Goal: Task Accomplishment & Management: Use online tool/utility

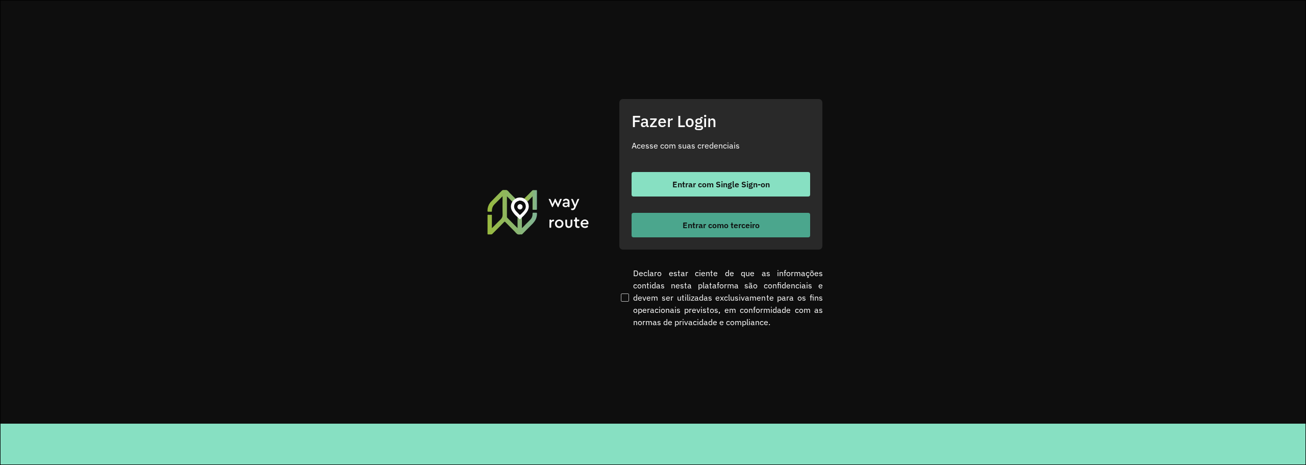
click at [682, 231] on button "Entrar como terceiro" at bounding box center [720, 225] width 179 height 24
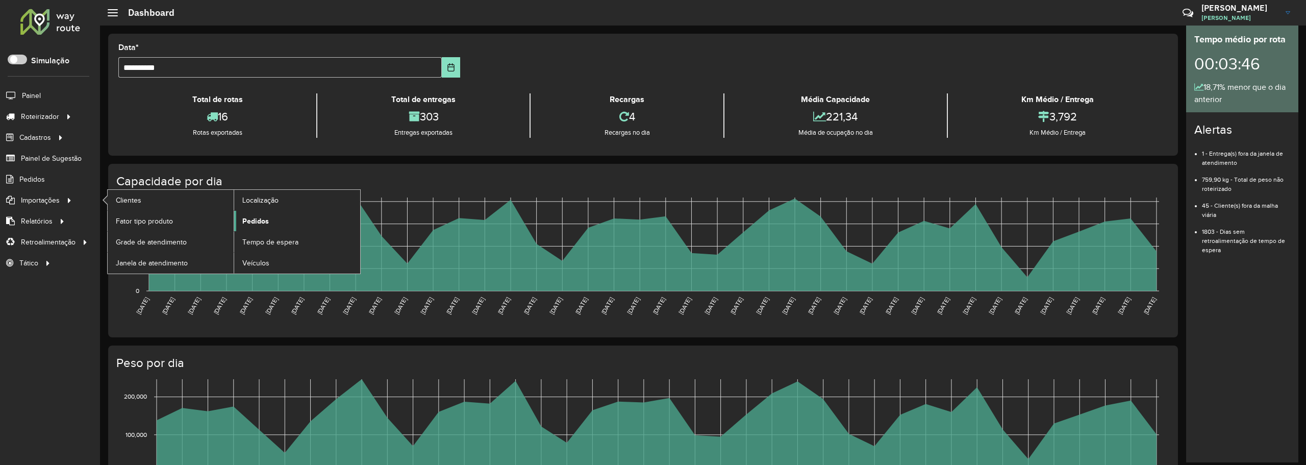
click at [263, 215] on link "Pedidos" at bounding box center [297, 221] width 126 height 20
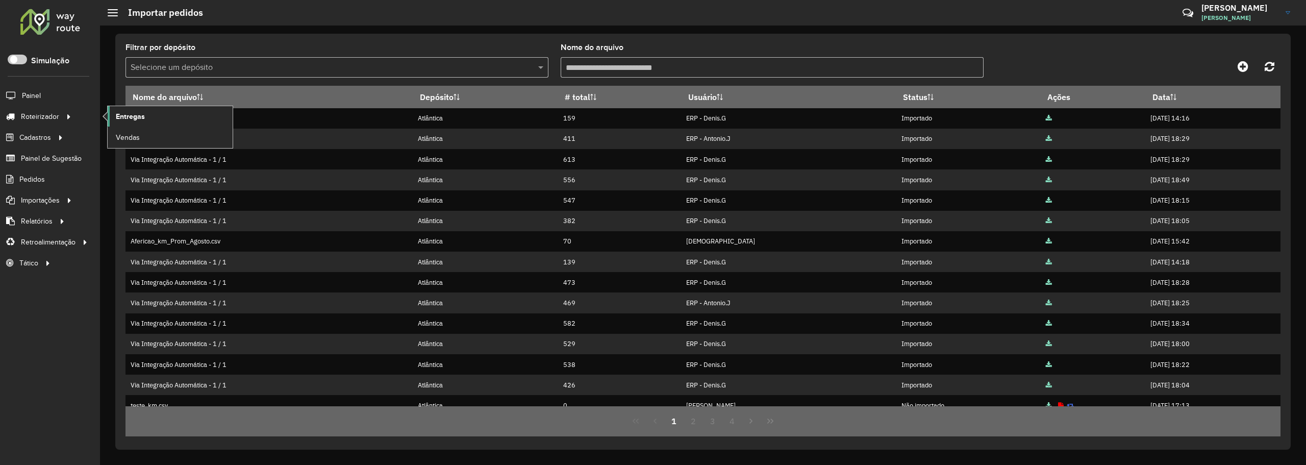
click at [143, 113] on span "Entregas" at bounding box center [130, 116] width 29 height 11
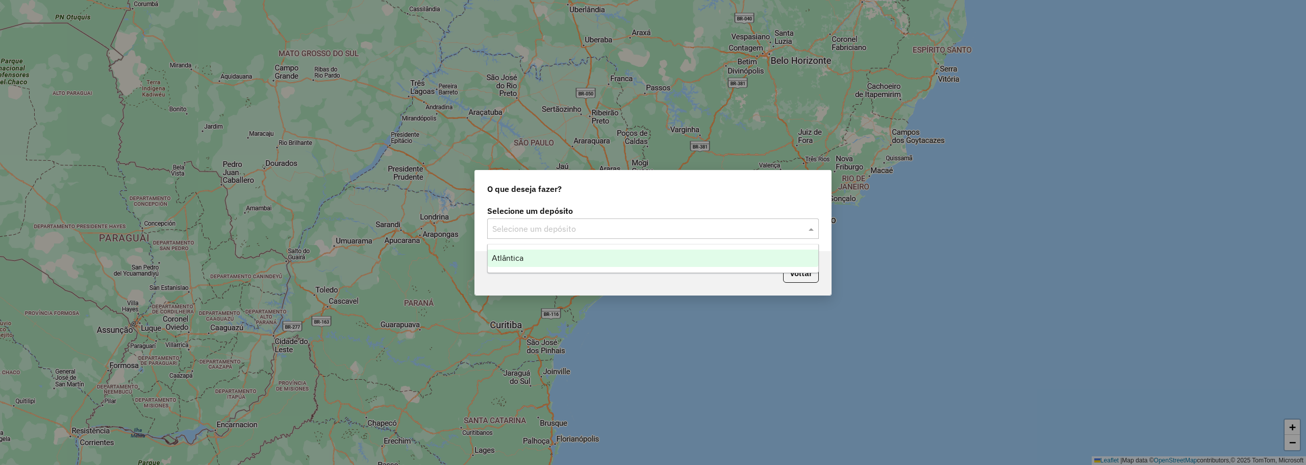
click at [670, 235] on div "Selecione um depósito" at bounding box center [653, 228] width 332 height 20
click at [614, 253] on div "Atlântica" at bounding box center [653, 257] width 330 height 17
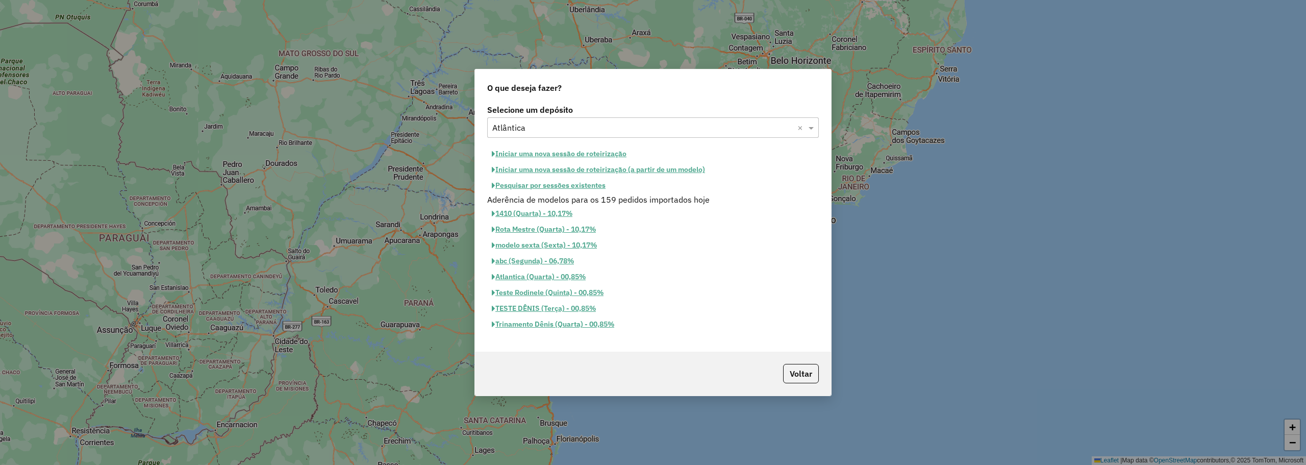
click at [596, 154] on button "Iniciar uma nova sessão de roteirização" at bounding box center [559, 154] width 144 height 16
select select "*"
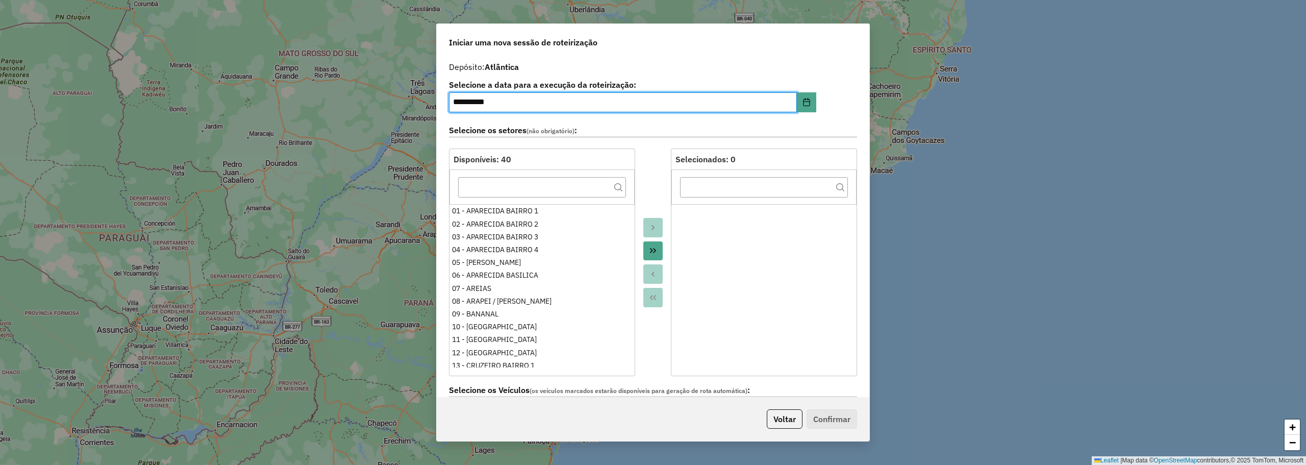
click at [656, 247] on button "Move All to Target" at bounding box center [652, 250] width 19 height 19
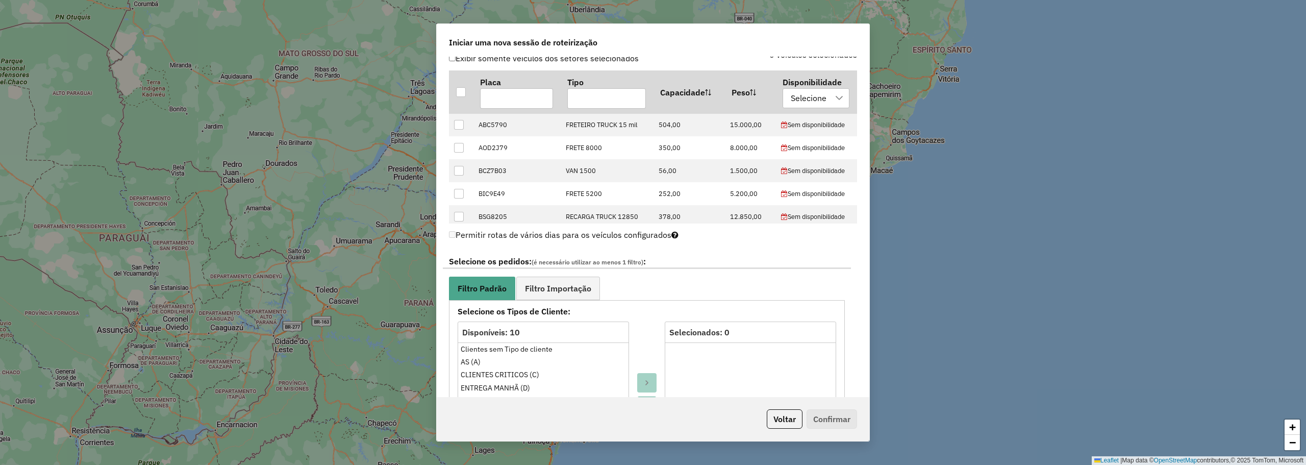
scroll to position [561, 0]
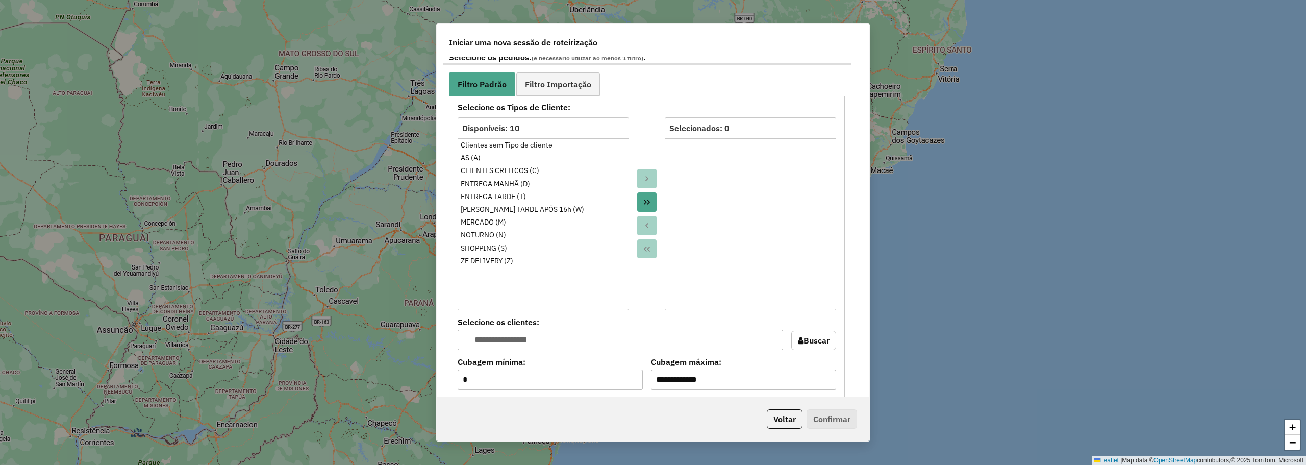
click at [653, 200] on button "Move All to Target" at bounding box center [646, 201] width 19 height 19
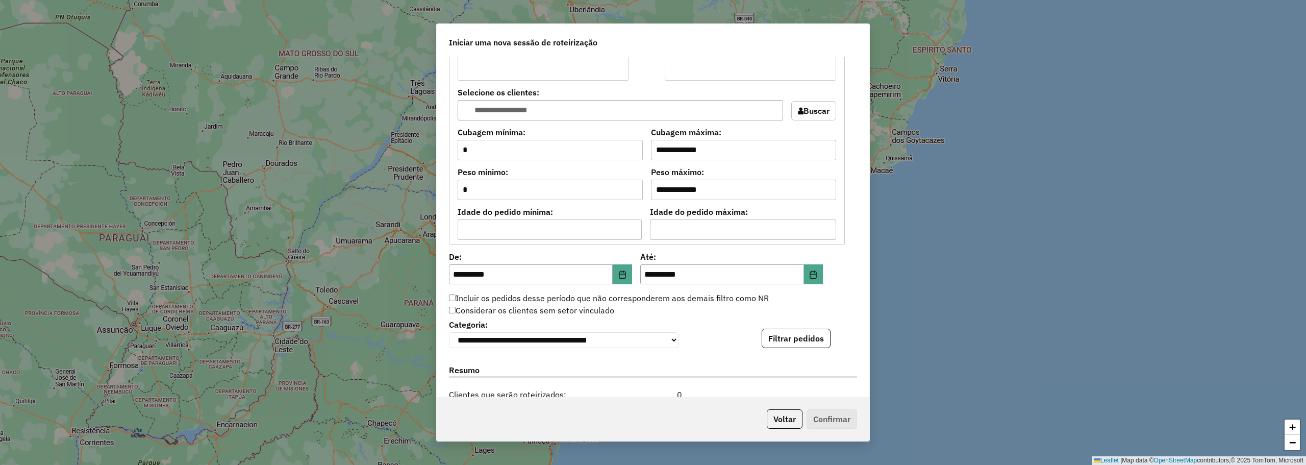
scroll to position [867, 0]
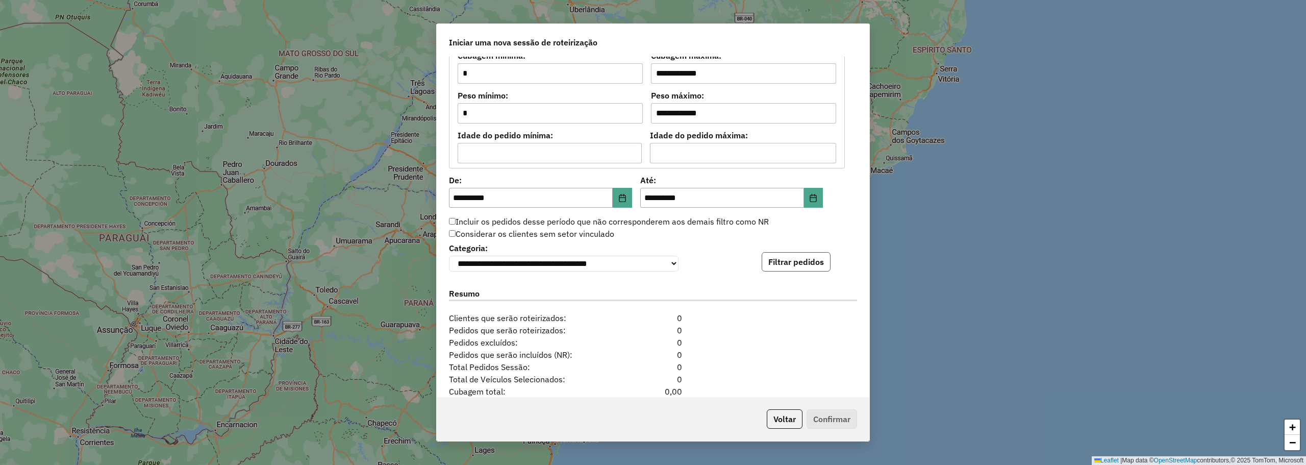
click at [806, 257] on button "Filtrar pedidos" at bounding box center [795, 261] width 69 height 19
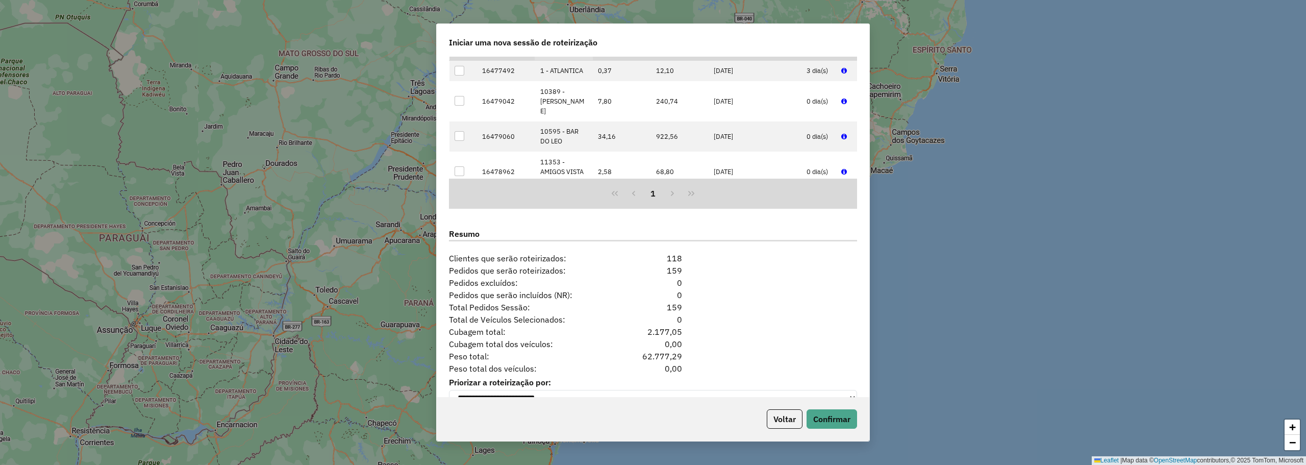
scroll to position [1163, 0]
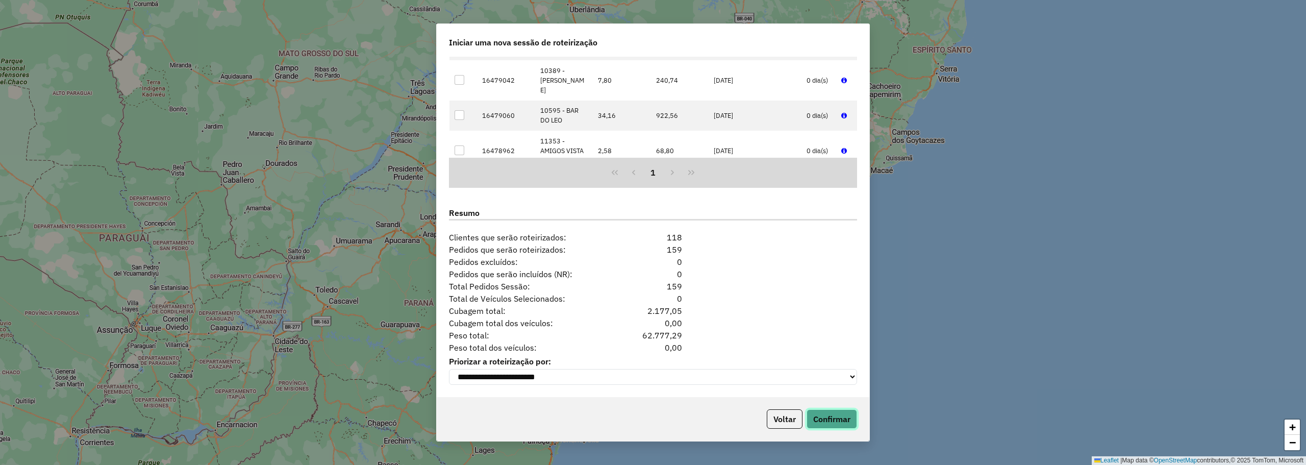
click at [829, 417] on button "Confirmar" at bounding box center [831, 418] width 50 height 19
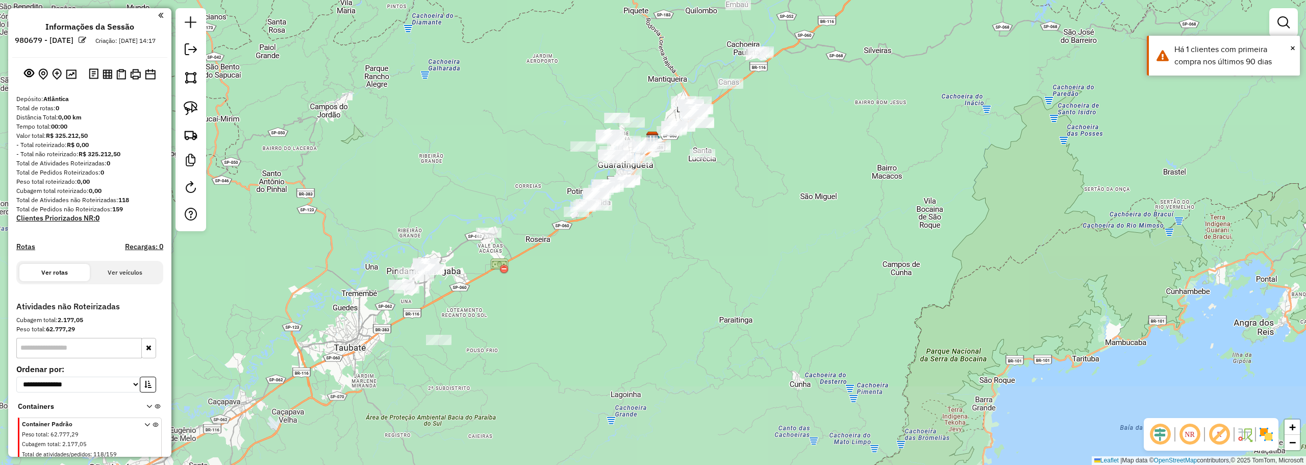
drag, startPoint x: 552, startPoint y: 132, endPoint x: 708, endPoint y: 49, distance: 176.3
click at [708, 49] on div "Janela de atendimento Grade de atendimento Capacidade Transportadoras Veículos …" at bounding box center [653, 232] width 1306 height 465
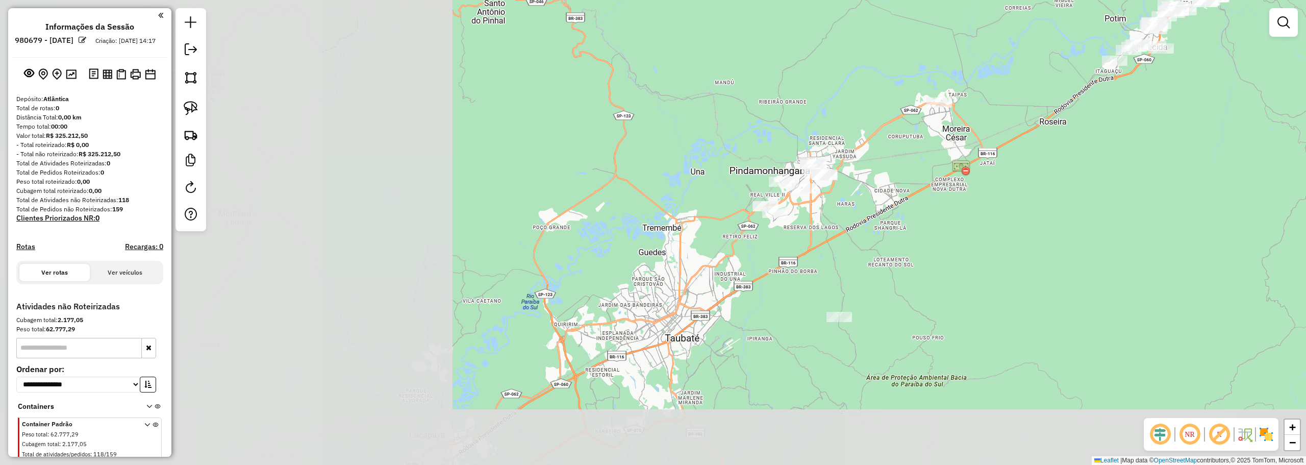
drag, startPoint x: 416, startPoint y: 246, endPoint x: 902, endPoint y: 170, distance: 491.9
click at [902, 170] on div "Janela de atendimento Grade de atendimento Capacidade Transportadoras Veículos …" at bounding box center [653, 232] width 1306 height 465
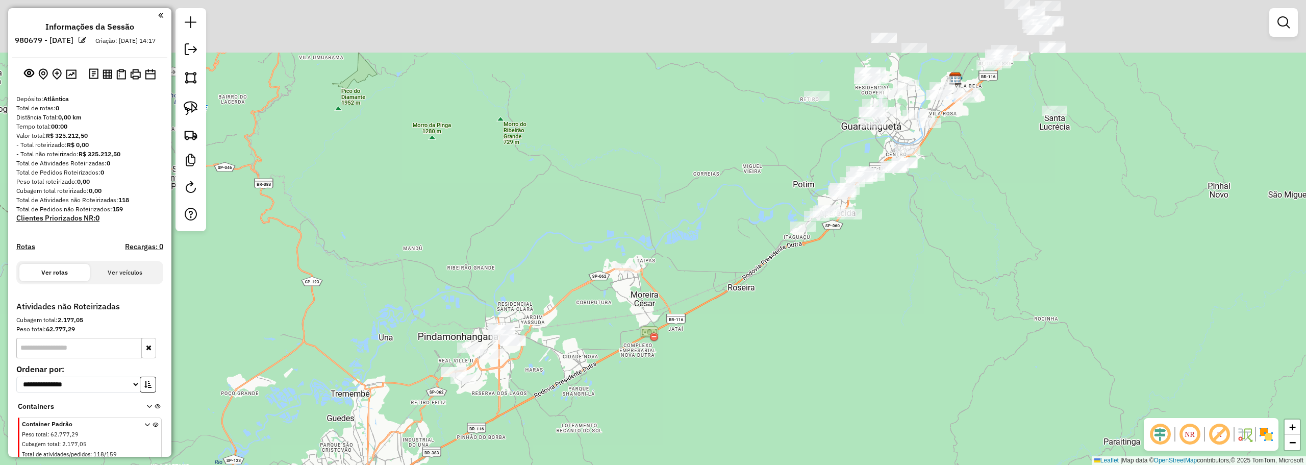
drag, startPoint x: 886, startPoint y: 177, endPoint x: 465, endPoint y: 308, distance: 441.0
click at [367, 401] on div "Janela de atendimento Grade de atendimento Capacidade Transportadoras Veículos …" at bounding box center [653, 232] width 1306 height 465
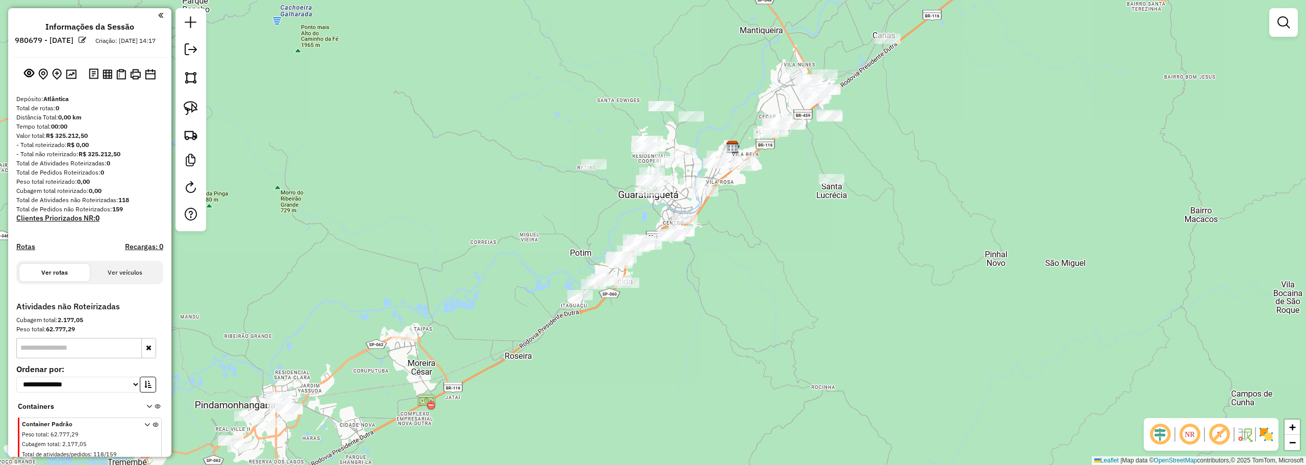
drag, startPoint x: 968, startPoint y: 151, endPoint x: 955, endPoint y: 217, distance: 67.0
click at [955, 217] on div "Janela de atendimento Grade de atendimento Capacidade Transportadoras Veículos …" at bounding box center [653, 232] width 1306 height 465
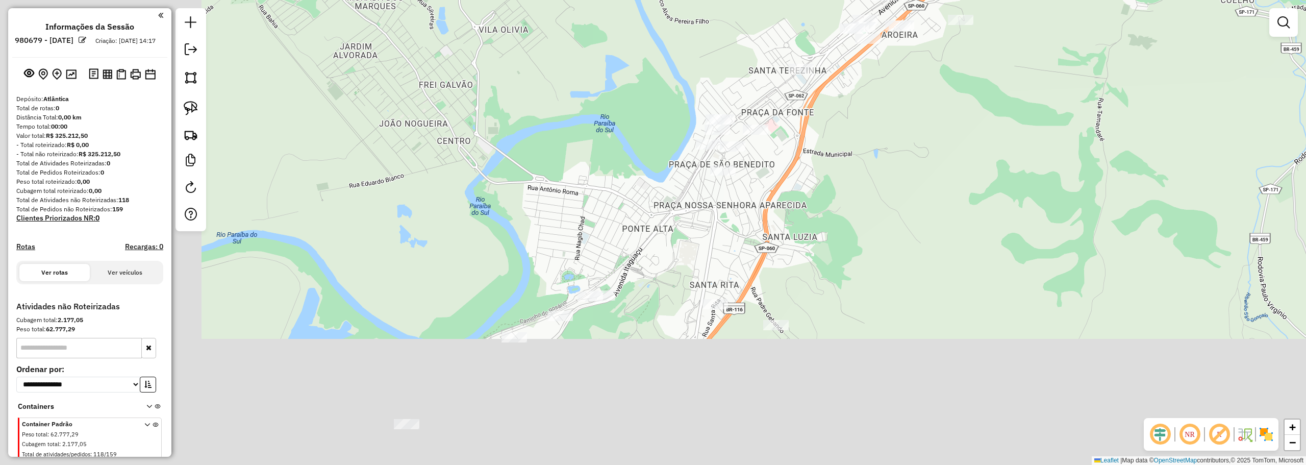
drag, startPoint x: 840, startPoint y: 159, endPoint x: 939, endPoint y: 103, distance: 113.0
click at [939, 103] on div "Janela de atendimento Grade de atendimento Capacidade Transportadoras Veículos …" at bounding box center [653, 232] width 1306 height 465
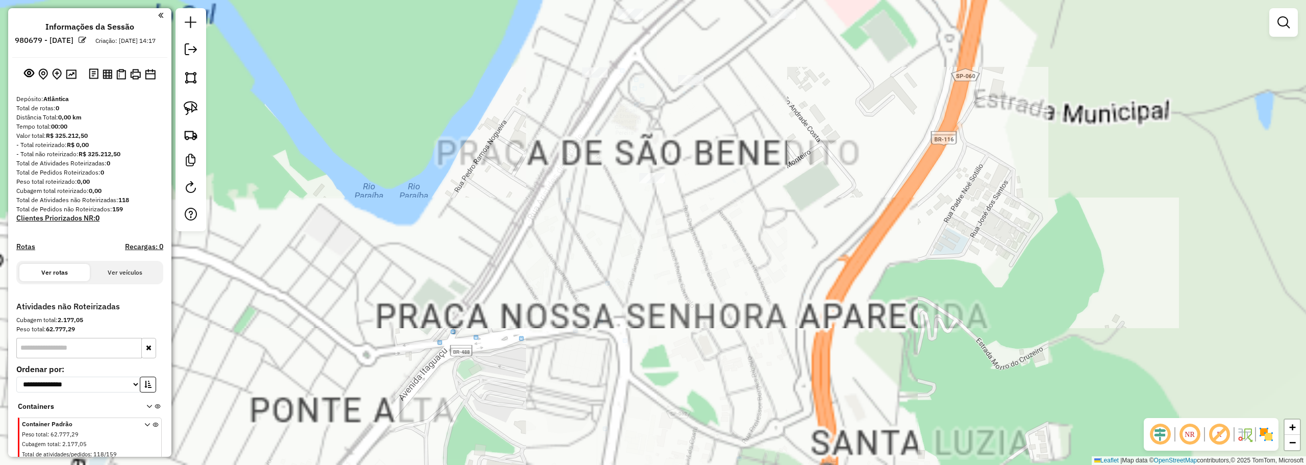
drag, startPoint x: 730, startPoint y: 220, endPoint x: 778, endPoint y: 295, distance: 88.7
click at [778, 295] on div "Janela de atendimento Grade de atendimento Capacidade Transportadoras Veículos …" at bounding box center [653, 232] width 1306 height 465
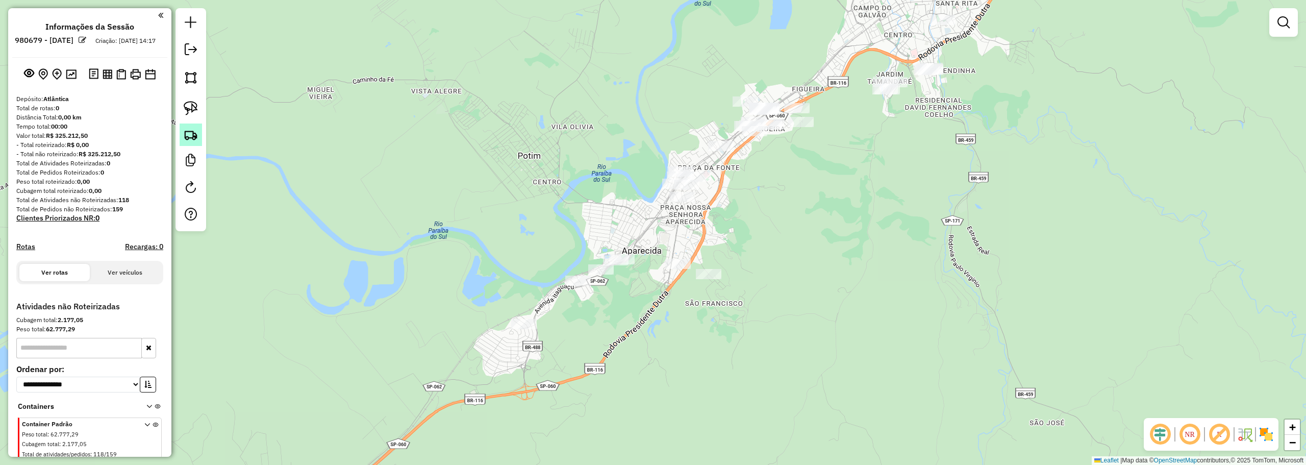
click at [187, 137] on img at bounding box center [191, 135] width 14 height 14
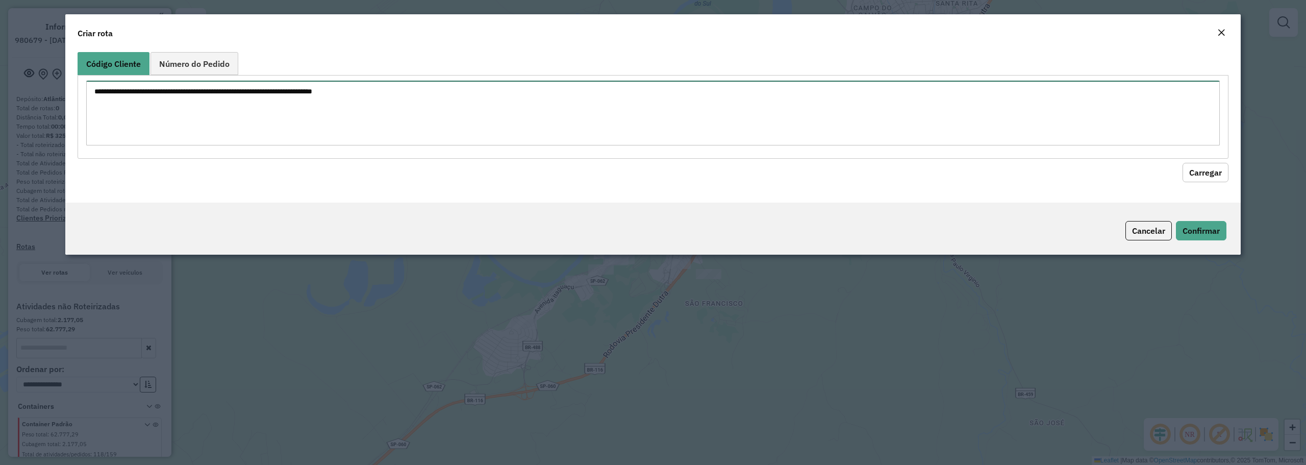
click at [437, 112] on textarea at bounding box center [652, 113] width 1133 height 65
paste textarea "*****"
type textarea "*****"
click at [1200, 176] on button "Carregar" at bounding box center [1205, 172] width 46 height 19
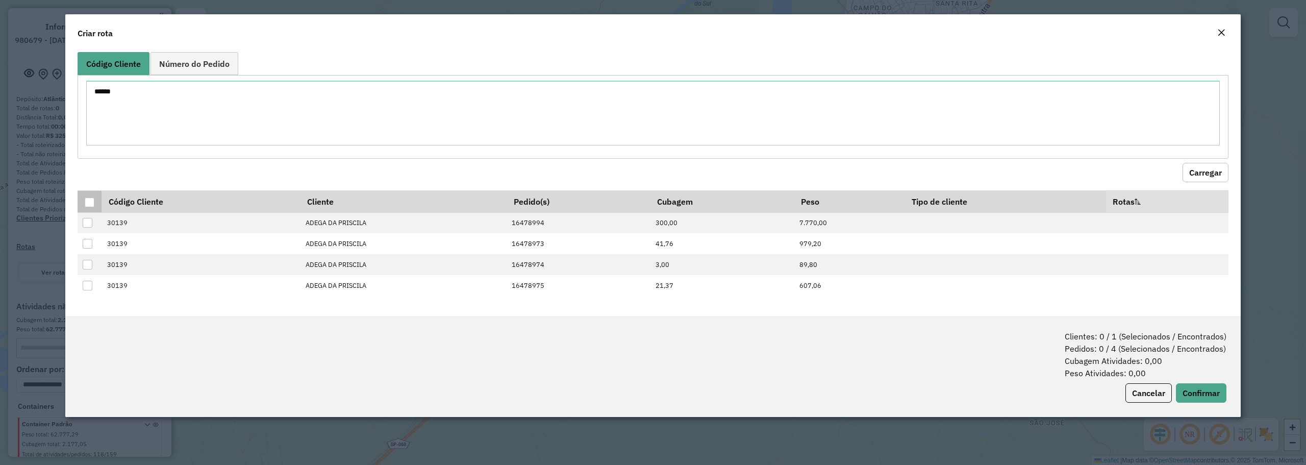
click at [88, 201] on div at bounding box center [90, 202] width 10 height 10
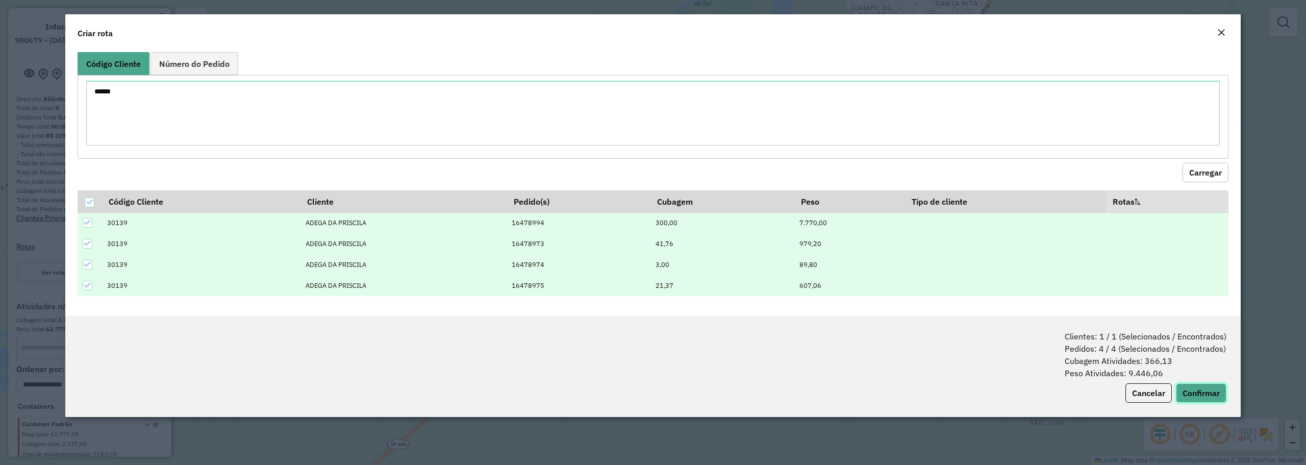
click at [1208, 392] on button "Confirmar" at bounding box center [1201, 392] width 50 height 19
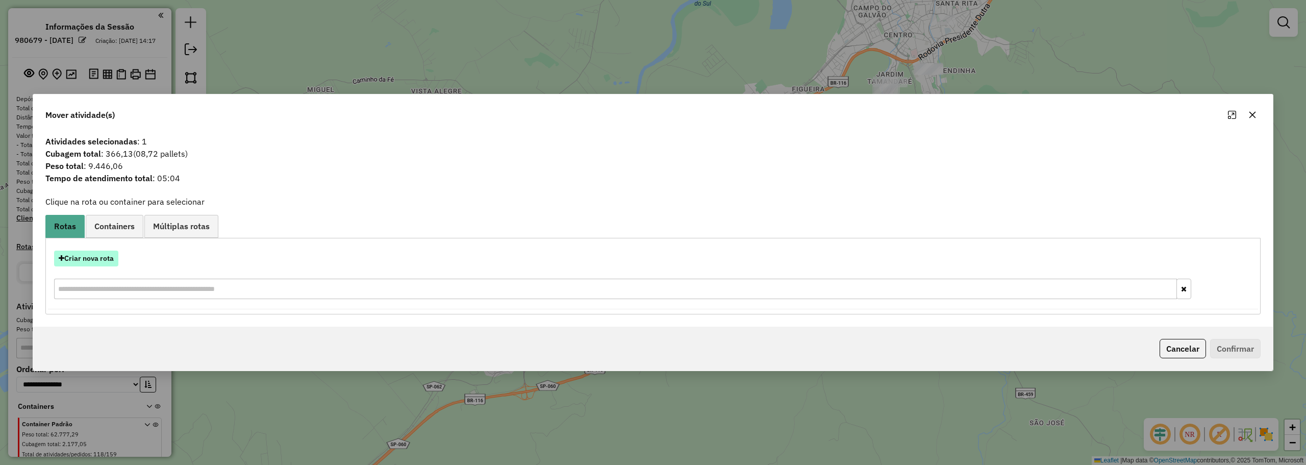
click at [80, 258] on button "Criar nova rota" at bounding box center [86, 258] width 64 height 16
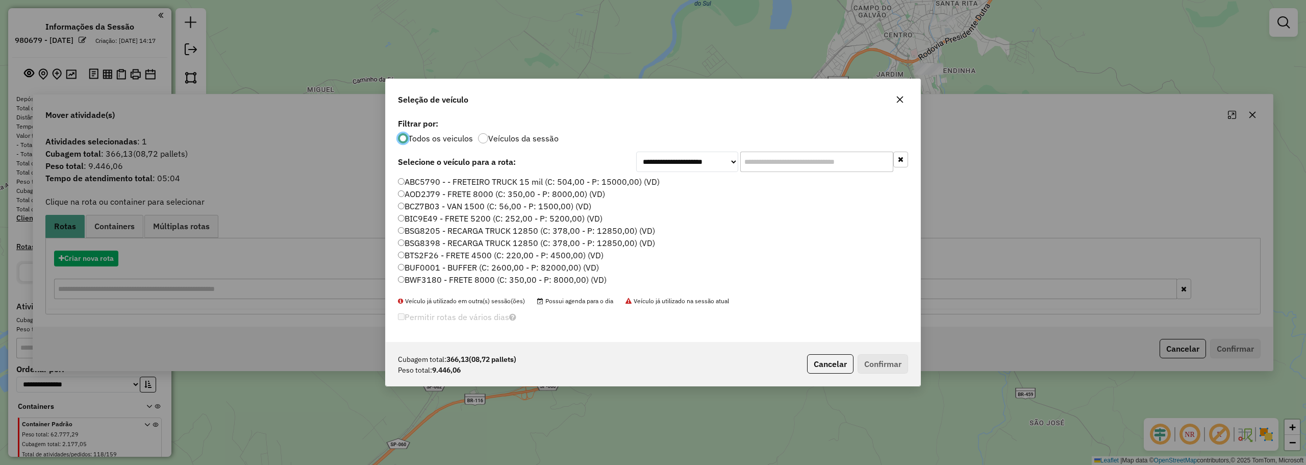
scroll to position [6, 3]
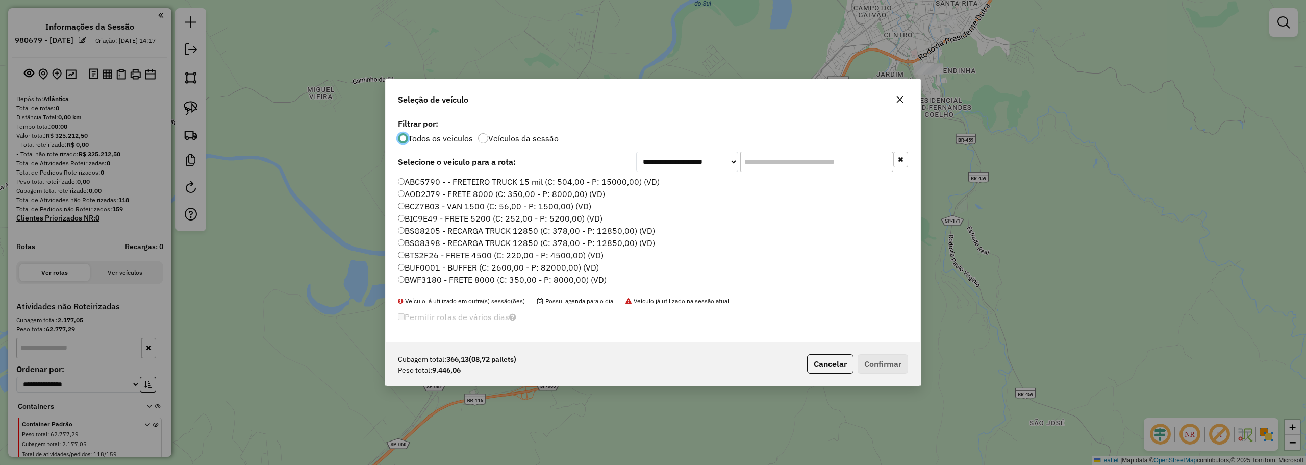
click at [775, 166] on input "text" at bounding box center [816, 161] width 153 height 20
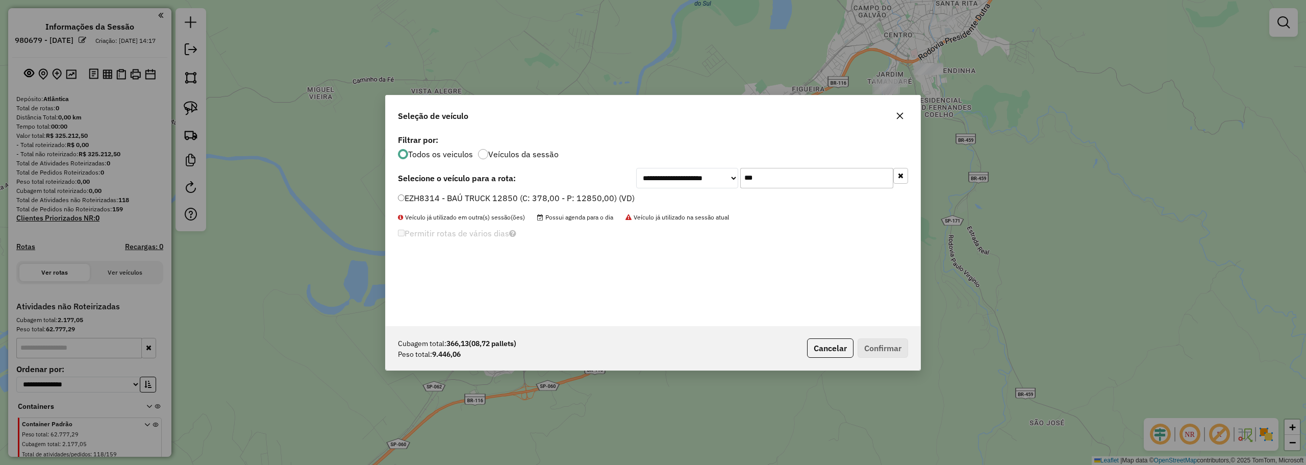
type input "***"
click at [445, 202] on label "EZH8314 - BAÚ TRUCK 12850 (C: 378,00 - P: 12850,00) (VD)" at bounding box center [516, 198] width 237 height 12
click at [881, 356] on div "Cubagem total: 366,13 (08,72 pallets) Peso total: 9.446,06 Cancelar Confirmar" at bounding box center [653, 348] width 534 height 44
click at [878, 341] on button "Confirmar" at bounding box center [882, 347] width 50 height 19
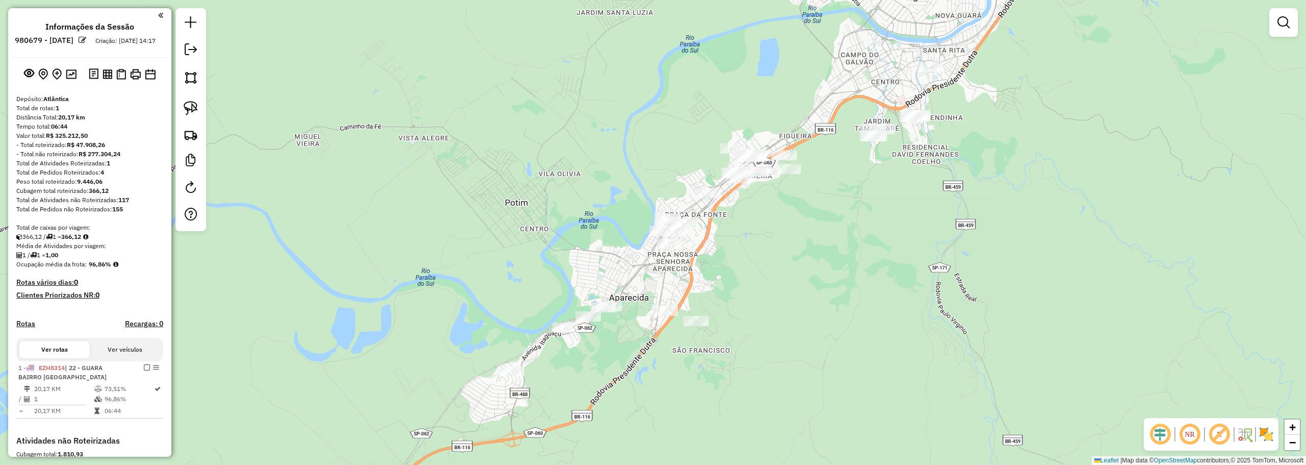
drag, startPoint x: 911, startPoint y: 192, endPoint x: 845, endPoint y: 329, distance: 151.7
click at [844, 350] on div "Janela de atendimento Grade de atendimento Capacidade Transportadoras Veículos …" at bounding box center [653, 232] width 1306 height 465
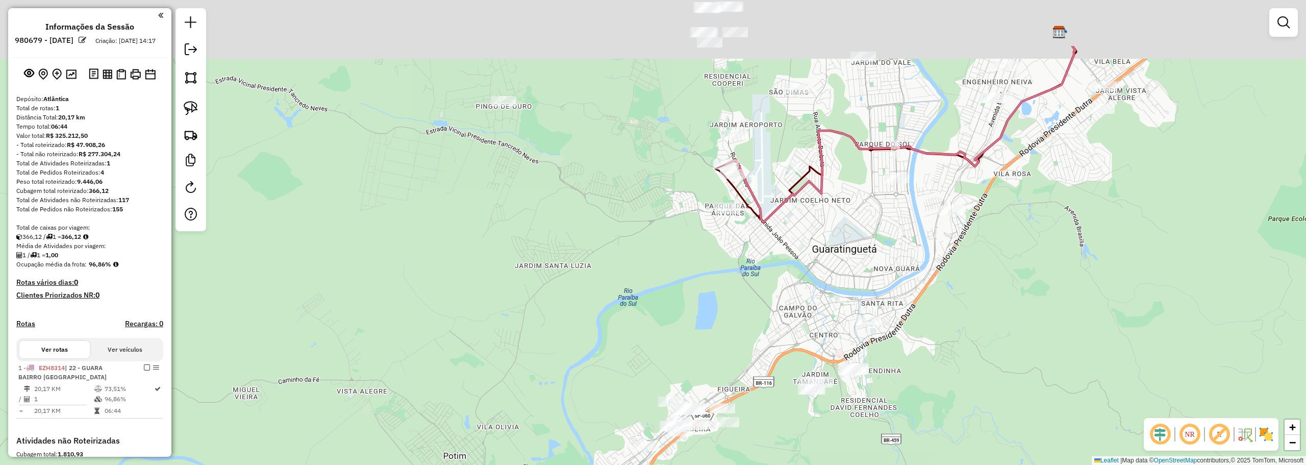
drag, startPoint x: 835, startPoint y: 218, endPoint x: 838, endPoint y: 234, distance: 16.0
click at [838, 234] on div "Janela de atendimento Grade de atendimento Capacidade Transportadoras Veículos …" at bounding box center [653, 232] width 1306 height 465
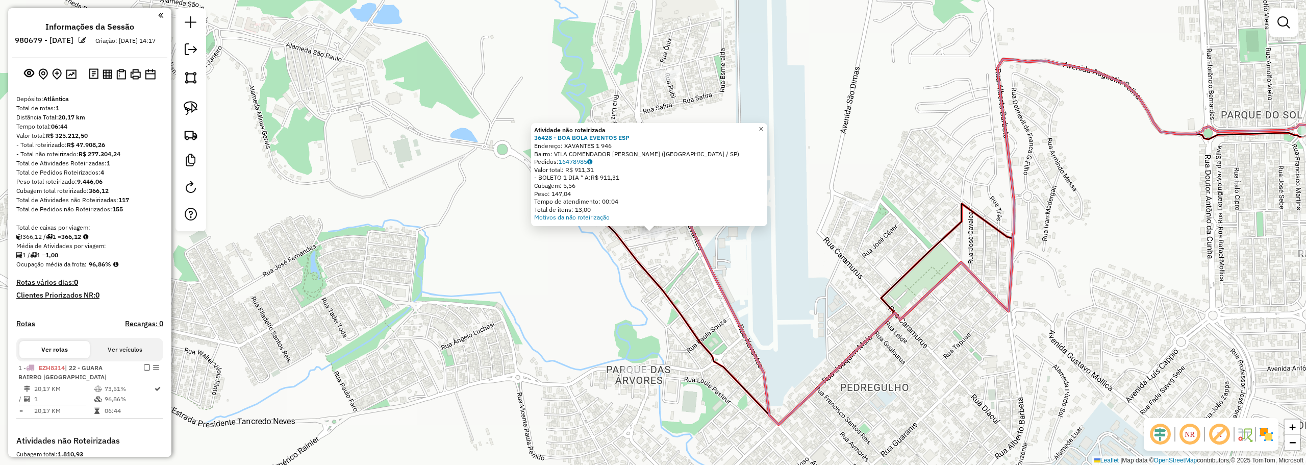
click at [763, 129] on link "×" at bounding box center [761, 129] width 12 height 12
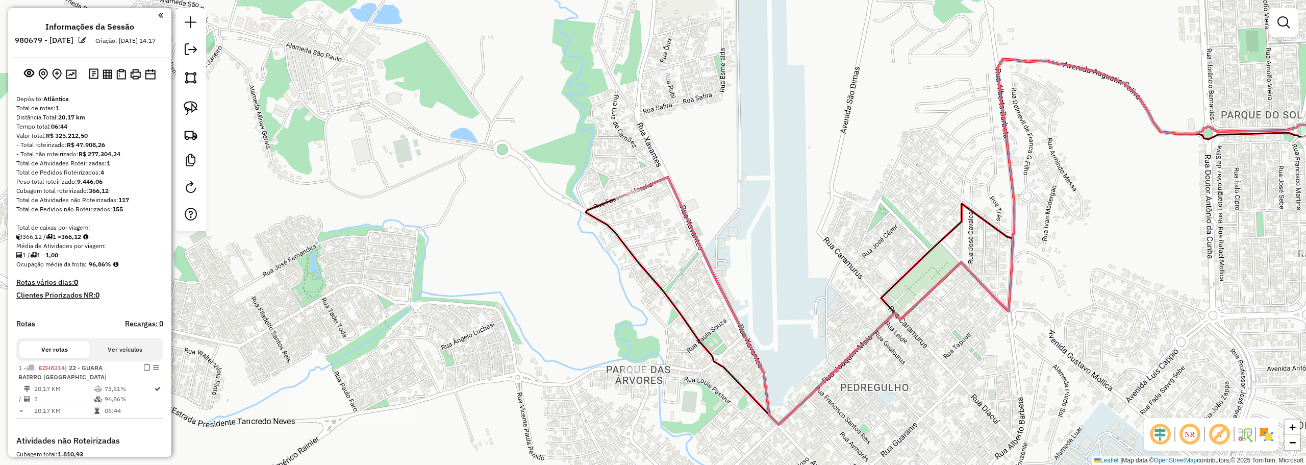
click at [639, 376] on div at bounding box center [635, 371] width 26 height 10
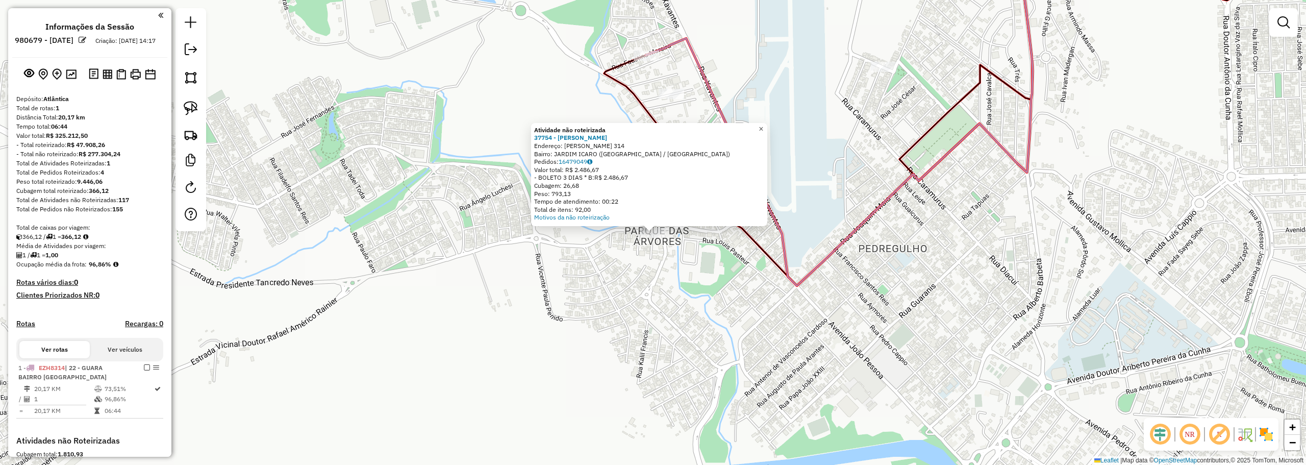
click at [763, 124] on span "×" at bounding box center [760, 128] width 5 height 9
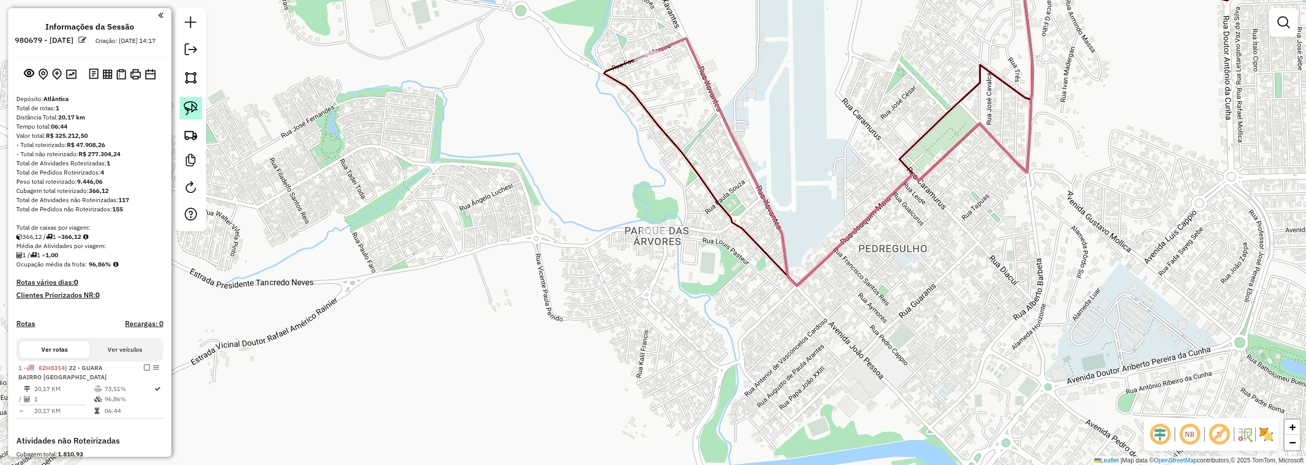
click at [197, 108] on img at bounding box center [191, 108] width 14 height 14
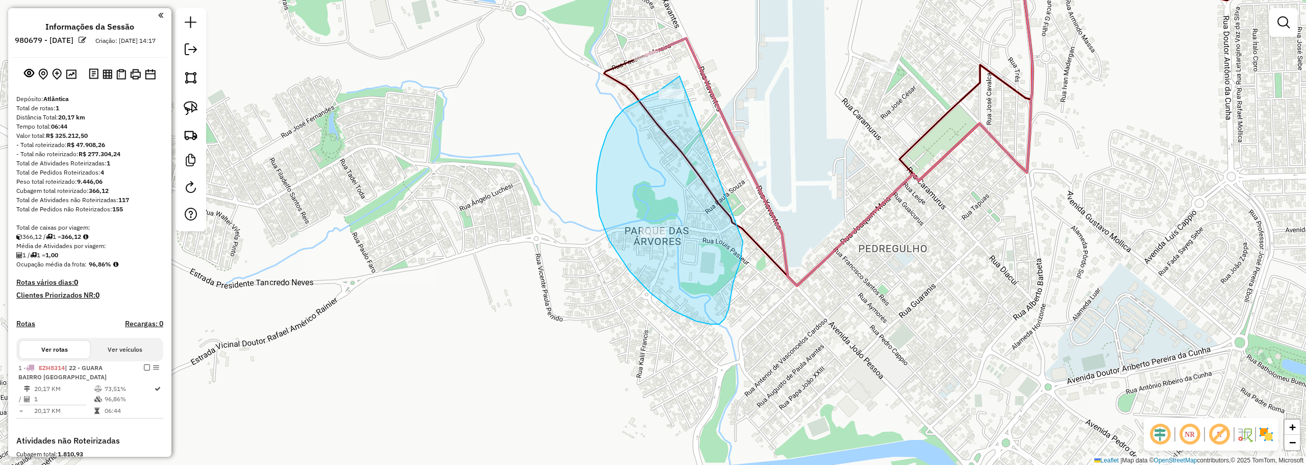
drag, startPoint x: 679, startPoint y: 76, endPoint x: 743, endPoint y: 241, distance: 176.9
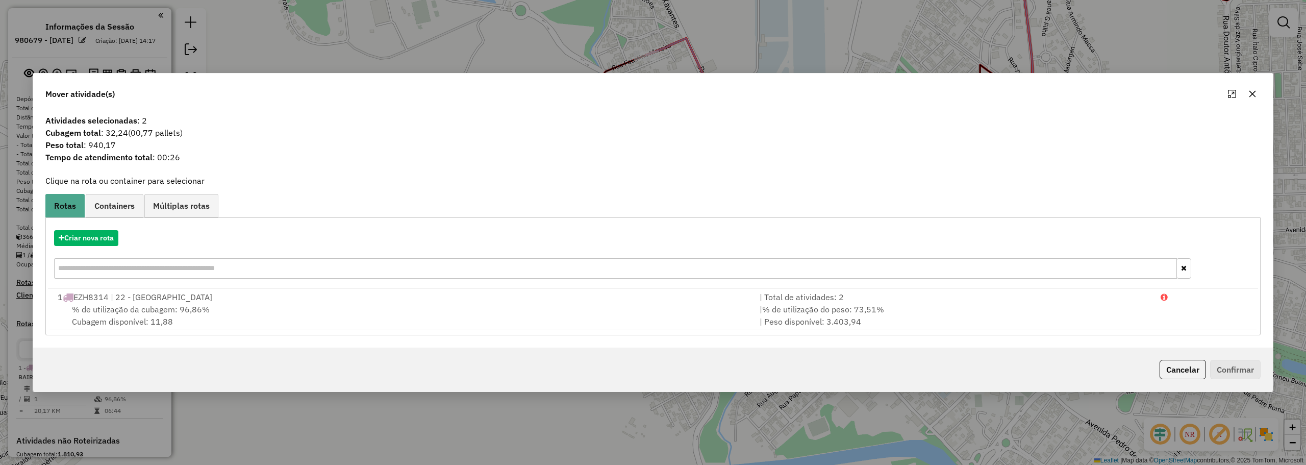
click at [1258, 89] on button "button" at bounding box center [1252, 94] width 16 height 16
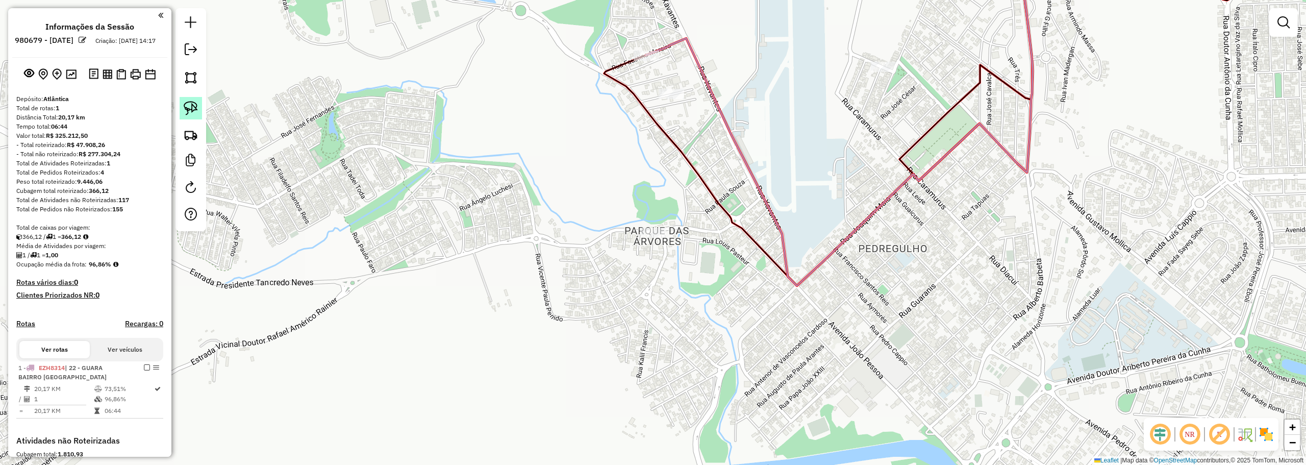
click at [189, 108] on img at bounding box center [191, 108] width 14 height 14
drag, startPoint x: 758, startPoint y: 78, endPoint x: 705, endPoint y: 107, distance: 60.5
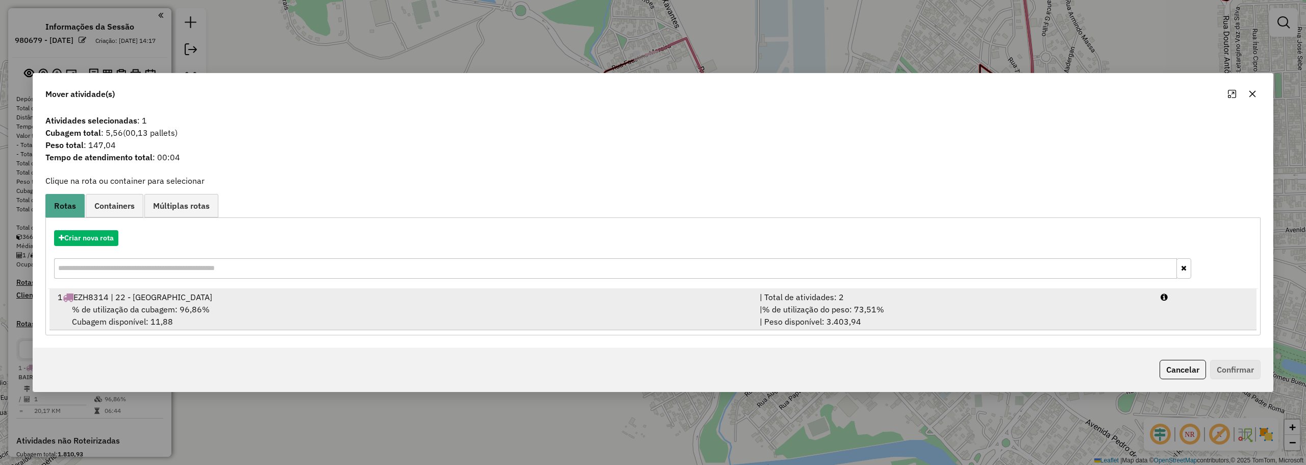
click at [870, 296] on div "| Total de atividades: 2" at bounding box center [953, 297] width 401 height 12
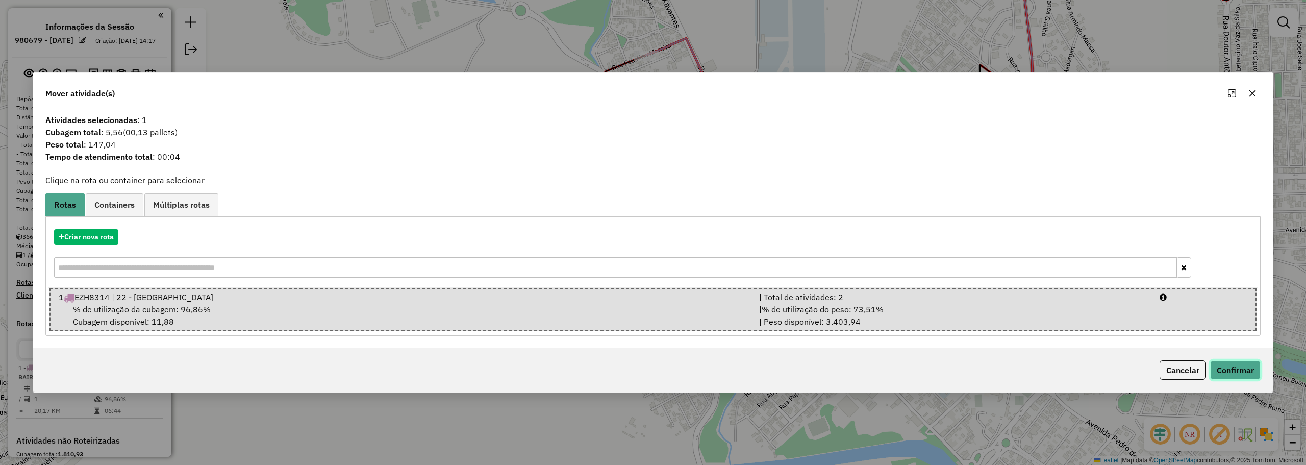
click at [1227, 374] on button "Confirmar" at bounding box center [1235, 369] width 50 height 19
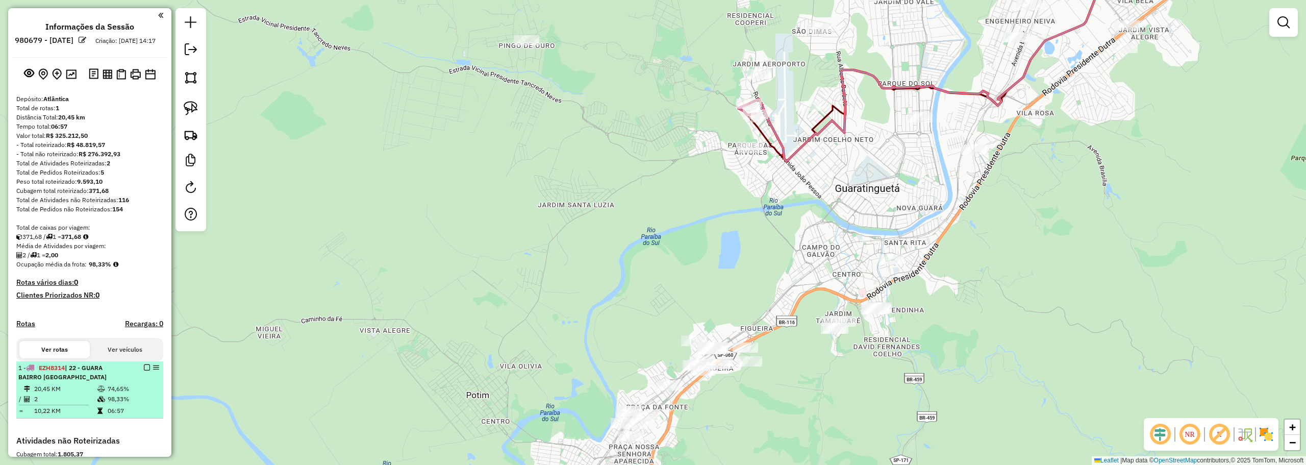
click at [145, 370] on em at bounding box center [147, 367] width 6 height 6
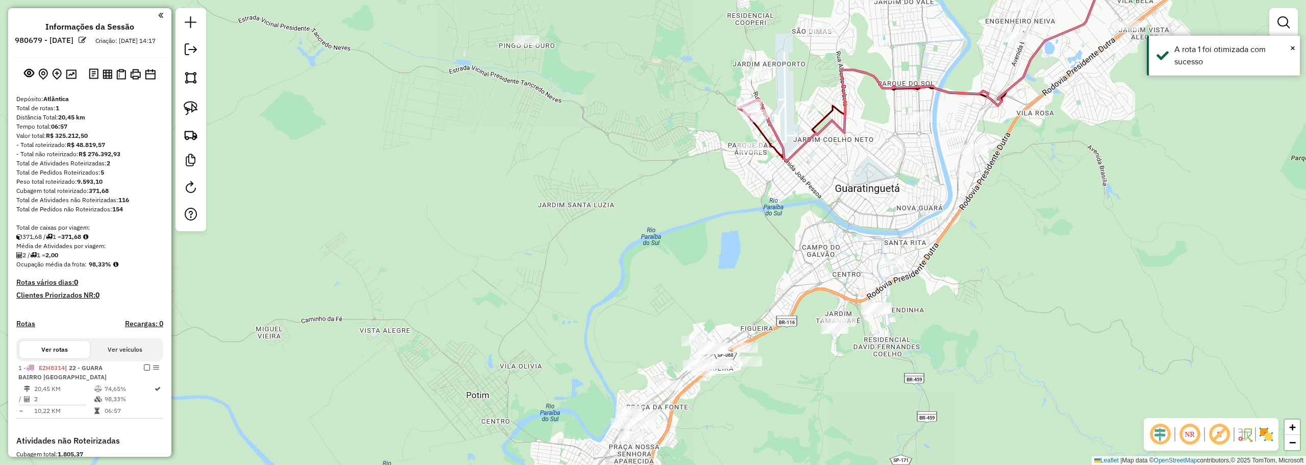
click at [144, 370] on em at bounding box center [147, 367] width 6 height 6
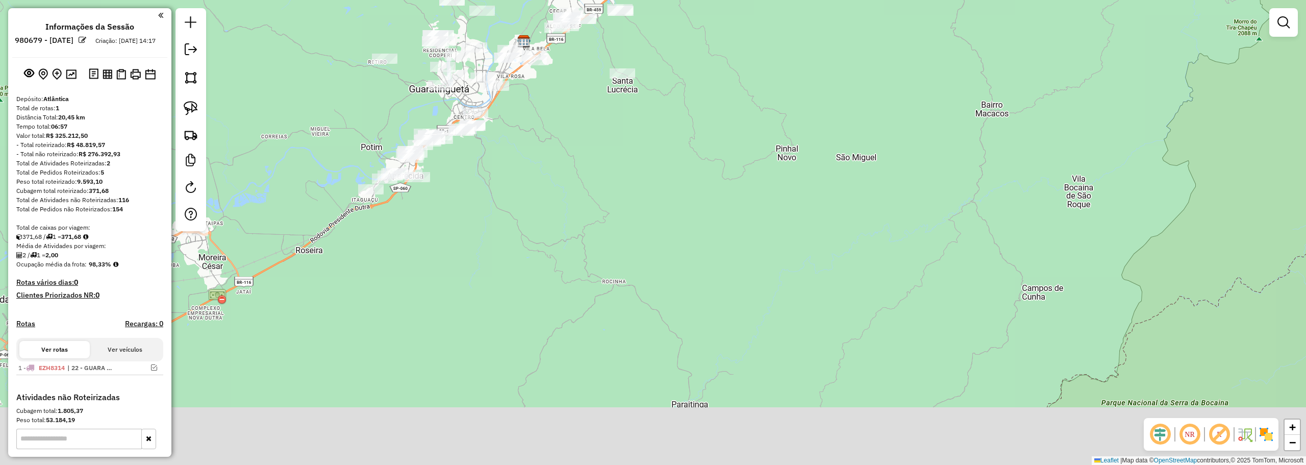
drag, startPoint x: 657, startPoint y: 301, endPoint x: 649, endPoint y: 211, distance: 90.6
click at [649, 211] on div "Janela de atendimento Grade de atendimento Capacidade Transportadoras Veículos …" at bounding box center [653, 232] width 1306 height 465
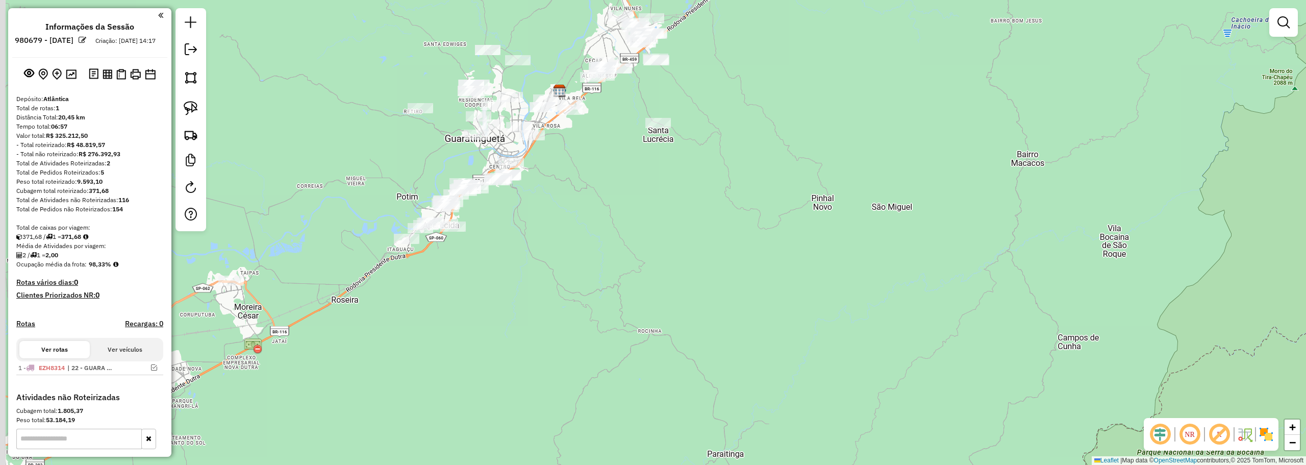
drag, startPoint x: 585, startPoint y: 199, endPoint x: 616, endPoint y: 221, distance: 37.4
click at [638, 273] on div "Janela de atendimento Grade de atendimento Capacidade Transportadoras Veículos …" at bounding box center [653, 232] width 1306 height 465
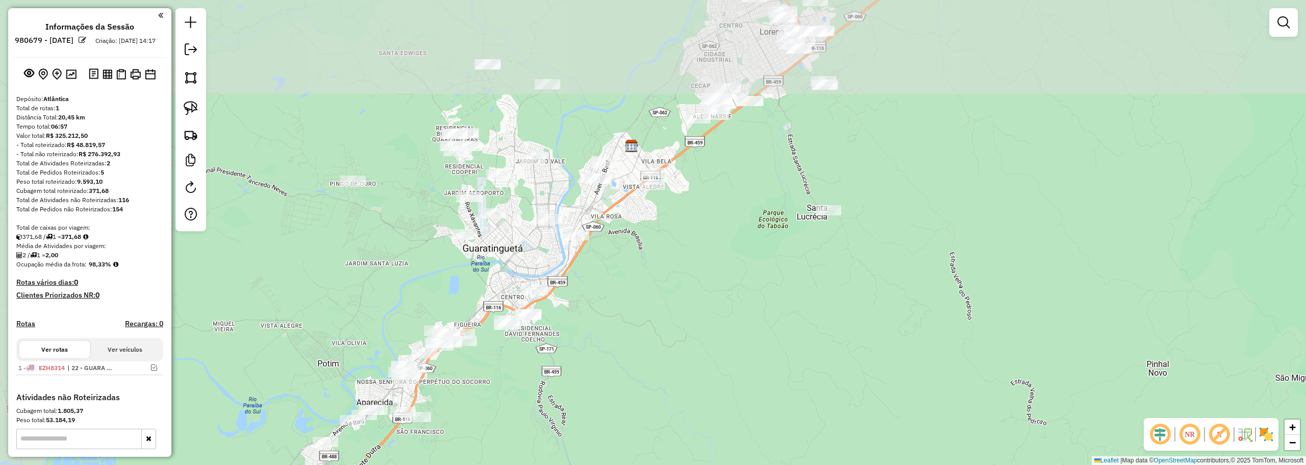
drag, startPoint x: 570, startPoint y: 189, endPoint x: 531, endPoint y: 231, distance: 57.4
click at [637, 270] on div "Janela de atendimento Grade de atendimento Capacidade Transportadoras Veículos …" at bounding box center [653, 232] width 1306 height 465
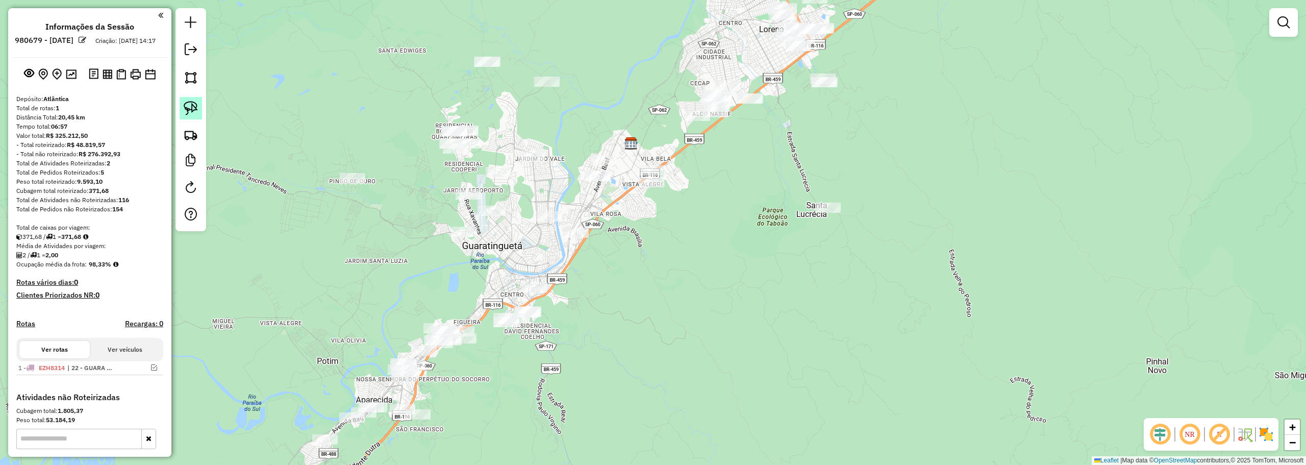
click at [197, 105] on img at bounding box center [191, 108] width 14 height 14
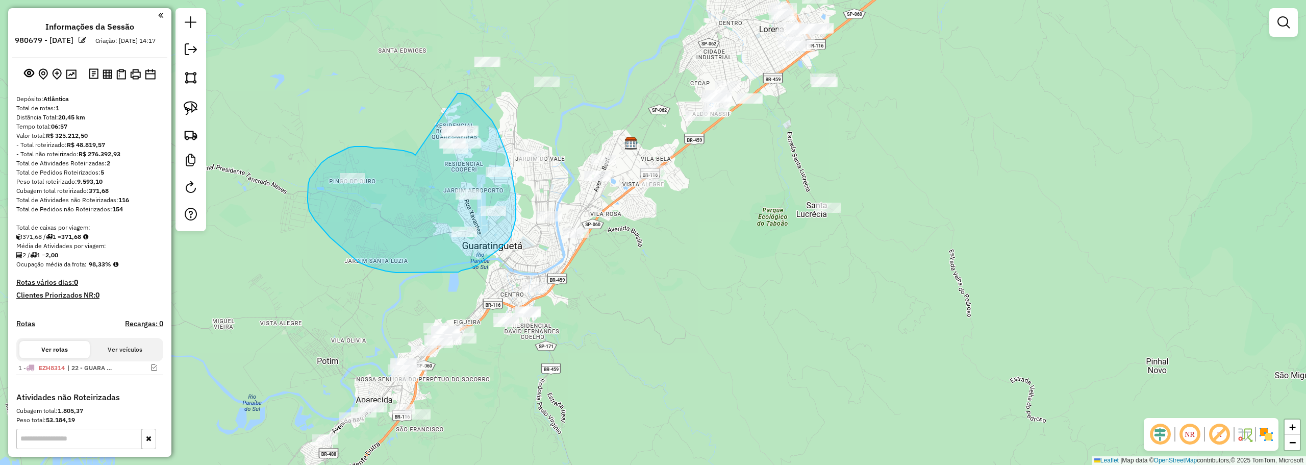
drag, startPoint x: 415, startPoint y: 155, endPoint x: 457, endPoint y: 93, distance: 74.7
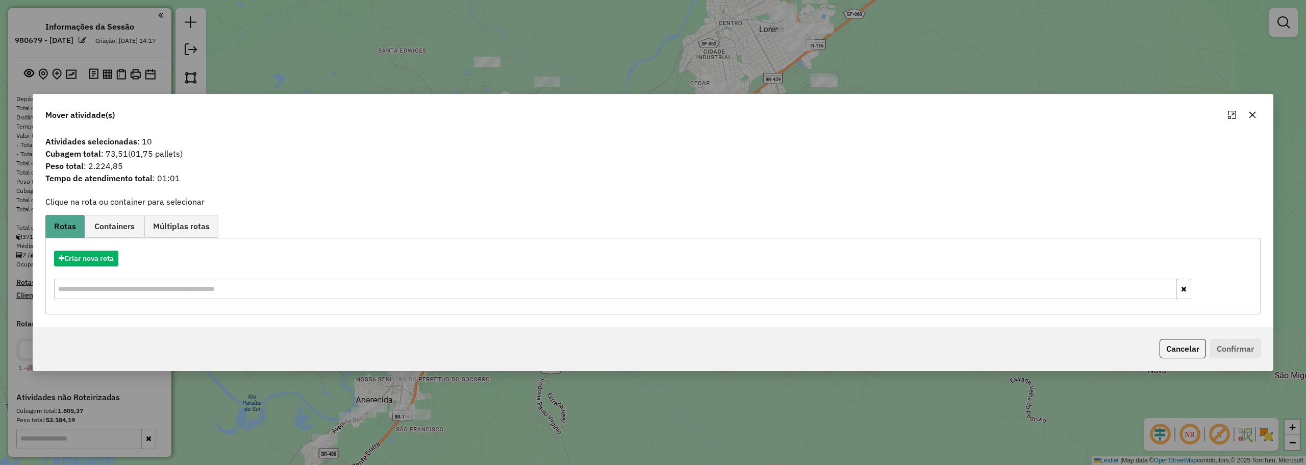
click at [1253, 112] on icon "button" at bounding box center [1252, 115] width 8 height 8
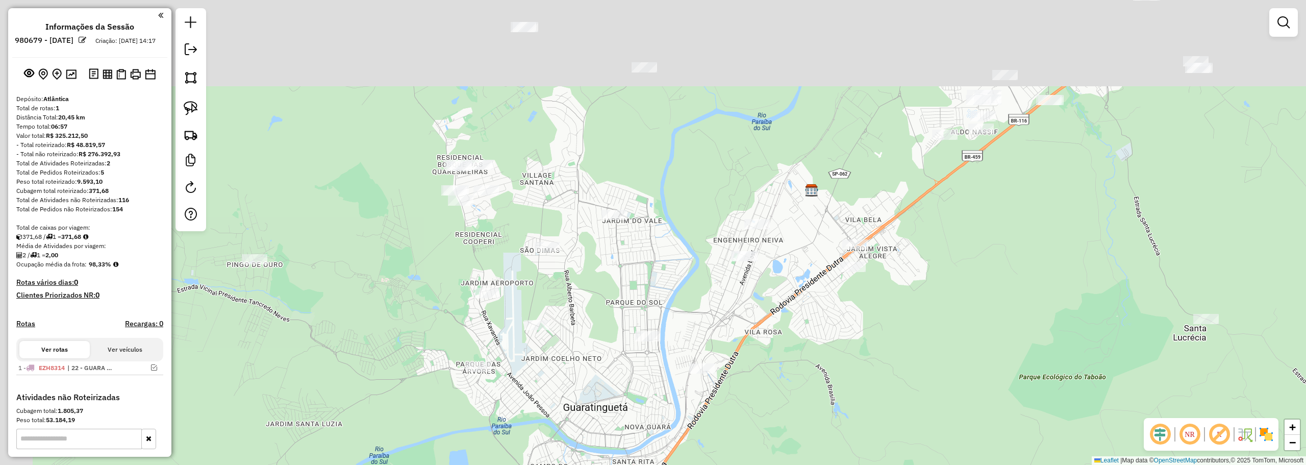
drag, startPoint x: 514, startPoint y: 200, endPoint x: 581, endPoint y: 309, distance: 127.4
click at [581, 309] on div "Janela de atendimento Grade de atendimento Capacidade Transportadoras Veículos …" at bounding box center [653, 232] width 1306 height 465
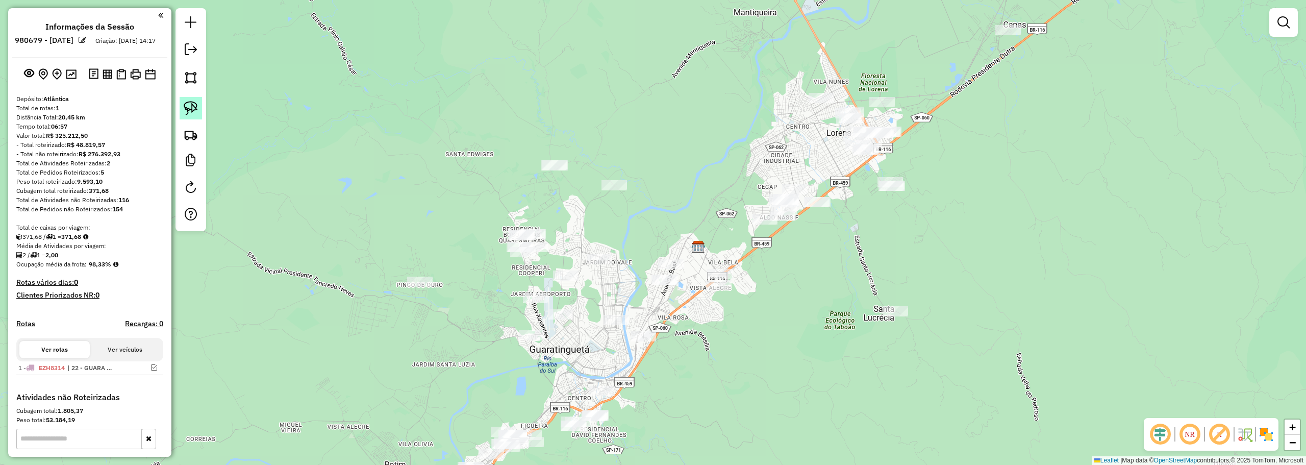
click at [185, 111] on img at bounding box center [191, 108] width 14 height 14
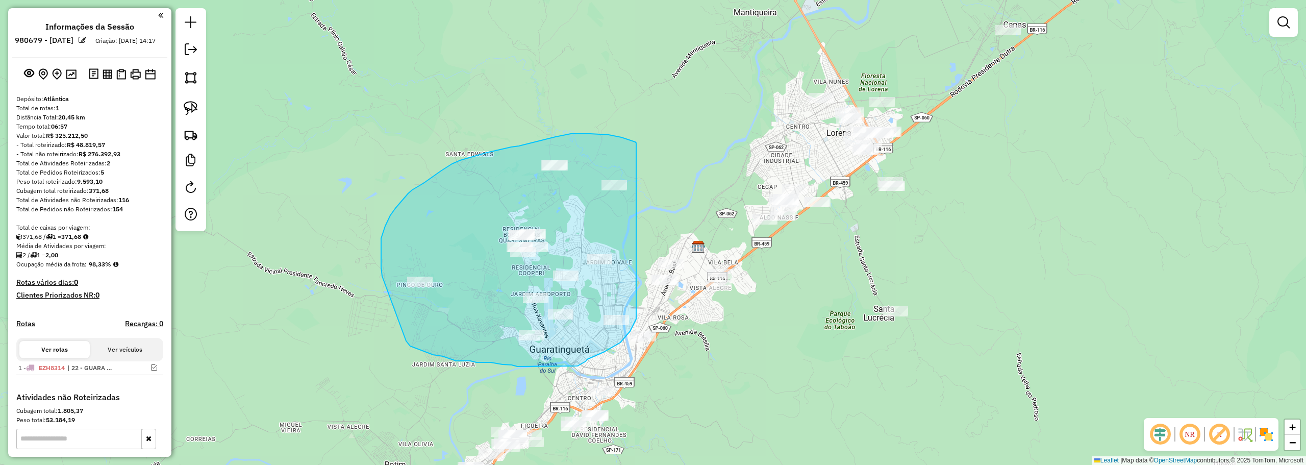
drag, startPoint x: 636, startPoint y: 143, endPoint x: 636, endPoint y: 319, distance: 176.0
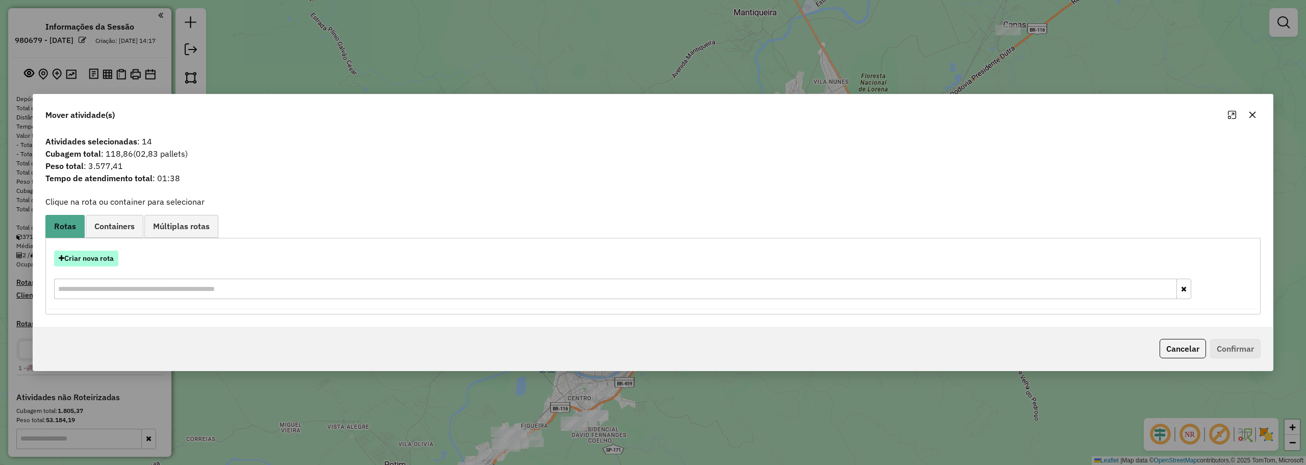
click at [106, 256] on button "Criar nova rota" at bounding box center [86, 258] width 64 height 16
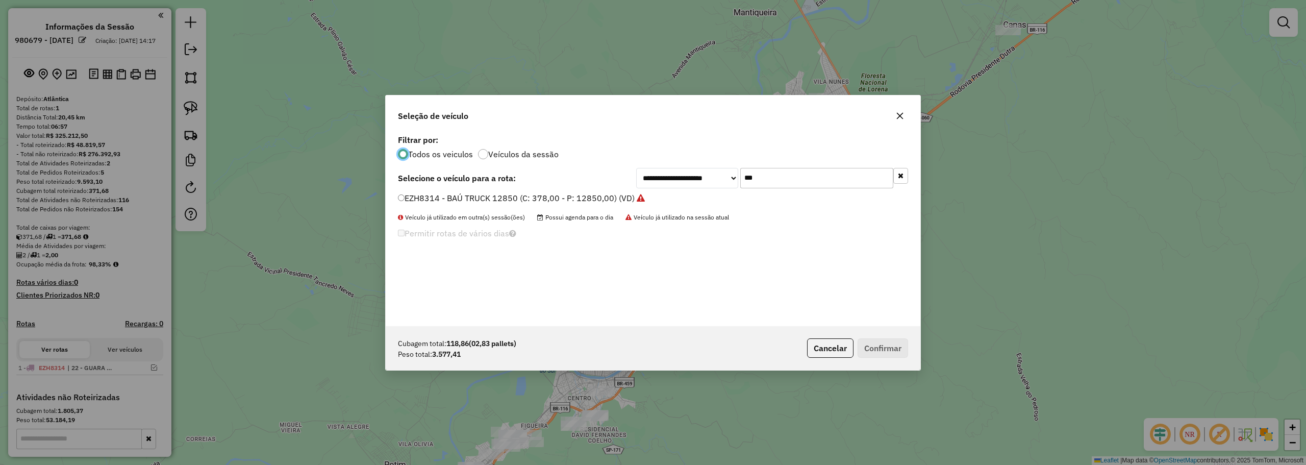
click at [788, 179] on input "***" at bounding box center [816, 178] width 153 height 20
type input "***"
click at [473, 188] on div "**********" at bounding box center [653, 178] width 510 height 20
click at [469, 197] on label "GCB4C11 - TOCO 7645 (C: 392,00 - P: 7645,00) (VD)" at bounding box center [500, 198] width 205 height 12
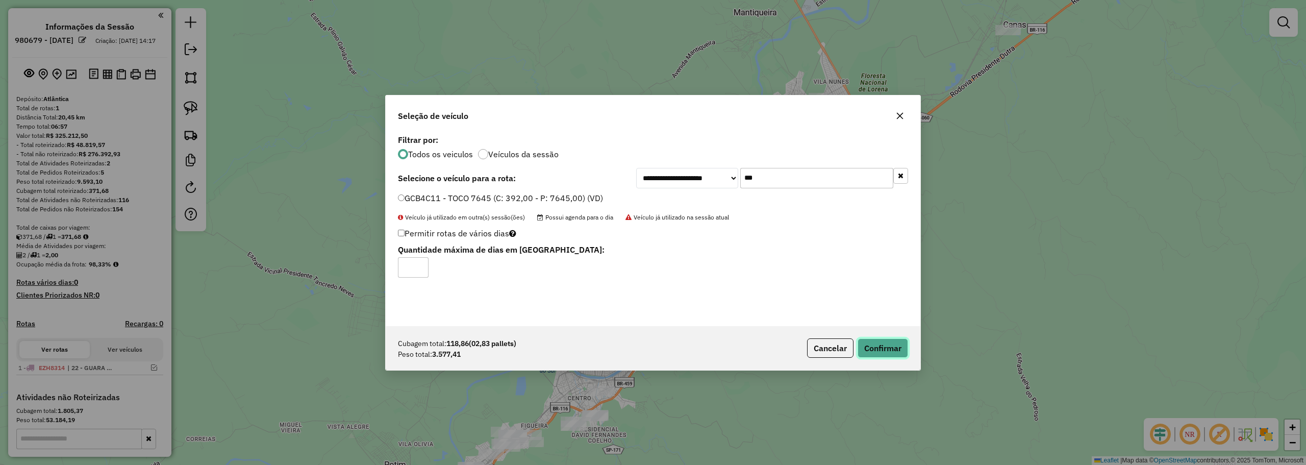
click at [879, 344] on button "Confirmar" at bounding box center [882, 347] width 50 height 19
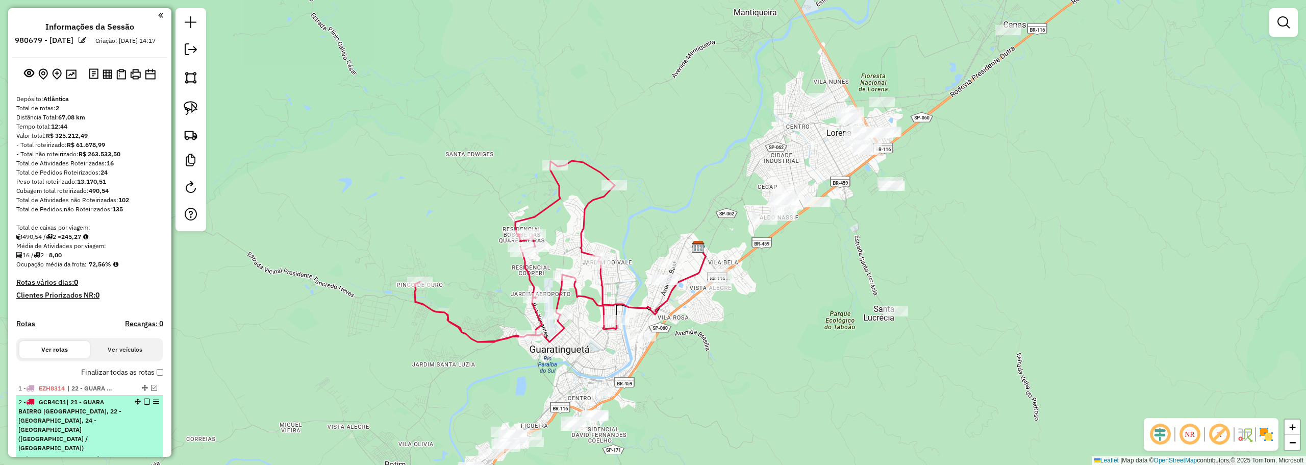
click at [145, 404] on em at bounding box center [147, 401] width 6 height 6
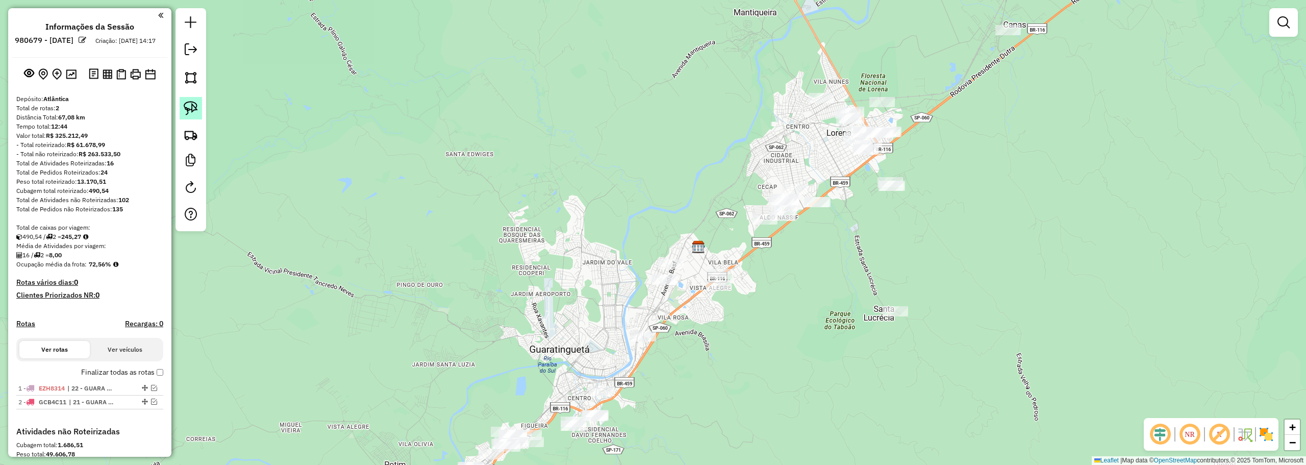
drag, startPoint x: 191, startPoint y: 102, endPoint x: 196, endPoint y: 107, distance: 7.2
click at [191, 102] on img at bounding box center [191, 108] width 14 height 14
drag, startPoint x: 692, startPoint y: 230, endPoint x: 638, endPoint y: 257, distance: 60.2
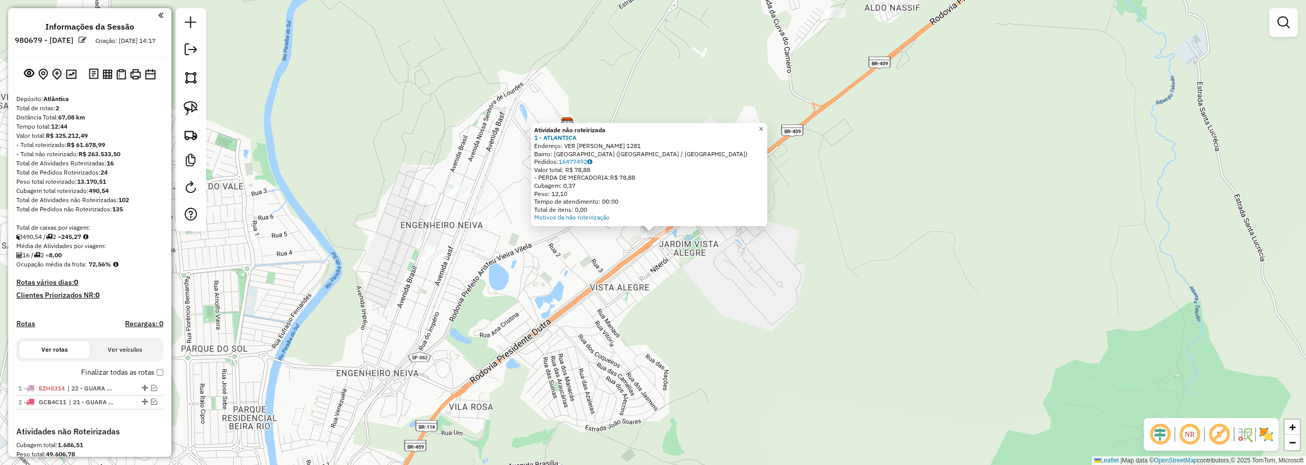
click at [763, 127] on span "×" at bounding box center [760, 128] width 5 height 9
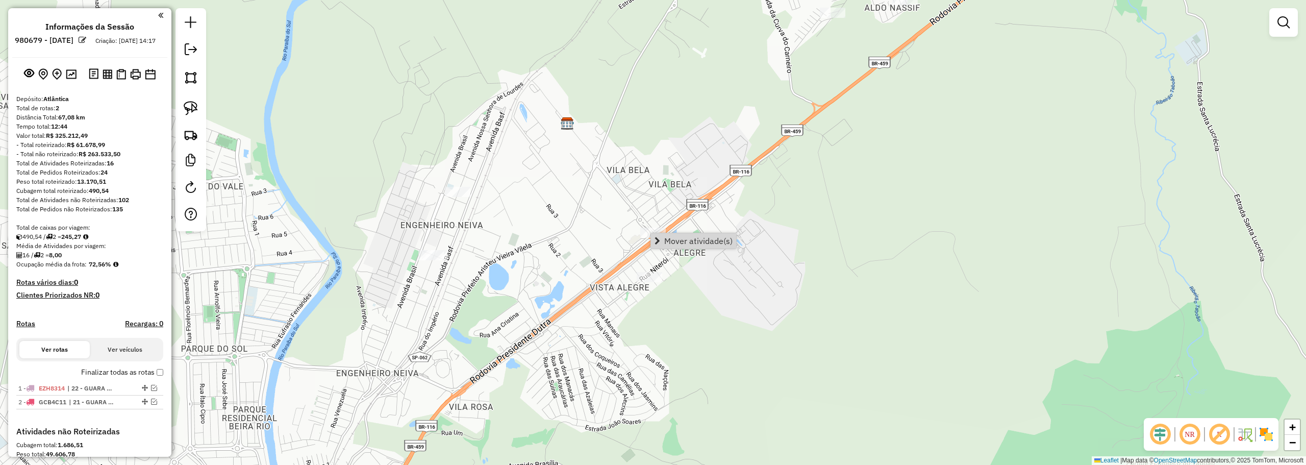
click at [620, 197] on div "Janela de atendimento Grade de atendimento Capacidade Transportadoras Veículos …" at bounding box center [653, 232] width 1306 height 465
click at [679, 244] on span "Mover atividade(s)" at bounding box center [702, 241] width 68 height 8
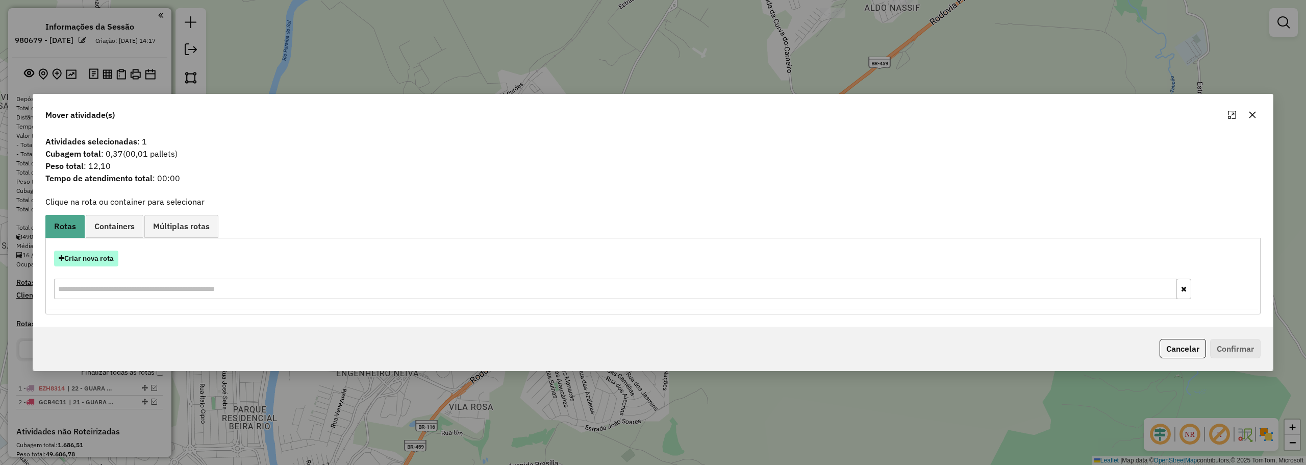
click at [109, 258] on button "Criar nova rota" at bounding box center [86, 258] width 64 height 16
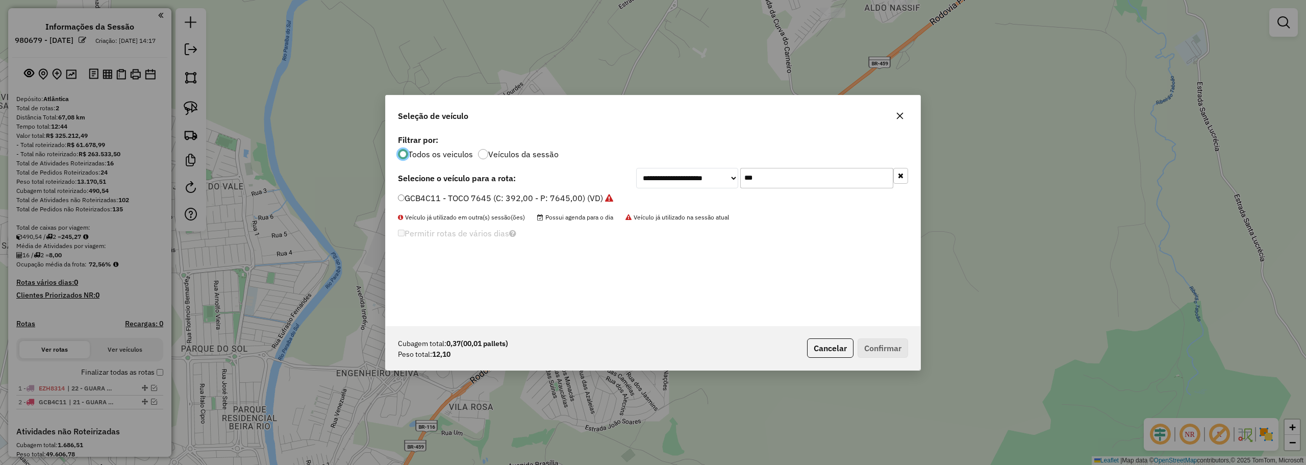
click at [754, 184] on input "***" at bounding box center [816, 178] width 153 height 20
click at [755, 183] on input "***" at bounding box center [816, 178] width 153 height 20
click at [755, 182] on input "****" at bounding box center [816, 178] width 153 height 20
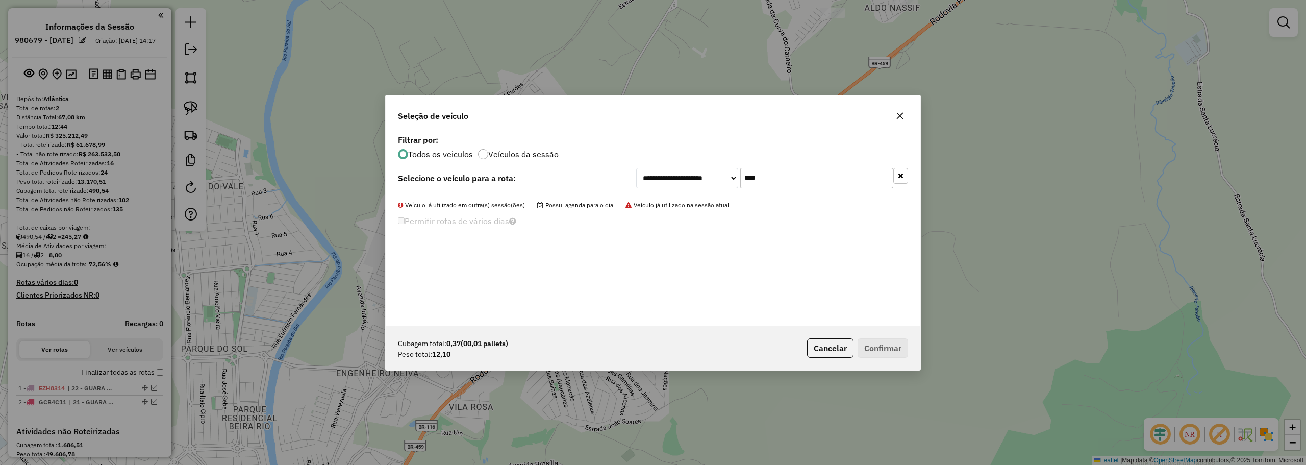
click at [755, 182] on input "****" at bounding box center [816, 178] width 153 height 20
type input "***"
click at [500, 195] on label "ABC5790 - - FRETEIRO TRUCK 15 mil (C: 504,00 - P: 15000,00) (VD)" at bounding box center [529, 198] width 262 height 12
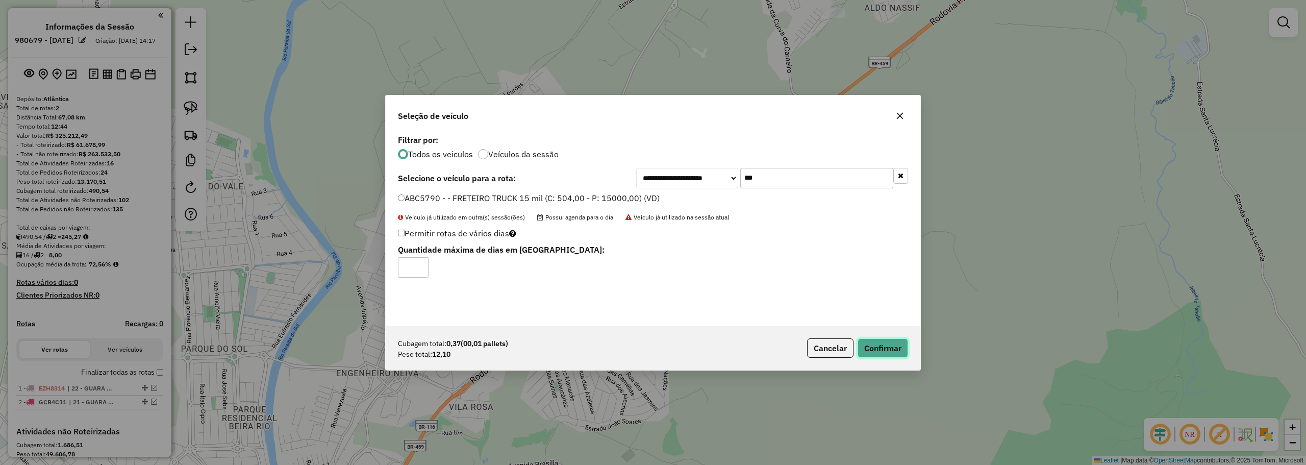
click at [882, 351] on button "Confirmar" at bounding box center [882, 347] width 50 height 19
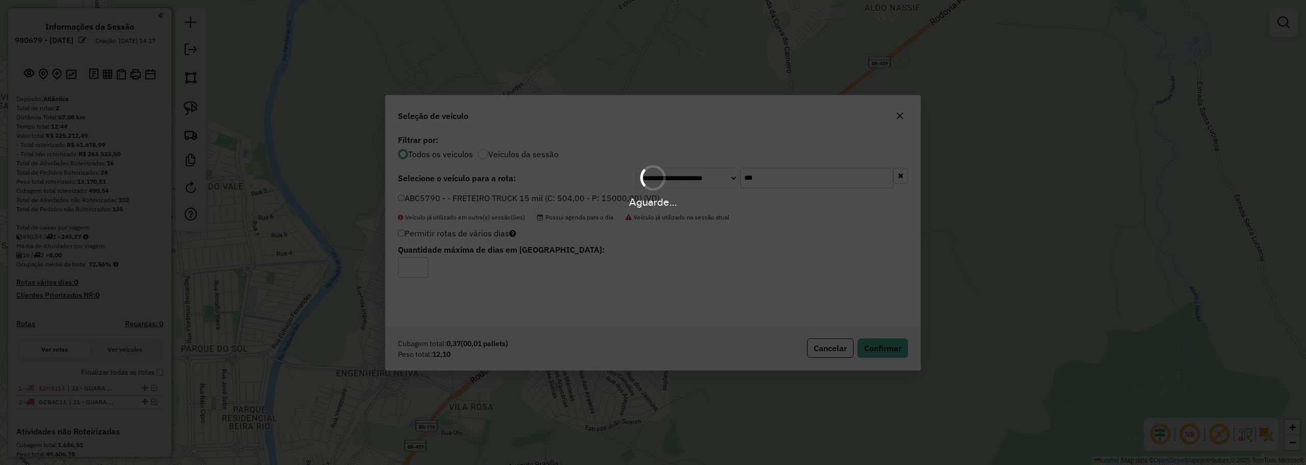
click at [496, 217] on div "Aguarde..." at bounding box center [653, 232] width 1306 height 465
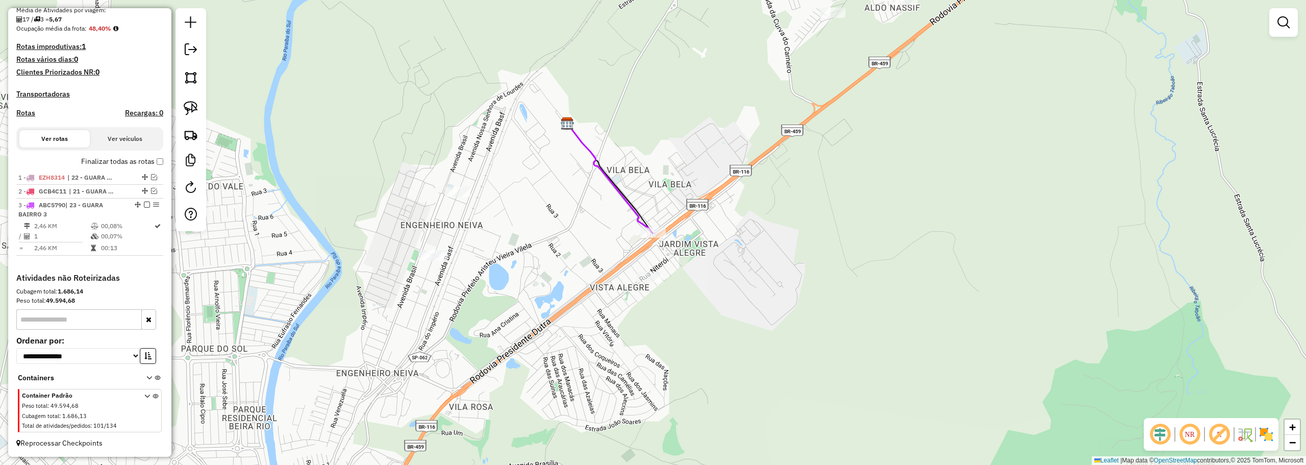
scroll to position [245, 0]
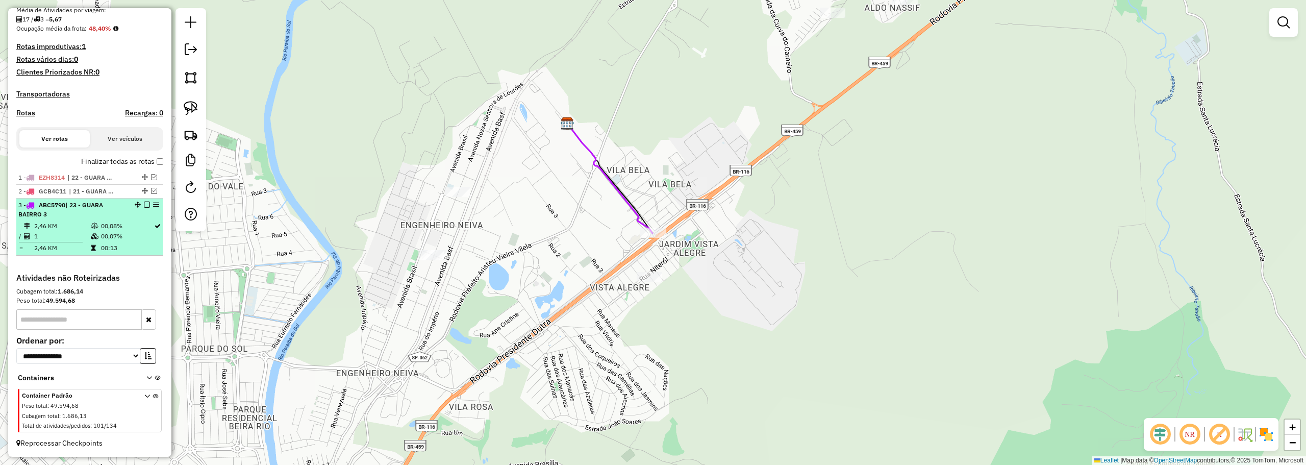
click at [144, 205] on em at bounding box center [147, 204] width 6 height 6
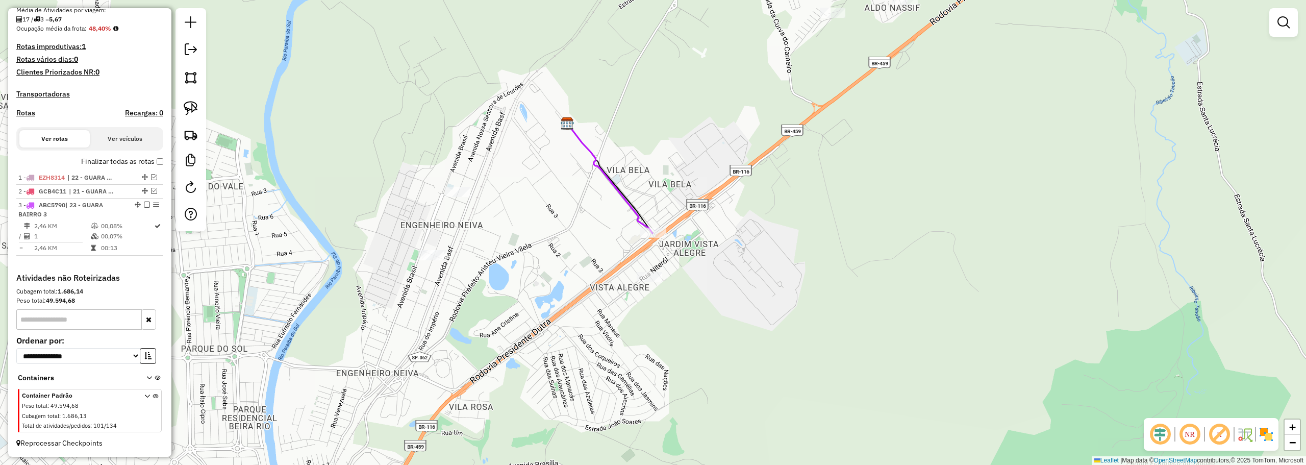
scroll to position [201, 0]
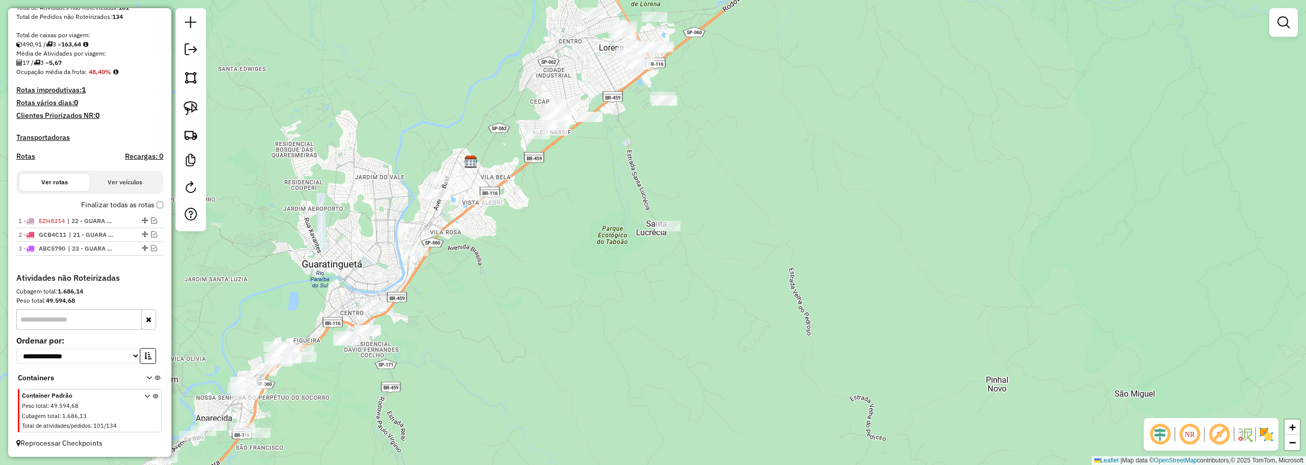
drag, startPoint x: 395, startPoint y: 167, endPoint x: 506, endPoint y: 165, distance: 111.2
click at [506, 165] on div "Janela de atendimento Grade de atendimento Capacidade Transportadoras Veículos …" at bounding box center [653, 232] width 1306 height 465
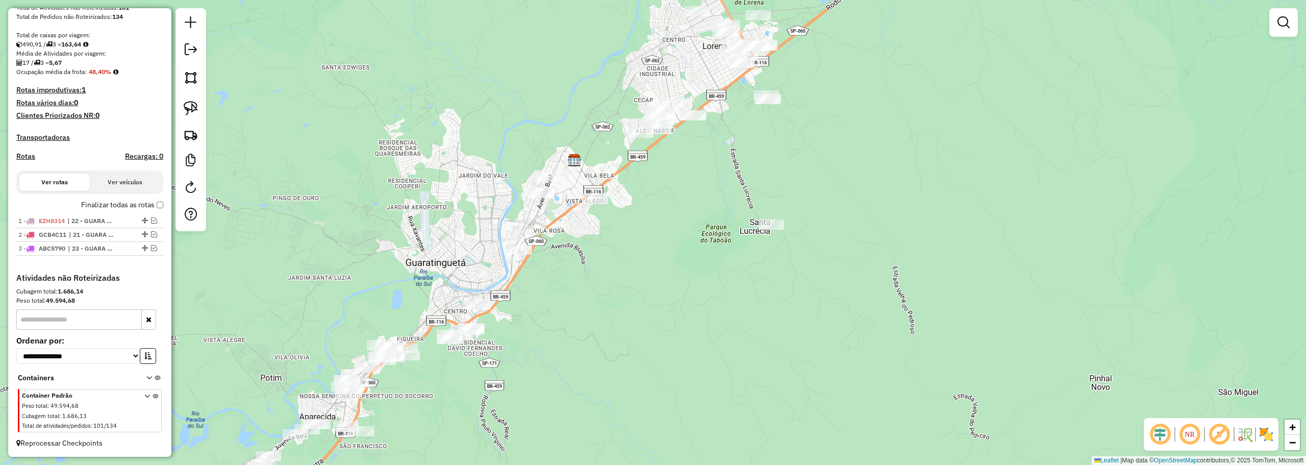
drag, startPoint x: 188, startPoint y: 102, endPoint x: 261, endPoint y: 145, distance: 85.3
click at [188, 102] on img at bounding box center [191, 108] width 14 height 14
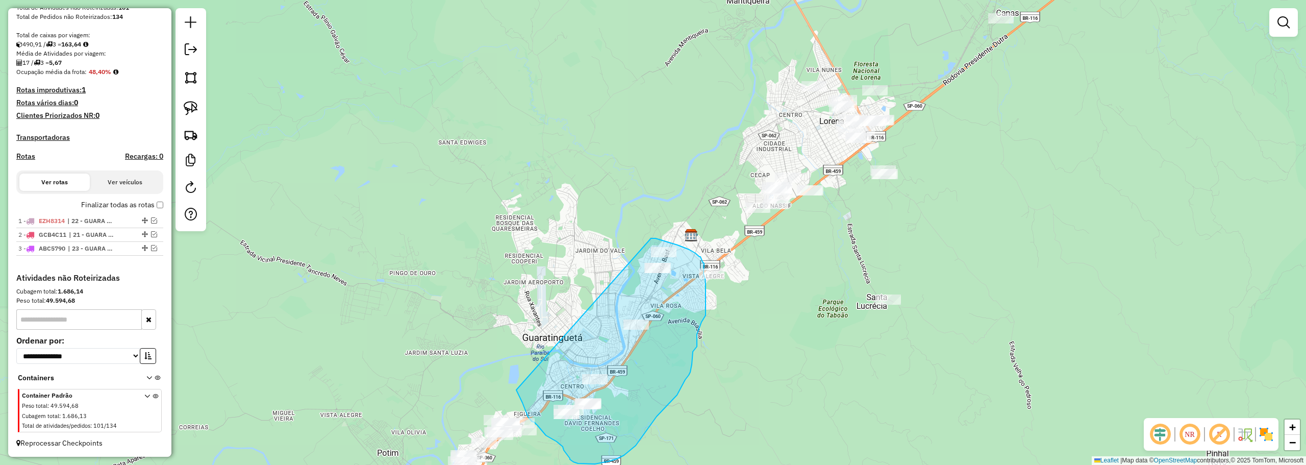
drag, startPoint x: 605, startPoint y: 129, endPoint x: 516, endPoint y: 390, distance: 276.0
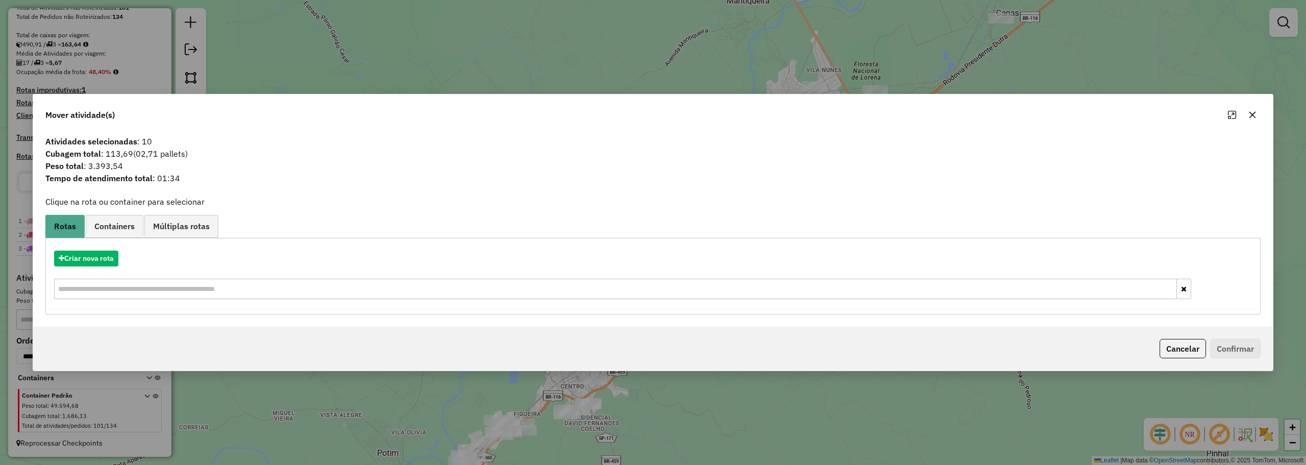
click at [1247, 118] on button "button" at bounding box center [1252, 115] width 16 height 16
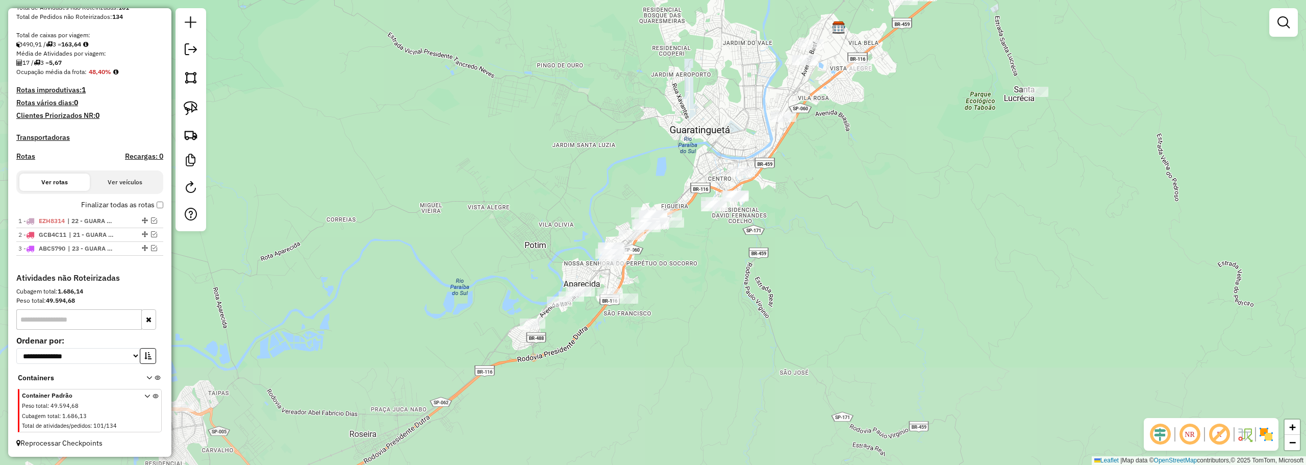
drag, startPoint x: 759, startPoint y: 355, endPoint x: 907, endPoint y: 147, distance: 255.7
click at [907, 147] on div "Janela de atendimento Grade de atendimento Capacidade Transportadoras Veículos …" at bounding box center [653, 232] width 1306 height 465
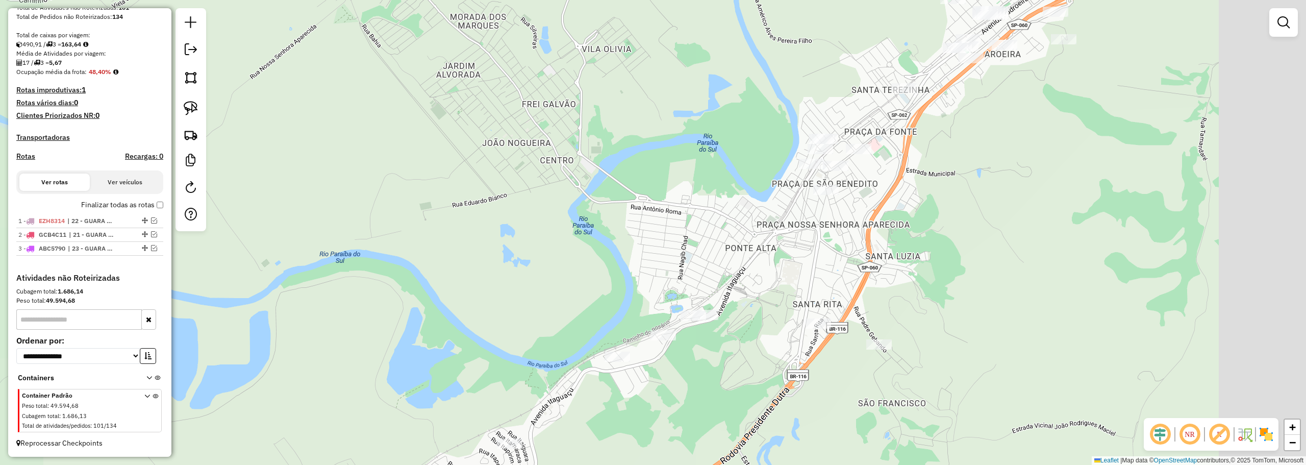
drag, startPoint x: 673, startPoint y: 198, endPoint x: 498, endPoint y: 93, distance: 204.1
click at [454, 104] on div "Janela de atendimento Grade de atendimento Capacidade Transportadoras Veículos …" at bounding box center [653, 232] width 1306 height 465
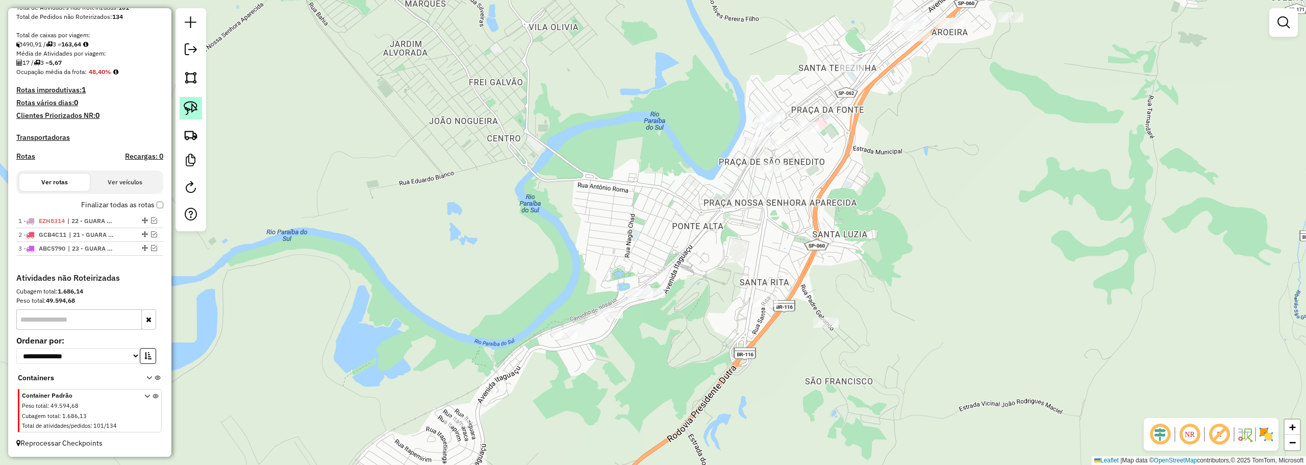
click at [195, 112] on img at bounding box center [191, 108] width 14 height 14
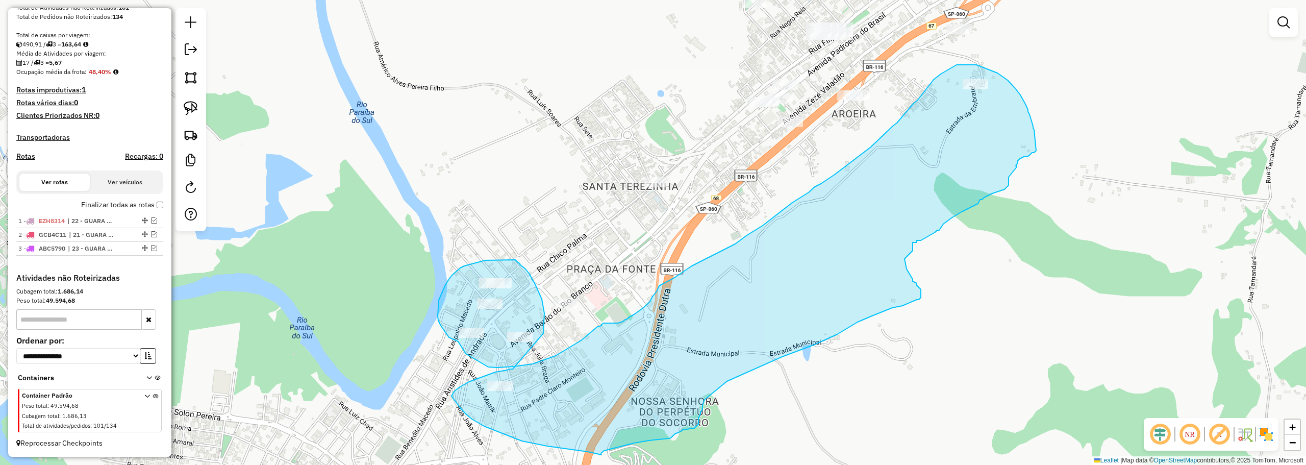
drag, startPoint x: 765, startPoint y: 164, endPoint x: 543, endPoint y: 333, distance: 278.4
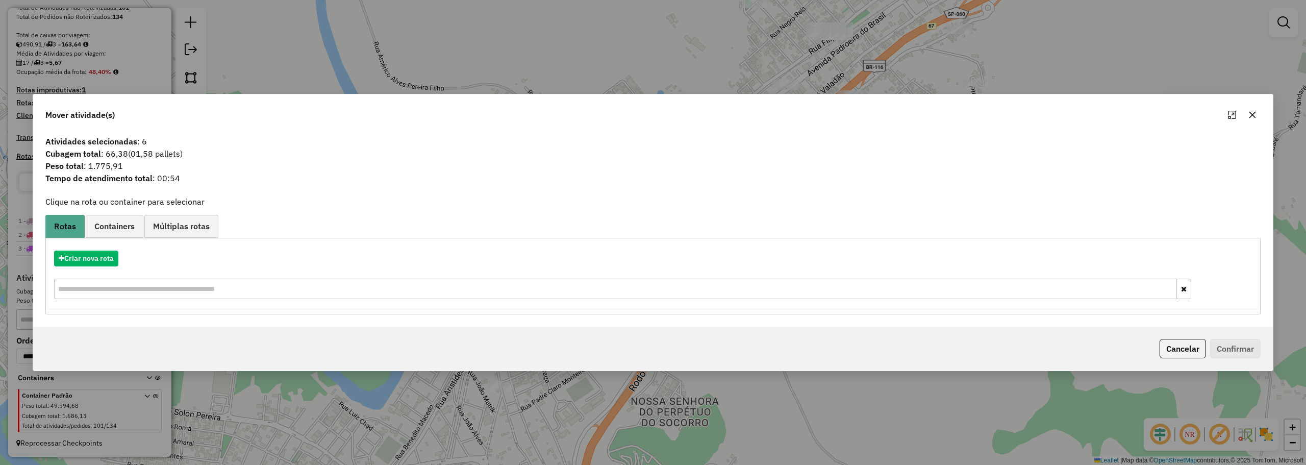
click at [1254, 111] on icon "button" at bounding box center [1252, 115] width 8 height 8
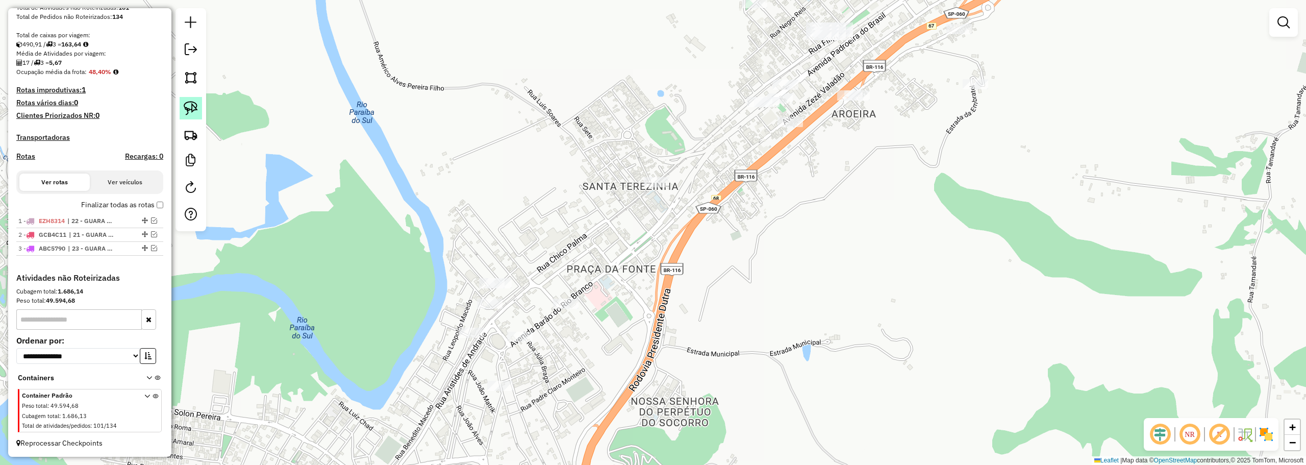
click at [196, 103] on img at bounding box center [191, 108] width 14 height 14
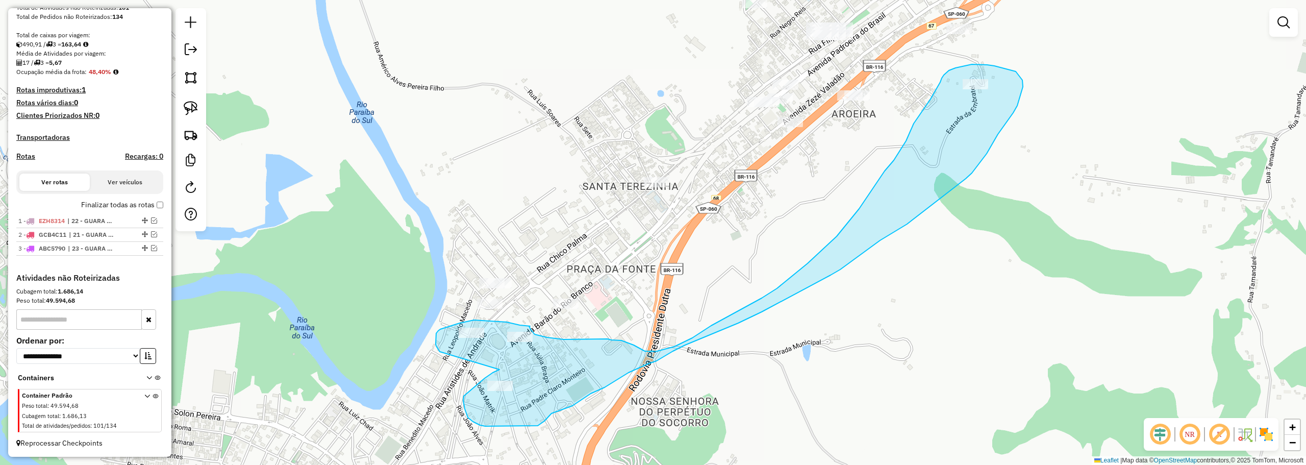
drag, startPoint x: 487, startPoint y: 377, endPoint x: 440, endPoint y: 351, distance: 53.4
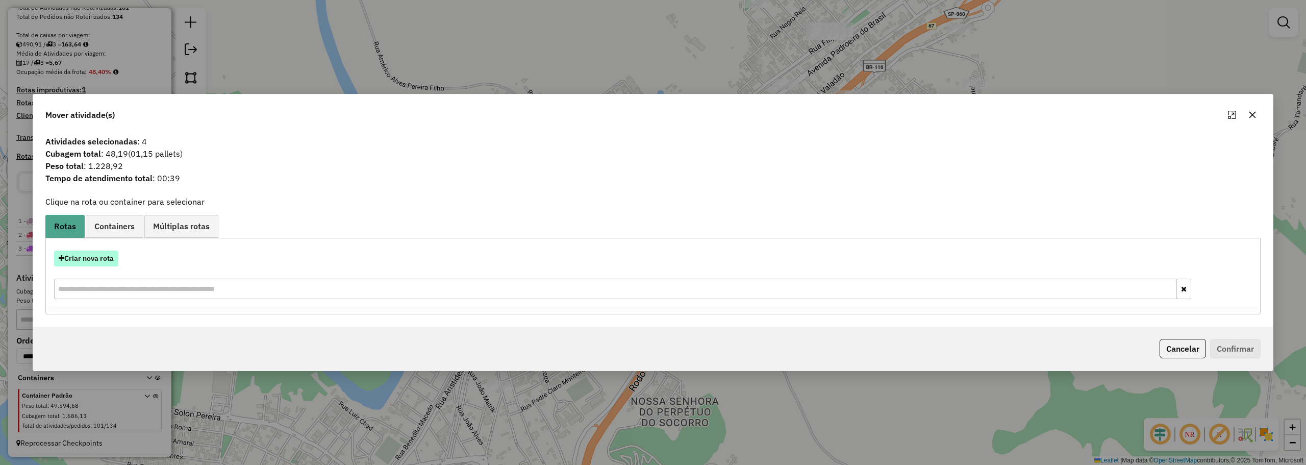
click at [68, 255] on button "Criar nova rota" at bounding box center [86, 258] width 64 height 16
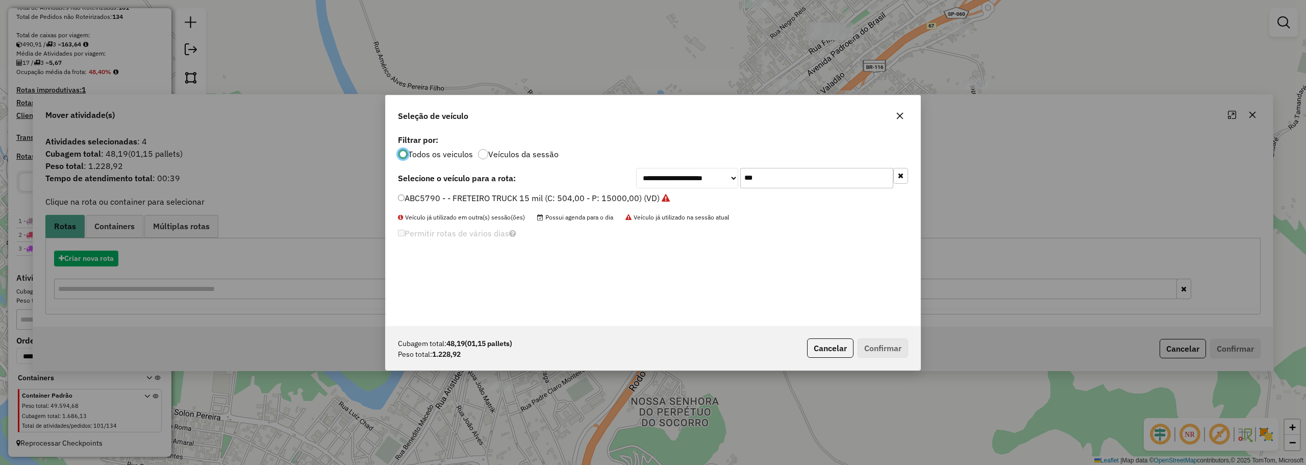
scroll to position [6, 3]
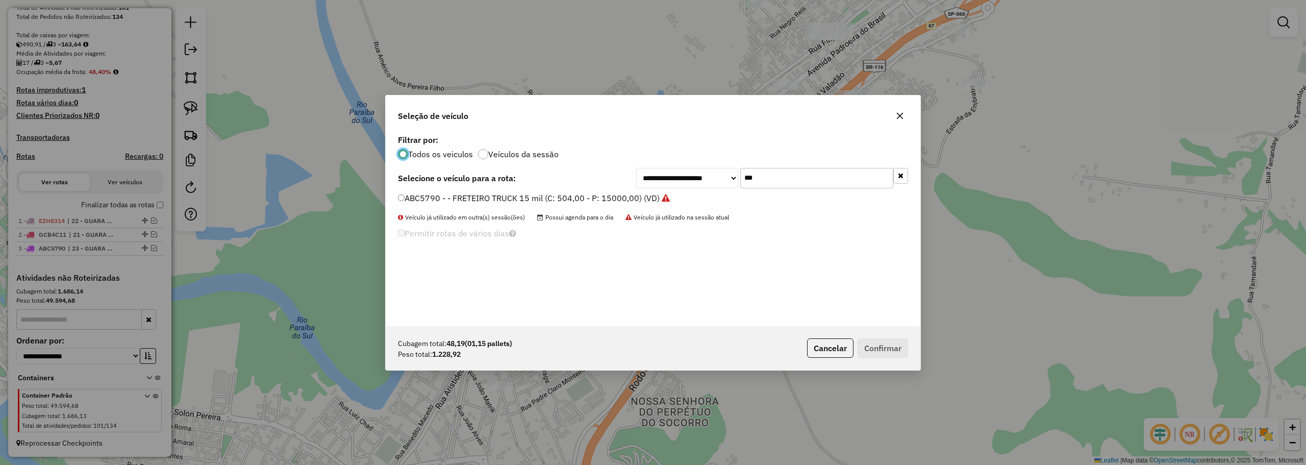
click at [772, 177] on input "***" at bounding box center [816, 178] width 153 height 20
type input "***"
click at [427, 192] on label "CSU8H80 - VAN 2000 (C: 70,00 - P: 2000,00) (VD)" at bounding box center [495, 198] width 194 height 12
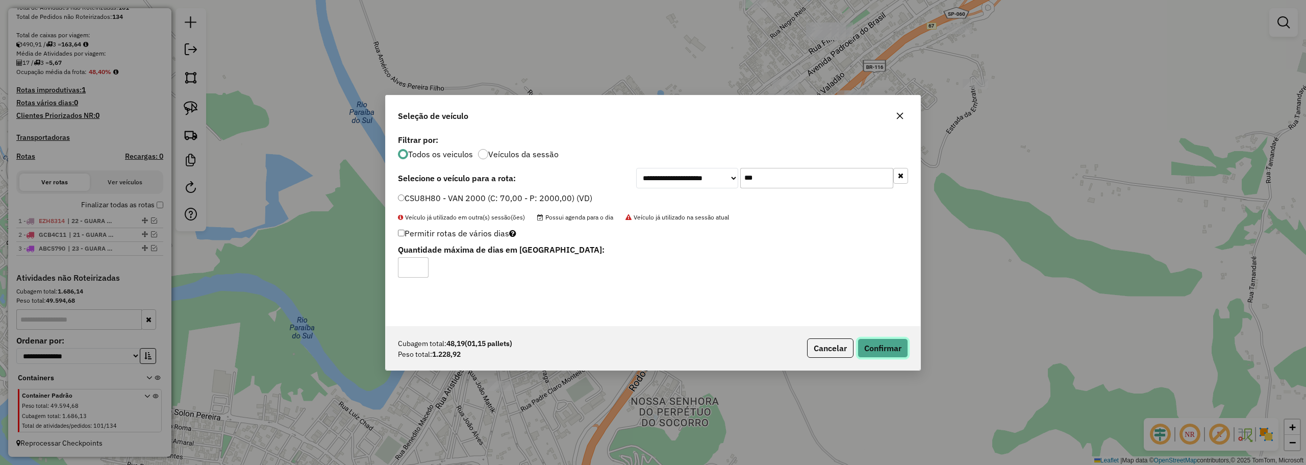
click at [894, 350] on button "Confirmar" at bounding box center [882, 347] width 50 height 19
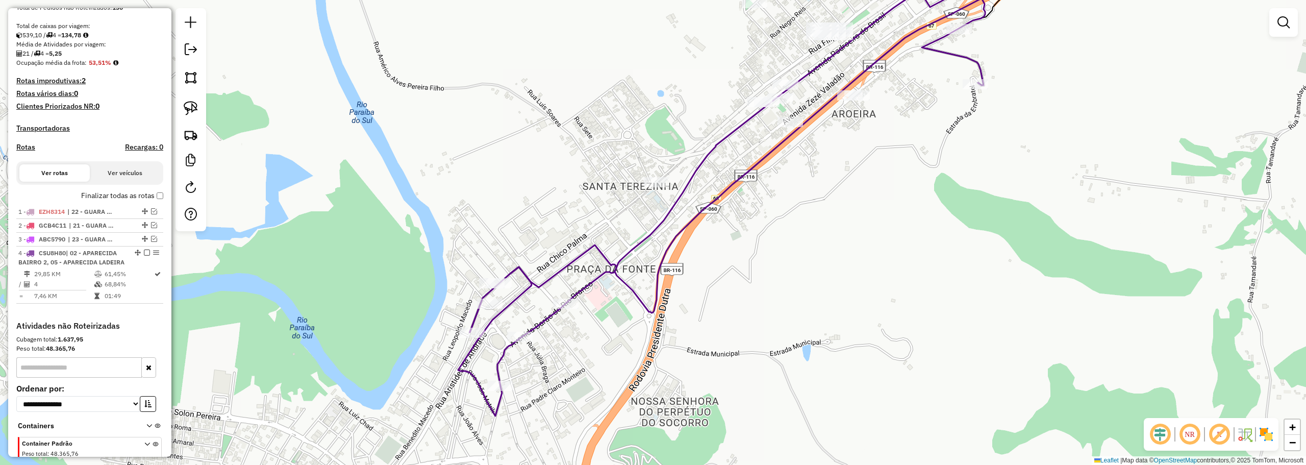
scroll to position [245, 0]
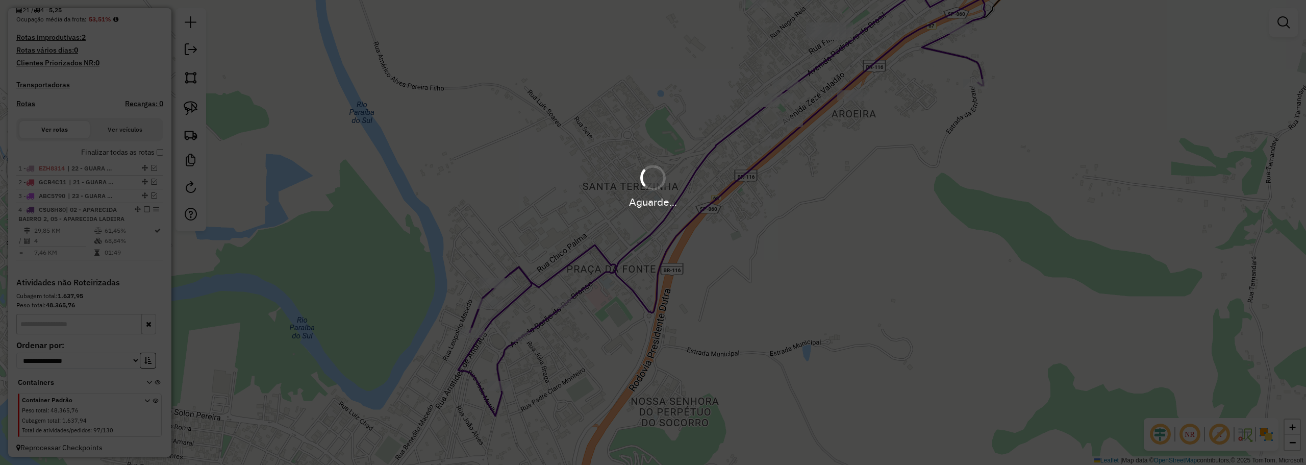
click at [402, 282] on div "Aguarde..." at bounding box center [653, 232] width 1306 height 465
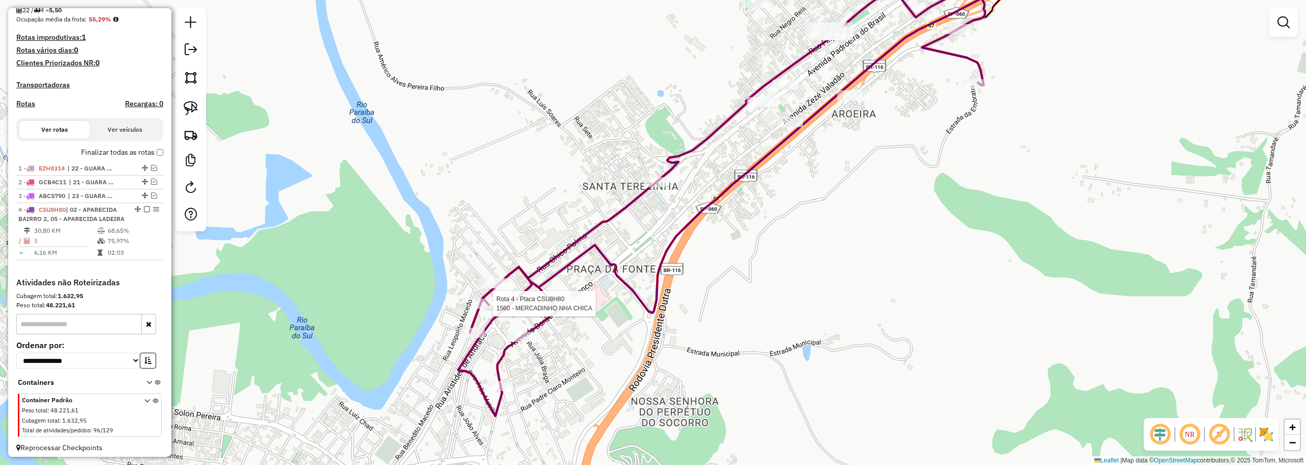
scroll to position [268, 0]
select select "**********"
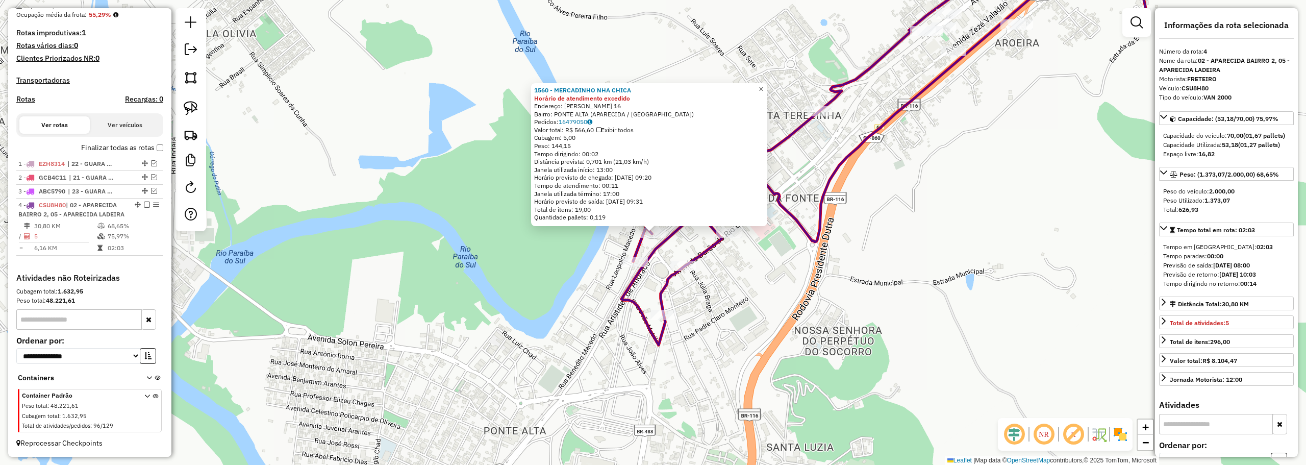
click at [763, 85] on span "×" at bounding box center [760, 89] width 5 height 9
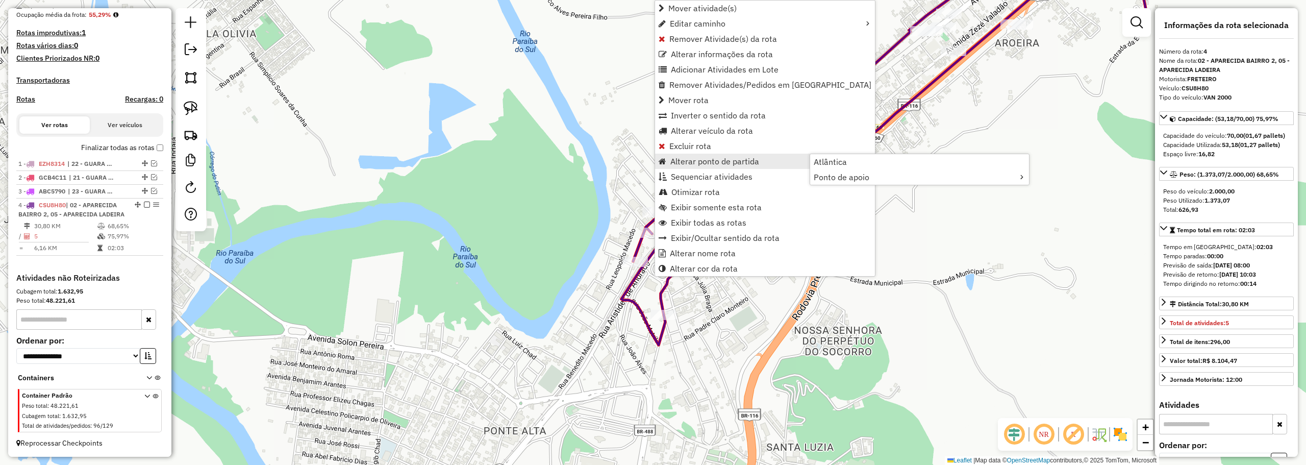
drag, startPoint x: 607, startPoint y: 146, endPoint x: 610, endPoint y: 155, distance: 9.7
click at [607, 147] on div "Janela de atendimento Grade de atendimento Capacidade Transportadoras Veículos …" at bounding box center [653, 232] width 1306 height 465
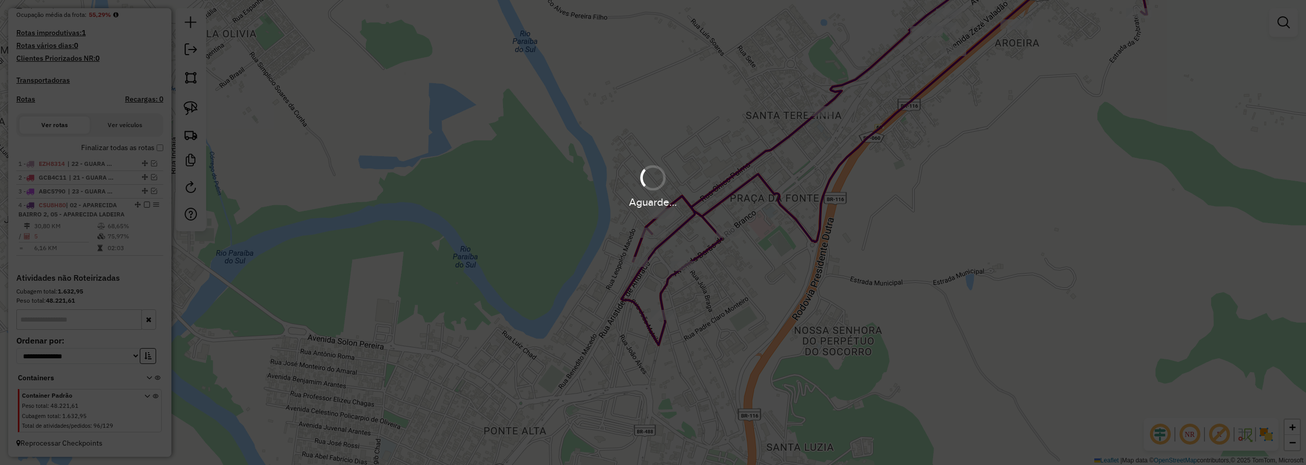
click at [650, 211] on div "Aguarde..." at bounding box center [653, 232] width 1306 height 465
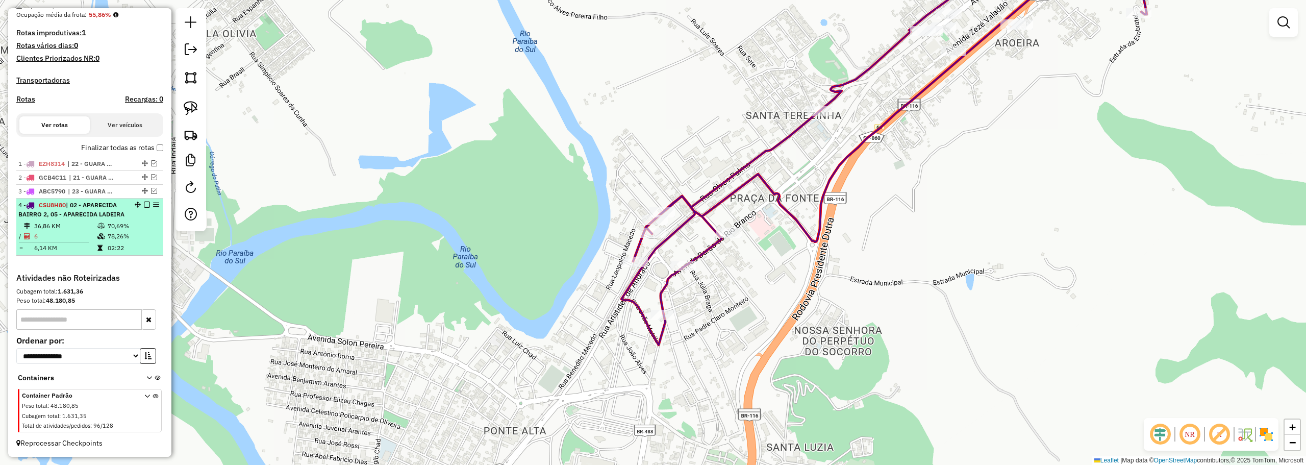
click at [50, 233] on td "6" at bounding box center [65, 236] width 63 height 10
select select "**********"
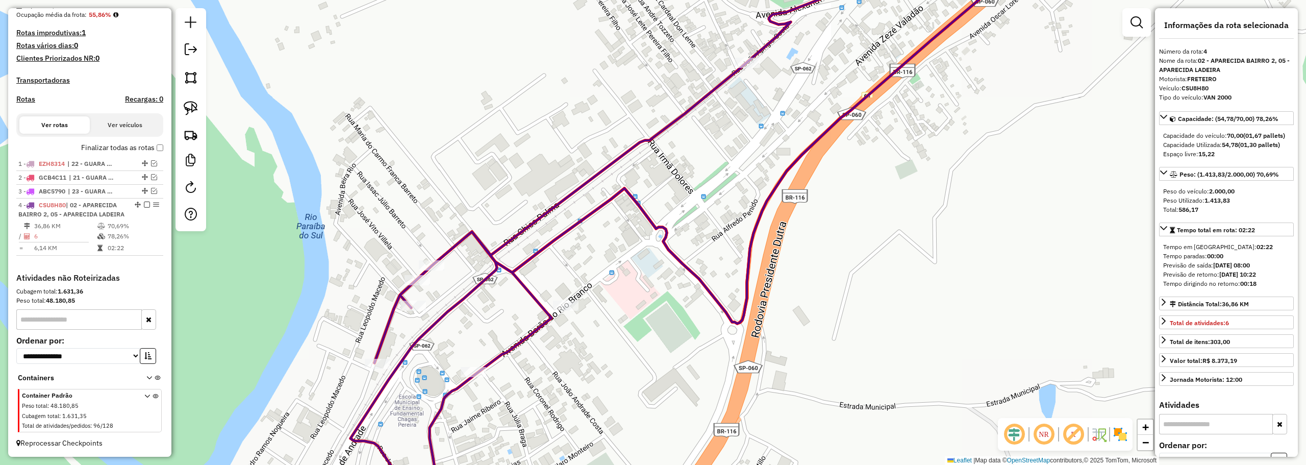
drag, startPoint x: 570, startPoint y: 336, endPoint x: 443, endPoint y: 288, distance: 135.7
click at [612, 300] on div "Janela de atendimento Grade de atendimento Capacidade Transportadoras Veículos …" at bounding box center [653, 232] width 1306 height 465
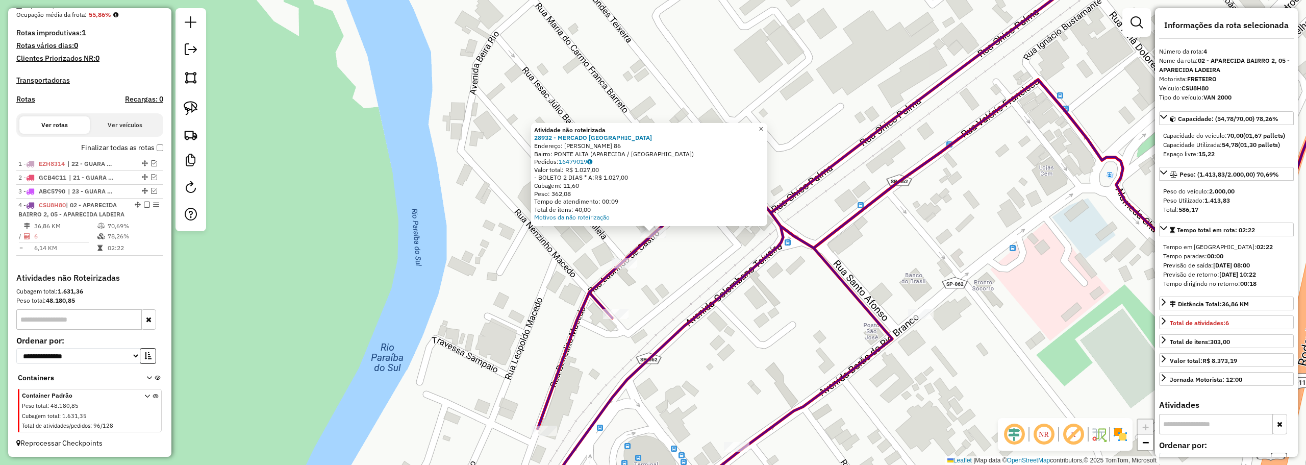
click at [763, 126] on span "×" at bounding box center [760, 128] width 5 height 9
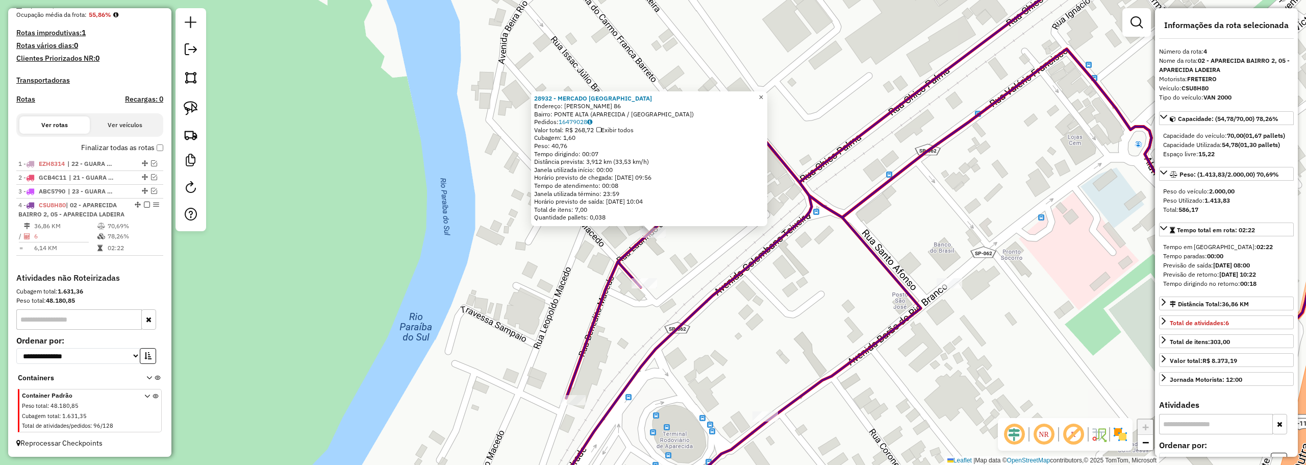
click at [764, 94] on link "×" at bounding box center [761, 97] width 12 height 12
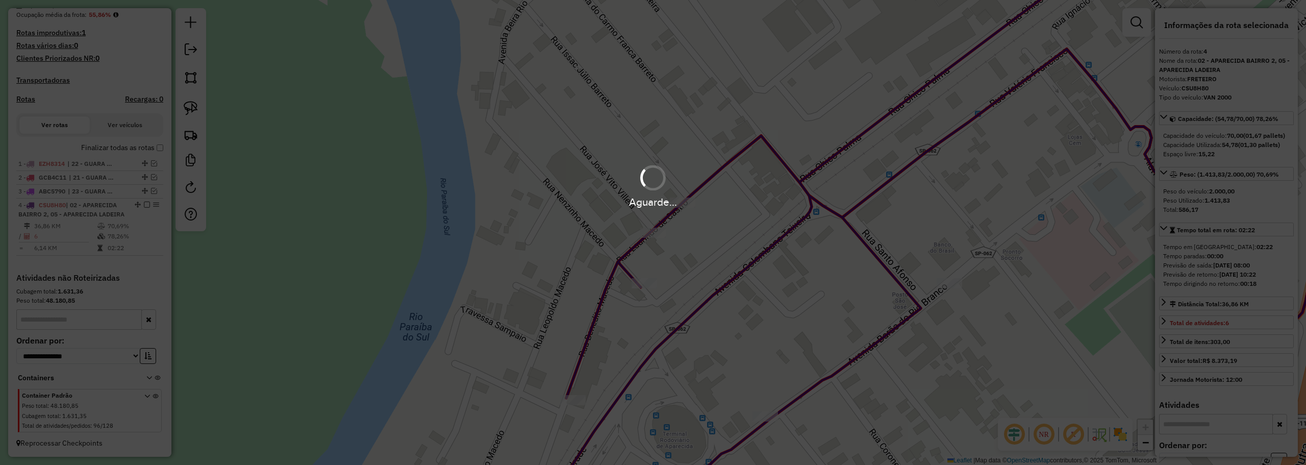
click at [629, 209] on div "Aguarde..." at bounding box center [653, 202] width 1306 height 16
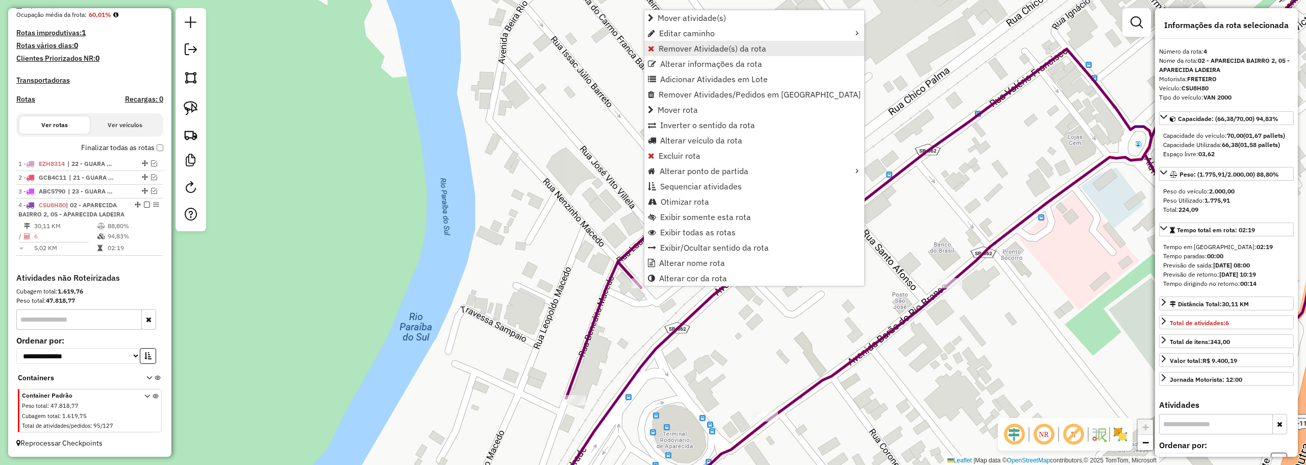
click at [668, 47] on span "Remover Atividade(s) da rota" at bounding box center [712, 48] width 108 height 8
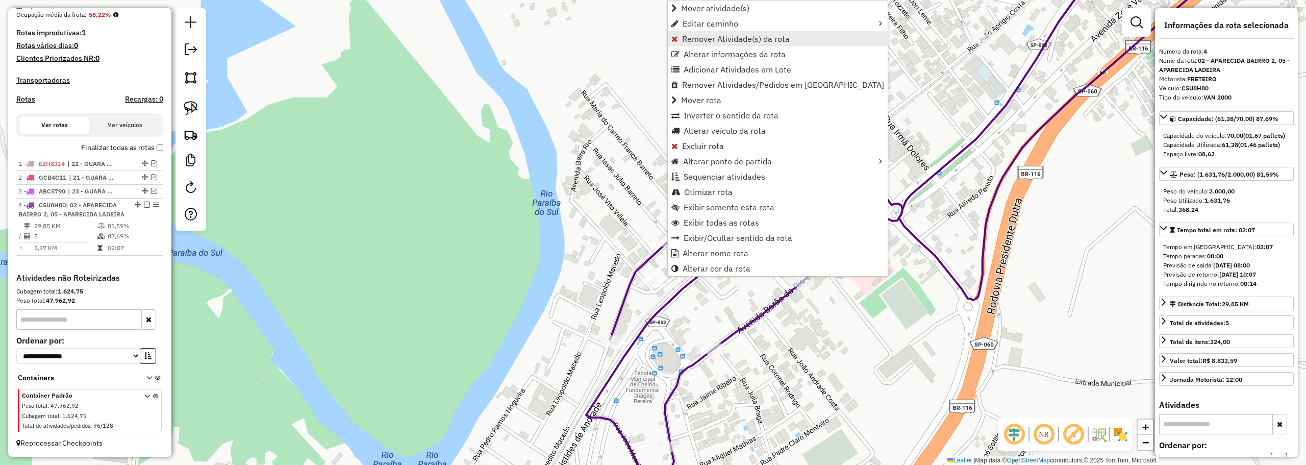
click at [687, 38] on span "Remover Atividade(s) da rota" at bounding box center [736, 39] width 108 height 8
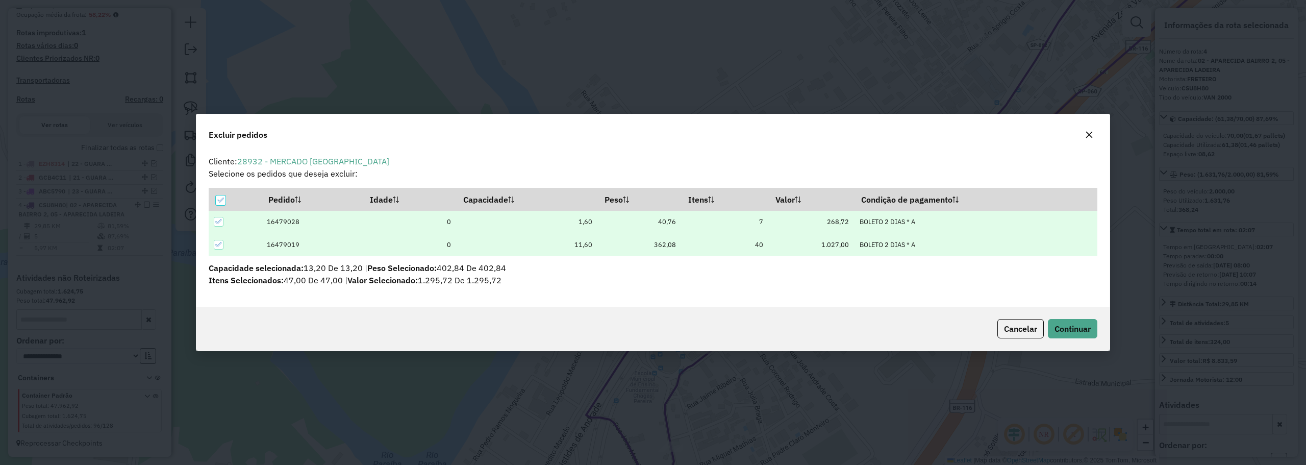
scroll to position [0, 0]
click at [1064, 327] on span "Continuar" at bounding box center [1072, 328] width 36 height 10
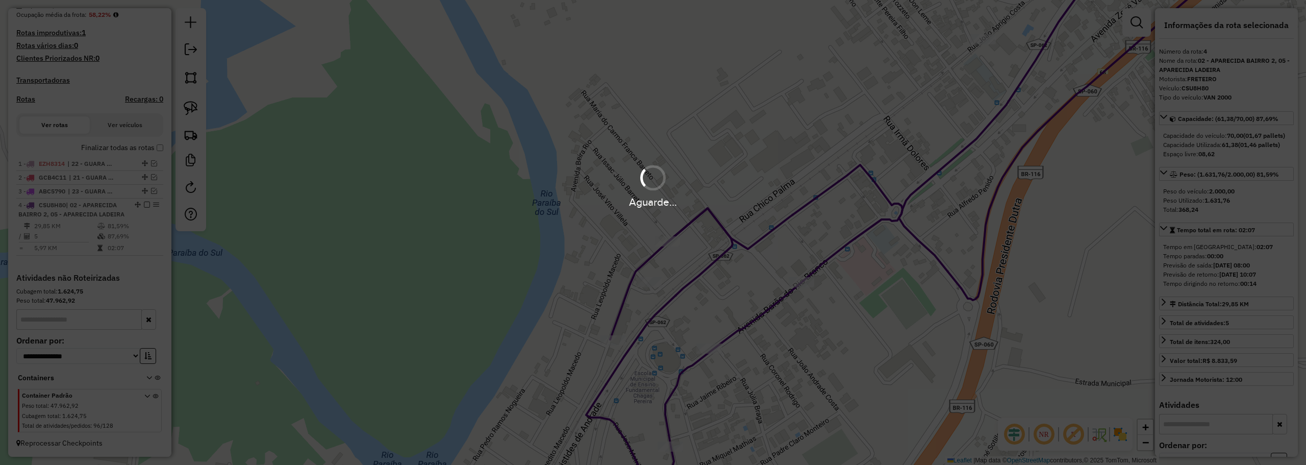
click at [657, 232] on div "Aguarde..." at bounding box center [653, 232] width 1306 height 465
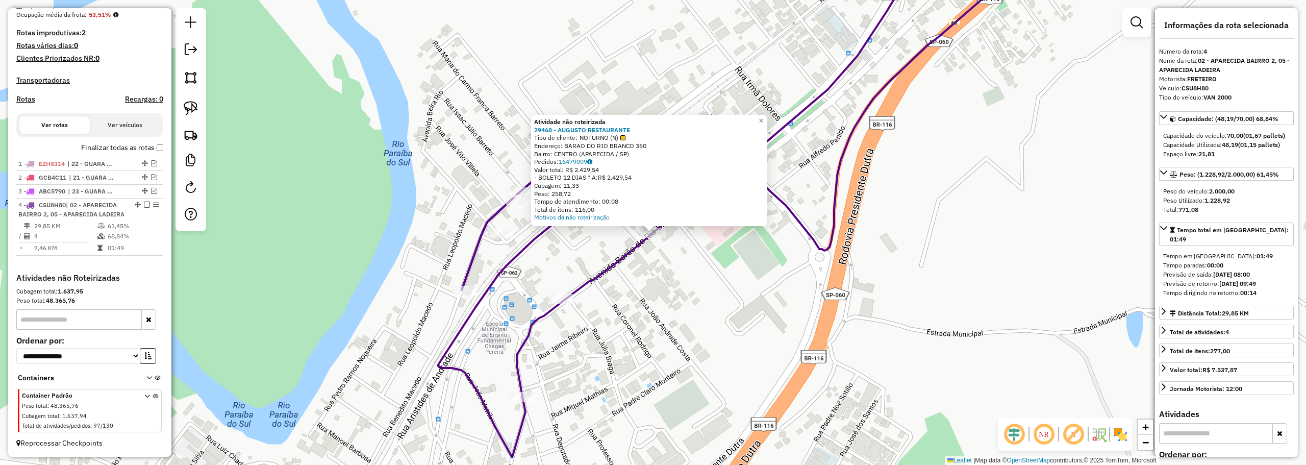
click at [764, 126] on div "29468 - AUGUSTO RESTAURANTE" at bounding box center [649, 130] width 230 height 8
click at [763, 120] on span "×" at bounding box center [760, 120] width 5 height 9
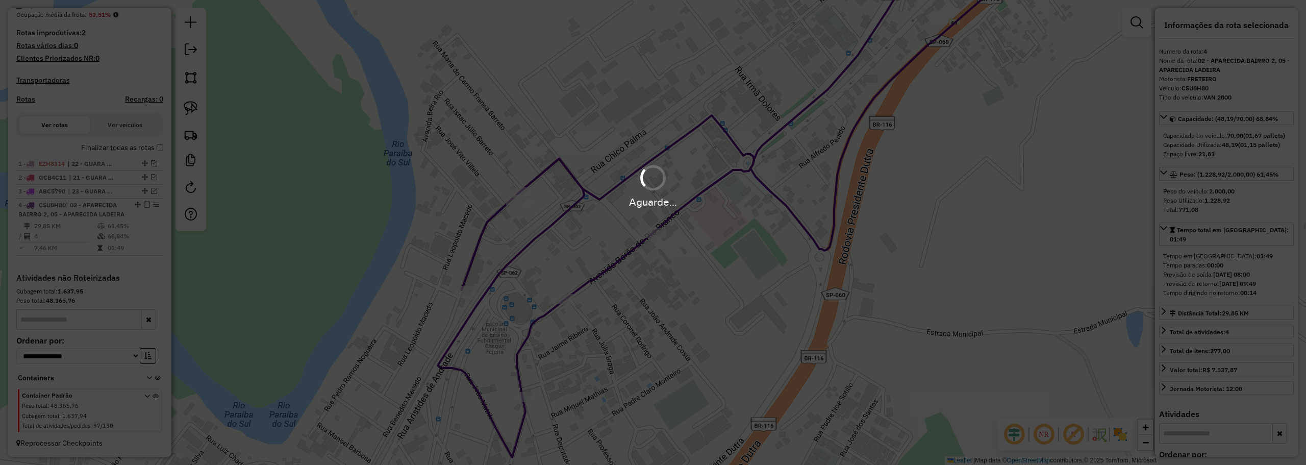
click at [641, 227] on div "Aguarde..." at bounding box center [653, 232] width 1306 height 465
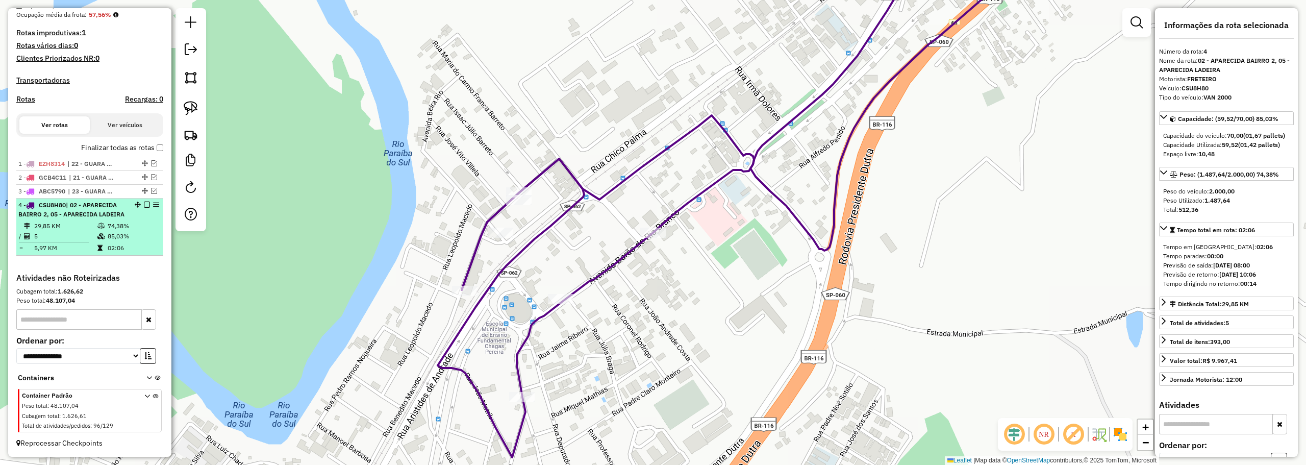
click at [146, 201] on em at bounding box center [147, 204] width 6 height 6
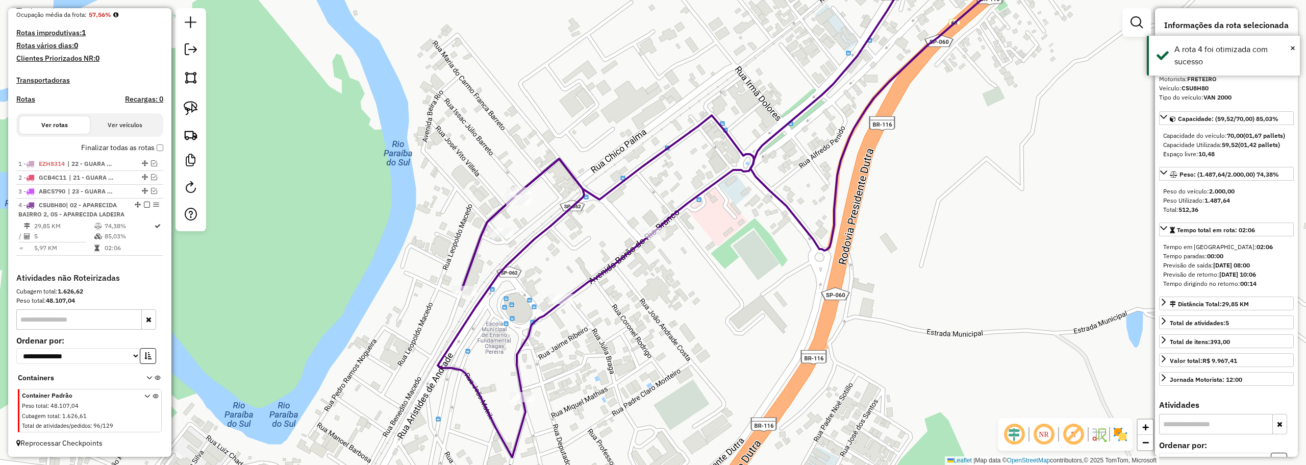
click at [144, 198] on li "4 - CSU8H80 | 02 - APARECIDA BAIRRO 2, 05 - APARECIDA LADEIRA 29,85 KM 74,38% /…" at bounding box center [89, 226] width 147 height 57
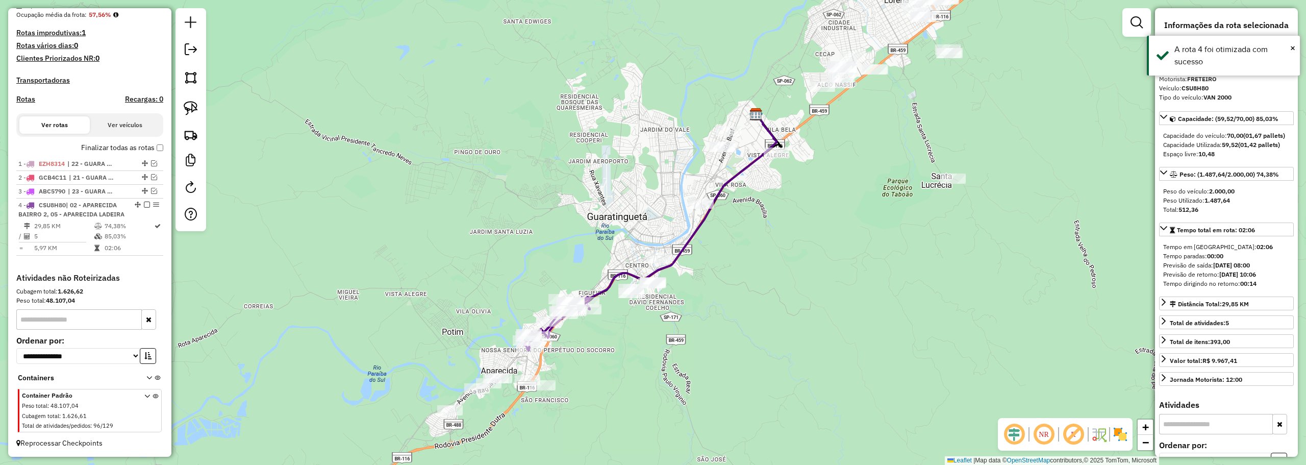
click at [144, 201] on em at bounding box center [147, 204] width 6 height 6
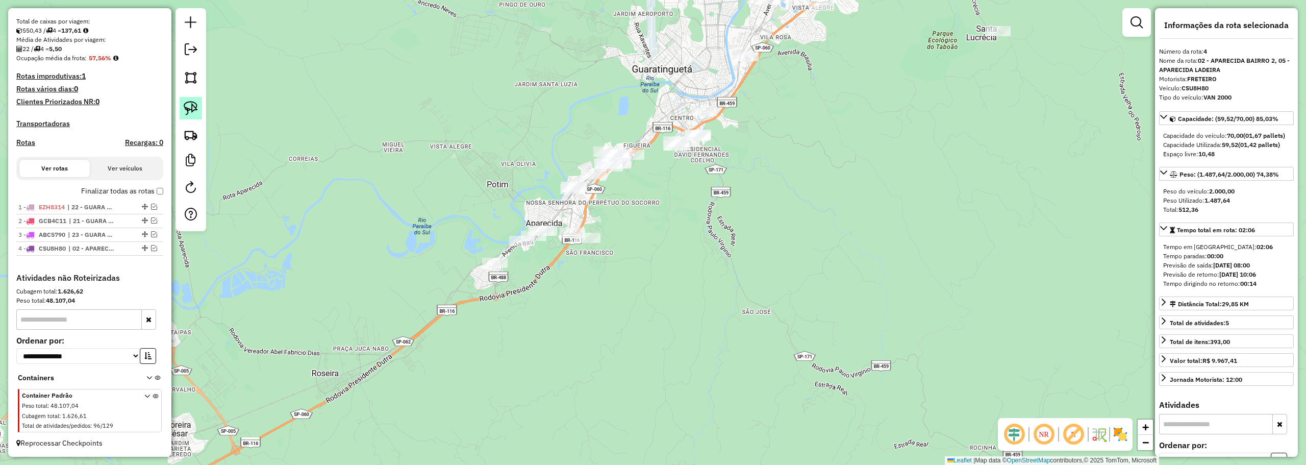
click at [193, 103] on img at bounding box center [191, 108] width 14 height 14
click at [186, 141] on img at bounding box center [191, 135] width 14 height 14
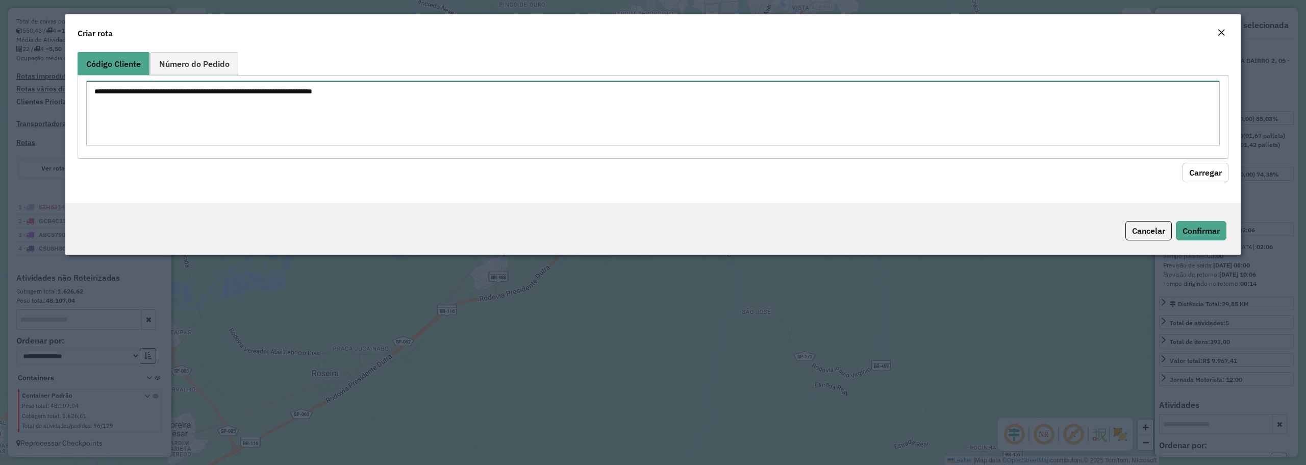
click at [521, 109] on textarea at bounding box center [652, 113] width 1133 height 65
paste textarea "***** *** ***** ***** ***** ***** ***** *****"
type textarea "***** *** ***** ***** ***** ***** ***** *****"
click at [1202, 172] on button "Carregar" at bounding box center [1205, 172] width 46 height 19
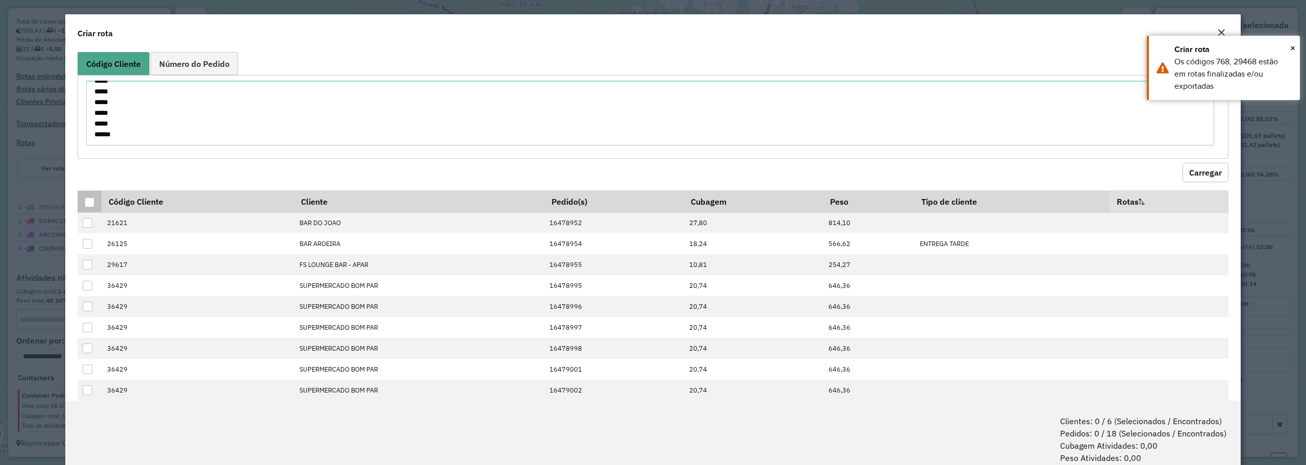
click at [90, 195] on th at bounding box center [90, 201] width 24 height 22
click at [89, 201] on div at bounding box center [90, 202] width 10 height 10
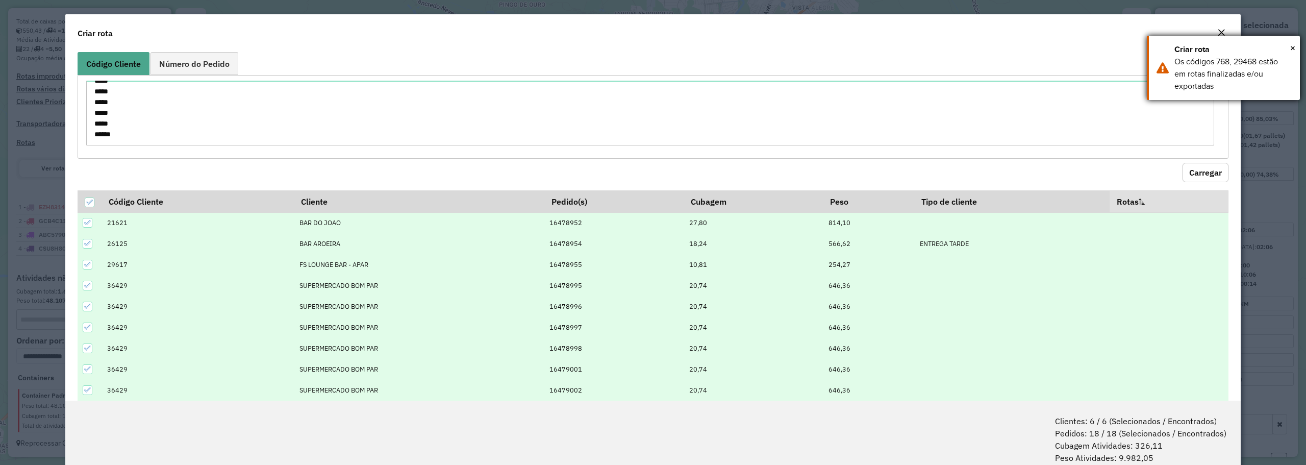
click at [1259, 79] on div "Os códigos 768, 29468 estão em rotas finalizadas e/ou exportadas" at bounding box center [1233, 74] width 118 height 37
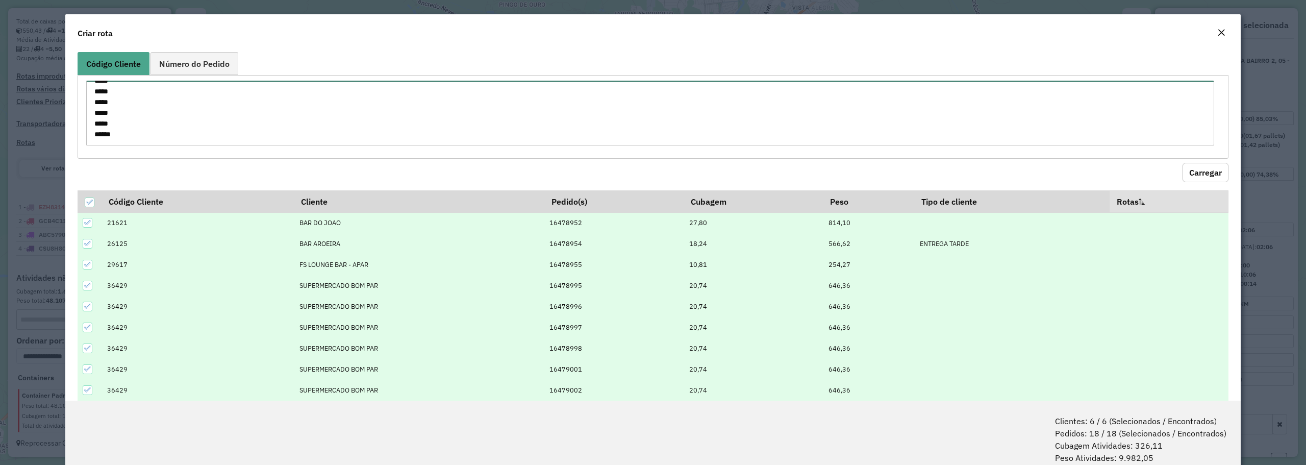
scroll to position [0, 0]
drag, startPoint x: 133, startPoint y: 133, endPoint x: 74, endPoint y: 24, distance: 123.5
click at [74, 24] on form "Criar rota Código Cliente Número do Pedido ***** *** ***** ***** ***** ***** **…" at bounding box center [652, 257] width 1175 height 487
paste textarea "***** *** ***** ***** ***** ***** ***** *****"
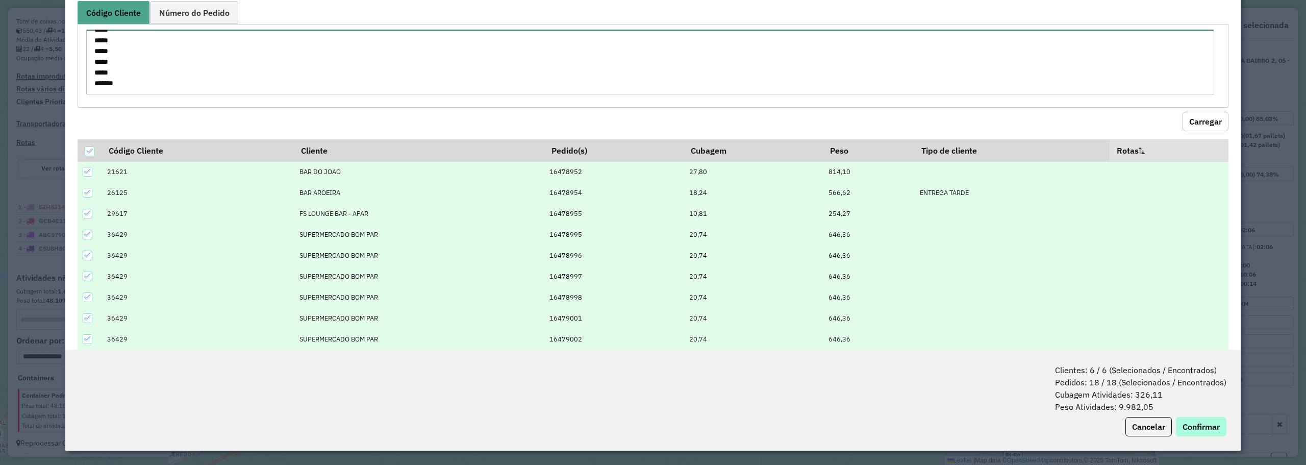
type textarea "***** *** ***** ***** ***** ***** ***** *****"
click at [1194, 429] on button "Confirmar" at bounding box center [1201, 426] width 50 height 19
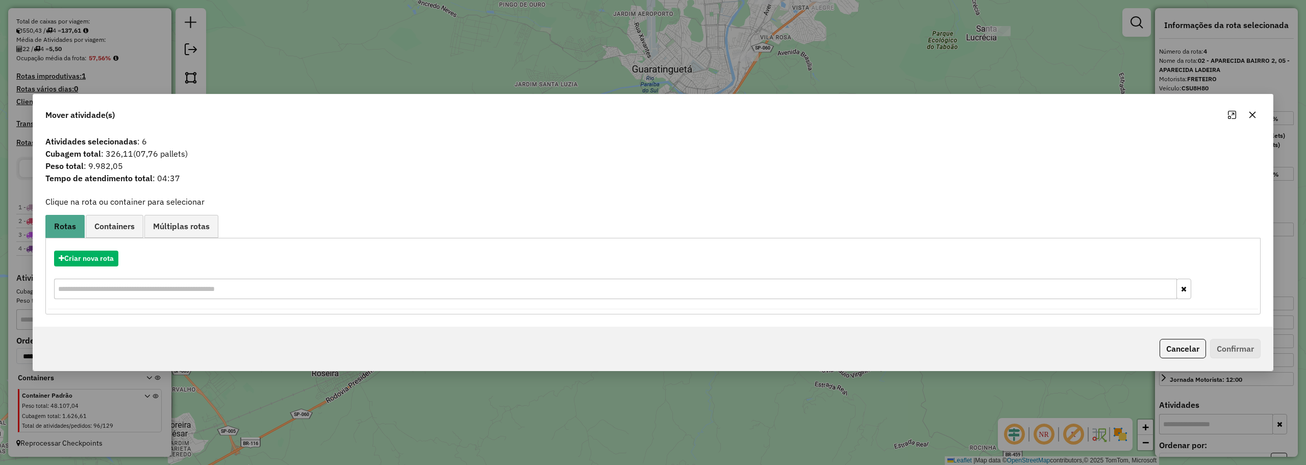
drag, startPoint x: 1256, startPoint y: 111, endPoint x: 1176, endPoint y: 125, distance: 81.3
click at [1256, 111] on icon "button" at bounding box center [1252, 115] width 8 height 8
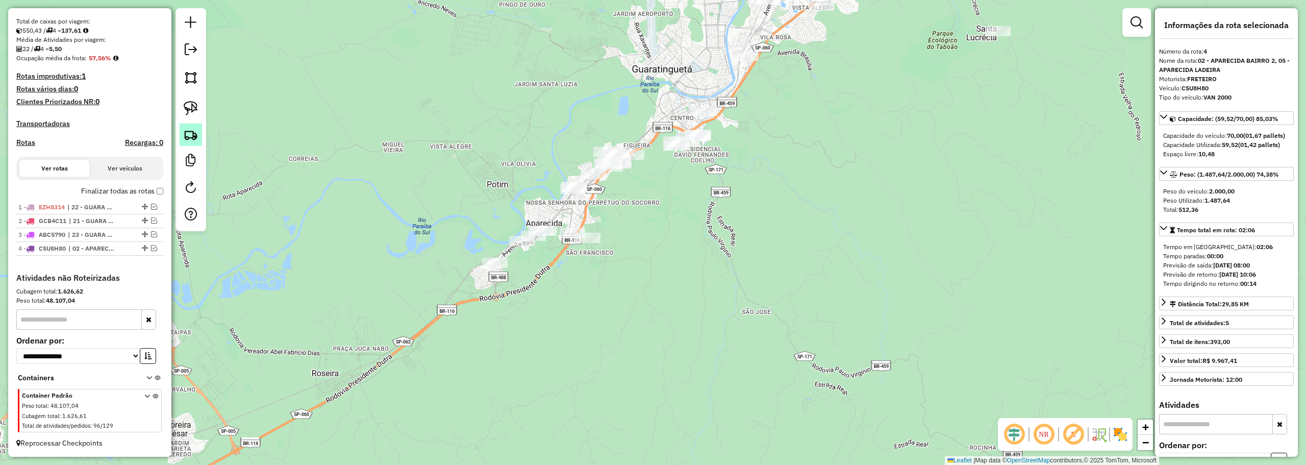
click at [197, 126] on link at bounding box center [191, 134] width 22 height 22
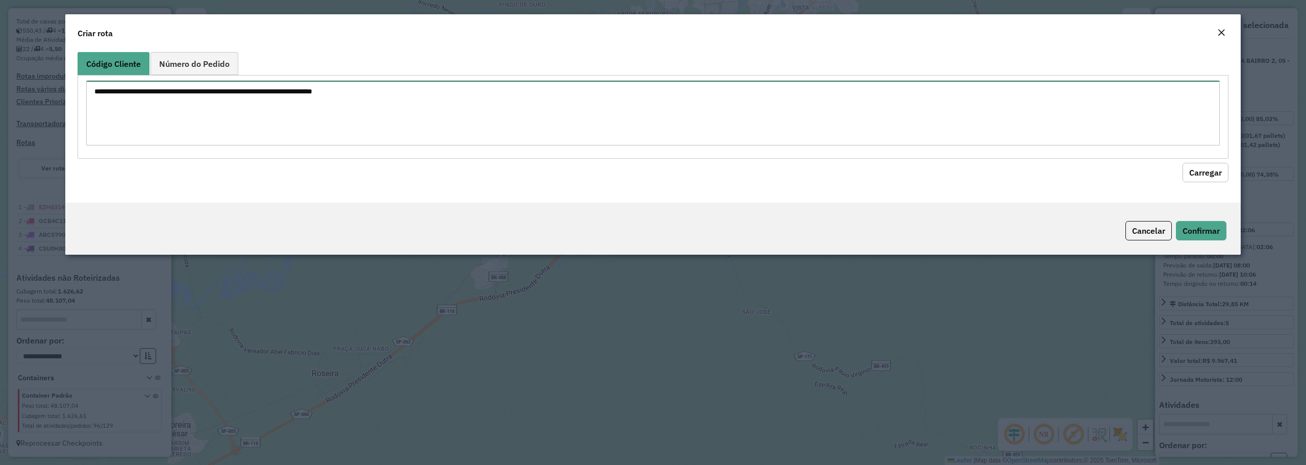
click at [337, 108] on textarea at bounding box center [652, 113] width 1133 height 65
paste textarea "***** *** ***** ***** ***** ***** ***** *****"
type textarea "***** *** ***** ***** ***** ***** ***** *****"
click at [1206, 164] on button "Carregar" at bounding box center [1205, 172] width 46 height 19
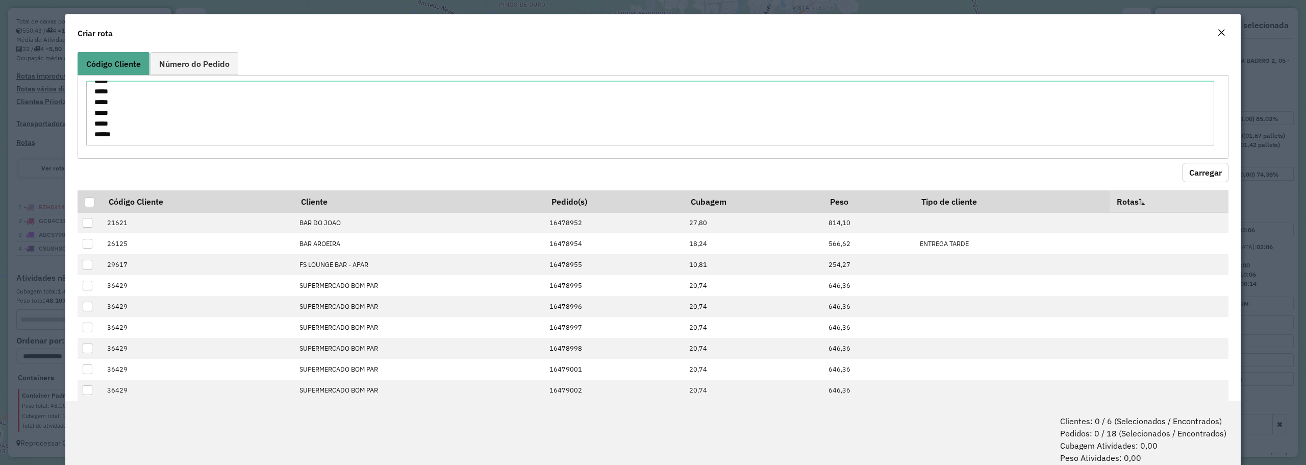
click at [1217, 32] on em "Close" at bounding box center [1221, 33] width 8 height 8
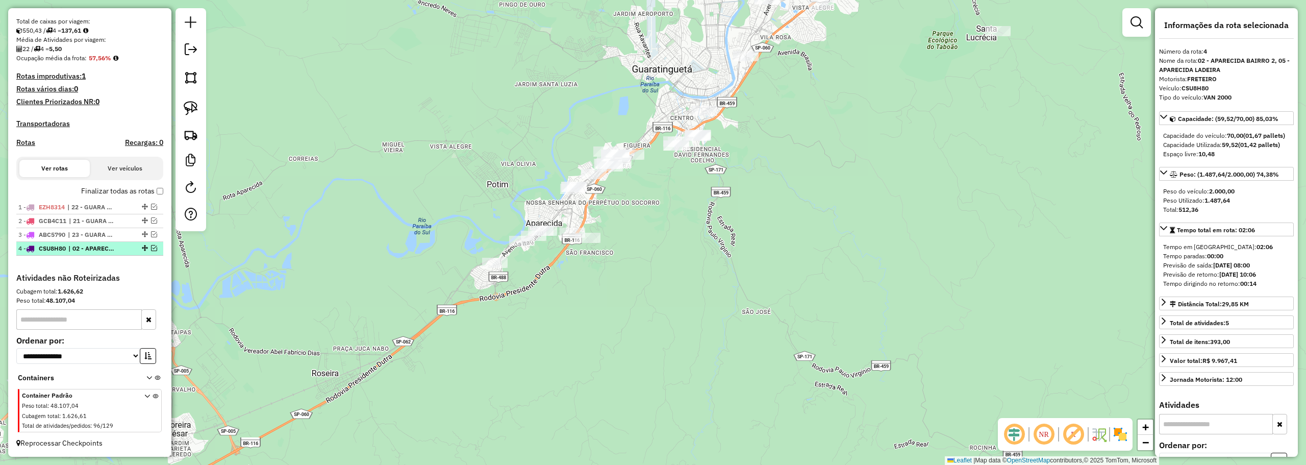
click at [151, 246] on em at bounding box center [154, 248] width 6 height 6
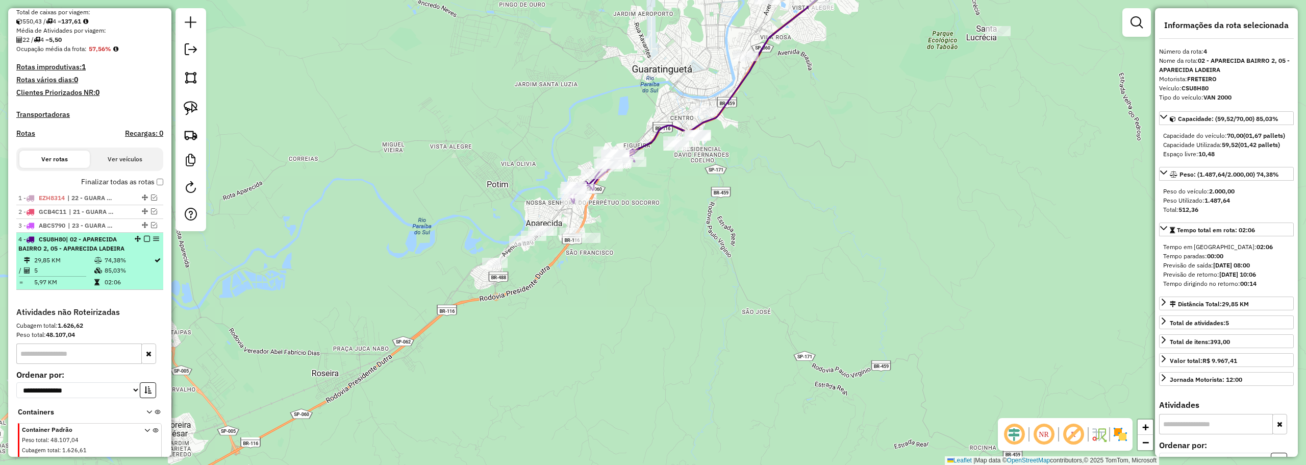
scroll to position [268, 0]
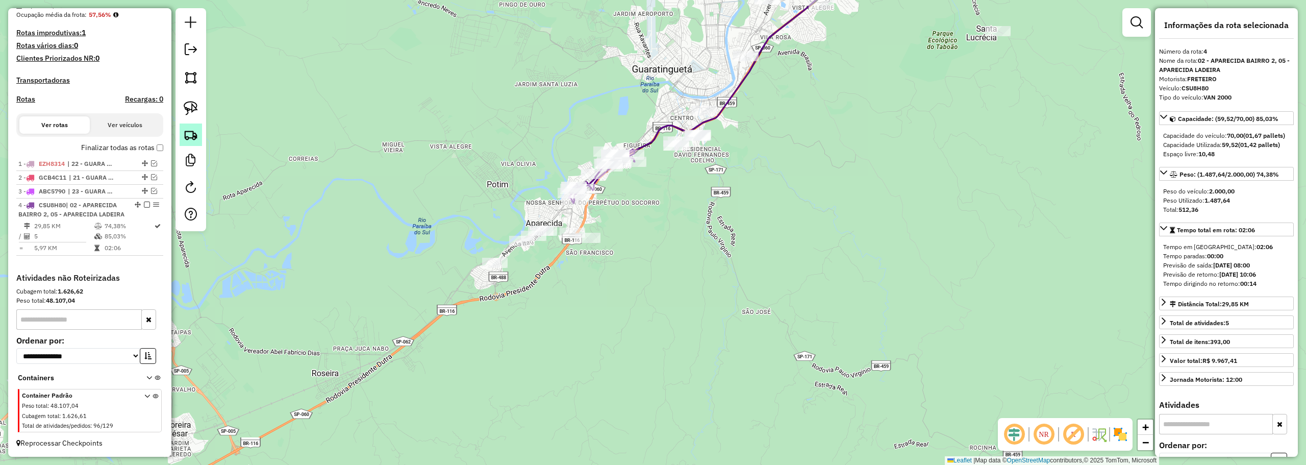
click at [195, 133] on img at bounding box center [191, 135] width 14 height 14
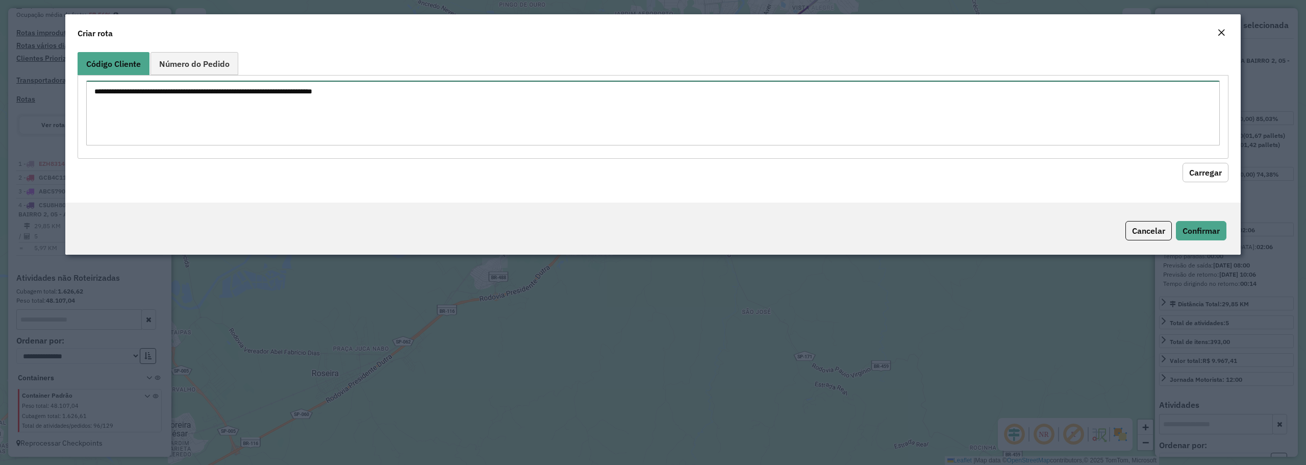
click at [235, 108] on textarea at bounding box center [652, 113] width 1133 height 65
paste textarea "***** *** ***** ***** ***** ***** ***** *****"
type textarea "***** *** ***** ***** ***** ***** ***** *****"
click at [1202, 172] on button "Carregar" at bounding box center [1205, 172] width 46 height 19
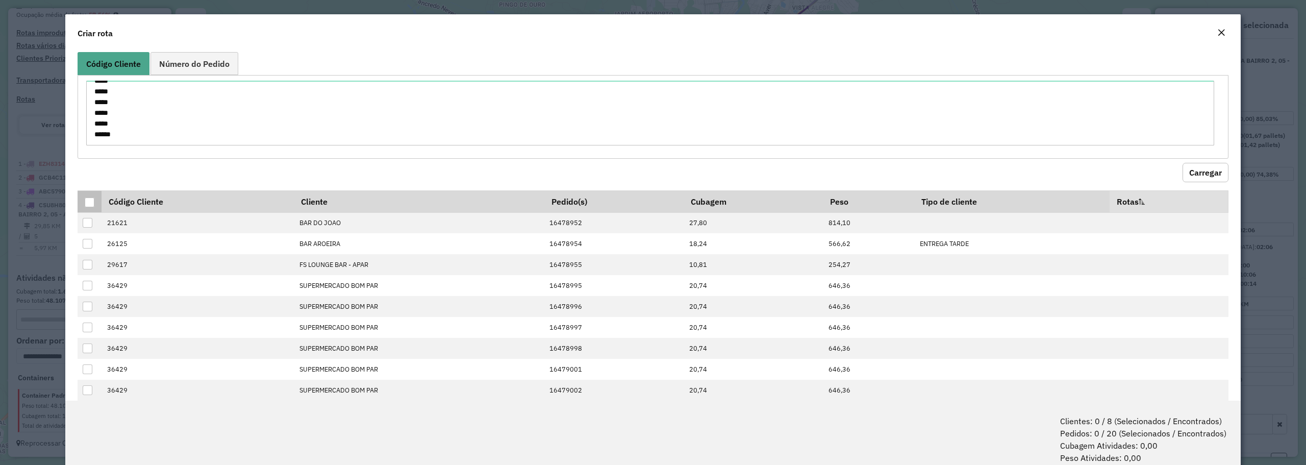
click at [91, 205] on div at bounding box center [90, 202] width 10 height 10
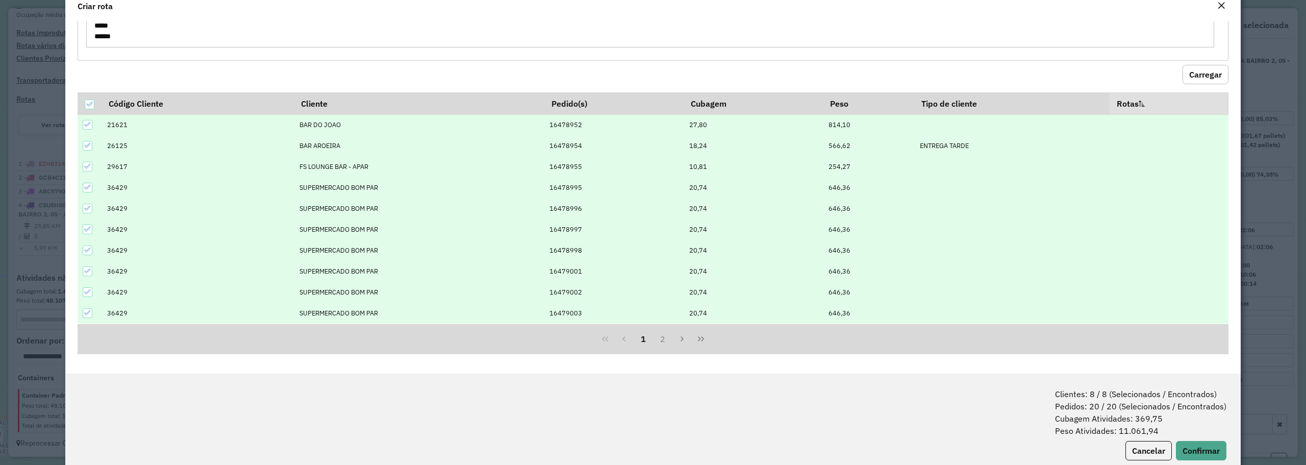
scroll to position [51, 0]
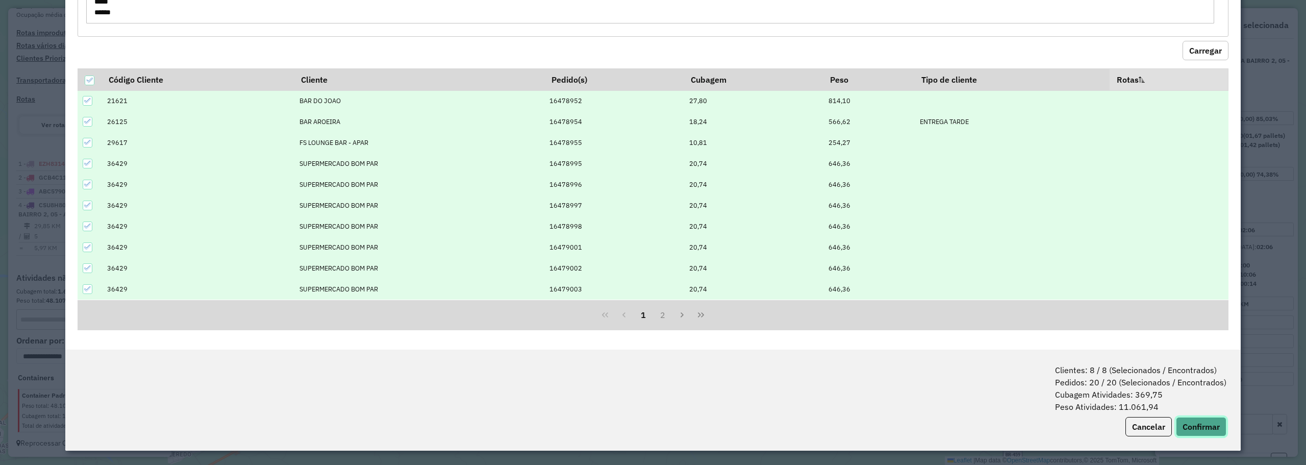
click at [1210, 429] on button "Confirmar" at bounding box center [1201, 426] width 50 height 19
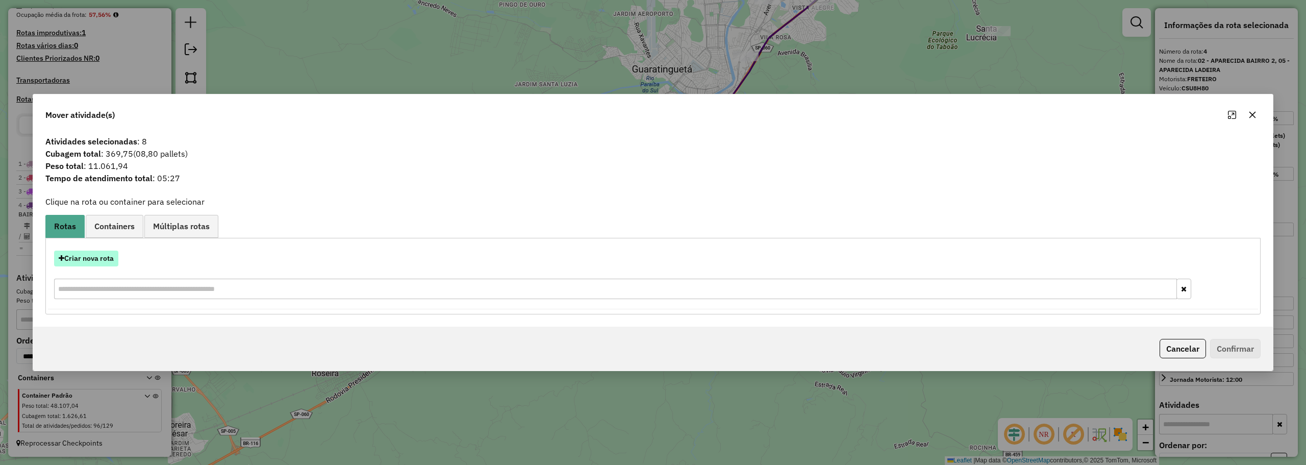
click at [75, 261] on button "Criar nova rota" at bounding box center [86, 258] width 64 height 16
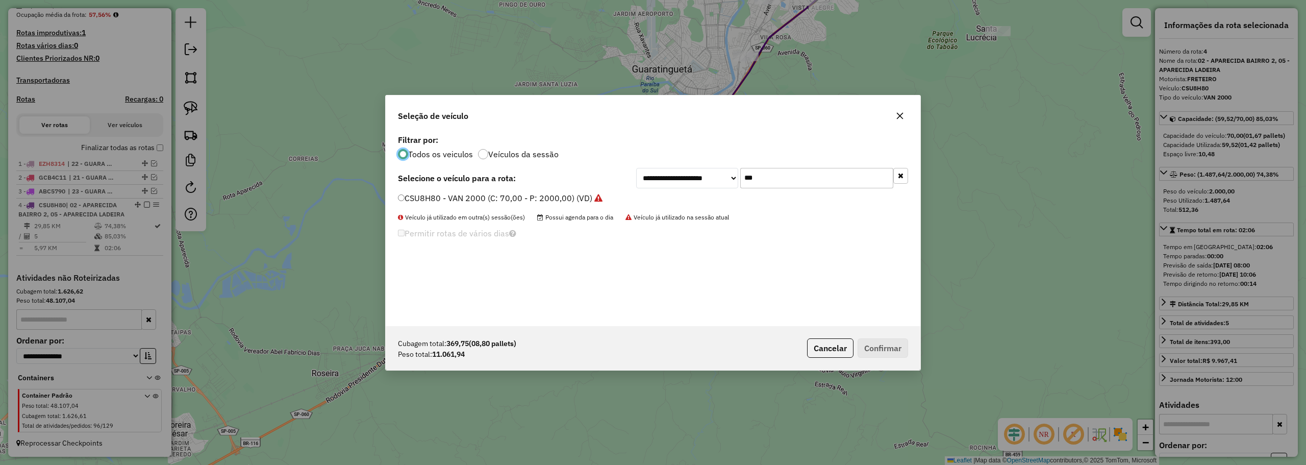
scroll to position [6, 3]
click at [772, 186] on input "***" at bounding box center [816, 178] width 153 height 20
click at [771, 185] on input "***" at bounding box center [816, 178] width 153 height 20
type input "***"
drag, startPoint x: 470, startPoint y: 197, endPoint x: 601, endPoint y: 247, distance: 140.3
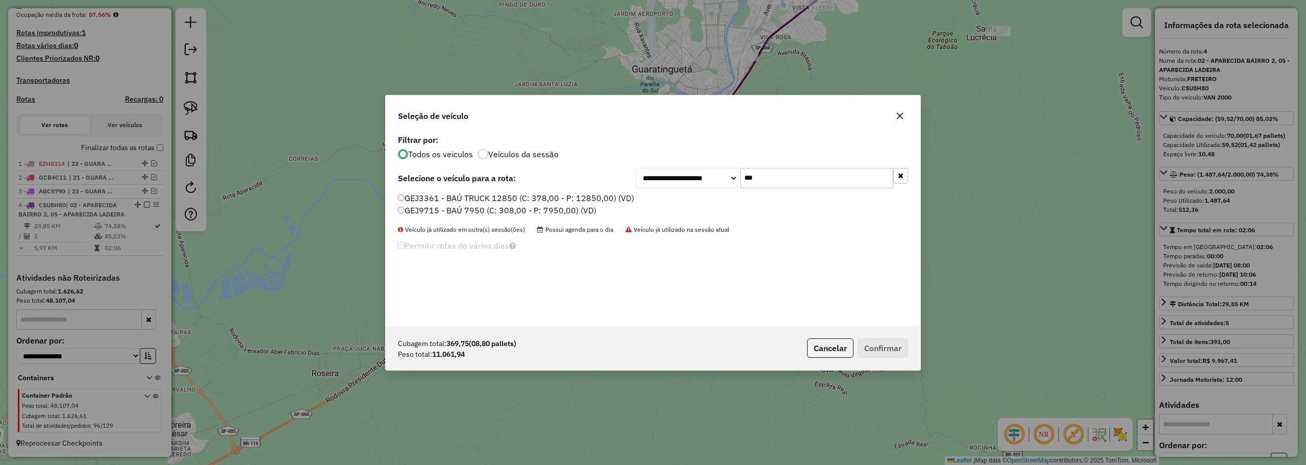
click at [471, 198] on label "GEJ3361 - BAÚ TRUCK 12850 (C: 378,00 - P: 12850,00) (VD)" at bounding box center [516, 198] width 236 height 12
click at [900, 347] on button "Confirmar" at bounding box center [882, 347] width 50 height 19
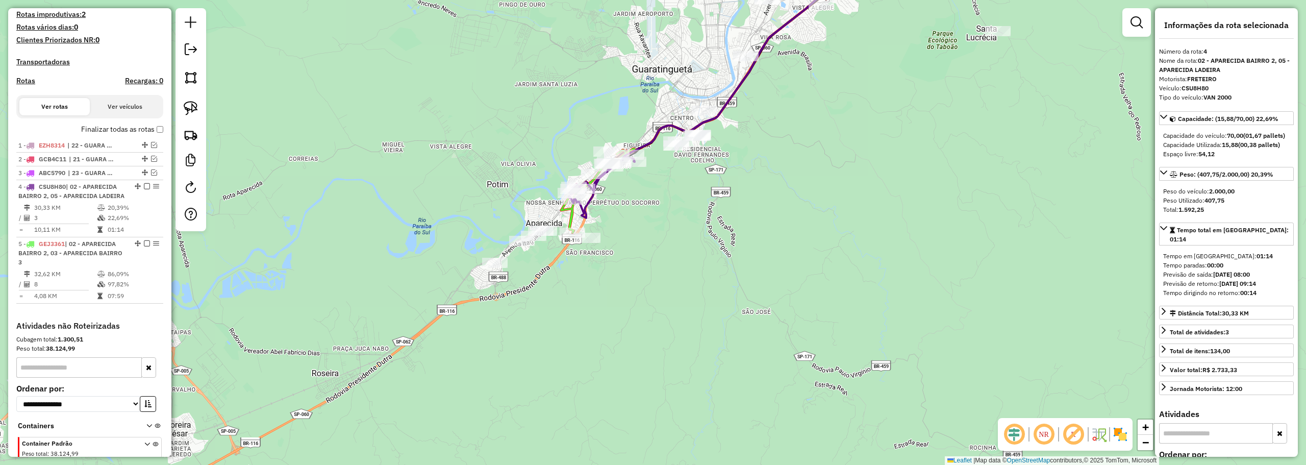
scroll to position [334, 0]
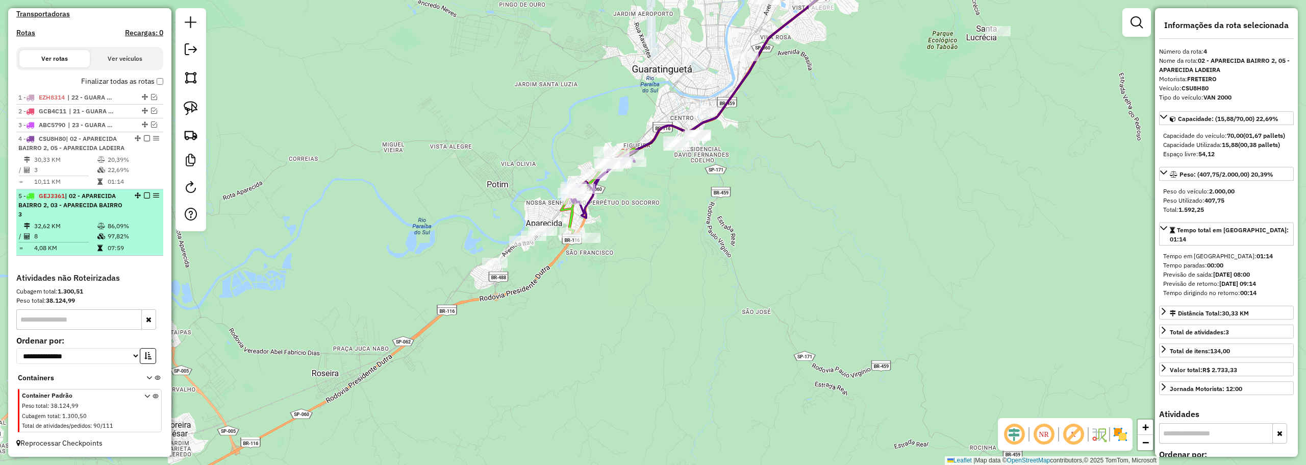
click at [125, 212] on div "5 - GEJ3361 | 02 - APARECIDA BAIRRO 2, 03 - APARECIDA BAIRRO 3" at bounding box center [89, 205] width 143 height 28
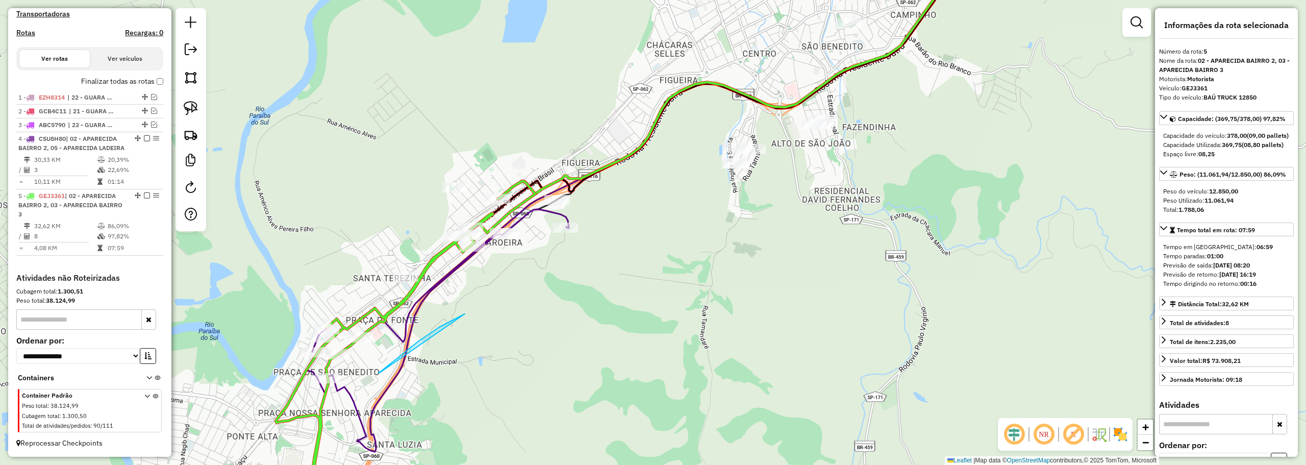
drag, startPoint x: 379, startPoint y: 373, endPoint x: 532, endPoint y: 275, distance: 181.8
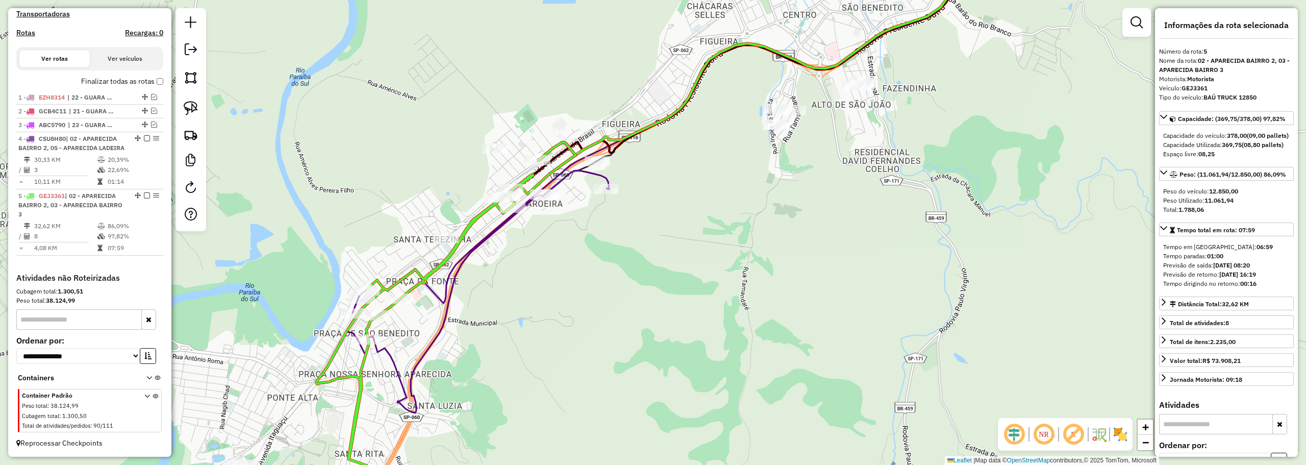
drag, startPoint x: 624, startPoint y: 320, endPoint x: 727, endPoint y: 266, distance: 117.0
click at [728, 266] on div "Janela de atendimento Grade de atendimento Capacidade Transportadoras Veículos …" at bounding box center [653, 232] width 1306 height 465
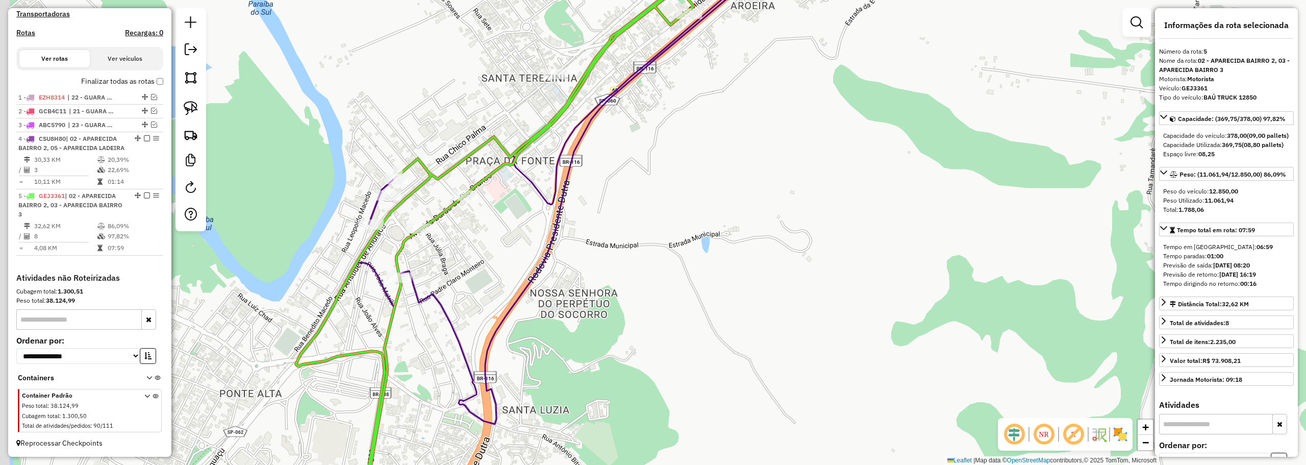
drag, startPoint x: 576, startPoint y: 286, endPoint x: 745, endPoint y: 265, distance: 170.0
click at [745, 265] on div "Janela de atendimento Grade de atendimento Capacidade Transportadoras Veículos …" at bounding box center [653, 232] width 1306 height 465
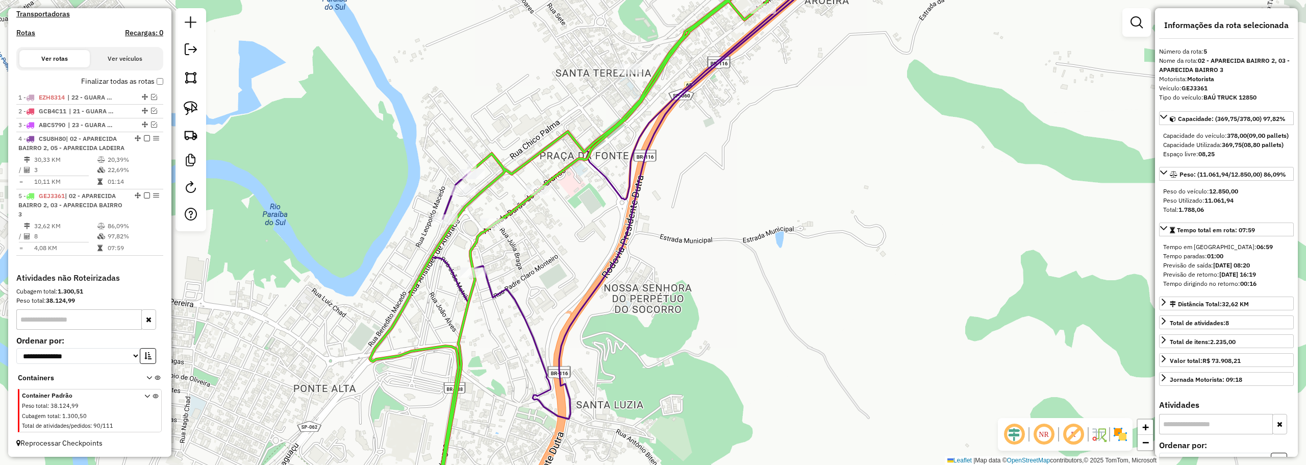
drag, startPoint x: 748, startPoint y: 311, endPoint x: 744, endPoint y: 294, distance: 17.3
click at [748, 312] on div "Janela de atendimento Grade de atendimento Capacidade Transportadoras Veículos …" at bounding box center [653, 232] width 1306 height 465
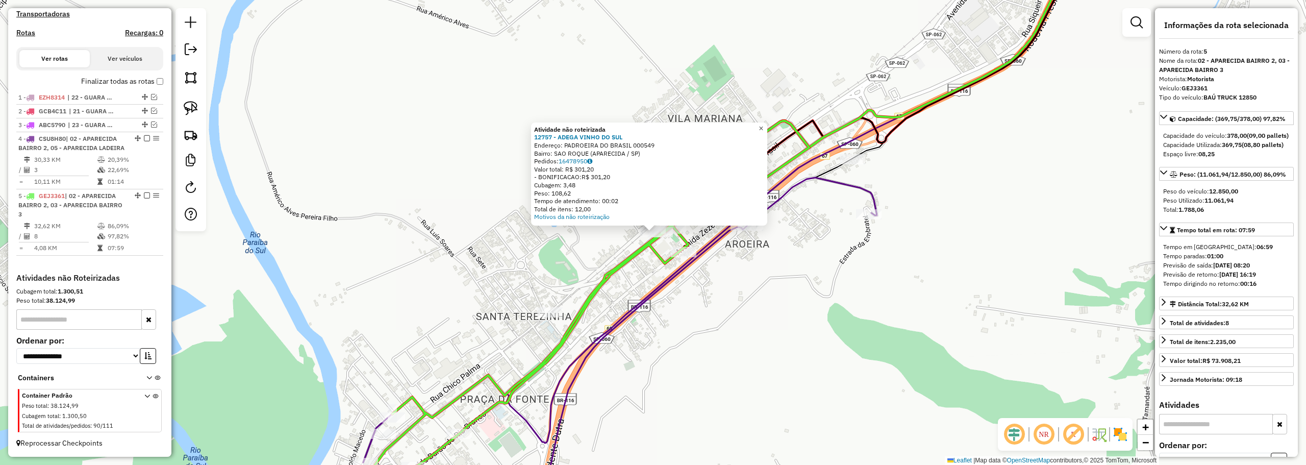
click at [763, 124] on span "×" at bounding box center [760, 128] width 5 height 9
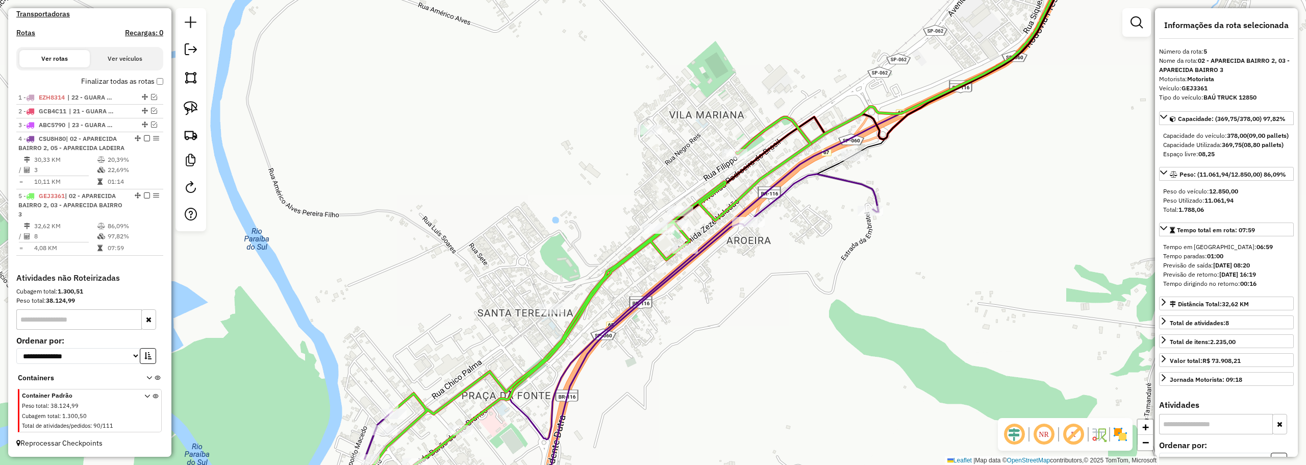
drag, startPoint x: 465, startPoint y: 279, endPoint x: 615, endPoint y: 130, distance: 211.3
click at [615, 130] on div "Janela de atendimento Grade de atendimento Capacidade Transportadoras Veículos …" at bounding box center [653, 232] width 1306 height 465
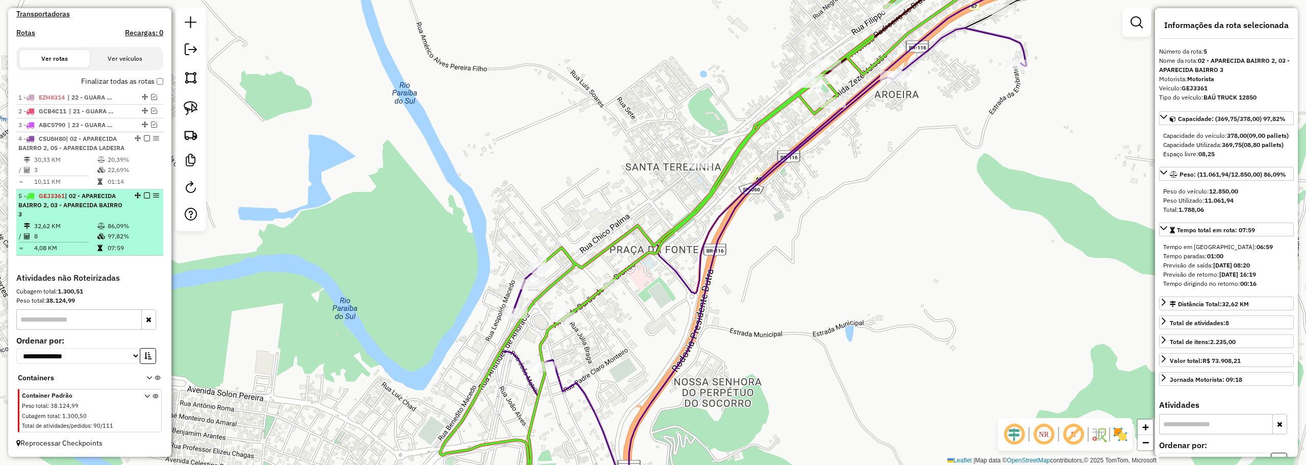
click at [140, 194] on div at bounding box center [144, 195] width 31 height 6
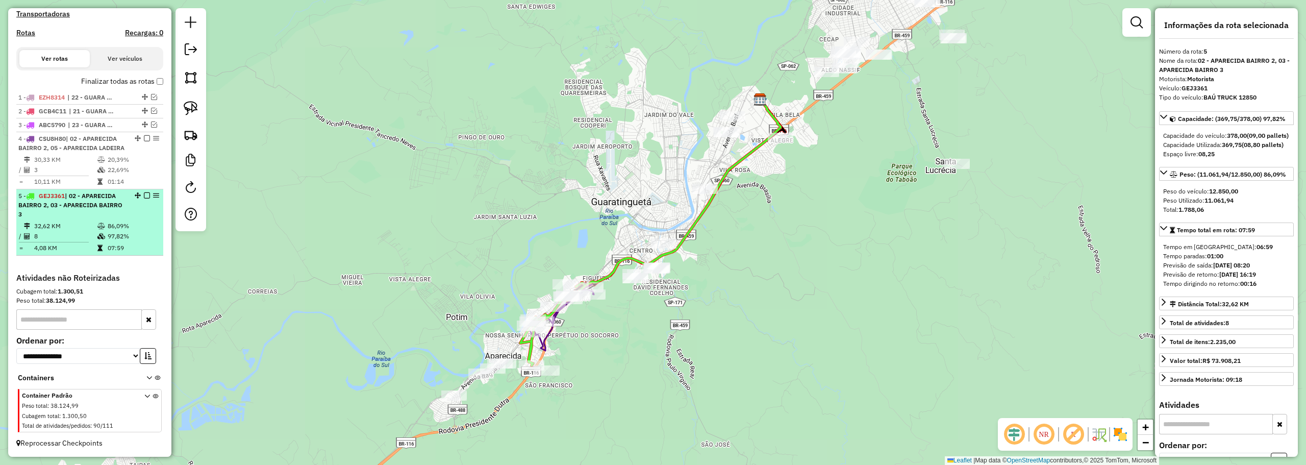
click at [140, 194] on div at bounding box center [144, 195] width 31 height 6
click at [144, 196] on em at bounding box center [147, 195] width 6 height 6
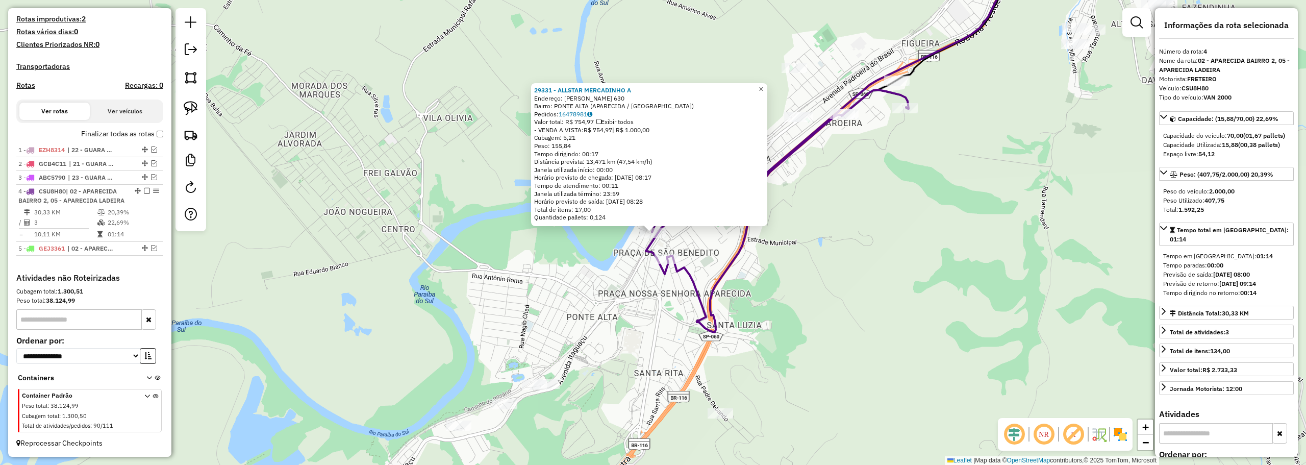
click at [763, 85] on span "×" at bounding box center [760, 89] width 5 height 9
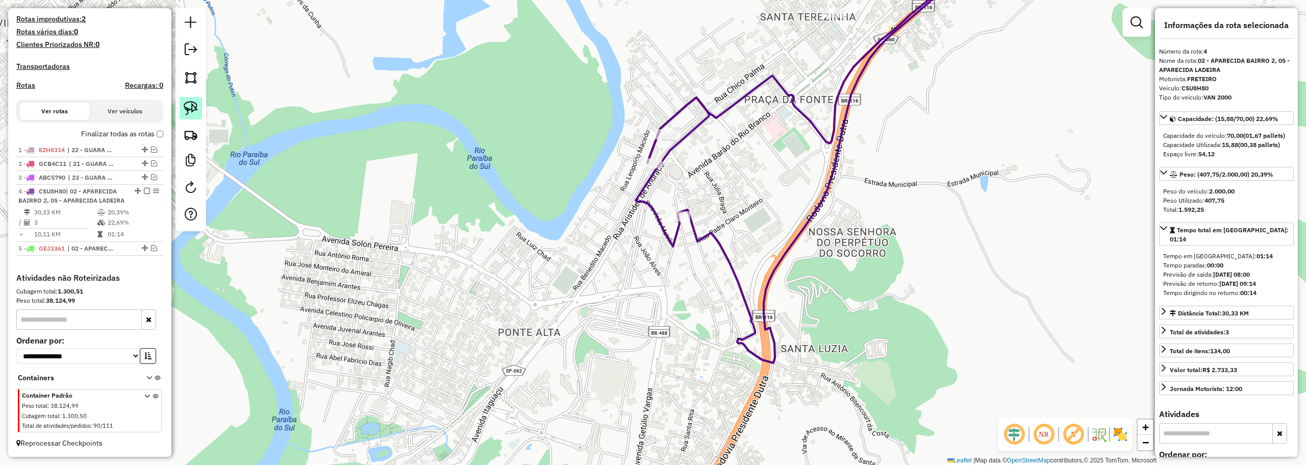
click at [197, 113] on img at bounding box center [191, 108] width 14 height 14
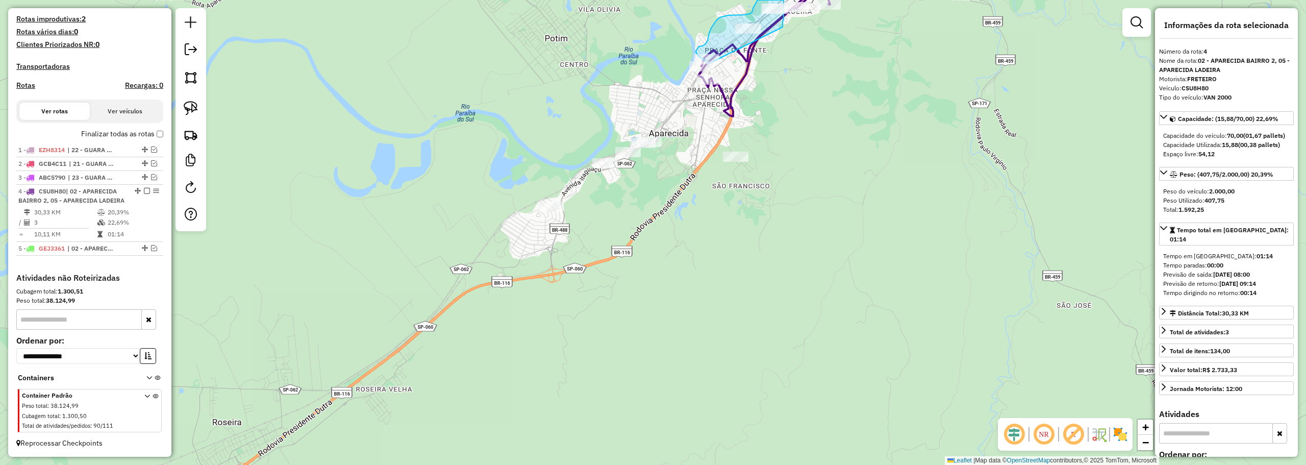
drag, startPoint x: 671, startPoint y: 148, endPoint x: 782, endPoint y: 28, distance: 164.6
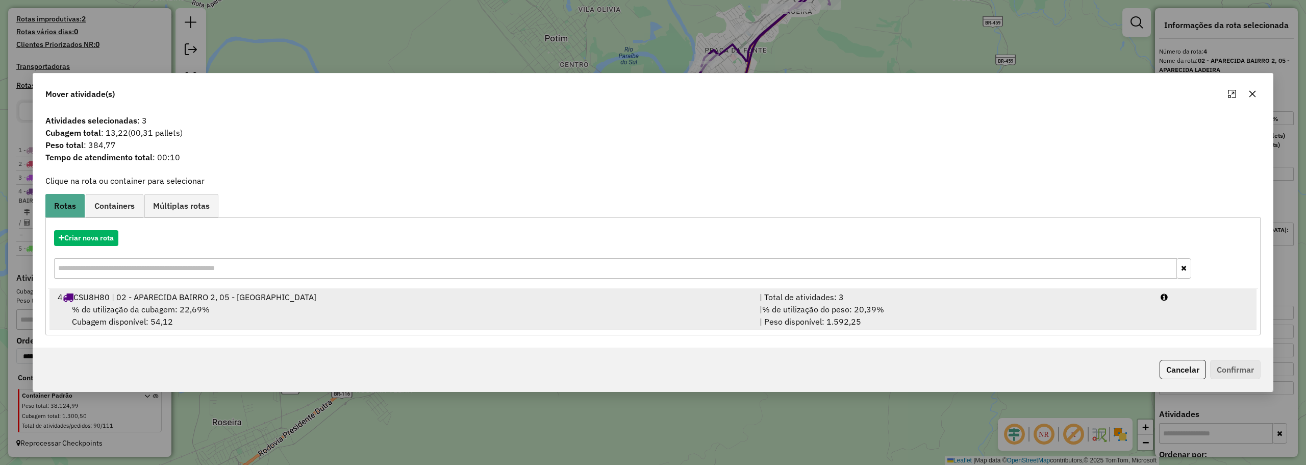
drag, startPoint x: 799, startPoint y: 317, endPoint x: 824, endPoint y: 311, distance: 25.4
click at [806, 313] on div "| % de utilização do peso: 20,39% | Peso disponível: 1.592,25" at bounding box center [953, 315] width 401 height 24
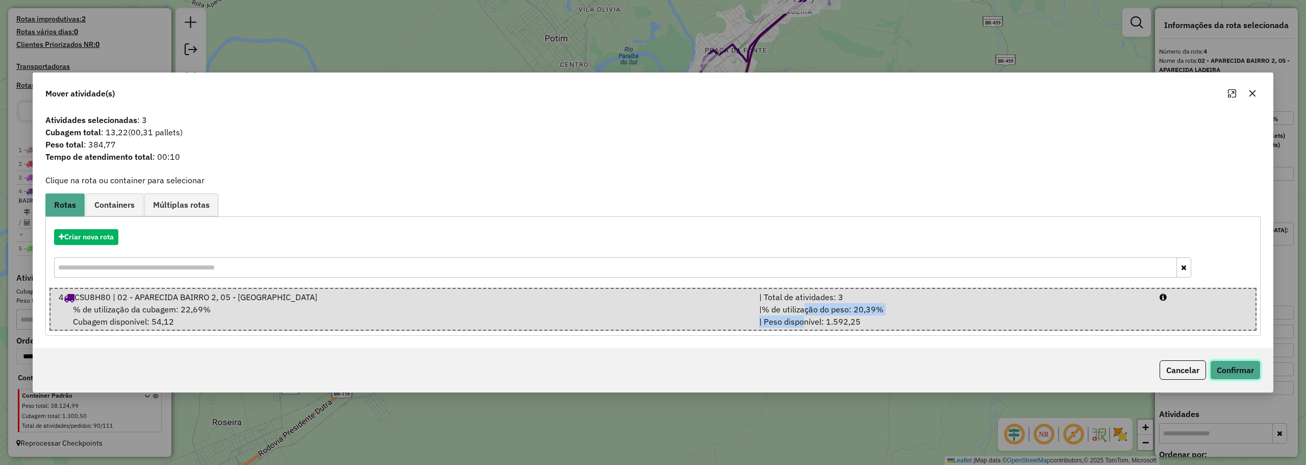
click at [1232, 366] on button "Confirmar" at bounding box center [1235, 369] width 50 height 19
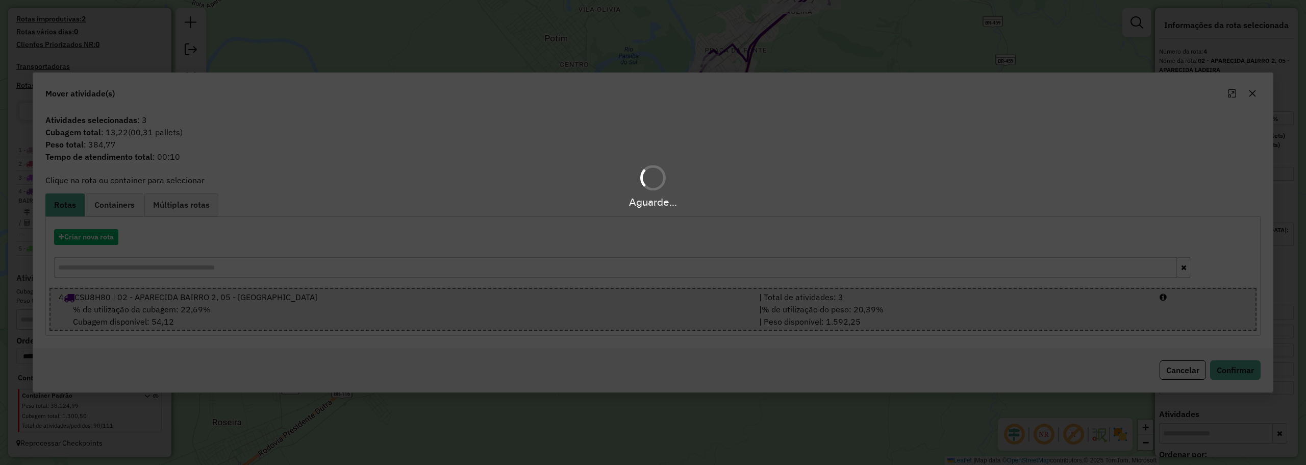
click at [802, 240] on div "Aguarde..." at bounding box center [653, 232] width 1306 height 465
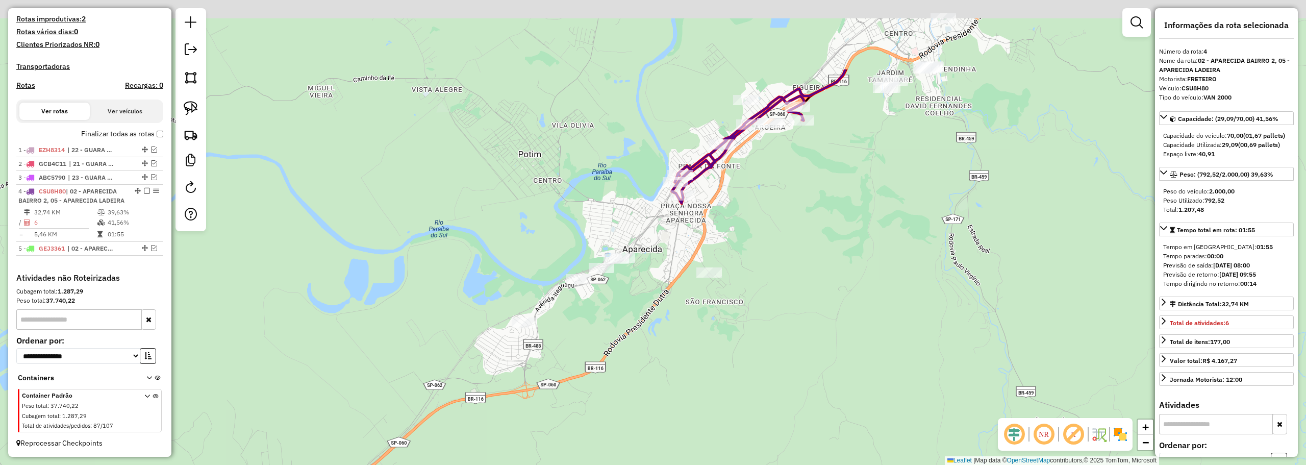
drag, startPoint x: 788, startPoint y: 199, endPoint x: 767, endPoint y: 241, distance: 46.5
click at [785, 244] on div "Janela de atendimento Grade de atendimento Capacidade Transportadoras Veículos …" at bounding box center [653, 232] width 1306 height 465
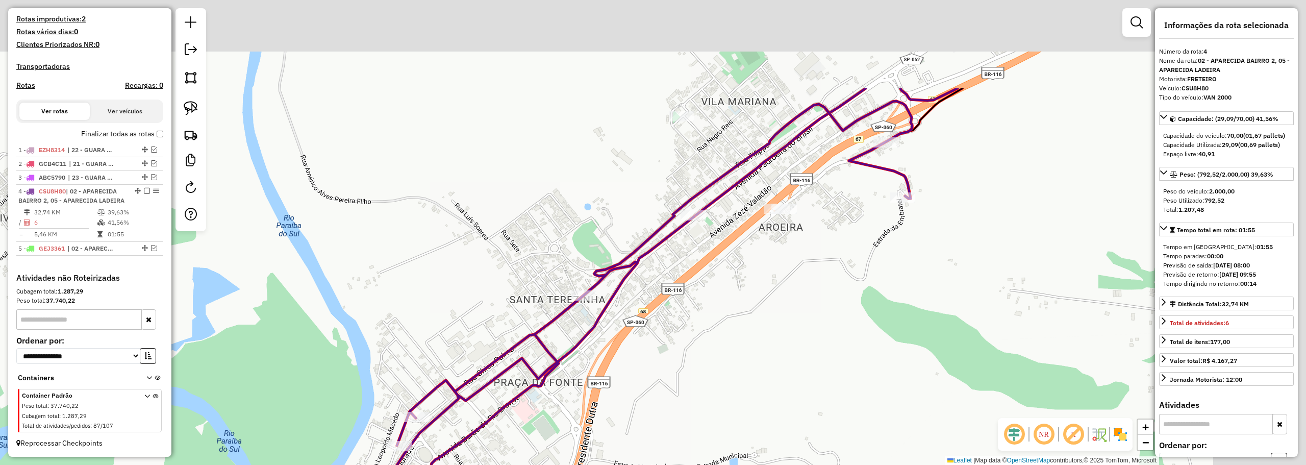
drag, startPoint x: 597, startPoint y: 242, endPoint x: 540, endPoint y: 281, distance: 69.0
click at [537, 291] on div "Janela de atendimento Grade de atendimento Capacidade Transportadoras Veículos …" at bounding box center [653, 232] width 1306 height 465
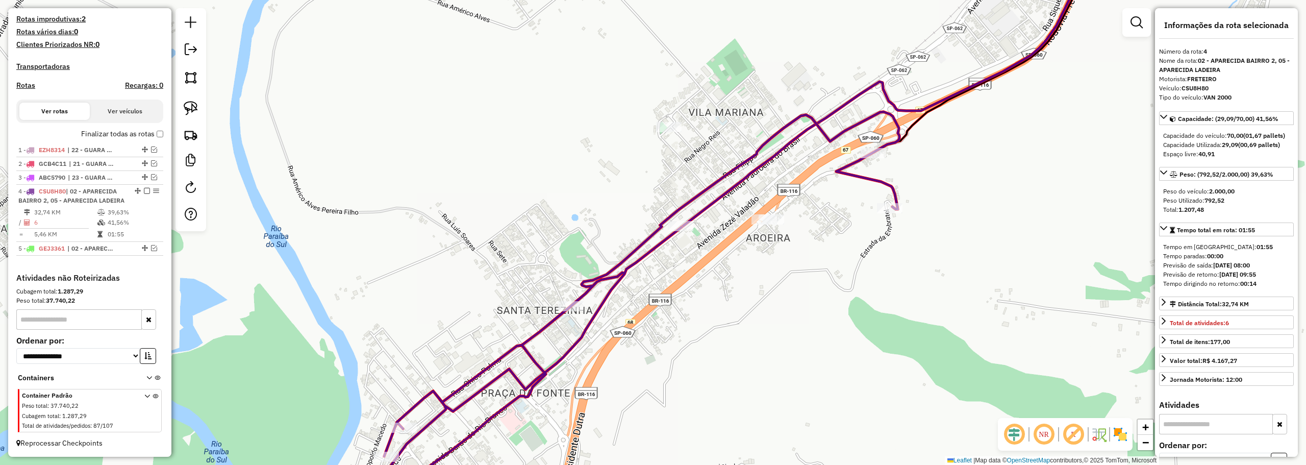
drag, startPoint x: 192, startPoint y: 110, endPoint x: 245, endPoint y: 118, distance: 53.1
click at [192, 110] on img at bounding box center [191, 108] width 14 height 14
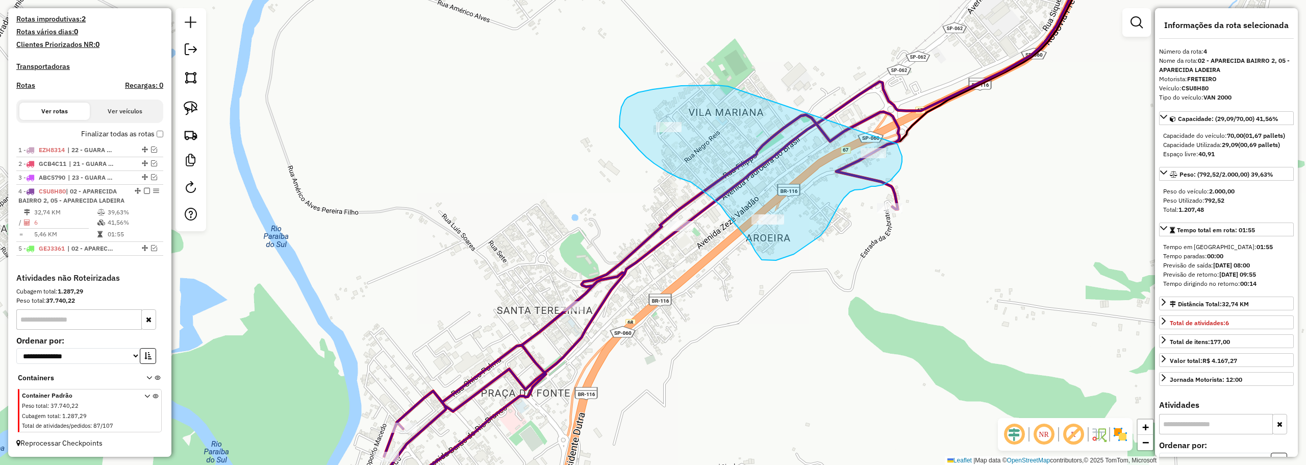
drag, startPoint x: 681, startPoint y: 86, endPoint x: 894, endPoint y: 138, distance: 219.1
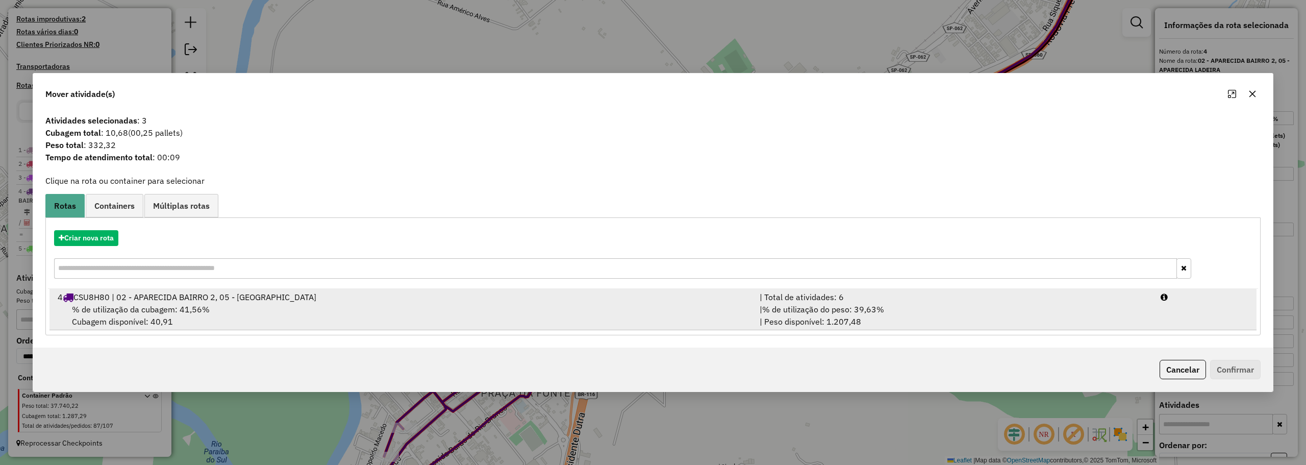
click at [494, 293] on div "4 CSU8H80 | 02 - APARECIDA BAIRRO 2, 05 - APARECIDA LADEIRA" at bounding box center [403, 297] width 702 height 12
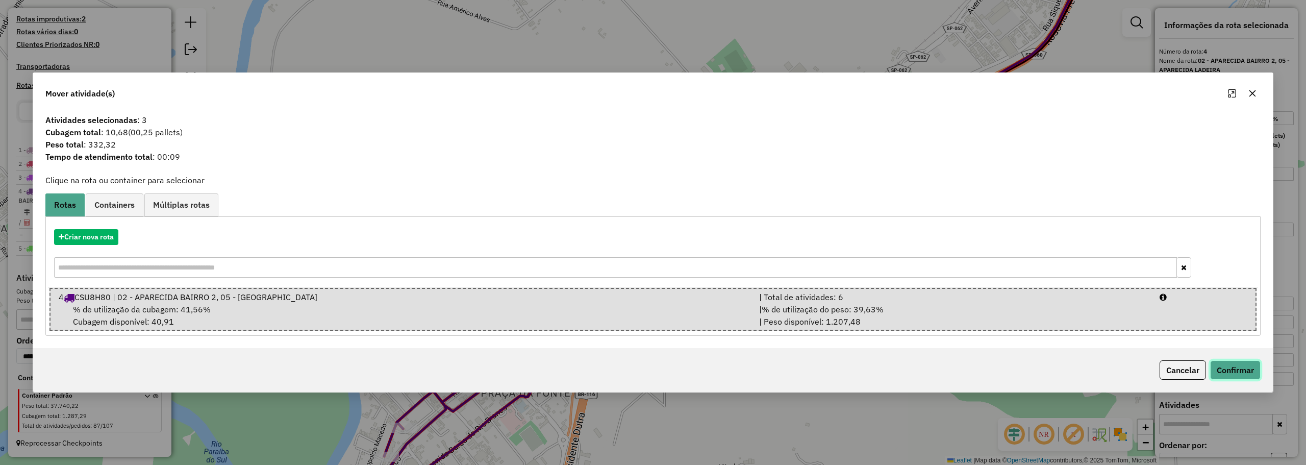
click at [1235, 368] on button "Confirmar" at bounding box center [1235, 369] width 50 height 19
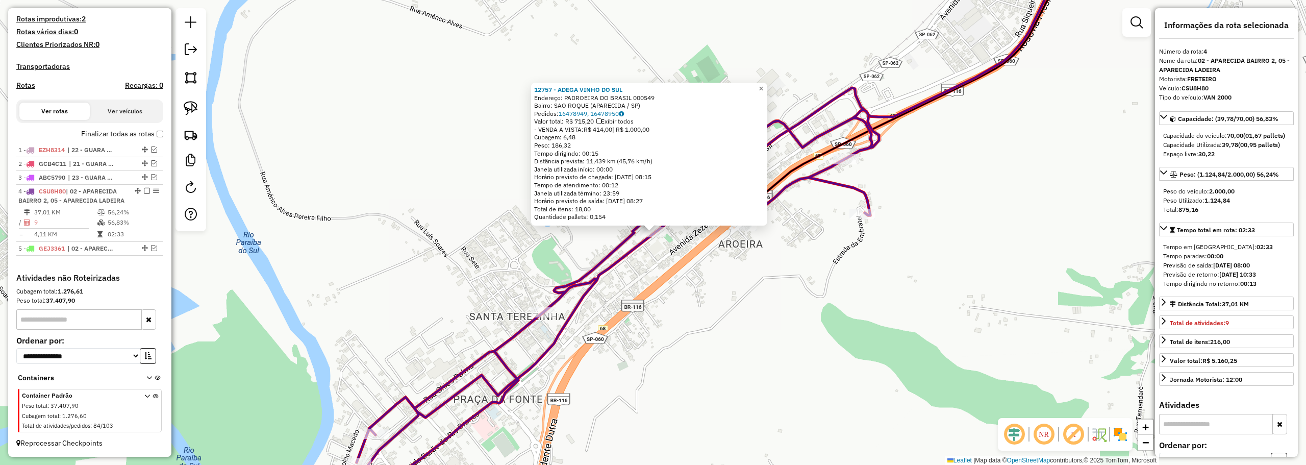
click at [763, 84] on span "×" at bounding box center [760, 88] width 5 height 9
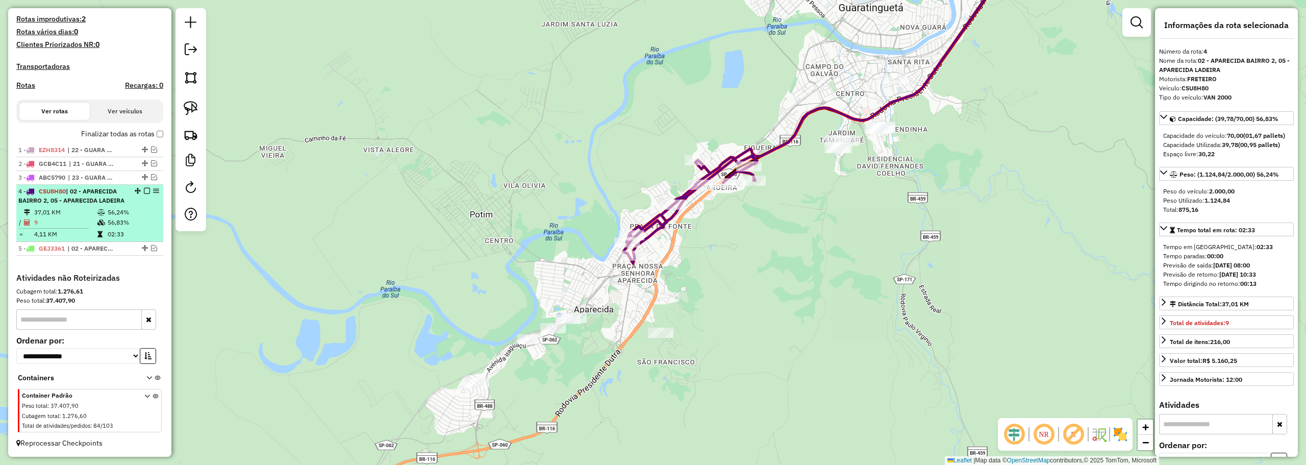
click at [144, 188] on em at bounding box center [147, 191] width 6 height 6
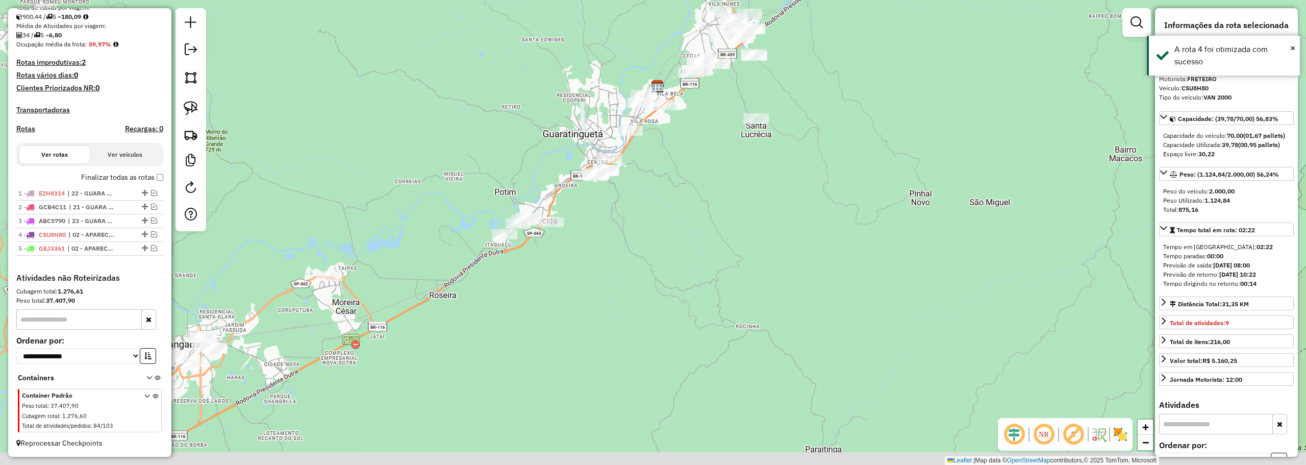
drag, startPoint x: 377, startPoint y: 228, endPoint x: 500, endPoint y: 202, distance: 125.5
click at [500, 202] on div "Janela de atendimento Grade de atendimento Capacidade Transportadoras Veículos …" at bounding box center [653, 232] width 1306 height 465
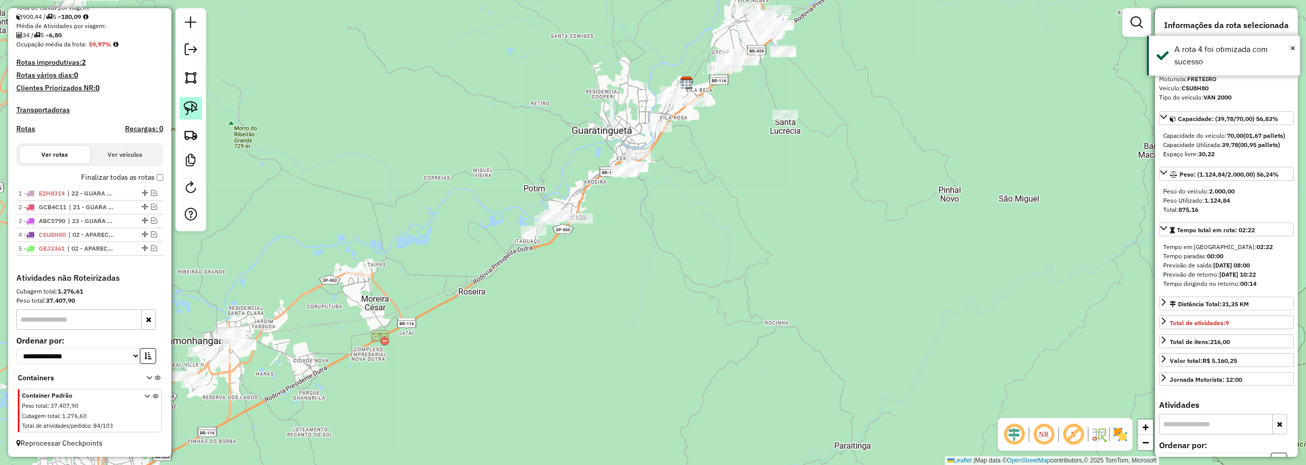
drag, startPoint x: 188, startPoint y: 108, endPoint x: 527, endPoint y: 174, distance: 345.5
click at [189, 108] on img at bounding box center [191, 108] width 14 height 14
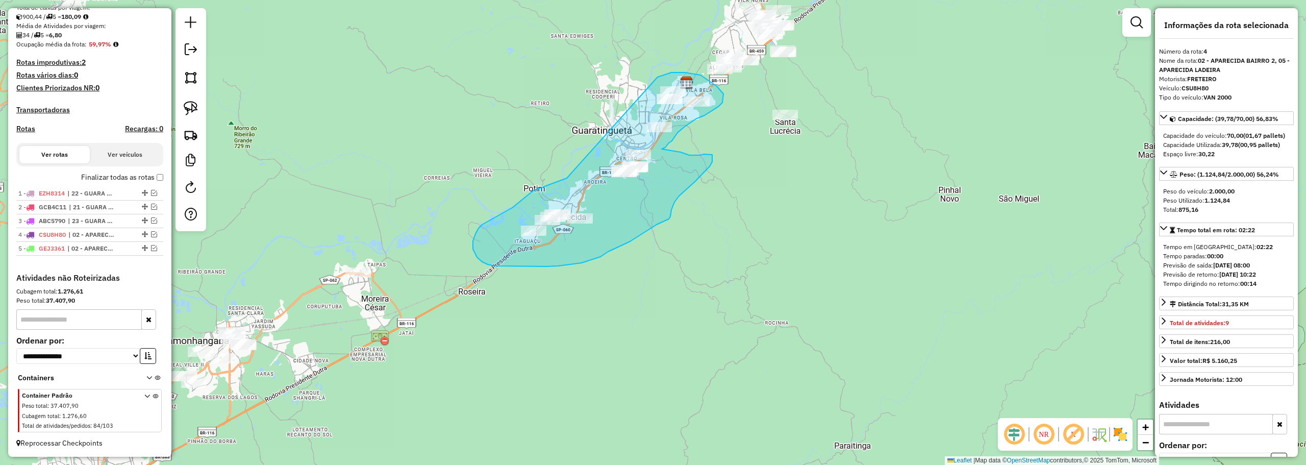
drag, startPoint x: 563, startPoint y: 179, endPoint x: 656, endPoint y: 78, distance: 137.5
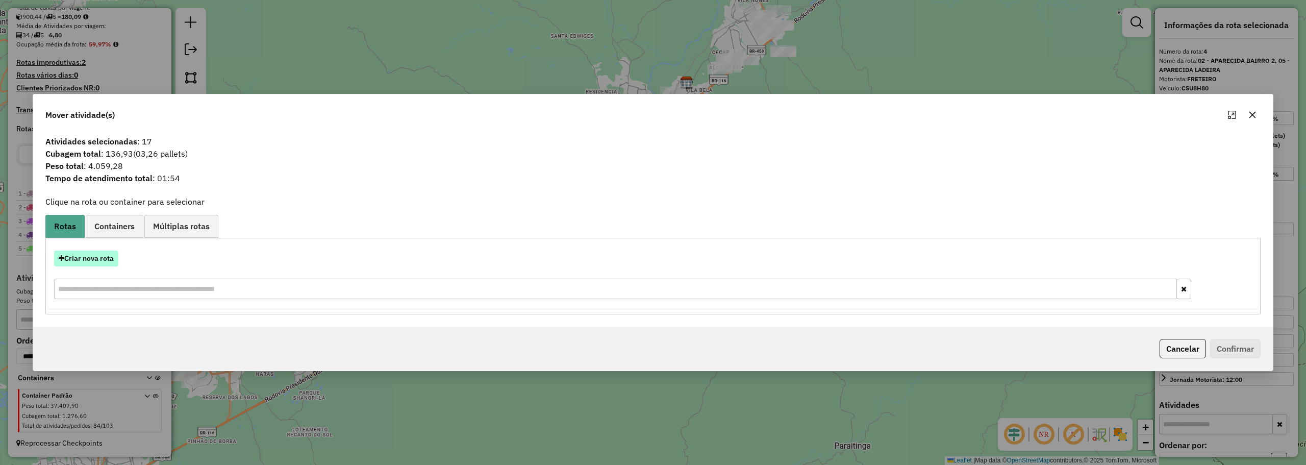
click at [81, 255] on button "Criar nova rota" at bounding box center [86, 258] width 64 height 16
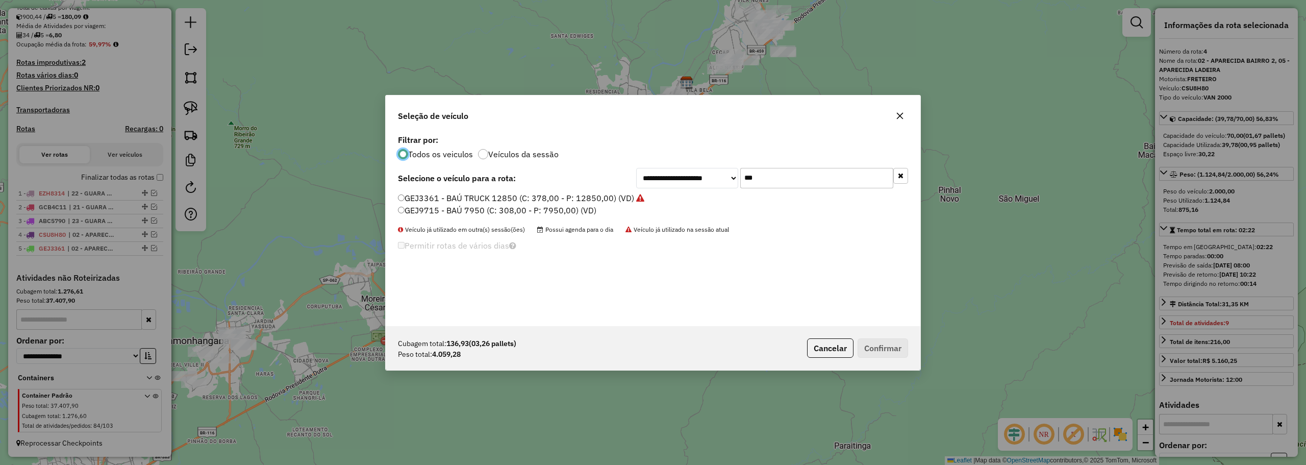
scroll to position [6, 3]
click at [787, 171] on input "***" at bounding box center [816, 178] width 153 height 20
type input "**"
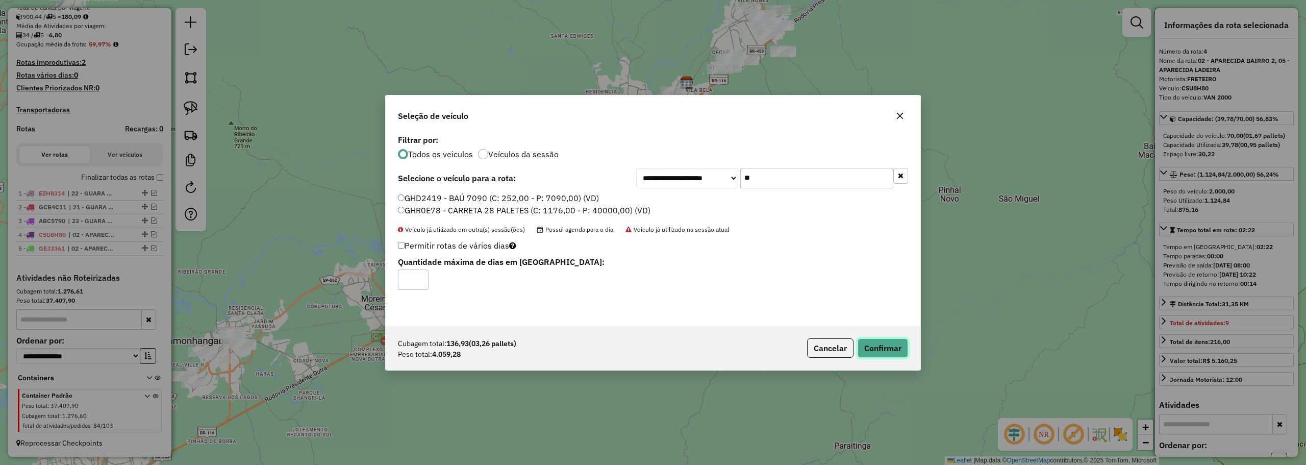
click at [890, 348] on button "Confirmar" at bounding box center [882, 347] width 50 height 19
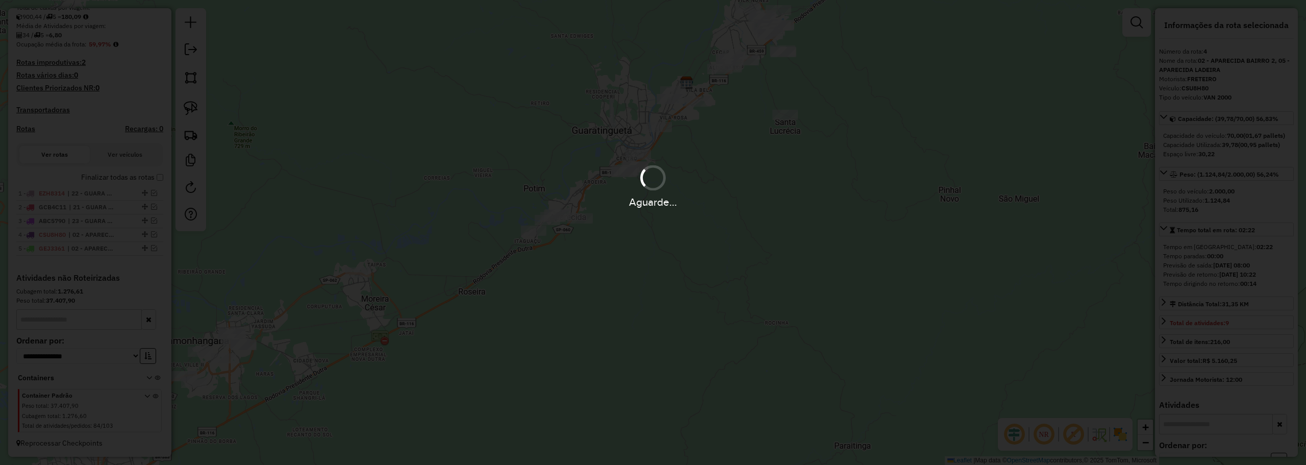
scroll to position [314, 0]
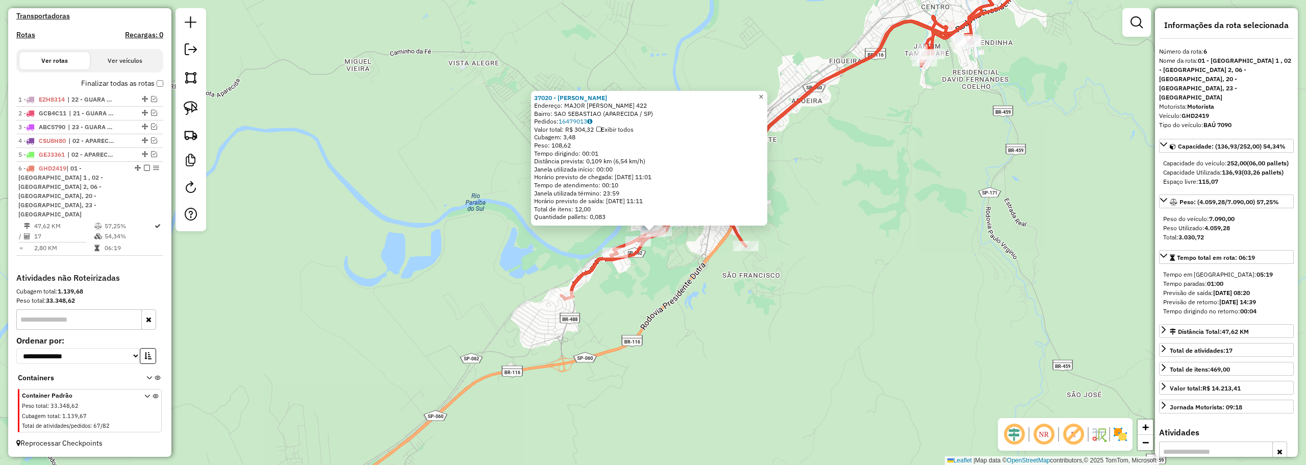
drag, startPoint x: 771, startPoint y: 94, endPoint x: 773, endPoint y: 106, distance: 12.3
click at [767, 94] on link "×" at bounding box center [761, 97] width 12 height 12
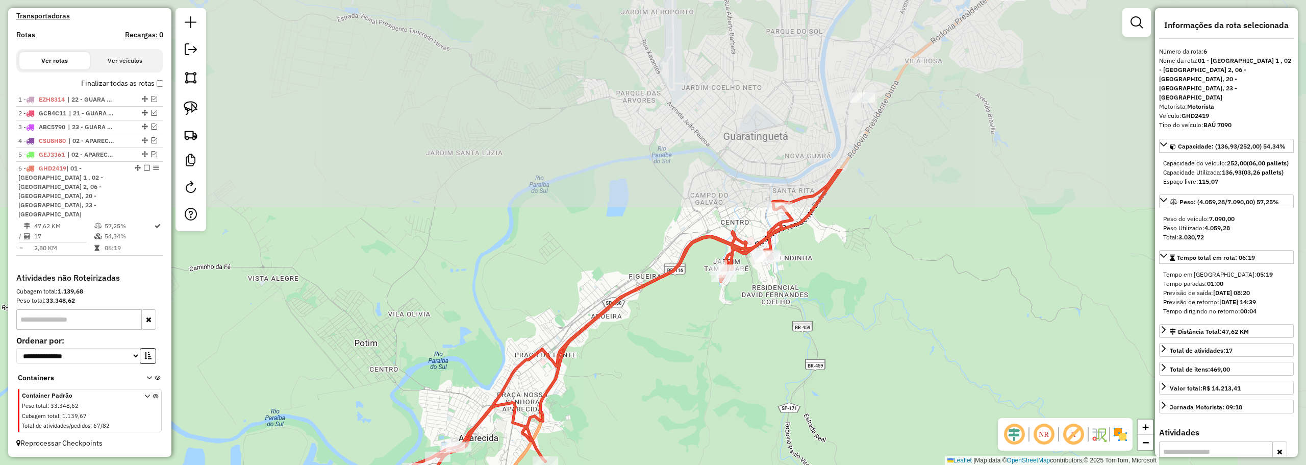
drag, startPoint x: 872, startPoint y: 179, endPoint x: 741, endPoint y: 334, distance: 203.4
click at [741, 334] on div "Janela de atendimento Grade de atendimento Capacidade Transportadoras Veículos …" at bounding box center [653, 232] width 1306 height 465
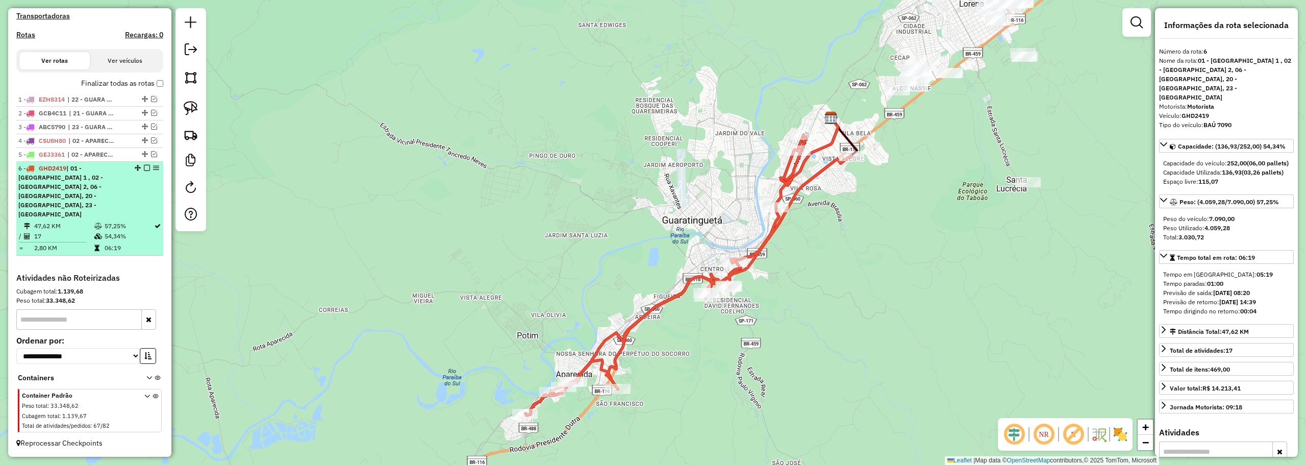
click at [144, 171] on em at bounding box center [147, 168] width 6 height 6
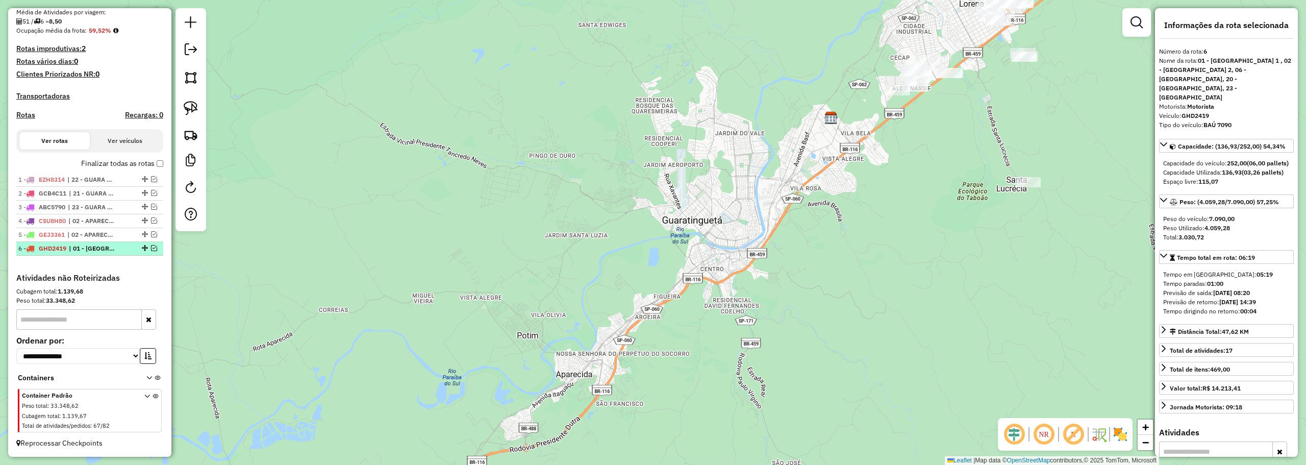
scroll to position [243, 0]
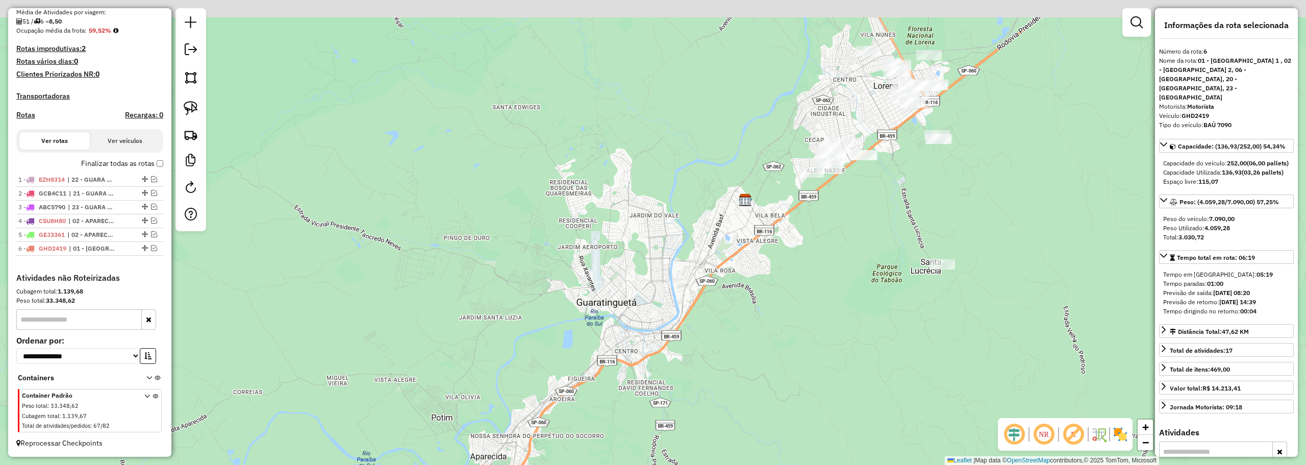
drag, startPoint x: 879, startPoint y: 258, endPoint x: 807, endPoint y: 272, distance: 72.8
click at [854, 265] on div "Janela de atendimento Grade de atendimento Capacidade Transportadoras Veículos …" at bounding box center [653, 232] width 1306 height 465
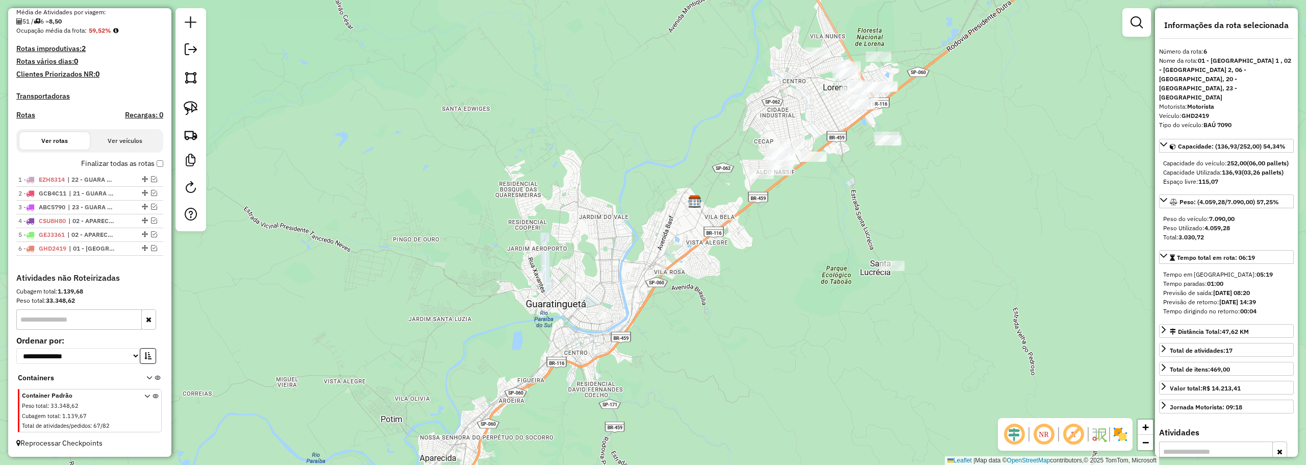
drag, startPoint x: 529, startPoint y: 275, endPoint x: 697, endPoint y: 81, distance: 257.1
click at [699, 72] on div "Janela de atendimento Grade de atendimento Capacidade Transportadoras Veículos …" at bounding box center [653, 232] width 1306 height 465
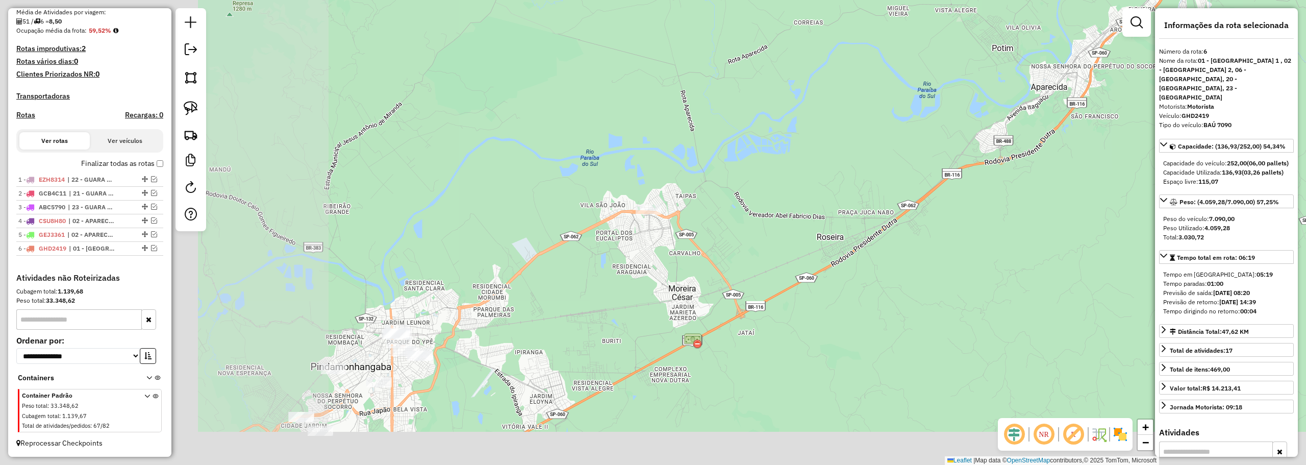
drag, startPoint x: 539, startPoint y: 235, endPoint x: 971, endPoint y: 74, distance: 460.7
click at [971, 74] on div "Janela de atendimento Grade de atendimento Capacidade Transportadoras Veículos …" at bounding box center [653, 232] width 1306 height 465
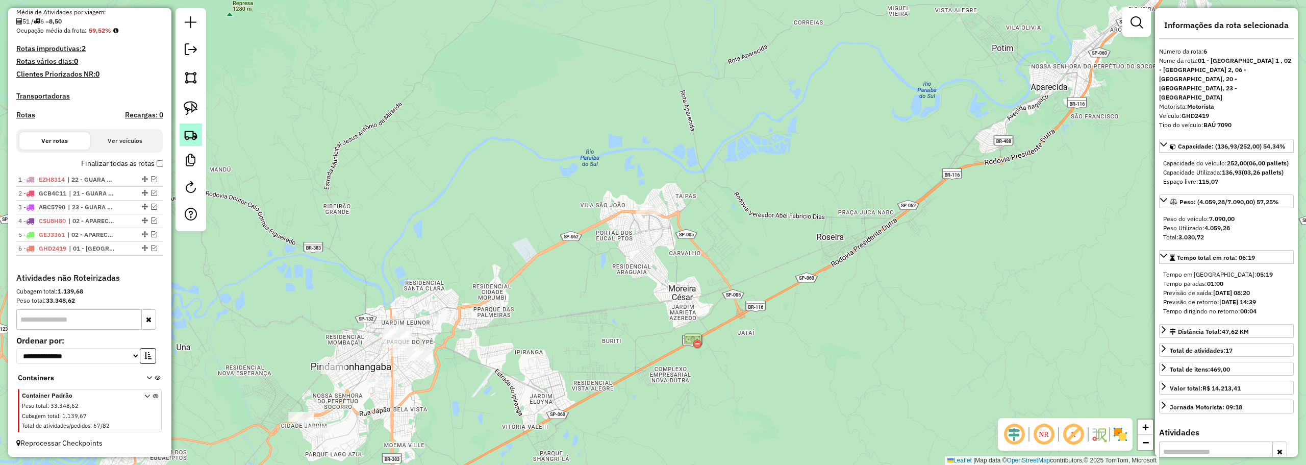
click at [195, 129] on img at bounding box center [191, 135] width 14 height 14
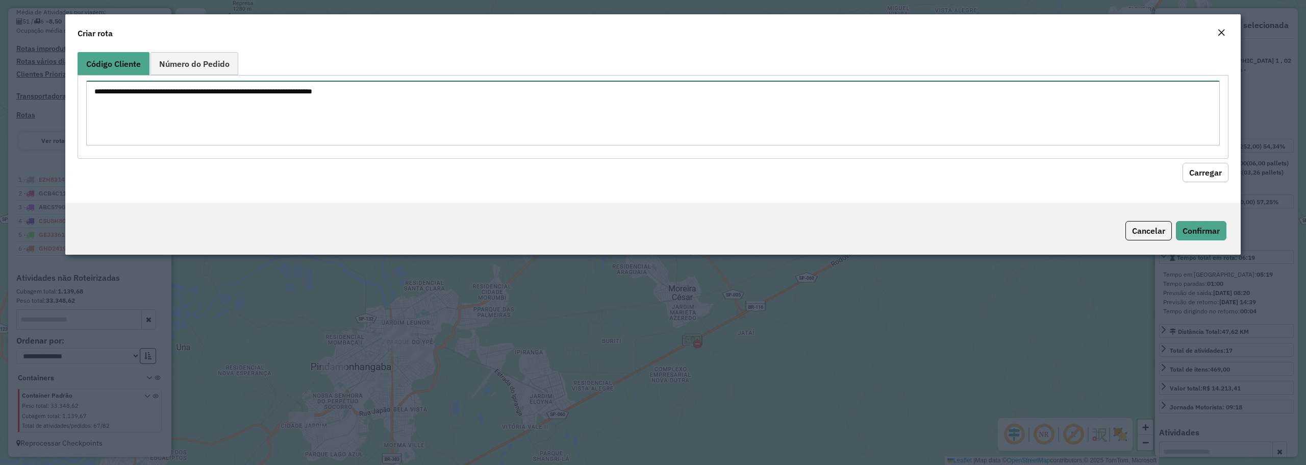
click at [321, 121] on textarea at bounding box center [652, 113] width 1133 height 65
click at [171, 115] on textarea at bounding box center [652, 113] width 1133 height 65
click at [393, 130] on textarea at bounding box center [652, 113] width 1133 height 65
paste textarea "***** ***** ***** ***** **** ***** ***** ***** *****"
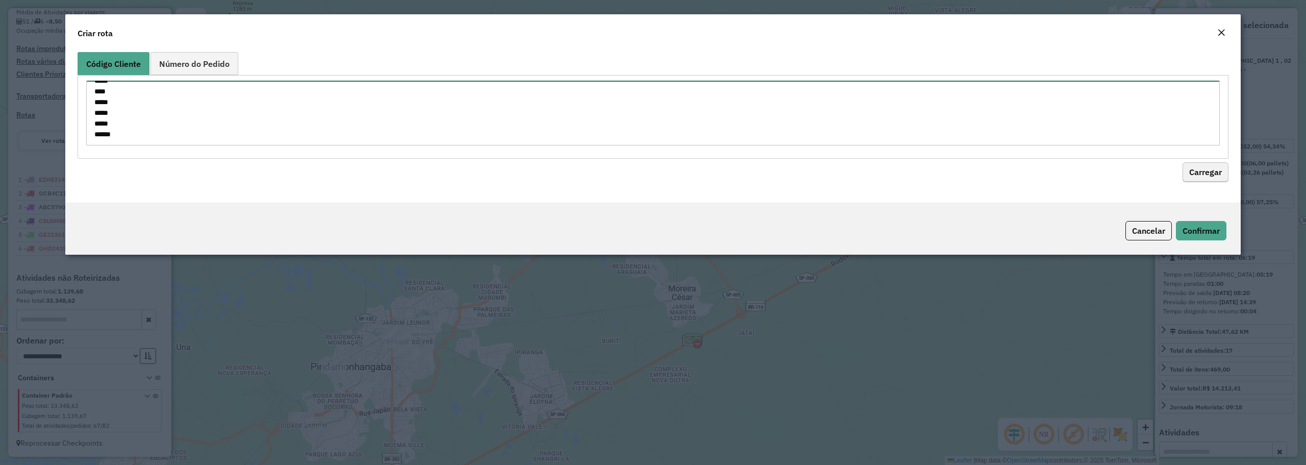
type textarea "***** ***** ***** ***** **** ***** ***** ***** *****"
click at [1214, 173] on button "Carregar" at bounding box center [1205, 172] width 46 height 19
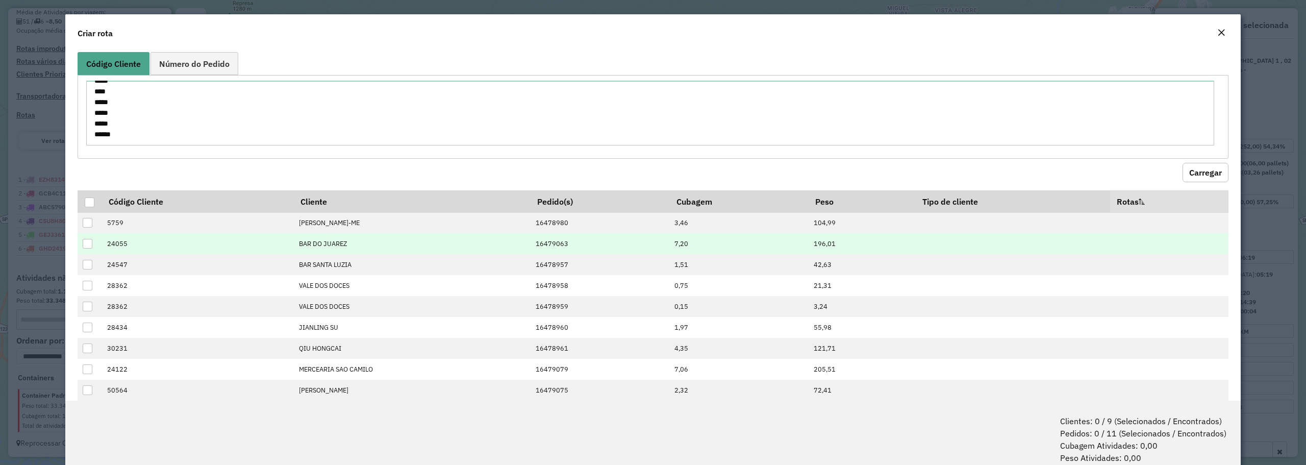
drag, startPoint x: 89, startPoint y: 198, endPoint x: 210, endPoint y: 245, distance: 129.2
click at [91, 198] on div at bounding box center [90, 202] width 10 height 10
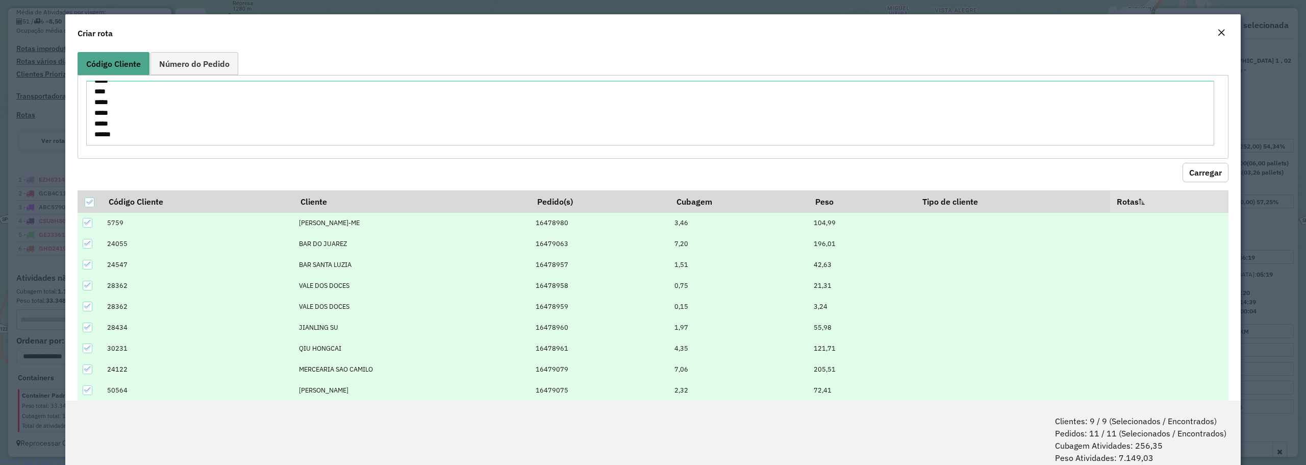
scroll to position [51, 0]
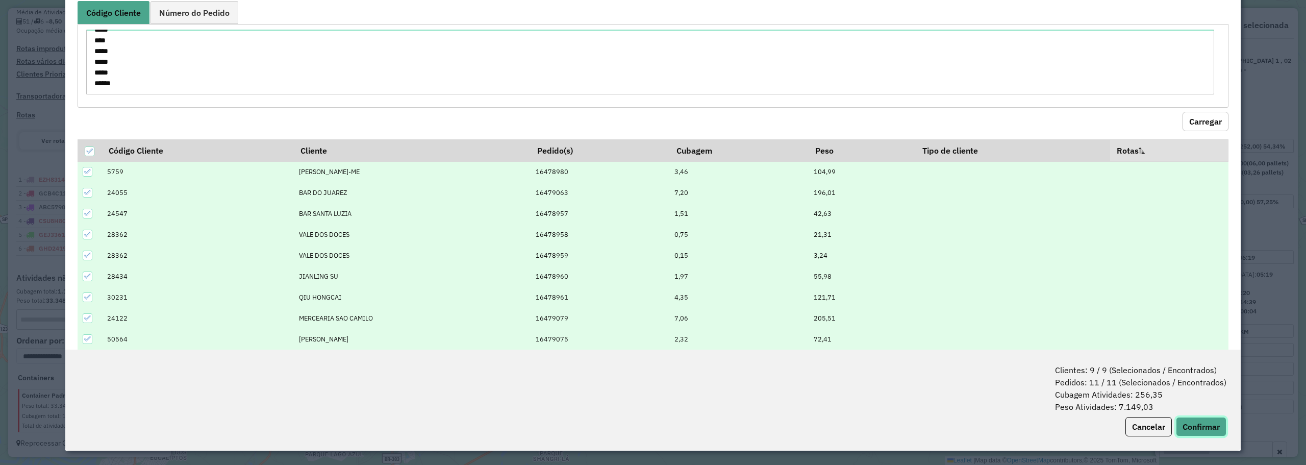
click at [1201, 425] on button "Confirmar" at bounding box center [1201, 426] width 50 height 19
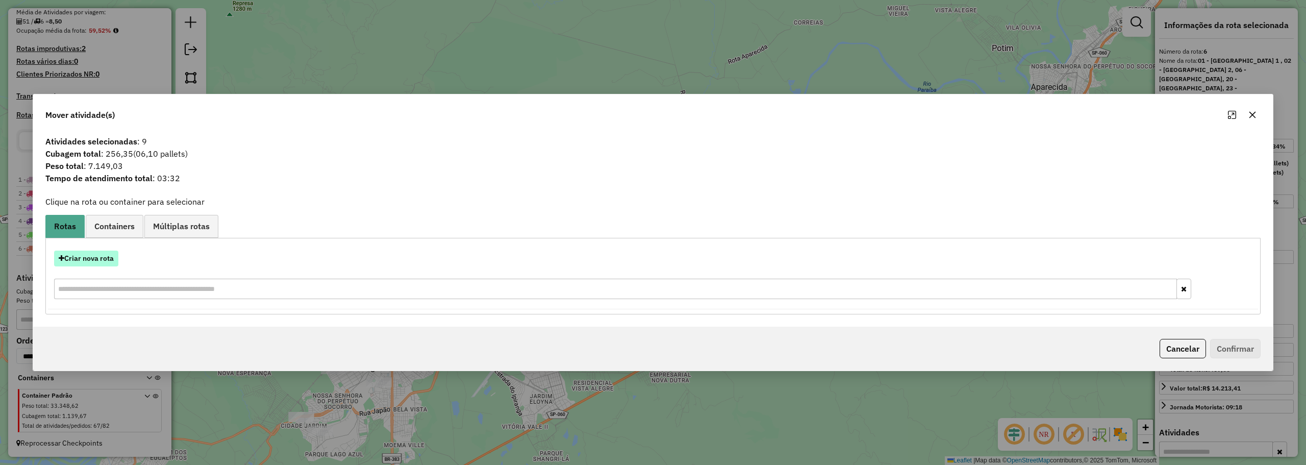
click at [90, 257] on button "Criar nova rota" at bounding box center [86, 258] width 64 height 16
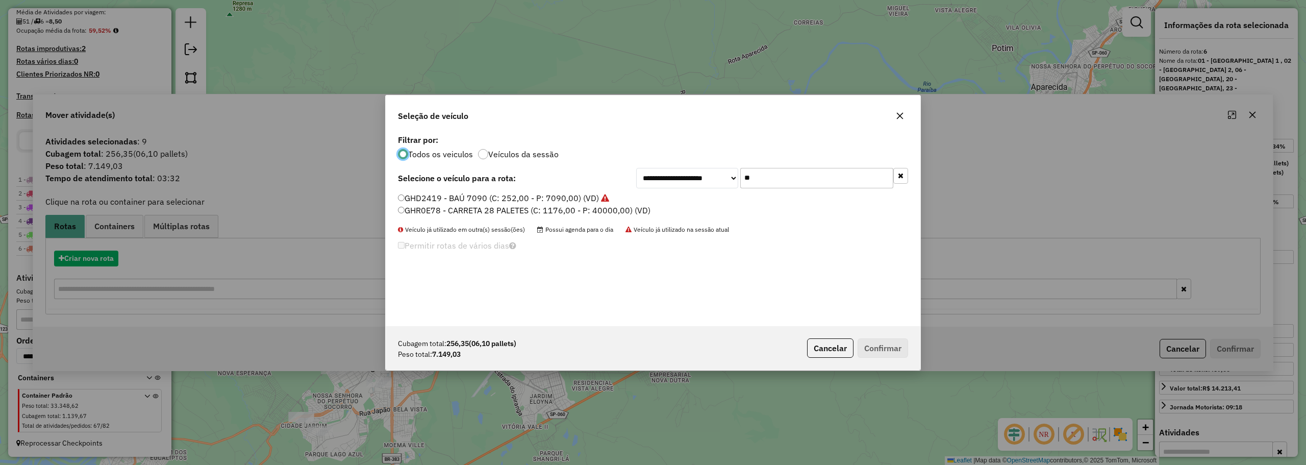
scroll to position [6, 3]
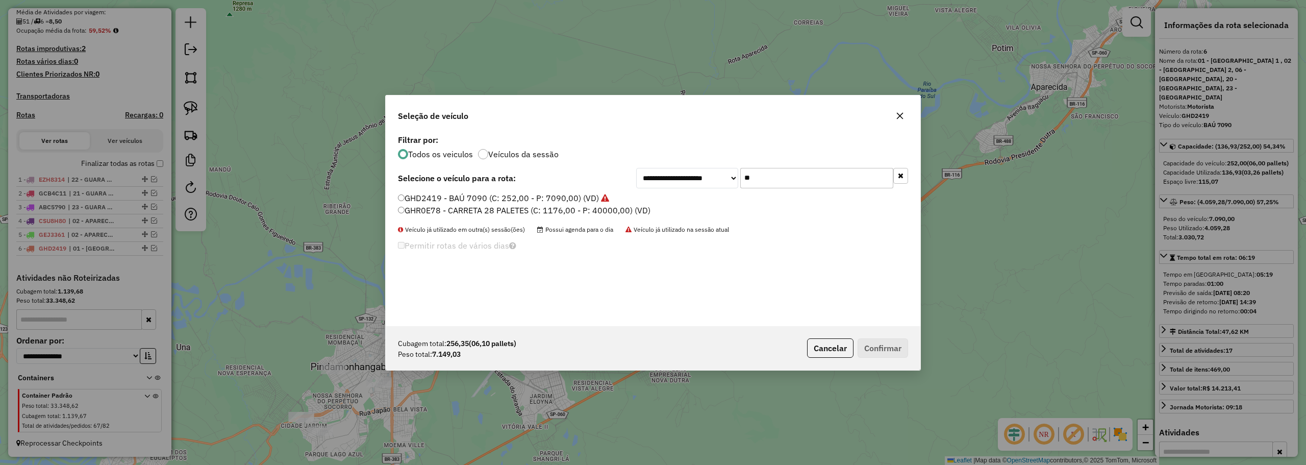
click at [753, 178] on input "**" at bounding box center [816, 178] width 153 height 20
type input "***"
click at [451, 194] on label "TLM6D76 - TOCO 7645 (C: 392,00 - P: 7645,00) (VD)" at bounding box center [500, 198] width 205 height 12
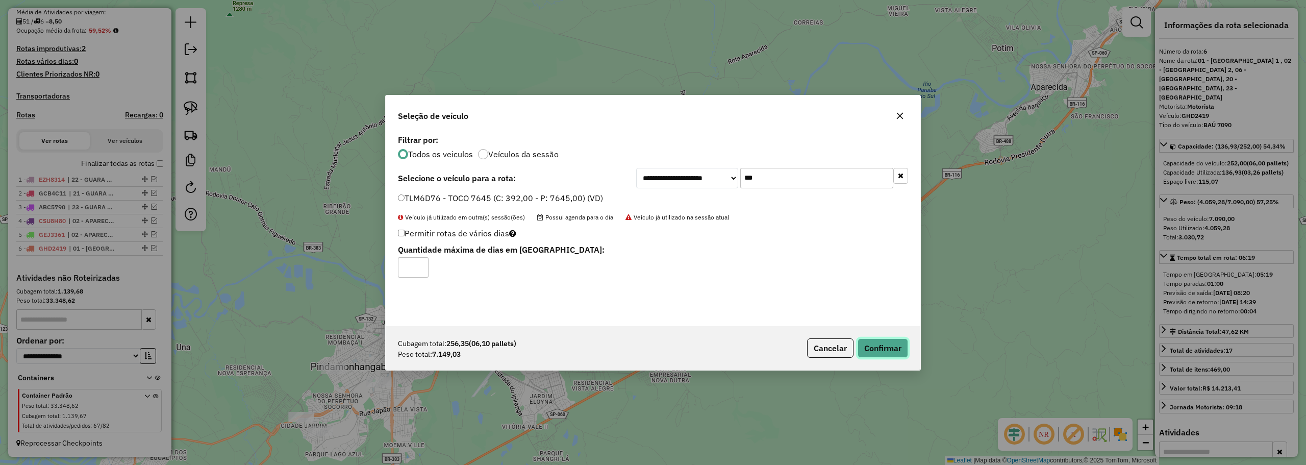
click at [884, 349] on button "Confirmar" at bounding box center [882, 347] width 50 height 19
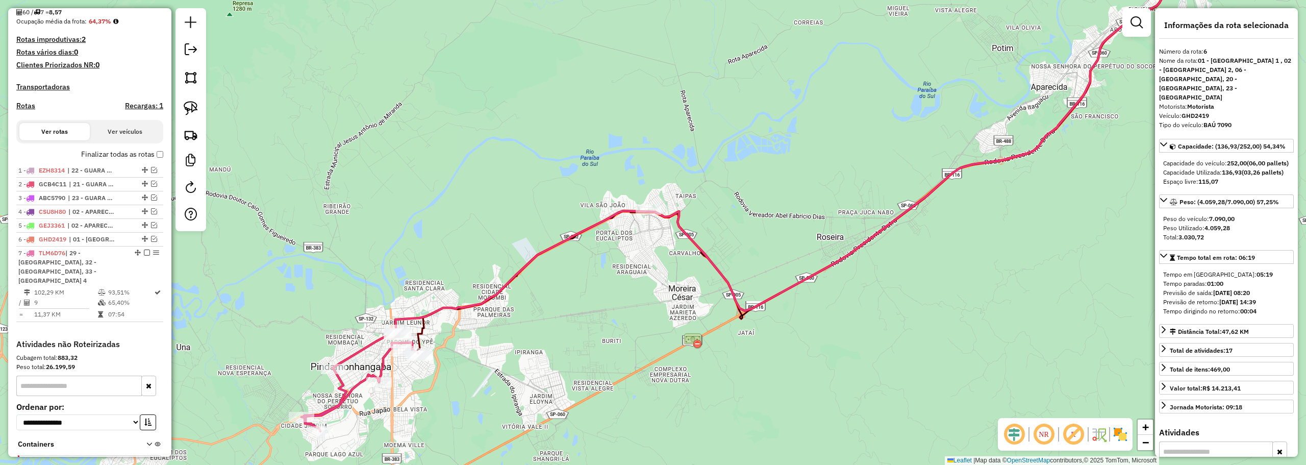
scroll to position [309, 0]
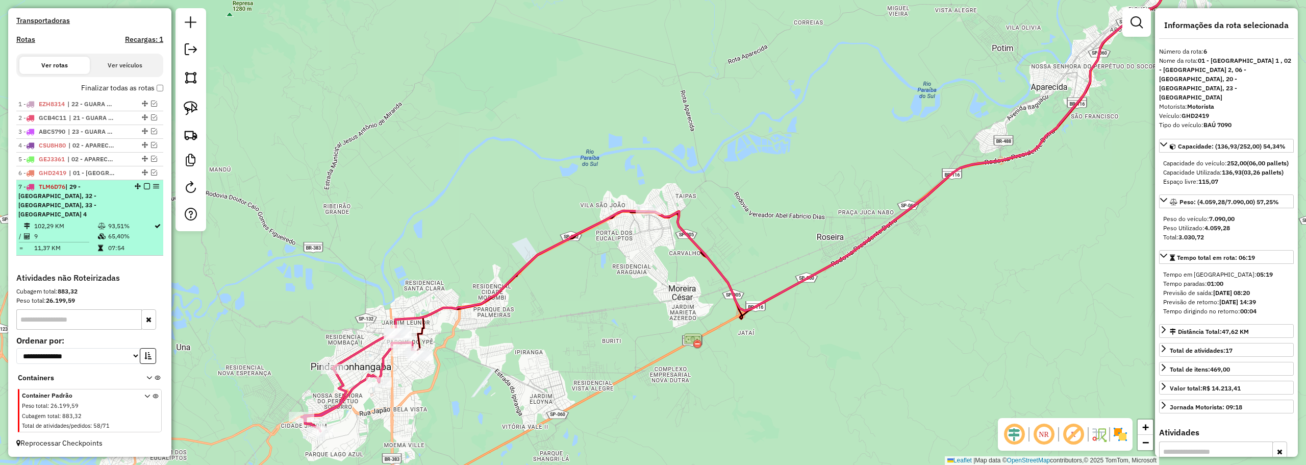
click at [144, 189] on em at bounding box center [147, 186] width 6 height 6
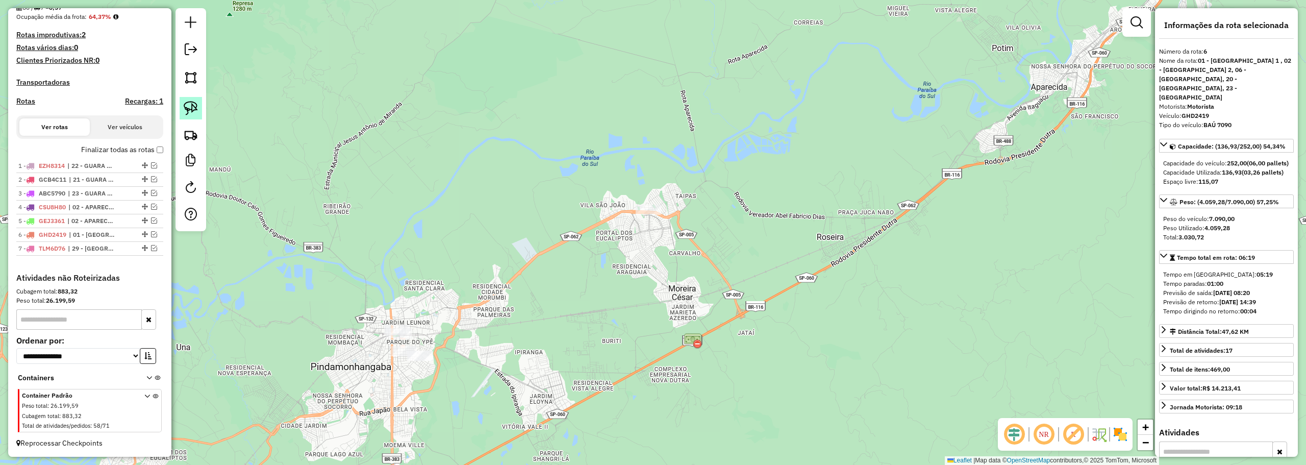
click at [194, 106] on img at bounding box center [191, 108] width 14 height 14
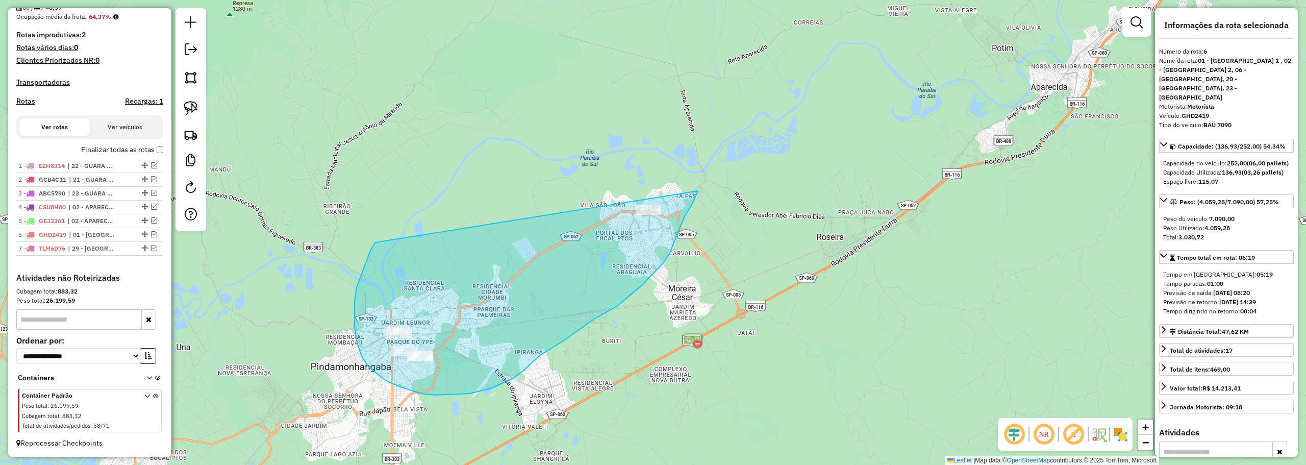
drag, startPoint x: 354, startPoint y: 301, endPoint x: 699, endPoint y: 173, distance: 367.5
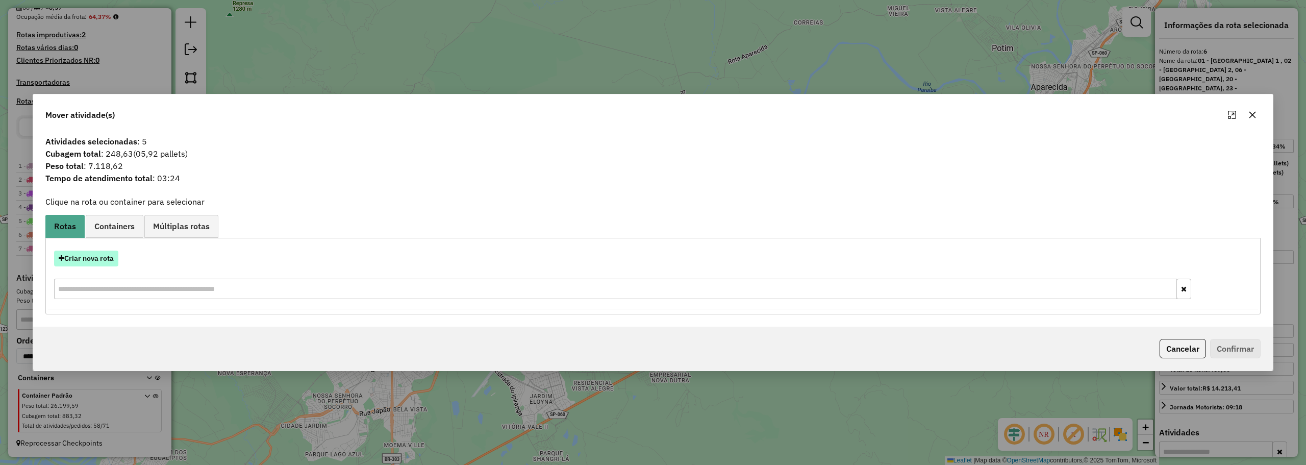
click at [100, 258] on button "Criar nova rota" at bounding box center [86, 258] width 64 height 16
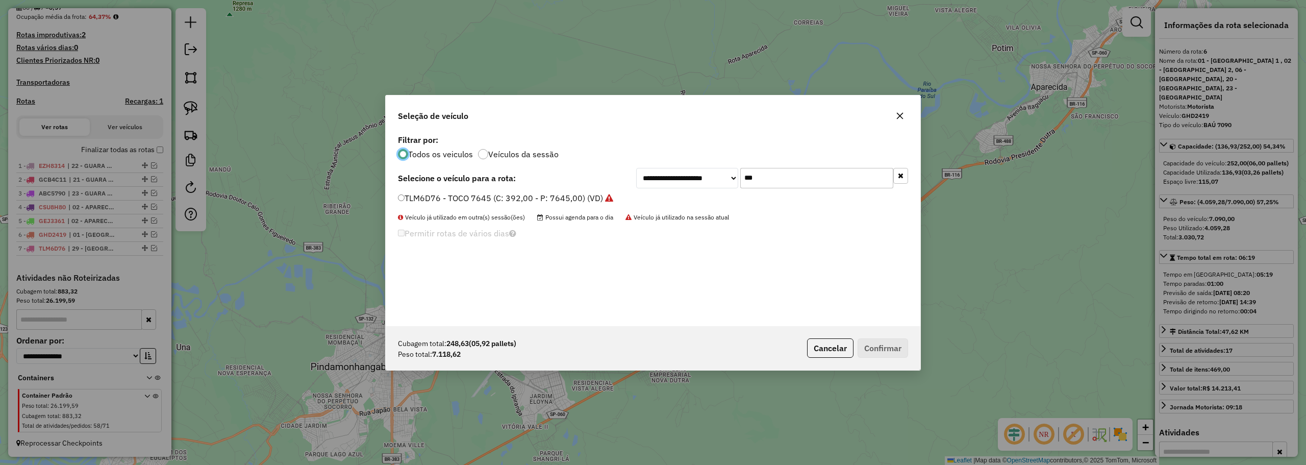
scroll to position [6, 3]
click at [811, 174] on input "***" at bounding box center [816, 178] width 153 height 20
type input "***"
drag, startPoint x: 417, startPoint y: 198, endPoint x: 434, endPoint y: 211, distance: 21.1
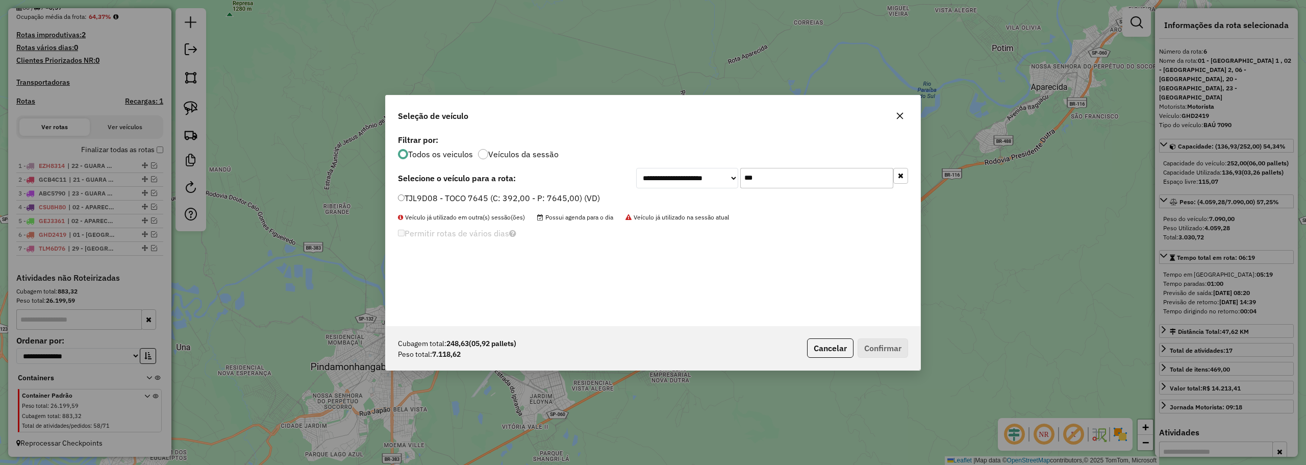
click at [418, 198] on label "TJL9D08 - TOCO 7645 (C: 392,00 - P: 7645,00) (VD)" at bounding box center [499, 198] width 202 height 12
click at [894, 336] on div "Cubagem total: 248,63 (05,92 pallets) Peso total: 7.118,62 Cancelar Confirmar" at bounding box center [653, 348] width 534 height 44
click at [894, 348] on button "Confirmar" at bounding box center [882, 347] width 50 height 19
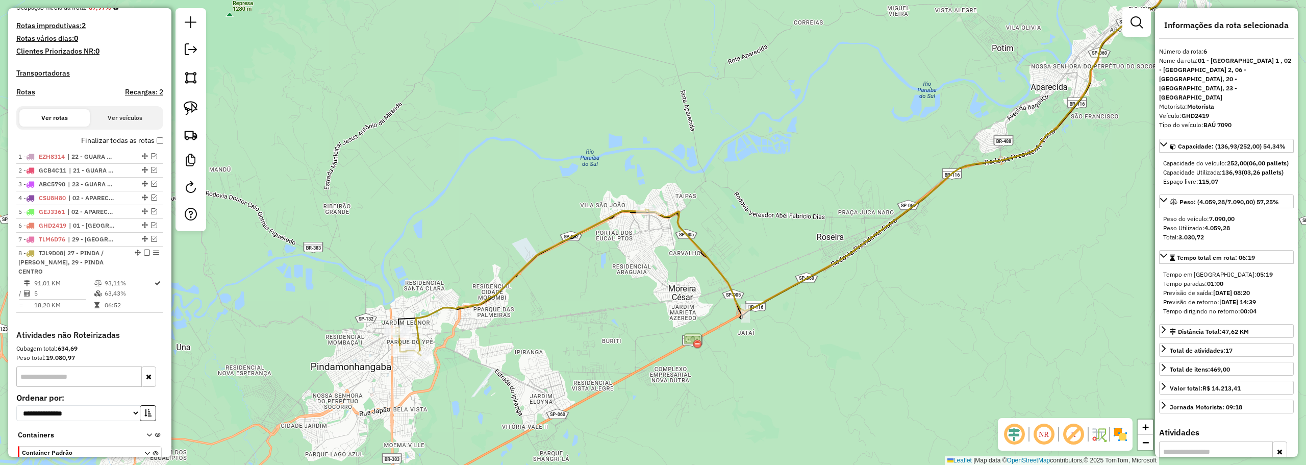
scroll to position [314, 0]
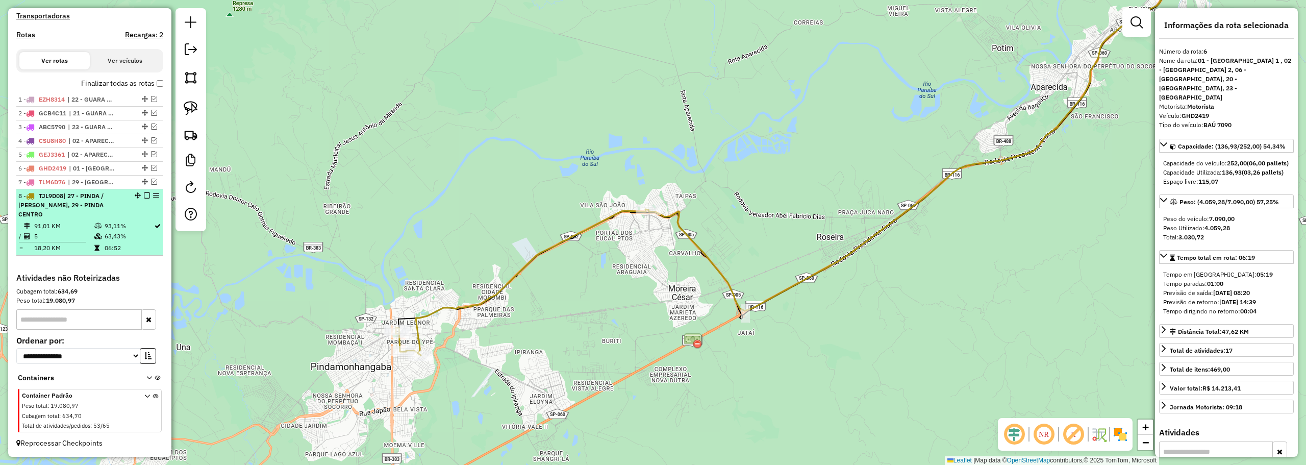
click at [144, 198] on em at bounding box center [147, 195] width 6 height 6
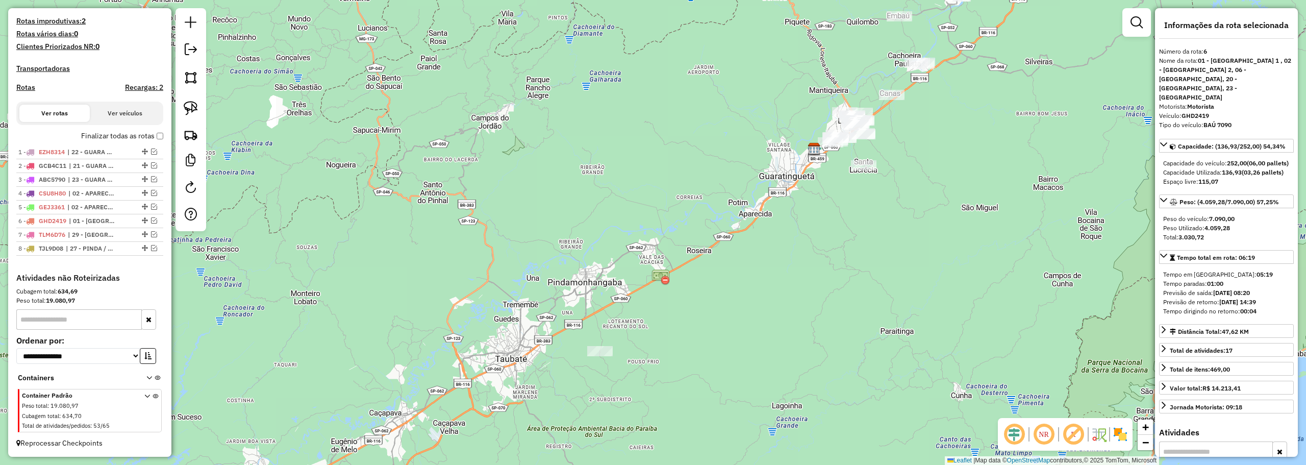
drag, startPoint x: 687, startPoint y: 194, endPoint x: 677, endPoint y: 201, distance: 12.0
click at [677, 201] on div "Janela de atendimento Grade de atendimento Capacidade Transportadoras Veículos …" at bounding box center [653, 232] width 1306 height 465
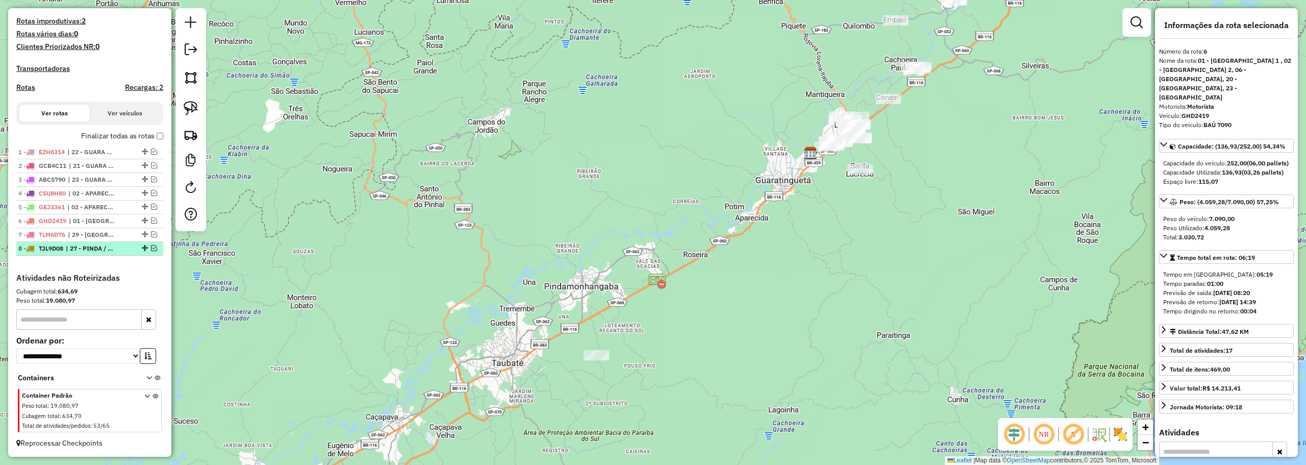
click at [151, 249] on em at bounding box center [154, 248] width 6 height 6
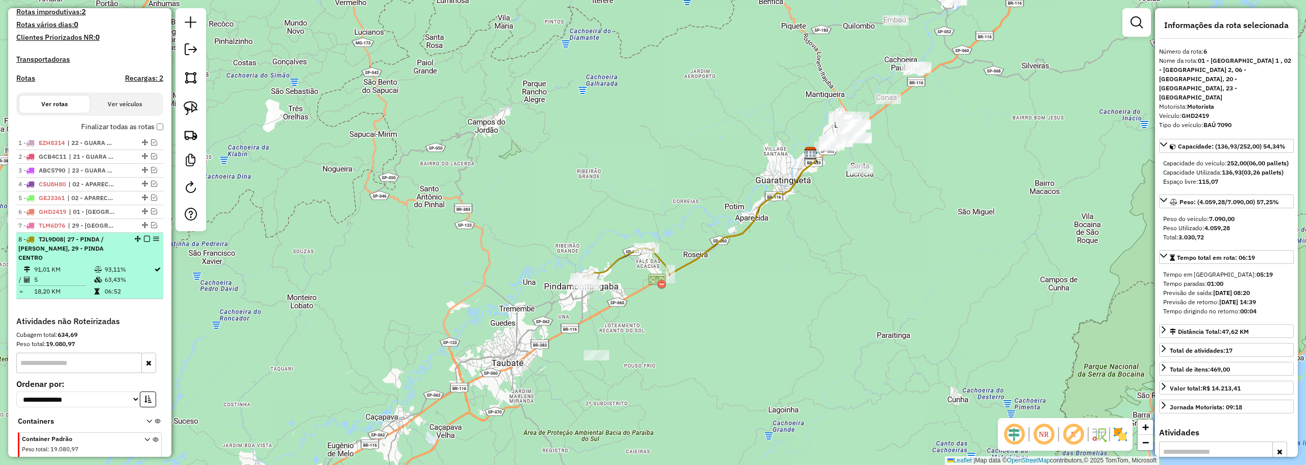
scroll to position [314, 0]
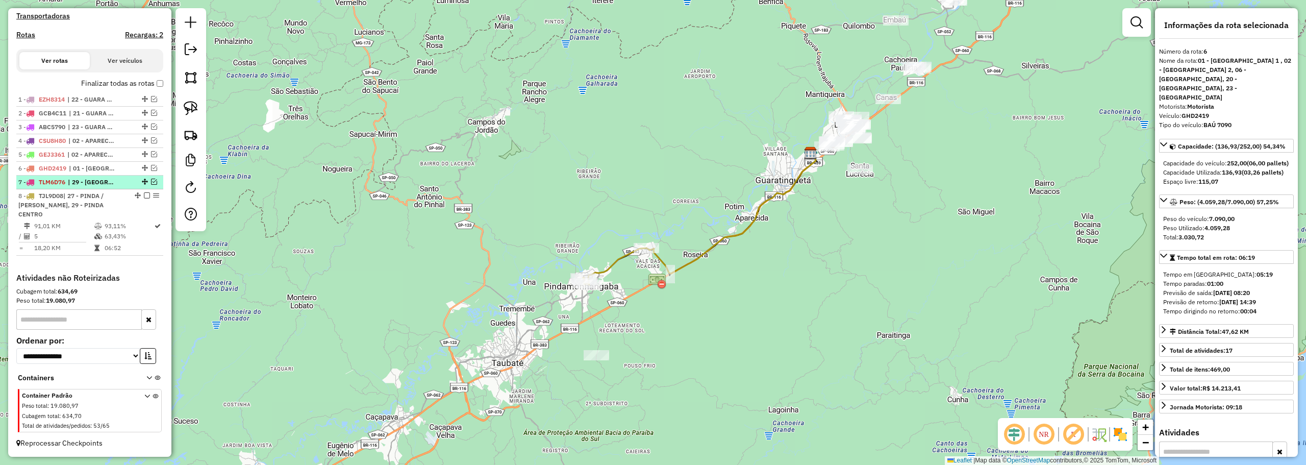
click at [154, 187] on div "7 - TLM6D76 | 29 - PINDA CENTRO, 32 - PINDA BAIRRO 3, 33 - PINDA BAIRRO 4" at bounding box center [89, 181] width 143 height 9
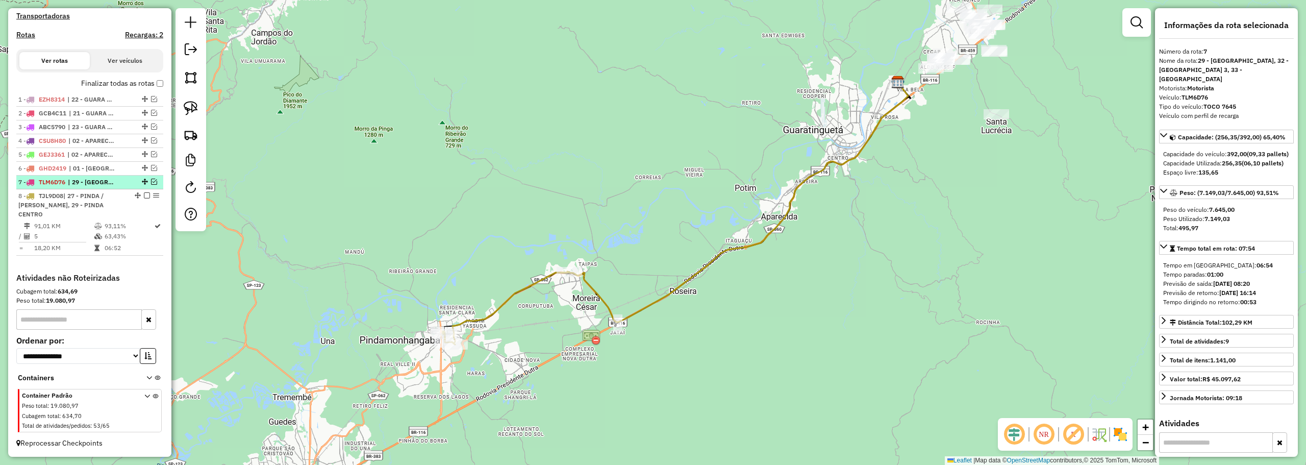
click at [151, 185] on em at bounding box center [154, 182] width 6 height 6
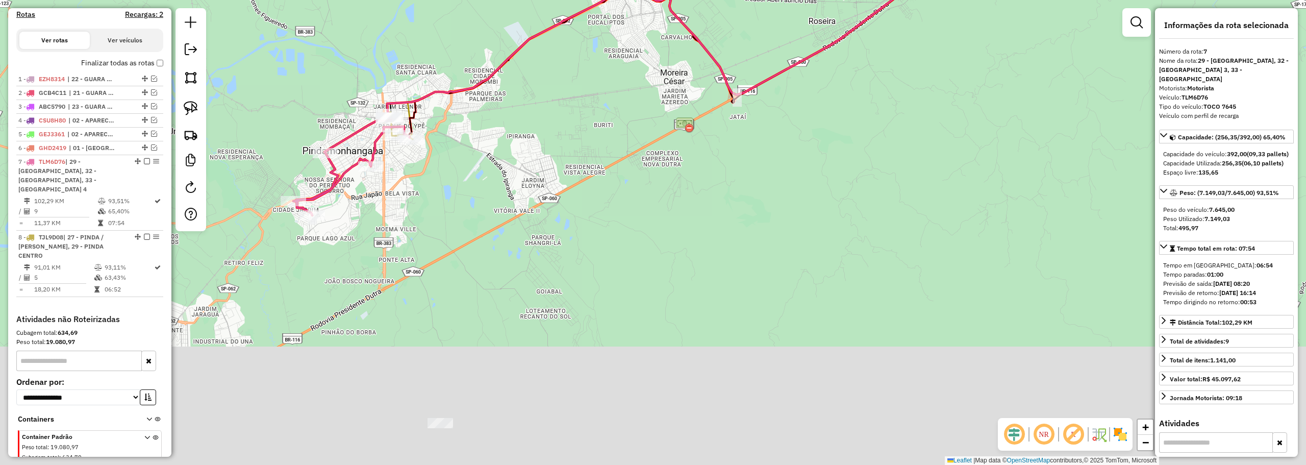
drag, startPoint x: 521, startPoint y: 389, endPoint x: 531, endPoint y: 251, distance: 138.6
click at [531, 251] on div "Janela de atendimento Grade de atendimento Capacidade Transportadoras Veículos …" at bounding box center [653, 232] width 1306 height 465
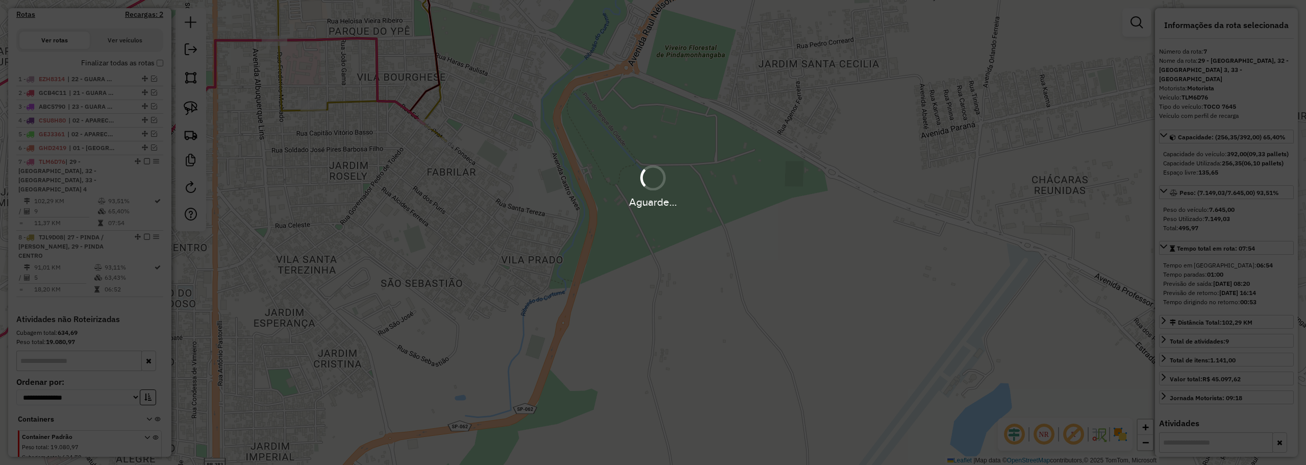
click at [462, 121] on div "Aguarde..." at bounding box center [653, 232] width 1306 height 465
click at [453, 122] on div "Aguarde..." at bounding box center [653, 232] width 1306 height 465
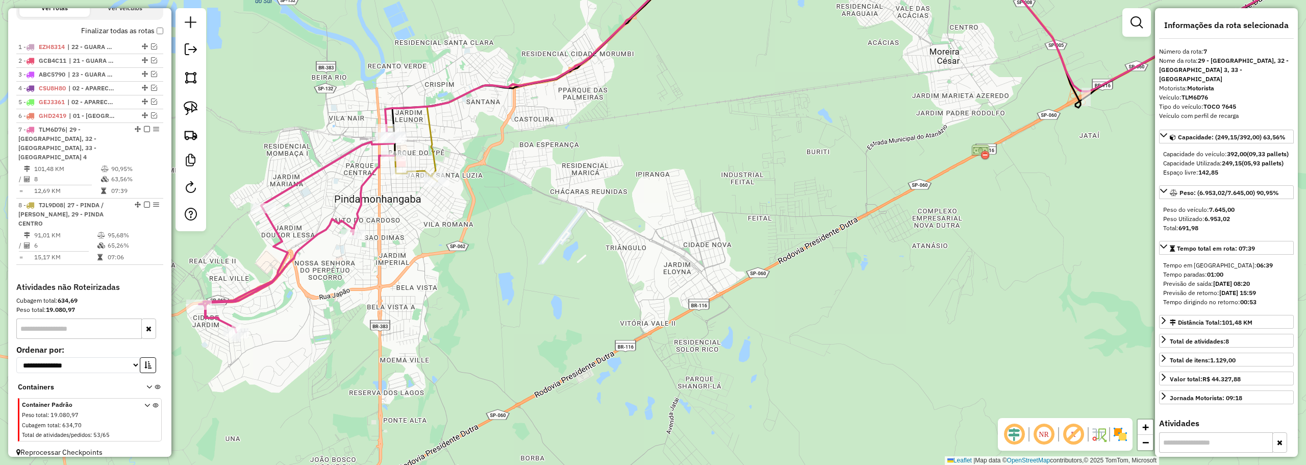
drag, startPoint x: 358, startPoint y: 124, endPoint x: 425, endPoint y: 148, distance: 71.2
click at [425, 148] on icon at bounding box center [529, 80] width 284 height 201
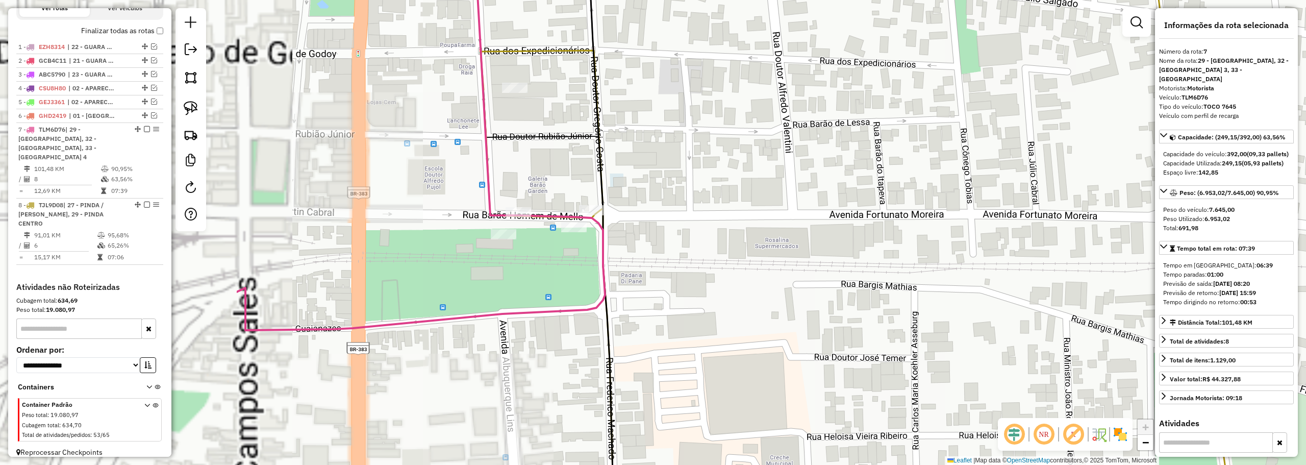
drag, startPoint x: 681, startPoint y: 197, endPoint x: 723, endPoint y: 194, distance: 41.9
click at [723, 194] on div "Janela de atendimento Grade de atendimento Capacidade Transportadoras Veículos …" at bounding box center [653, 232] width 1306 height 465
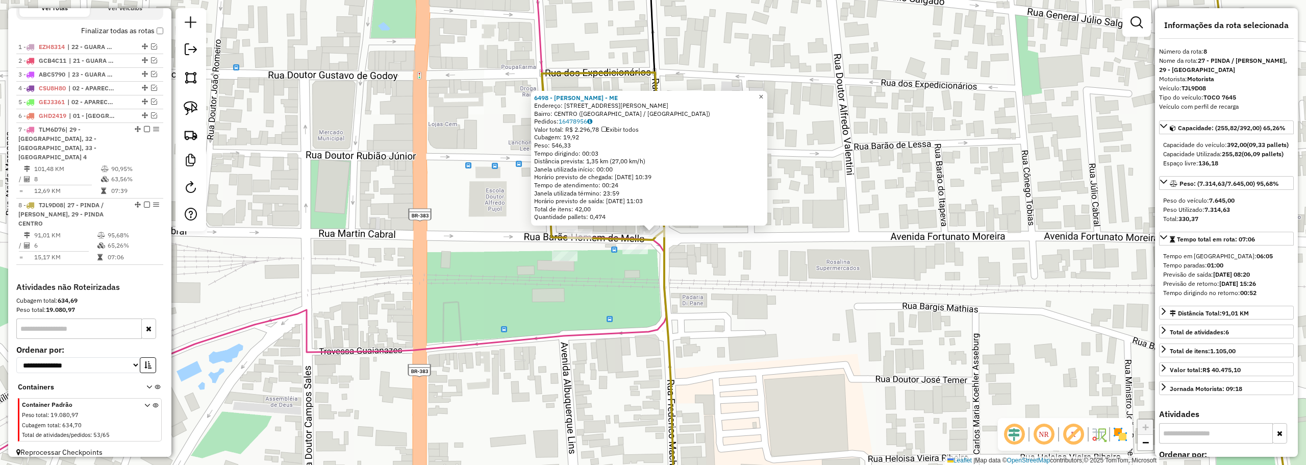
click at [767, 96] on link "×" at bounding box center [761, 97] width 12 height 12
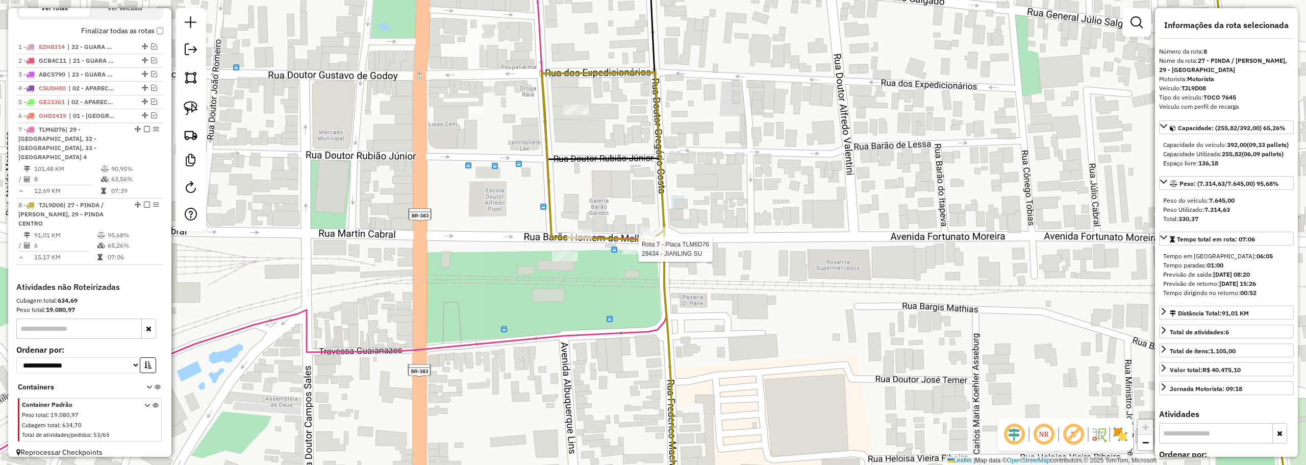
click at [628, 254] on div at bounding box center [635, 249] width 26 height 10
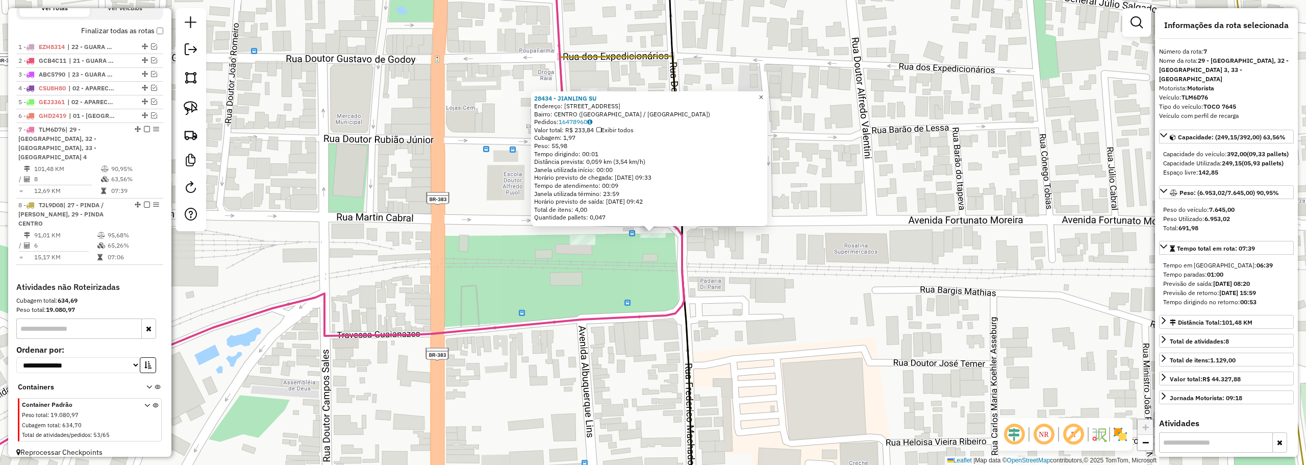
click at [763, 95] on span "×" at bounding box center [760, 97] width 5 height 9
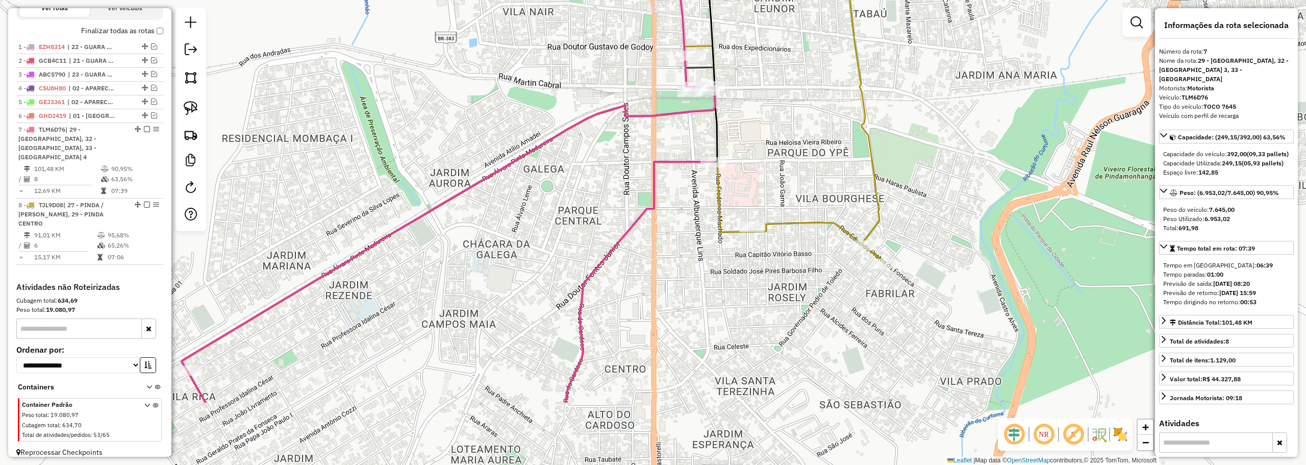
drag, startPoint x: 828, startPoint y: 158, endPoint x: 812, endPoint y: 108, distance: 52.6
click at [812, 108] on div "Janela de atendimento Grade de atendimento Capacidade Transportadoras Veículos …" at bounding box center [653, 232] width 1306 height 465
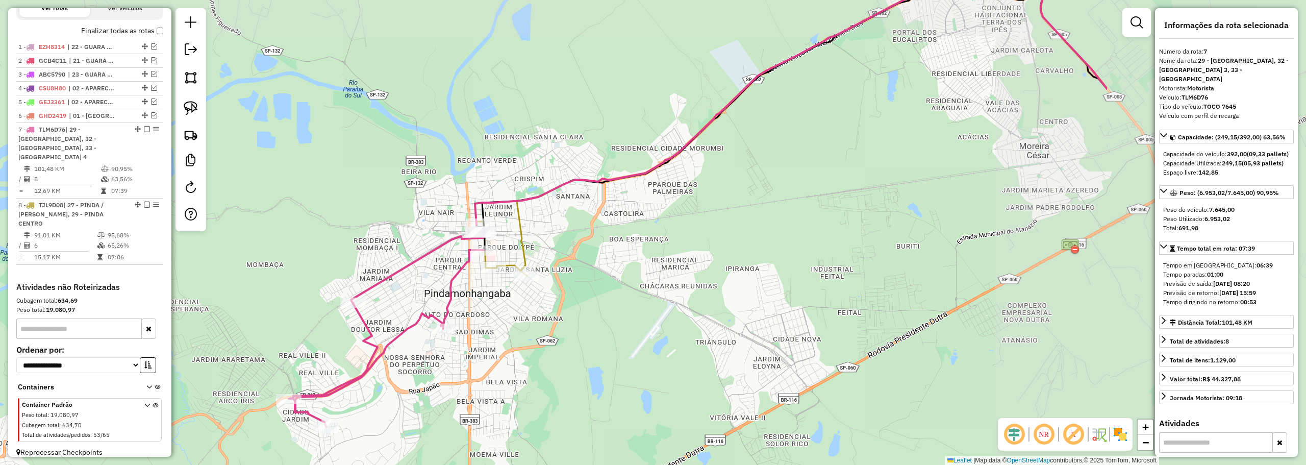
drag, startPoint x: 597, startPoint y: 291, endPoint x: 575, endPoint y: 284, distance: 23.1
click at [575, 284] on div "Janela de atendimento Grade de atendimento Capacidade Transportadoras Veículos …" at bounding box center [653, 232] width 1306 height 465
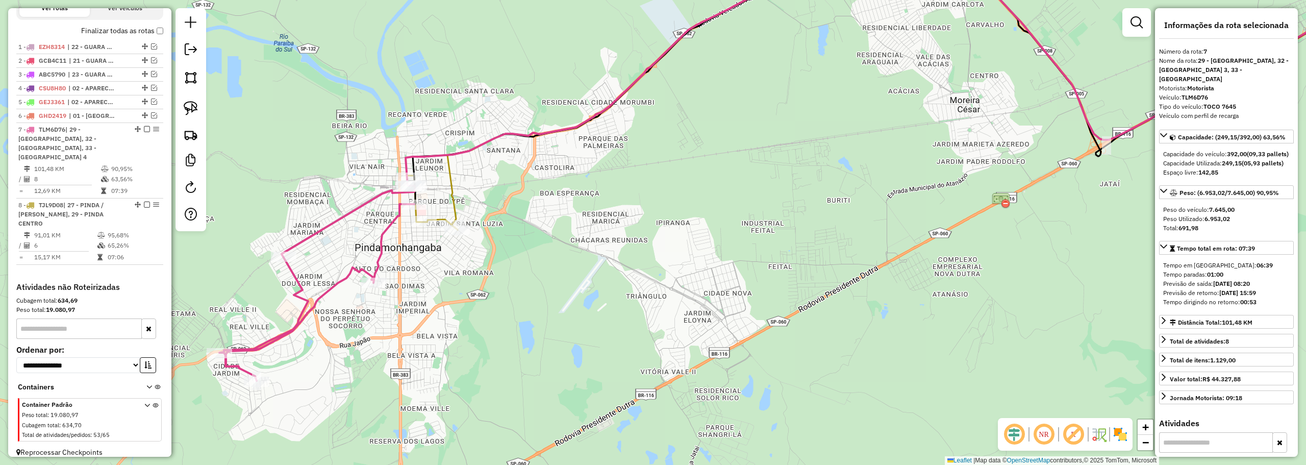
drag, startPoint x: 877, startPoint y: 135, endPoint x: 807, endPoint y: 94, distance: 80.7
click at [809, 93] on div "Janela de atendimento Grade de atendimento Capacidade Transportadoras Veículos …" at bounding box center [653, 232] width 1306 height 465
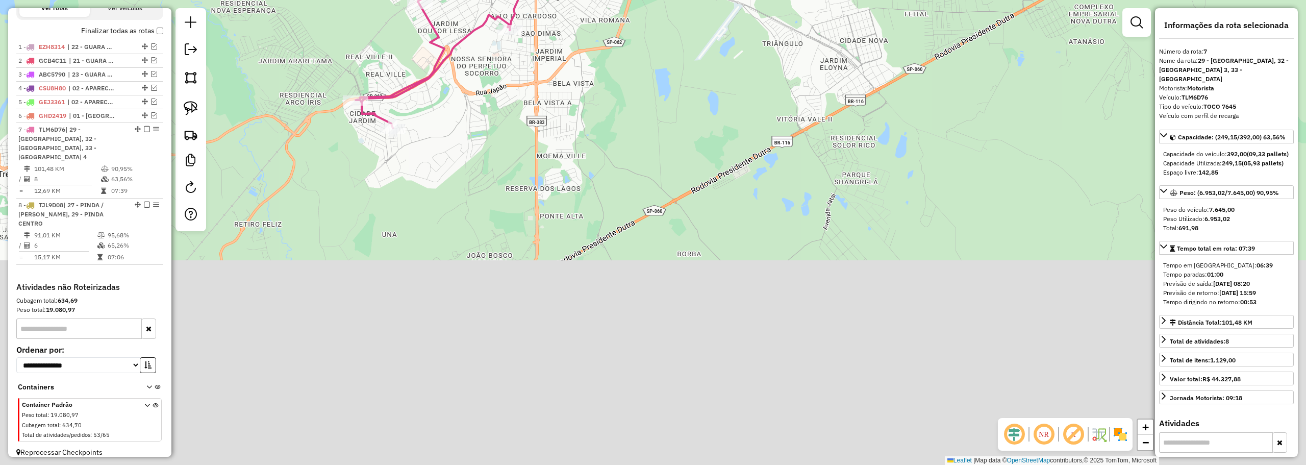
drag, startPoint x: 661, startPoint y: 66, endPoint x: 698, endPoint y: 27, distance: 54.5
click at [698, 27] on div "Janela de atendimento Grade de atendimento Capacidade Transportadoras Veículos …" at bounding box center [653, 232] width 1306 height 465
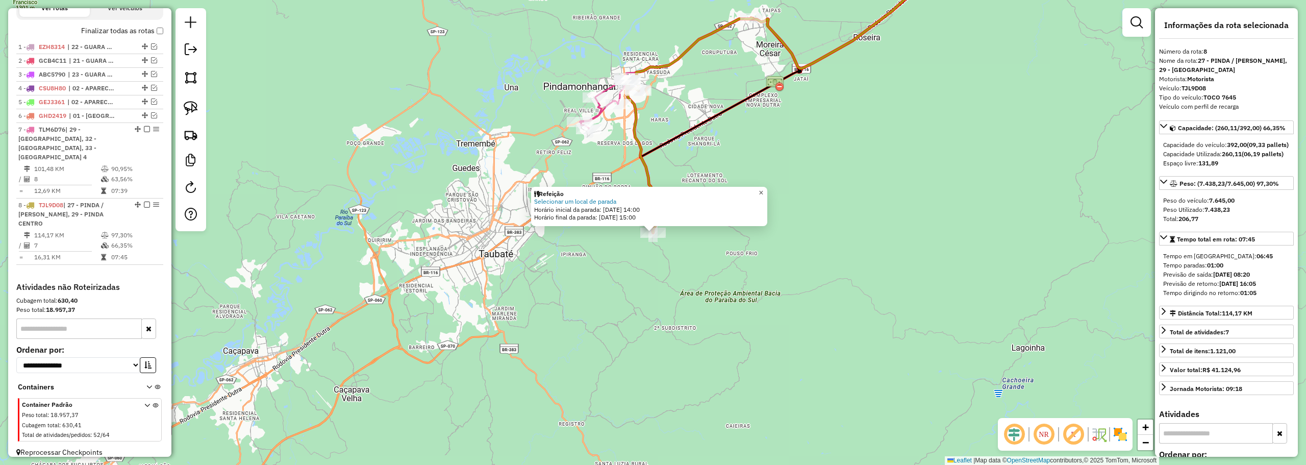
click at [763, 188] on span "×" at bounding box center [760, 192] width 5 height 9
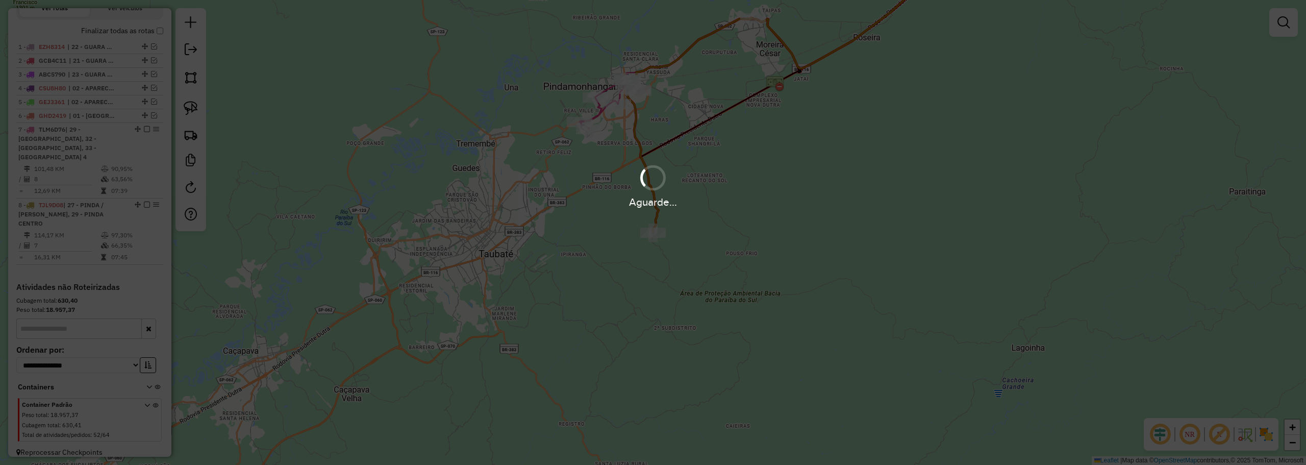
click at [715, 176] on div "Aguarde..." at bounding box center [653, 186] width 1306 height 48
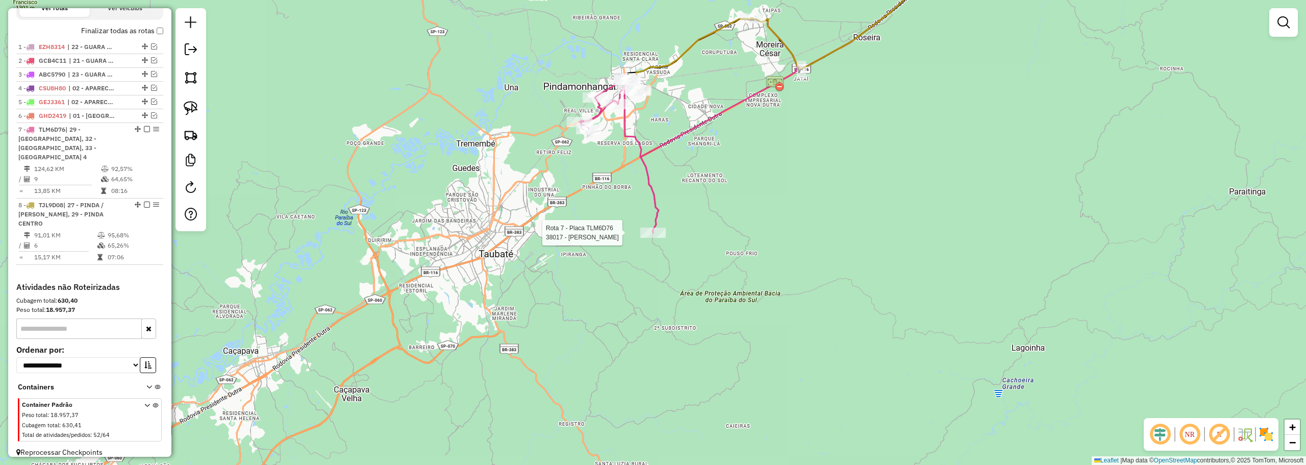
select select "**********"
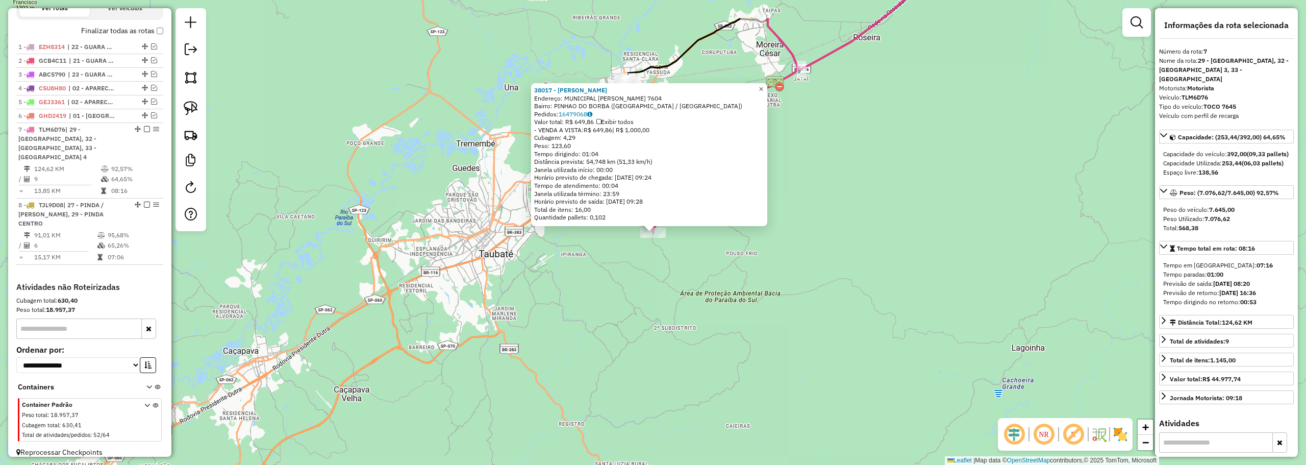
click at [763, 86] on span "×" at bounding box center [760, 89] width 5 height 9
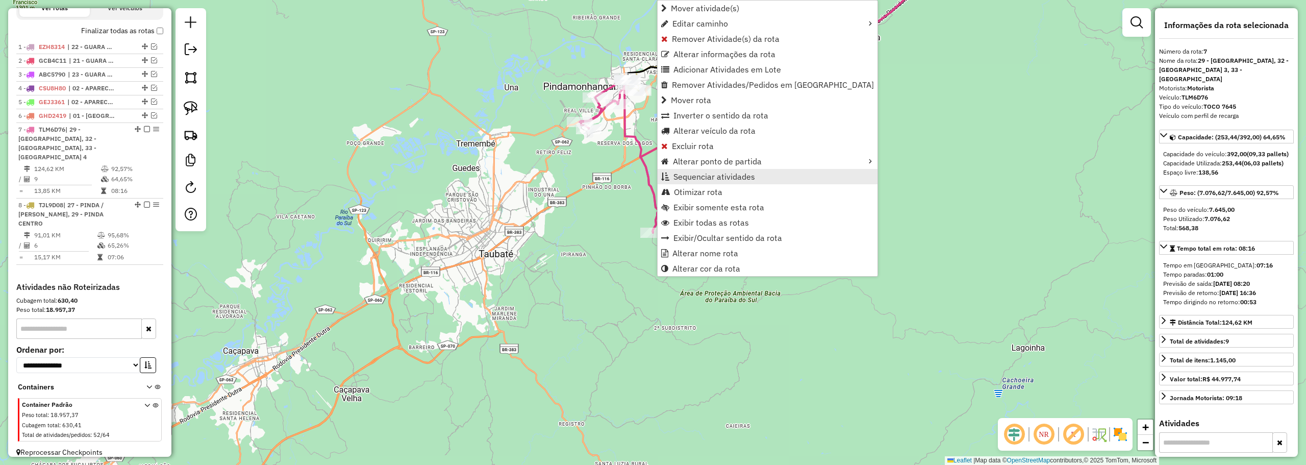
click at [683, 177] on span "Sequenciar atividades" at bounding box center [714, 176] width 82 height 8
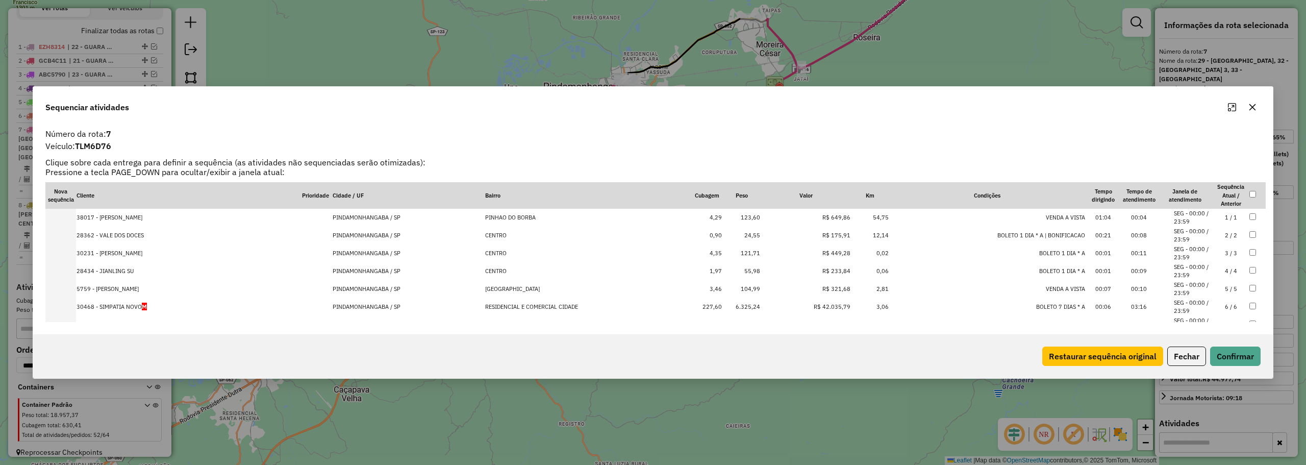
click at [205, 311] on td "30468 - SIMPATIA NOVO M" at bounding box center [188, 307] width 225 height 18
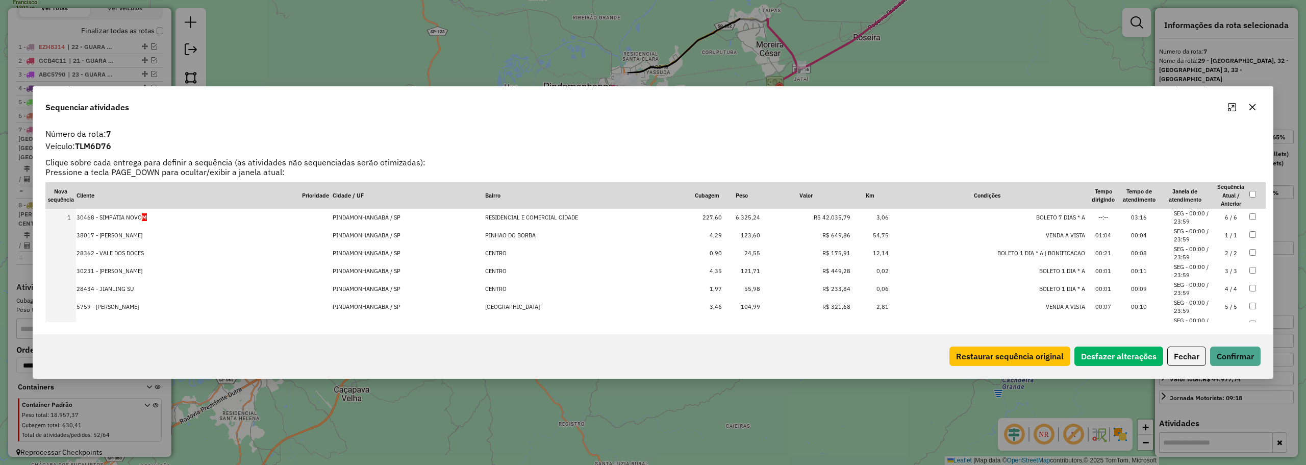
scroll to position [57, 0]
click at [1242, 366] on div "Restaurar sequência original Desfazer alterações Fechar Confirmar" at bounding box center [652, 356] width 1239 height 44
click at [1237, 356] on button "Confirmar" at bounding box center [1235, 355] width 50 height 19
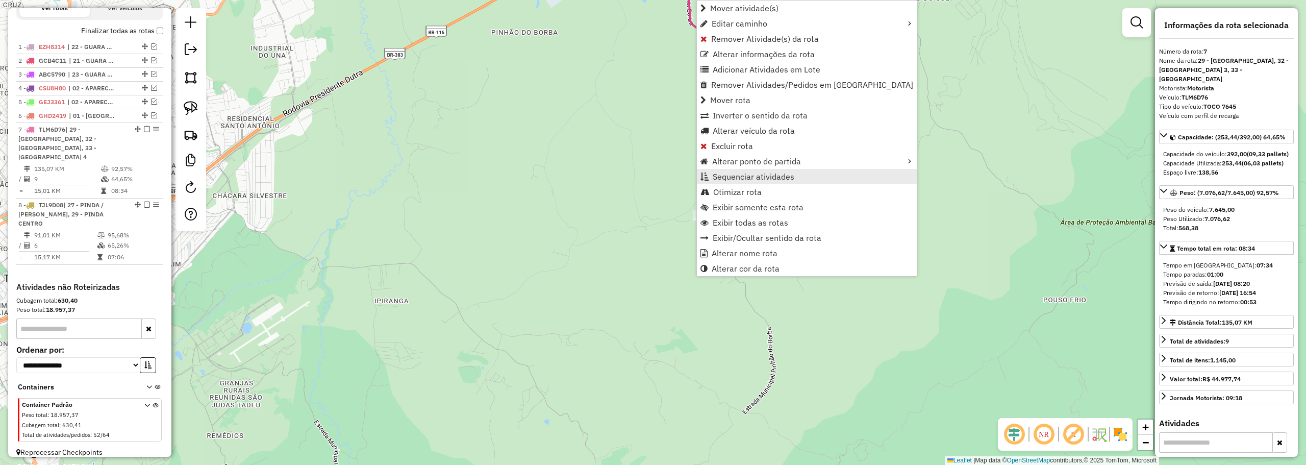
click at [762, 172] on span "Sequenciar atividades" at bounding box center [753, 176] width 82 height 8
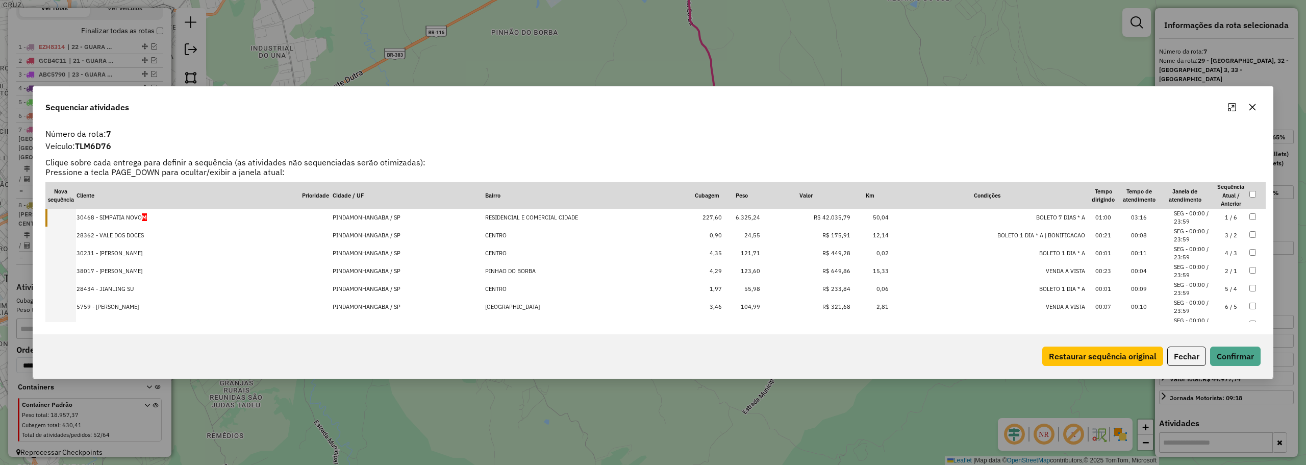
drag, startPoint x: 181, startPoint y: 235, endPoint x: 224, endPoint y: 366, distance: 138.4
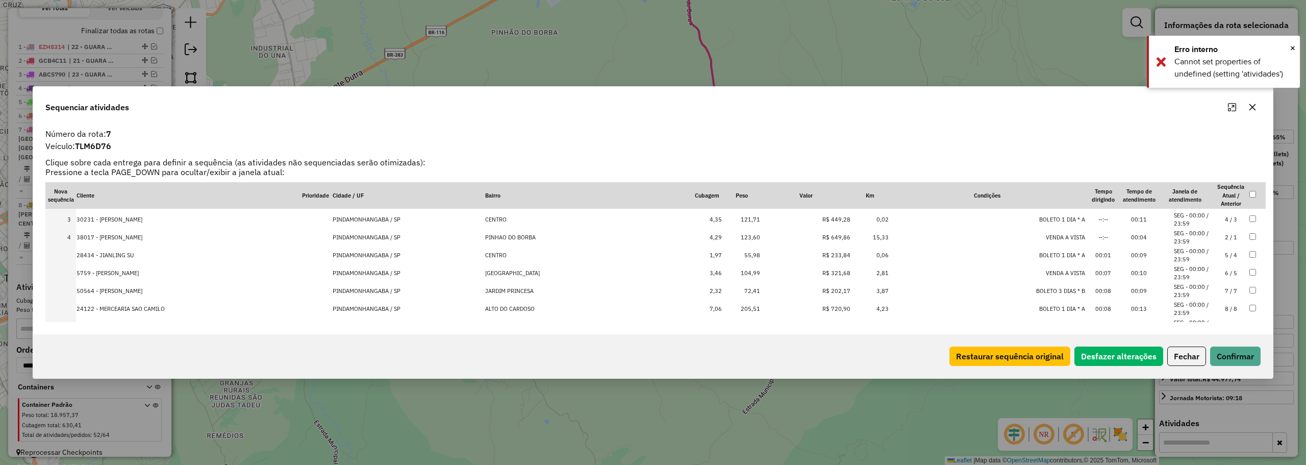
scroll to position [51, 0]
drag, startPoint x: 164, startPoint y: 223, endPoint x: 169, endPoint y: 318, distance: 95.0
click at [1233, 349] on button "Confirmar" at bounding box center [1235, 355] width 50 height 19
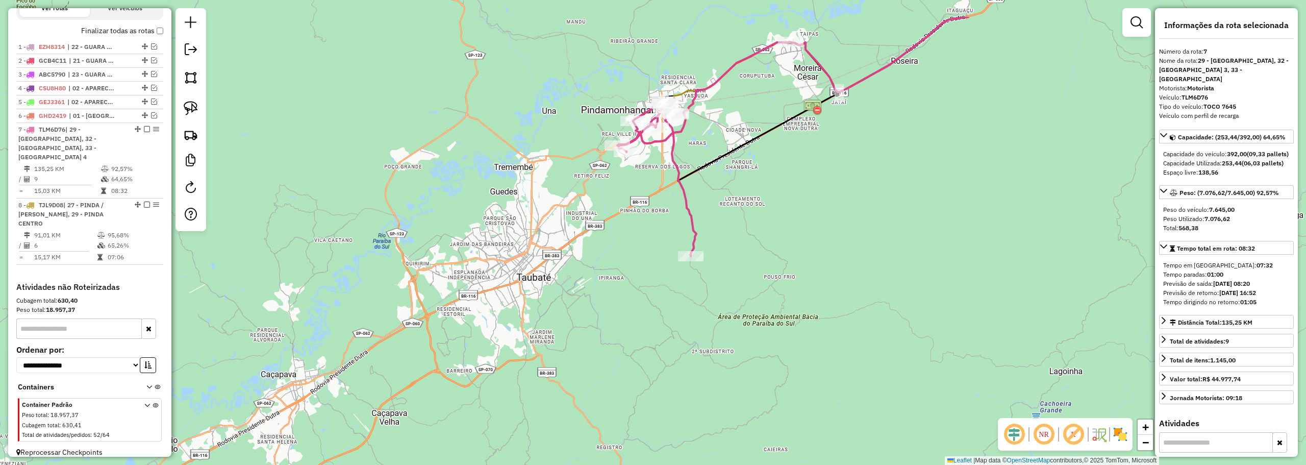
drag, startPoint x: 735, startPoint y: 222, endPoint x: 737, endPoint y: 191, distance: 31.2
click at [724, 233] on div "Janela de atendimento Grade de atendimento Capacidade Transportadoras Veículos …" at bounding box center [653, 232] width 1306 height 465
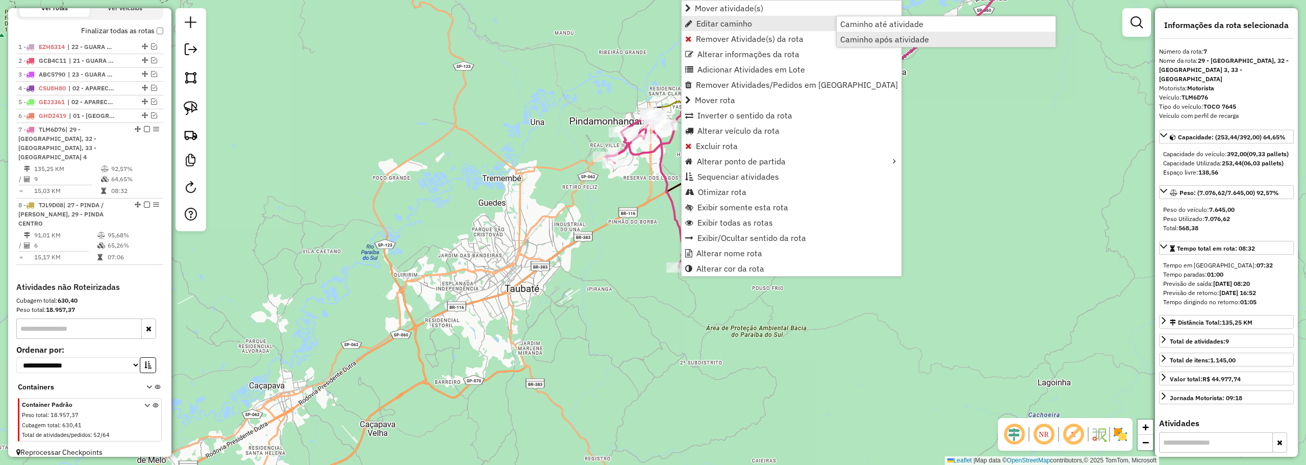
click at [863, 39] on span "Caminho após atividade" at bounding box center [884, 39] width 89 height 8
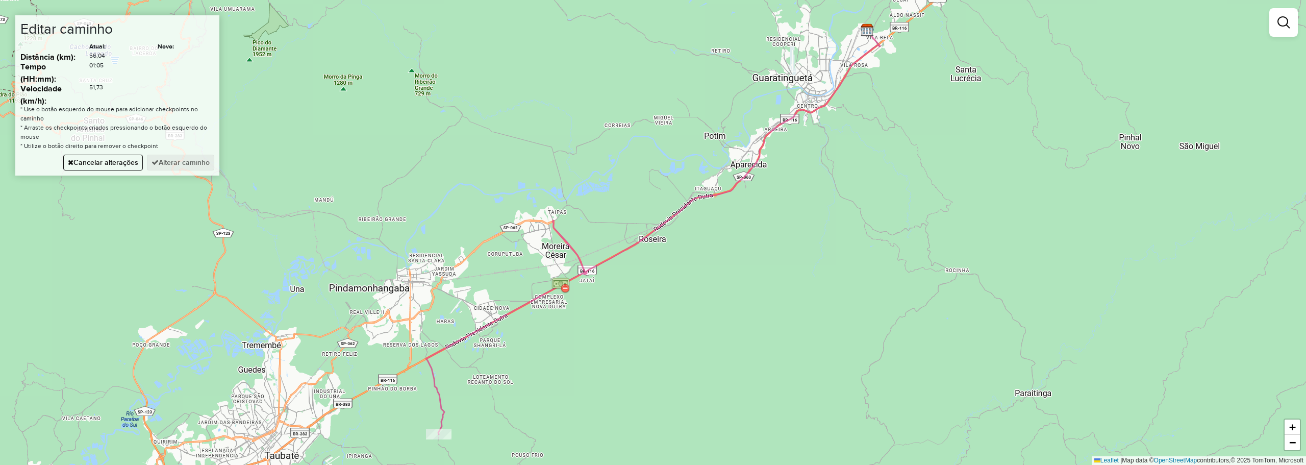
click at [478, 250] on div "Janela de atendimento Grade de atendimento Capacidade Transportadoras Veículos …" at bounding box center [653, 232] width 1306 height 465
click at [184, 163] on button "Alterar caminho" at bounding box center [180, 163] width 67 height 16
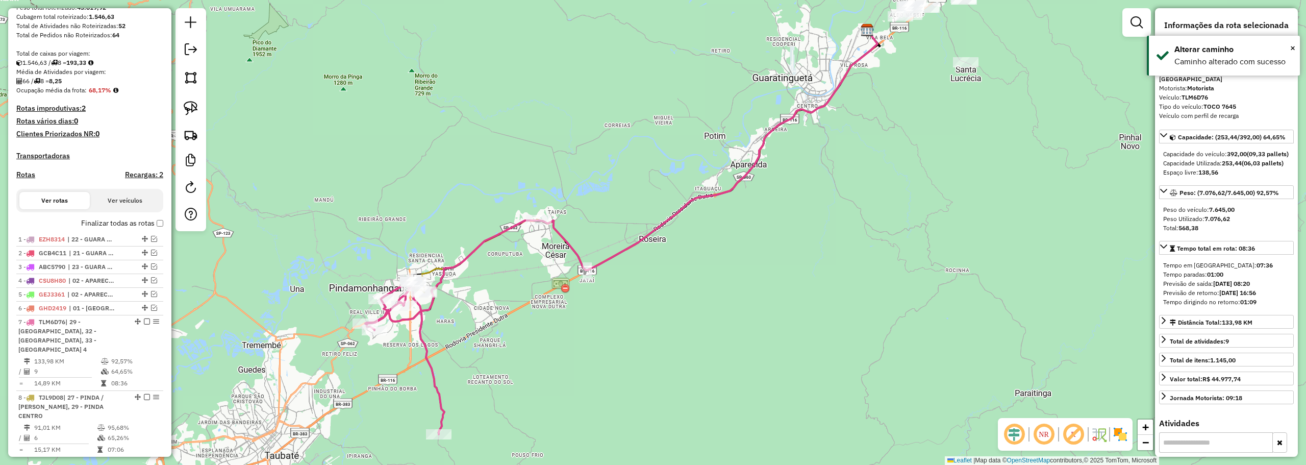
scroll to position [255, 0]
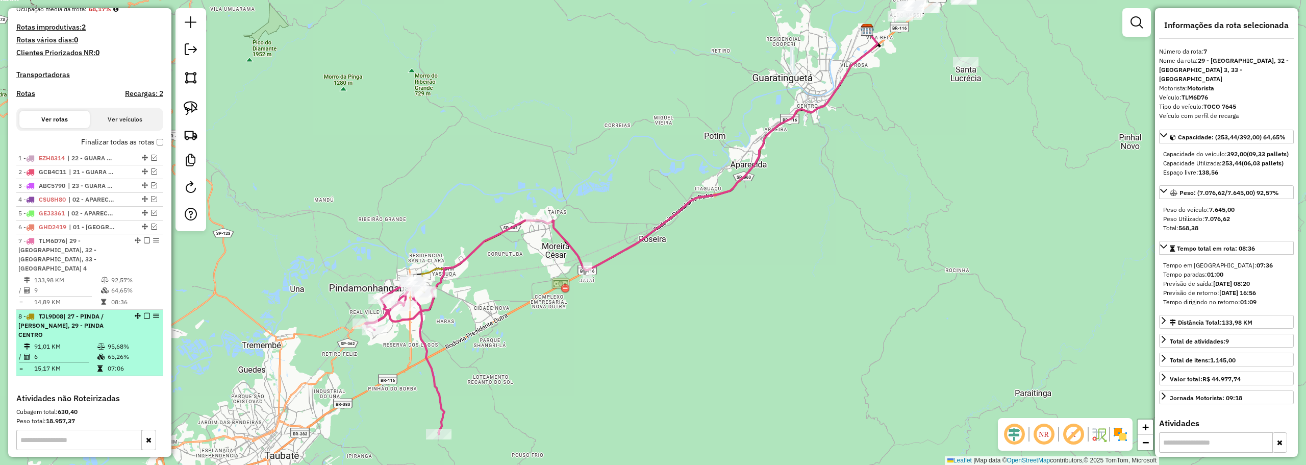
click at [144, 316] on em at bounding box center [147, 316] width 6 height 6
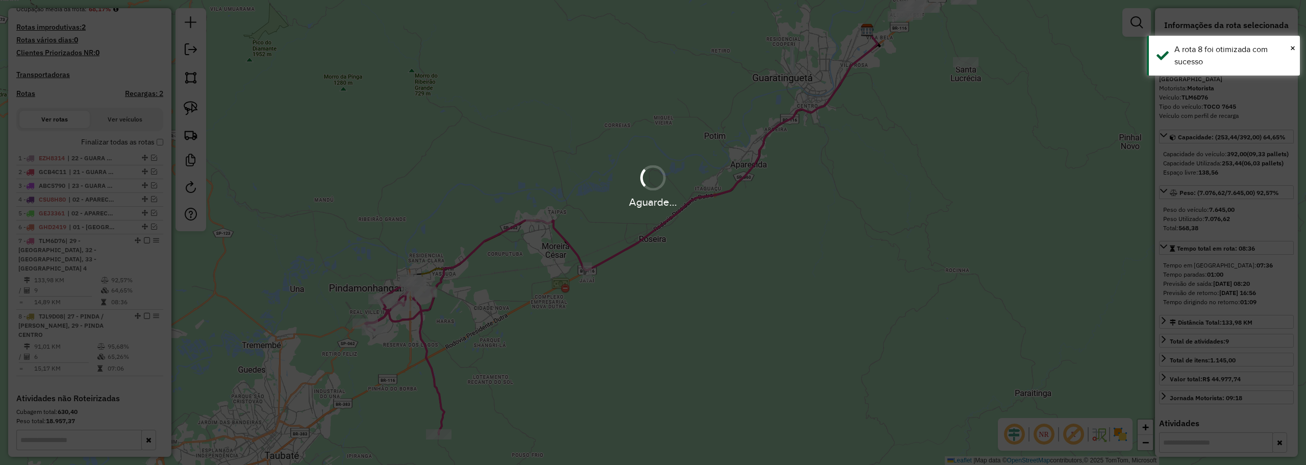
scroll to position [366, 0]
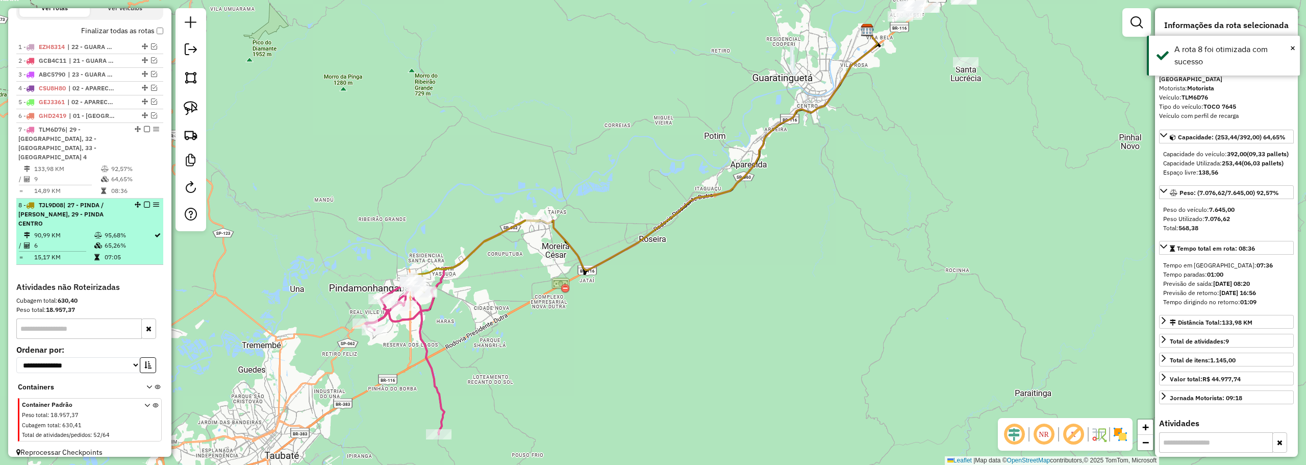
click at [144, 205] on em at bounding box center [147, 204] width 6 height 6
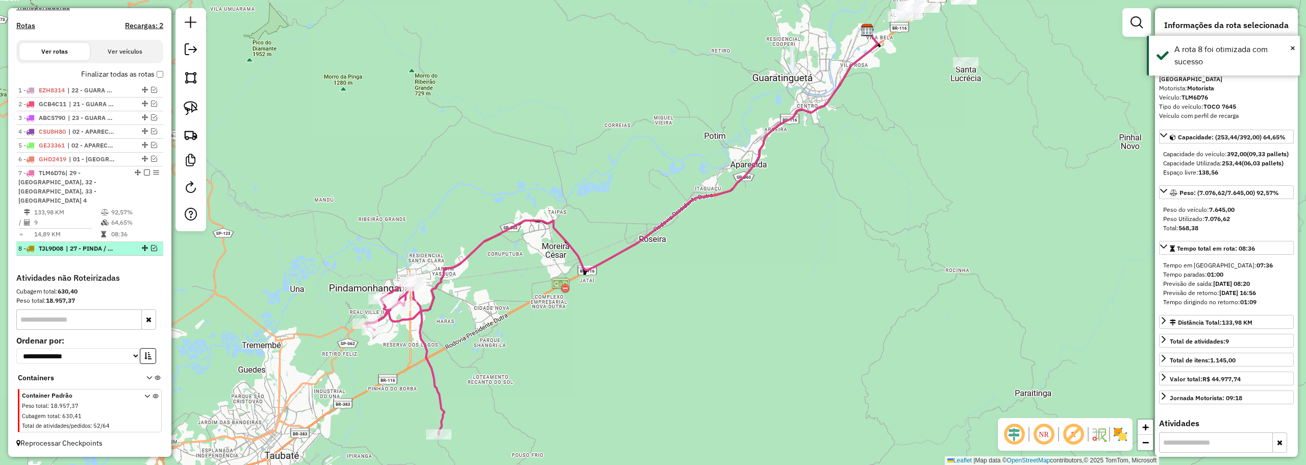
scroll to position [323, 0]
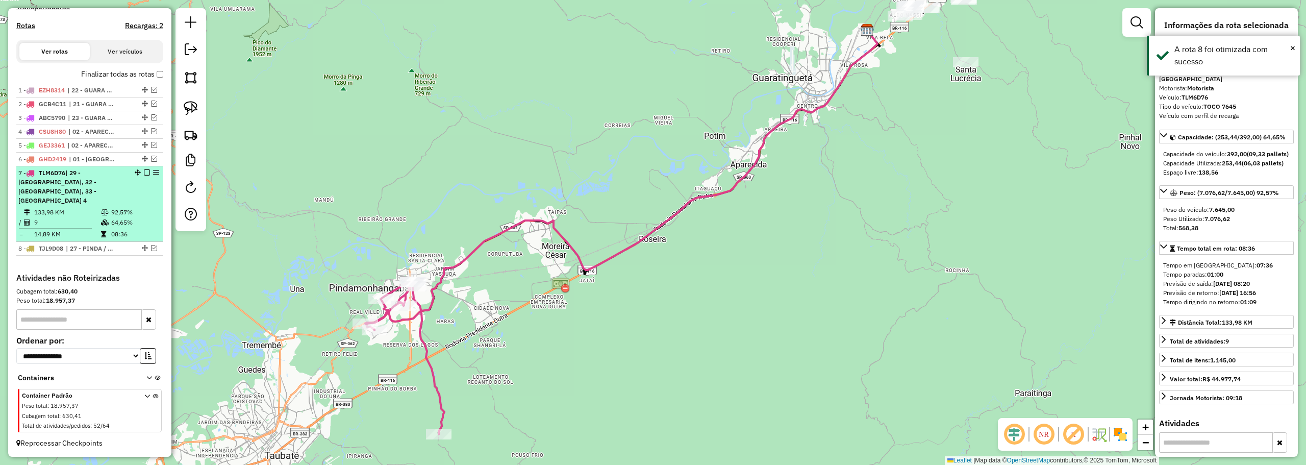
click at [144, 175] on em at bounding box center [147, 172] width 6 height 6
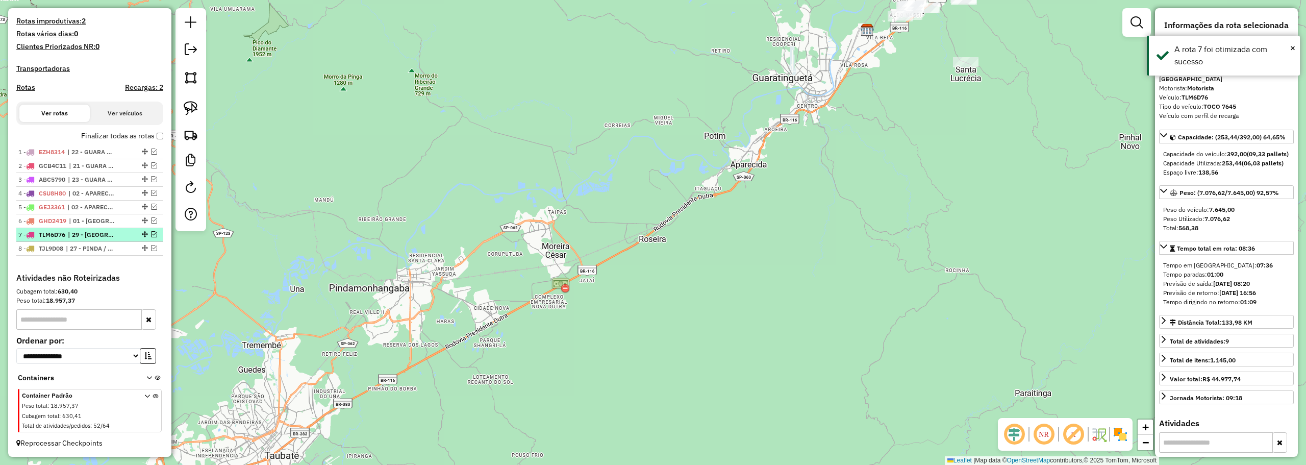
scroll to position [270, 0]
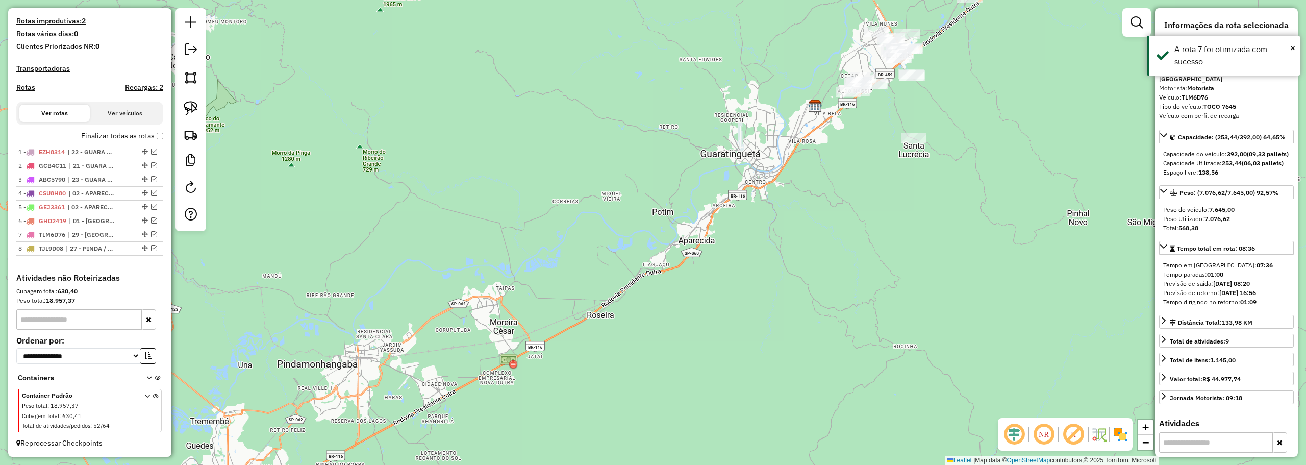
drag, startPoint x: 598, startPoint y: 211, endPoint x: 490, endPoint y: 331, distance: 162.1
click at [490, 330] on div "Janela de atendimento Grade de atendimento Capacidade Transportadoras Veículos …" at bounding box center [653, 232] width 1306 height 465
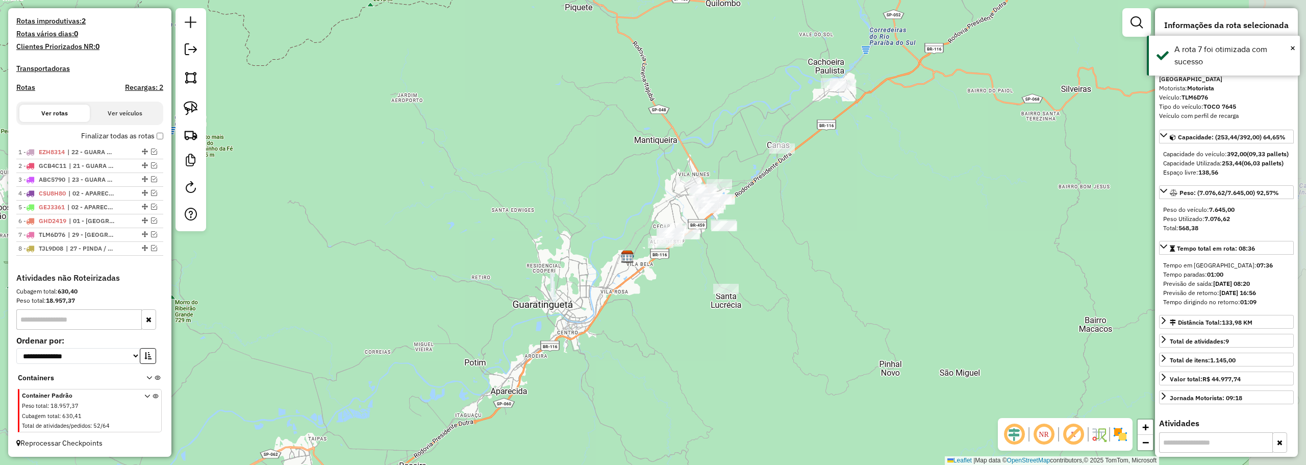
drag, startPoint x: 814, startPoint y: 216, endPoint x: 706, endPoint y: 240, distance: 110.1
click at [707, 241] on div "Janela de atendimento Grade de atendimento Capacidade Transportadoras Veículos …" at bounding box center [653, 232] width 1306 height 465
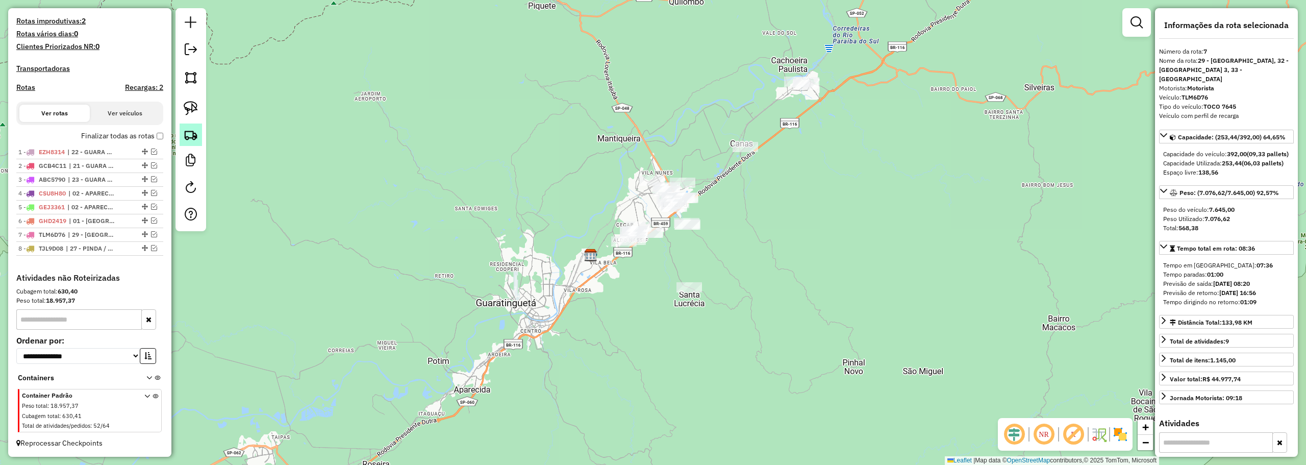
click at [199, 135] on link at bounding box center [191, 134] width 22 height 22
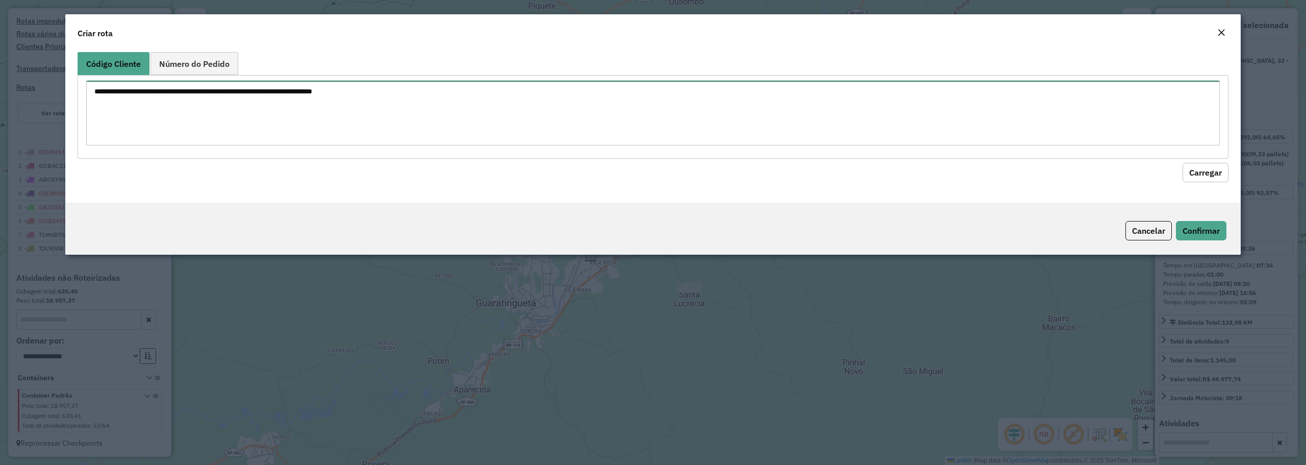
click at [296, 108] on textarea at bounding box center [652, 113] width 1133 height 65
click at [275, 106] on textarea at bounding box center [652, 113] width 1133 height 65
click at [280, 104] on textarea at bounding box center [652, 113] width 1133 height 65
click at [270, 96] on textarea at bounding box center [652, 113] width 1133 height 65
paste textarea "***** ***** ***** *****"
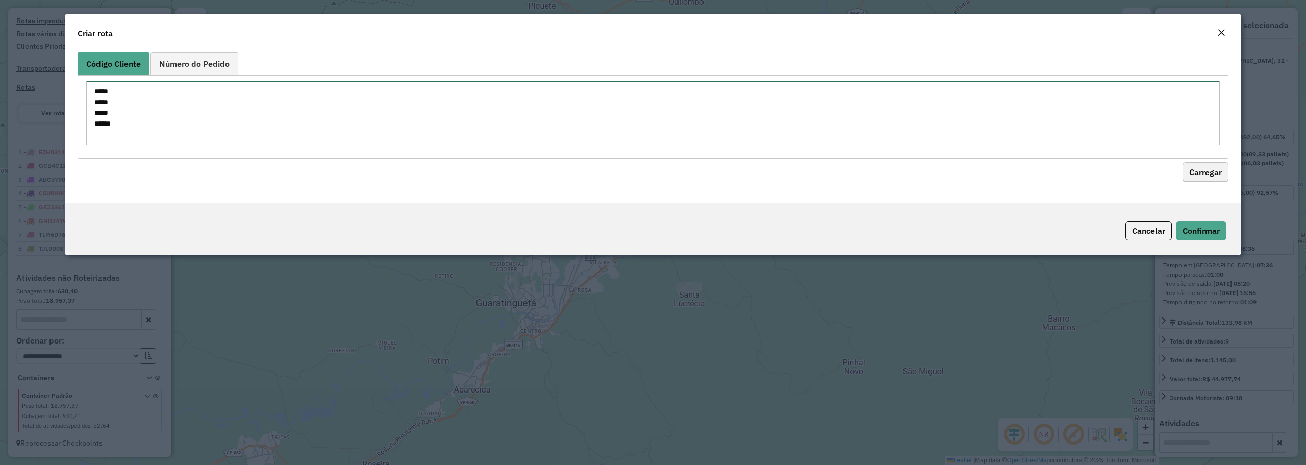
type textarea "***** ***** ***** *****"
click at [1218, 172] on button "Carregar" at bounding box center [1205, 172] width 46 height 19
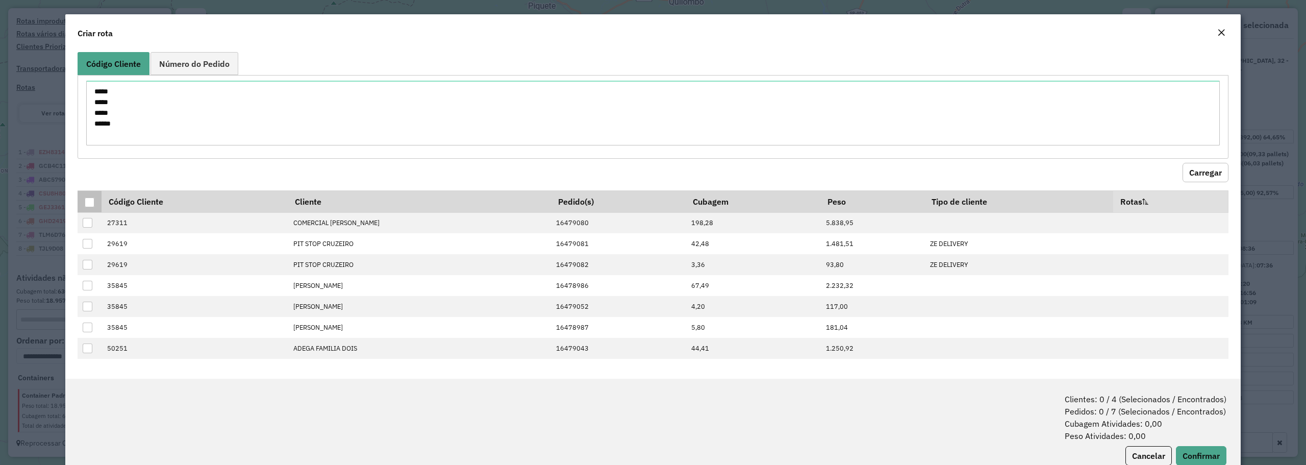
click at [90, 200] on div at bounding box center [90, 202] width 10 height 10
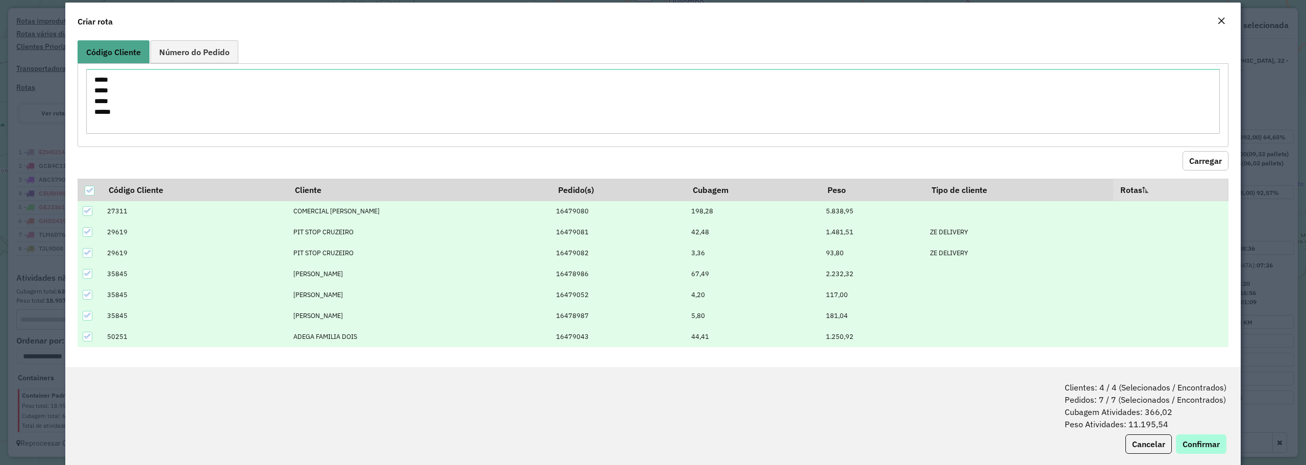
scroll to position [29, 0]
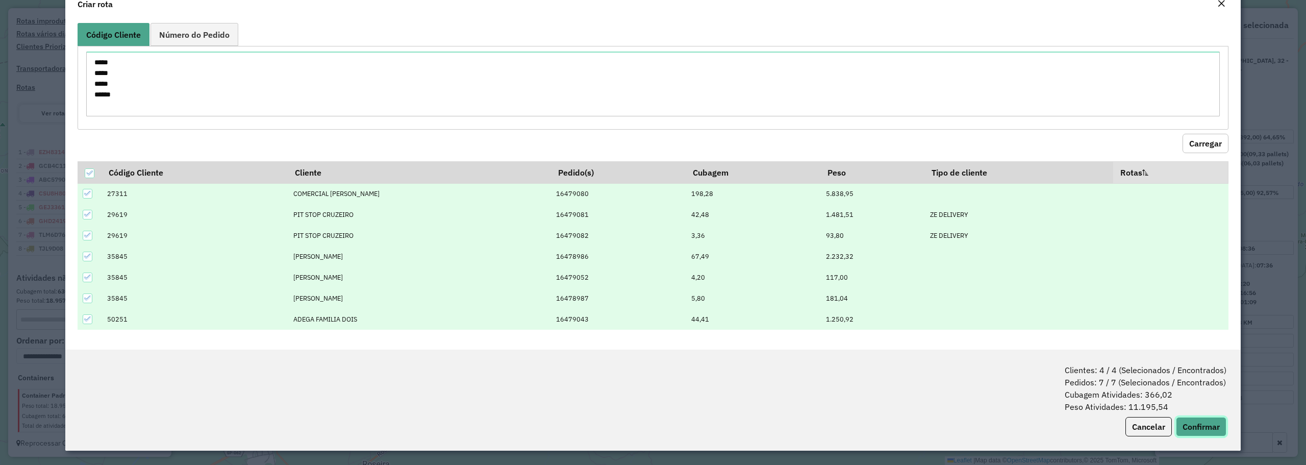
click at [1213, 434] on button "Confirmar" at bounding box center [1201, 426] width 50 height 19
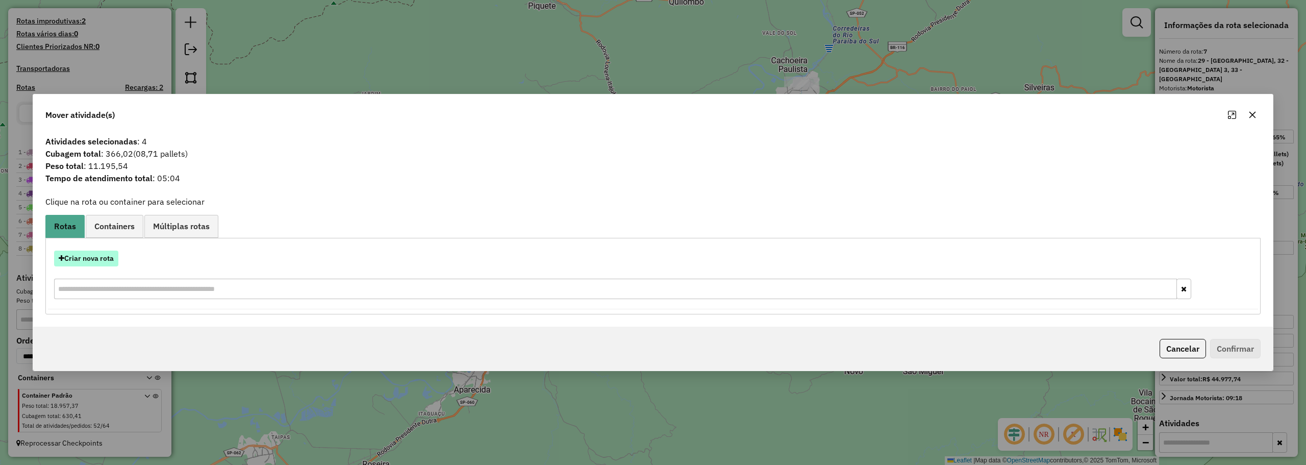
click at [116, 253] on button "Criar nova rota" at bounding box center [86, 258] width 64 height 16
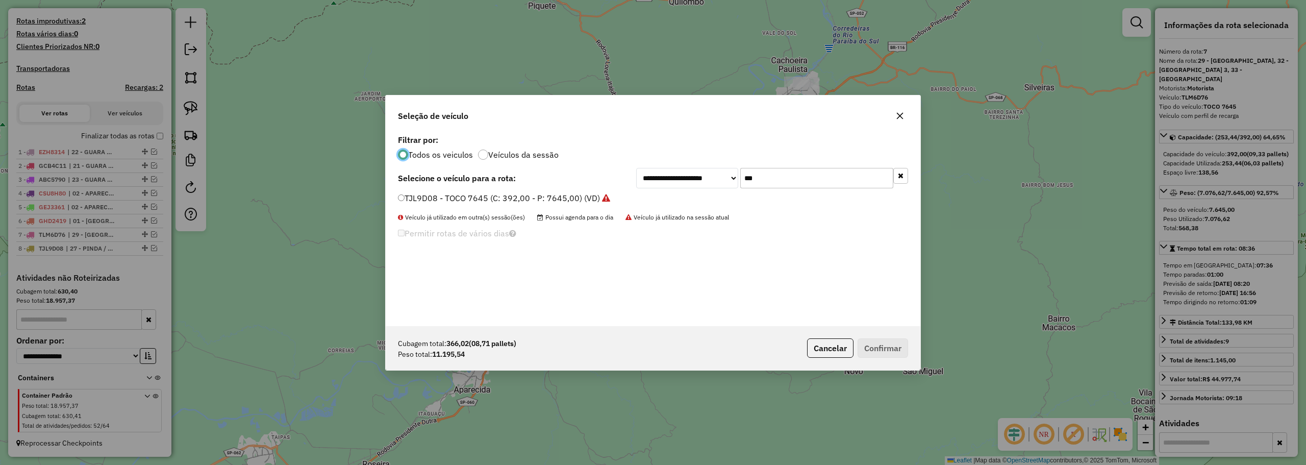
scroll to position [6, 3]
click at [823, 178] on input "***" at bounding box center [816, 178] width 153 height 20
type input "**"
click at [417, 210] on label "FTZ8168 - BAÚ TRUCK 12850 (C: 378,00 - P: 12850,00) (VD)" at bounding box center [516, 210] width 236 height 12
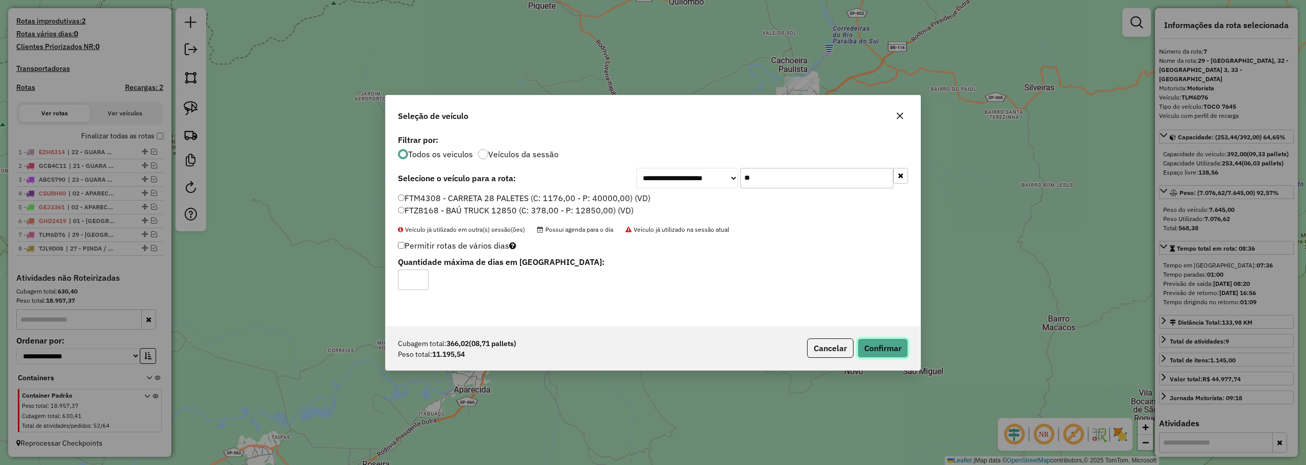
click at [898, 343] on button "Confirmar" at bounding box center [882, 347] width 50 height 19
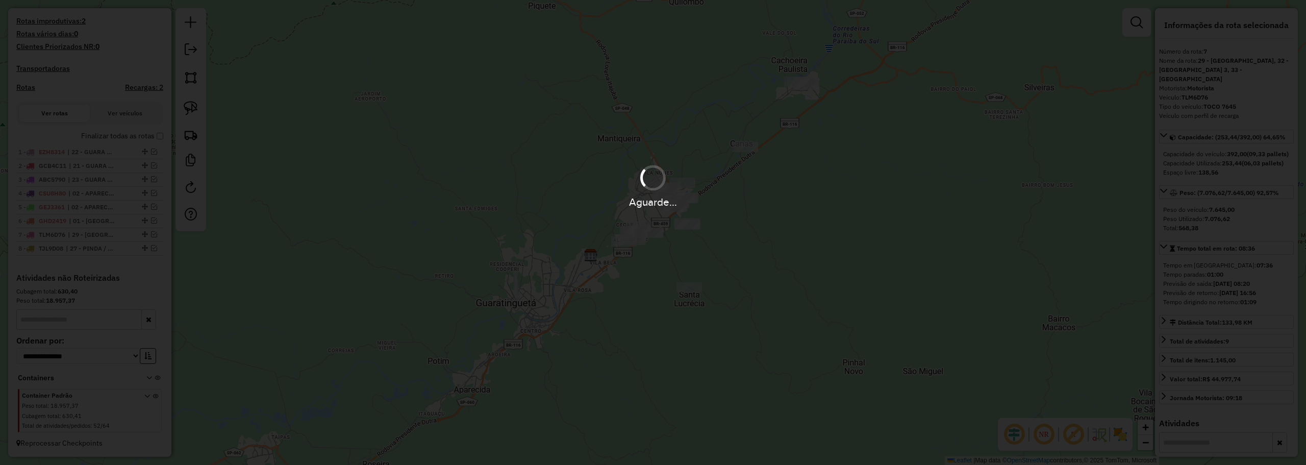
scroll to position [337, 0]
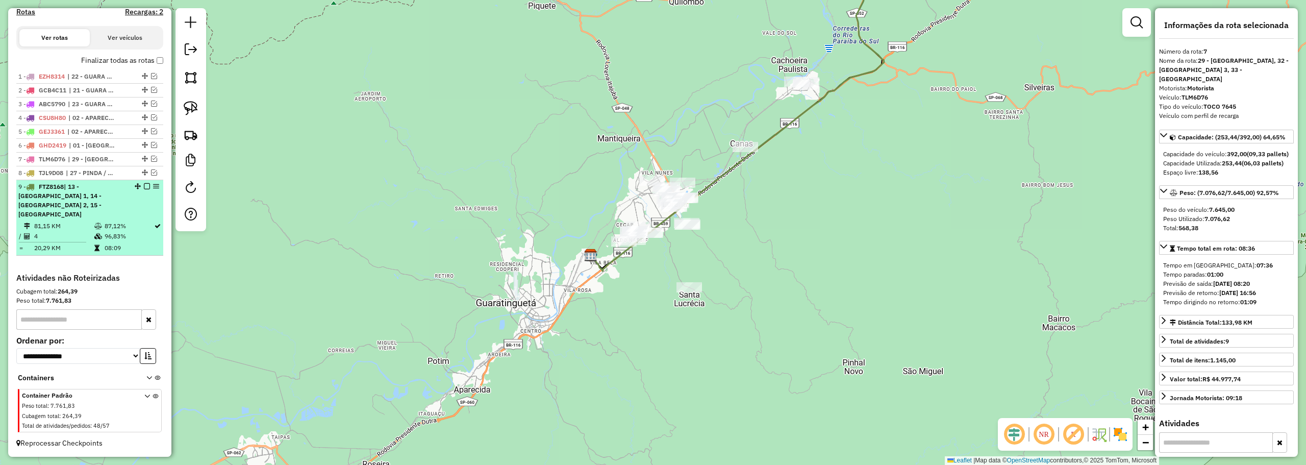
click at [138, 216] on div "9 - FTZ8168 | 13 - CRUZEIRO BAIRRO 1, 14 - CRUZEIRO BAIRRO 2, 15 - CRUZEIRO BAI…" at bounding box center [89, 200] width 143 height 37
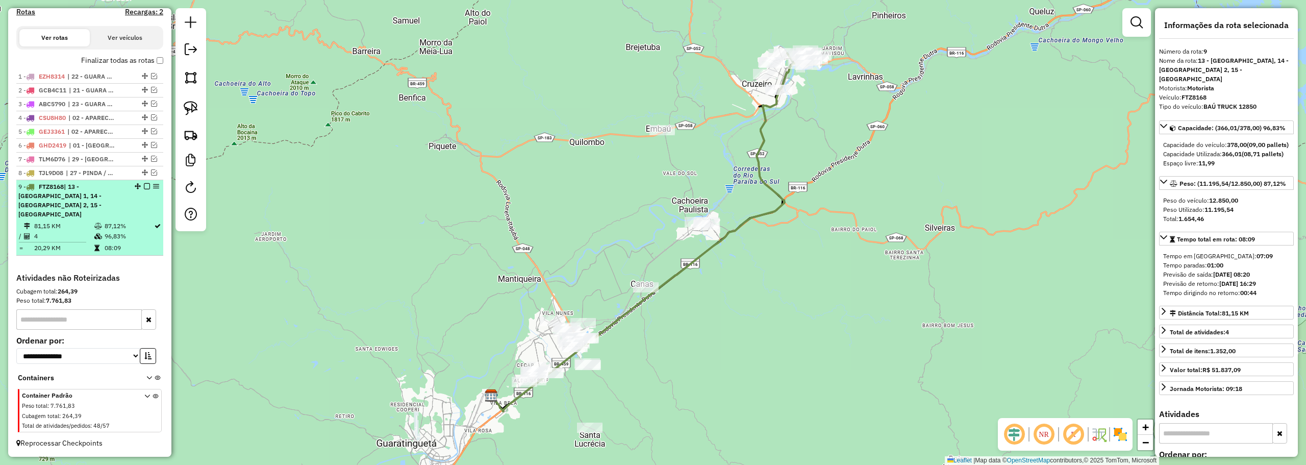
click at [143, 192] on div "9 - FTZ8168 | 13 - CRUZEIRO BAIRRO 1, 14 - CRUZEIRO BAIRRO 2, 15 - CRUZEIRO BAI…" at bounding box center [89, 200] width 143 height 37
click at [147, 189] on div at bounding box center [144, 186] width 31 height 6
click at [140, 189] on div at bounding box center [144, 186] width 31 height 6
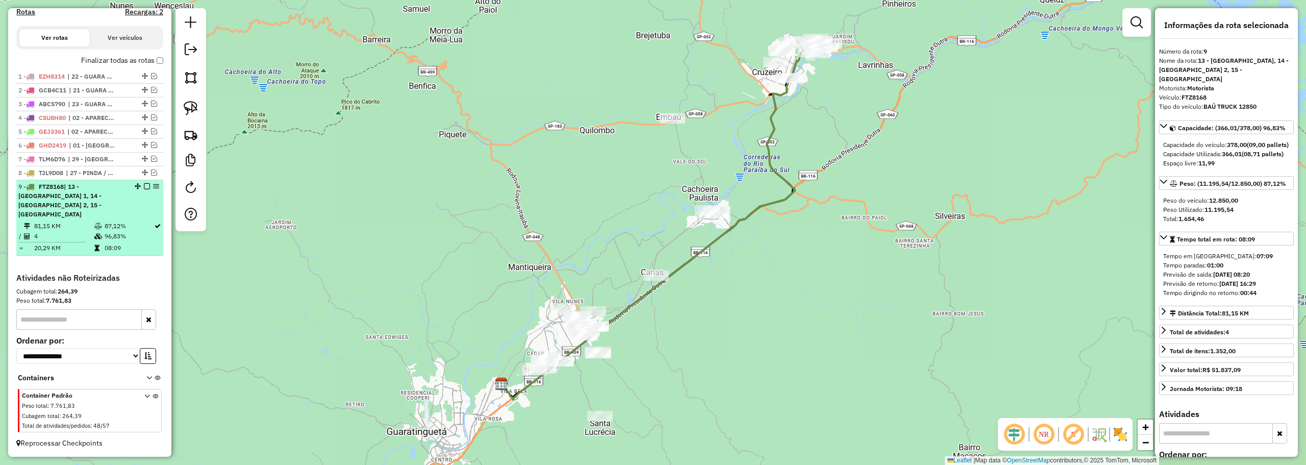
click at [145, 189] on em at bounding box center [147, 186] width 6 height 6
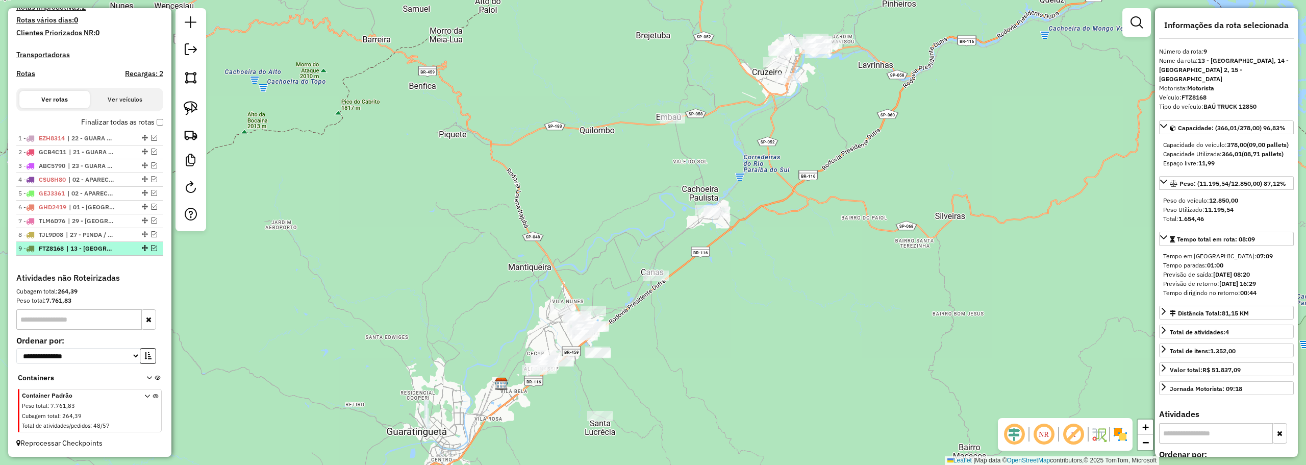
scroll to position [284, 0]
click at [667, 123] on div at bounding box center [672, 118] width 26 height 10
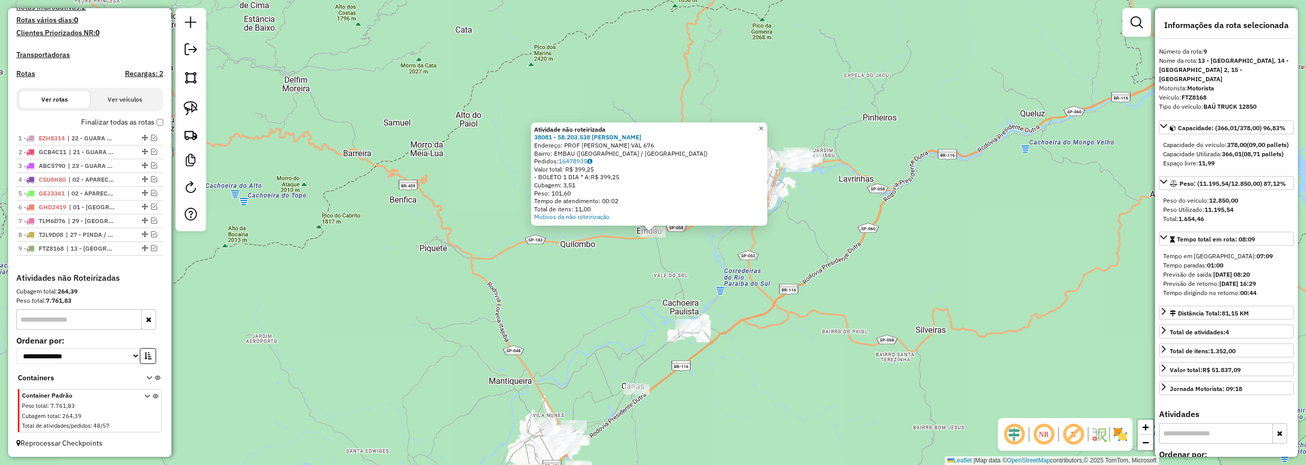
click at [763, 127] on span "×" at bounding box center [760, 128] width 5 height 9
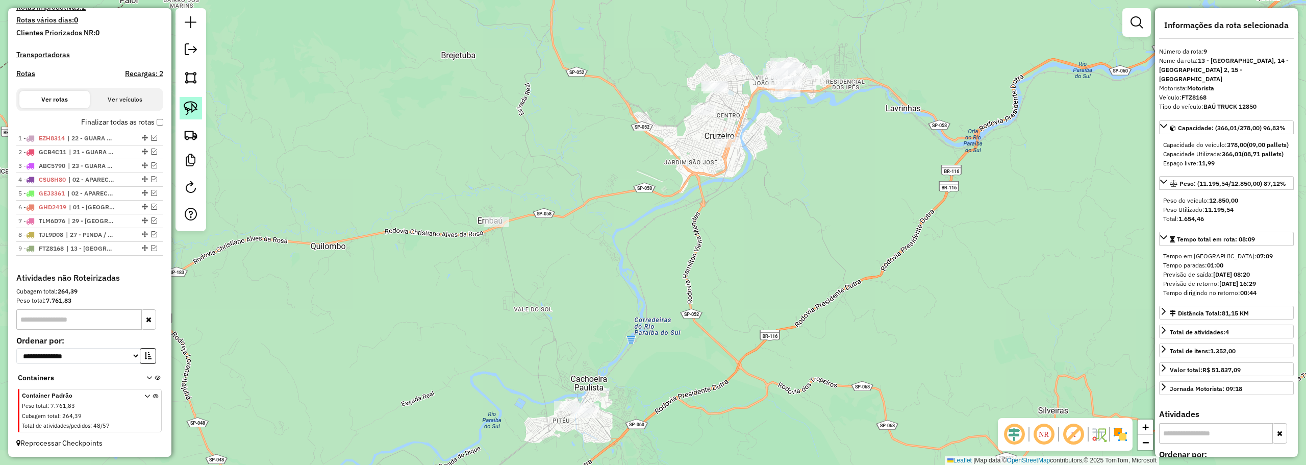
click at [187, 111] on img at bounding box center [191, 108] width 14 height 14
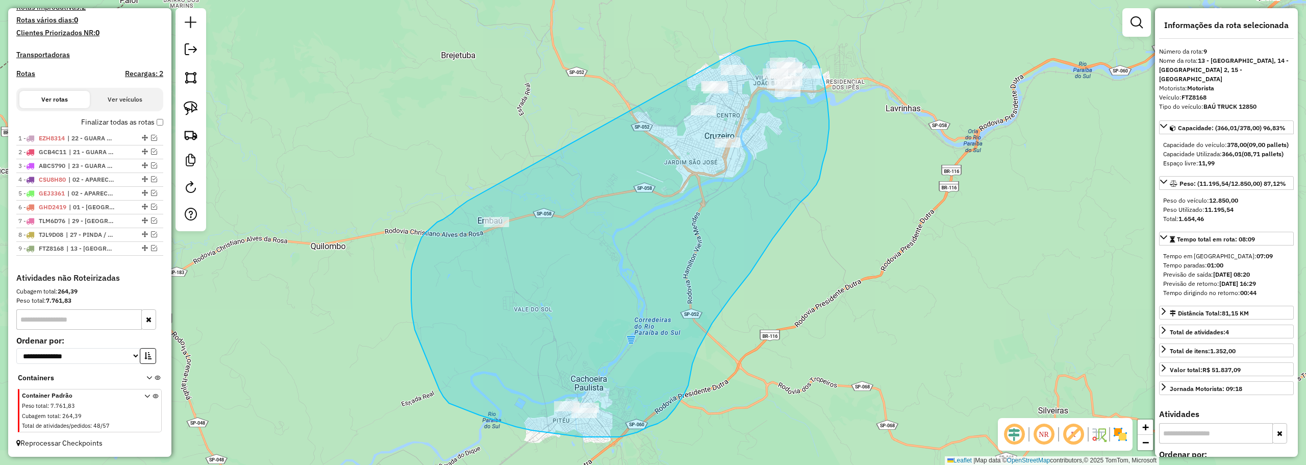
drag, startPoint x: 737, startPoint y: 51, endPoint x: 473, endPoint y: 192, distance: 298.9
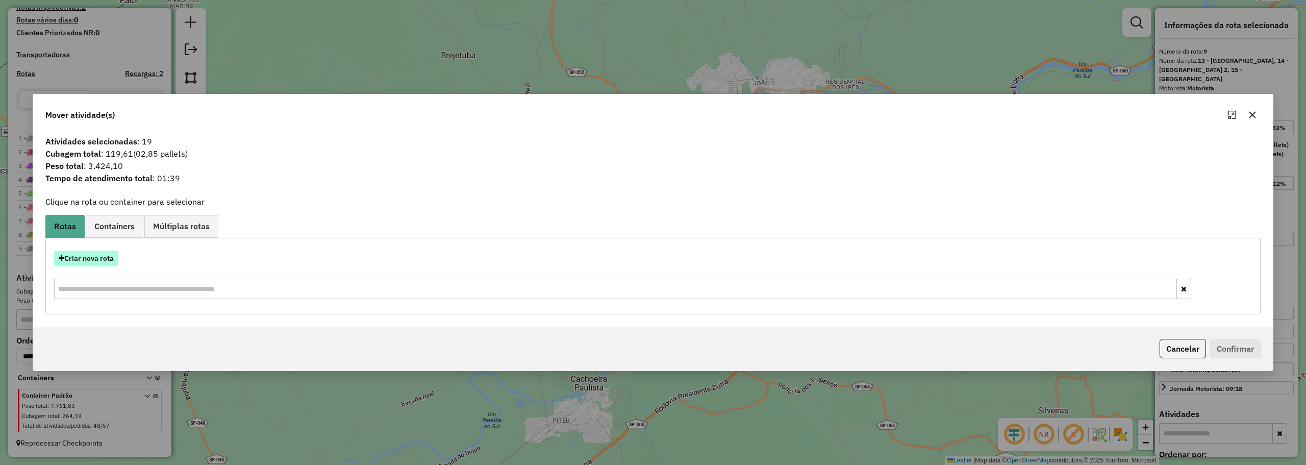
click at [118, 252] on button "Criar nova rota" at bounding box center [86, 258] width 64 height 16
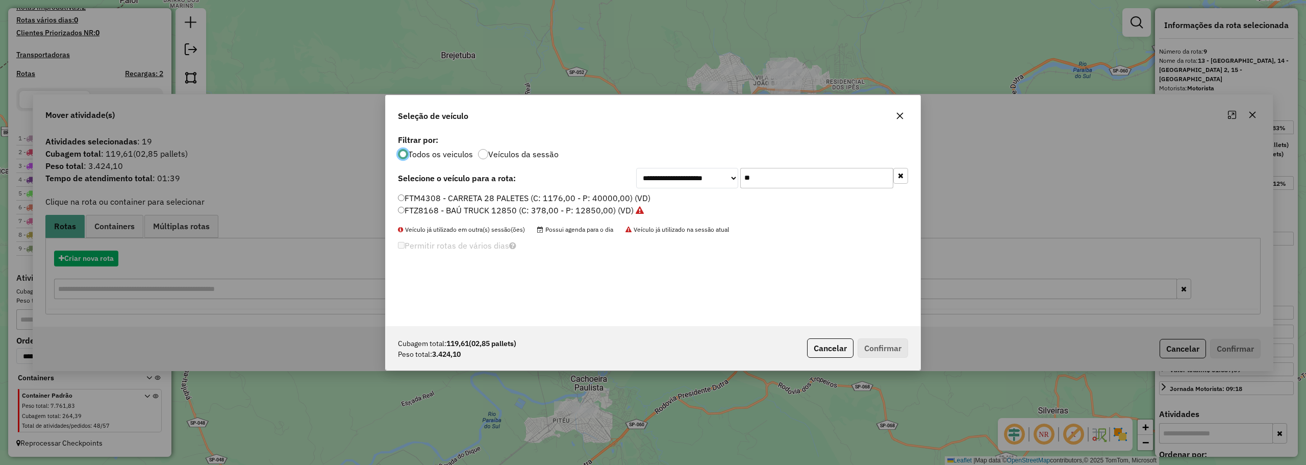
scroll to position [6, 3]
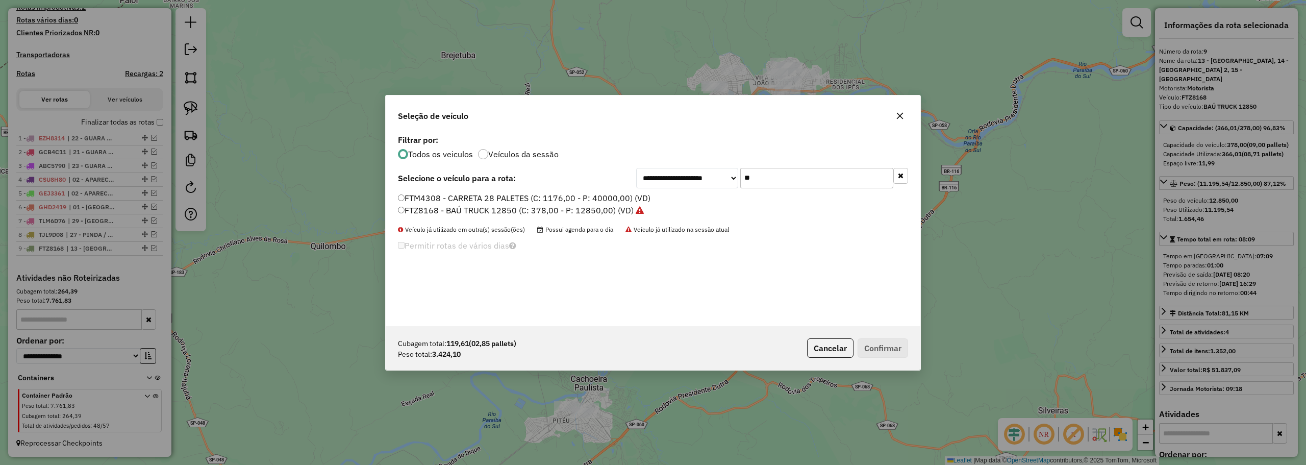
click at [801, 179] on input "**" at bounding box center [816, 178] width 153 height 20
type input "***"
click at [495, 197] on label "GBU4G23 - TOCO 7645 (C: 392,00 - P: 7645,00) (VD)" at bounding box center [501, 198] width 206 height 12
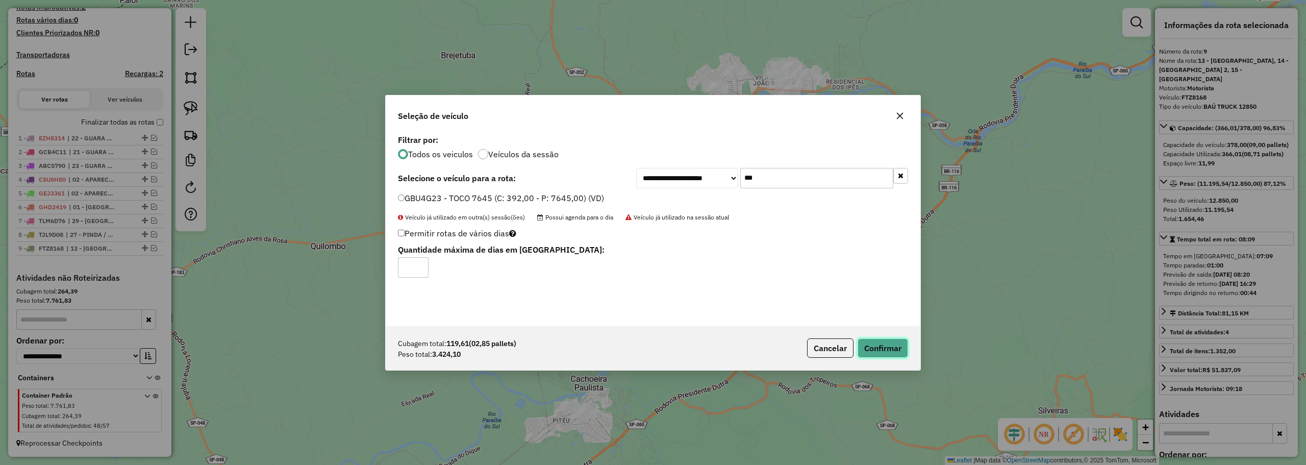
drag, startPoint x: 891, startPoint y: 350, endPoint x: 891, endPoint y: 358, distance: 8.2
click at [891, 349] on button "Confirmar" at bounding box center [882, 347] width 50 height 19
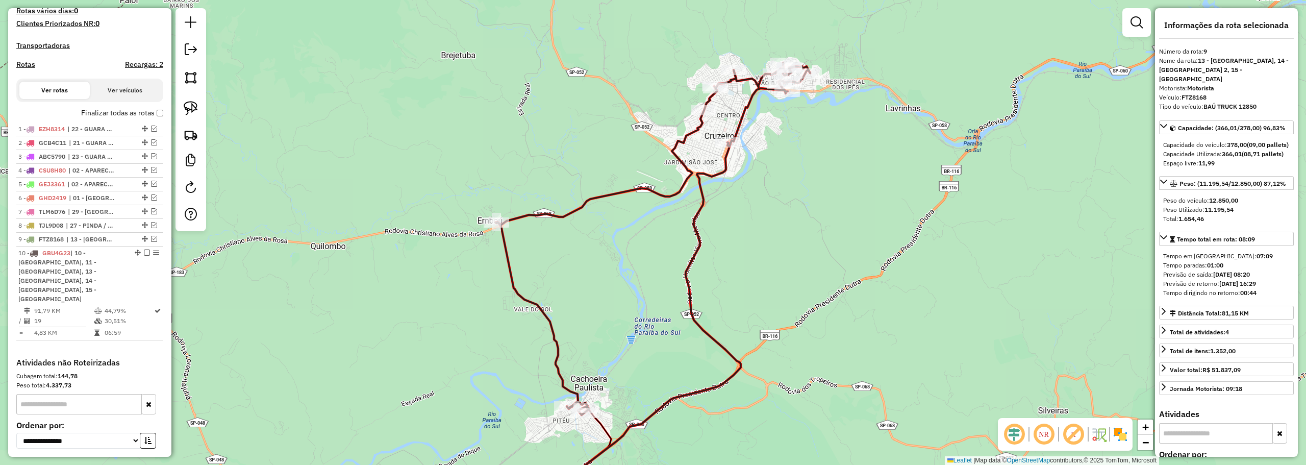
scroll to position [378, 0]
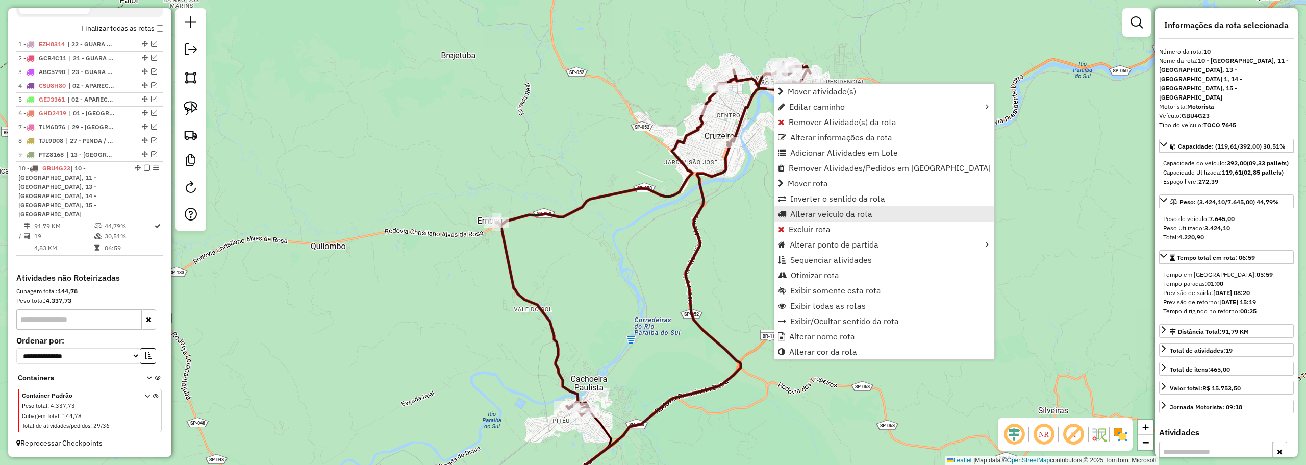
click at [813, 214] on span "Alterar veículo da rota" at bounding box center [831, 214] width 82 height 8
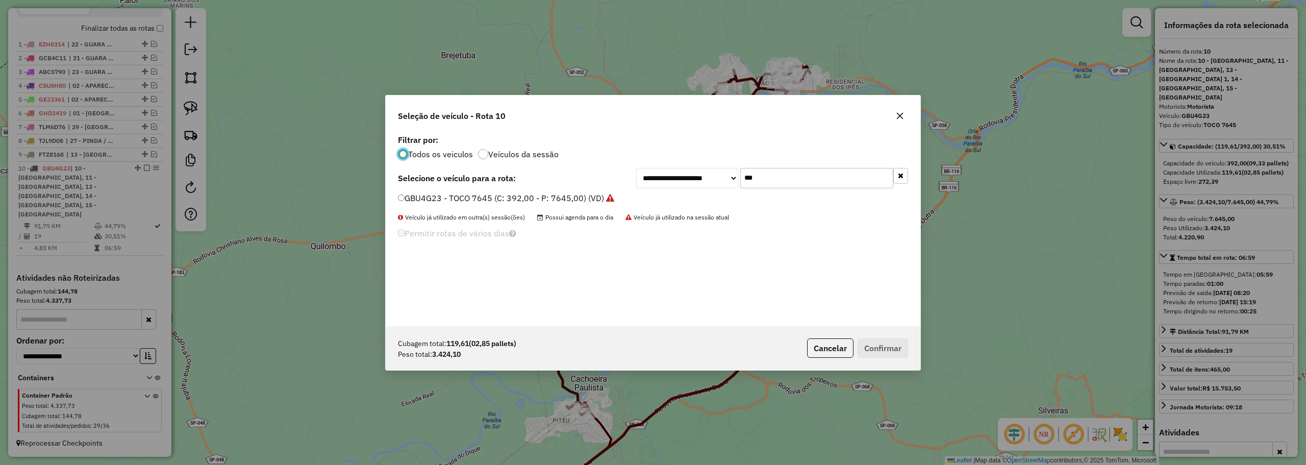
scroll to position [6, 3]
click at [762, 175] on input "***" at bounding box center [816, 178] width 153 height 20
type input "***"
click at [552, 201] on label "GDC5H63 - TOCO 7645 (C: 392,00 - P: 7645,00) (VD)" at bounding box center [501, 198] width 206 height 12
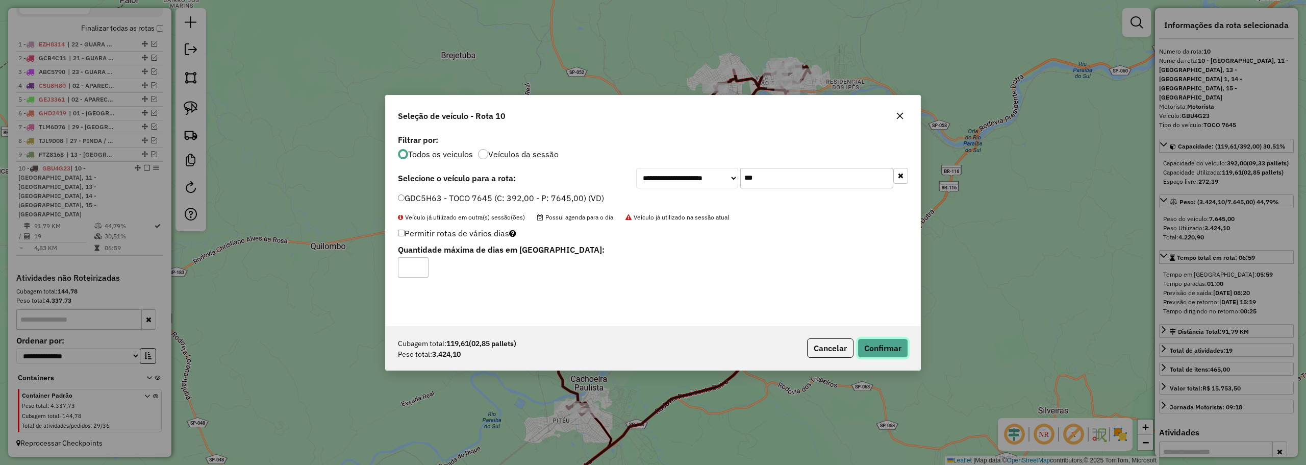
click at [888, 347] on button "Confirmar" at bounding box center [882, 347] width 50 height 19
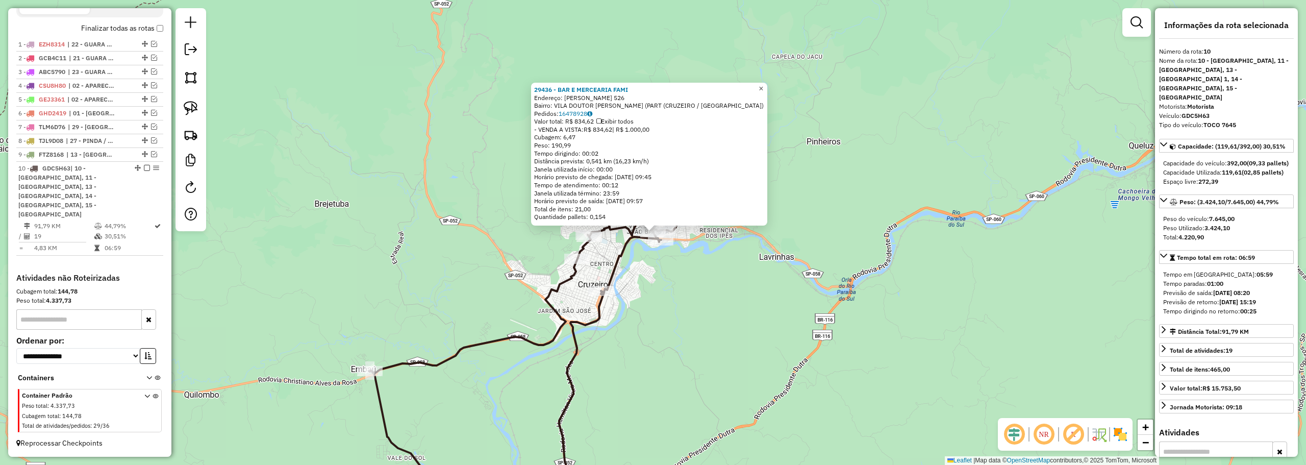
click at [763, 85] on span "×" at bounding box center [760, 88] width 5 height 9
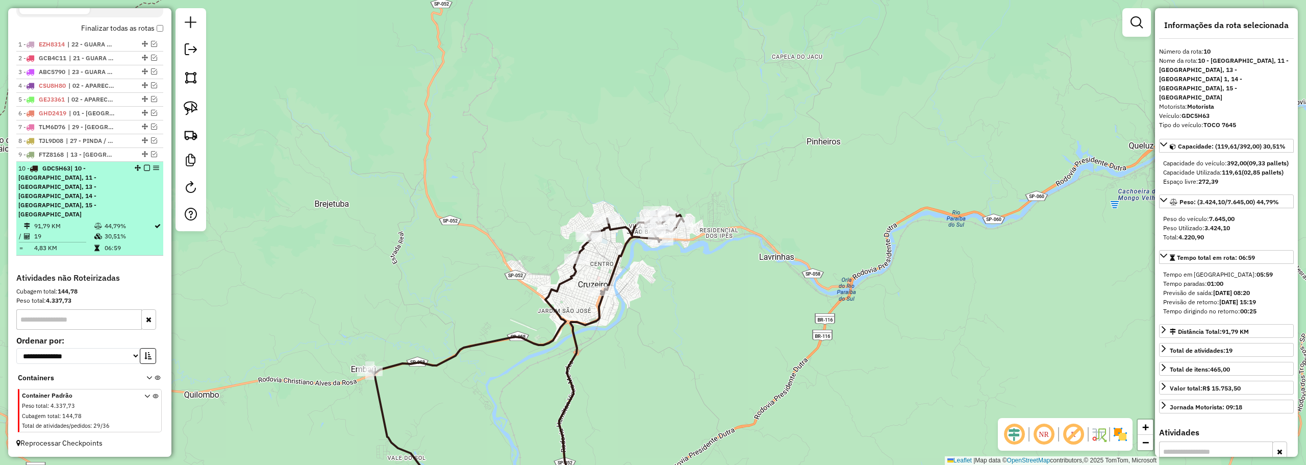
click at [144, 166] on em at bounding box center [147, 168] width 6 height 6
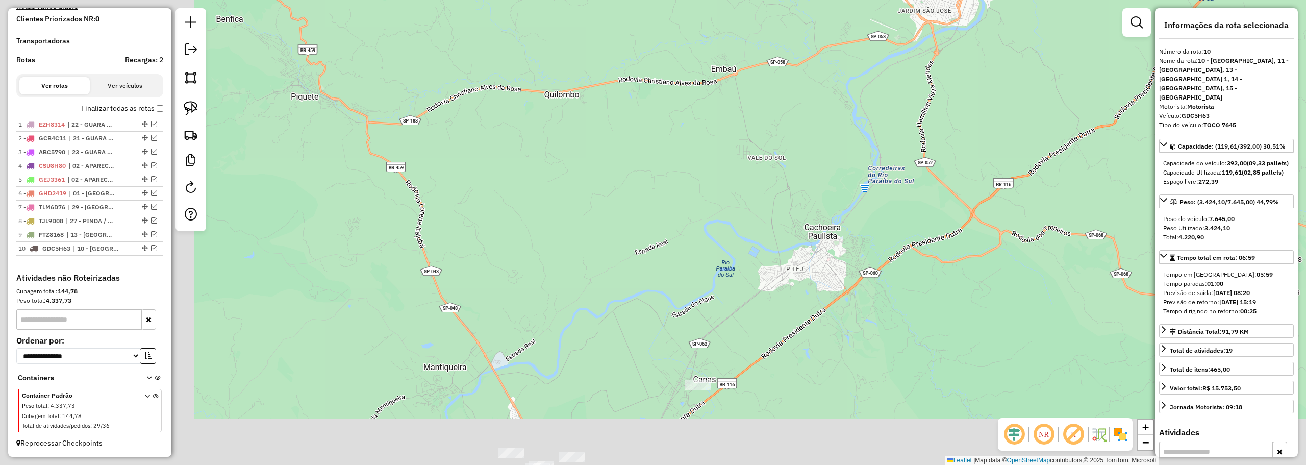
drag, startPoint x: 399, startPoint y: 358, endPoint x: 727, endPoint y: 129, distance: 400.0
click at [761, 56] on div "Janela de atendimento Grade de atendimento Capacidade Transportadoras Veículos …" at bounding box center [653, 232] width 1306 height 465
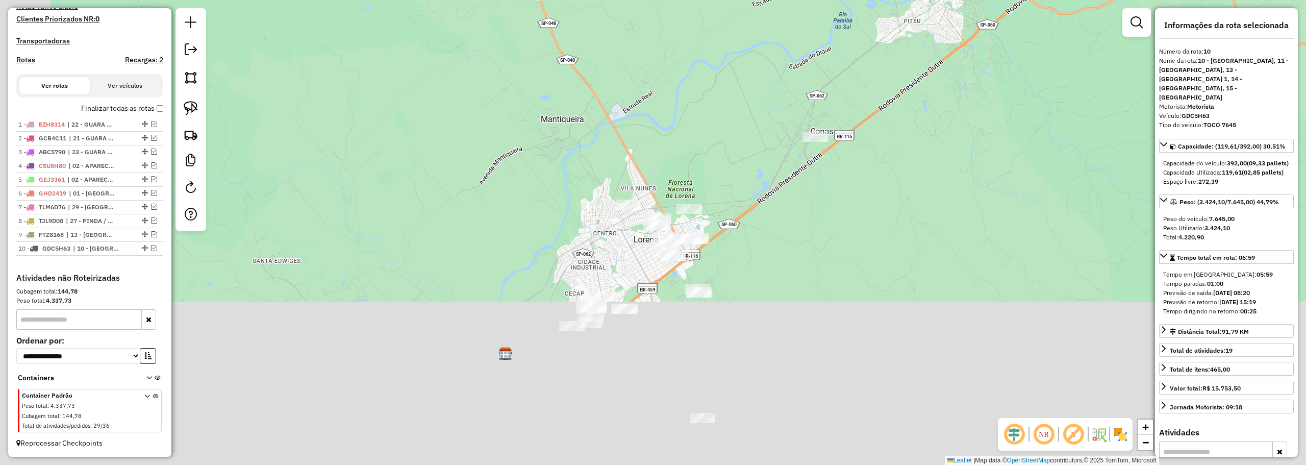
drag, startPoint x: 595, startPoint y: 298, endPoint x: 714, endPoint y: 45, distance: 279.2
click at [714, 45] on div "Janela de atendimento Grade de atendimento Capacidade Transportadoras Veículos …" at bounding box center [653, 232] width 1306 height 465
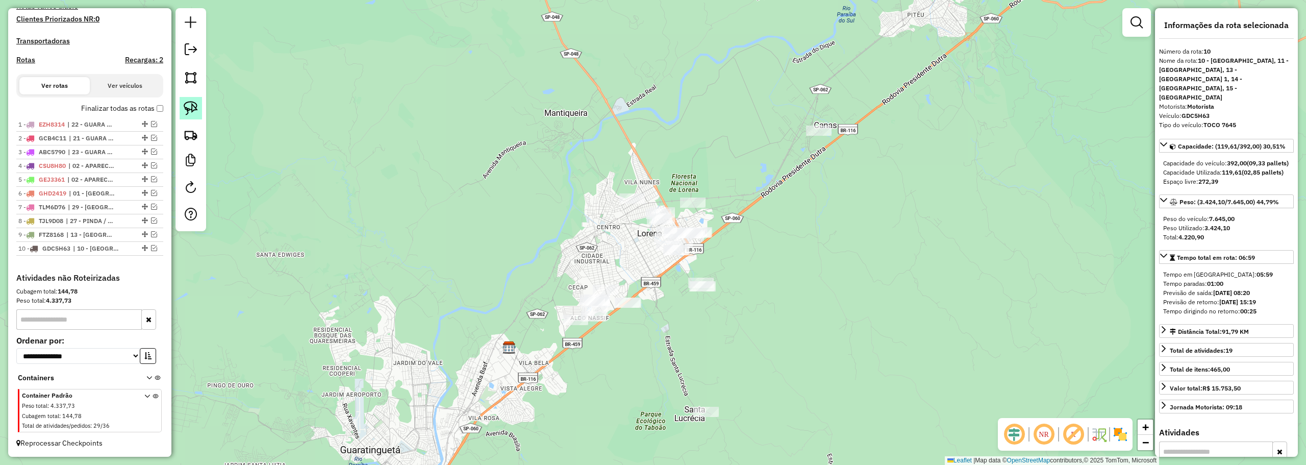
click at [192, 103] on img at bounding box center [191, 108] width 14 height 14
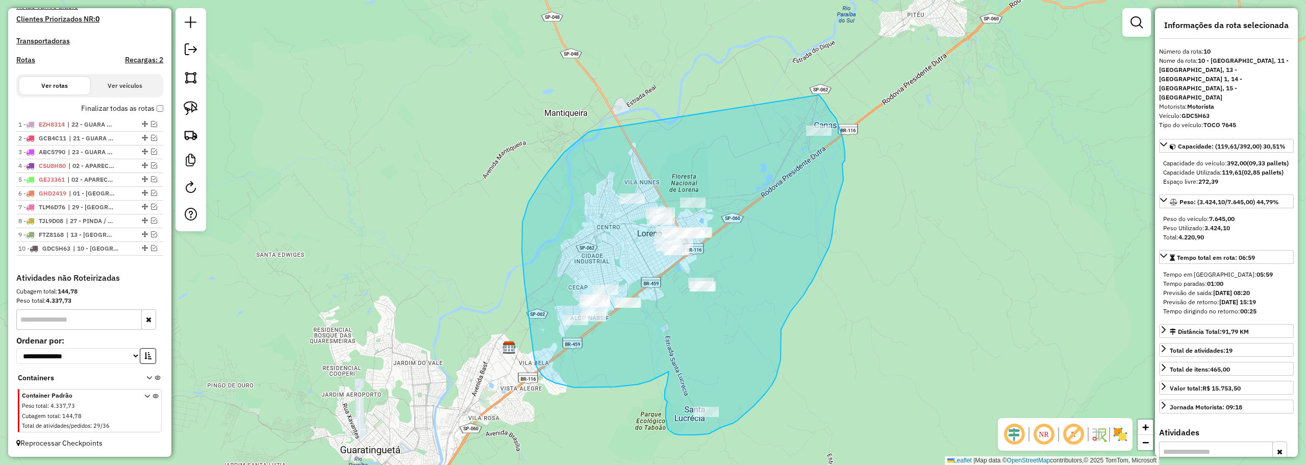
drag, startPoint x: 819, startPoint y: 95, endPoint x: 592, endPoint y: 131, distance: 229.2
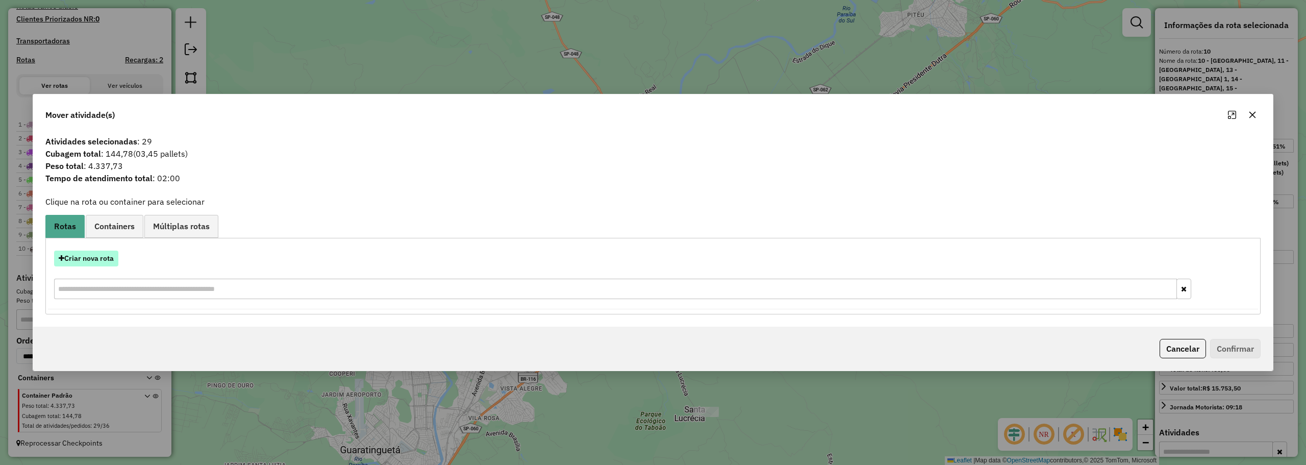
click at [104, 258] on button "Criar nova rota" at bounding box center [86, 258] width 64 height 16
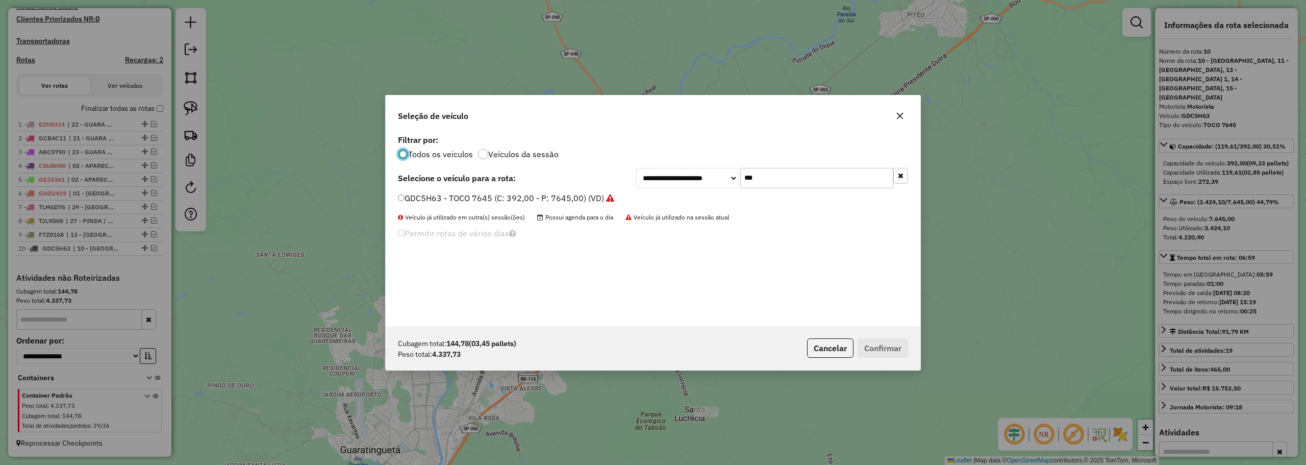
scroll to position [6, 3]
click at [780, 183] on input "***" at bounding box center [816, 178] width 153 height 20
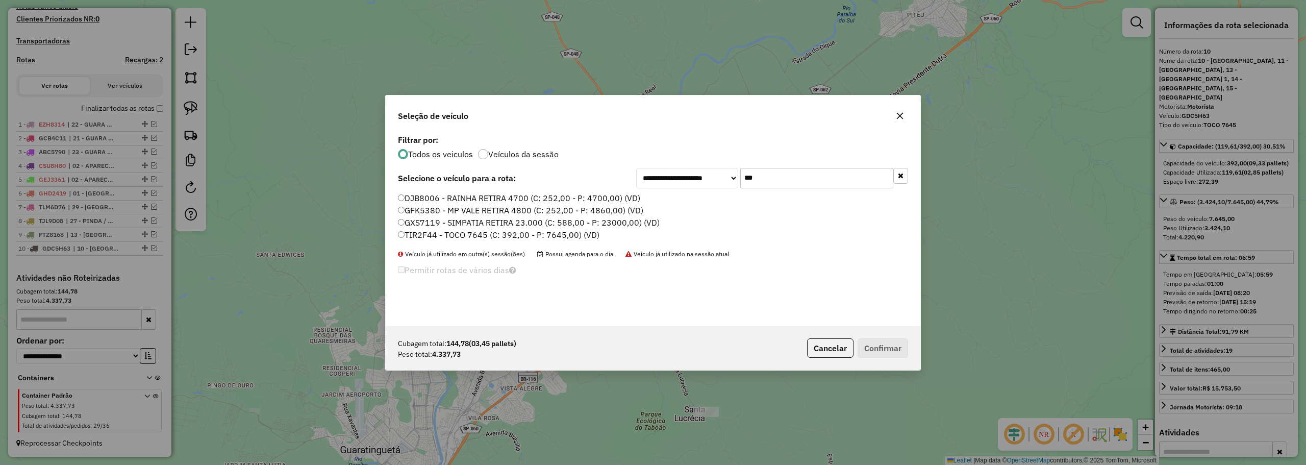
type input "***"
click at [429, 233] on label "TIR2F44 - TOCO 7645 (C: 392,00 - P: 7645,00) (VD)" at bounding box center [498, 234] width 201 height 12
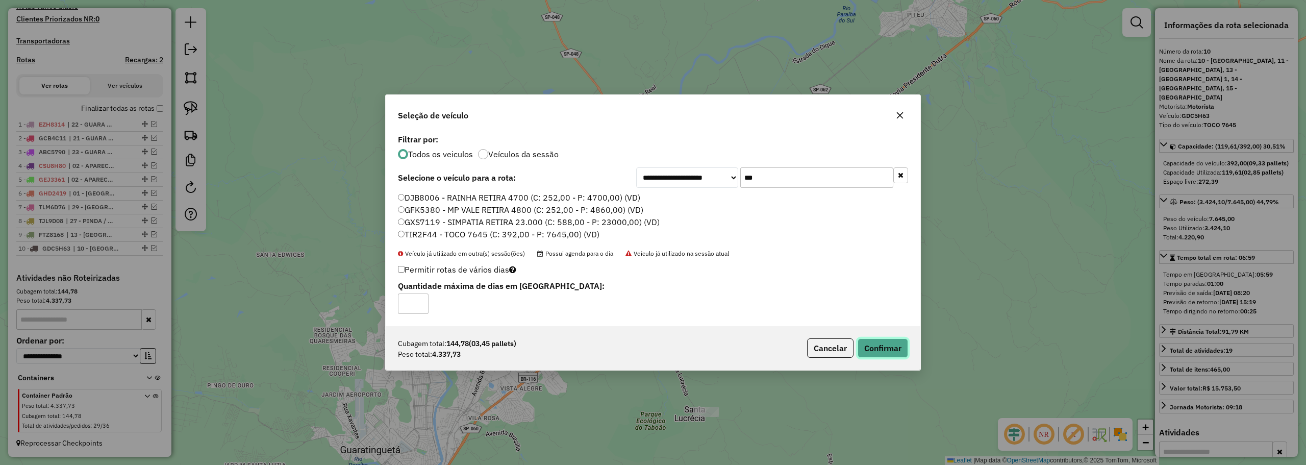
click at [895, 341] on button "Confirmar" at bounding box center [882, 347] width 50 height 19
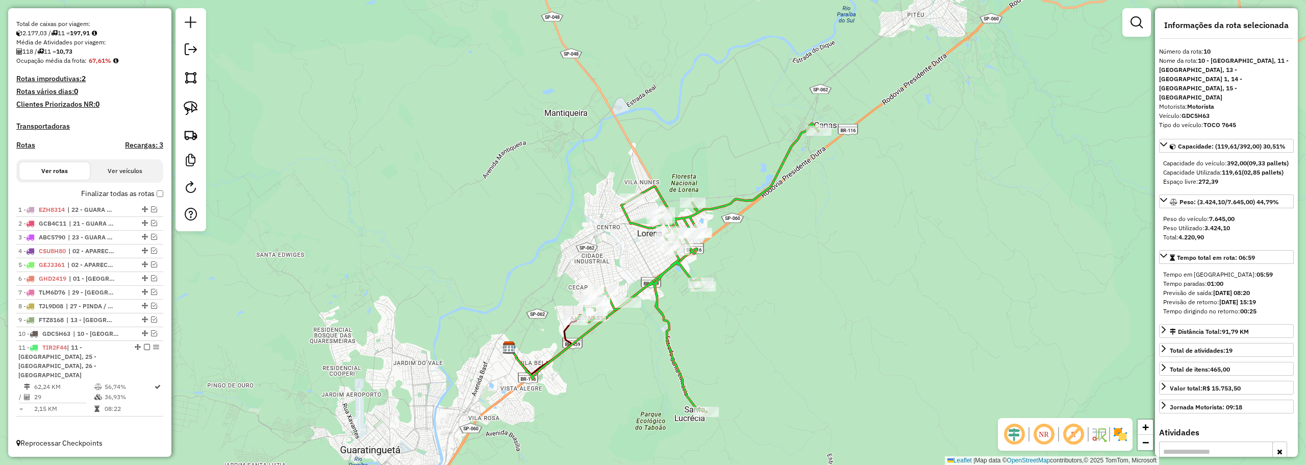
scroll to position [203, 0]
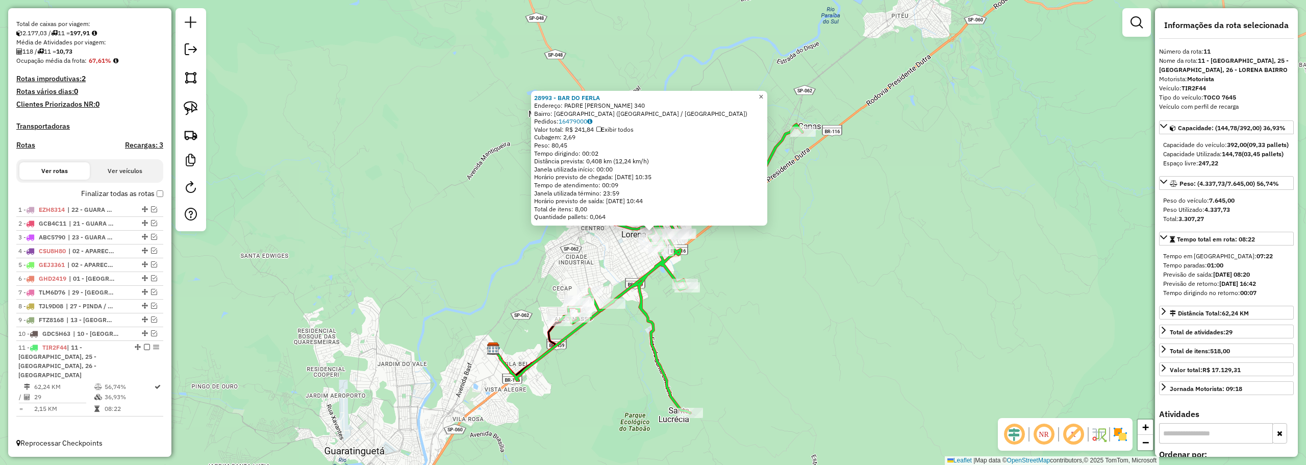
click at [763, 95] on span "×" at bounding box center [760, 96] width 5 height 9
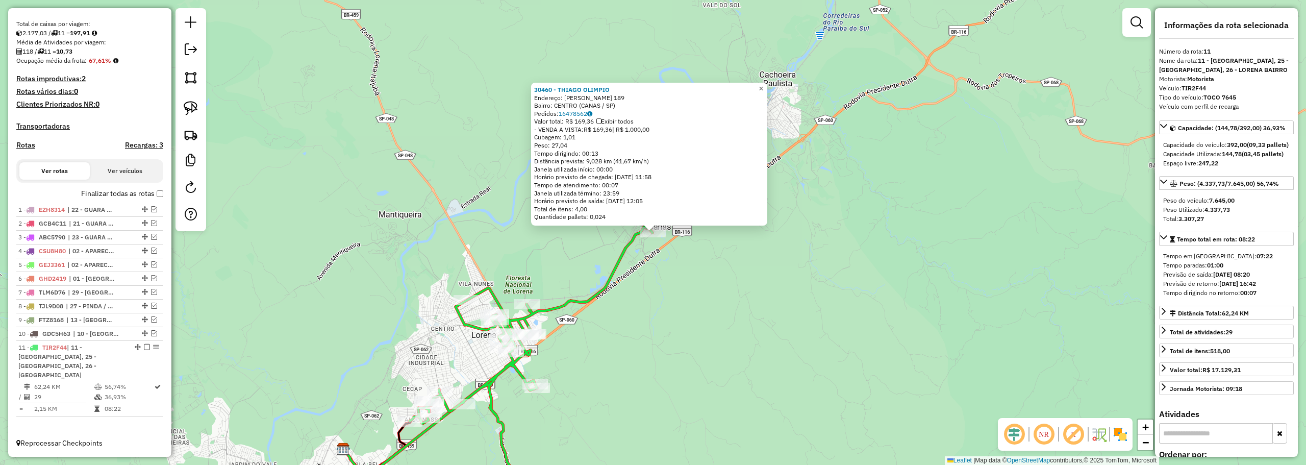
click at [763, 87] on span "×" at bounding box center [760, 88] width 5 height 9
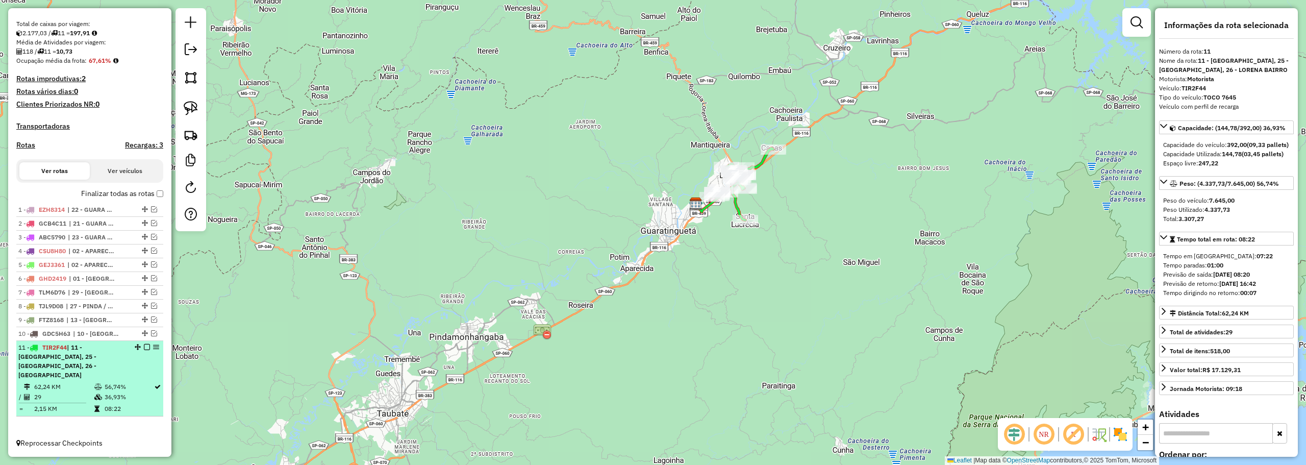
click at [144, 350] on em at bounding box center [147, 347] width 6 height 6
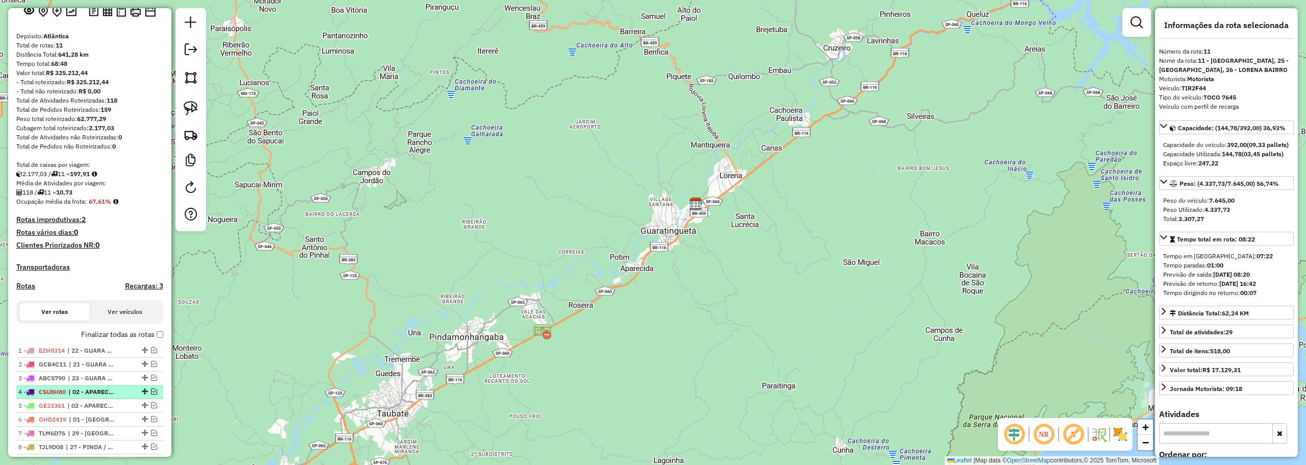
scroll to position [102, 0]
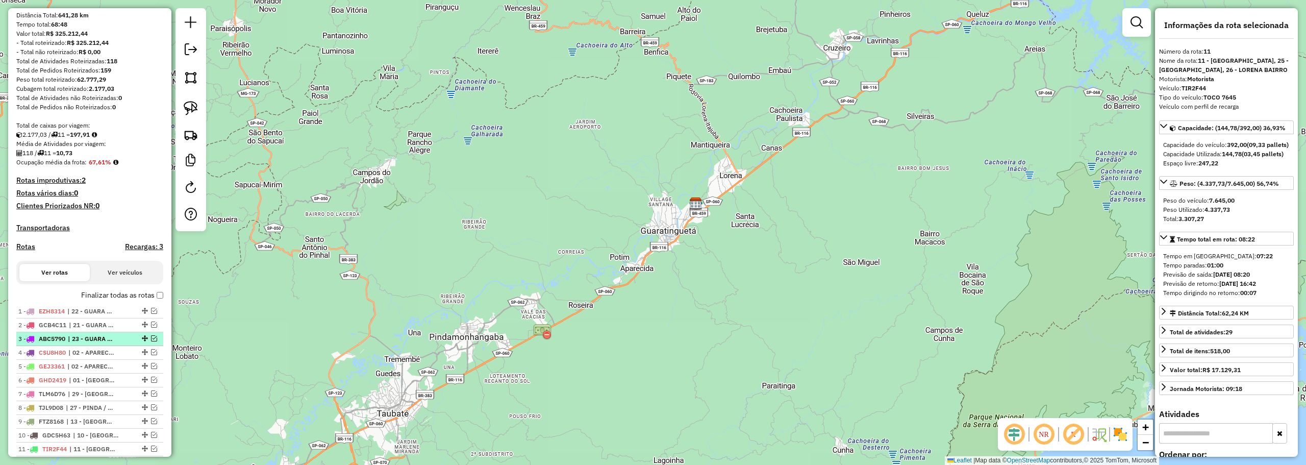
drag, startPoint x: 152, startPoint y: 346, endPoint x: 126, endPoint y: 344, distance: 26.1
drag, startPoint x: 126, startPoint y: 344, endPoint x: 152, endPoint y: 349, distance: 26.9
click at [152, 341] on em at bounding box center [154, 338] width 6 height 6
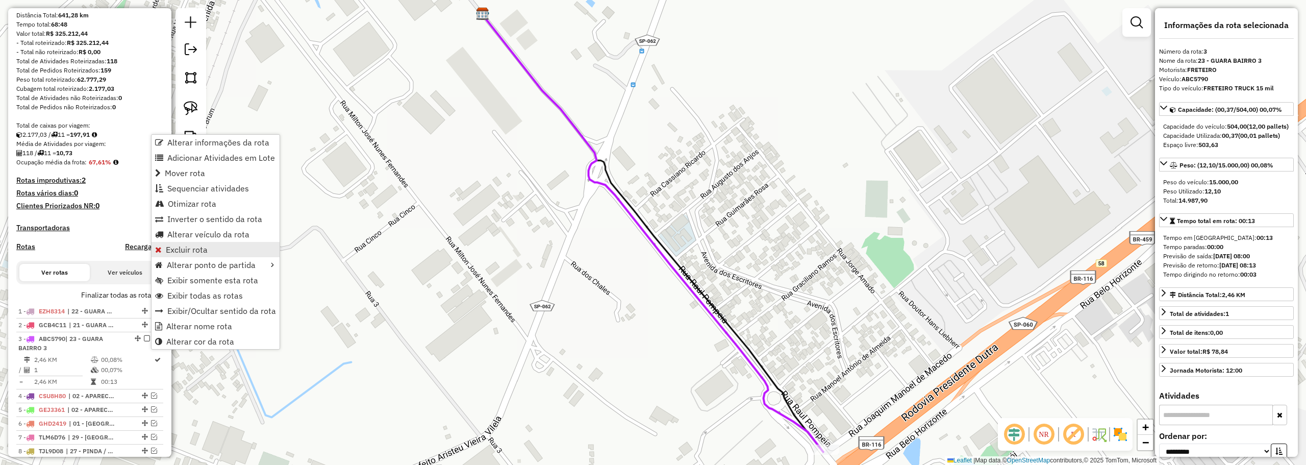
click at [188, 253] on span "Excluir rota" at bounding box center [187, 249] width 42 height 8
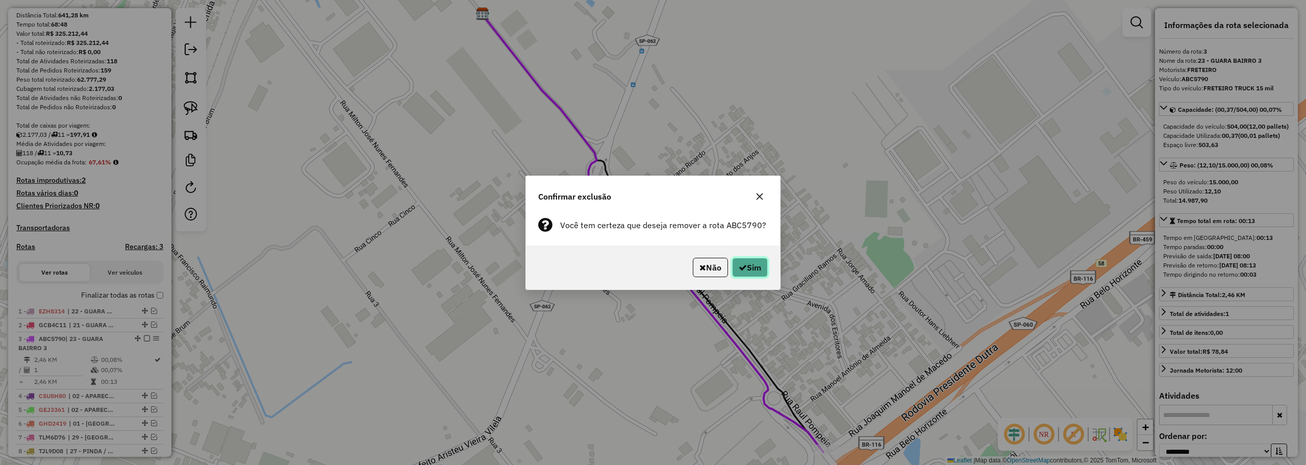
click at [736, 260] on button "Sim" at bounding box center [750, 267] width 36 height 19
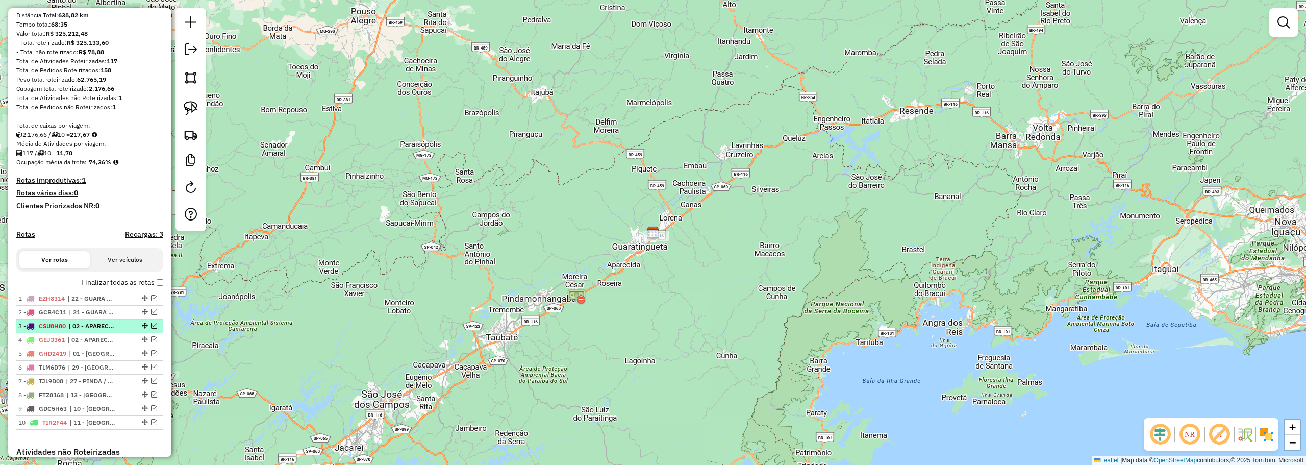
click at [158, 333] on li "3 - CSU8H80 | 02 - APARECIDA BAIRRO 2, 05 - APARECIDA LADEIRA" at bounding box center [89, 326] width 147 height 14
select select "**********"
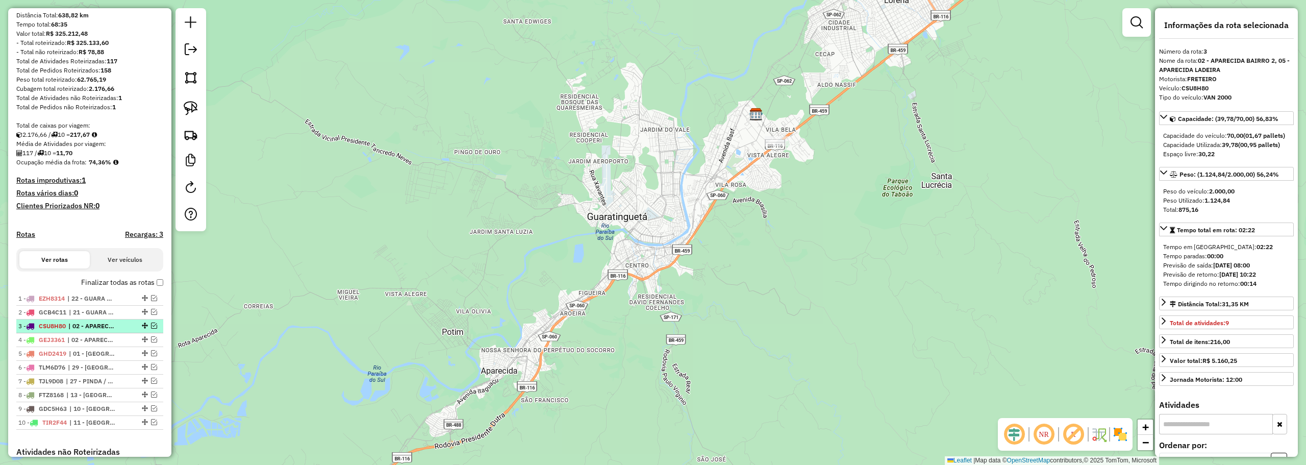
click at [155, 328] on div at bounding box center [144, 325] width 31 height 6
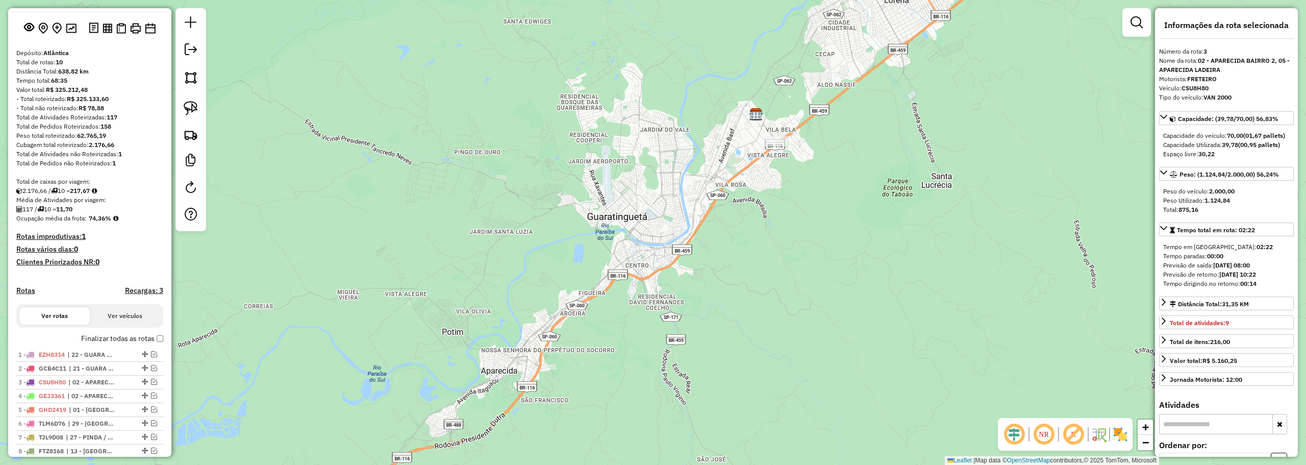
scroll to position [0, 0]
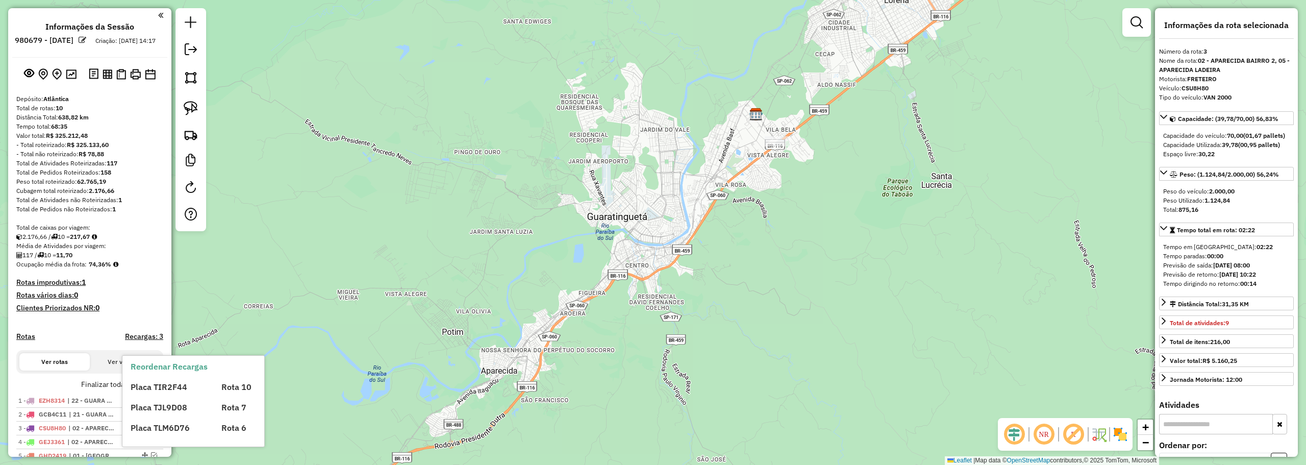
click at [155, 394] on div "Placa TIR2F44 Rota 10 Placa TJL9D08 Rota 7 Placa TLM6D76 Rota 6" at bounding box center [202, 402] width 143 height 61
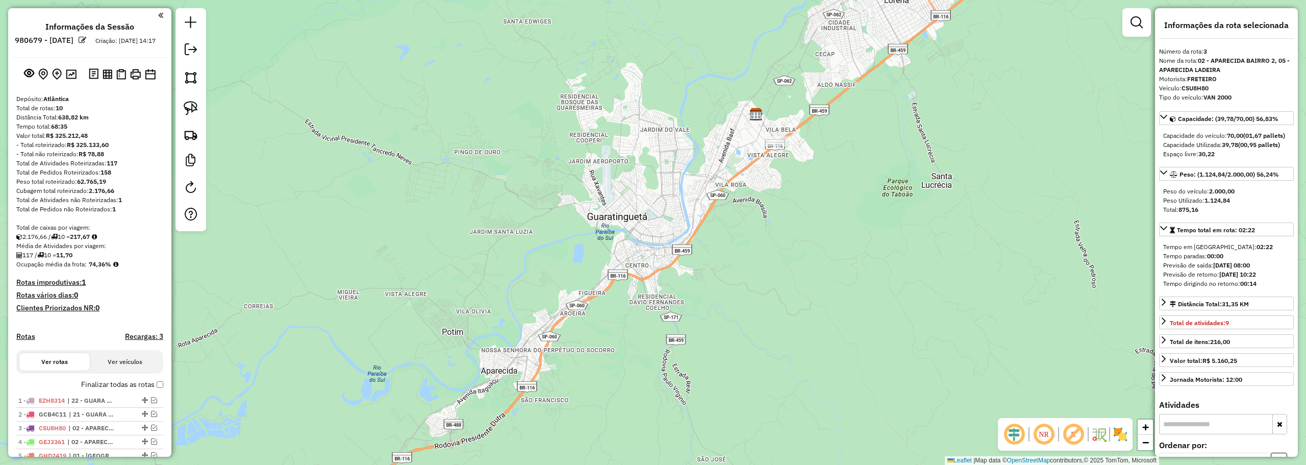
click at [153, 390] on label "Finalizar todas as rotas" at bounding box center [122, 384] width 82 height 11
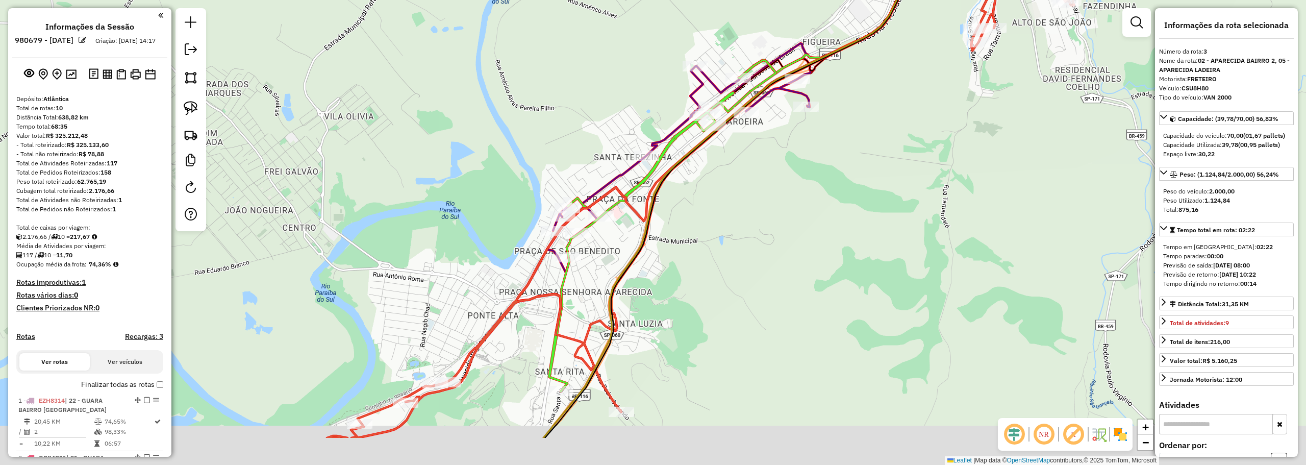
drag, startPoint x: 481, startPoint y: 317, endPoint x: 471, endPoint y: 239, distance: 78.3
click at [471, 239] on div "Janela de atendimento Grade de atendimento Capacidade Transportadoras Veículos …" at bounding box center [653, 232] width 1306 height 465
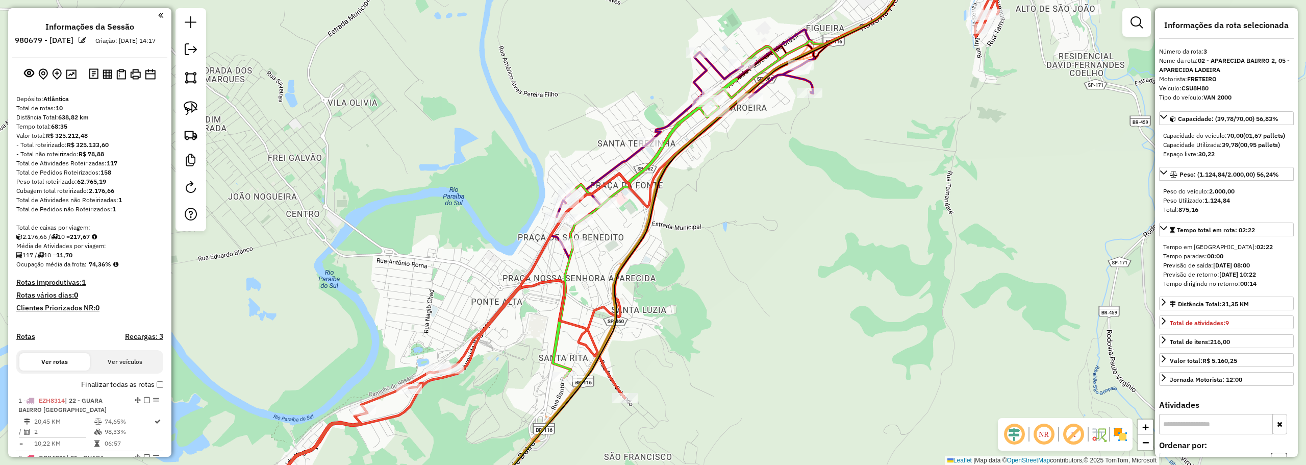
drag, startPoint x: 685, startPoint y: 415, endPoint x: 771, endPoint y: 252, distance: 183.2
click at [771, 252] on div "Janela de atendimento Grade de atendimento Capacidade Transportadoras Veículos …" at bounding box center [653, 232] width 1306 height 465
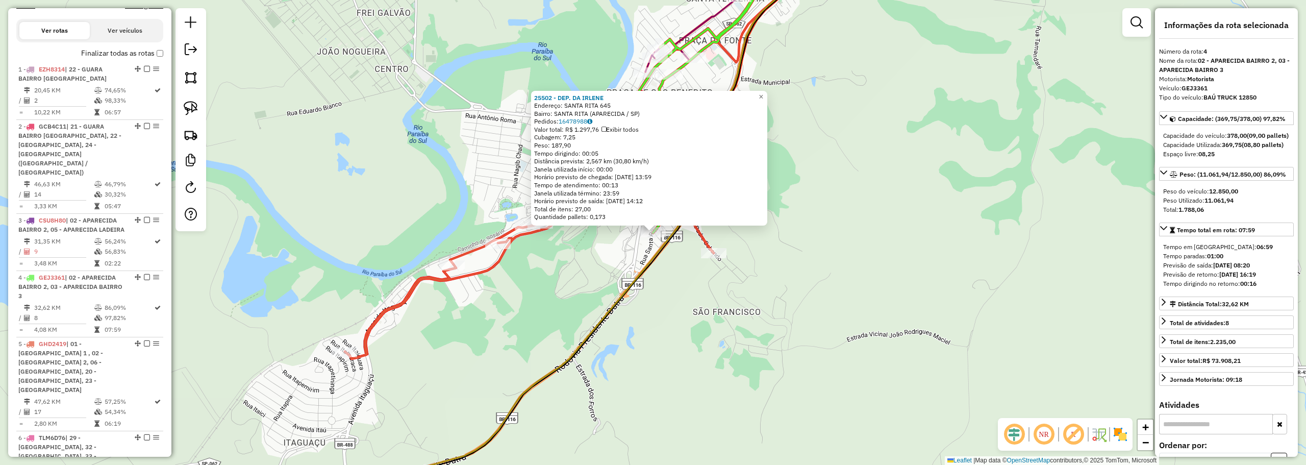
scroll to position [603, 0]
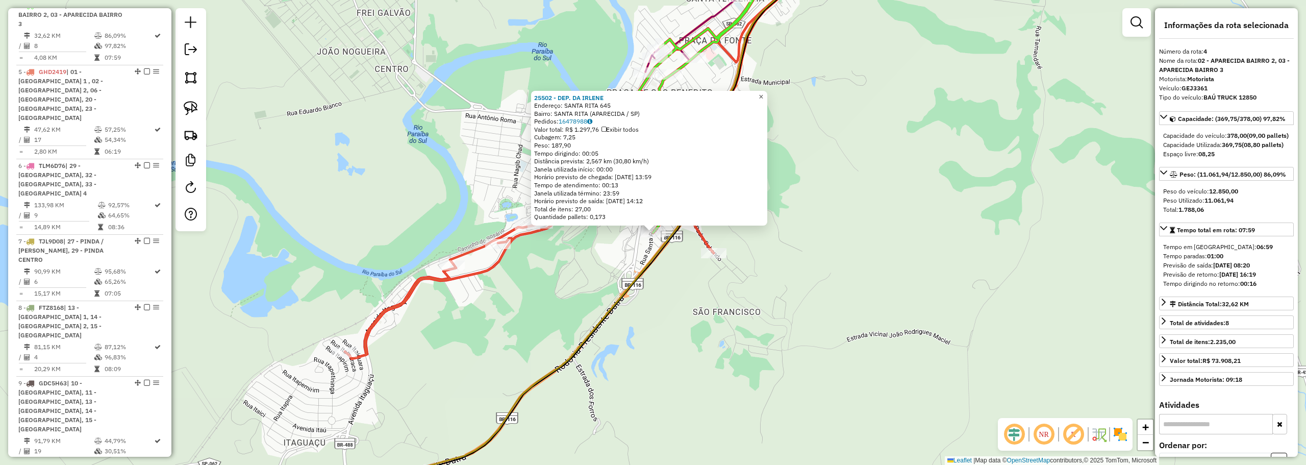
click at [763, 93] on span "×" at bounding box center [760, 96] width 5 height 9
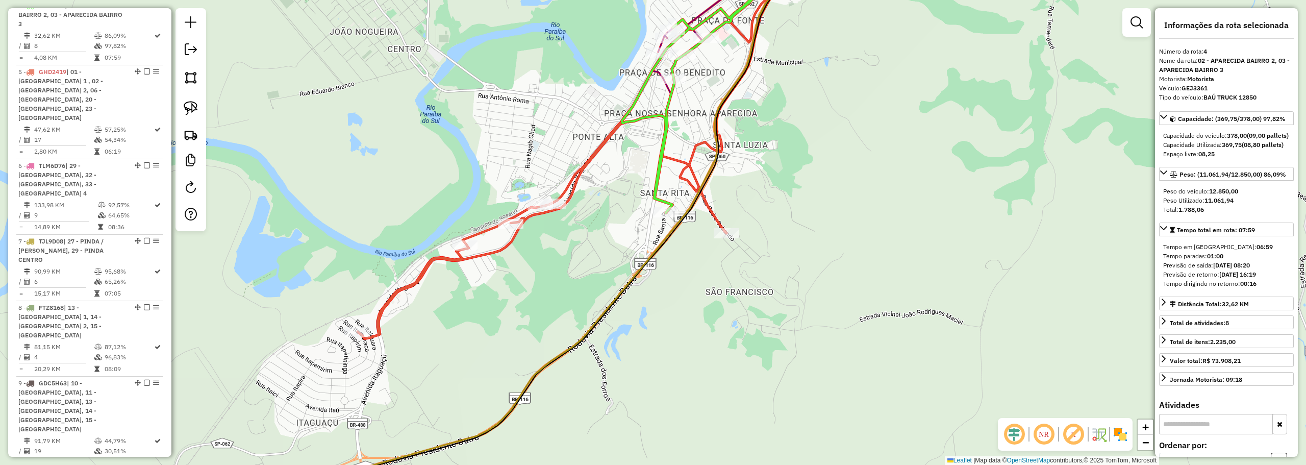
drag, startPoint x: 535, startPoint y: 305, endPoint x: 660, endPoint y: 208, distance: 158.8
click at [660, 208] on div "Janela de atendimento Grade de atendimento Capacidade Transportadoras Veículos …" at bounding box center [653, 232] width 1306 height 465
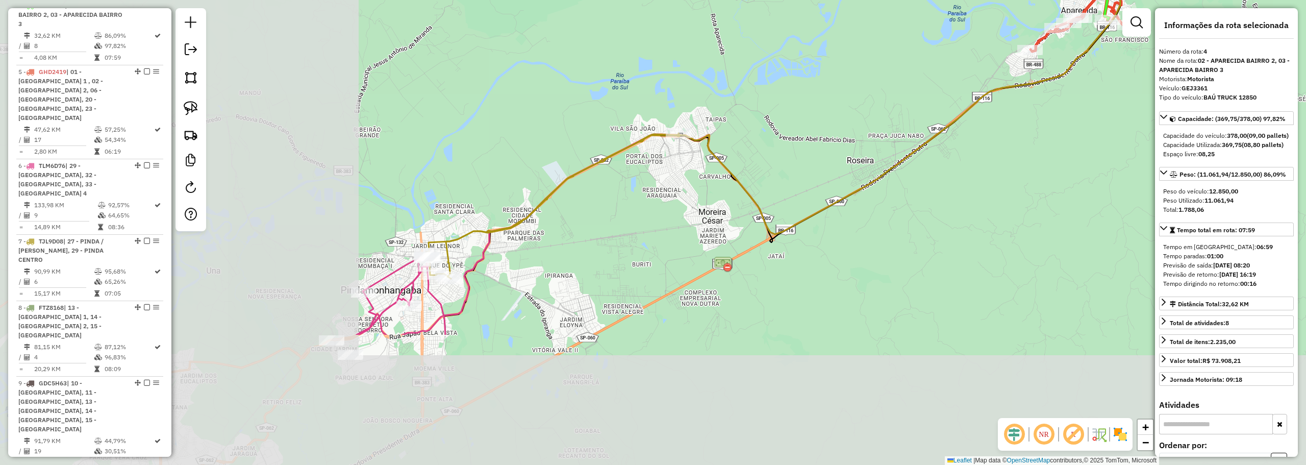
drag, startPoint x: 381, startPoint y: 297, endPoint x: 845, endPoint y: 120, distance: 496.5
click at [845, 120] on div "Janela de atendimento Grade de atendimento Capacidade Transportadoras Veículos …" at bounding box center [653, 232] width 1306 height 465
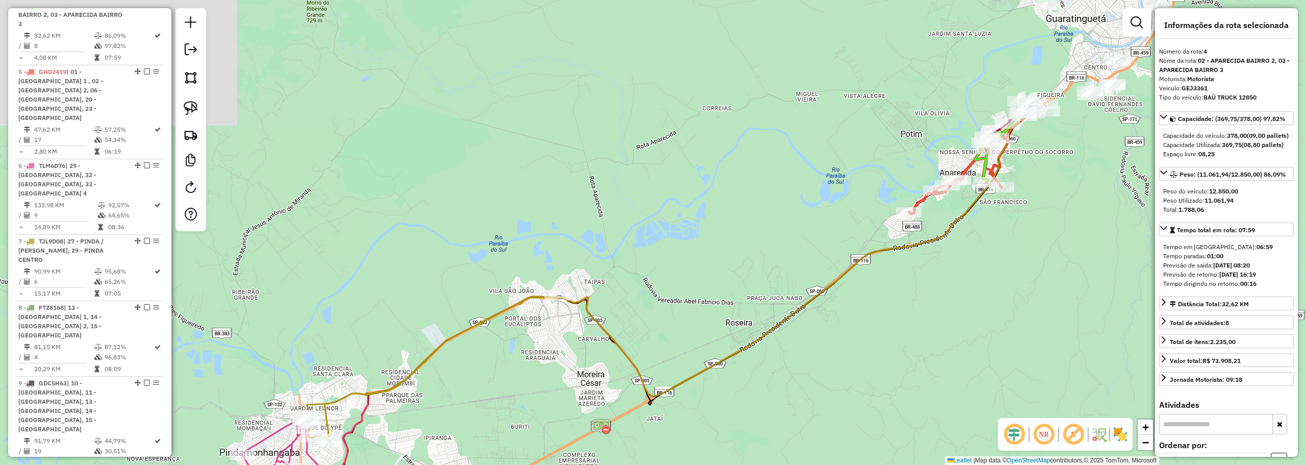
drag, startPoint x: 834, startPoint y: 65, endPoint x: 611, endPoint y: 318, distance: 337.1
click at [611, 318] on div "Janela de atendimento Grade de atendimento Capacidade Transportadoras Veículos …" at bounding box center [653, 232] width 1306 height 465
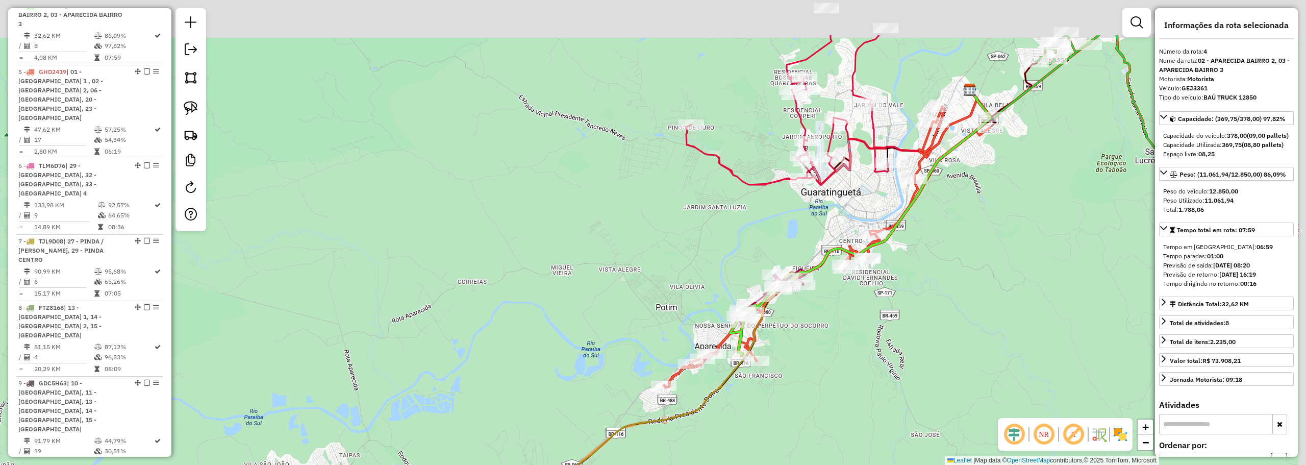
drag, startPoint x: 894, startPoint y: 144, endPoint x: 637, endPoint y: 254, distance: 279.4
click at [638, 256] on div "Janela de atendimento Grade de atendimento Capacidade Transportadoras Veículos …" at bounding box center [653, 232] width 1306 height 465
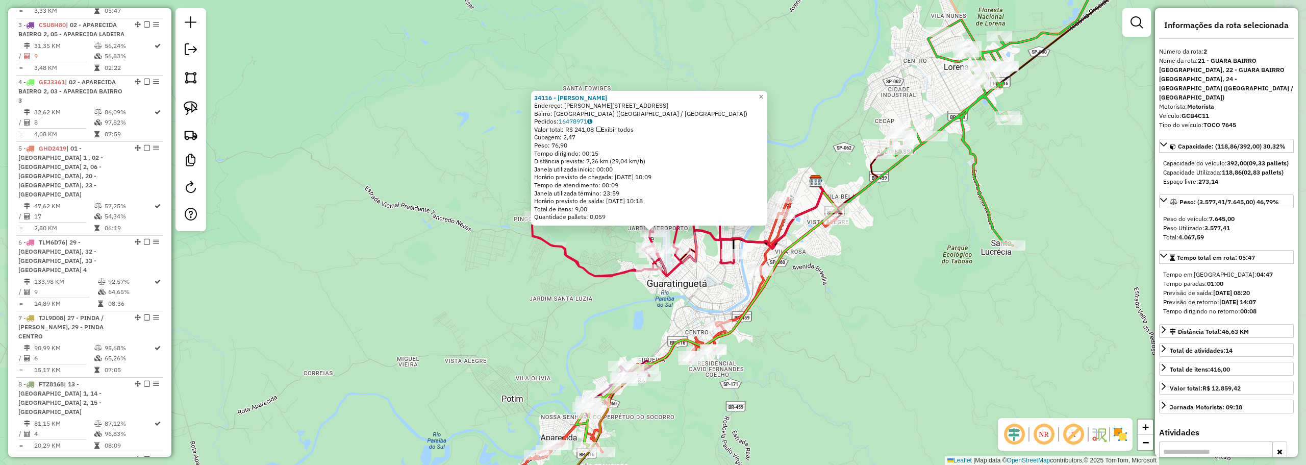
scroll to position [452, 0]
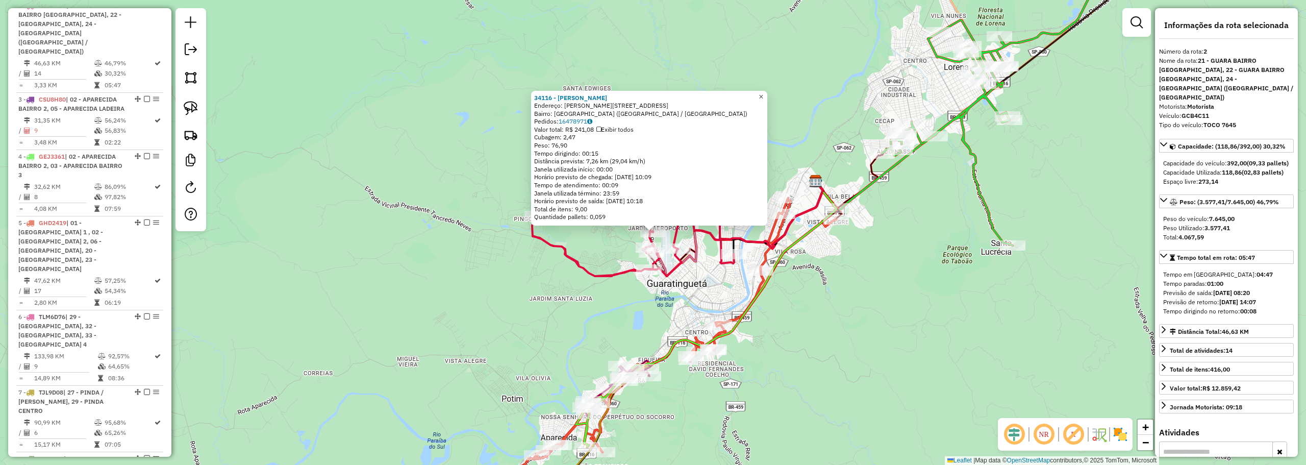
click at [763, 94] on span "×" at bounding box center [760, 96] width 5 height 9
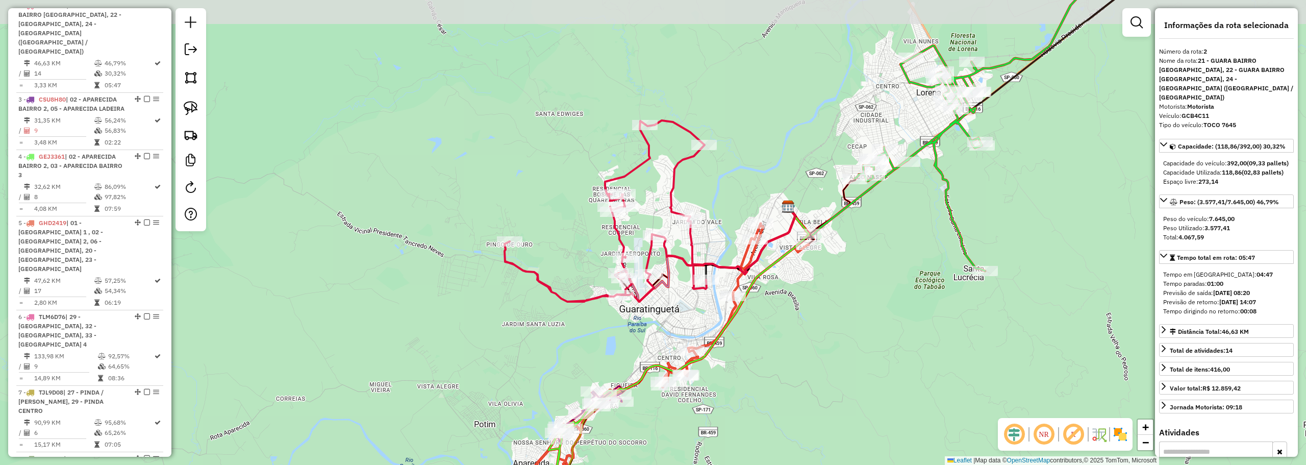
drag, startPoint x: 797, startPoint y: 92, endPoint x: 736, endPoint y: 139, distance: 76.4
click at [716, 152] on div "Janela de atendimento Grade de atendimento Capacidade Transportadoras Veículos …" at bounding box center [653, 232] width 1306 height 465
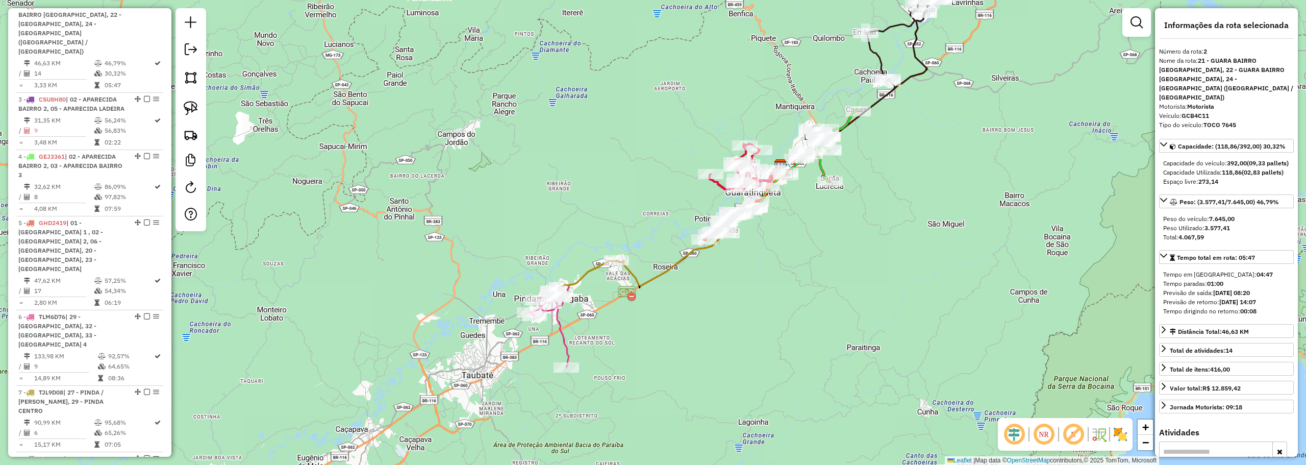
drag, startPoint x: 807, startPoint y: 93, endPoint x: 661, endPoint y: 230, distance: 199.5
click at [661, 230] on div "Janela de atendimento Grade de atendimento Capacidade Transportadoras Veículos …" at bounding box center [653, 232] width 1306 height 465
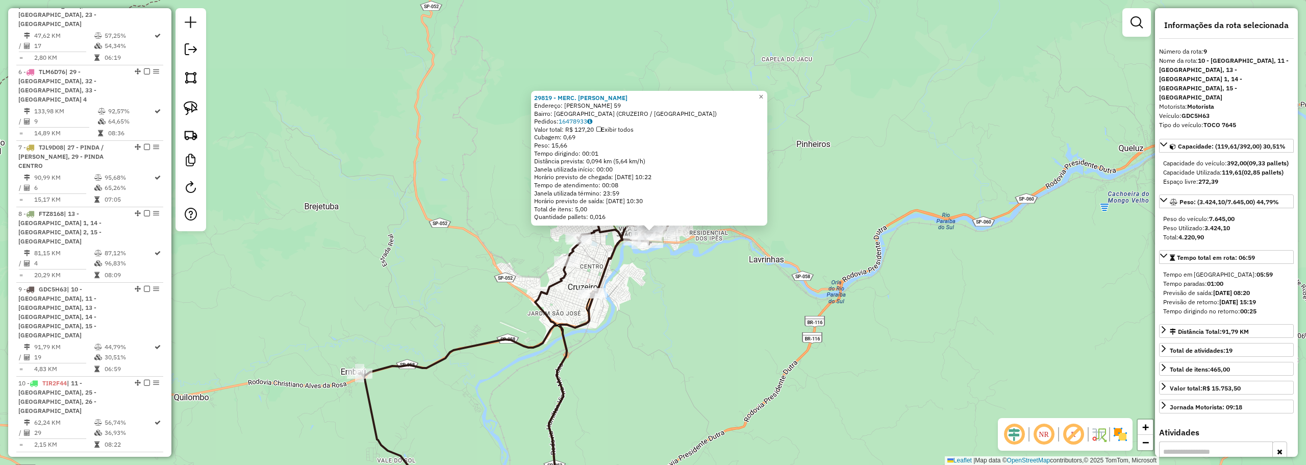
scroll to position [847, 0]
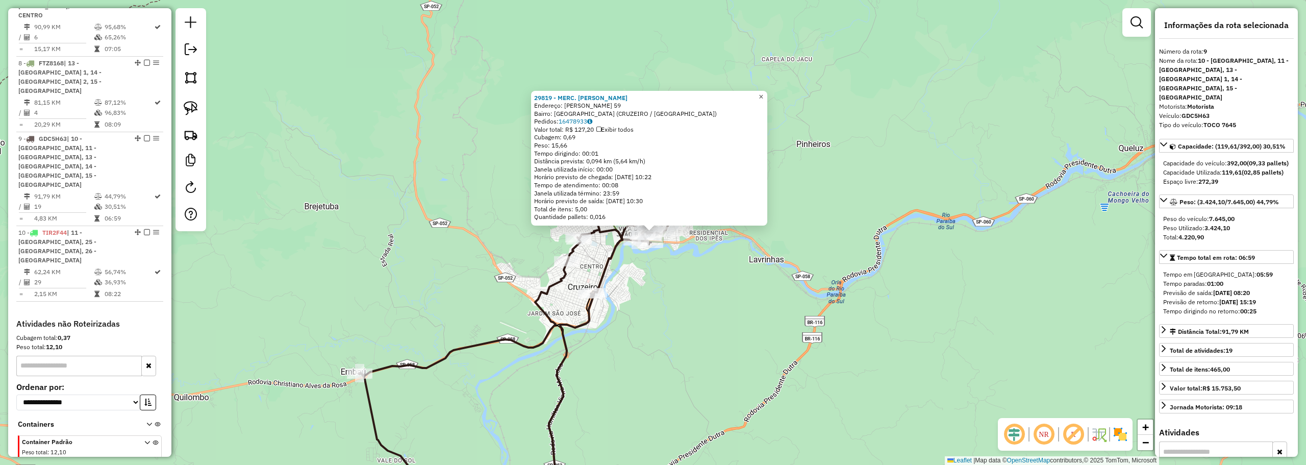
click at [763, 93] on span "×" at bounding box center [760, 96] width 5 height 9
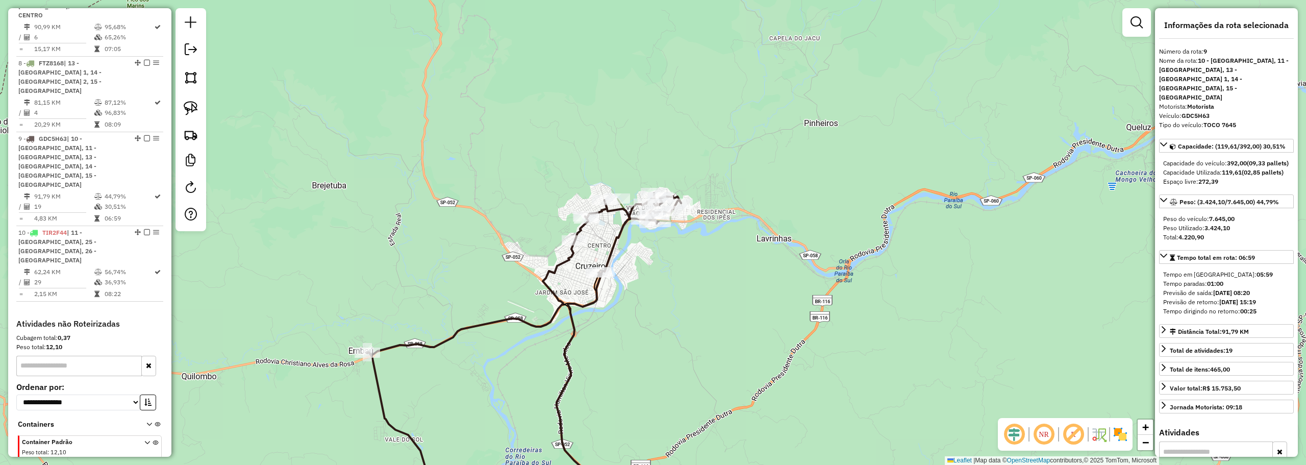
drag, startPoint x: 676, startPoint y: 366, endPoint x: 826, endPoint y: 64, distance: 336.9
click at [826, 64] on div "Janela de atendimento Grade de atendimento Capacidade Transportadoras Veículos …" at bounding box center [653, 232] width 1306 height 465
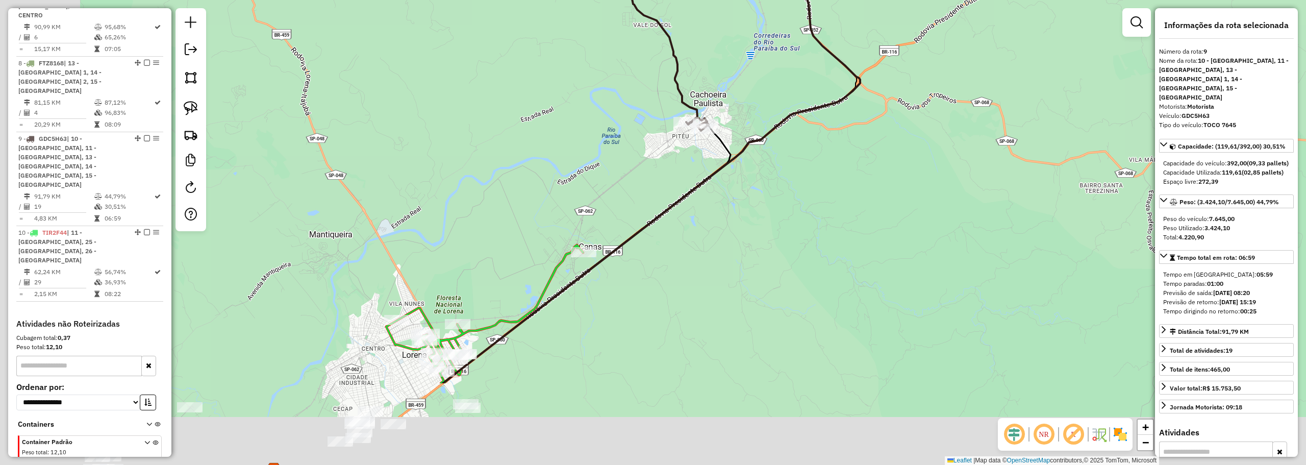
drag, startPoint x: 721, startPoint y: 351, endPoint x: 828, endPoint y: 217, distance: 171.6
click at [827, 218] on div "Janela de atendimento Grade de atendimento Capacidade Transportadoras Veículos …" at bounding box center [653, 232] width 1306 height 465
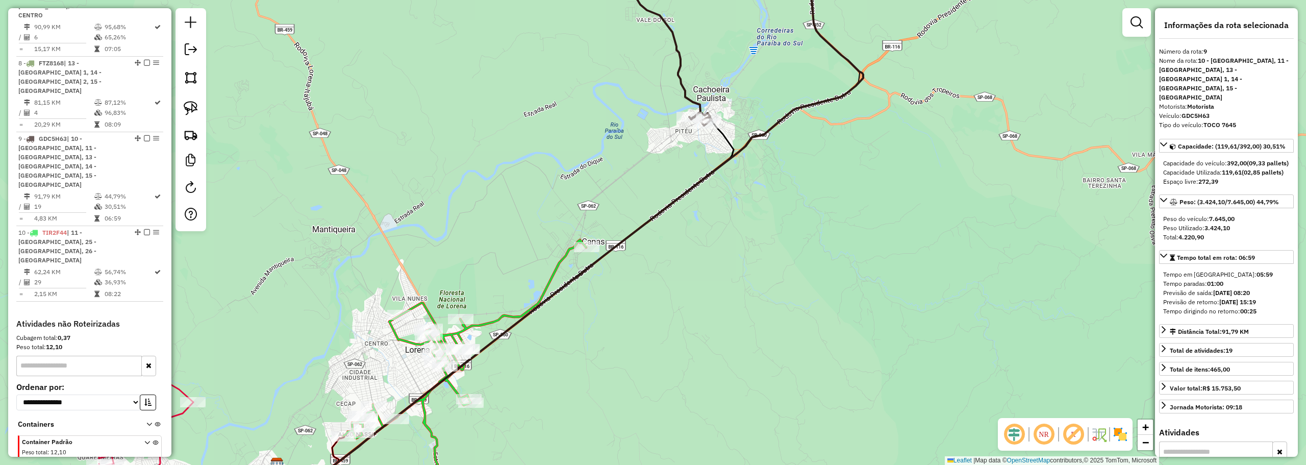
drag, startPoint x: 758, startPoint y: 326, endPoint x: 858, endPoint y: 184, distance: 173.6
click at [858, 184] on div "Janela de atendimento Grade de atendimento Capacidade Transportadoras Veículos …" at bounding box center [653, 232] width 1306 height 465
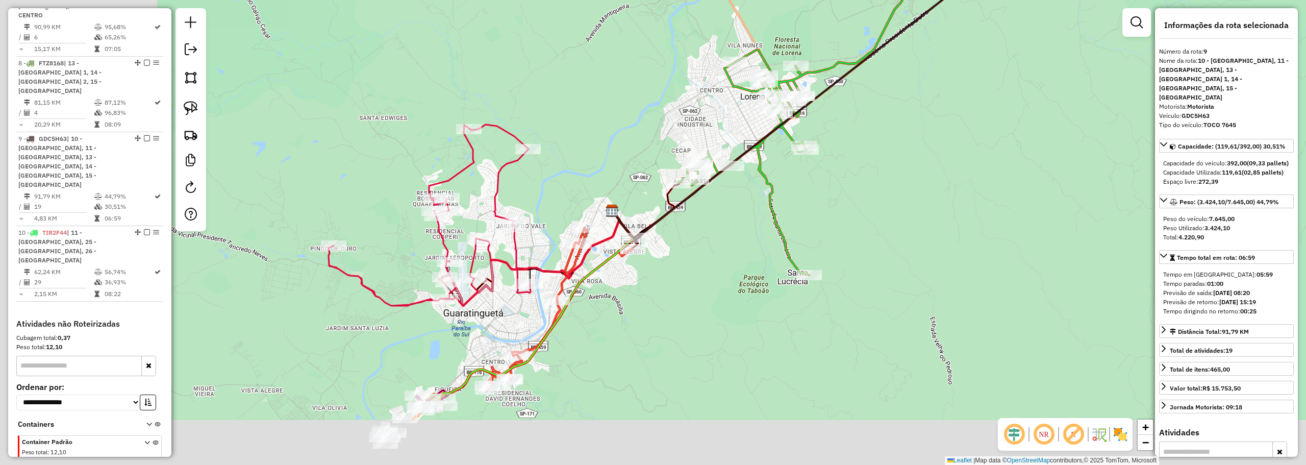
drag, startPoint x: 647, startPoint y: 287, endPoint x: 851, endPoint y: 200, distance: 221.9
click at [851, 200] on div "Janela de atendimento Grade de atendimento Capacidade Transportadoras Veículos …" at bounding box center [653, 232] width 1306 height 465
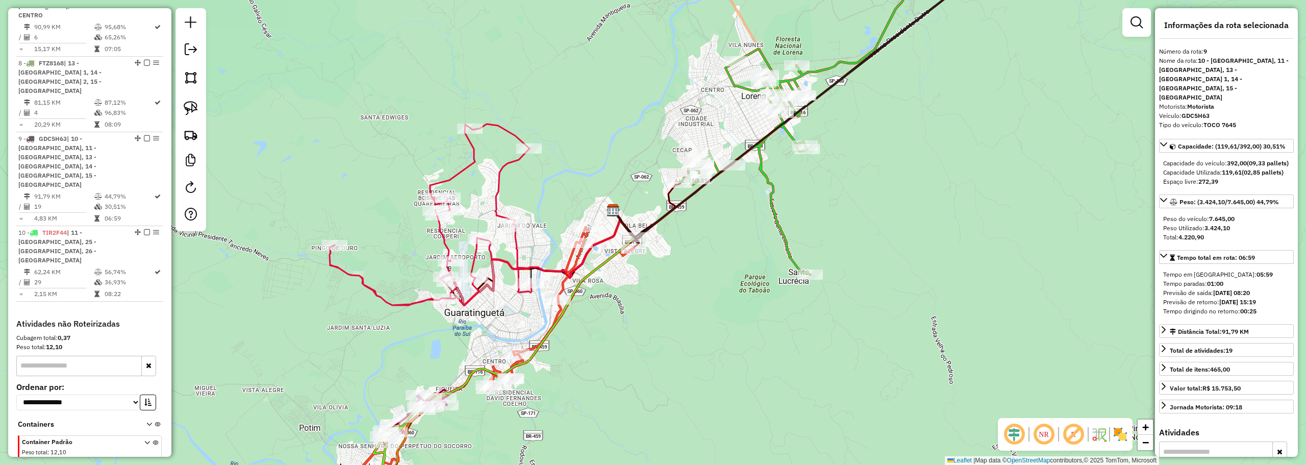
drag, startPoint x: 641, startPoint y: 321, endPoint x: 720, endPoint y: 263, distance: 98.1
click at [720, 263] on div "Janela de atendimento Grade de atendimento Capacidade Transportadoras Veículos …" at bounding box center [653, 232] width 1306 height 465
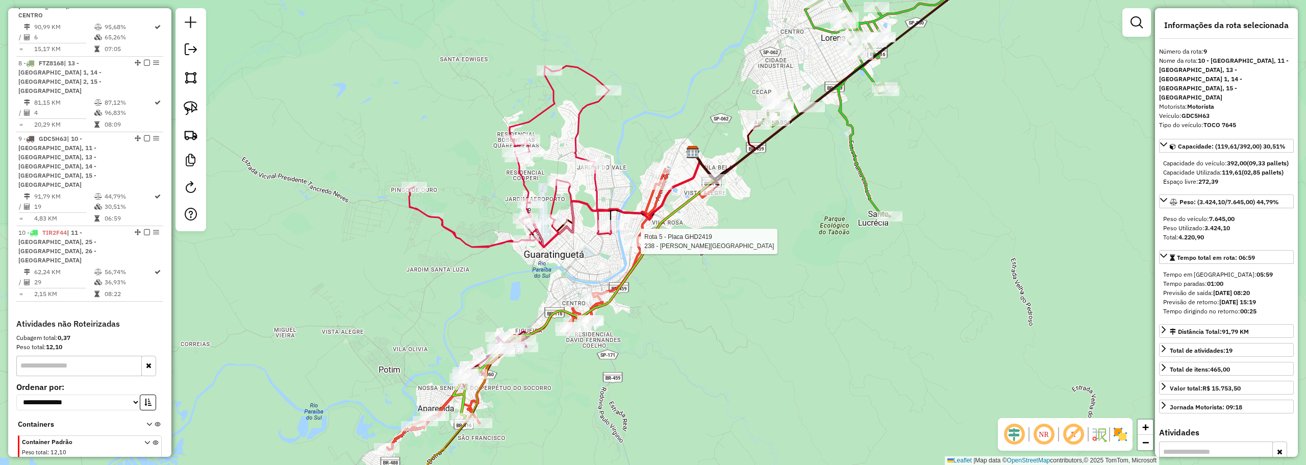
click at [634, 246] on div at bounding box center [638, 241] width 26 height 10
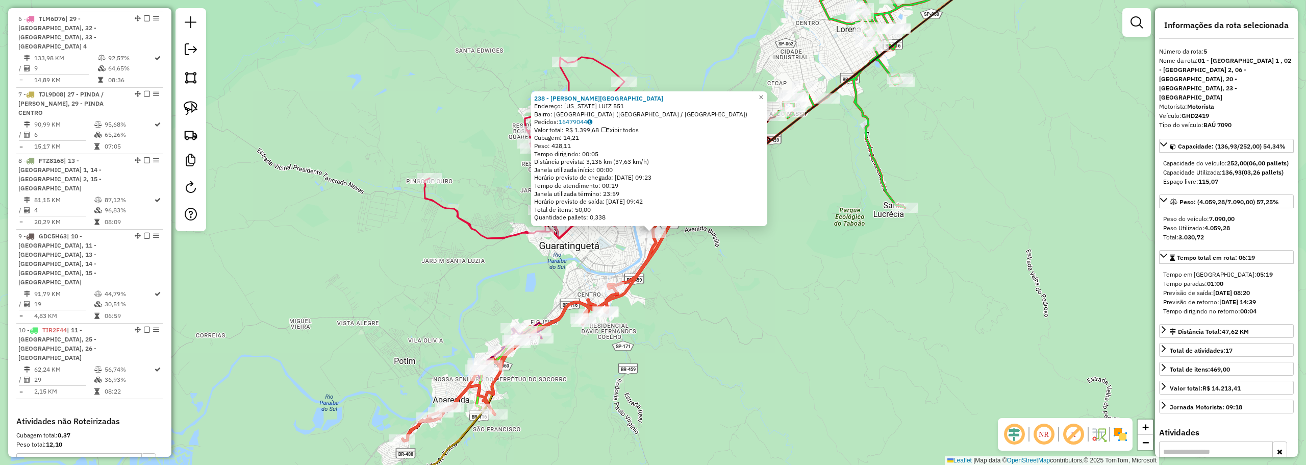
scroll to position [669, 0]
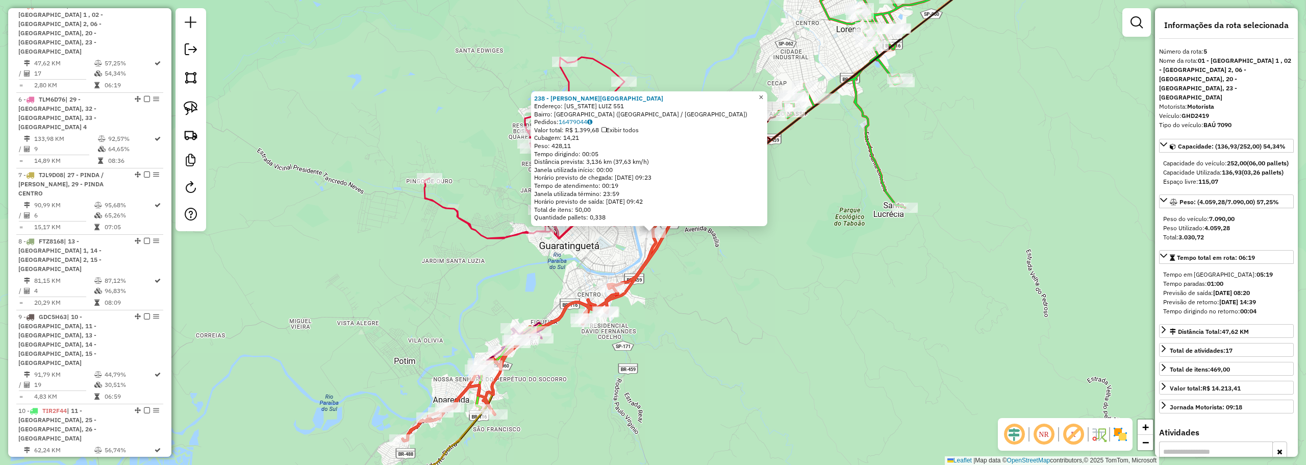
click at [763, 93] on span "×" at bounding box center [760, 97] width 5 height 9
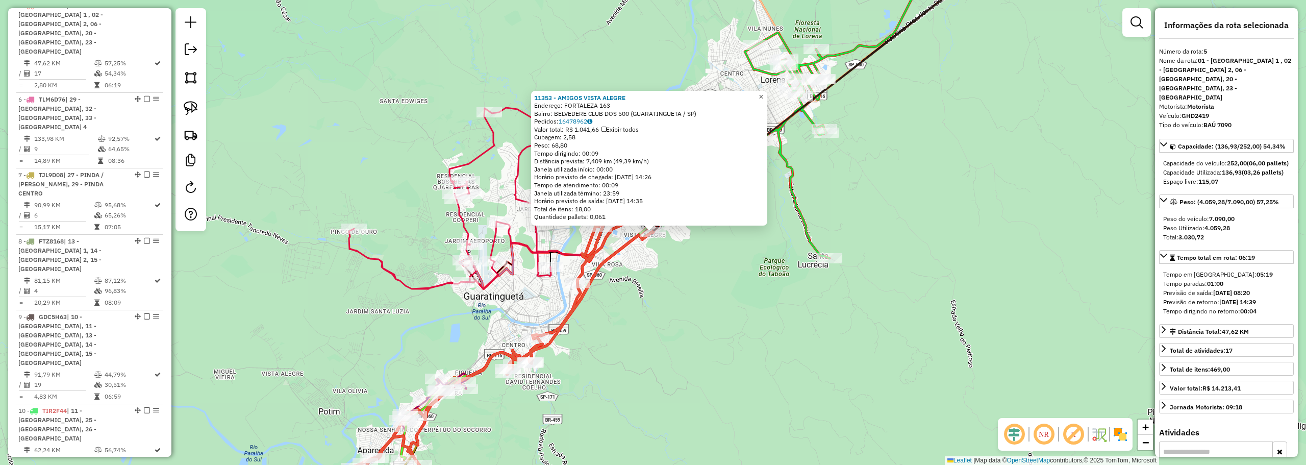
click at [763, 93] on span "×" at bounding box center [760, 96] width 5 height 9
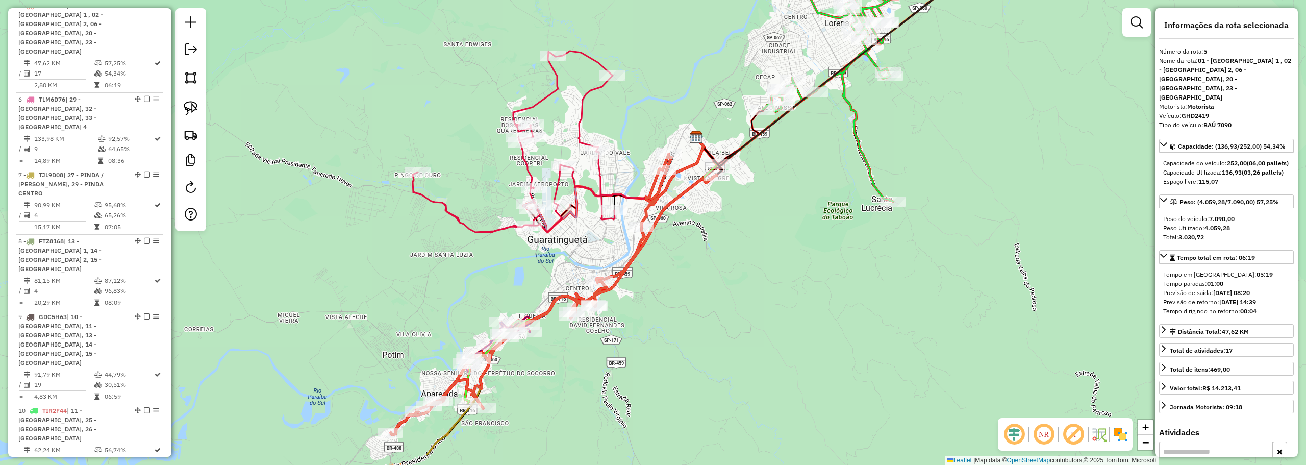
drag, startPoint x: 646, startPoint y: 315, endPoint x: 752, endPoint y: 221, distance: 142.0
click at [752, 221] on div "Janela de atendimento Grade de atendimento Capacidade Transportadoras Veículos …" at bounding box center [653, 232] width 1306 height 465
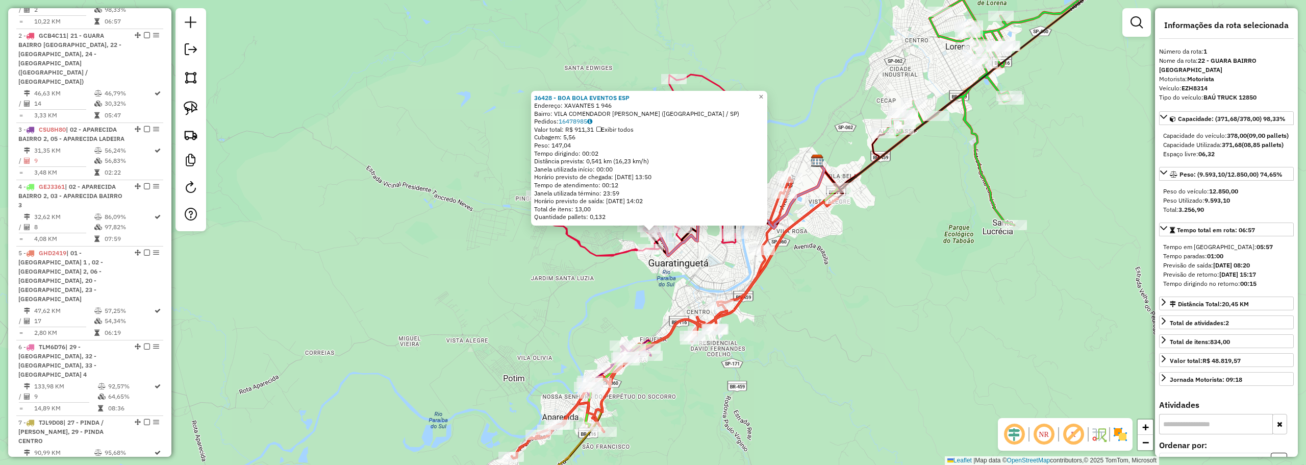
scroll to position [395, 0]
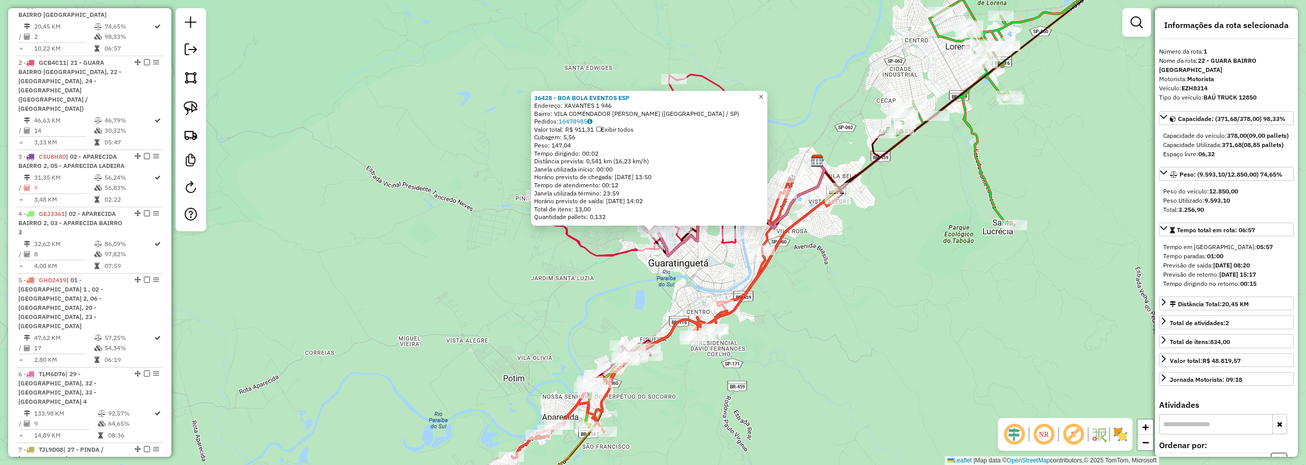
click at [767, 95] on link "×" at bounding box center [761, 97] width 12 height 12
click at [763, 92] on span "×" at bounding box center [760, 96] width 5 height 9
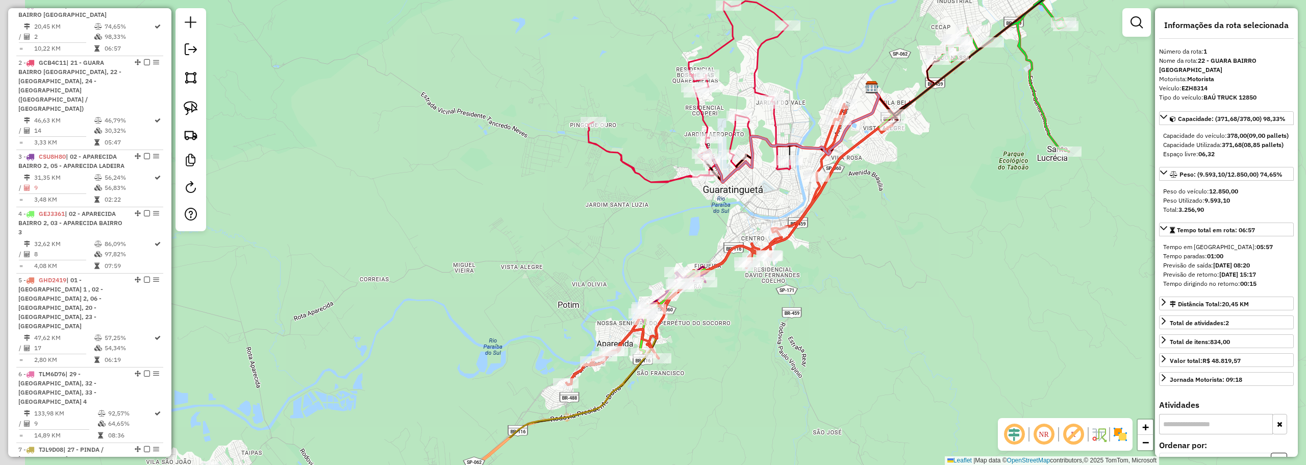
drag, startPoint x: 663, startPoint y: 268, endPoint x: 684, endPoint y: 243, distance: 33.6
click at [684, 243] on div "Janela de atendimento Grade de atendimento Capacidade Transportadoras Veículos …" at bounding box center [653, 232] width 1306 height 465
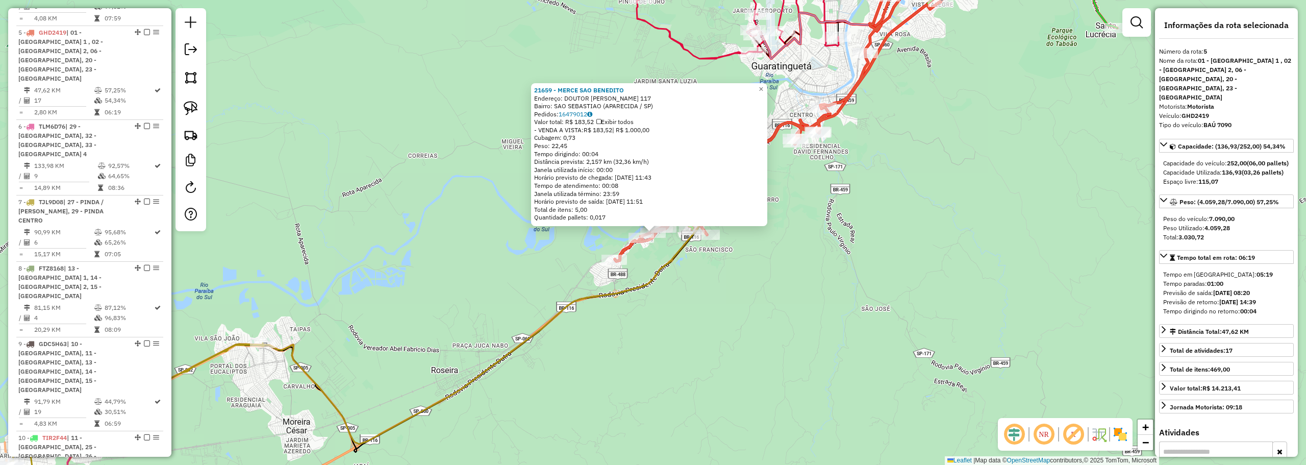
scroll to position [669, 0]
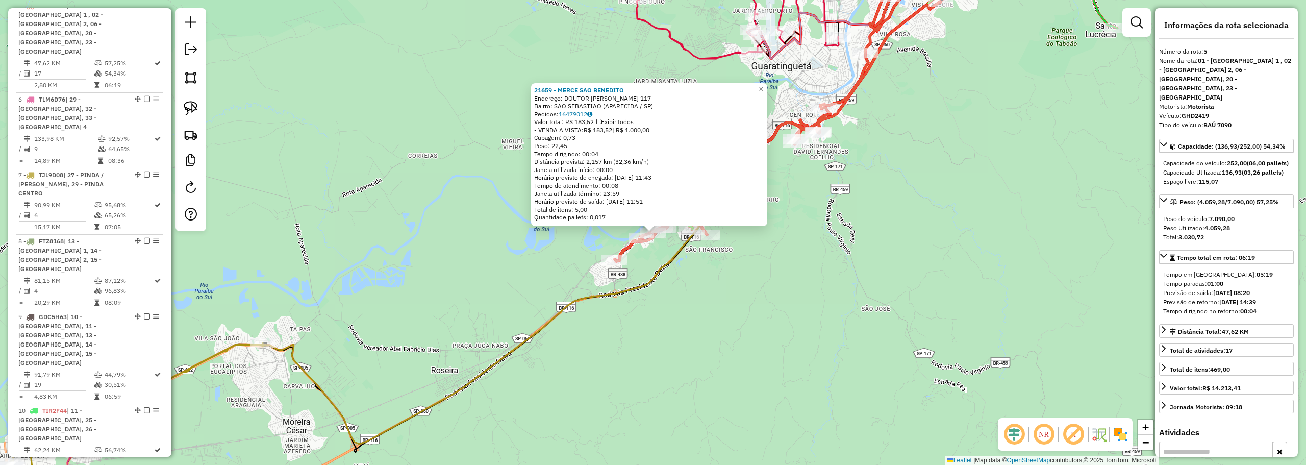
click at [775, 82] on div "21659 - MERCE SAO BENEDITO Endereço: DOUTOR CESAR CORTES SIGAUD 117 Bairro: SAO…" at bounding box center [653, 232] width 1306 height 465
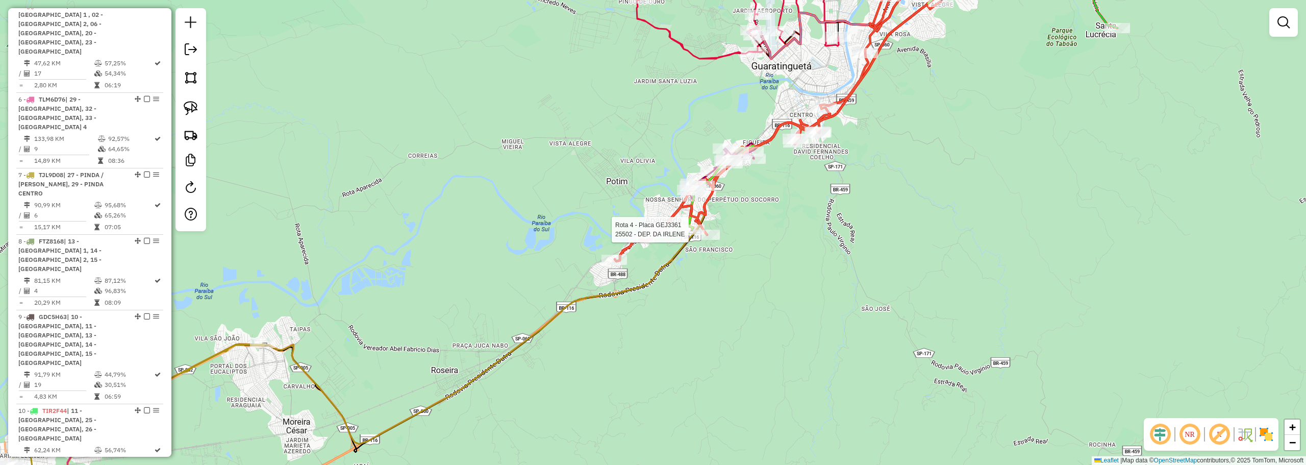
select select "**********"
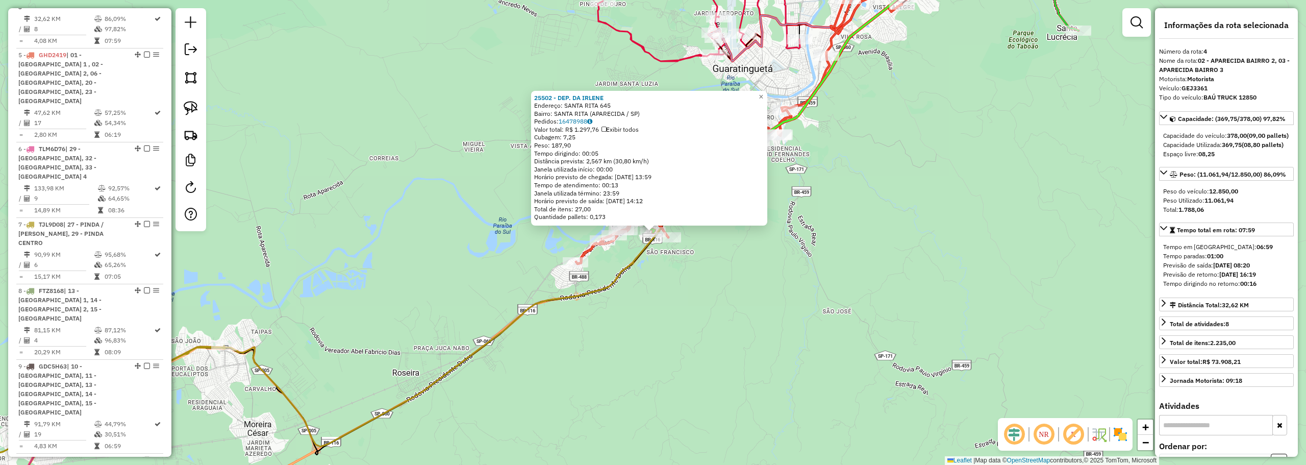
scroll to position [603, 0]
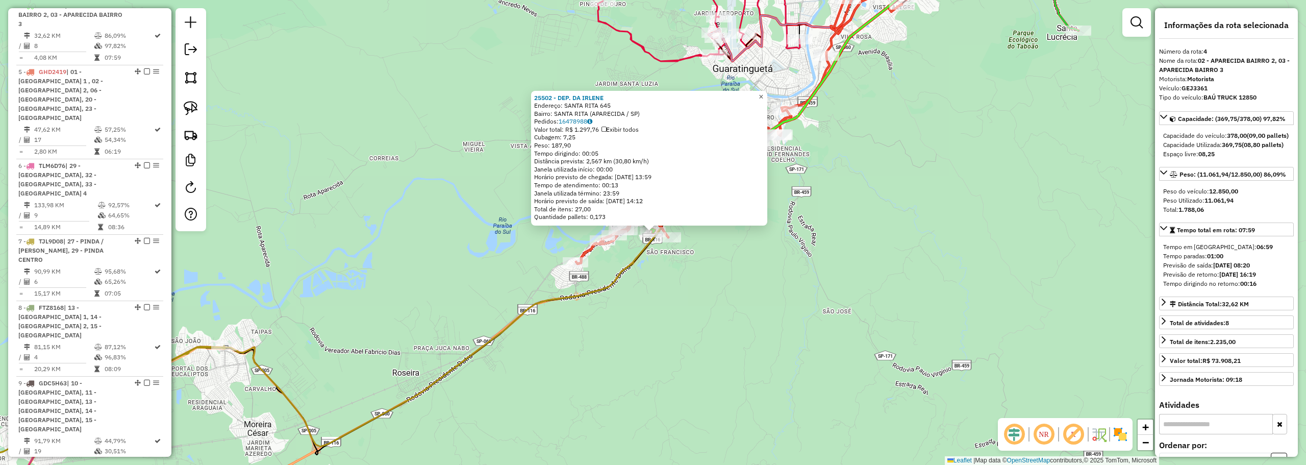
click at [763, 92] on span "×" at bounding box center [760, 96] width 5 height 9
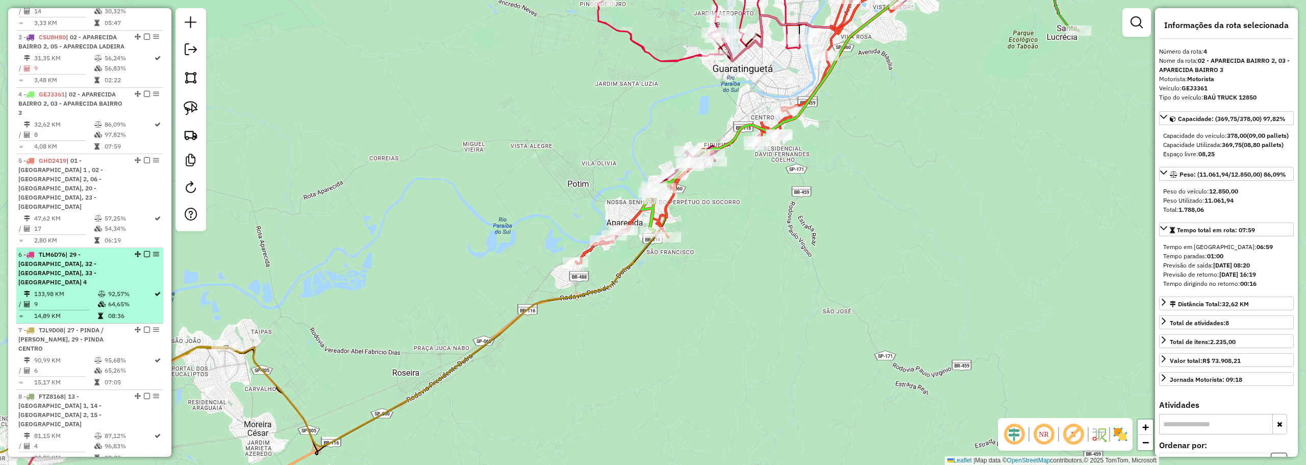
scroll to position [450, 0]
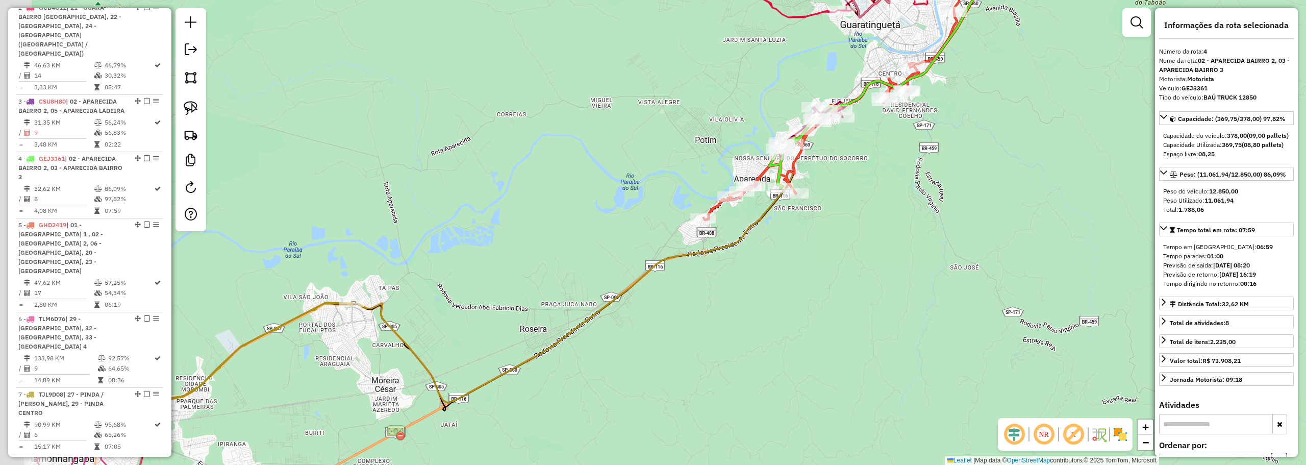
drag, startPoint x: 306, startPoint y: 212, endPoint x: 591, endPoint y: 118, distance: 299.5
click at [593, 114] on div "Janela de atendimento Grade de atendimento Capacidade Transportadoras Veículos …" at bounding box center [653, 232] width 1306 height 465
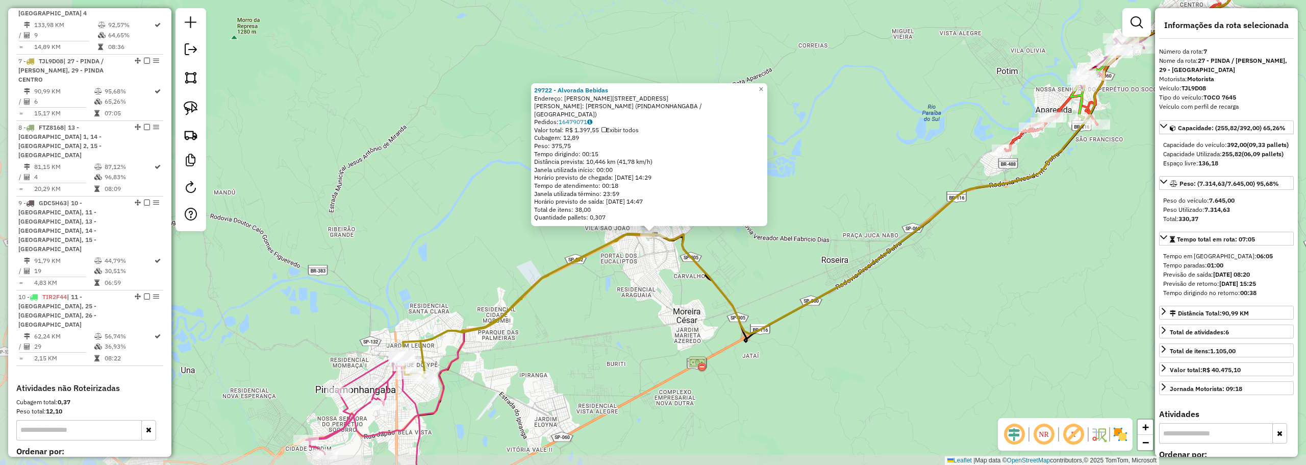
scroll to position [820, 0]
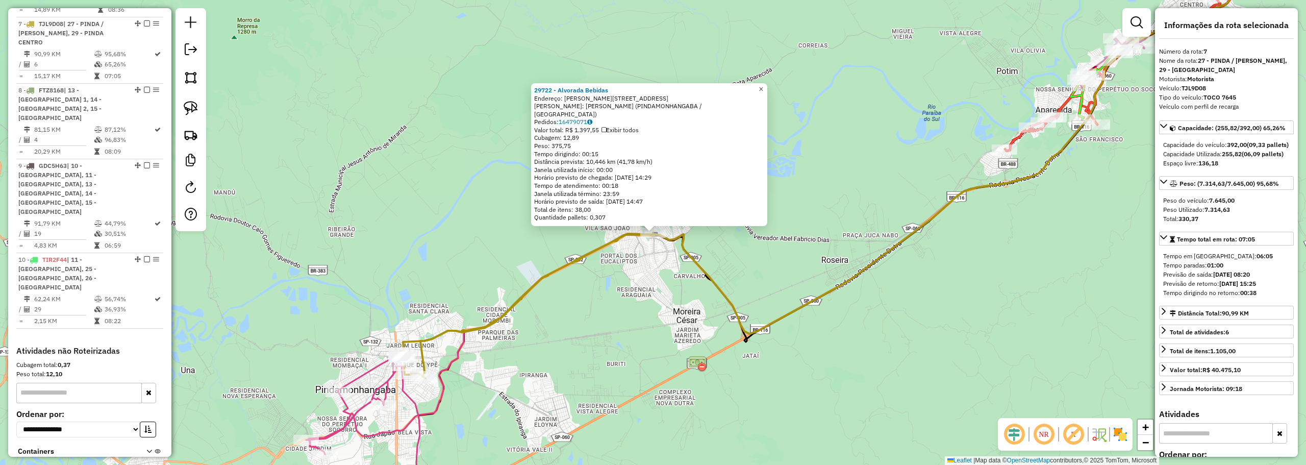
click at [763, 90] on span "×" at bounding box center [760, 89] width 5 height 9
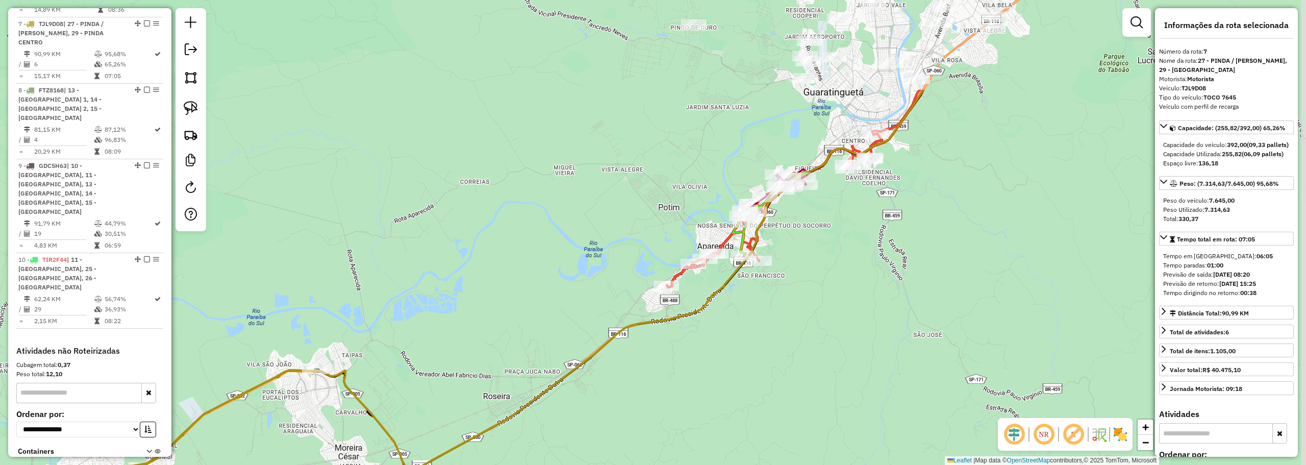
drag, startPoint x: 799, startPoint y: 75, endPoint x: 461, endPoint y: 212, distance: 364.5
click at [461, 212] on div "Janela de atendimento Grade de atendimento Capacidade Transportadoras Veículos …" at bounding box center [653, 232] width 1306 height 465
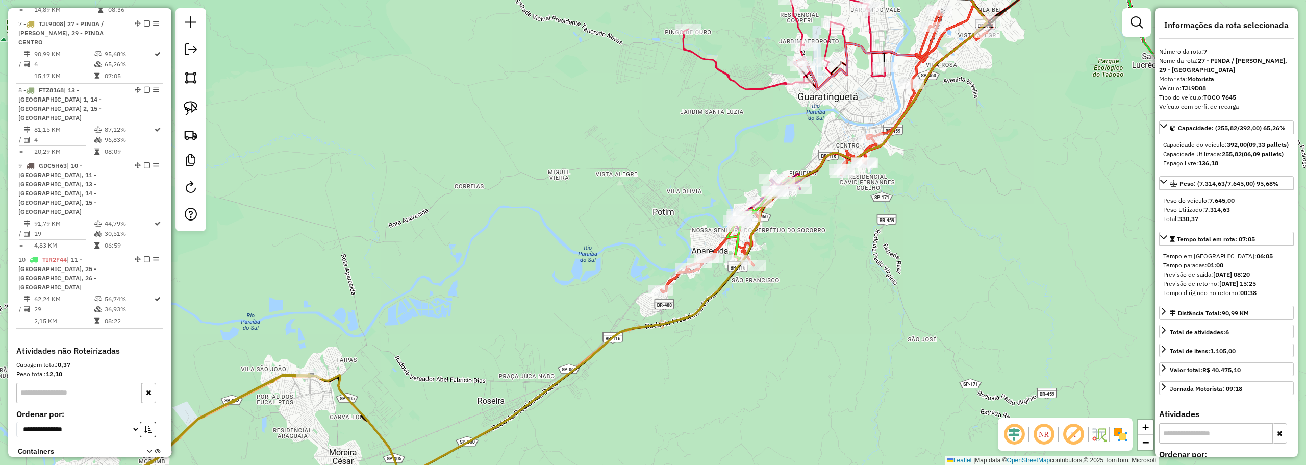
drag, startPoint x: 679, startPoint y: 177, endPoint x: 491, endPoint y: 275, distance: 211.9
click at [491, 275] on div "Janela de atendimento Grade de atendimento Capacidade Transportadoras Veículos …" at bounding box center [653, 232] width 1306 height 465
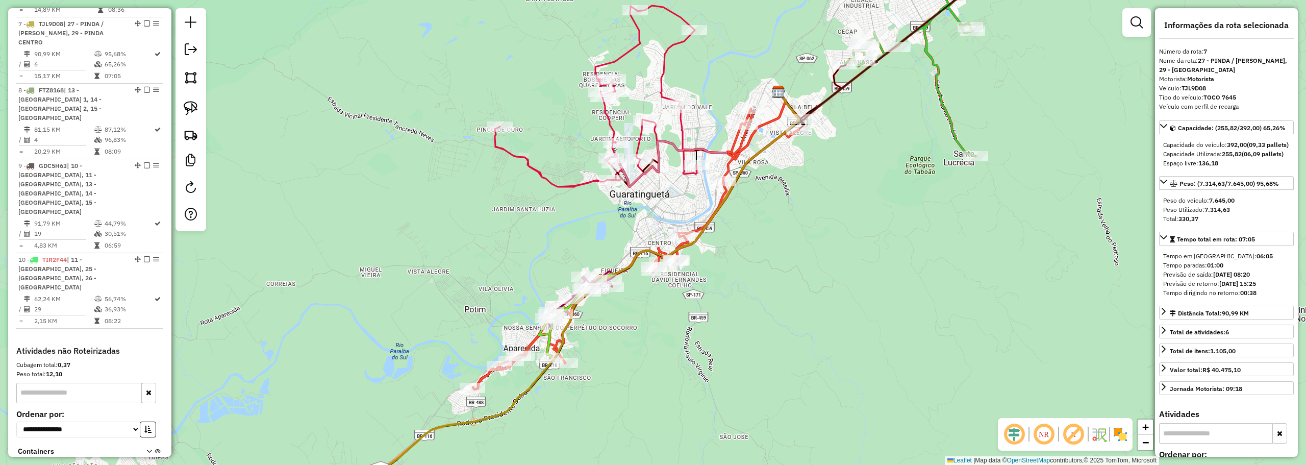
drag, startPoint x: 825, startPoint y: 214, endPoint x: 511, endPoint y: 344, distance: 340.5
click at [498, 365] on div "Janela de atendimento Grade de atendimento Capacidade Transportadoras Veículos …" at bounding box center [653, 232] width 1306 height 465
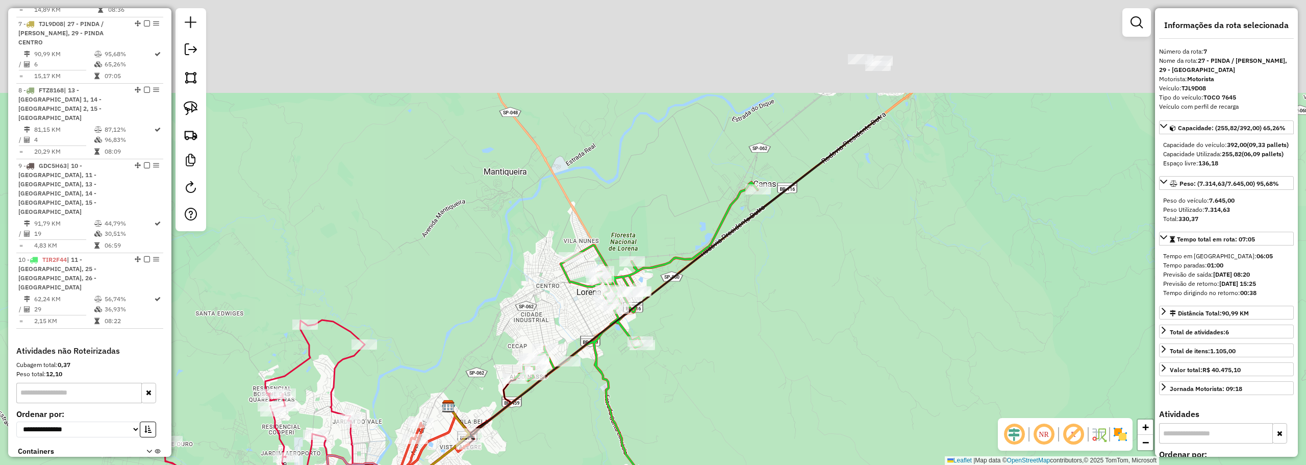
drag, startPoint x: 751, startPoint y: 173, endPoint x: 744, endPoint y: 318, distance: 145.0
click at [744, 318] on div "Janela de atendimento Grade de atendimento Capacidade Transportadoras Veículos …" at bounding box center [653, 232] width 1306 height 465
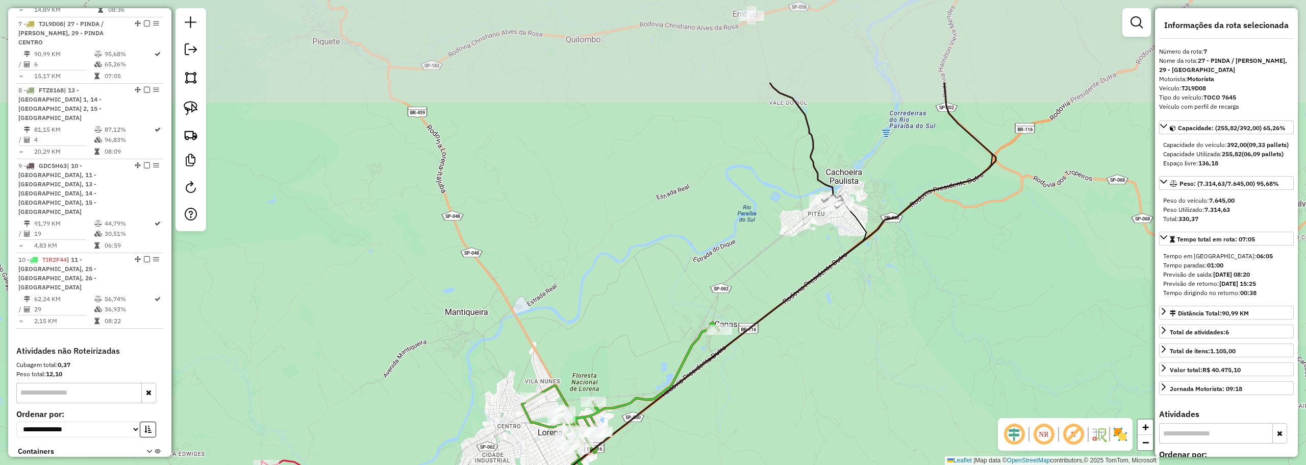
drag, startPoint x: 852, startPoint y: 115, endPoint x: 818, endPoint y: 229, distance: 118.8
click at [818, 229] on div "Janela de atendimento Grade de atendimento Capacidade Transportadoras Veículos …" at bounding box center [653, 232] width 1306 height 465
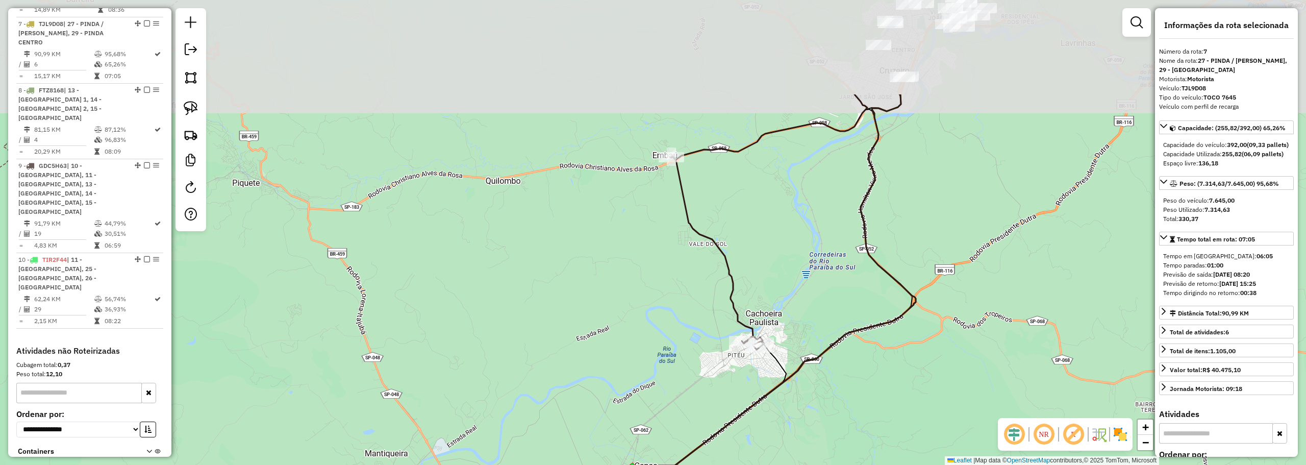
drag, startPoint x: 871, startPoint y: 58, endPoint x: 791, endPoint y: 199, distance: 161.9
click at [791, 199] on div "Janela de atendimento Grade de atendimento Capacidade Transportadoras Veículos …" at bounding box center [653, 232] width 1306 height 465
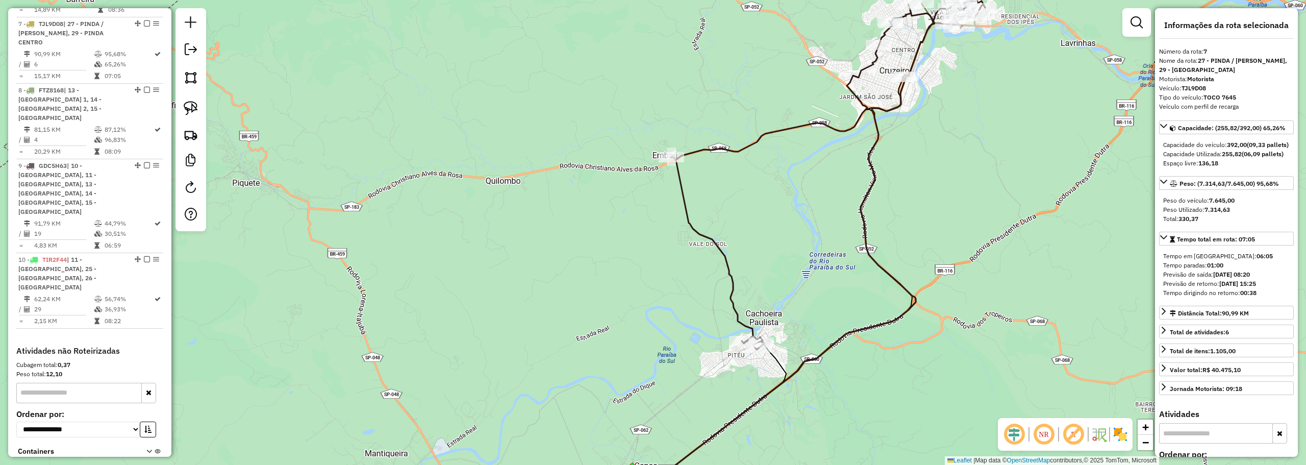
drag, startPoint x: 636, startPoint y: 137, endPoint x: 717, endPoint y: 62, distance: 110.1
click at [717, 62] on div "Janela de atendimento Grade de atendimento Capacidade Transportadoras Veículos …" at bounding box center [653, 232] width 1306 height 465
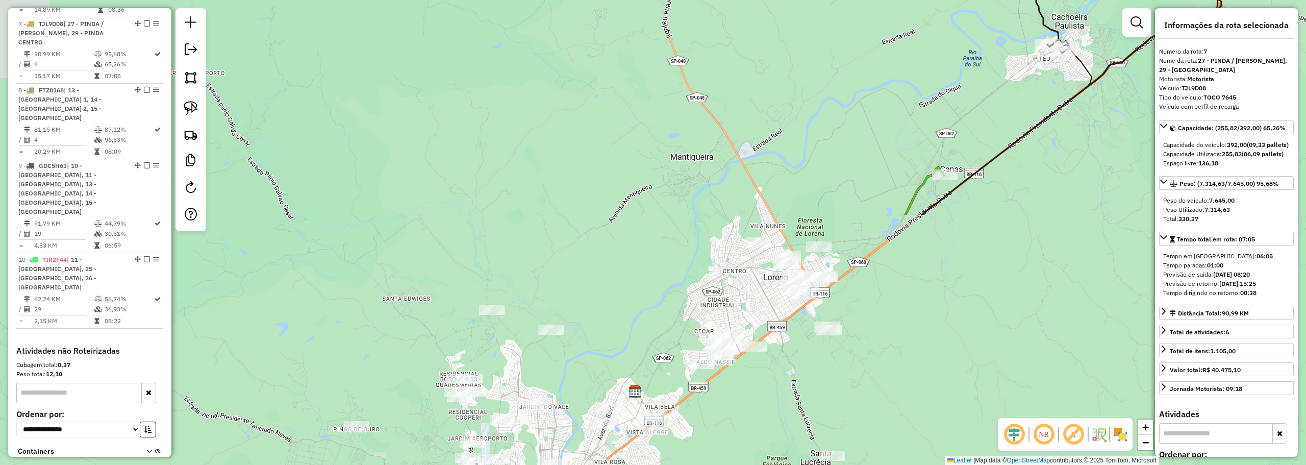
drag, startPoint x: 596, startPoint y: 216, endPoint x: 760, endPoint y: 26, distance: 251.0
click at [748, 33] on div "Janela de atendimento Grade de atendimento Capacidade Transportadoras Veículos …" at bounding box center [653, 232] width 1306 height 465
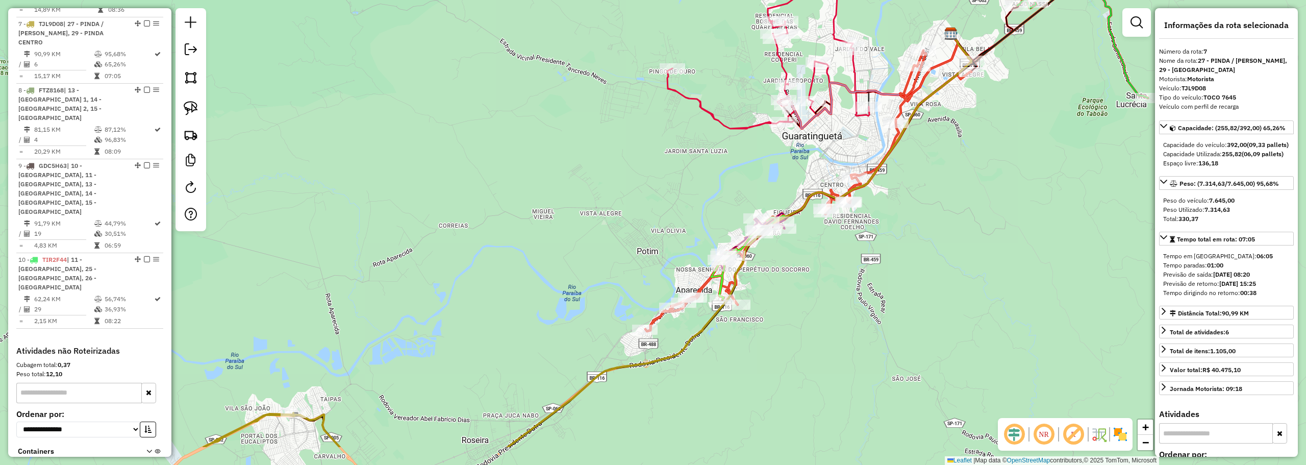
drag, startPoint x: 635, startPoint y: 309, endPoint x: 511, endPoint y: 332, distance: 126.6
click at [511, 332] on div "Janela de atendimento Grade de atendimento Capacidade Transportadoras Veículos …" at bounding box center [653, 232] width 1306 height 465
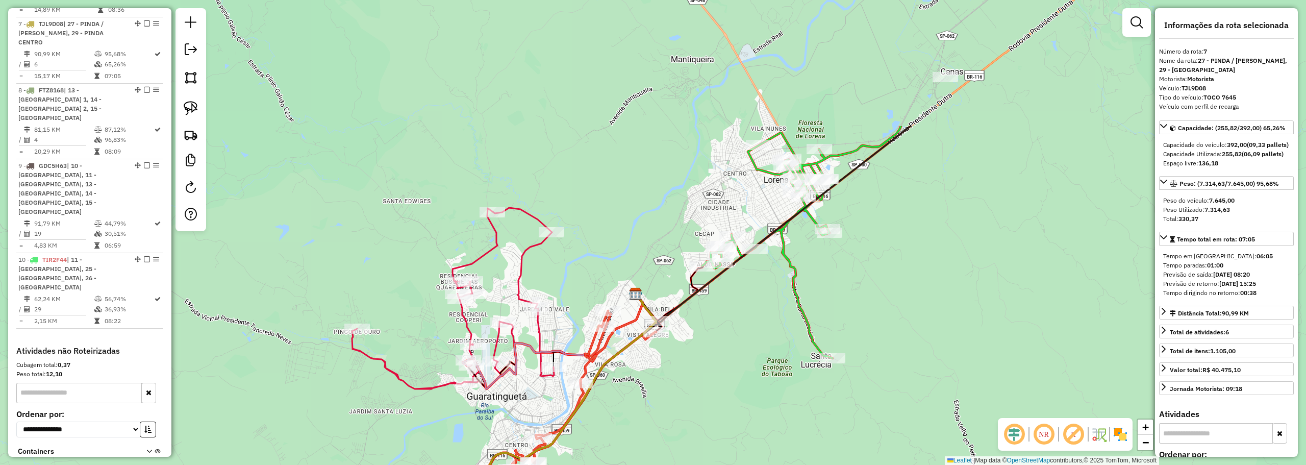
drag, startPoint x: 900, startPoint y: 217, endPoint x: 889, endPoint y: 230, distance: 16.7
click at [725, 409] on div "Janela de atendimento Grade de atendimento Capacidade Transportadoras Veículos …" at bounding box center [653, 232] width 1306 height 465
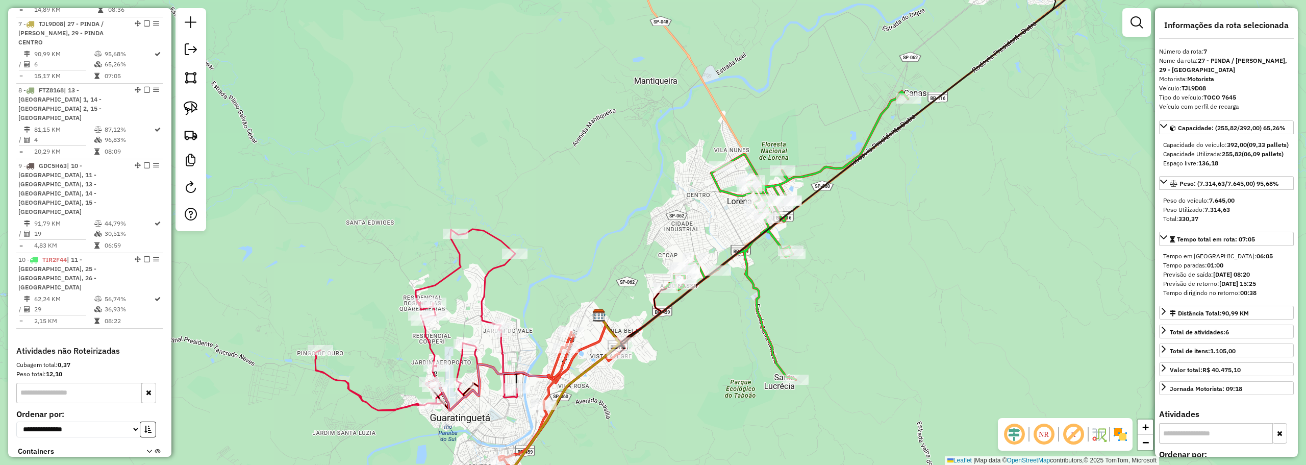
click at [805, 397] on div "Janela de atendimento Grade de atendimento Capacidade Transportadoras Veículos …" at bounding box center [653, 232] width 1306 height 465
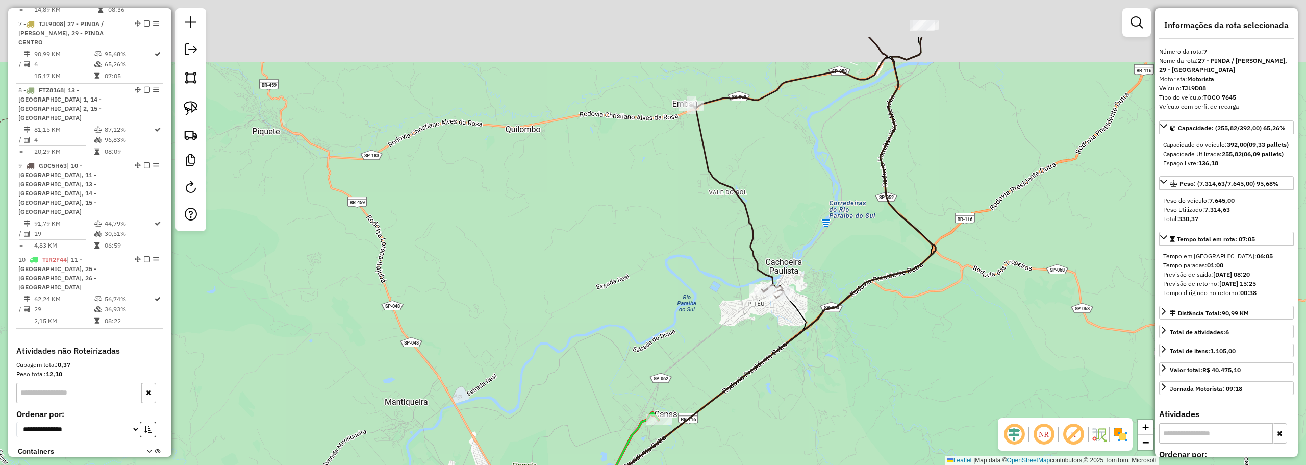
drag, startPoint x: 821, startPoint y: 165, endPoint x: 863, endPoint y: 156, distance: 42.8
click at [724, 344] on div "Janela de atendimento Grade de atendimento Capacidade Transportadoras Veículos …" at bounding box center [653, 232] width 1306 height 465
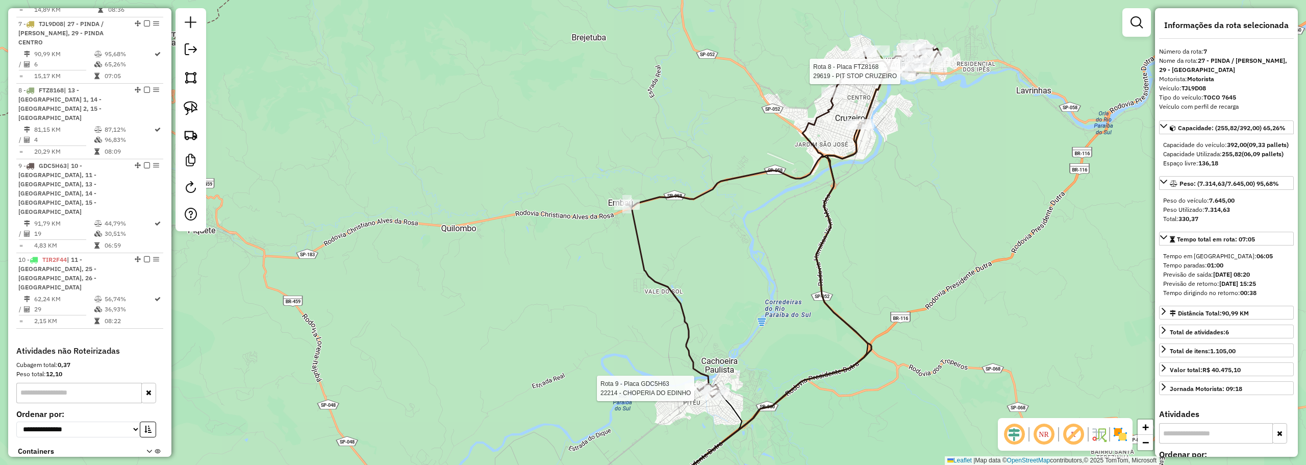
scroll to position [847, 0]
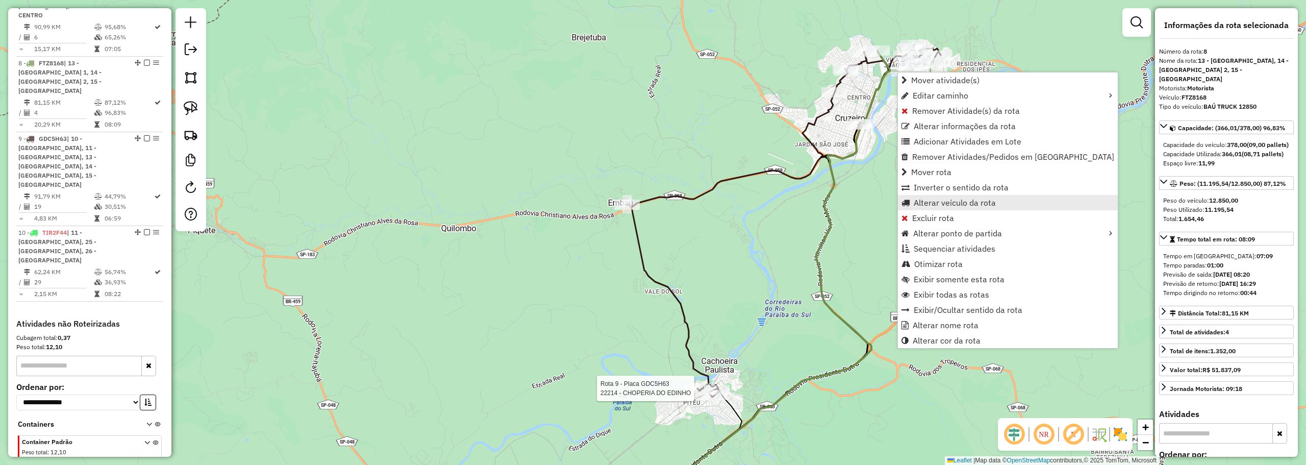
click at [917, 206] on span "Alterar veículo da rota" at bounding box center [954, 202] width 82 height 8
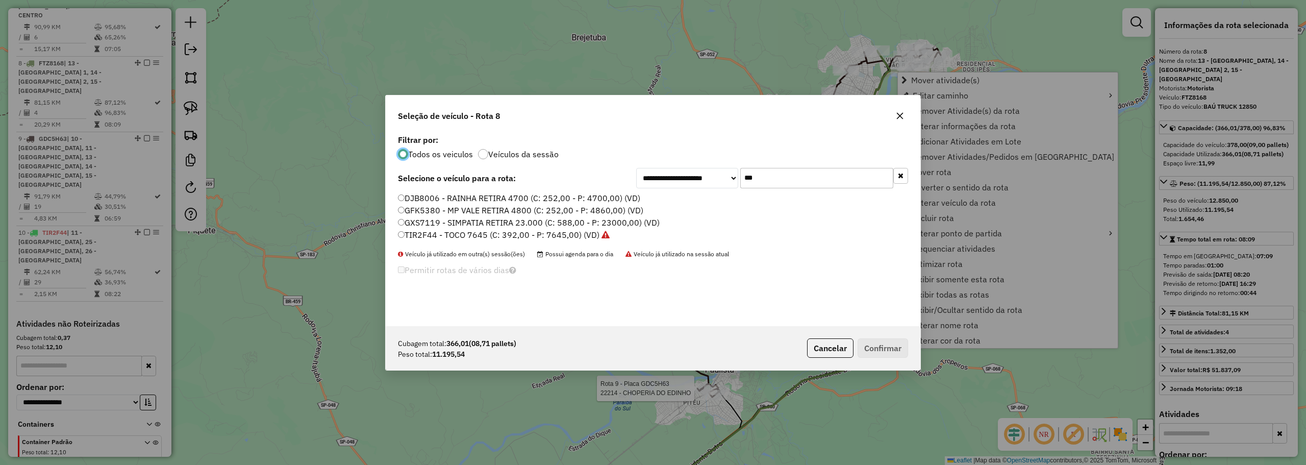
scroll to position [6, 3]
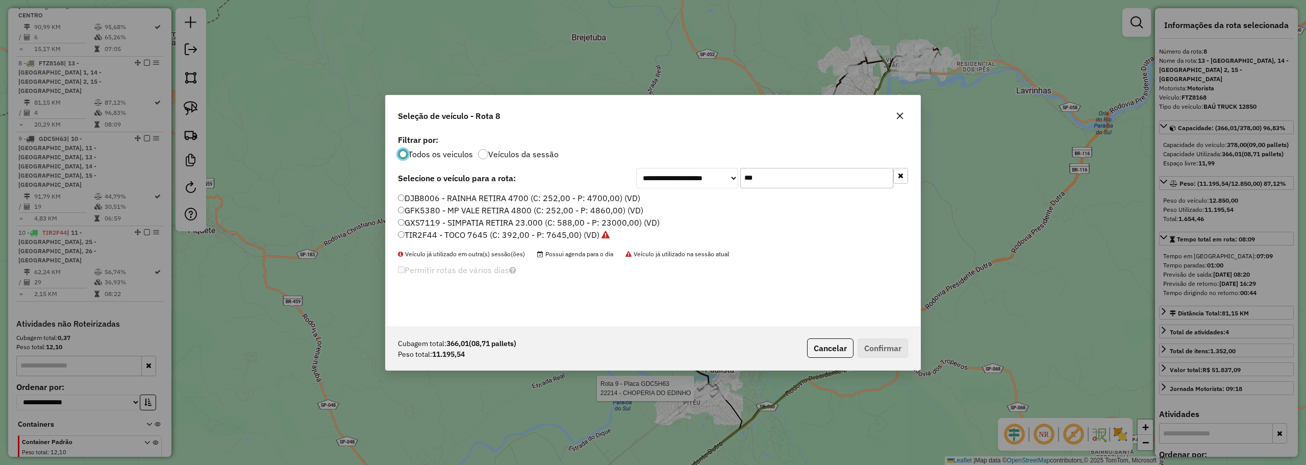
click at [771, 178] on input "***" at bounding box center [816, 178] width 153 height 20
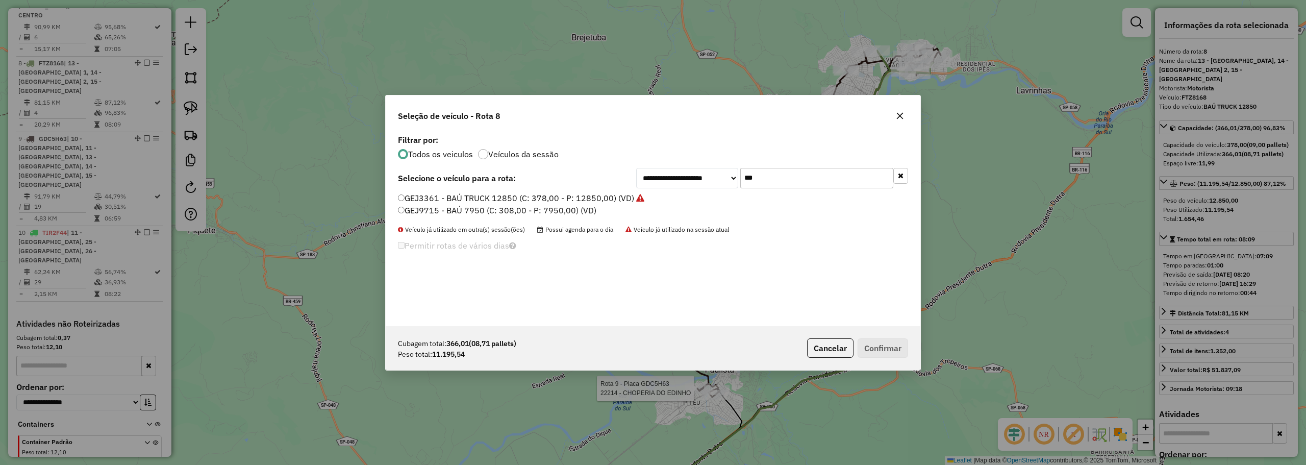
type input "***"
click at [461, 201] on label "GEJ3361 - BAÚ TRUCK 12850 (C: 378,00 - P: 12850,00) (VD)" at bounding box center [521, 198] width 246 height 12
click at [890, 358] on div "Cubagem total: 366,01 (08,71 pallets) Peso total: 11.195,54 Cancelar Confirmar" at bounding box center [653, 348] width 534 height 44
click at [894, 348] on button "Confirmar" at bounding box center [882, 347] width 50 height 19
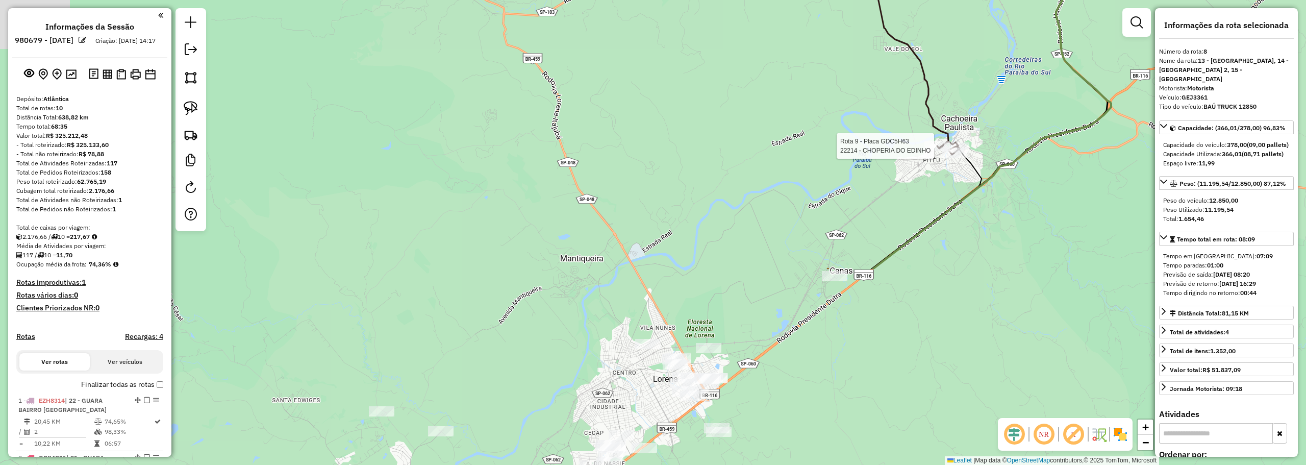
select select "**********"
click at [792, 101] on div "Rota 9 - Placa GDC5H63 22214 - CHOPERIA DO EDINHO Janela de atendimento Grade d…" at bounding box center [653, 232] width 1306 height 465
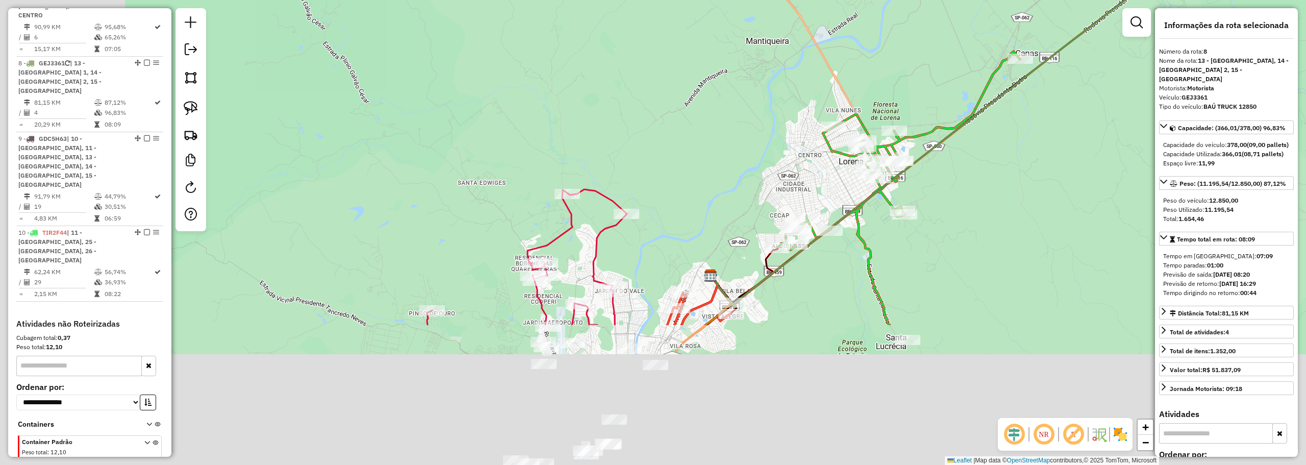
drag, startPoint x: 622, startPoint y: 253, endPoint x: 690, endPoint y: 242, distance: 68.3
click at [802, 48] on div "Rota 9 - Placa GDC5H63 22214 - CHOPERIA DO EDINHO Janela de atendimento Grade d…" at bounding box center [653, 232] width 1306 height 465
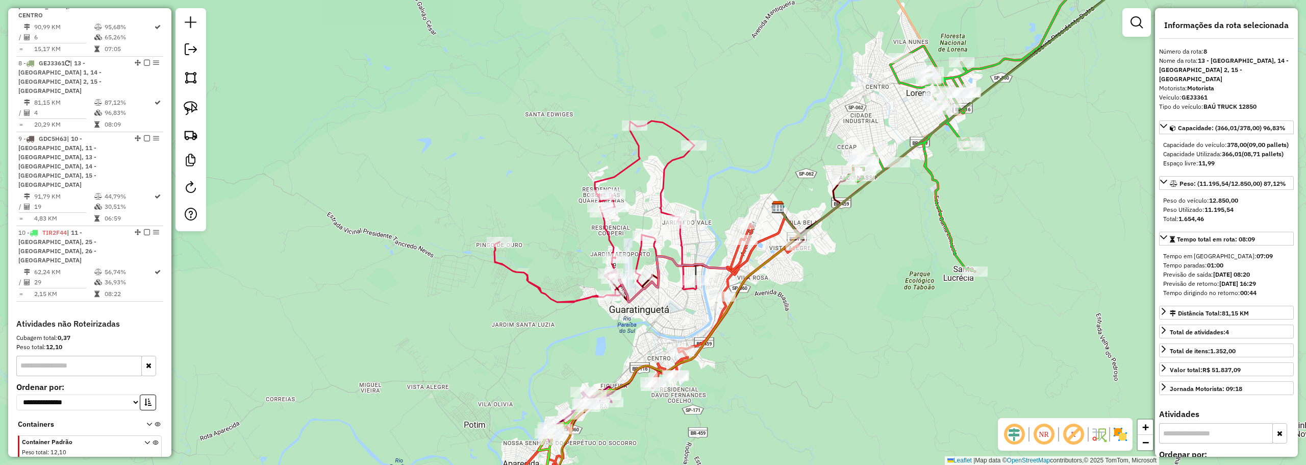
drag, startPoint x: 606, startPoint y: 377, endPoint x: 643, endPoint y: 321, distance: 67.1
click at [642, 322] on div "Rota 9 - Placa GDC5H63 22214 - CHOPERIA DO EDINHO Janela de atendimento Grade d…" at bounding box center [653, 232] width 1306 height 465
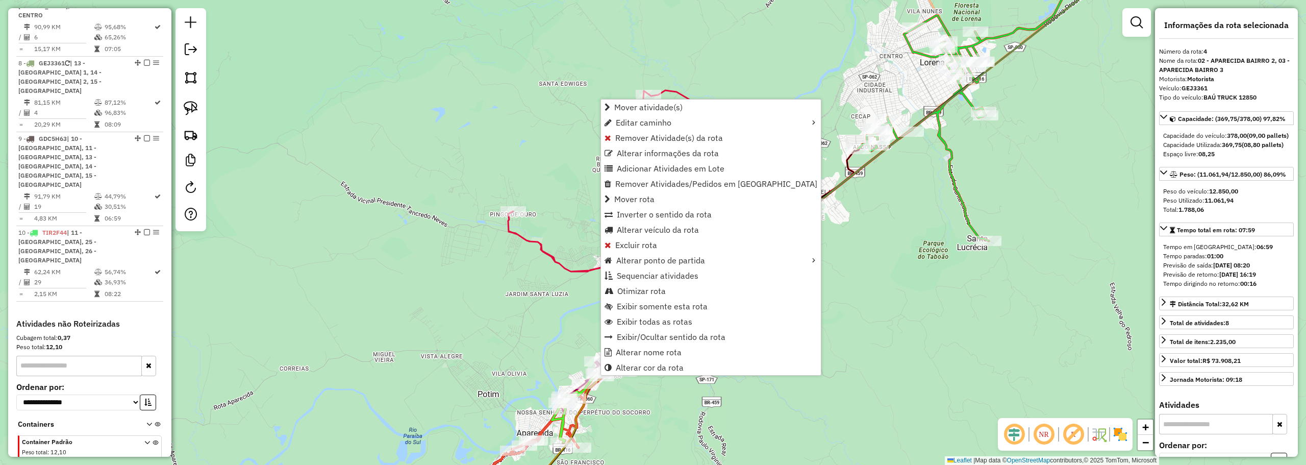
scroll to position [603, 0]
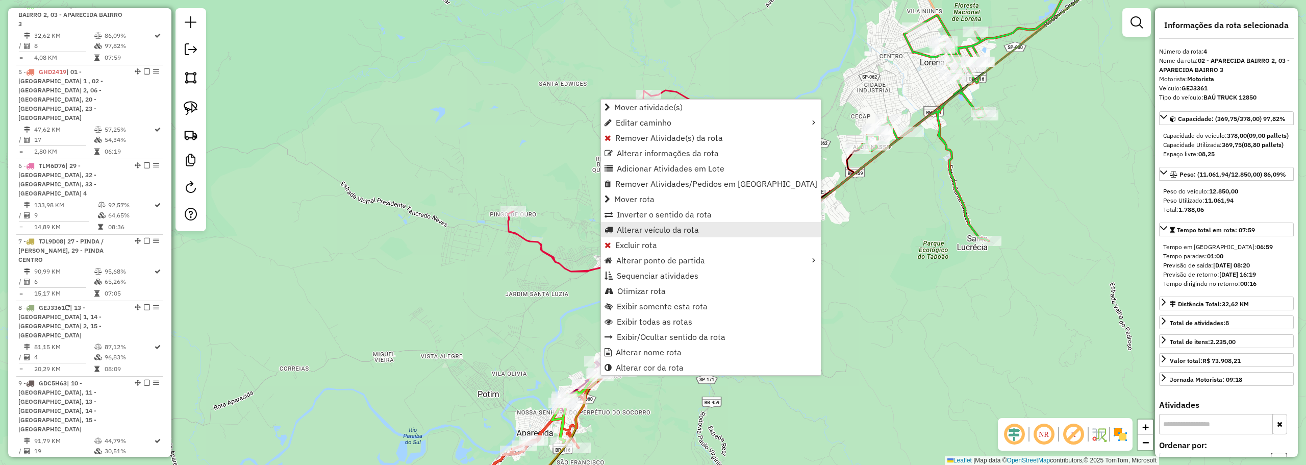
click at [633, 223] on link "Alterar veículo da rota" at bounding box center [711, 229] width 220 height 15
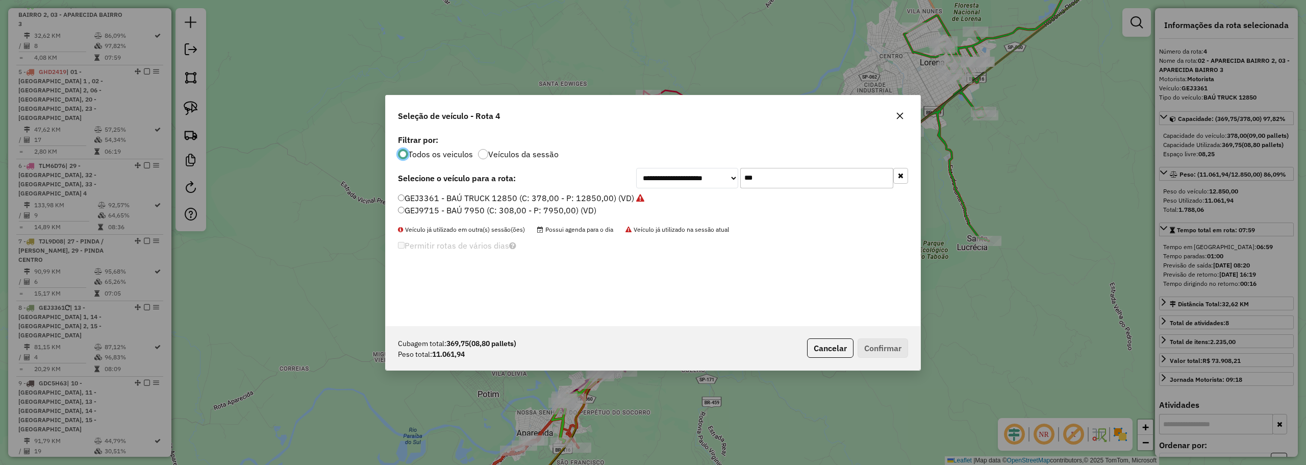
scroll to position [6, 3]
click at [757, 174] on input "***" at bounding box center [816, 178] width 153 height 20
type input "**"
click at [474, 213] on label "FTZ8168 - BAÚ TRUCK 12850 (C: 378,00 - P: 12850,00) (VD)" at bounding box center [516, 210] width 236 height 12
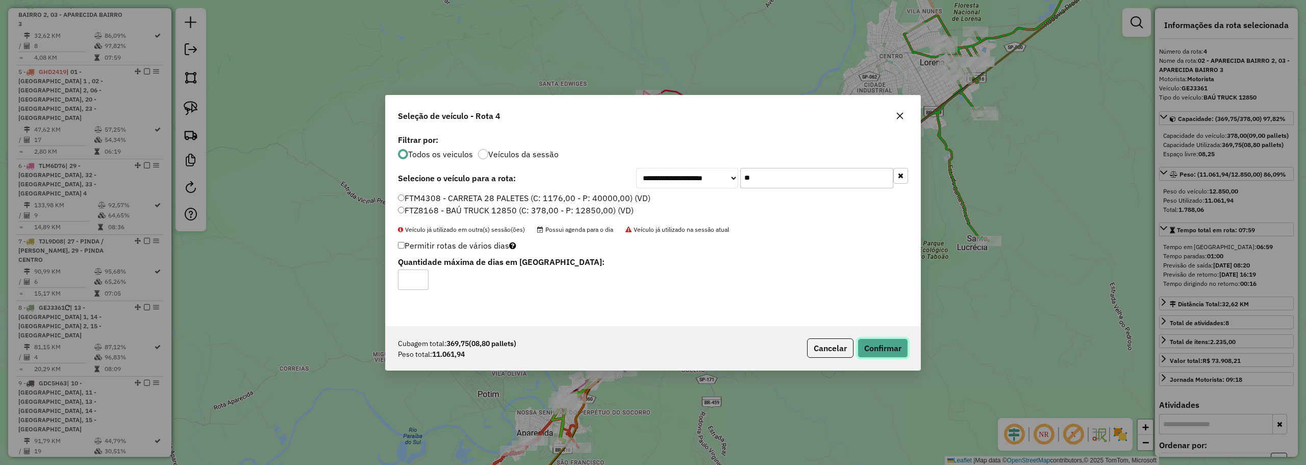
click at [890, 349] on button "Confirmar" at bounding box center [882, 347] width 50 height 19
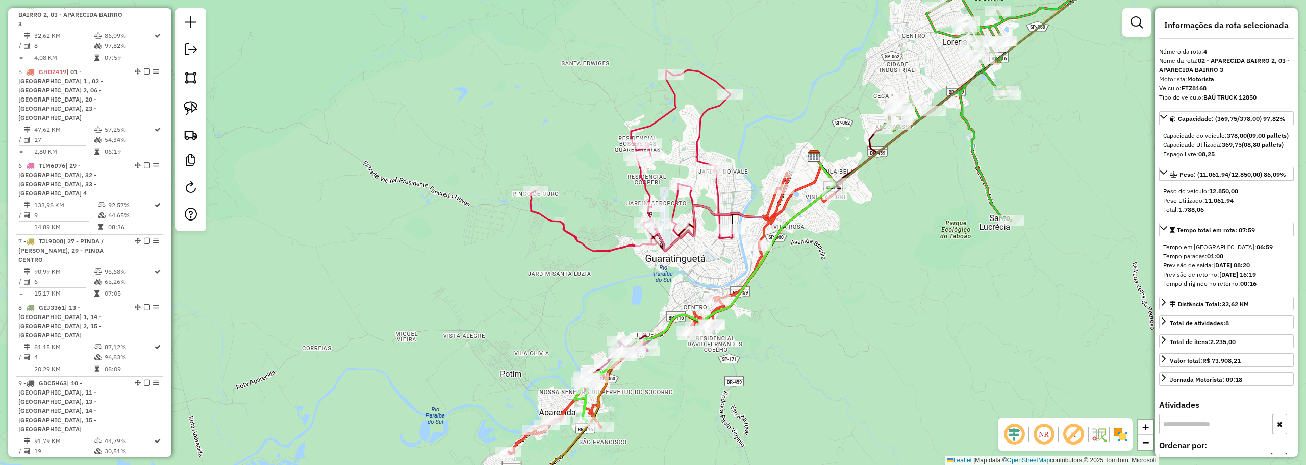
drag, startPoint x: 545, startPoint y: 344, endPoint x: 570, endPoint y: 321, distance: 33.2
click at [570, 321] on div "Rota 9 - Placa GDC5H63 22214 - CHOPERIA DO EDINHO Janela de atendimento Grade d…" at bounding box center [653, 232] width 1306 height 465
drag, startPoint x: 911, startPoint y: 199, endPoint x: 776, endPoint y: 343, distance: 198.1
click at [776, 343] on div "Rota 9 - Placa GDC5H63 22214 - CHOPERIA DO EDINHO Janela de atendimento Grade d…" at bounding box center [653, 232] width 1306 height 465
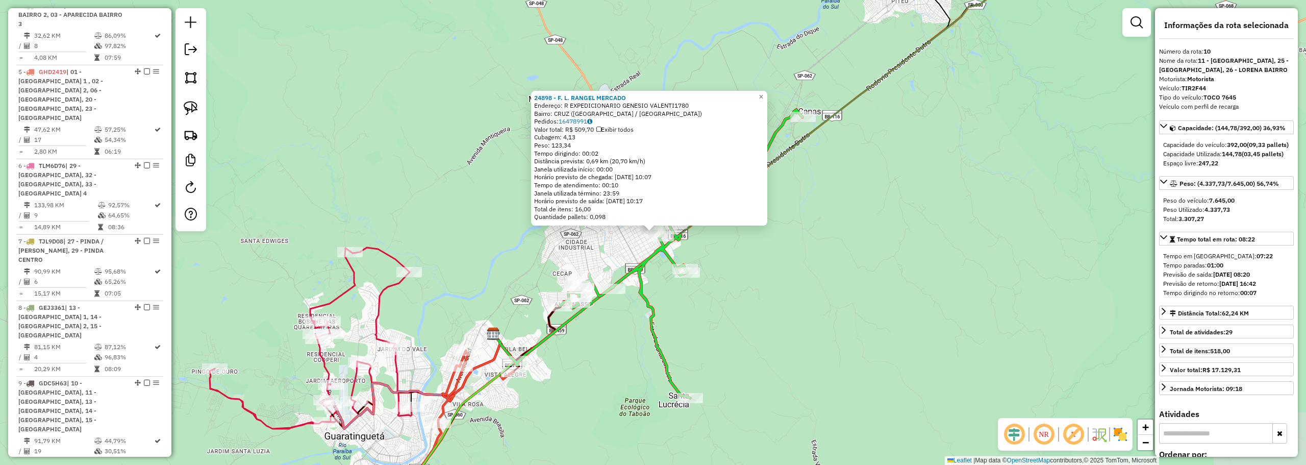
scroll to position [847, 0]
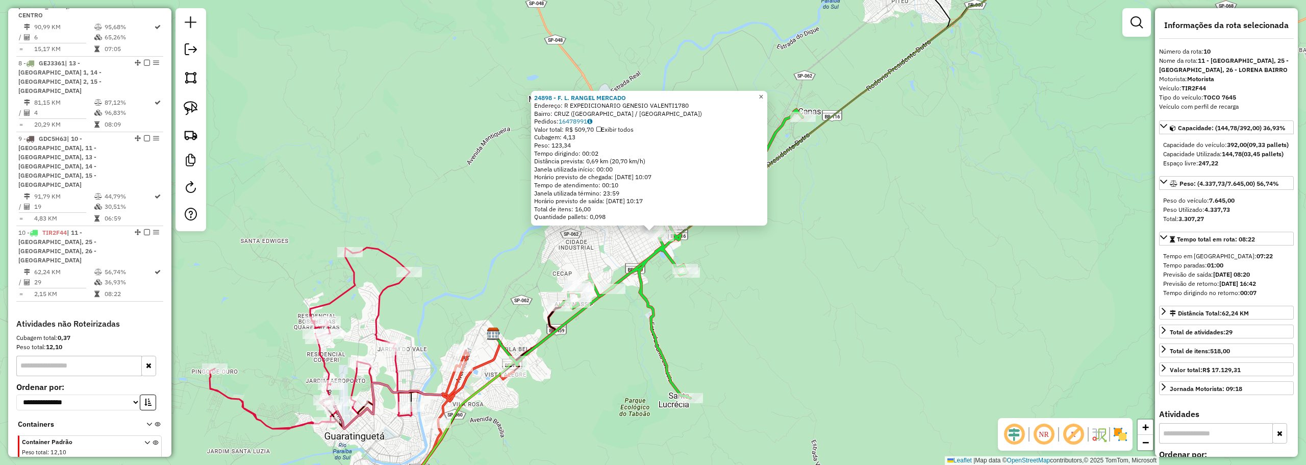
click at [767, 93] on link "×" at bounding box center [761, 97] width 12 height 12
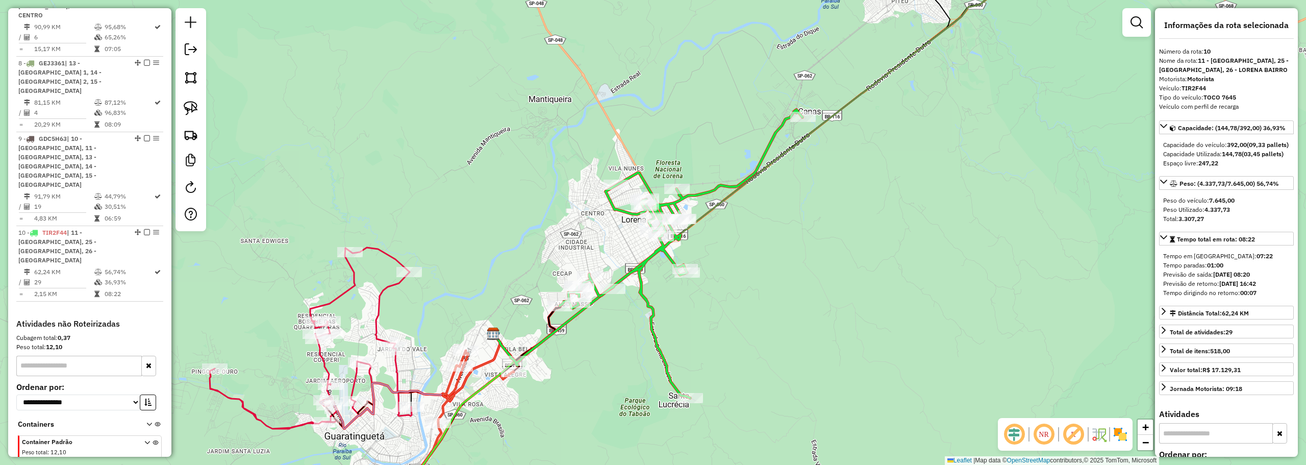
drag, startPoint x: 779, startPoint y: 270, endPoint x: 686, endPoint y: 364, distance: 131.6
click at [686, 364] on div "Janela de atendimento Grade de atendimento Capacidade Transportadoras Veículos …" at bounding box center [653, 232] width 1306 height 465
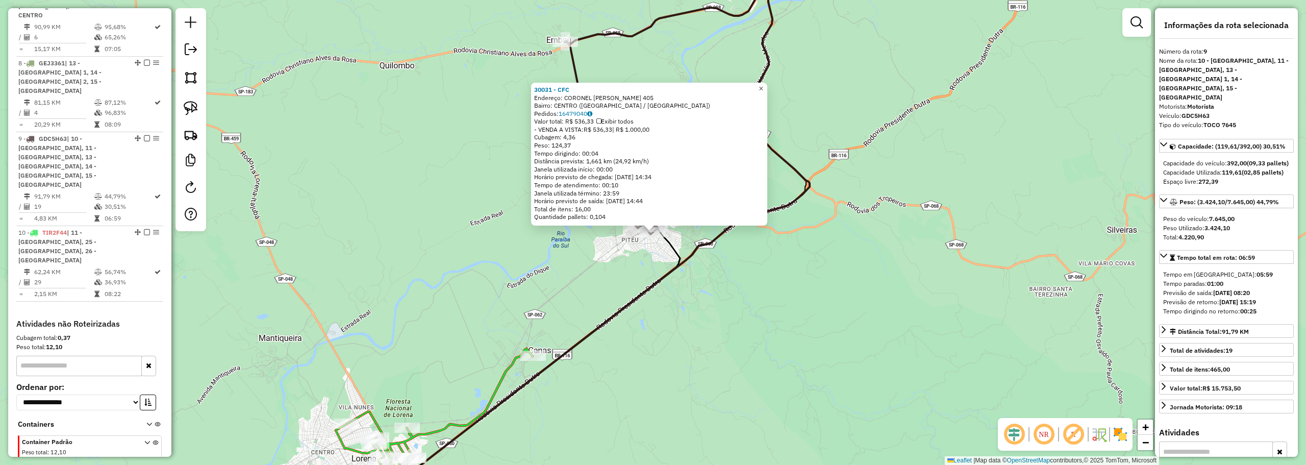
click at [766, 85] on link "×" at bounding box center [761, 89] width 12 height 12
drag, startPoint x: 770, startPoint y: 85, endPoint x: 646, endPoint y: 133, distance: 133.1
click at [763, 84] on span "×" at bounding box center [760, 88] width 5 height 9
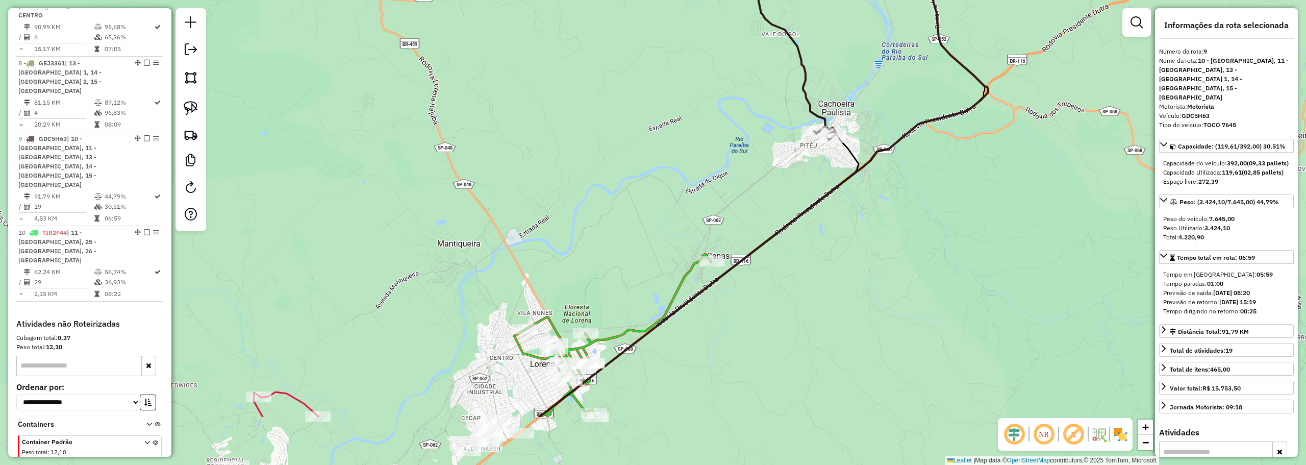
drag, startPoint x: 655, startPoint y: 181, endPoint x: 649, endPoint y: 219, distance: 38.2
click at [681, 162] on div "Janela de atendimento Grade de atendimento Capacidade Transportadoras Veículos …" at bounding box center [653, 232] width 1306 height 465
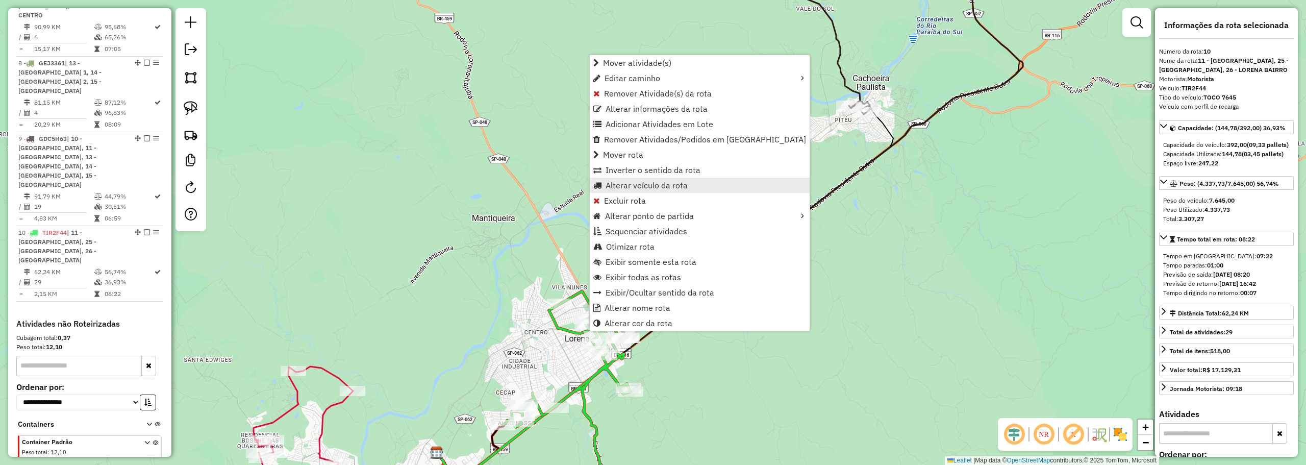
click at [633, 187] on span "Alterar veículo da rota" at bounding box center [646, 185] width 82 height 8
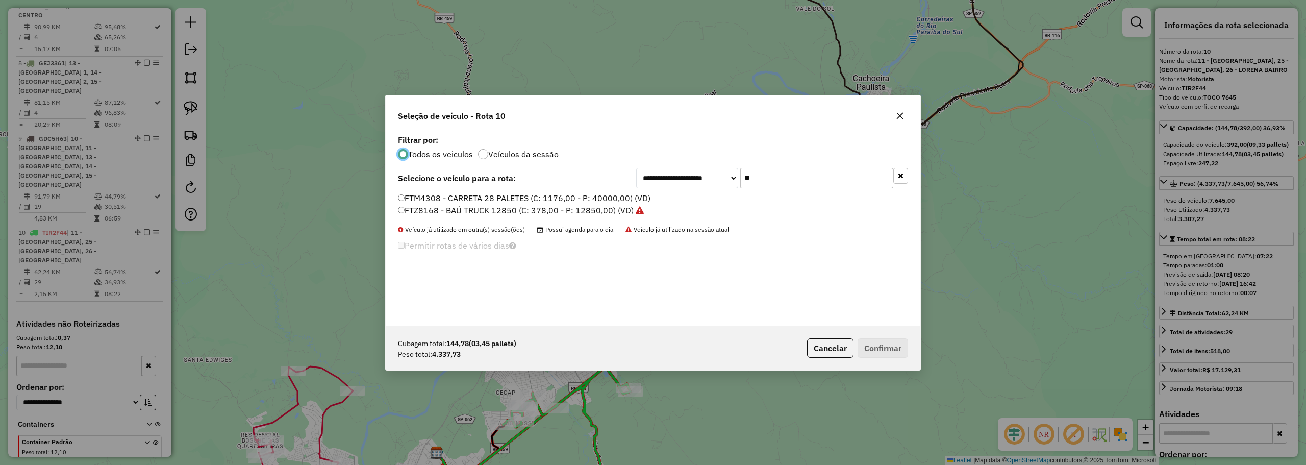
scroll to position [6, 3]
click at [777, 182] on input "**" at bounding box center [816, 178] width 153 height 20
type input "**"
click at [561, 195] on label "GBU4G23 - TOCO 7645 (C: 392,00 - P: 7645,00) (VD)" at bounding box center [501, 198] width 206 height 12
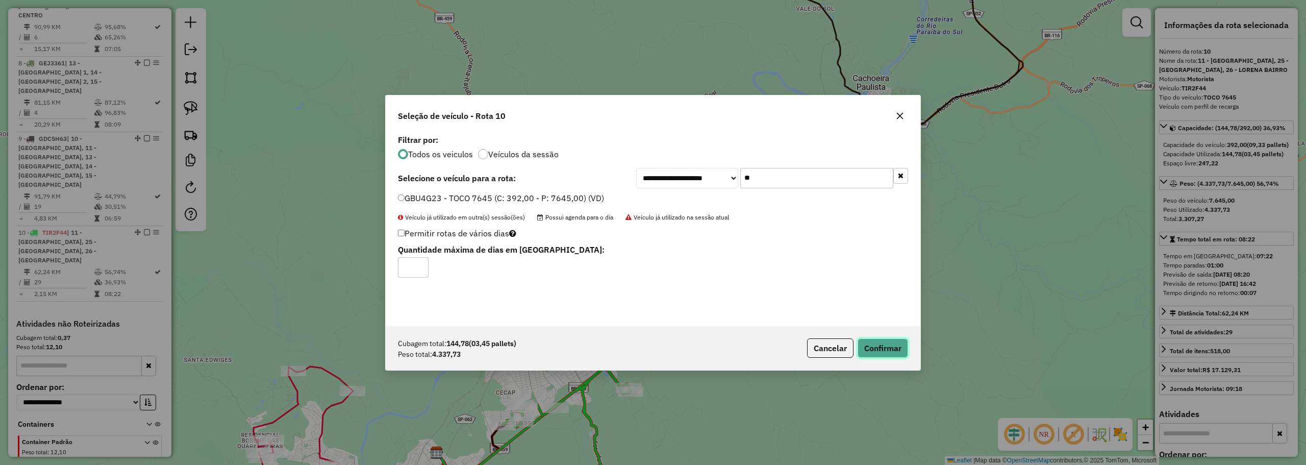
click at [875, 341] on button "Confirmar" at bounding box center [882, 347] width 50 height 19
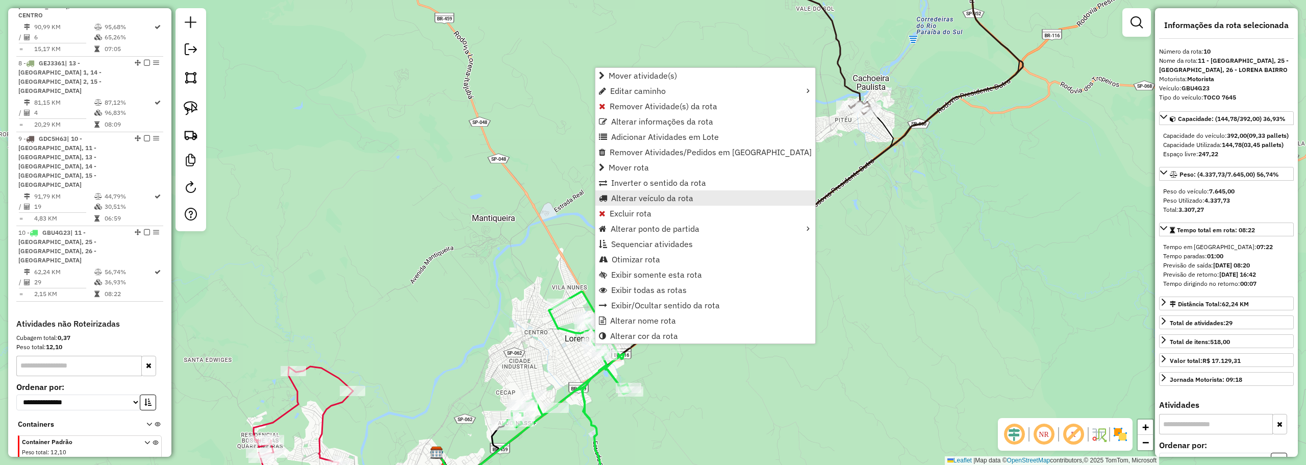
click at [633, 198] on span "Alterar veículo da rota" at bounding box center [652, 198] width 82 height 8
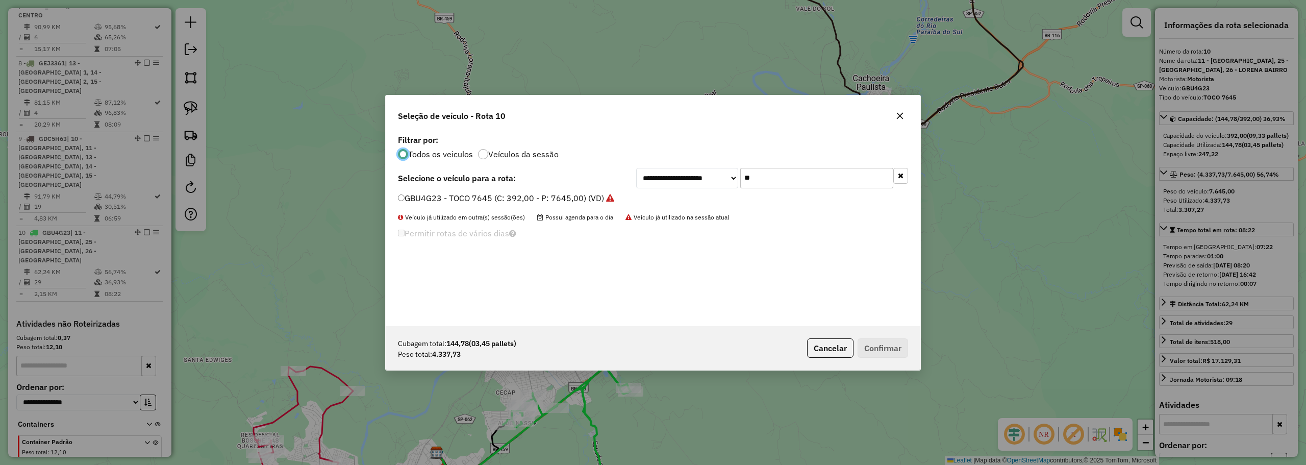
click at [771, 176] on input "**" at bounding box center [816, 178] width 153 height 20
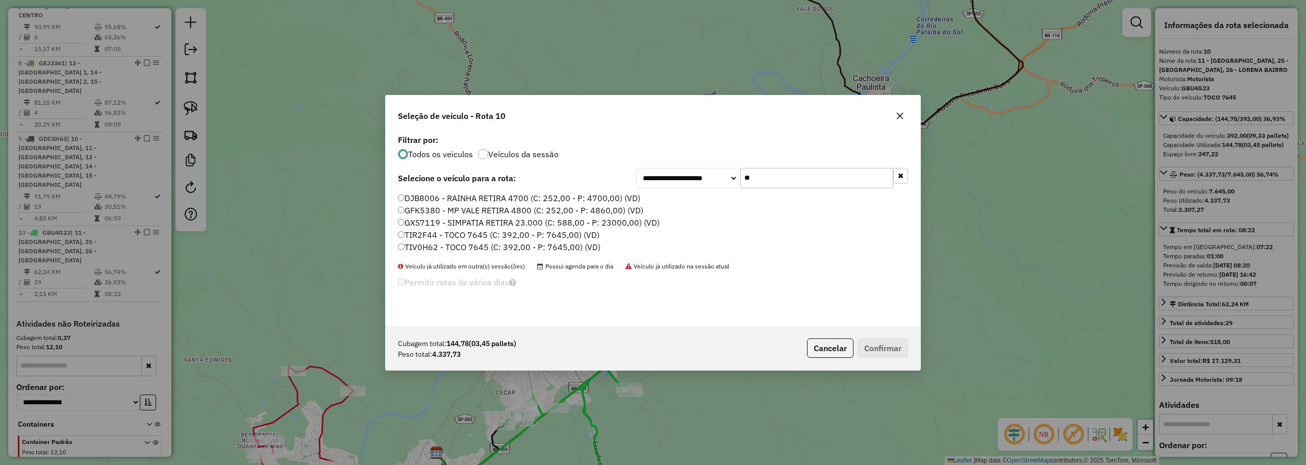
type input "**"
click at [445, 235] on label "TIR2F44 - TOCO 7645 (C: 392,00 - P: 7645,00) (VD)" at bounding box center [498, 234] width 201 height 12
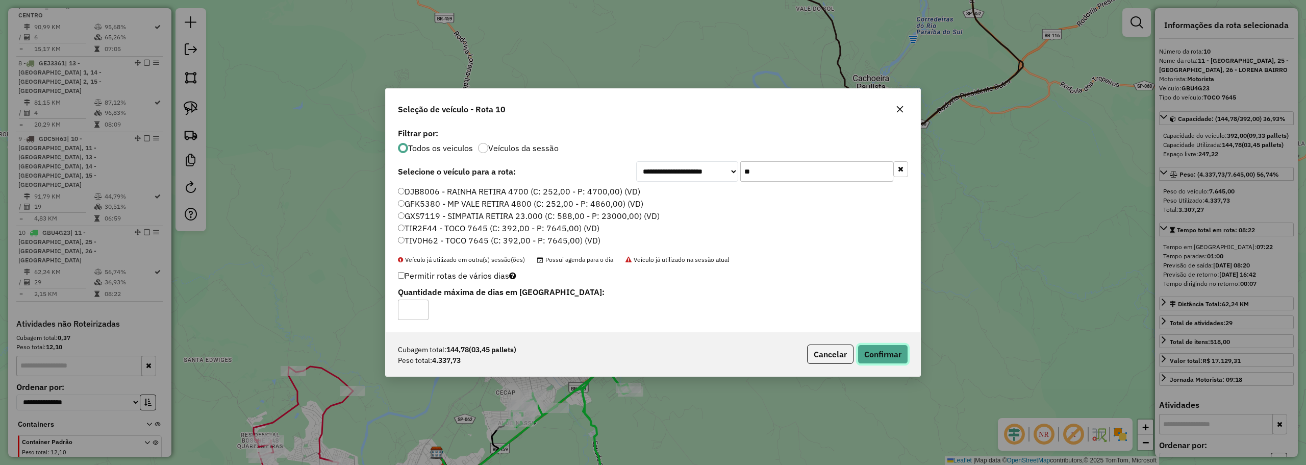
click at [904, 354] on button "Confirmar" at bounding box center [882, 353] width 50 height 19
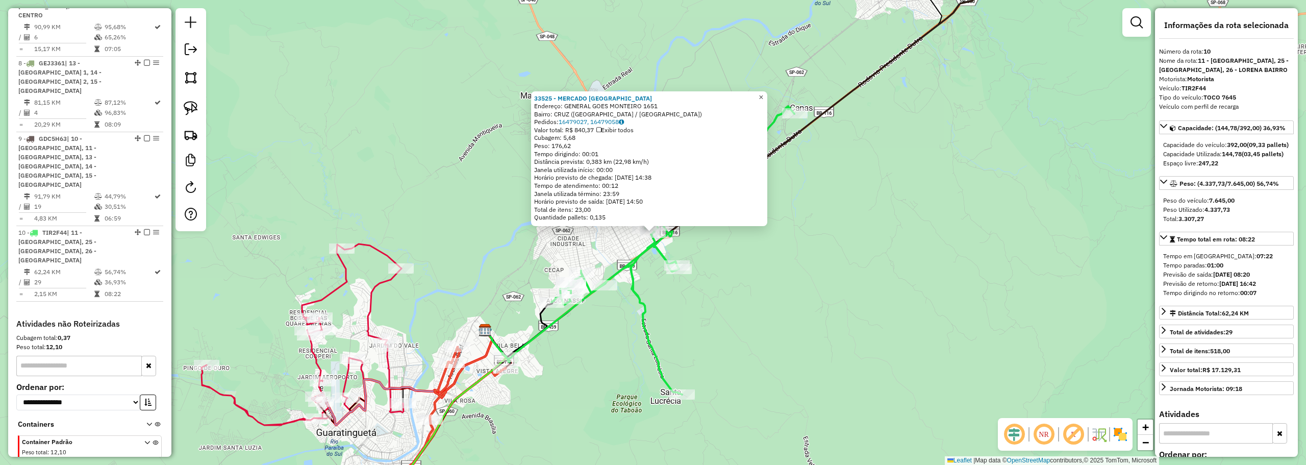
click at [763, 97] on span "×" at bounding box center [760, 97] width 5 height 9
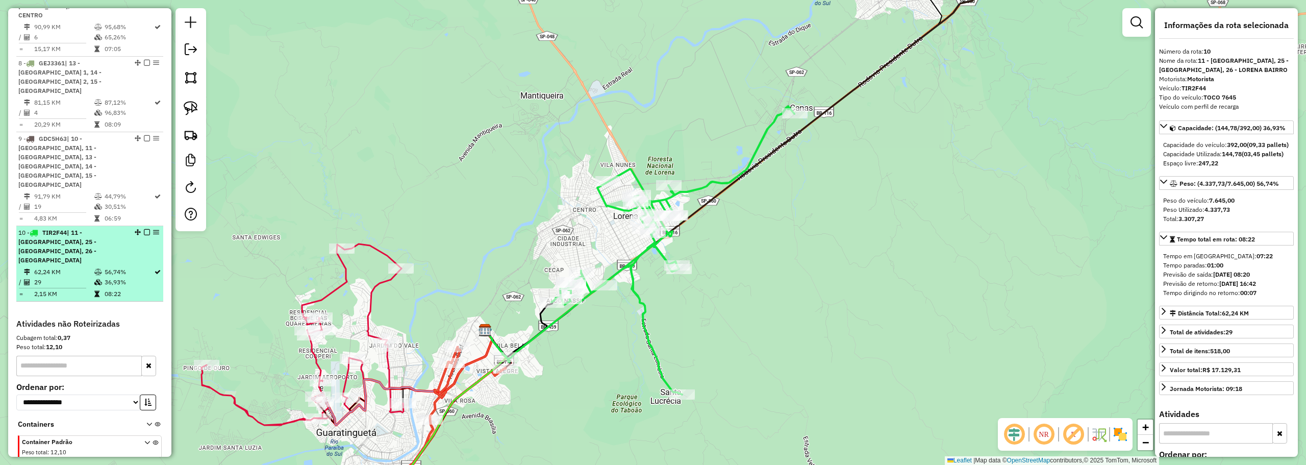
click at [145, 229] on em at bounding box center [147, 232] width 6 height 6
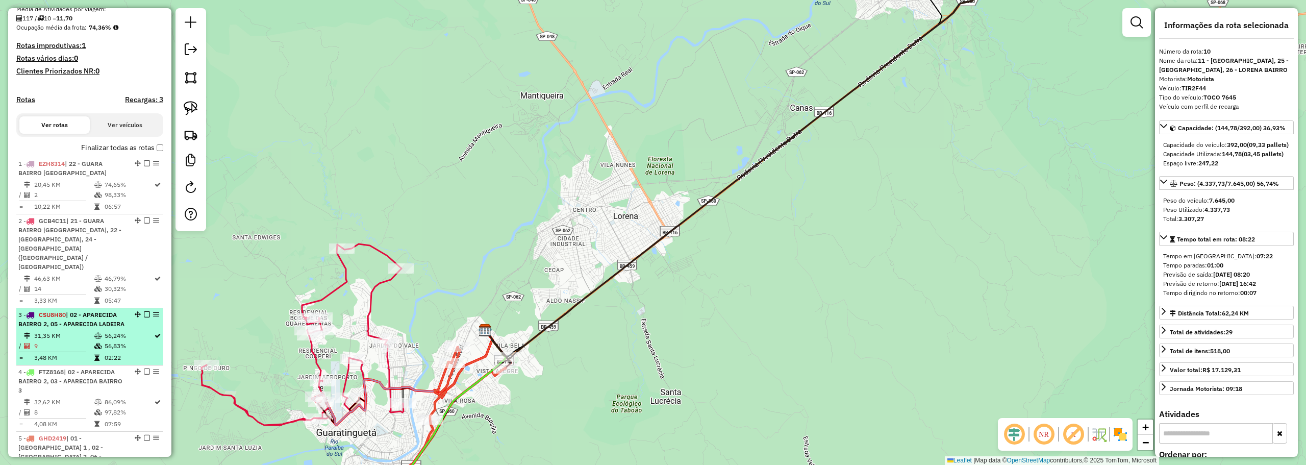
scroll to position [81, 0]
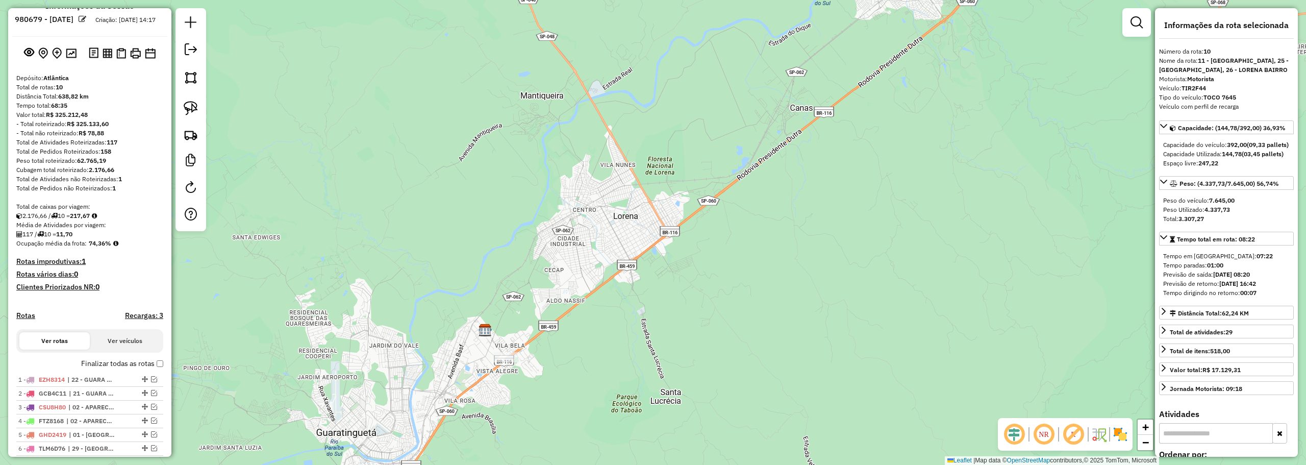
scroll to position [0, 0]
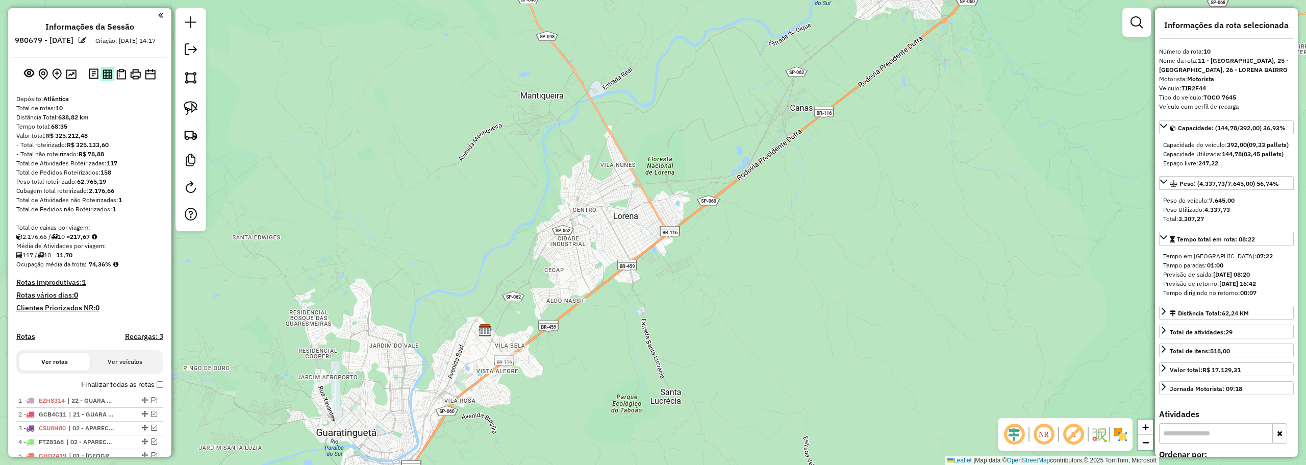
click at [108, 79] on img at bounding box center [108, 74] width 10 height 10
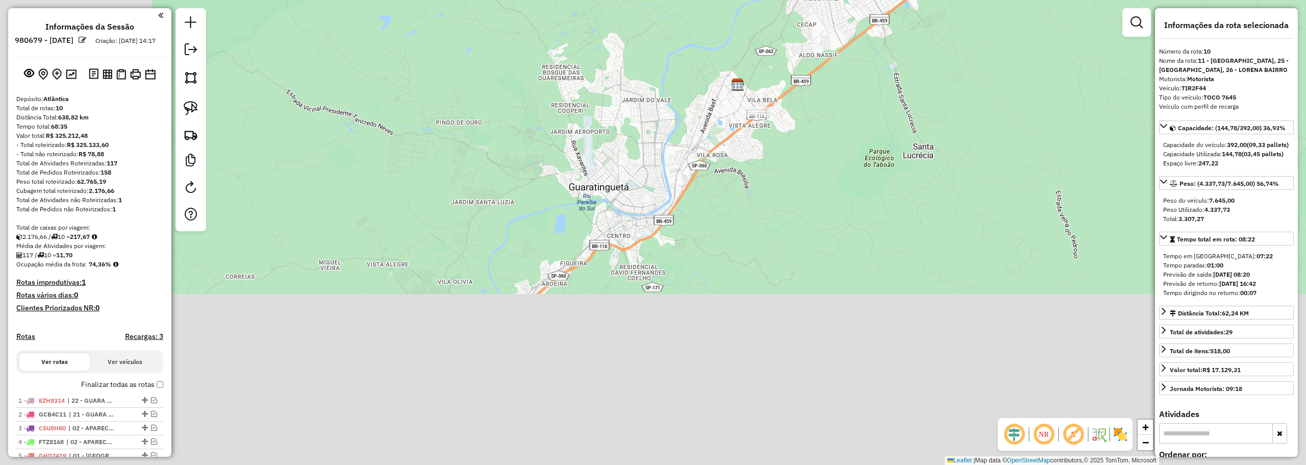
drag, startPoint x: 394, startPoint y: 384, endPoint x: 783, endPoint y: 58, distance: 507.6
click at [787, 50] on div "Janela de atendimento Grade de atendimento Capacidade Transportadoras Veículos …" at bounding box center [653, 232] width 1306 height 465
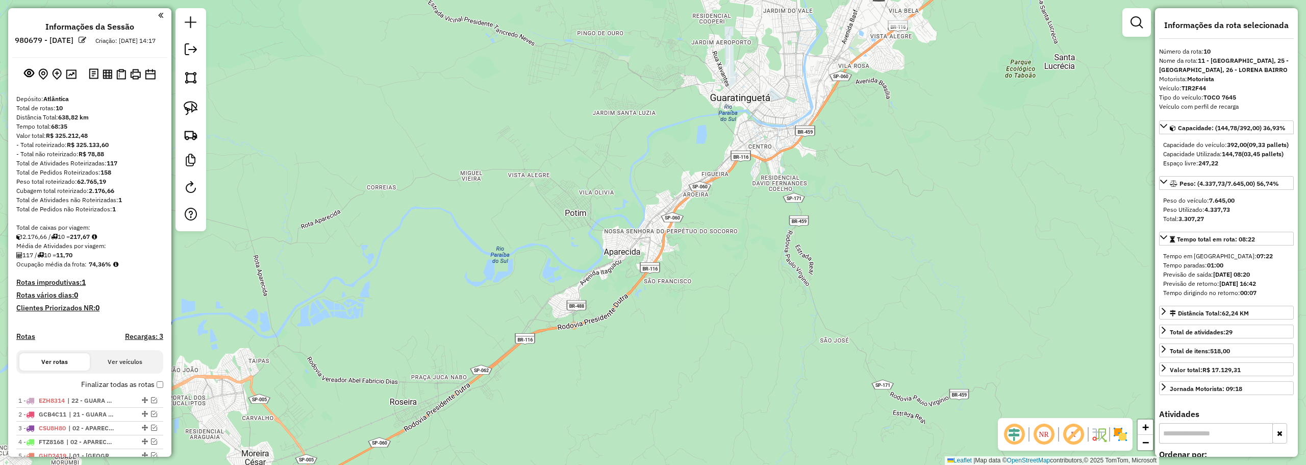
scroll to position [204, 0]
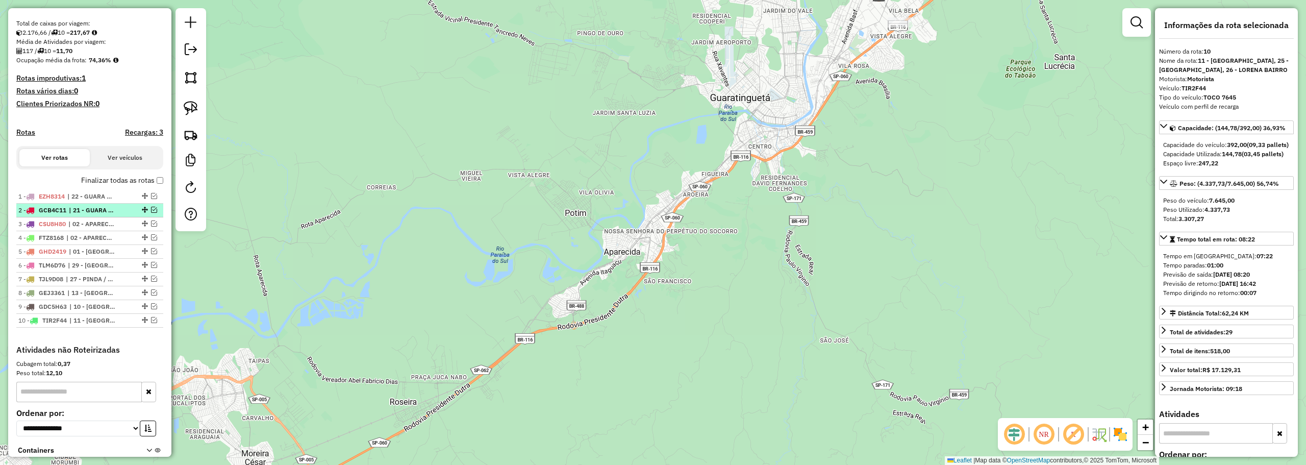
click at [151, 213] on em at bounding box center [154, 210] width 6 height 6
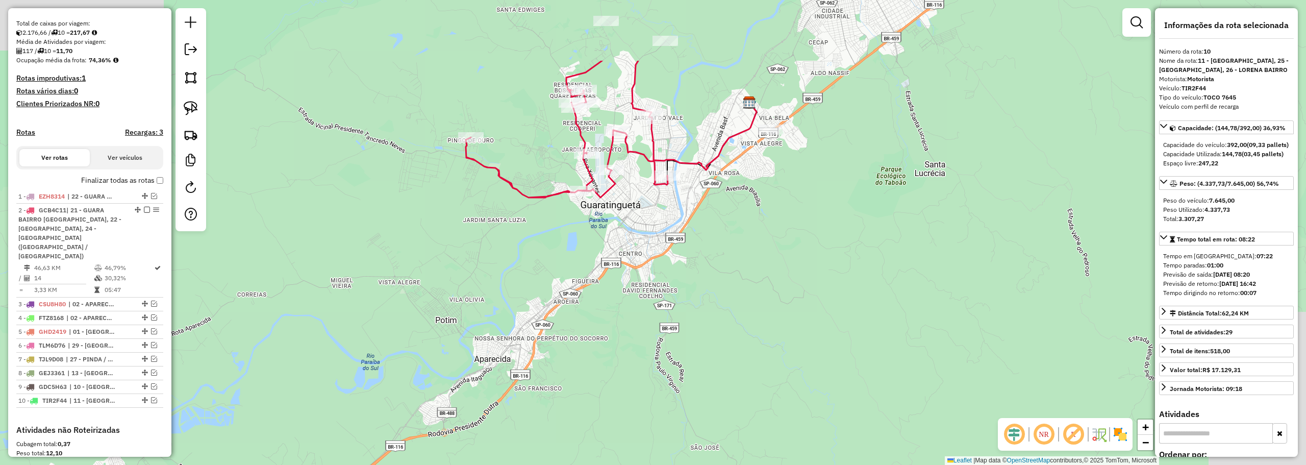
drag, startPoint x: 581, startPoint y: 209, endPoint x: 494, endPoint y: 290, distance: 118.7
click at [494, 290] on div "Janela de atendimento Grade de atendimento Capacidade Transportadoras Veículos …" at bounding box center [653, 232] width 1306 height 465
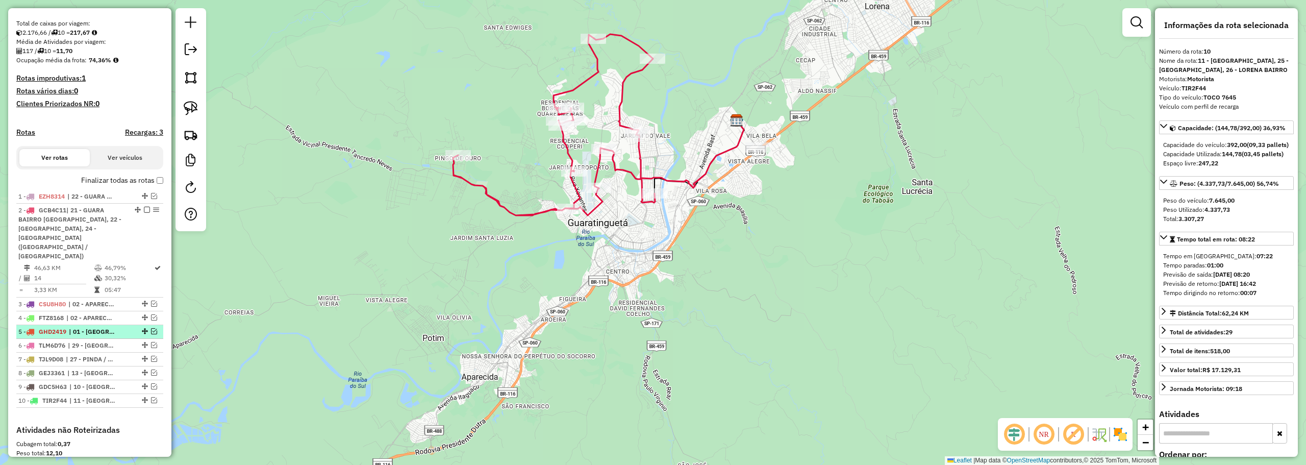
click at [151, 333] on em at bounding box center [154, 331] width 6 height 6
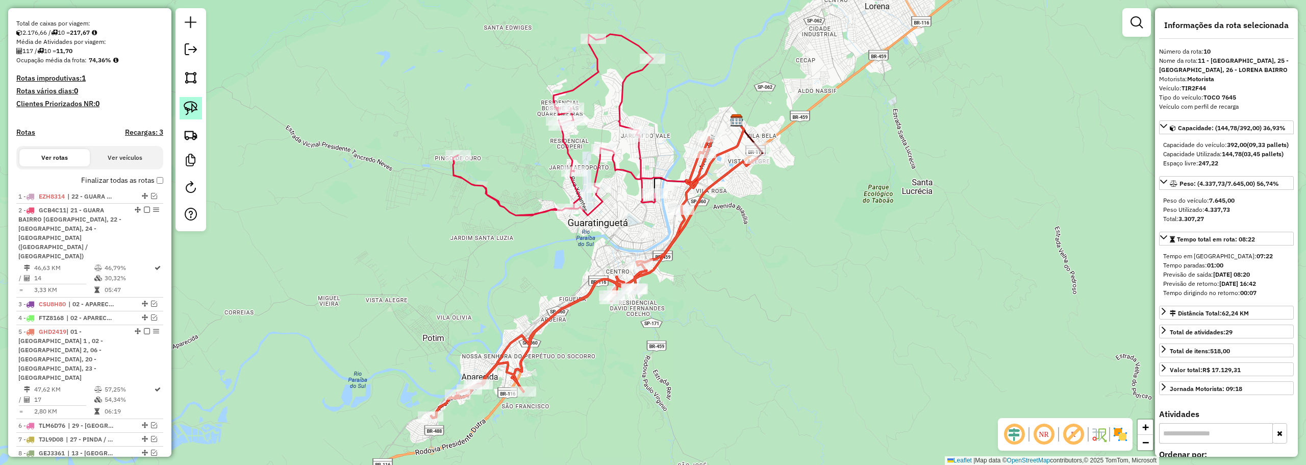
click at [184, 108] on img at bounding box center [191, 108] width 14 height 14
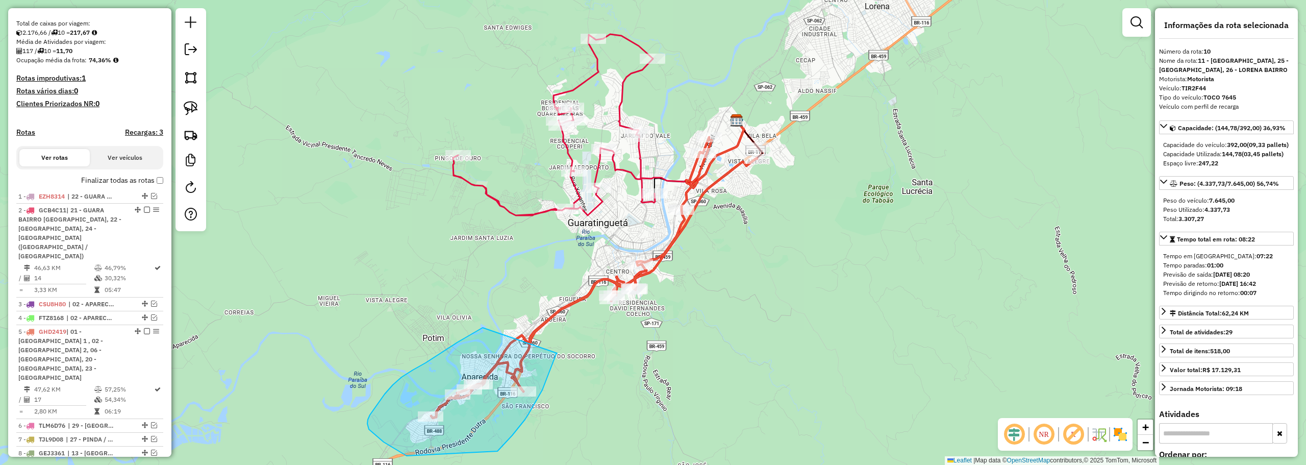
drag, startPoint x: 463, startPoint y: 339, endPoint x: 557, endPoint y: 353, distance: 94.9
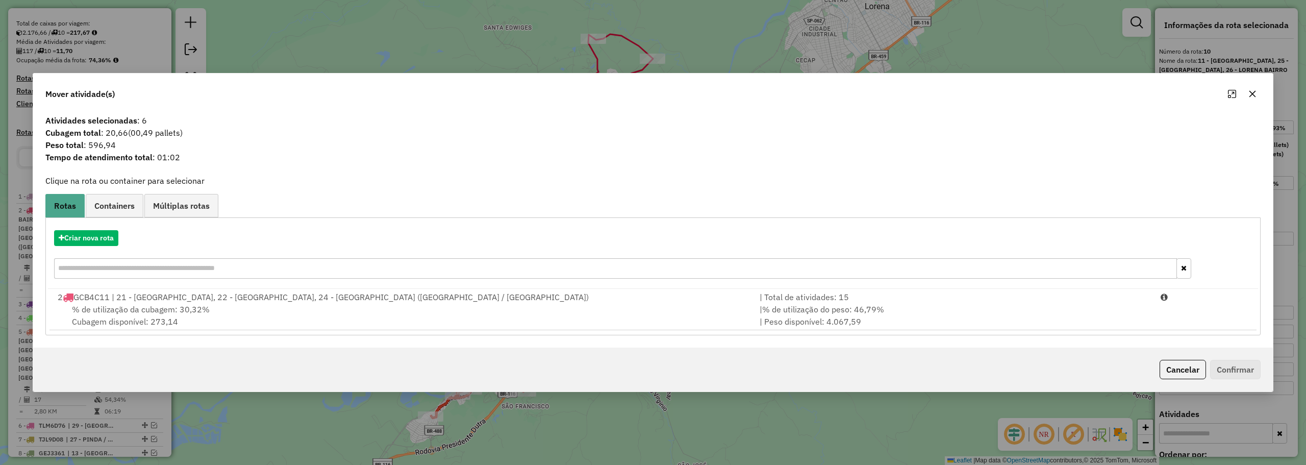
click at [1257, 90] on button "button" at bounding box center [1252, 94] width 16 height 16
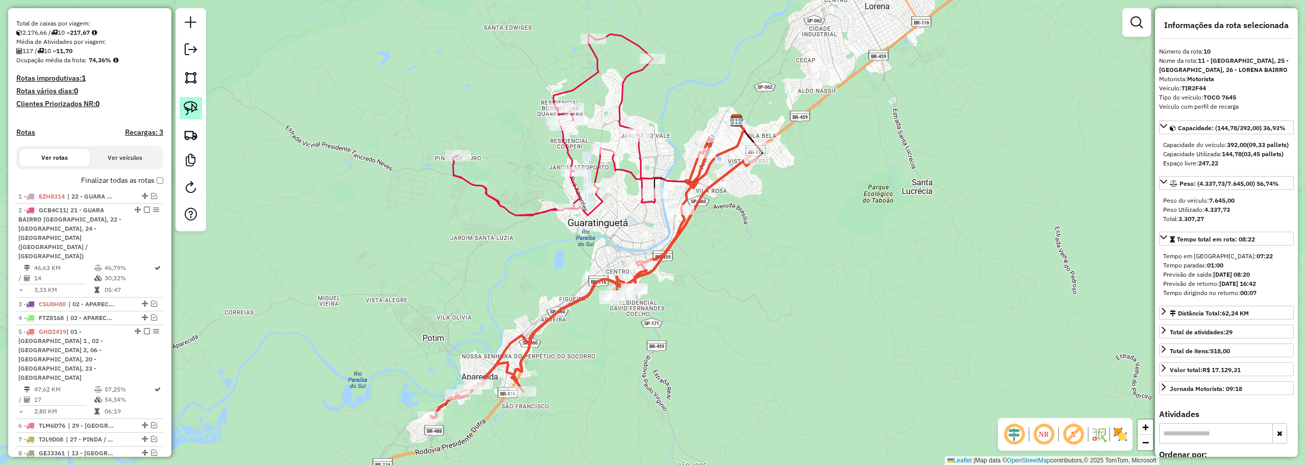
click at [191, 107] on img at bounding box center [191, 108] width 14 height 14
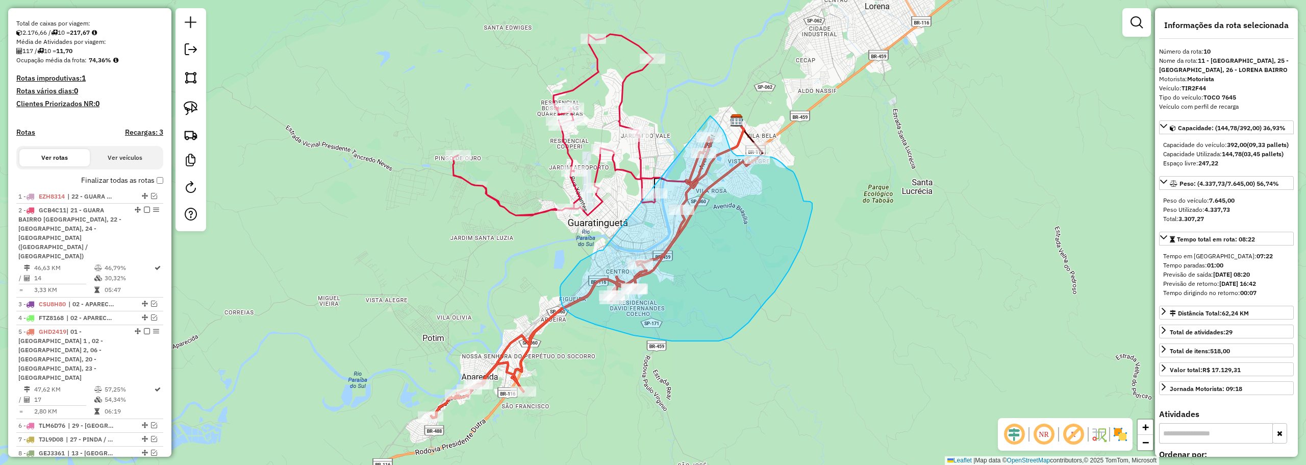
drag, startPoint x: 603, startPoint y: 250, endPoint x: 710, endPoint y: 116, distance: 171.6
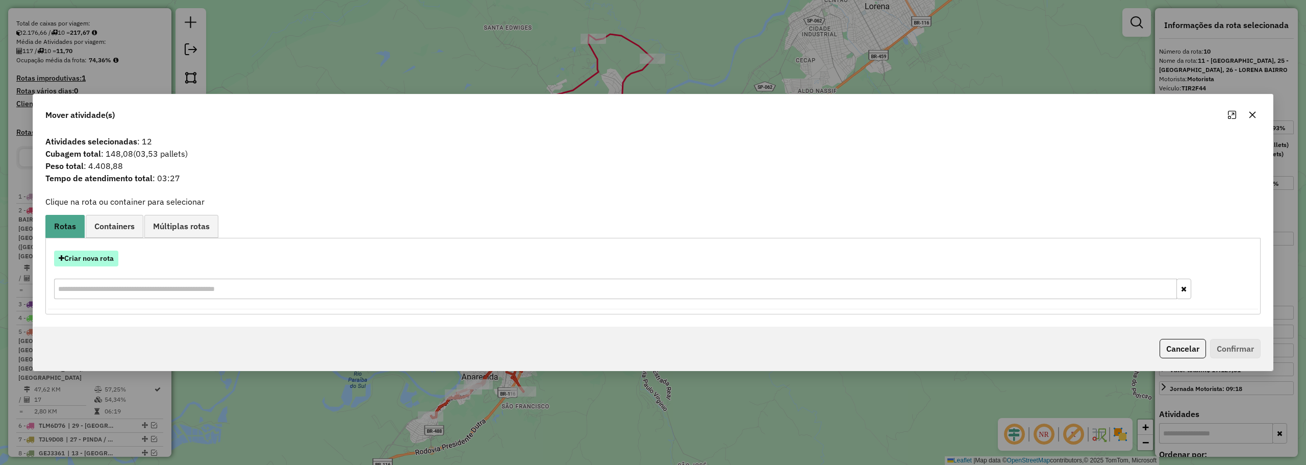
click at [115, 258] on button "Criar nova rota" at bounding box center [86, 258] width 64 height 16
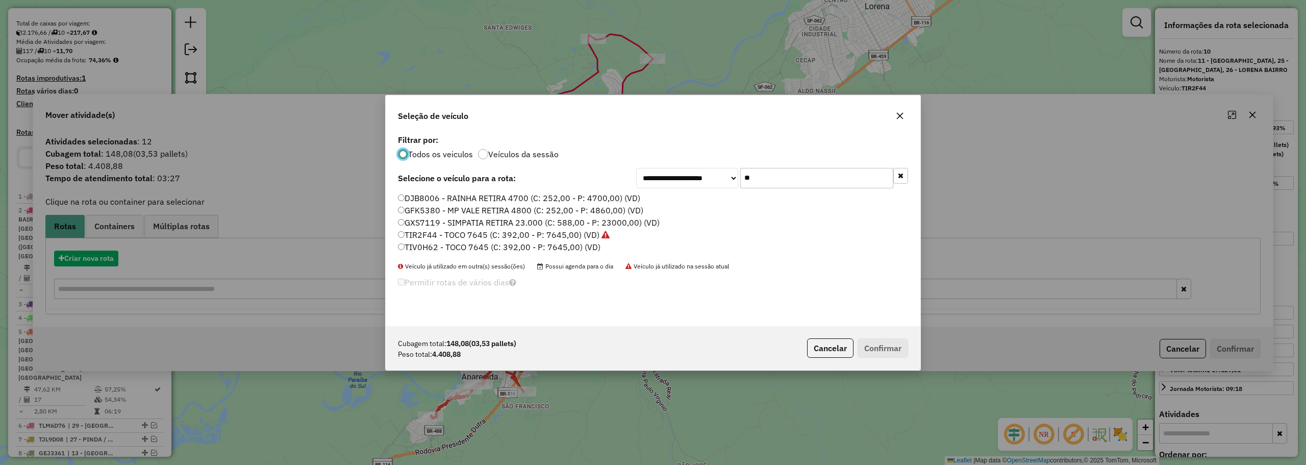
scroll to position [6, 3]
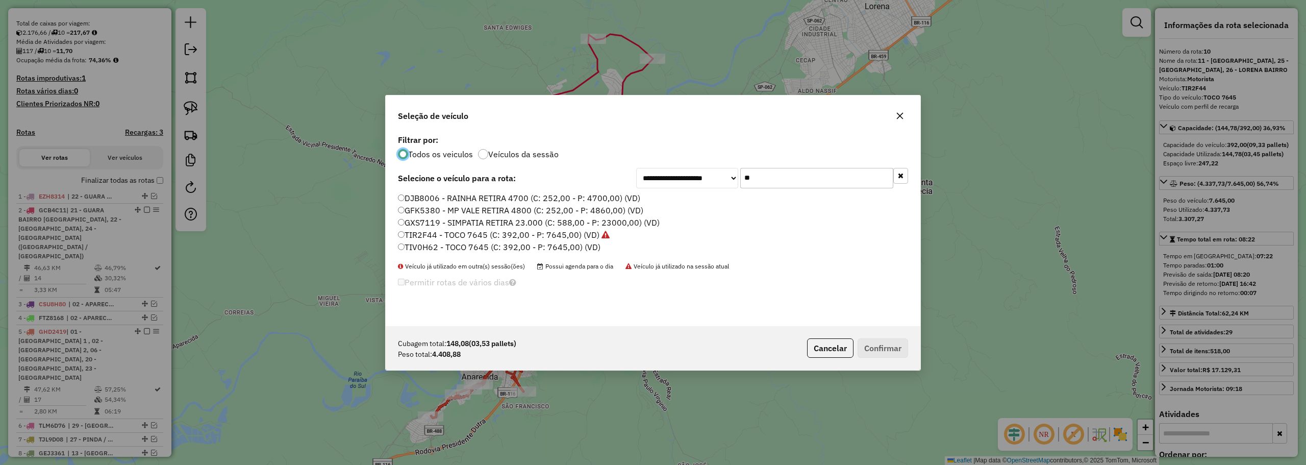
click at [784, 183] on input "**" at bounding box center [816, 178] width 153 height 20
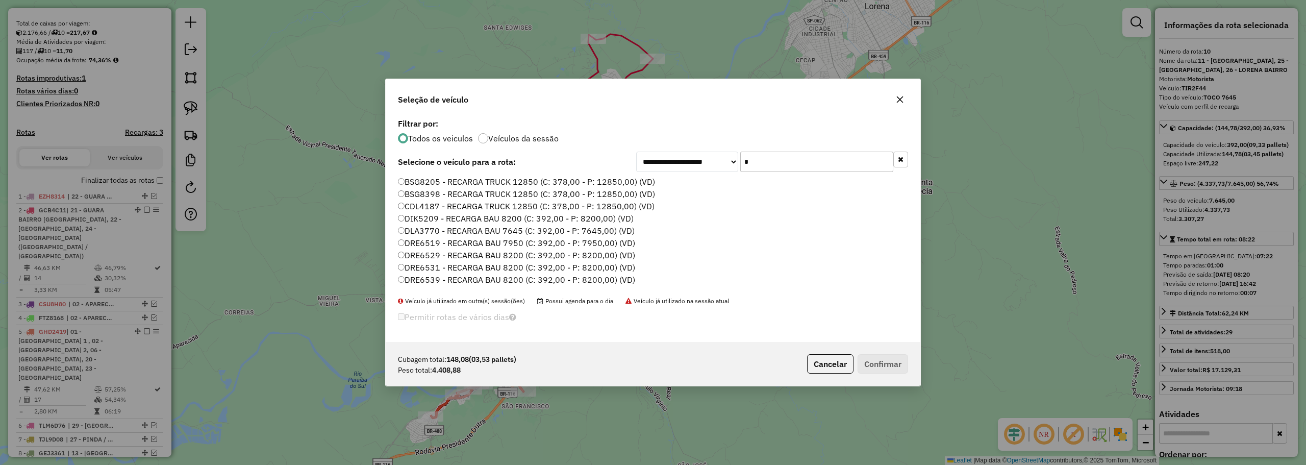
type input "*"
click at [901, 96] on icon "button" at bounding box center [900, 99] width 8 height 8
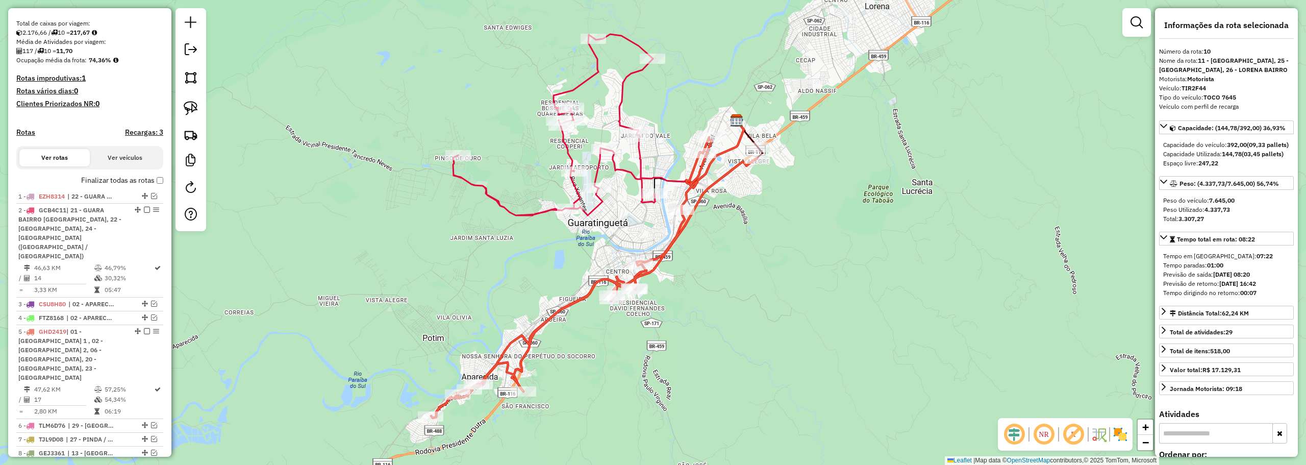
drag, startPoint x: 186, startPoint y: 105, endPoint x: 463, endPoint y: 184, distance: 288.0
click at [186, 105] on img at bounding box center [191, 108] width 14 height 14
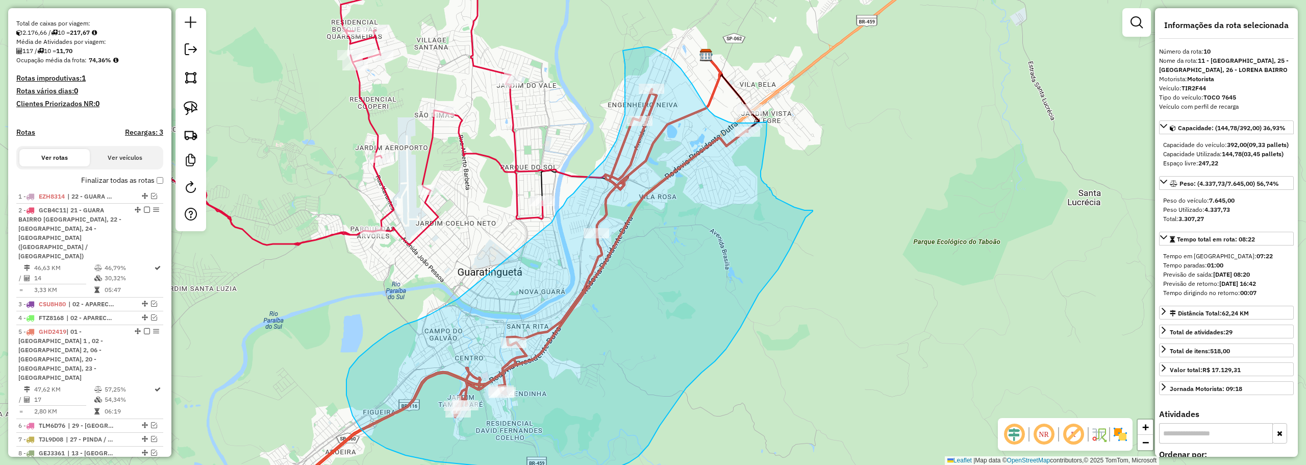
drag, startPoint x: 563, startPoint y: 271, endPoint x: 551, endPoint y: 222, distance: 50.2
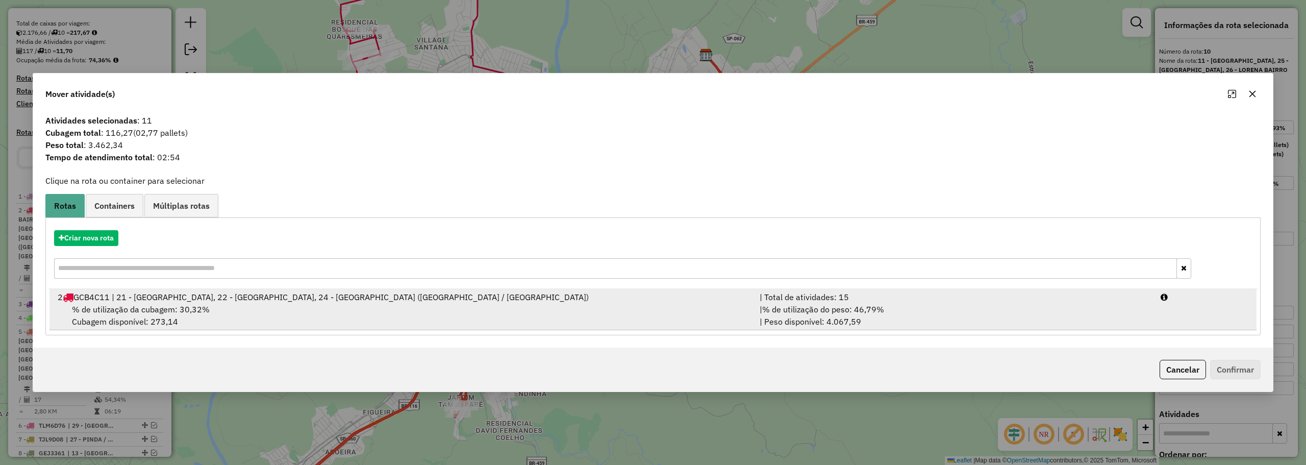
click at [348, 313] on div "% de utilização da cubagem: 30,32% Cubagem disponível: 273,14" at bounding box center [403, 315] width 702 height 24
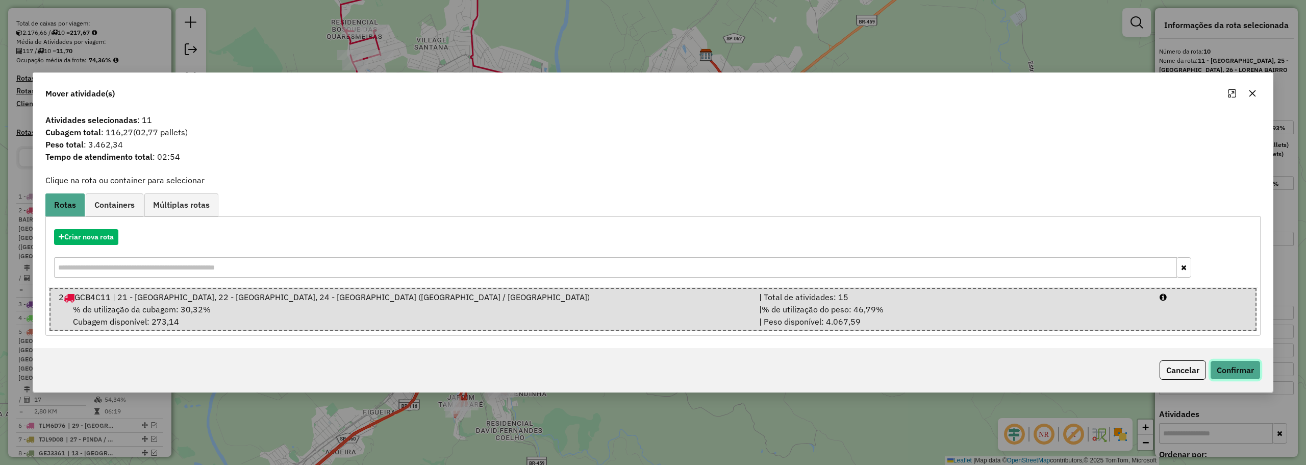
click at [1254, 372] on button "Confirmar" at bounding box center [1235, 369] width 50 height 19
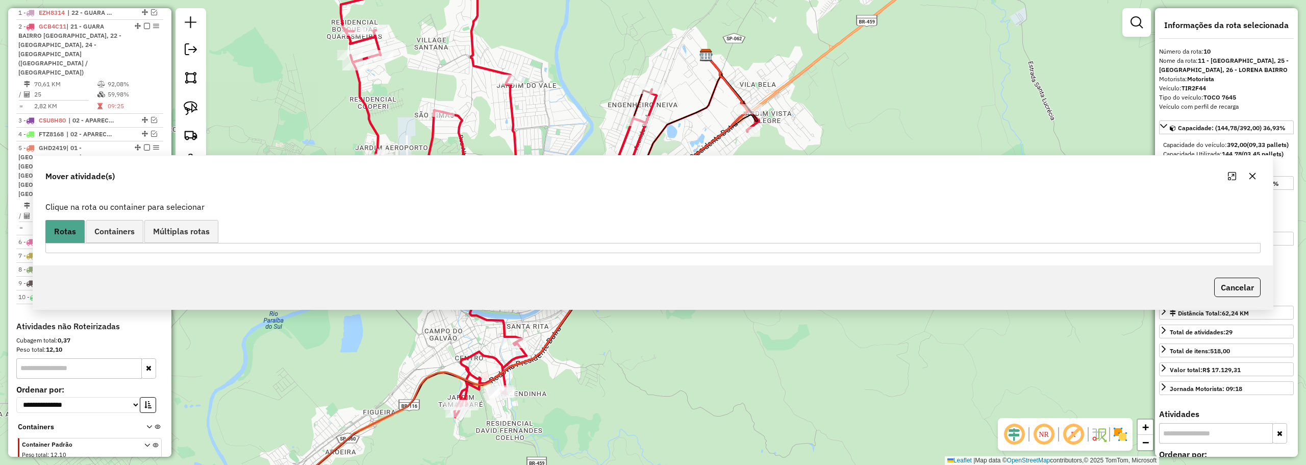
scroll to position [427, 0]
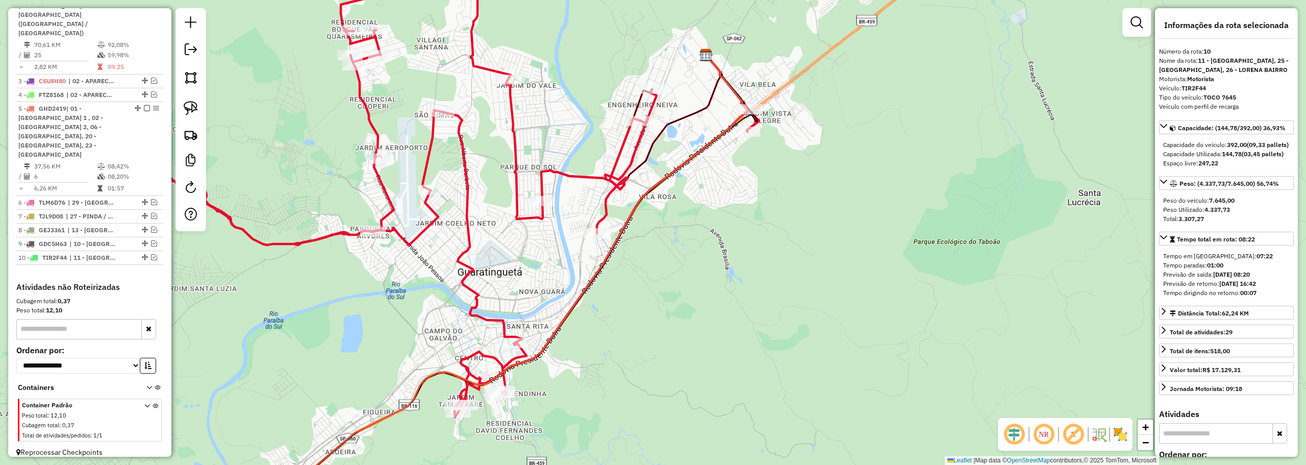
click at [603, 227] on icon at bounding box center [449, 185] width 620 height 463
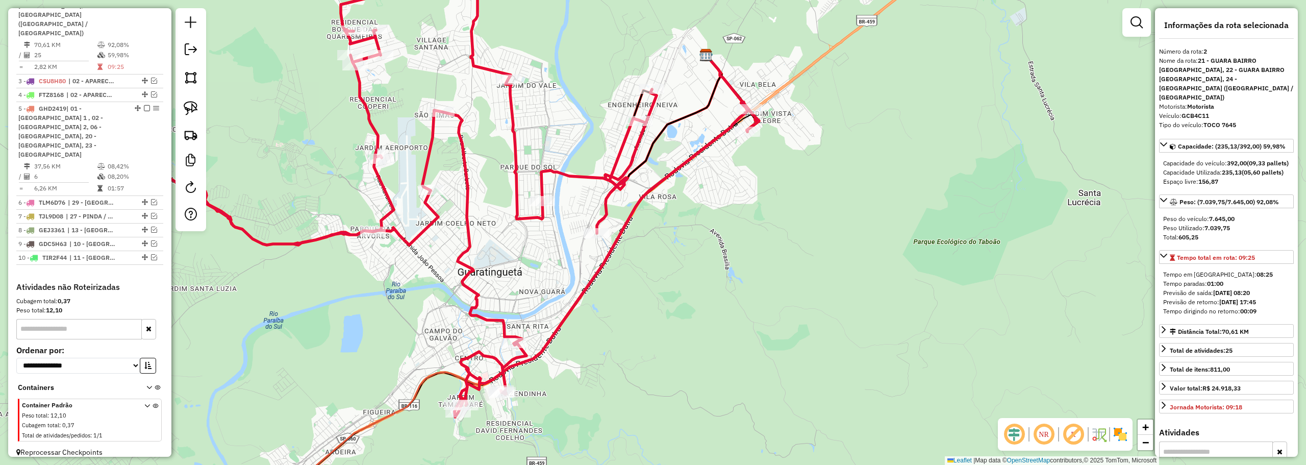
scroll to position [409, 0]
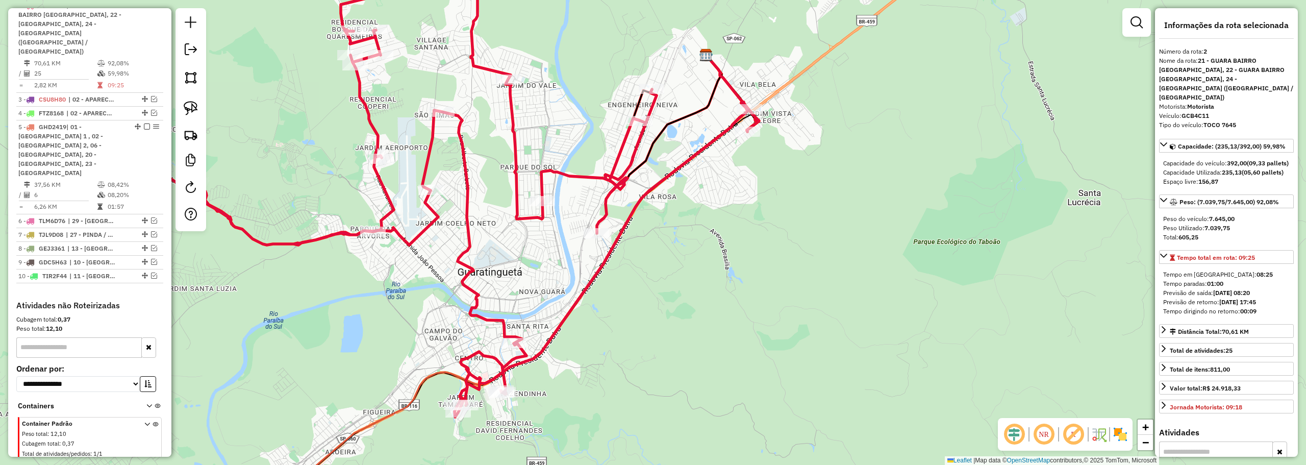
click at [602, 226] on icon at bounding box center [449, 185] width 620 height 463
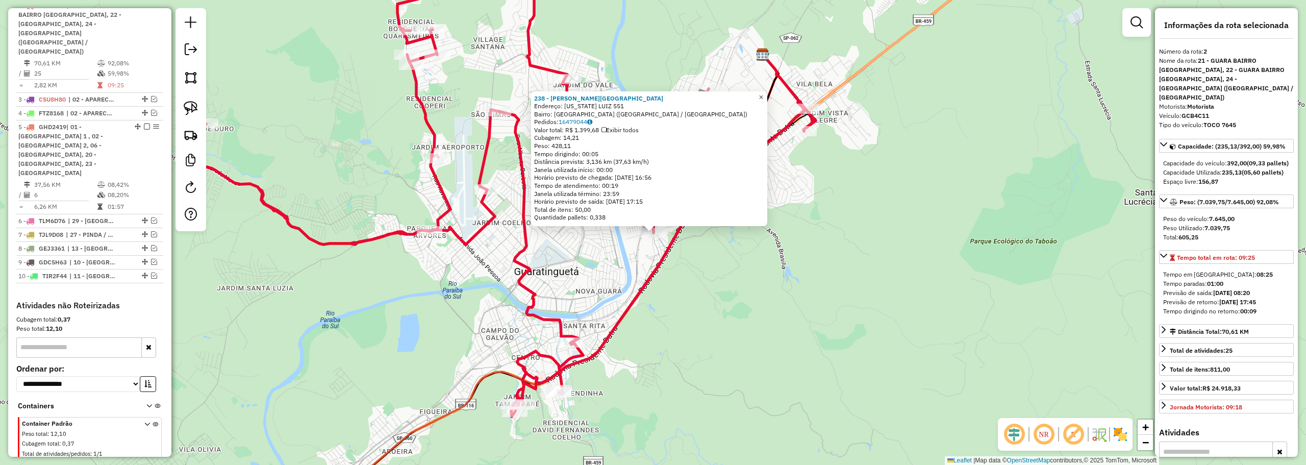
drag, startPoint x: 767, startPoint y: 92, endPoint x: 568, endPoint y: 242, distance: 248.8
click at [763, 93] on span "×" at bounding box center [760, 97] width 5 height 9
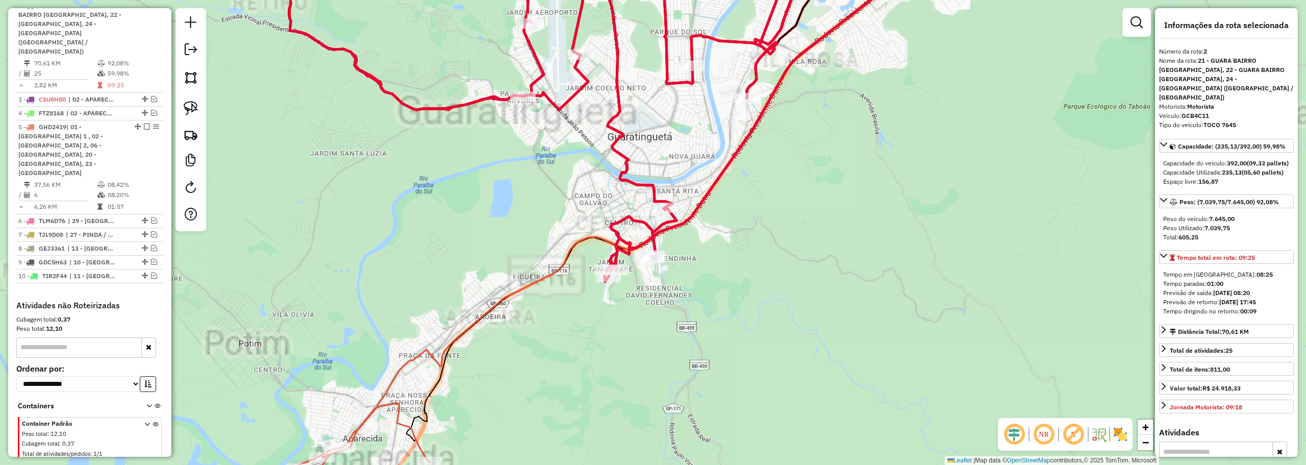
drag, startPoint x: 432, startPoint y: 308, endPoint x: 561, endPoint y: 170, distance: 188.7
click at [559, 171] on div "Janela de atendimento Grade de atendimento Capacidade Transportadoras Veículos …" at bounding box center [653, 232] width 1306 height 465
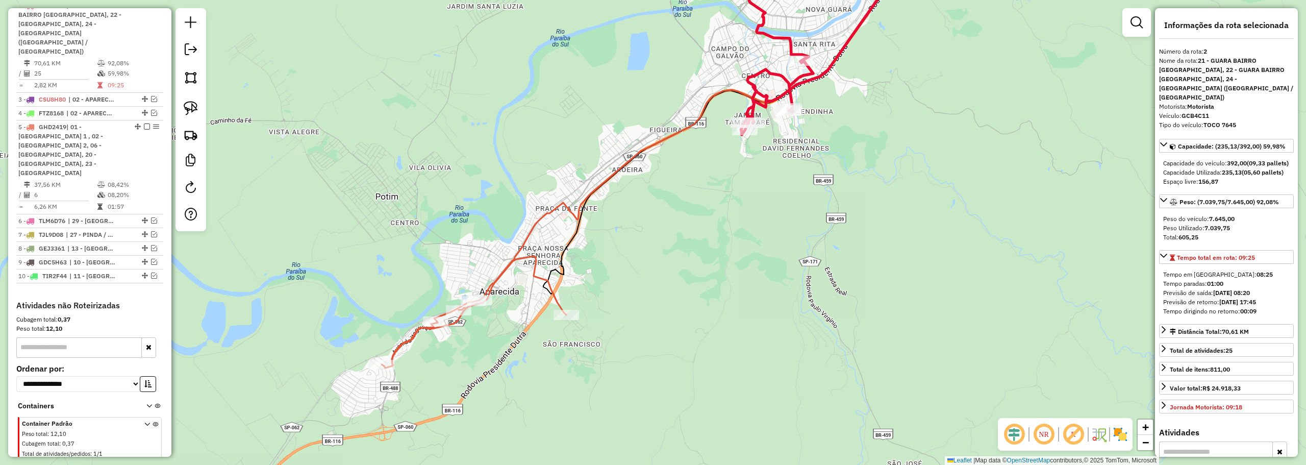
drag, startPoint x: 485, startPoint y: 359, endPoint x: 564, endPoint y: 329, distance: 83.7
click at [564, 329] on div "Janela de atendimento Grade de atendimento Capacidade Transportadoras Veículos …" at bounding box center [653, 232] width 1306 height 465
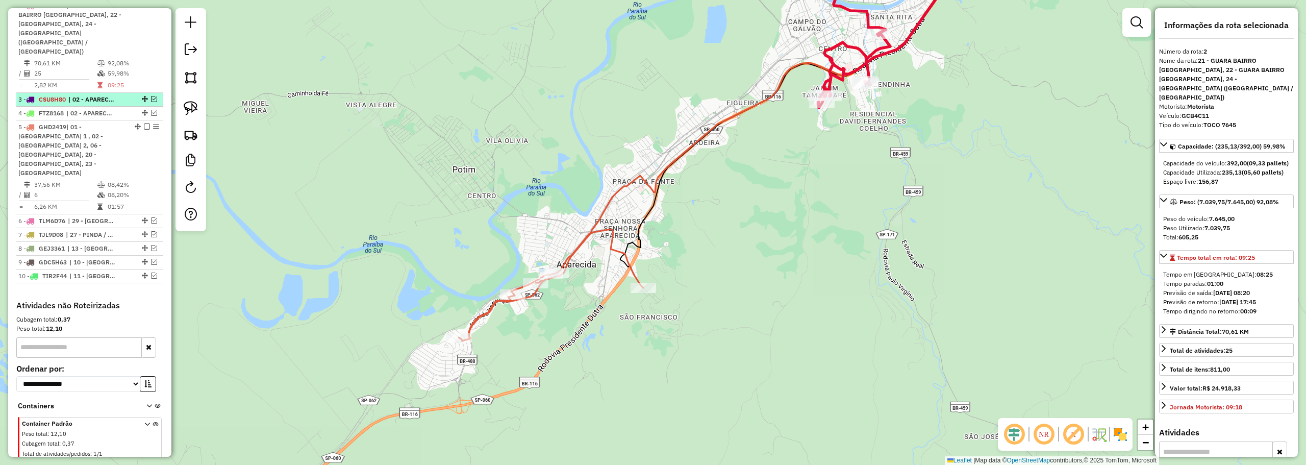
click at [151, 96] on em at bounding box center [154, 99] width 6 height 6
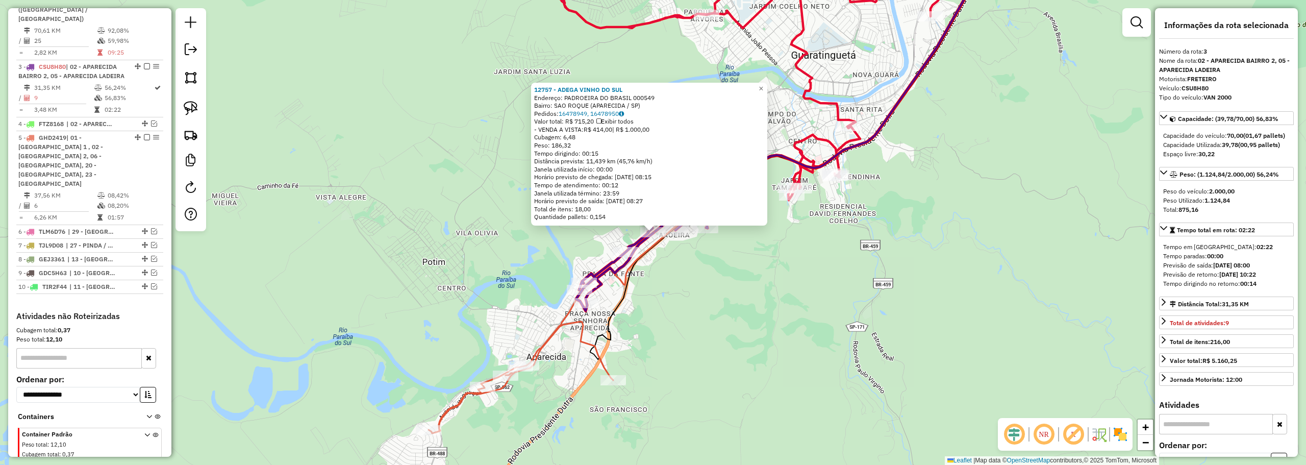
scroll to position [479, 0]
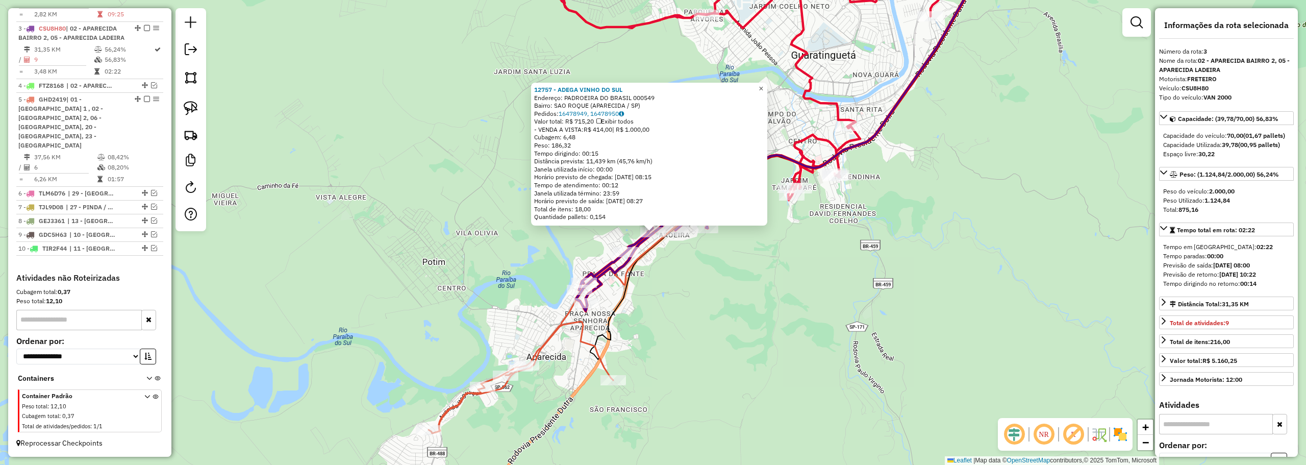
click at [765, 85] on link "×" at bounding box center [761, 89] width 12 height 12
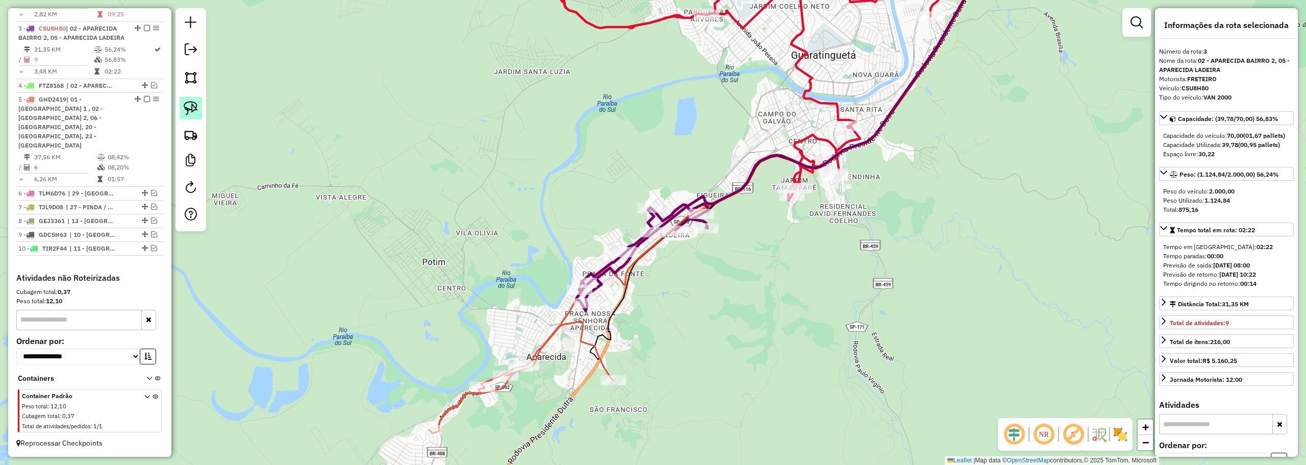
click at [196, 109] on img at bounding box center [191, 108] width 14 height 14
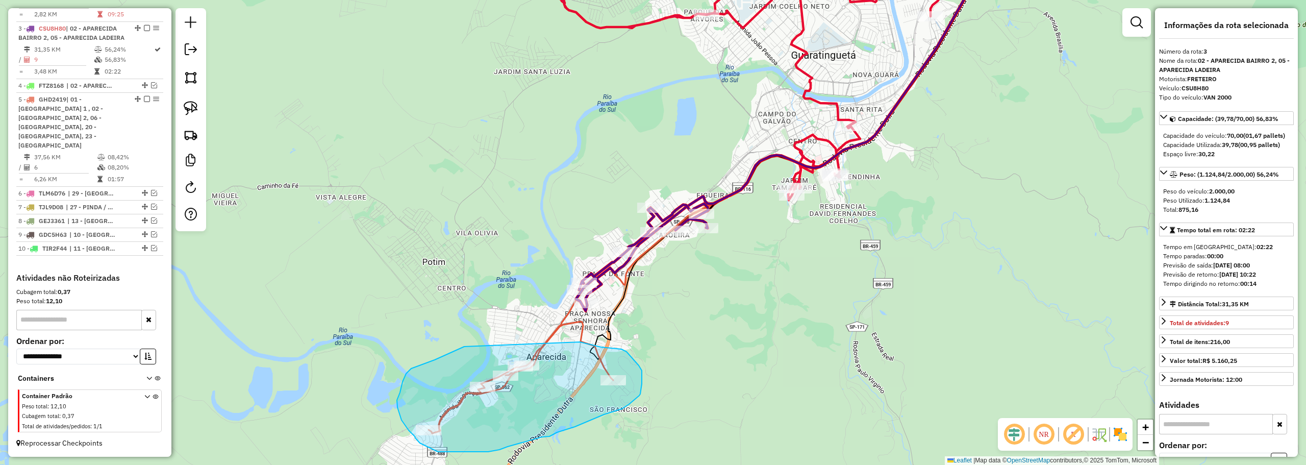
drag, startPoint x: 464, startPoint y: 346, endPoint x: 564, endPoint y: 336, distance: 100.5
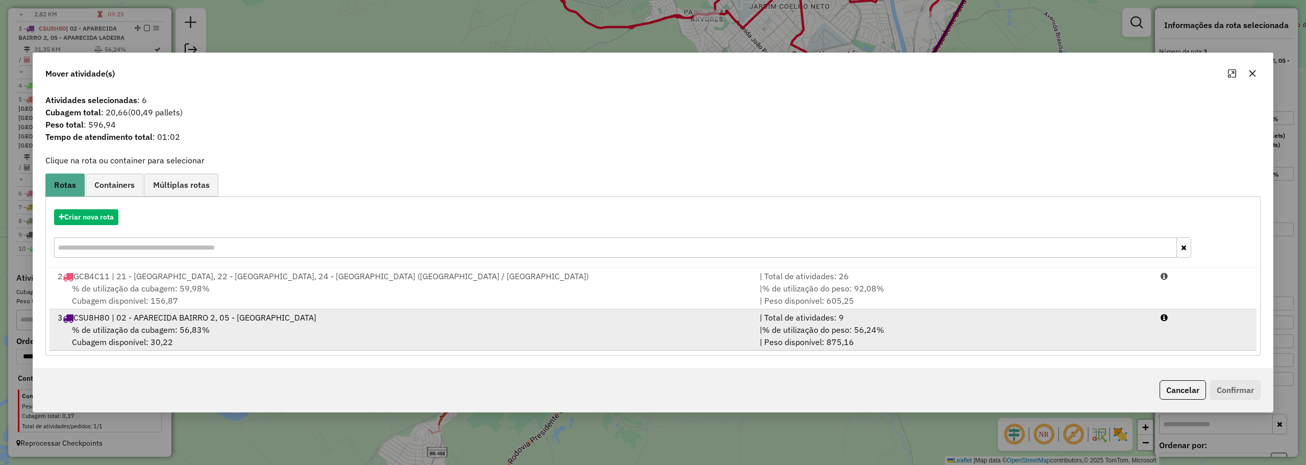
click at [319, 340] on div "% de utilização da cubagem: 56,83% Cubagem disponível: 30,22" at bounding box center [403, 335] width 702 height 24
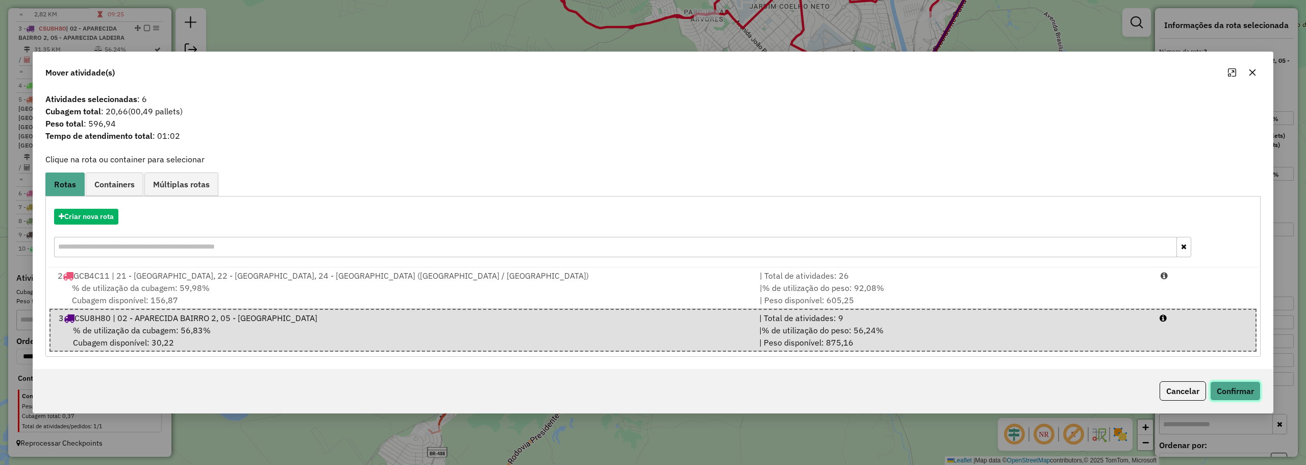
click at [1250, 391] on button "Confirmar" at bounding box center [1235, 390] width 50 height 19
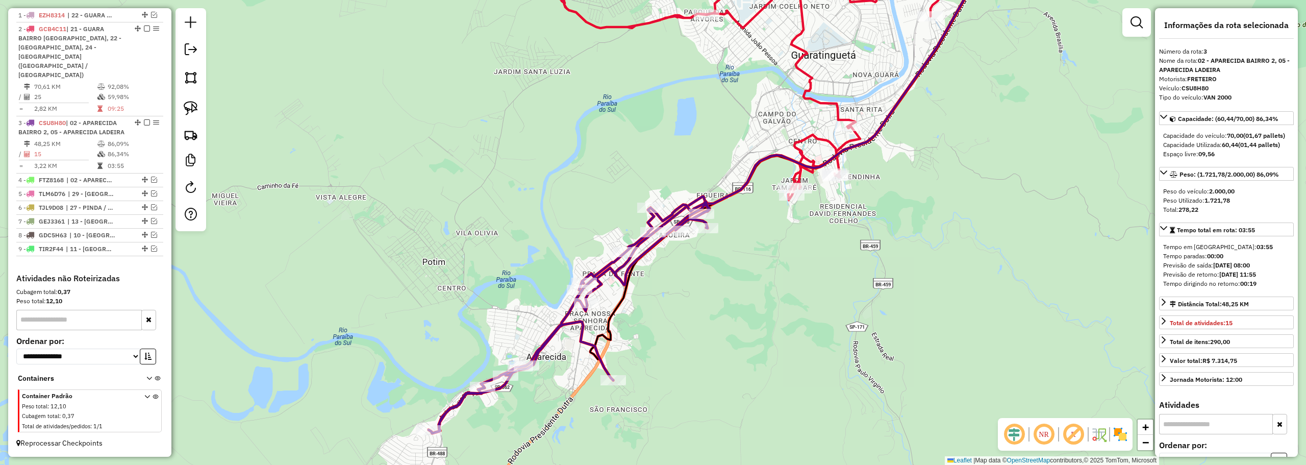
scroll to position [382, 0]
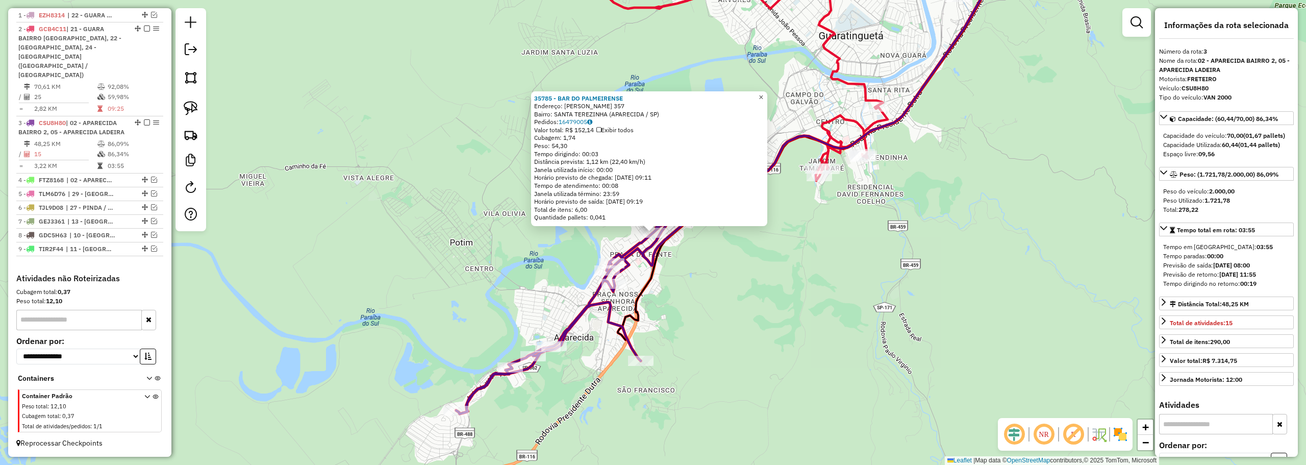
click at [763, 93] on span "×" at bounding box center [760, 97] width 5 height 9
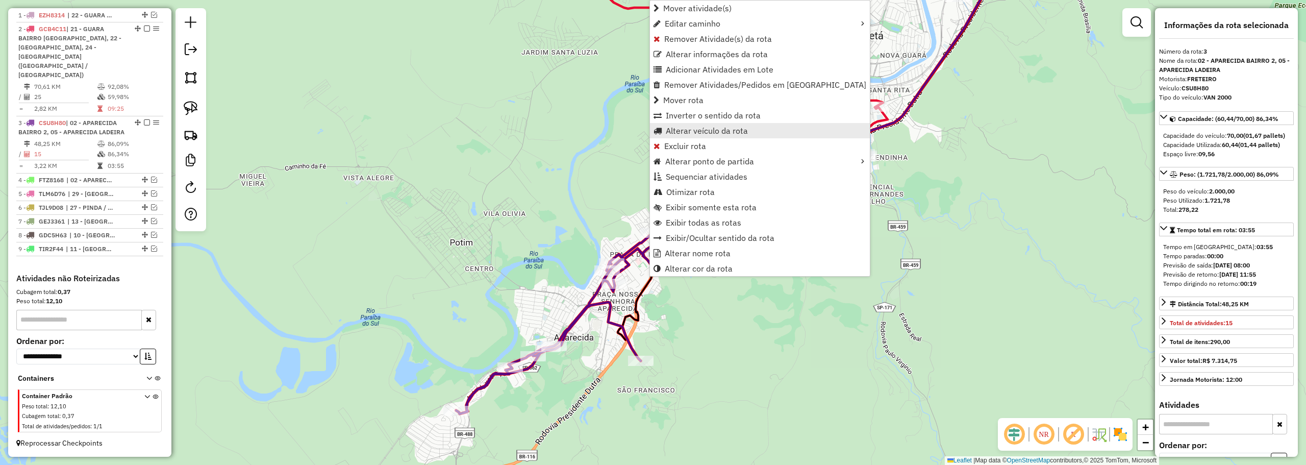
click at [683, 133] on span "Alterar veículo da rota" at bounding box center [707, 130] width 82 height 8
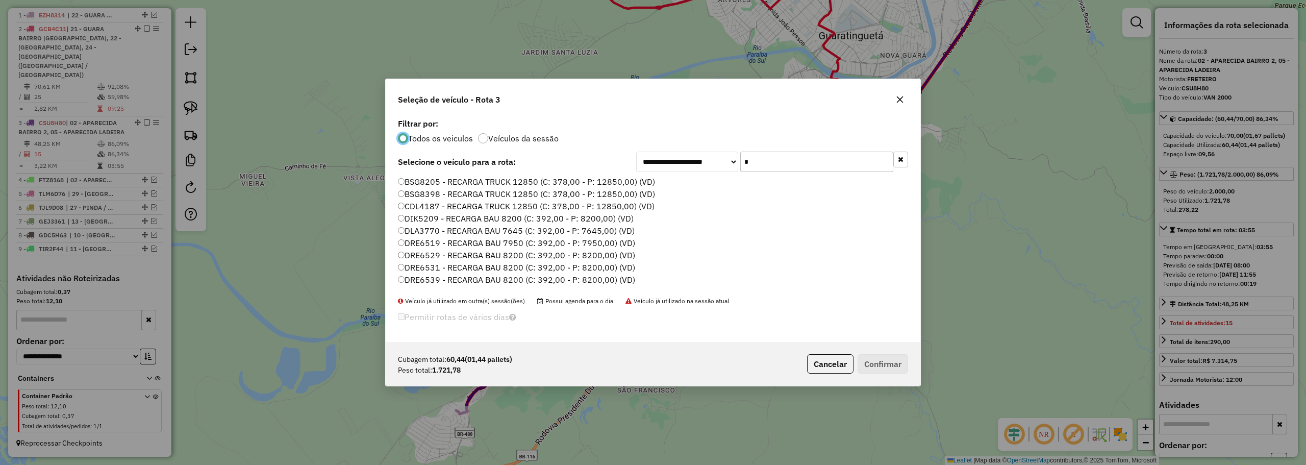
scroll to position [6, 3]
click at [781, 170] on input "*" at bounding box center [816, 161] width 153 height 20
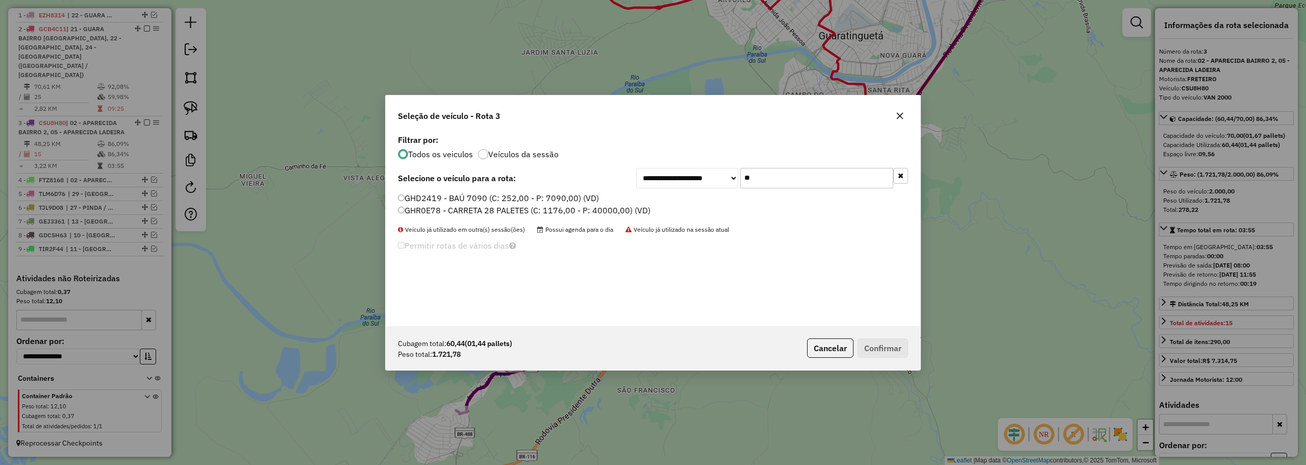
type input "**"
click at [479, 195] on label "GHD2419 - BAÚ 7090 (C: 252,00 - P: 7090,00) (VD)" at bounding box center [498, 198] width 201 height 12
click at [898, 343] on button "Confirmar" at bounding box center [882, 347] width 50 height 19
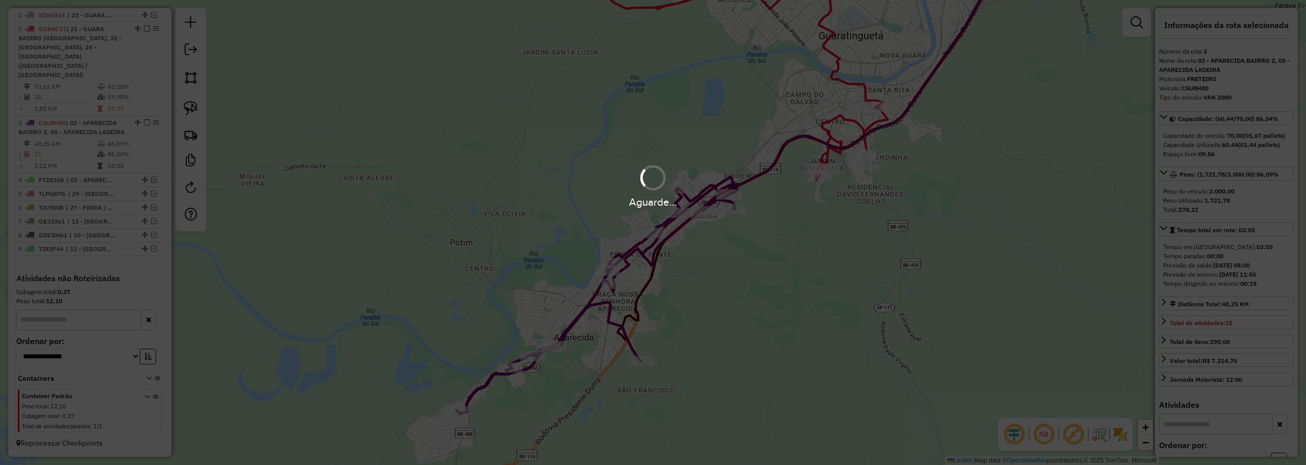
scroll to position [395, 0]
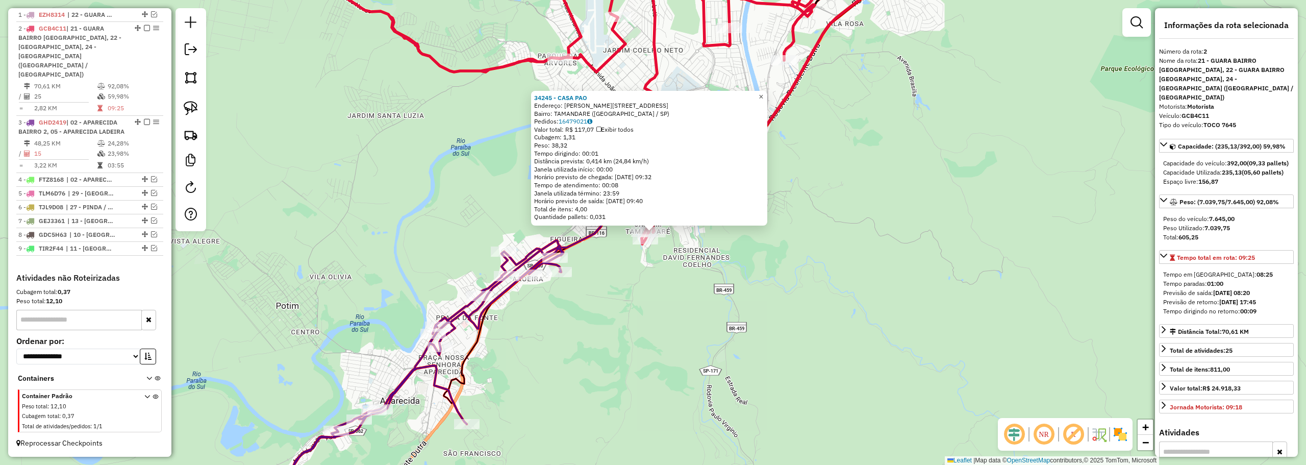
click at [763, 94] on span "×" at bounding box center [760, 96] width 5 height 9
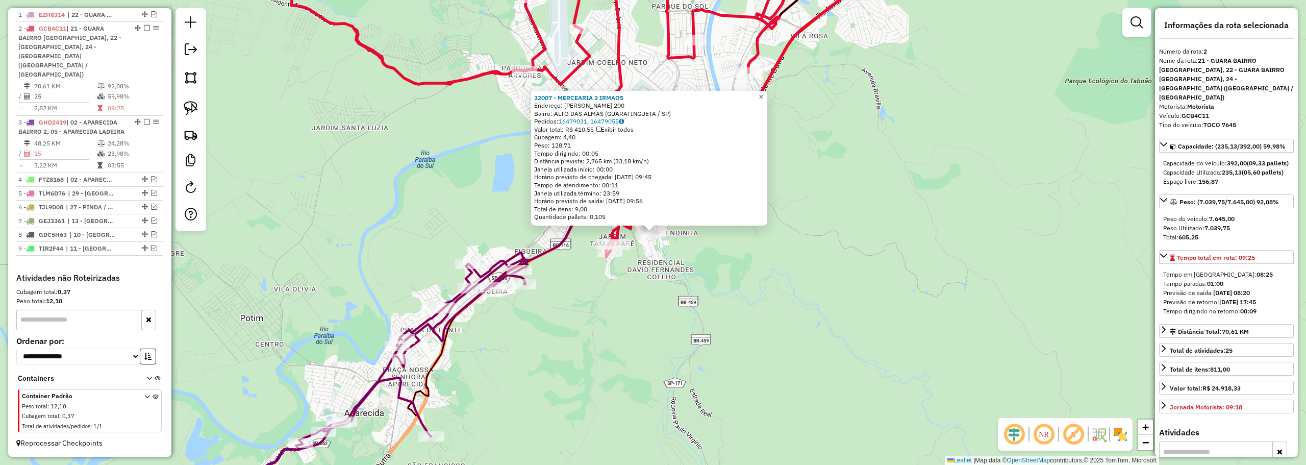
click at [763, 92] on span "×" at bounding box center [760, 96] width 5 height 9
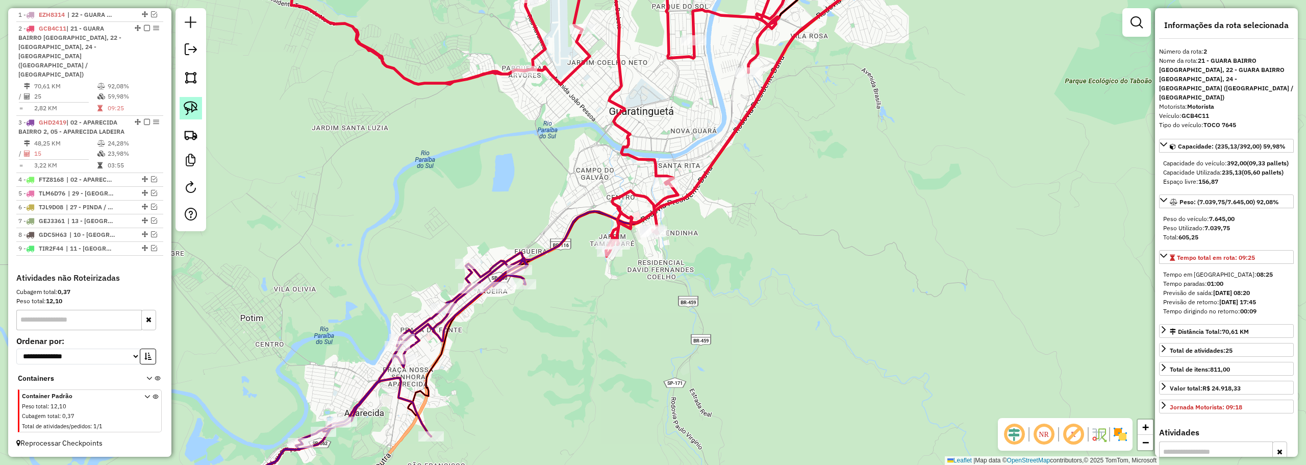
click at [194, 104] on img at bounding box center [191, 108] width 14 height 14
drag, startPoint x: 605, startPoint y: 223, endPoint x: 635, endPoint y: 240, distance: 34.7
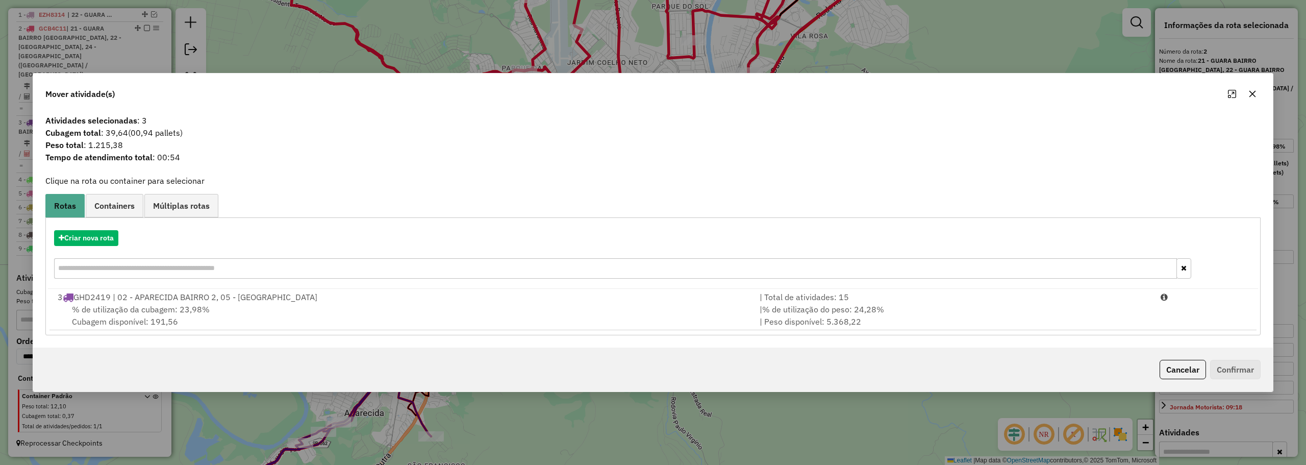
click at [266, 310] on hb-app "Aguarde... Pop-up bloqueado! Seu navegador bloqueou automáticamente a abertura …" at bounding box center [653, 232] width 1306 height 465
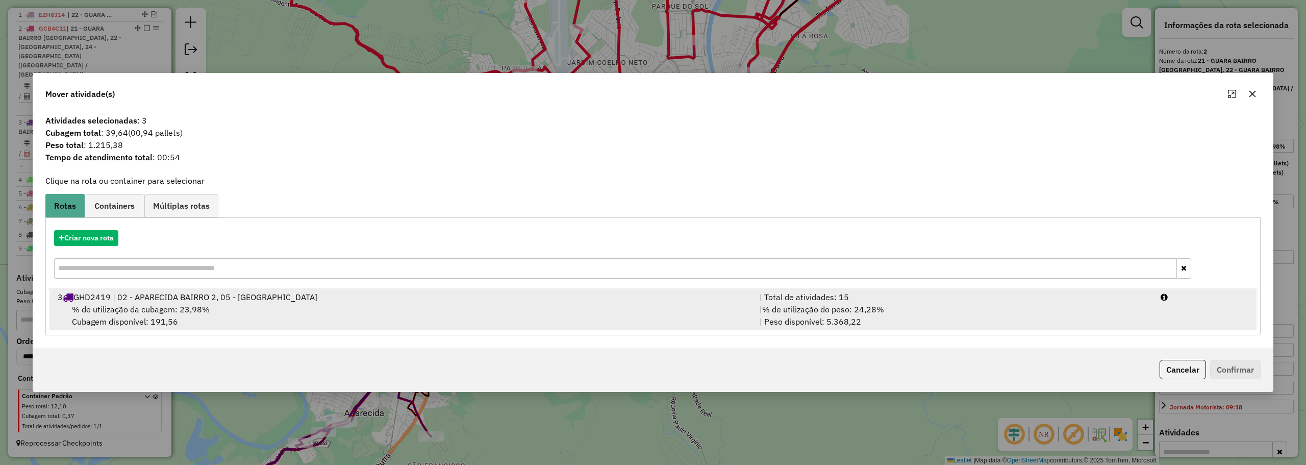
drag, startPoint x: 268, startPoint y: 310, endPoint x: 307, endPoint y: 309, distance: 39.3
click at [271, 310] on div "% de utilização da cubagem: 23,98% Cubagem disponível: 191,56" at bounding box center [403, 315] width 702 height 24
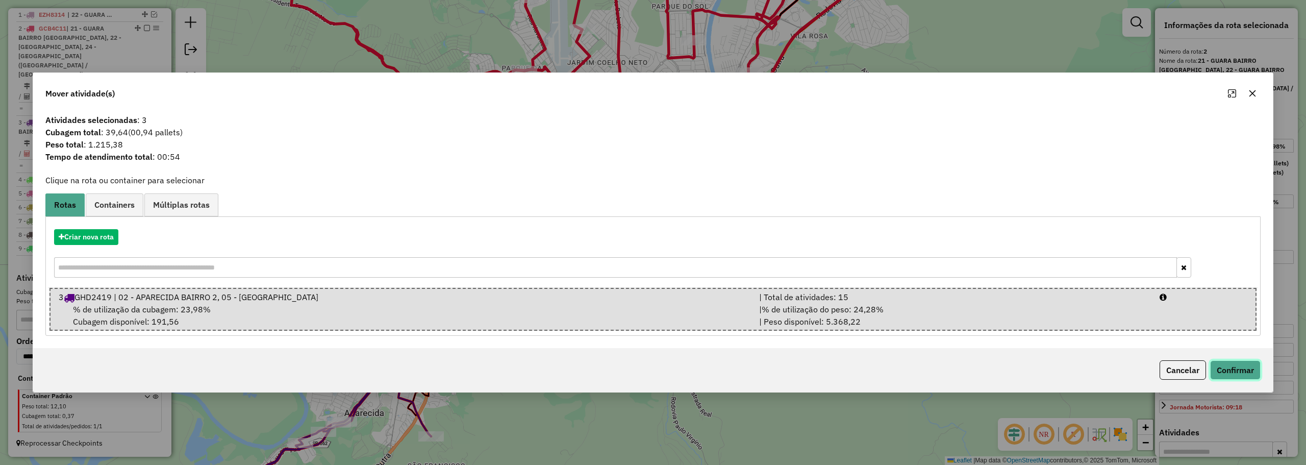
drag, startPoint x: 1241, startPoint y: 361, endPoint x: 1236, endPoint y: 361, distance: 5.1
click at [1241, 361] on button "Confirmar" at bounding box center [1235, 369] width 50 height 19
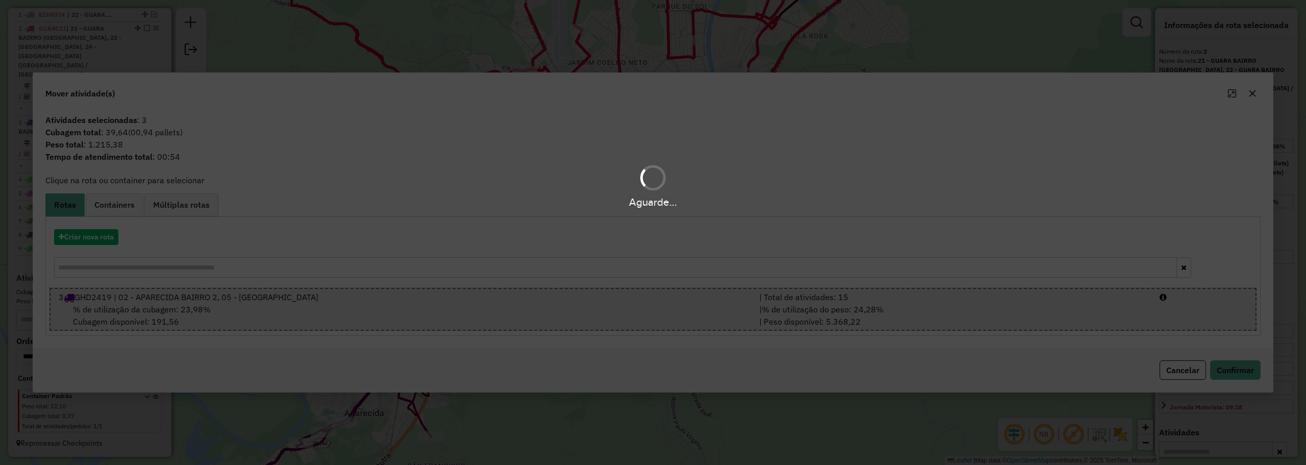
click at [535, 282] on div "Aguarde..." at bounding box center [653, 232] width 1306 height 465
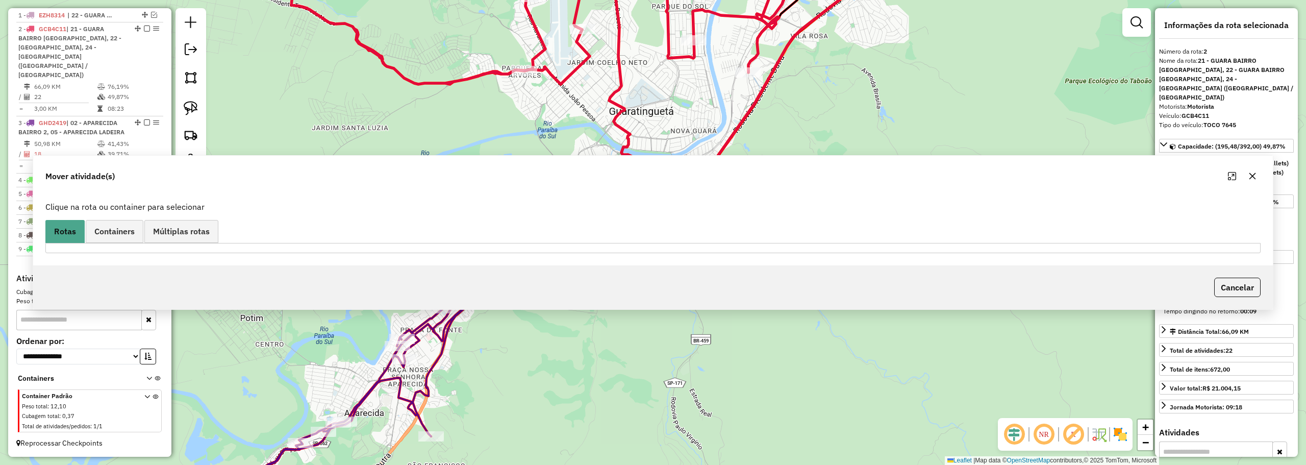
scroll to position [382, 0]
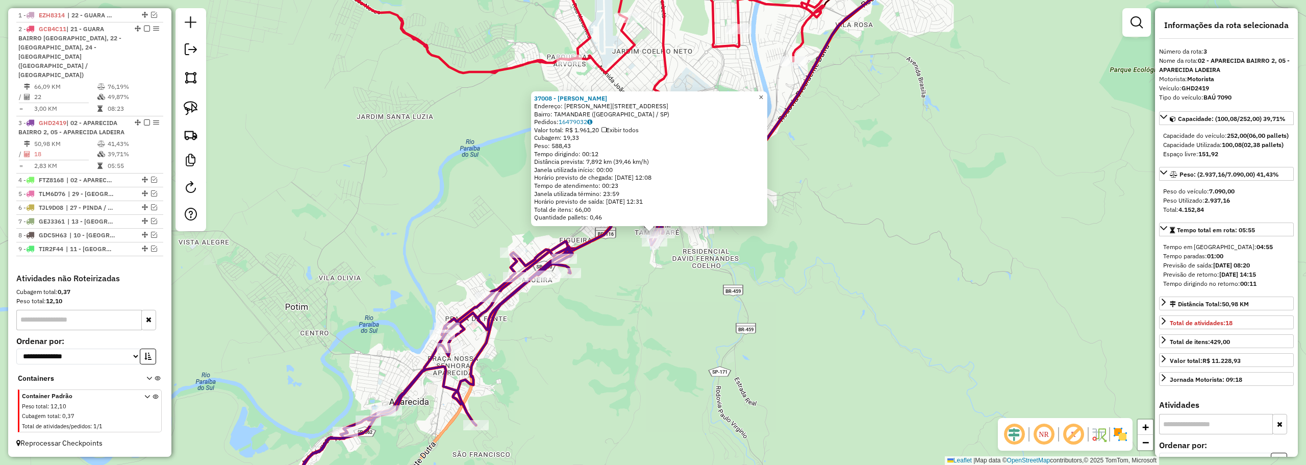
click at [763, 93] on span "×" at bounding box center [760, 97] width 5 height 9
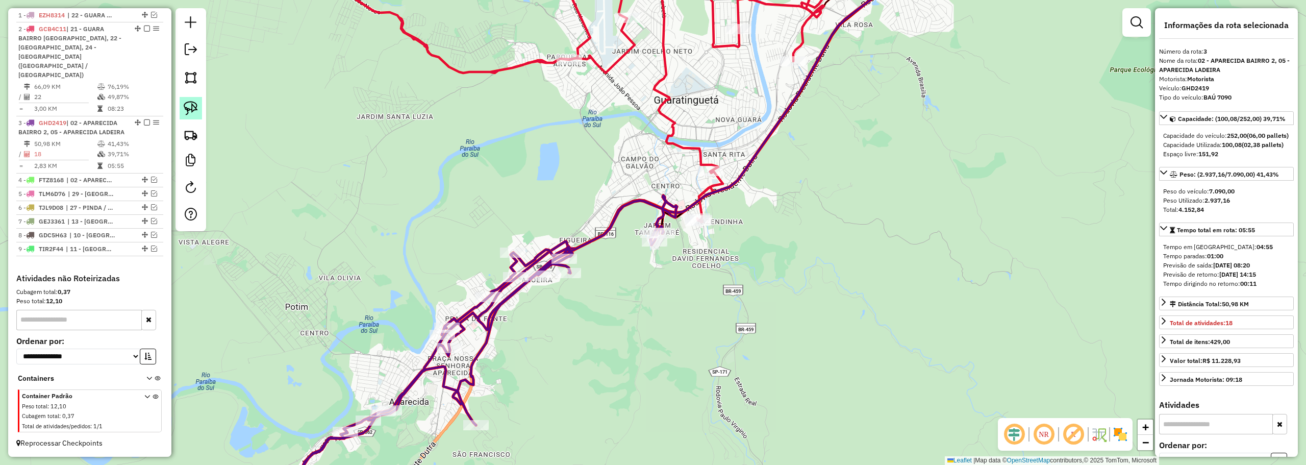
click at [200, 103] on link at bounding box center [191, 108] width 22 height 22
drag, startPoint x: 718, startPoint y: 207, endPoint x: 727, endPoint y: 224, distance: 19.4
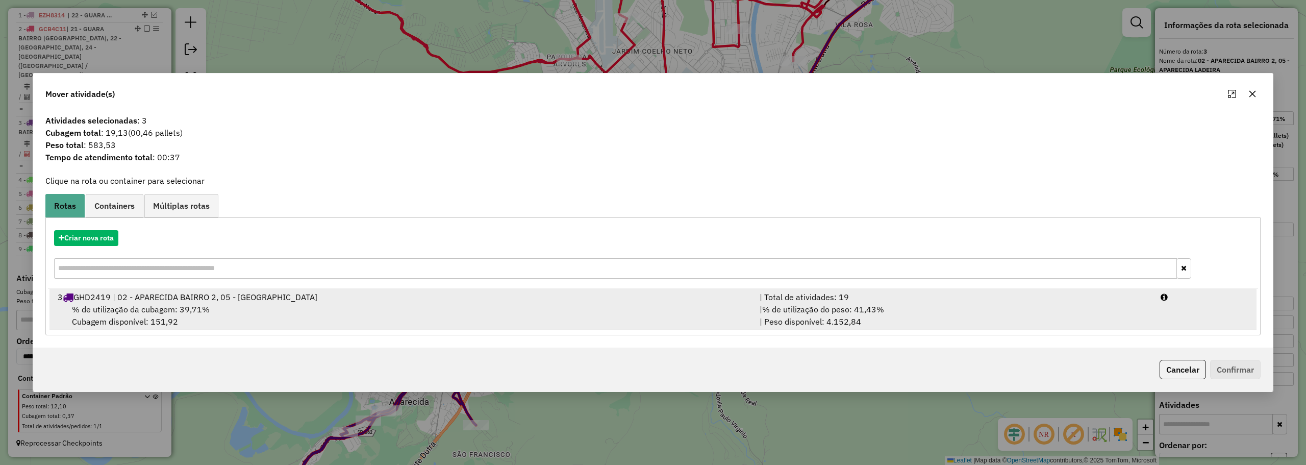
drag, startPoint x: 402, startPoint y: 314, endPoint x: 525, endPoint y: 298, distance: 123.4
click at [403, 314] on div "% de utilização da cubagem: 39,71% Cubagem disponível: 151,92" at bounding box center [403, 315] width 702 height 24
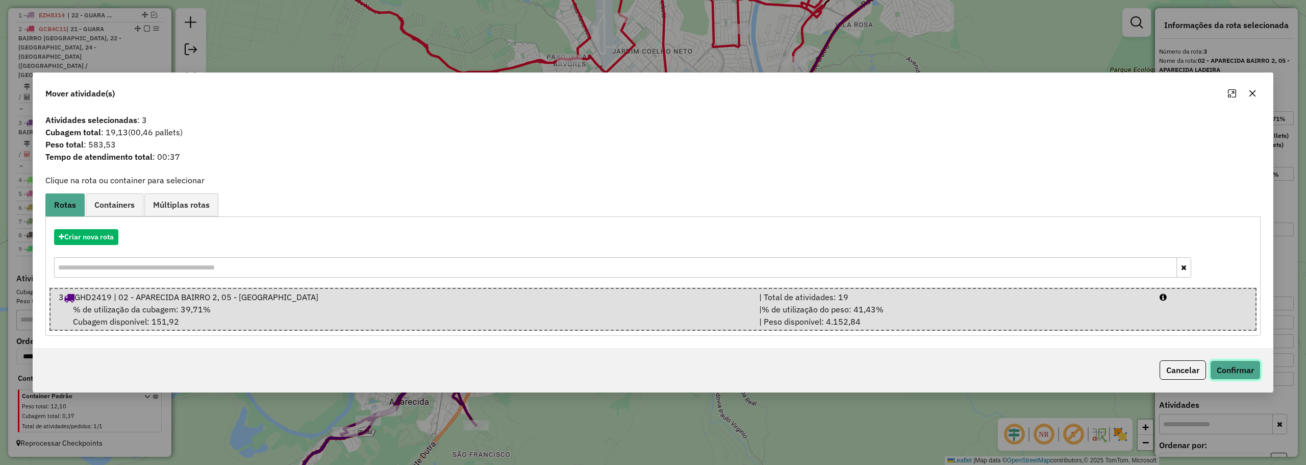
click at [1246, 372] on button "Confirmar" at bounding box center [1235, 369] width 50 height 19
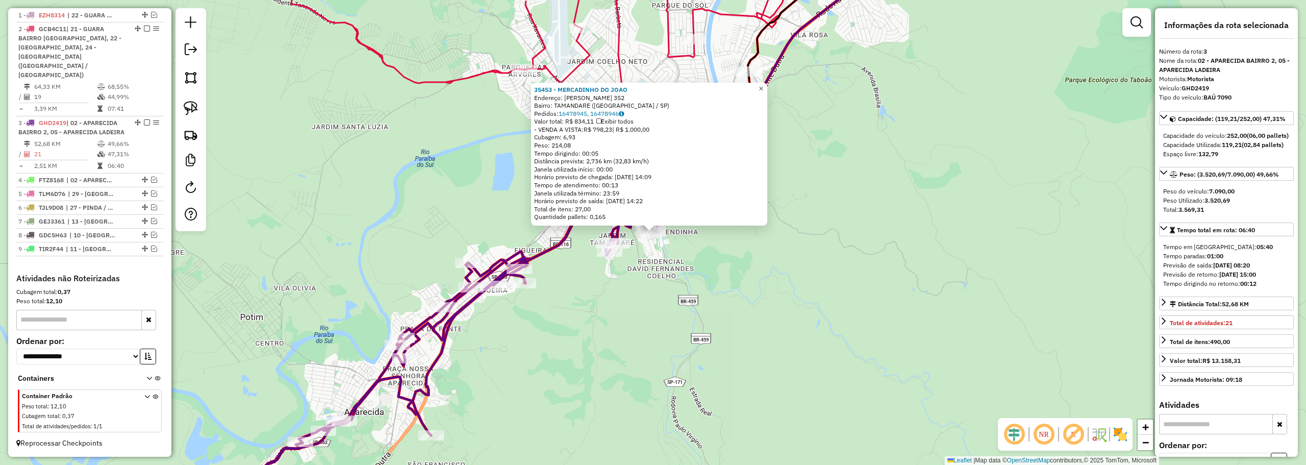
click at [763, 84] on span "×" at bounding box center [760, 88] width 5 height 9
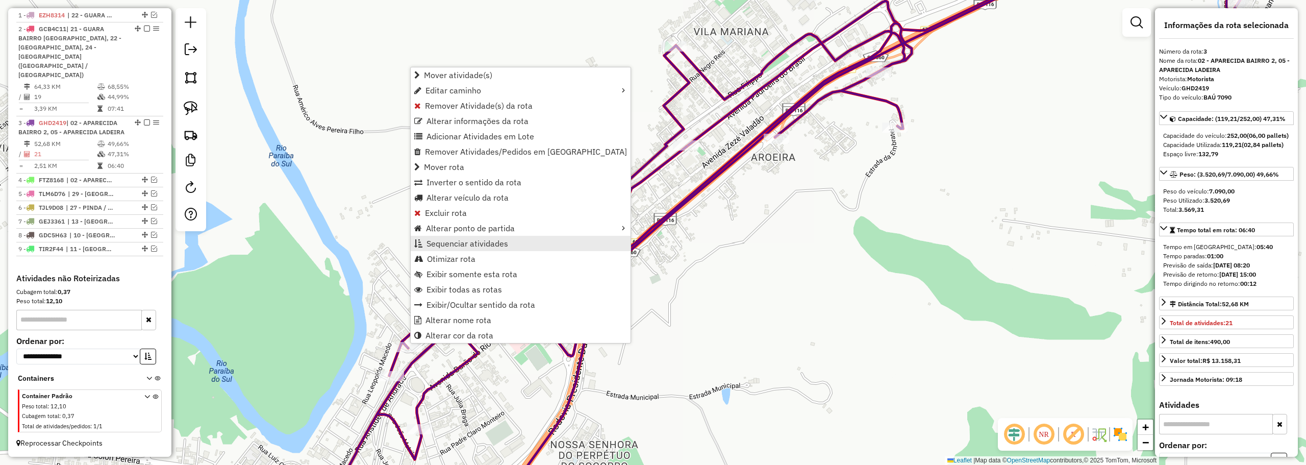
click at [452, 240] on span "Sequenciar atividades" at bounding box center [467, 243] width 82 height 8
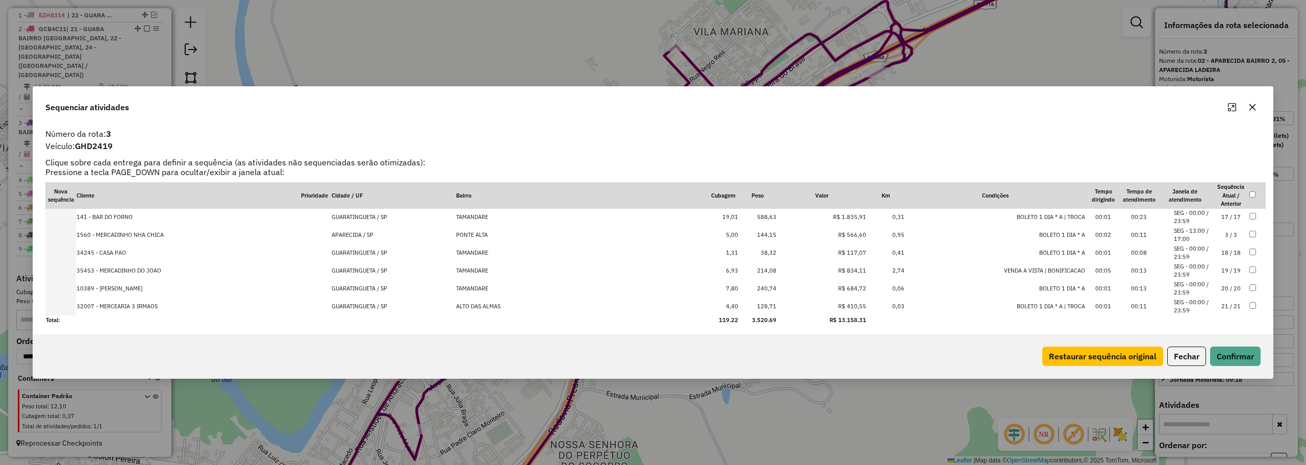
scroll to position [271, 0]
drag, startPoint x: 361, startPoint y: 252, endPoint x: 352, endPoint y: 309, distance: 57.2
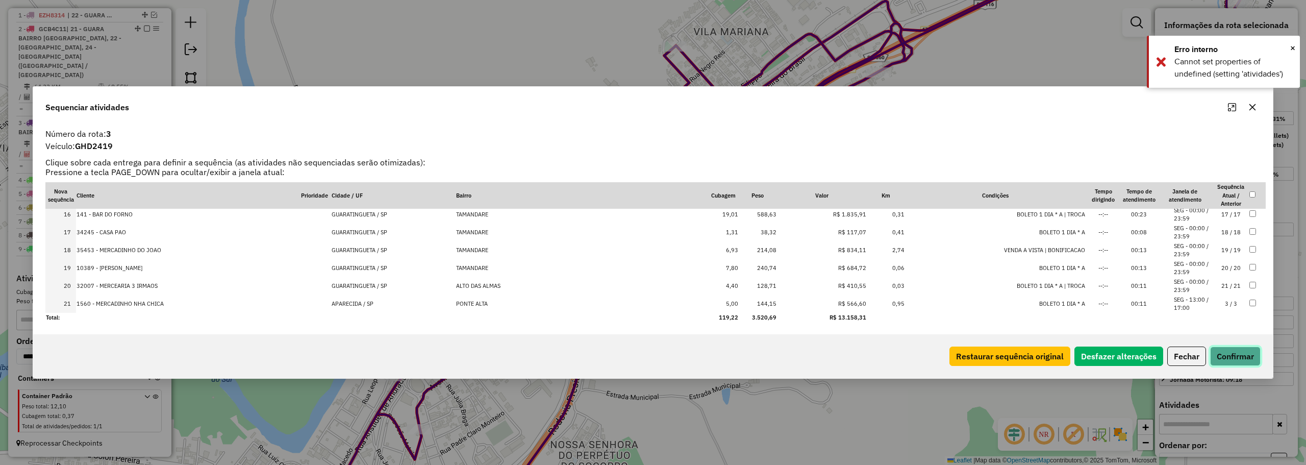
click at [1231, 352] on button "Confirmar" at bounding box center [1235, 355] width 50 height 19
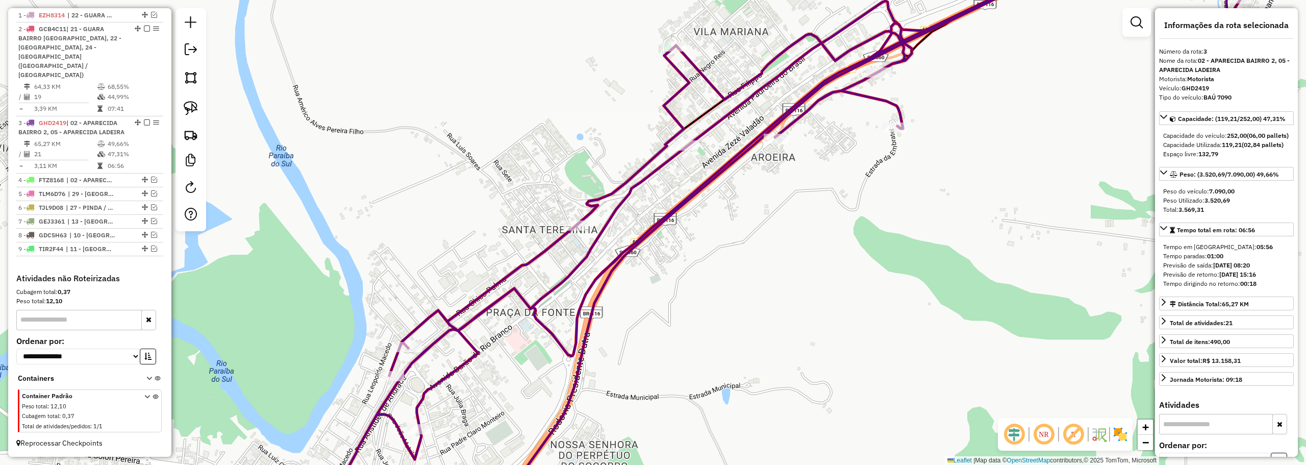
click at [579, 219] on icon at bounding box center [796, 232] width 956 height 557
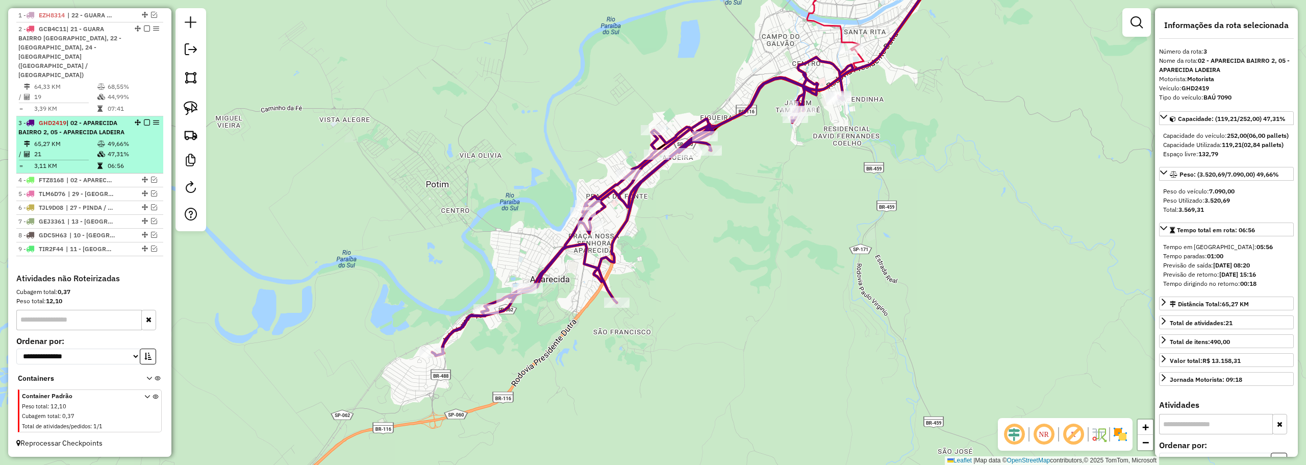
click at [144, 119] on em at bounding box center [147, 122] width 6 height 6
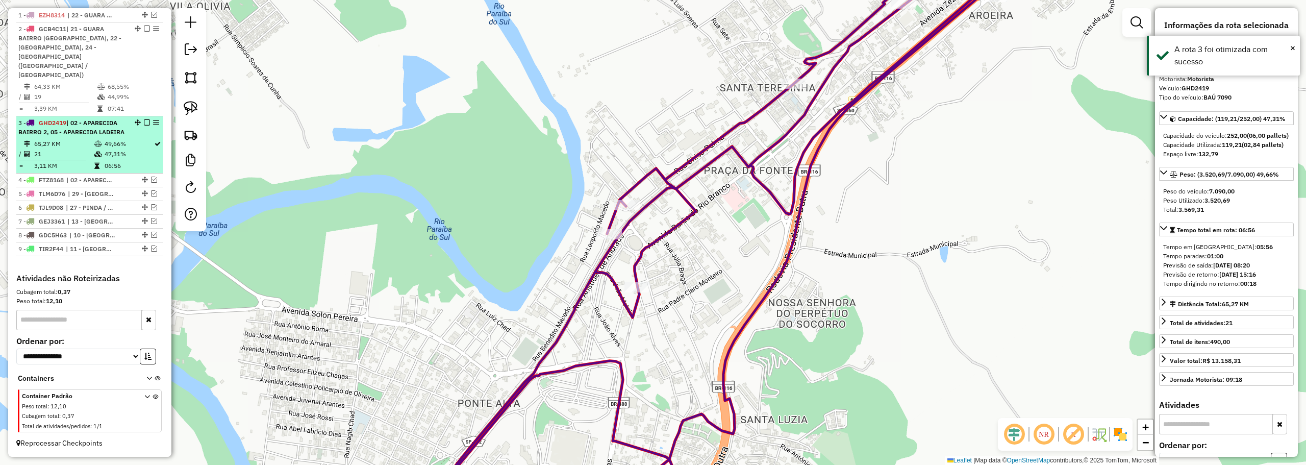
click at [146, 119] on em at bounding box center [147, 122] width 6 height 6
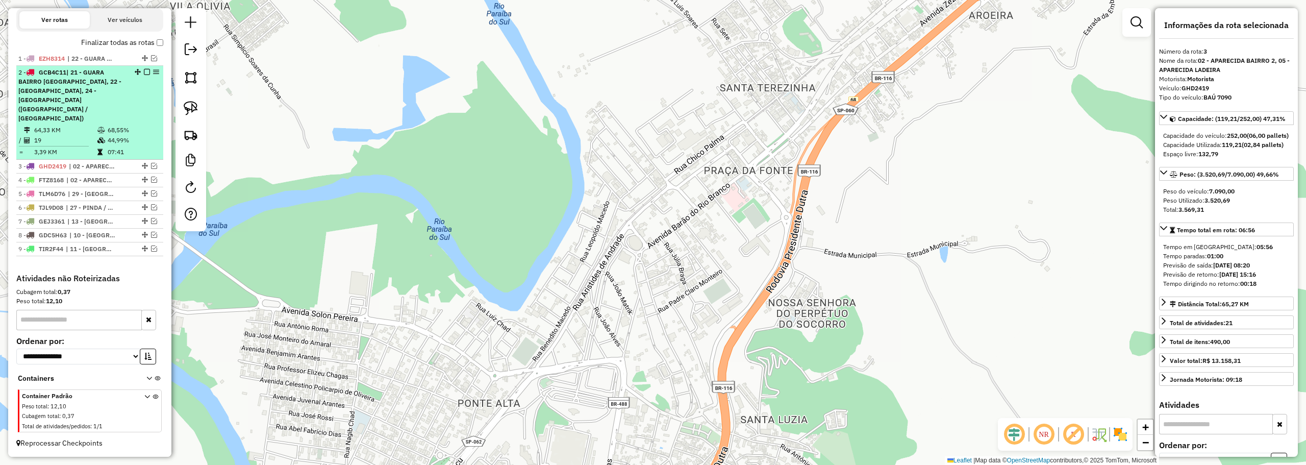
click at [110, 122] on div "2 - GCB4C11 | 21 - GUARA BAIRRO JD DO VALE, 22 - GUARA BAIRRO PEDREGULHO, 24 - …" at bounding box center [72, 95] width 108 height 55
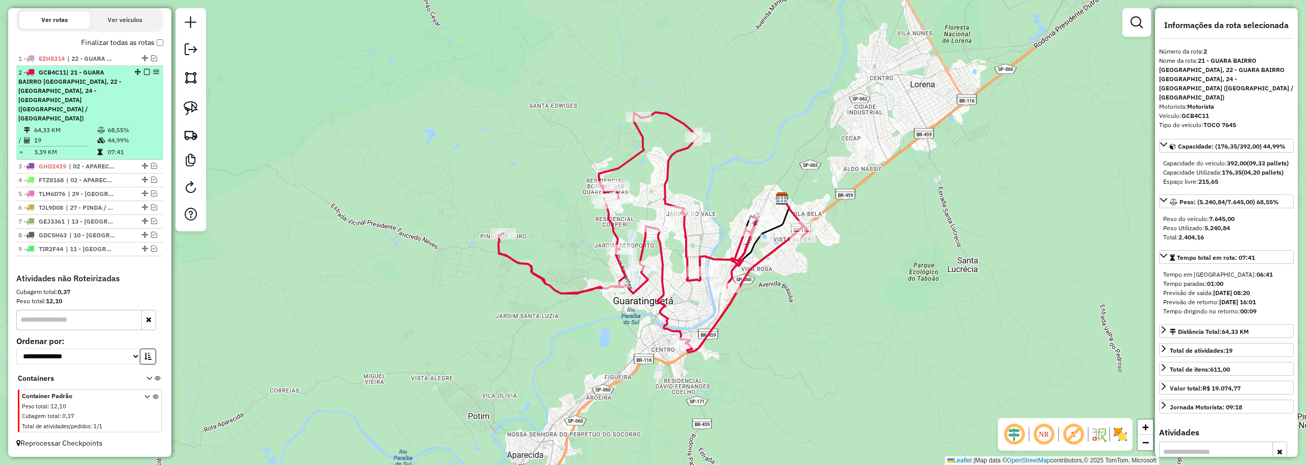
click at [134, 86] on div "2 - GCB4C11 | 21 - GUARA BAIRRO JD DO VALE, 22 - GUARA BAIRRO PEDREGULHO, 24 - …" at bounding box center [89, 95] width 143 height 55
click at [144, 75] on em at bounding box center [147, 72] width 6 height 6
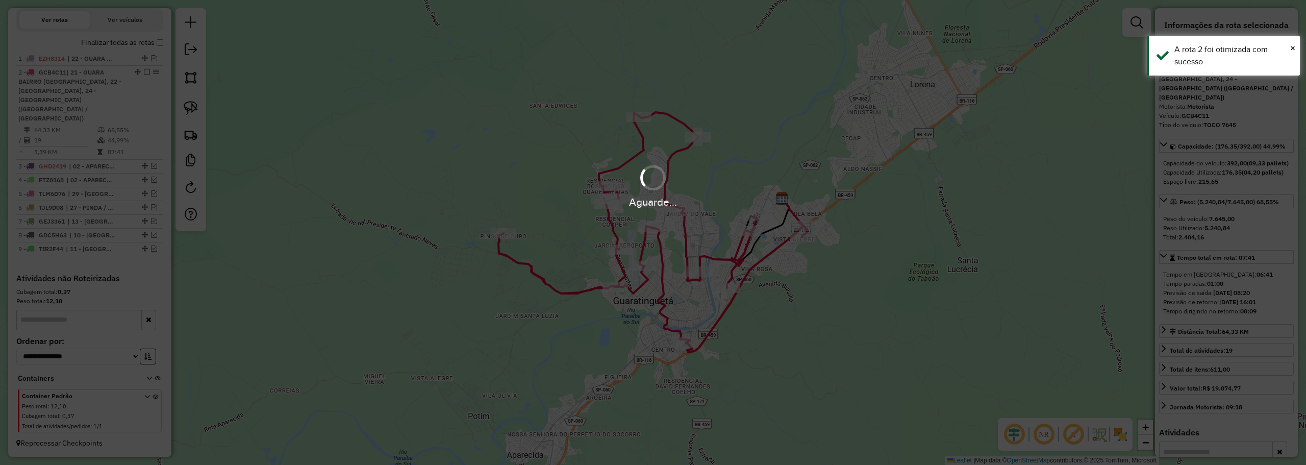
click at [142, 83] on div "Aguarde..." at bounding box center [653, 232] width 1306 height 465
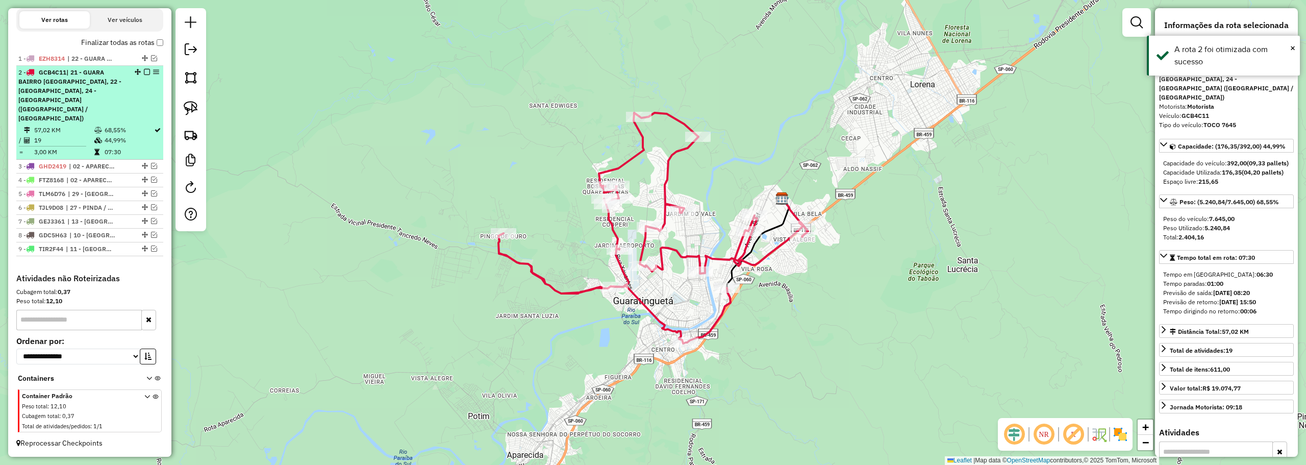
click at [144, 75] on em at bounding box center [147, 72] width 6 height 6
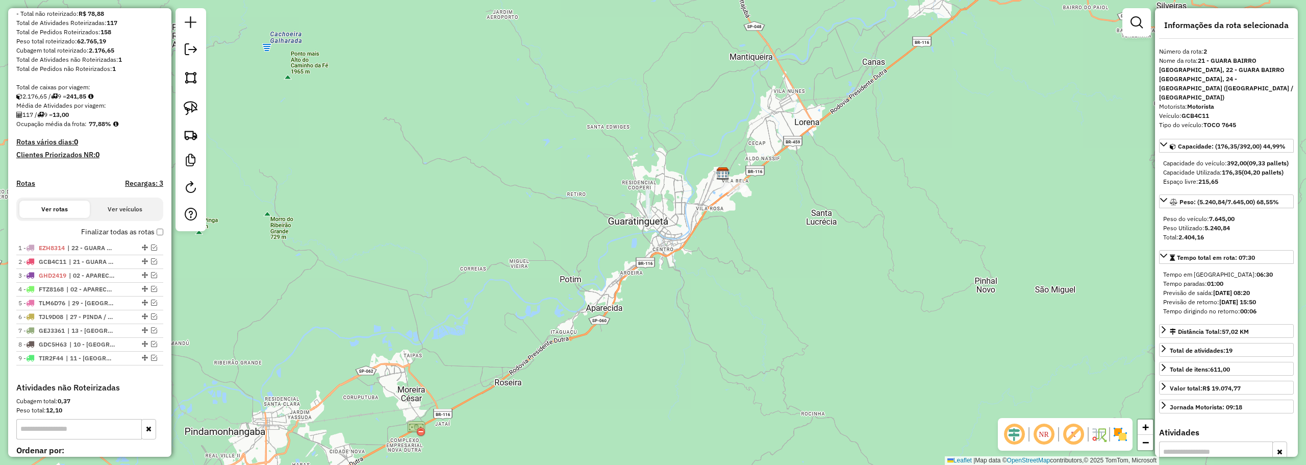
scroll to position [0, 0]
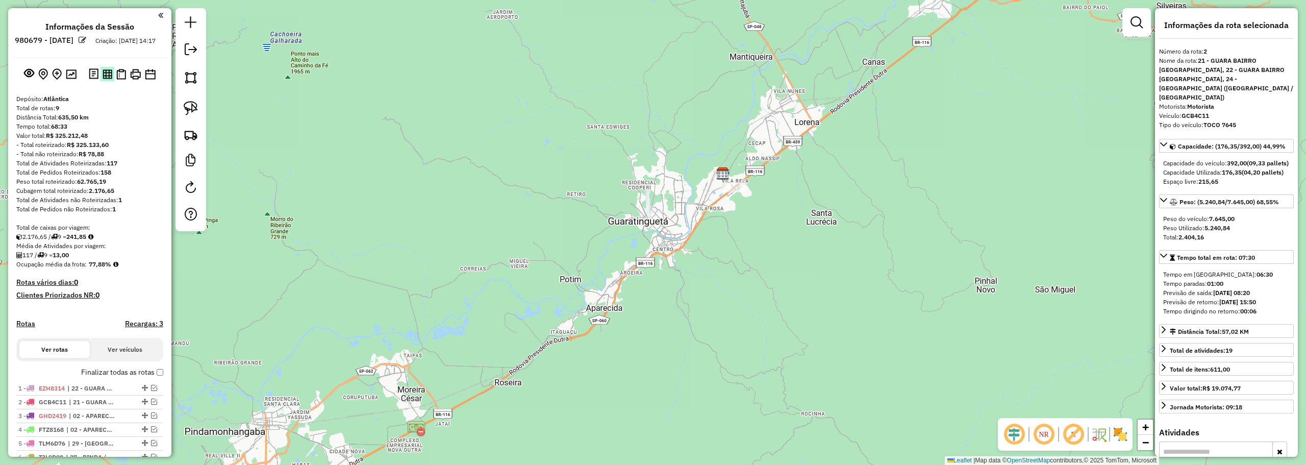
click at [103, 79] on img at bounding box center [108, 74] width 10 height 10
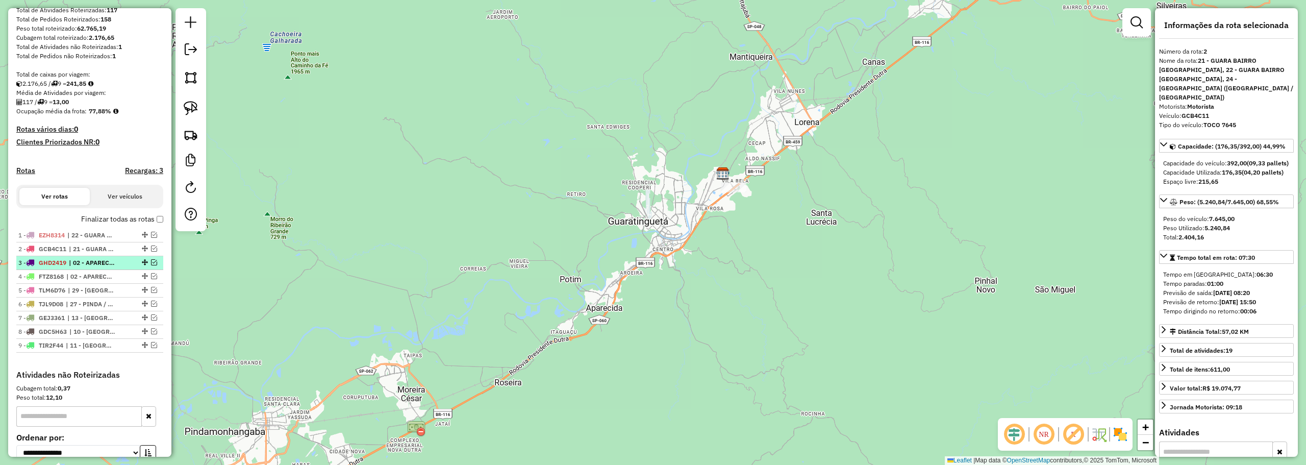
drag, startPoint x: 149, startPoint y: 271, endPoint x: 140, endPoint y: 274, distance: 9.4
click at [151, 265] on em at bounding box center [154, 262] width 6 height 6
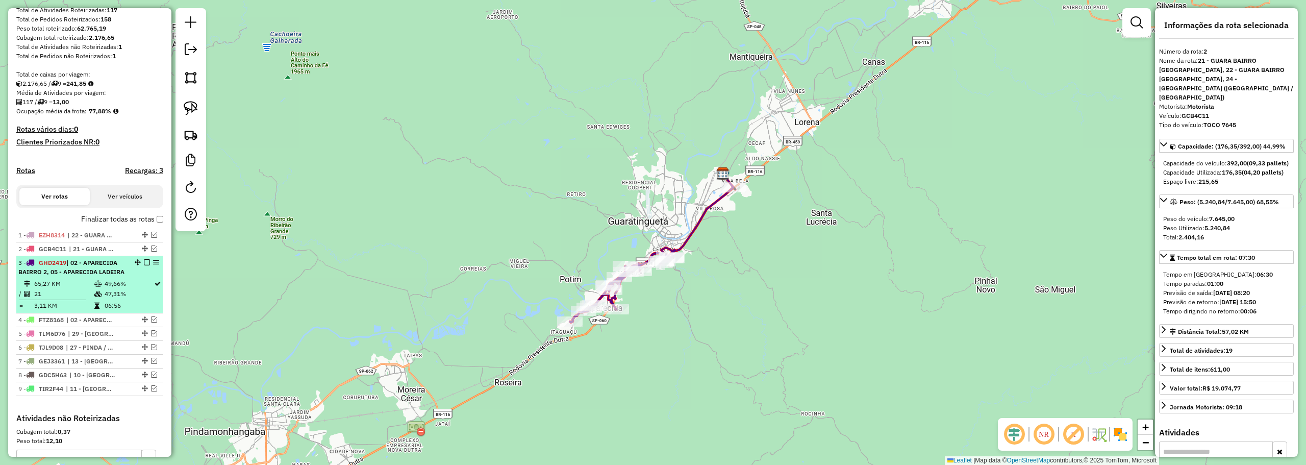
click at [118, 276] on div "3 - GHD2419 | 02 - APARECIDA BAIRRO 2, 05 - APARECIDA LADEIRA" at bounding box center [72, 267] width 108 height 18
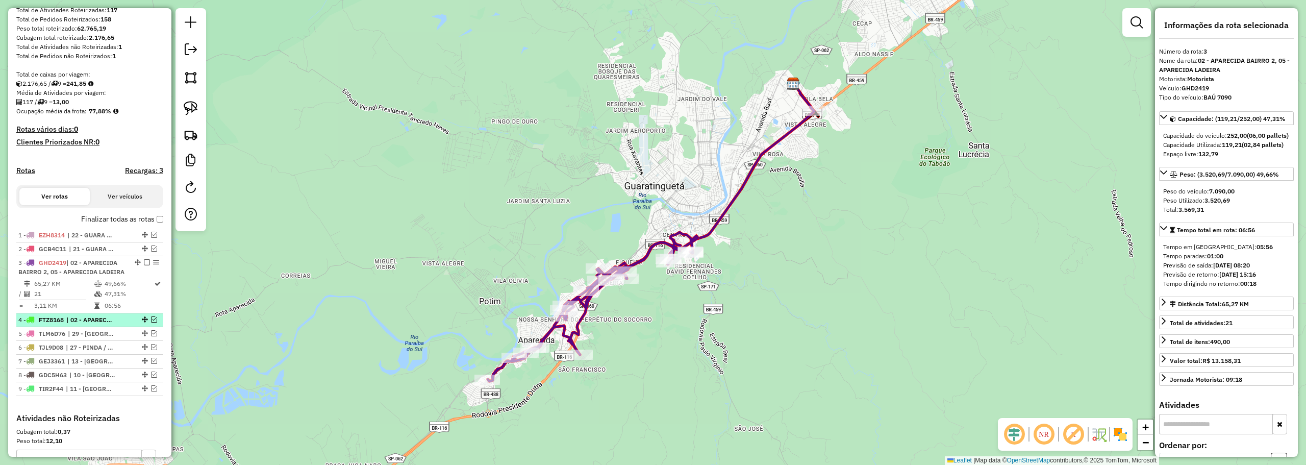
click at [152, 322] on em at bounding box center [154, 319] width 6 height 6
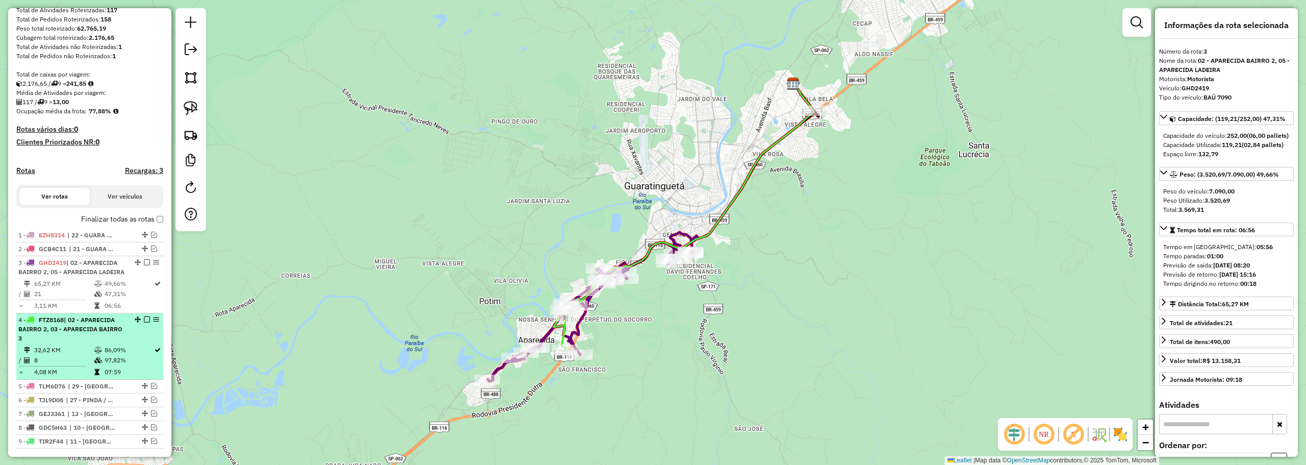
click at [113, 342] on span "| 02 - APARECIDA BAIRRO 2, 03 - APARECIDA BAIRRO 3" at bounding box center [70, 329] width 104 height 26
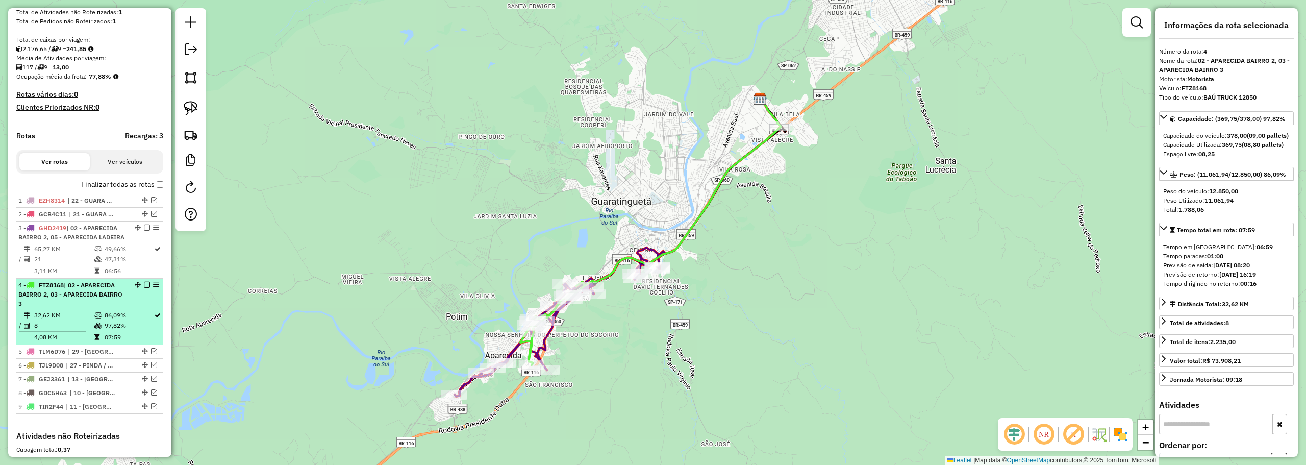
scroll to position [204, 0]
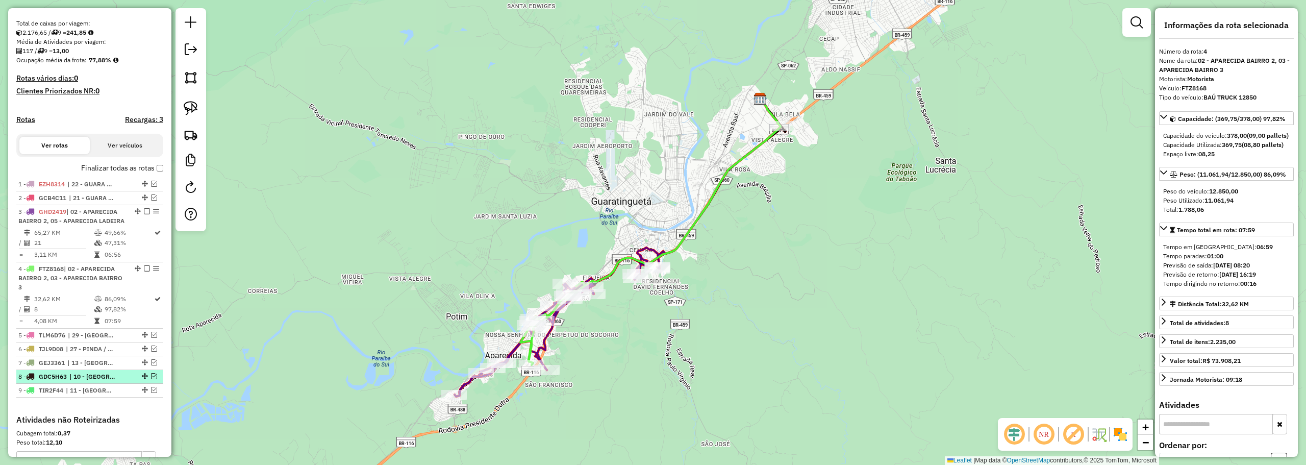
click at [151, 379] on em at bounding box center [154, 376] width 6 height 6
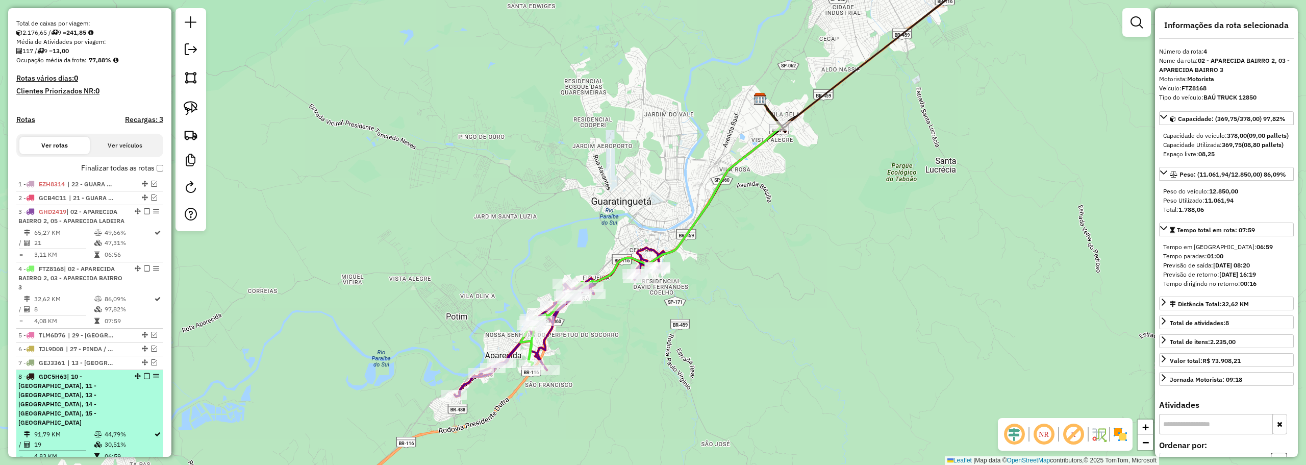
click at [96, 397] on span "| 10 - CACHOEIRA BAIRRO, 11 - CACHOEIRA CENTRO, 13 - CRUZEIRO BAIRRO 1, 14 - CR…" at bounding box center [57, 399] width 78 height 54
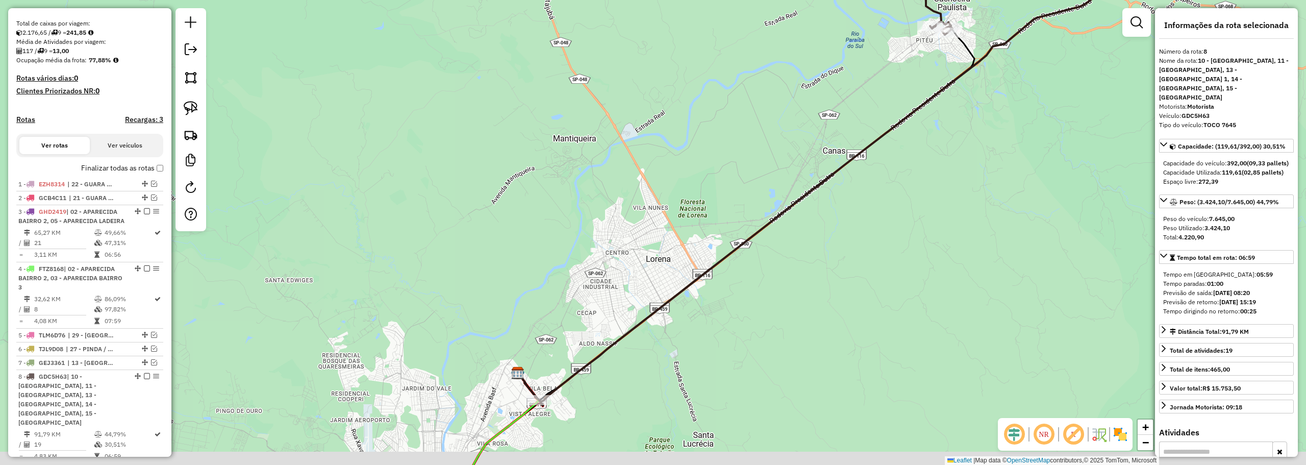
drag, startPoint x: 440, startPoint y: 404, endPoint x: 757, endPoint y: 132, distance: 418.5
click at [752, 135] on div "Janela de atendimento Grade de atendimento Capacidade Transportadoras Veículos …" at bounding box center [653, 232] width 1306 height 465
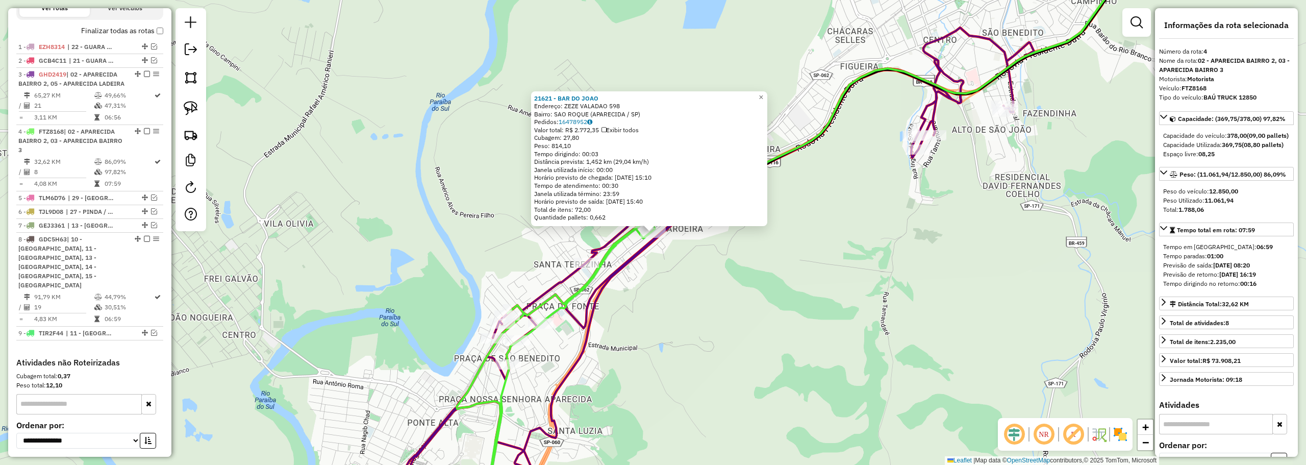
scroll to position [435, 0]
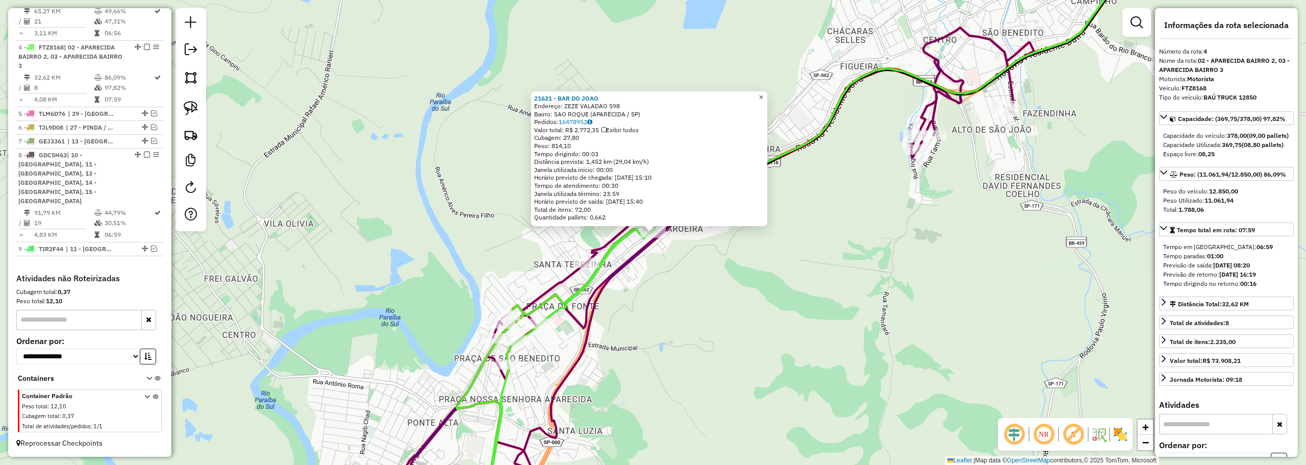
click at [763, 93] on span "×" at bounding box center [760, 97] width 5 height 9
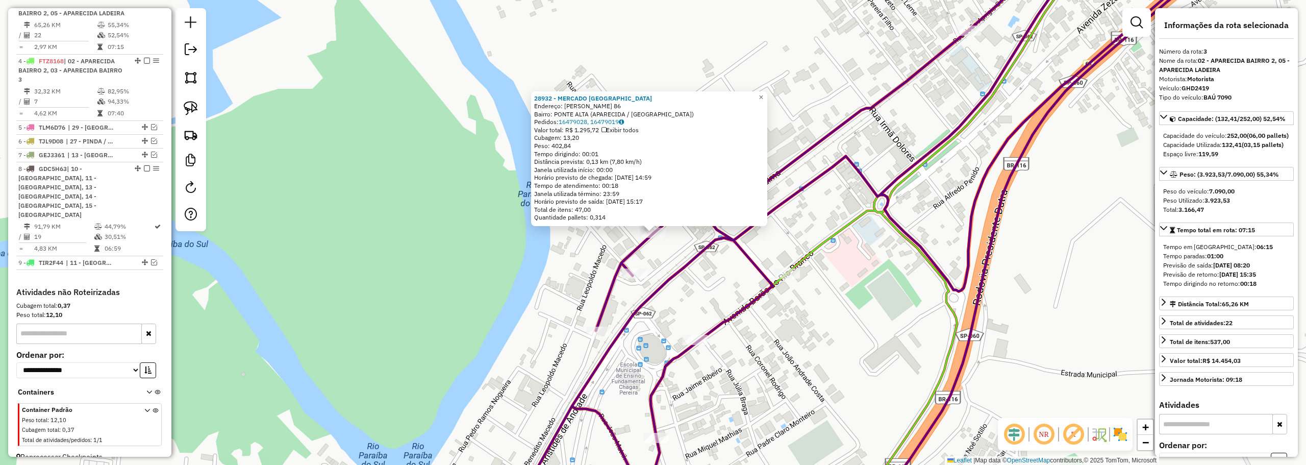
scroll to position [410, 0]
click at [763, 94] on span "×" at bounding box center [760, 97] width 5 height 9
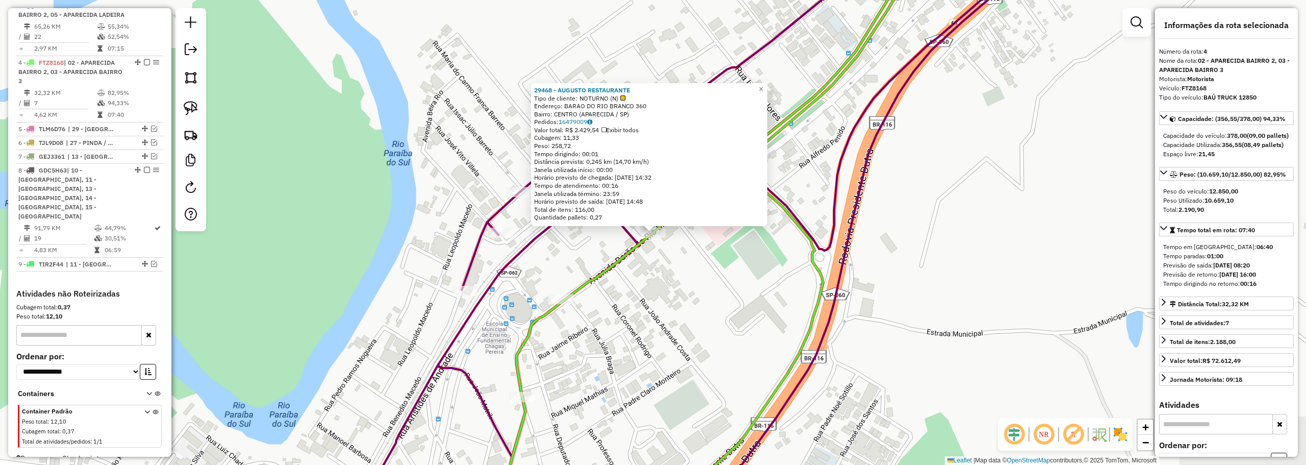
scroll to position [435, 0]
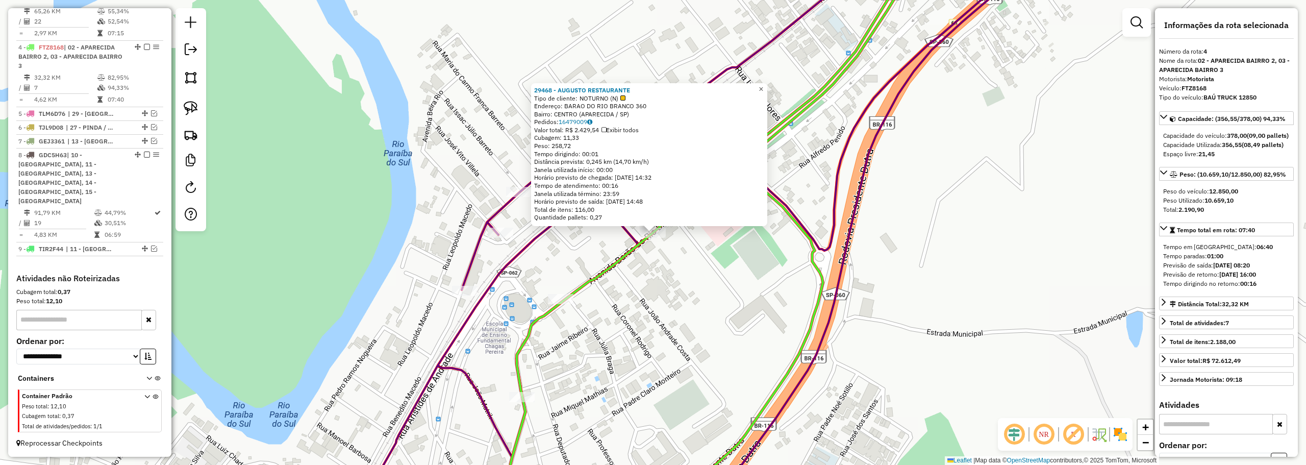
click at [763, 85] on span "×" at bounding box center [760, 89] width 5 height 9
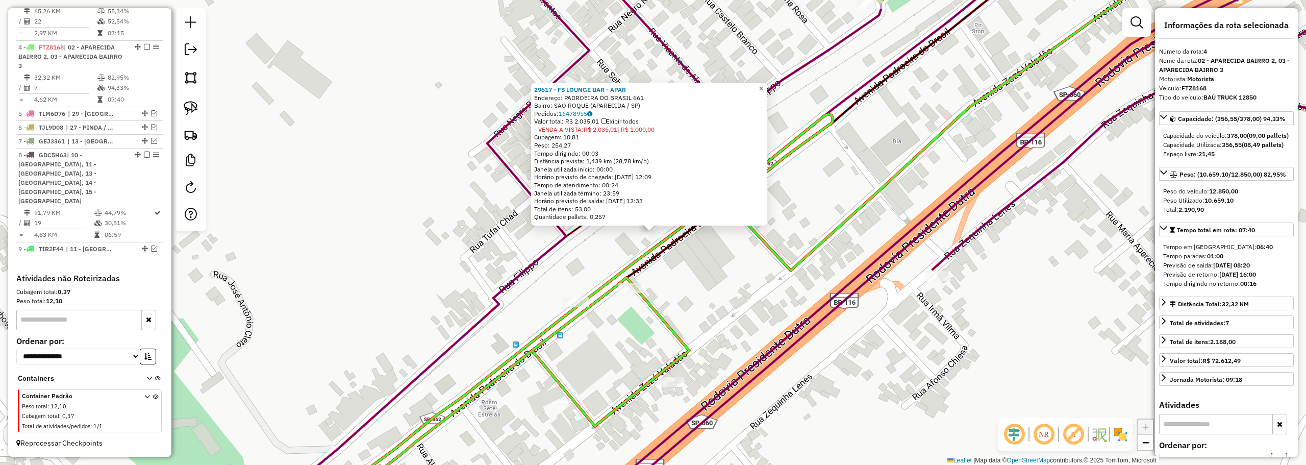
click at [763, 84] on span "×" at bounding box center [760, 88] width 5 height 9
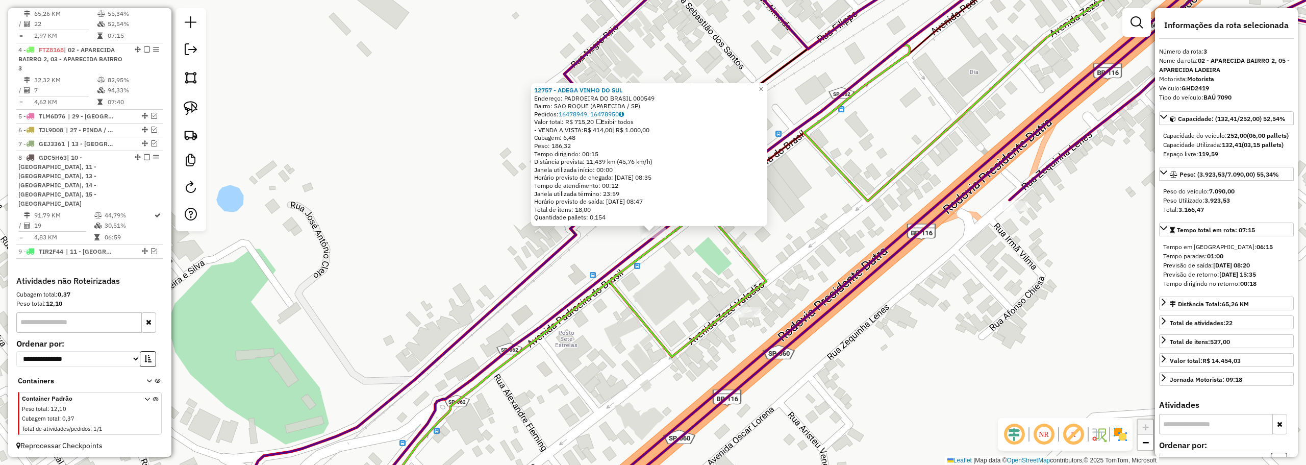
scroll to position [410, 0]
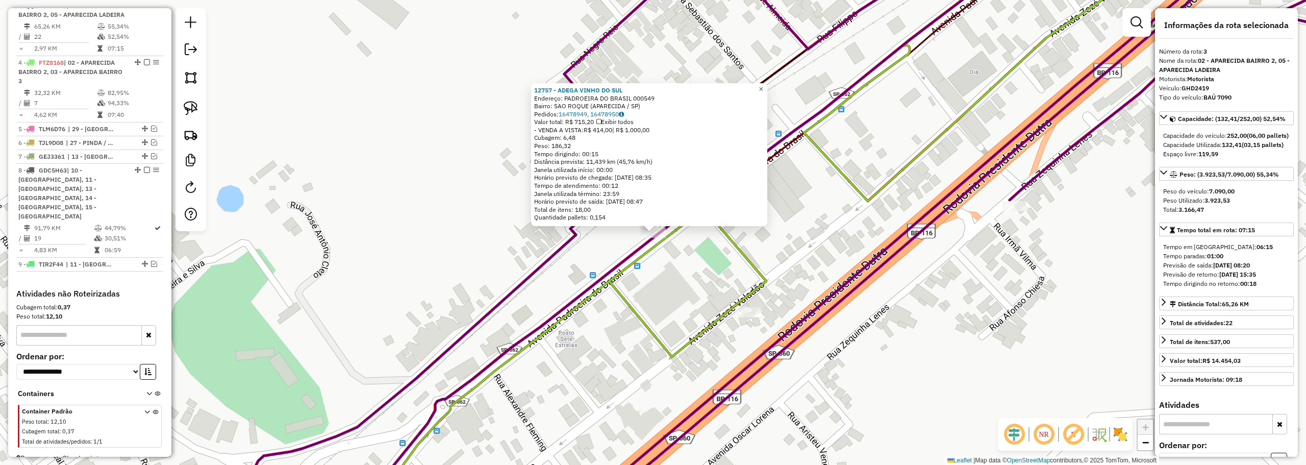
click at [763, 85] on span "×" at bounding box center [760, 89] width 5 height 9
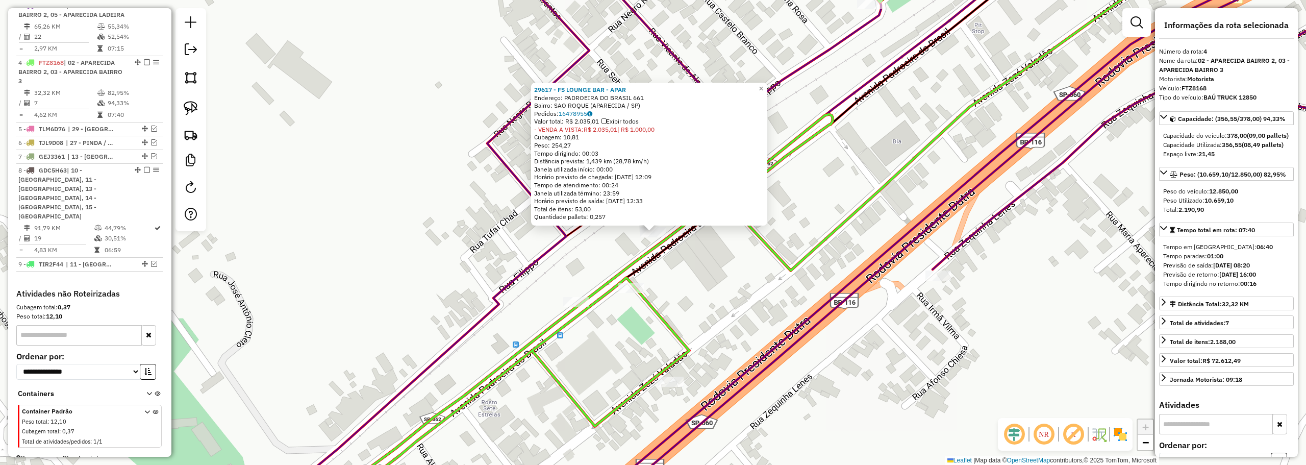
scroll to position [435, 0]
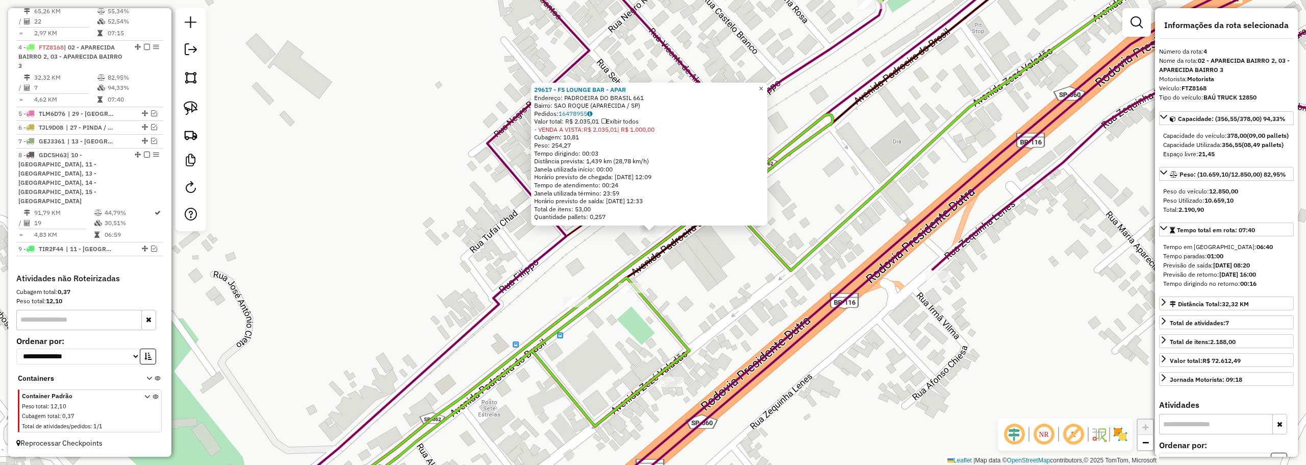
click at [763, 84] on span "×" at bounding box center [760, 88] width 5 height 9
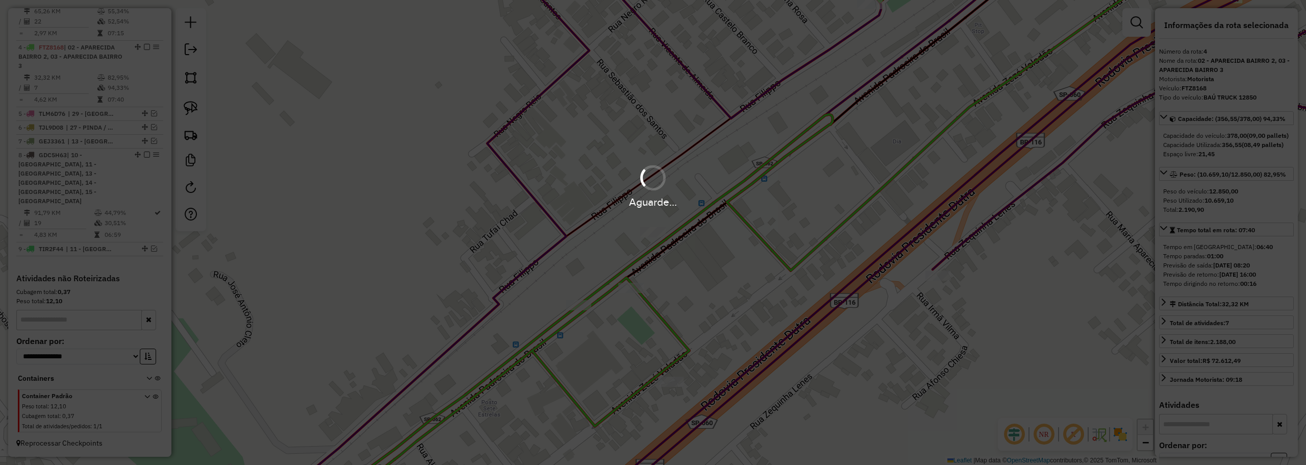
click at [614, 251] on div "Aguarde..." at bounding box center [653, 232] width 1306 height 465
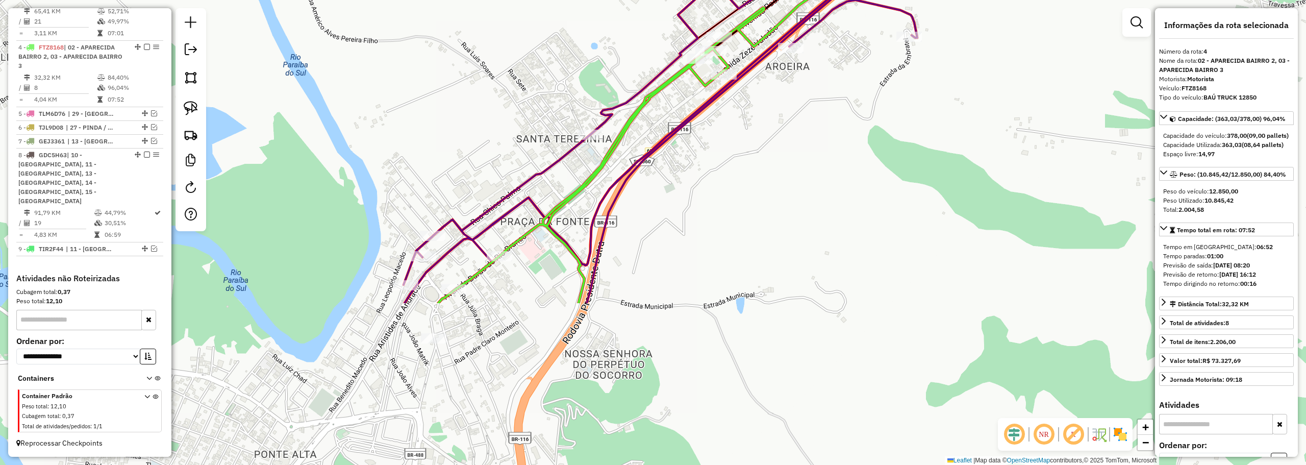
drag, startPoint x: 561, startPoint y: 350, endPoint x: 658, endPoint y: 142, distance: 229.5
click at [658, 142] on icon at bounding box center [923, 24] width 1041 height 557
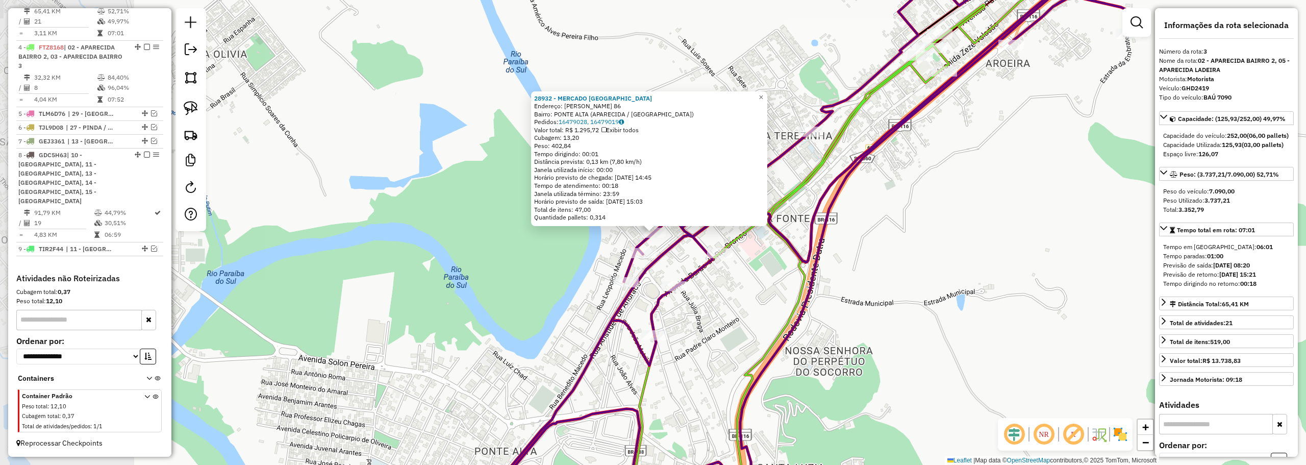
scroll to position [410, 0]
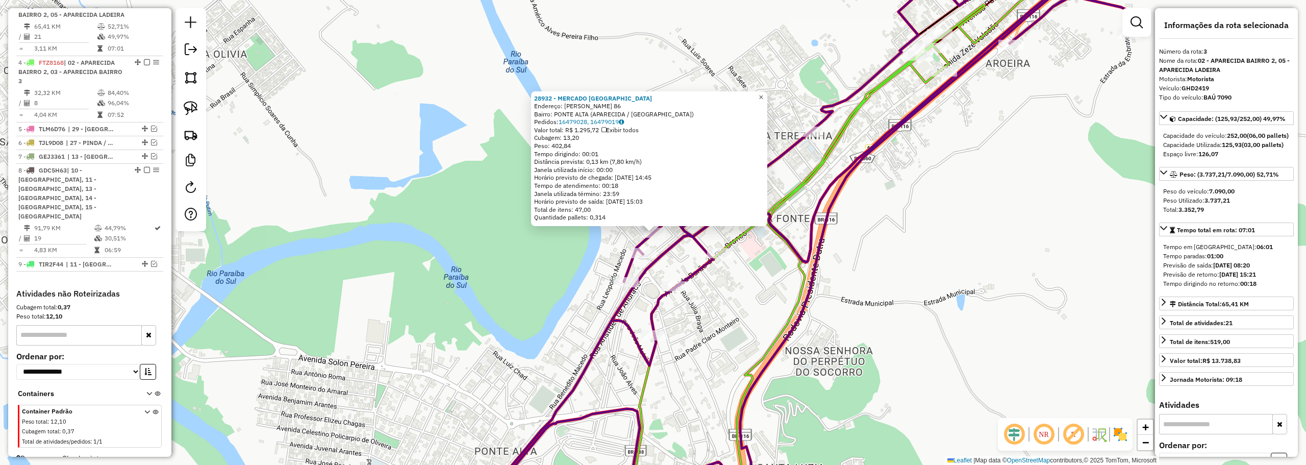
click at [764, 94] on link "×" at bounding box center [761, 97] width 12 height 12
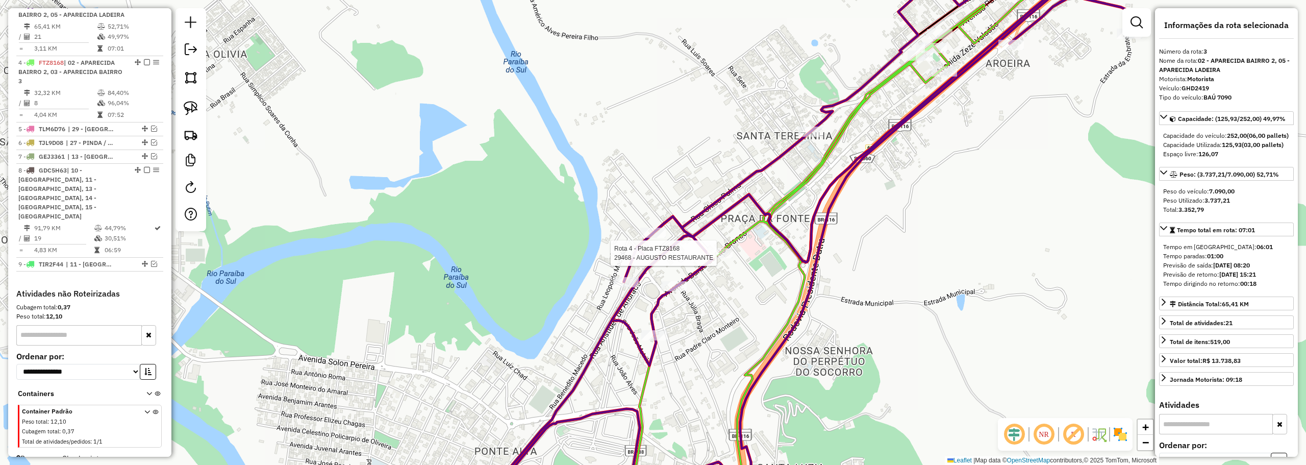
click at [722, 258] on div at bounding box center [720, 253] width 26 height 10
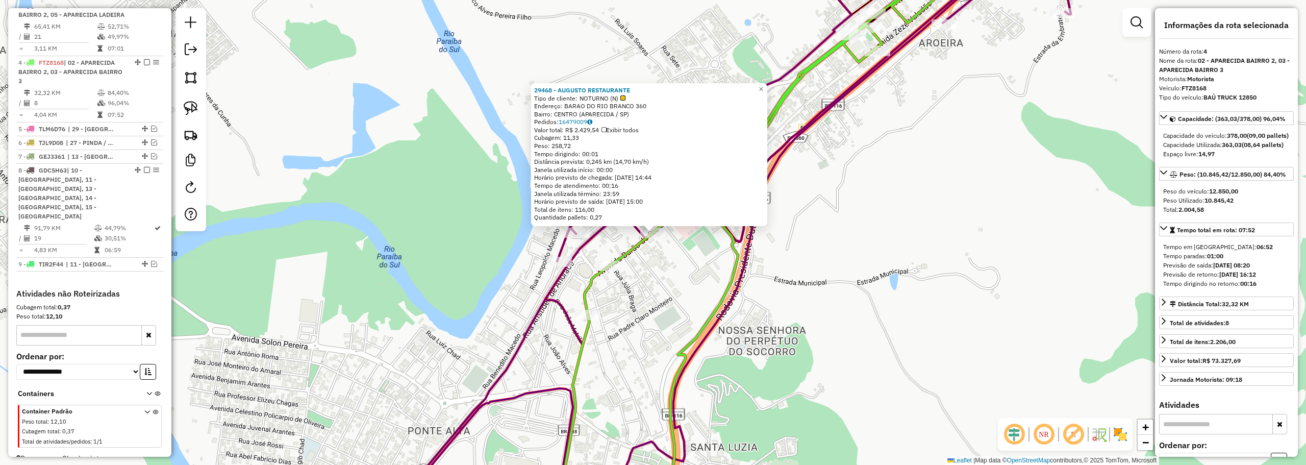
scroll to position [435, 0]
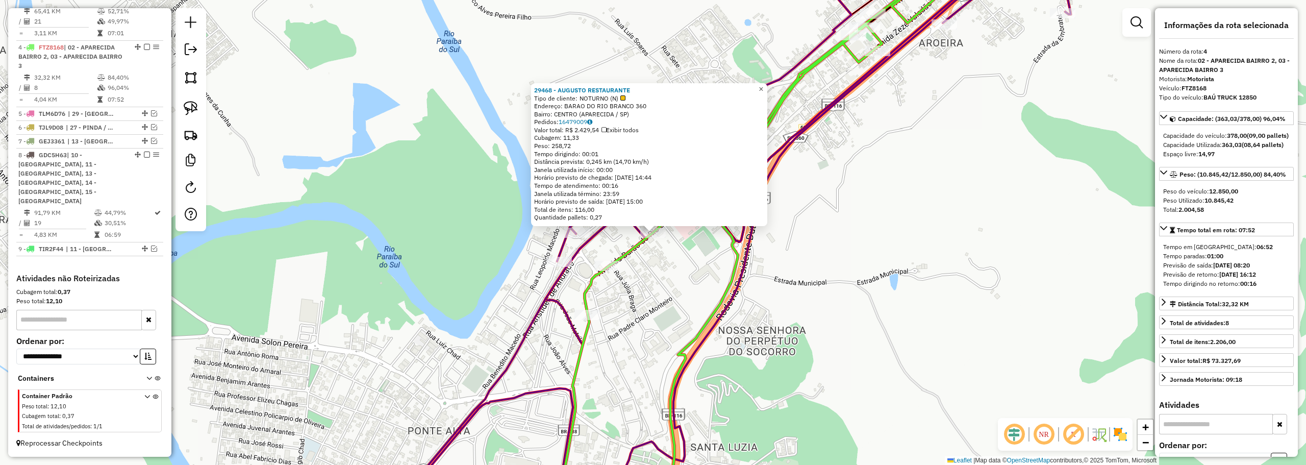
click at [763, 86] on link "×" at bounding box center [761, 89] width 12 height 12
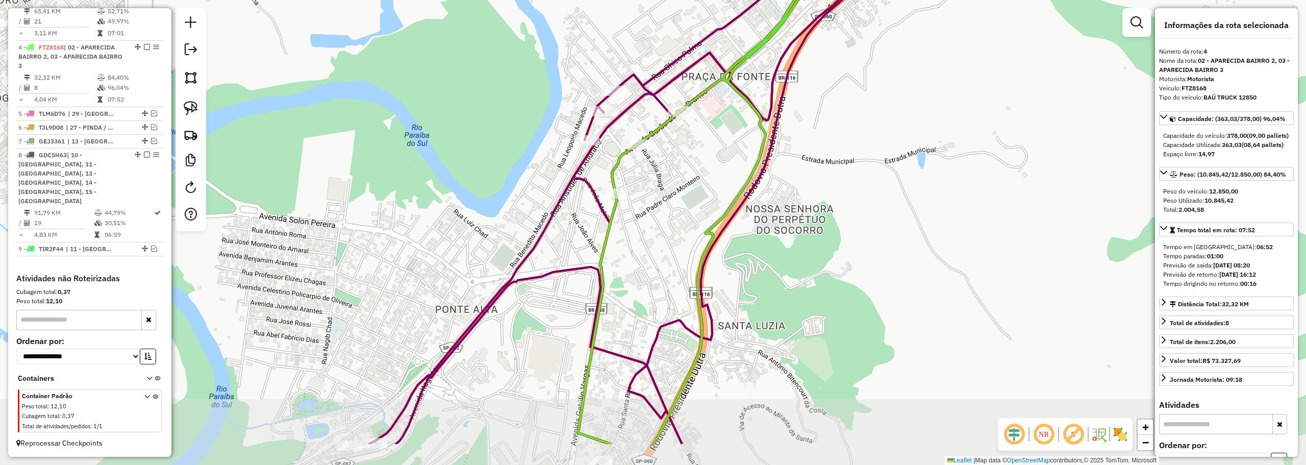
drag, startPoint x: 613, startPoint y: 293, endPoint x: 625, endPoint y: 223, distance: 70.8
click at [631, 225] on div "Janela de atendimento Grade de atendimento Capacidade Transportadoras Veículos …" at bounding box center [653, 232] width 1306 height 465
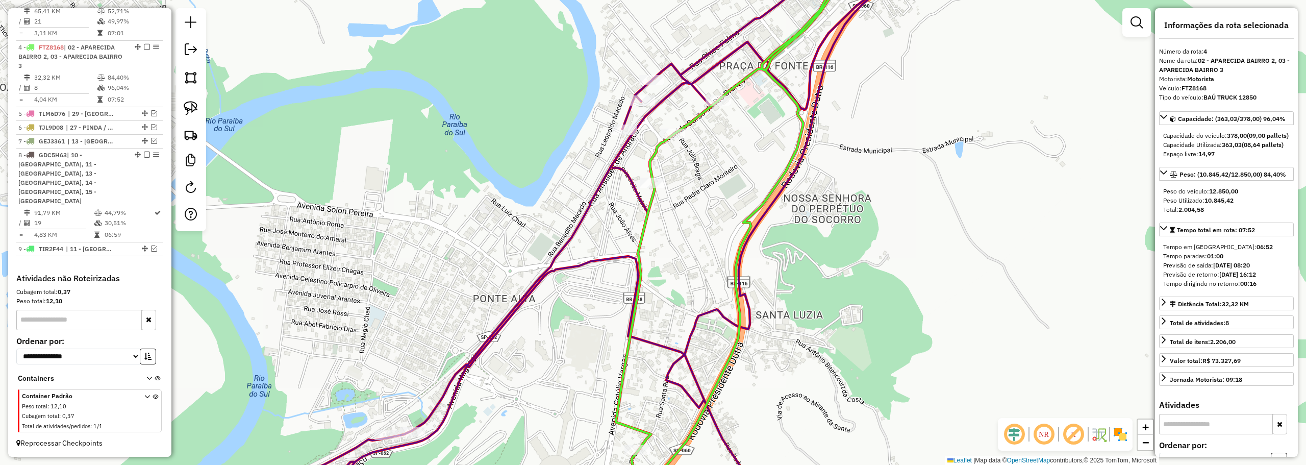
drag, startPoint x: 659, startPoint y: 286, endPoint x: 667, endPoint y: 199, distance: 87.0
click at [666, 201] on div "Janela de atendimento Grade de atendimento Capacidade Transportadoras Veículos …" at bounding box center [653, 232] width 1306 height 465
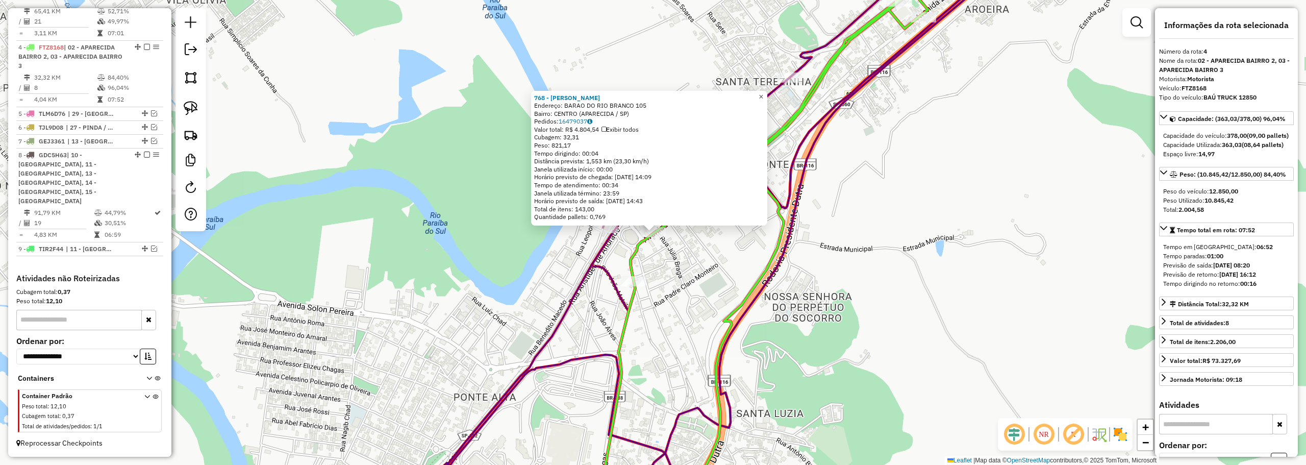
click at [763, 92] on span "×" at bounding box center [760, 96] width 5 height 9
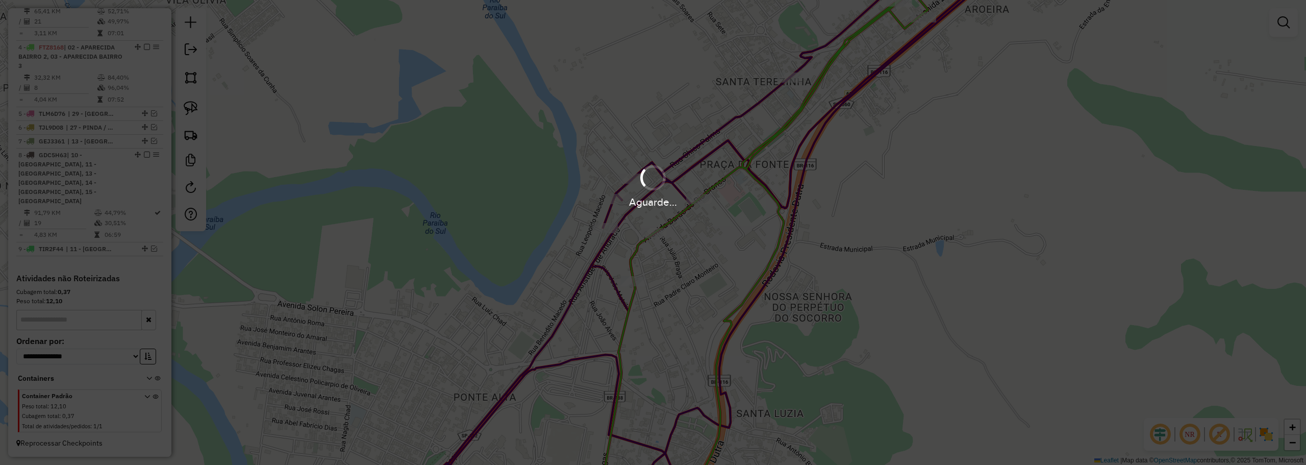
click at [657, 203] on div "Aguarde..." at bounding box center [653, 202] width 1306 height 16
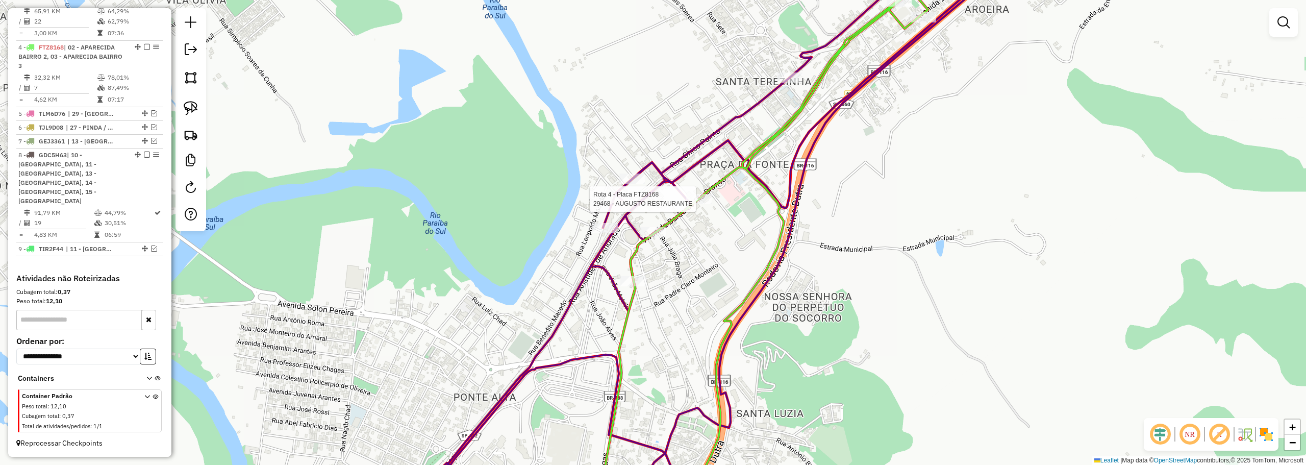
select select "**********"
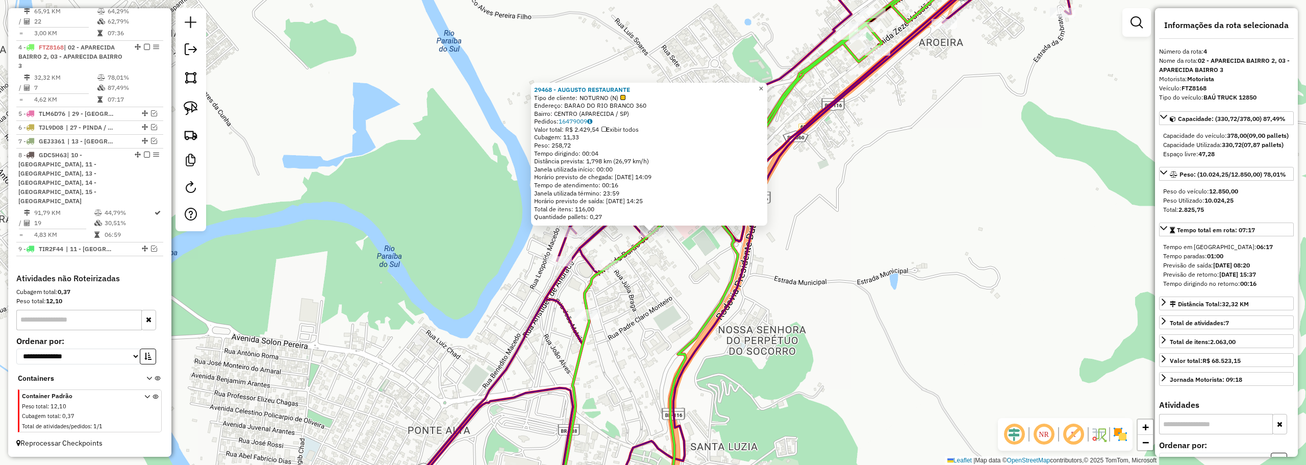
click at [763, 87] on span "×" at bounding box center [760, 88] width 5 height 9
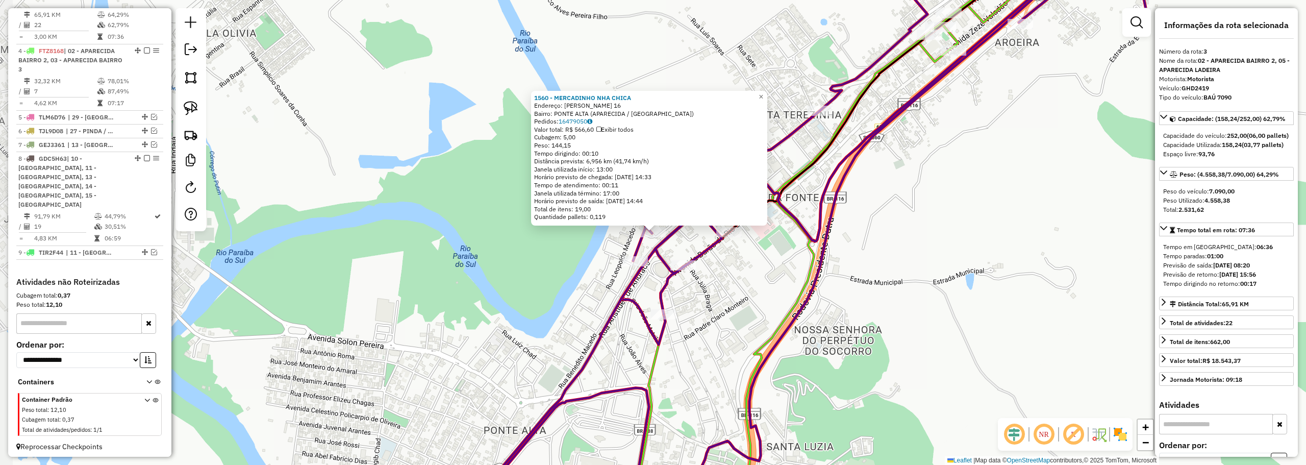
scroll to position [410, 0]
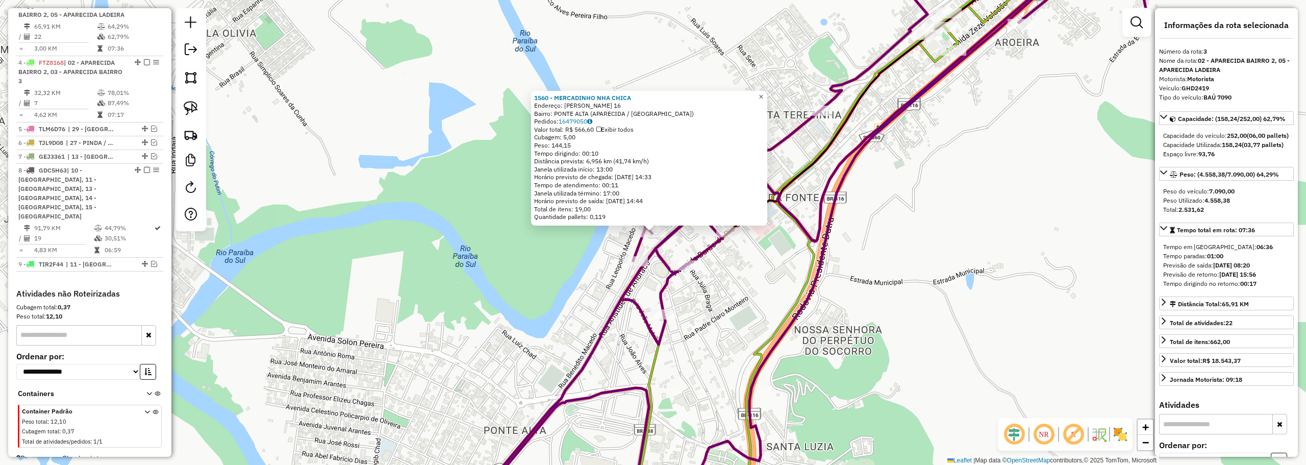
click at [763, 94] on span "×" at bounding box center [760, 96] width 5 height 9
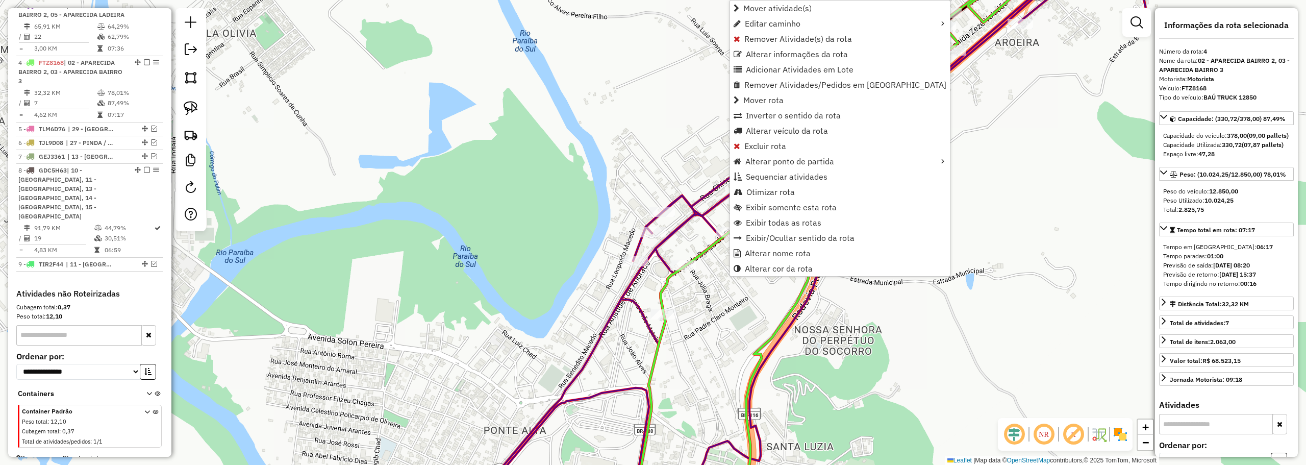
scroll to position [435, 0]
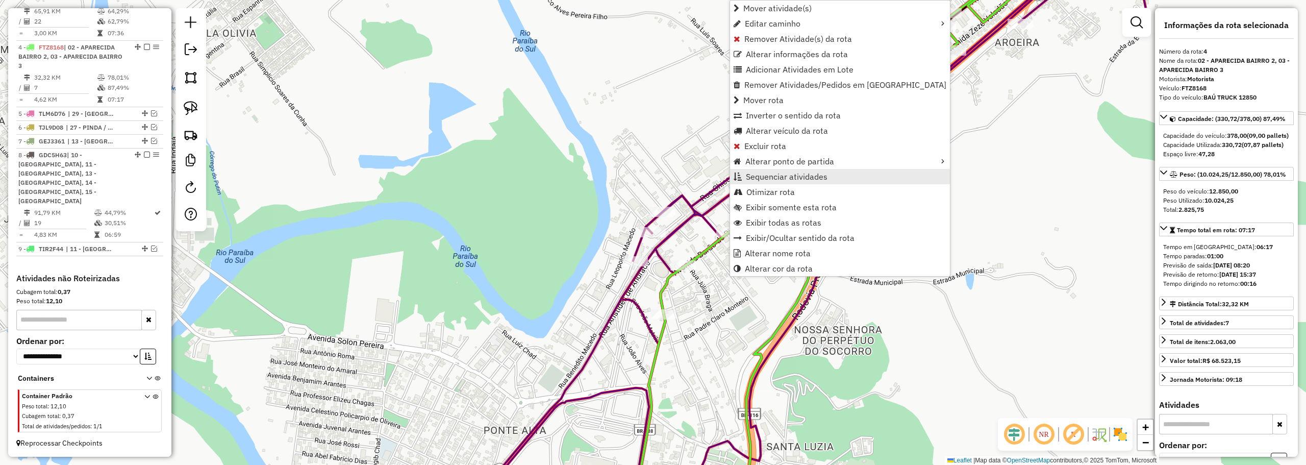
click at [757, 172] on span "Sequenciar atividades" at bounding box center [787, 176] width 82 height 8
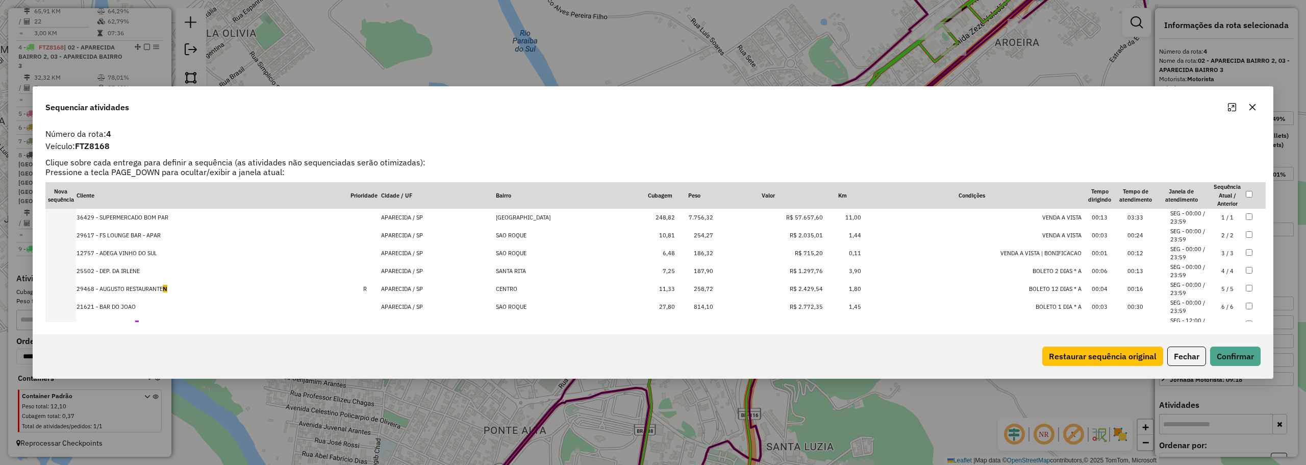
click at [149, 288] on td "29468 - AUGUSTO RESTAURANTE N" at bounding box center [213, 289] width 274 height 18
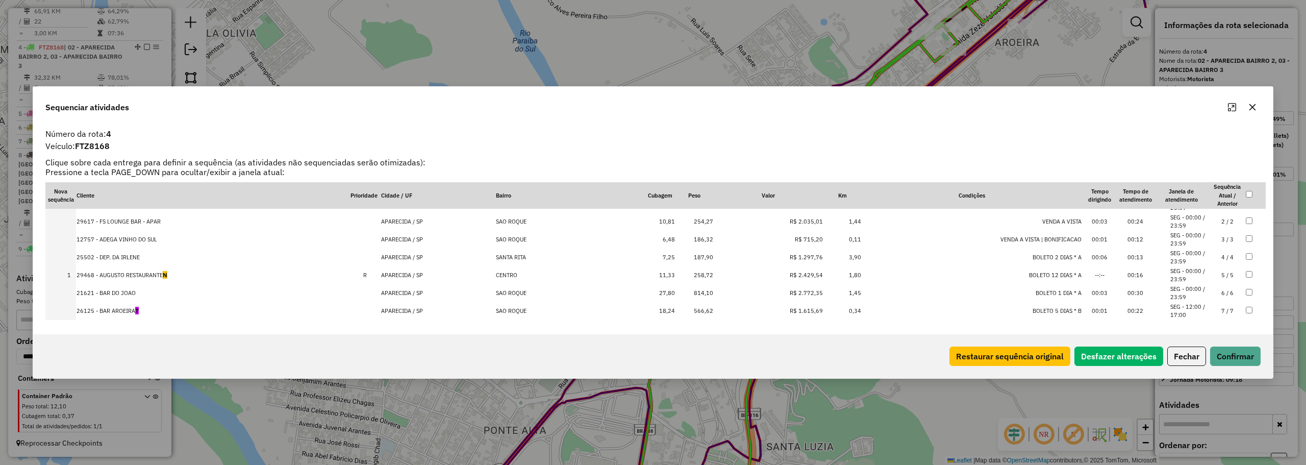
scroll to position [21, 0]
drag, startPoint x: 169, startPoint y: 225, endPoint x: 150, endPoint y: 302, distance: 79.3
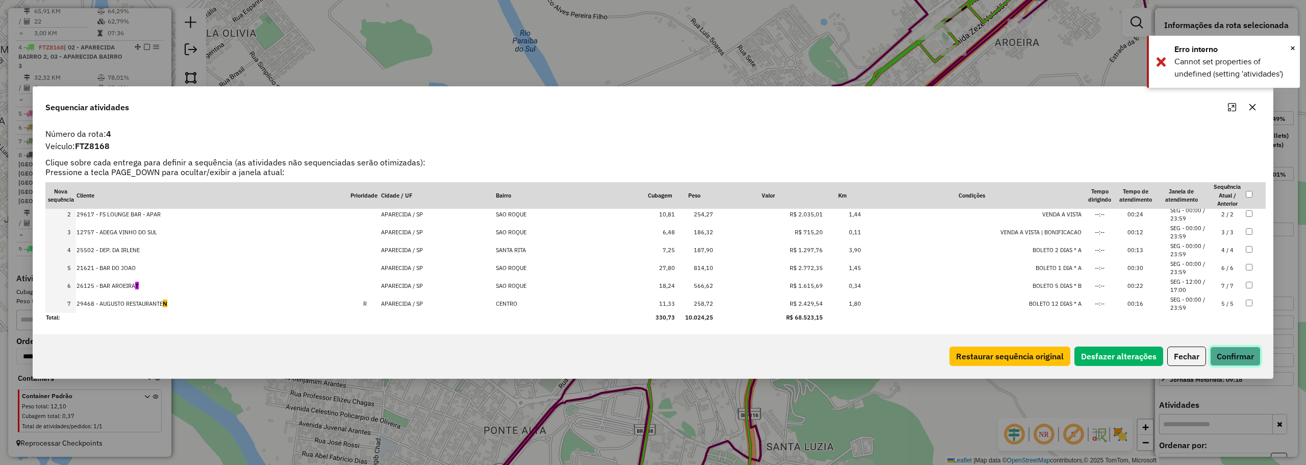
drag, startPoint x: 1236, startPoint y: 348, endPoint x: 1212, endPoint y: 345, distance: 24.2
click at [1236, 348] on button "Confirmar" at bounding box center [1235, 355] width 50 height 19
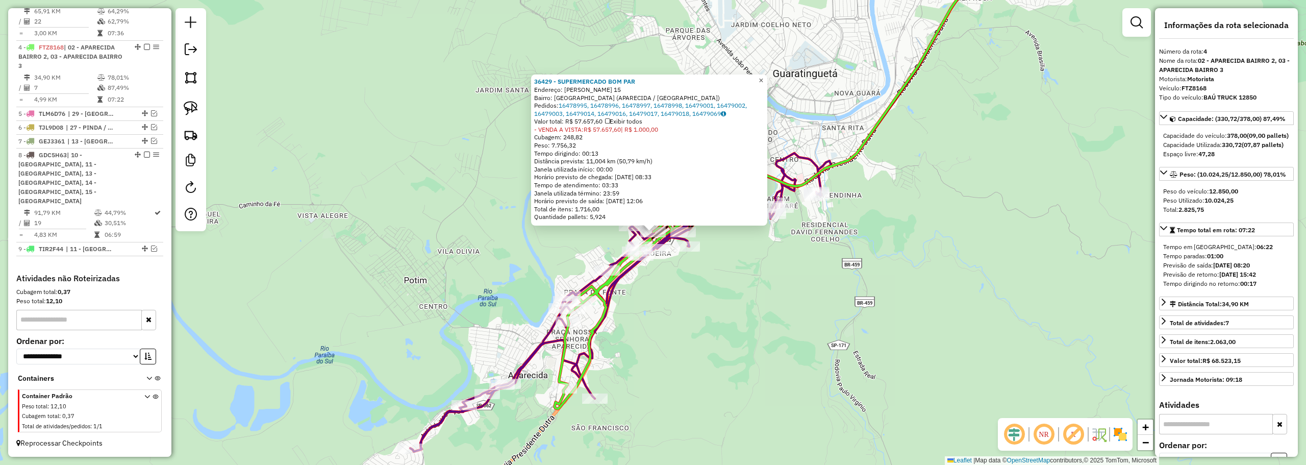
click at [763, 76] on span "×" at bounding box center [760, 80] width 5 height 9
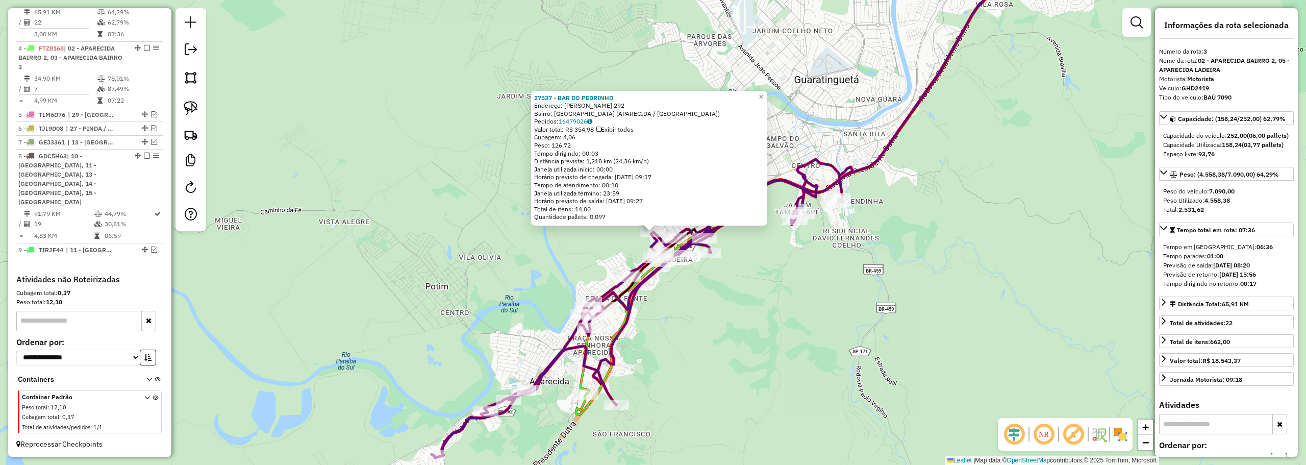
scroll to position [410, 0]
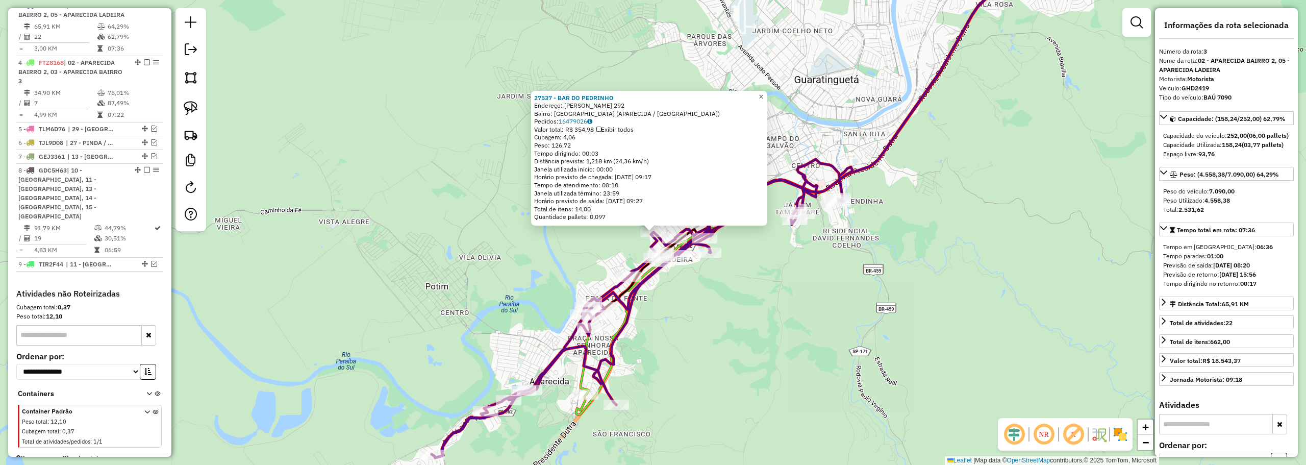
click at [763, 95] on span "×" at bounding box center [760, 96] width 5 height 9
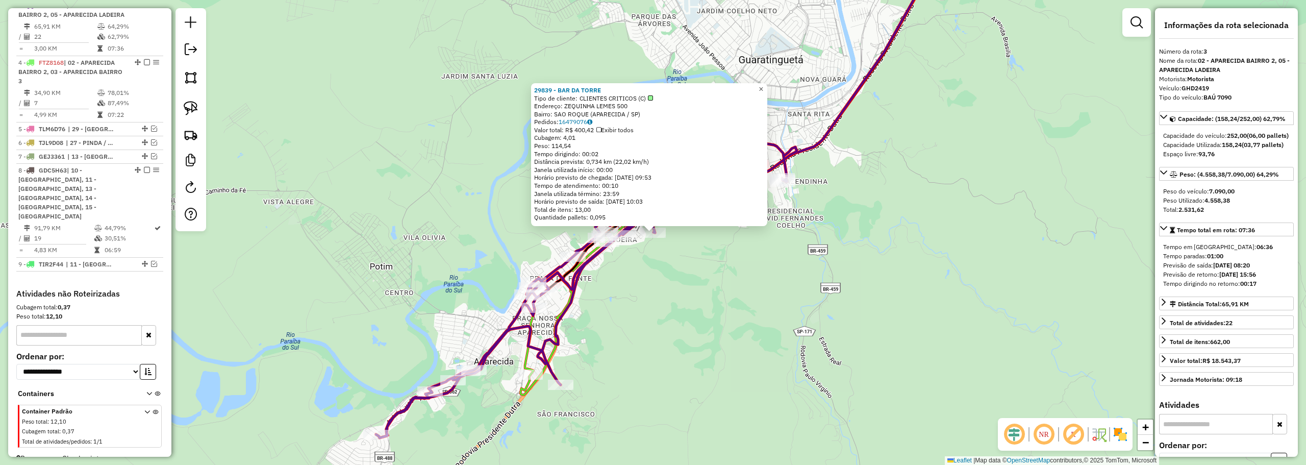
click at [763, 86] on span "×" at bounding box center [760, 89] width 5 height 9
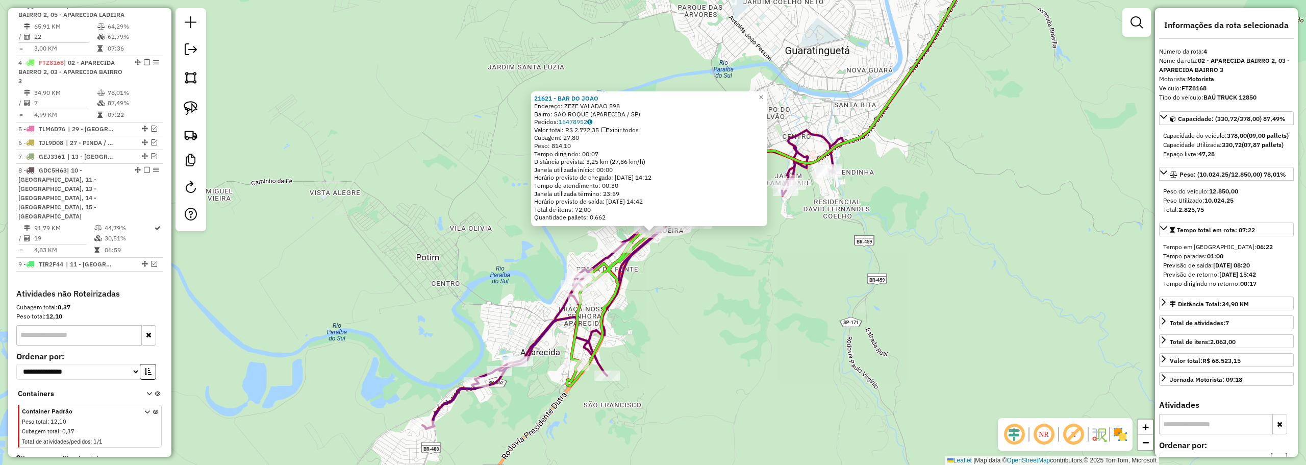
scroll to position [435, 0]
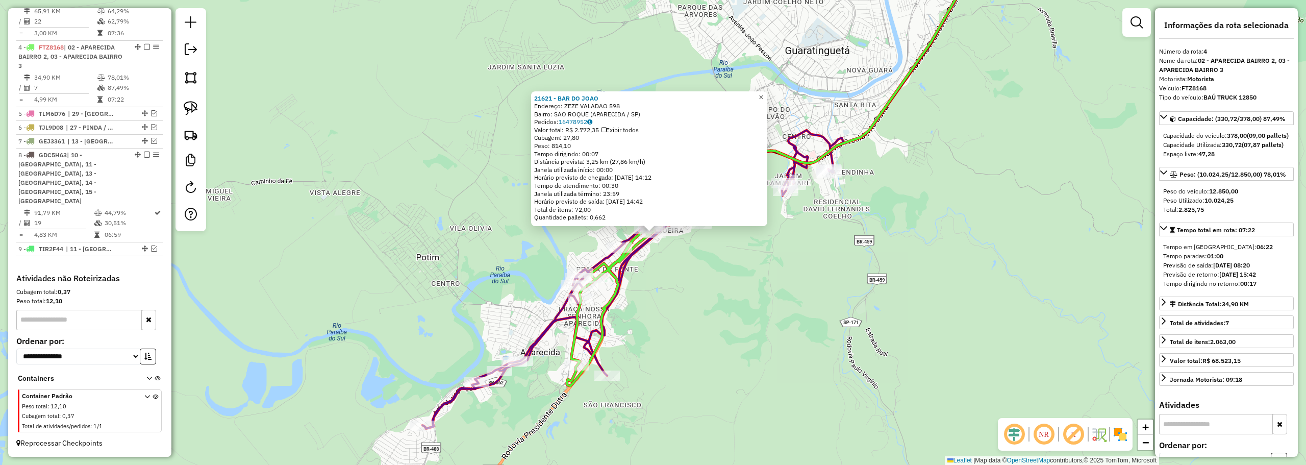
click at [763, 98] on span "×" at bounding box center [760, 97] width 5 height 9
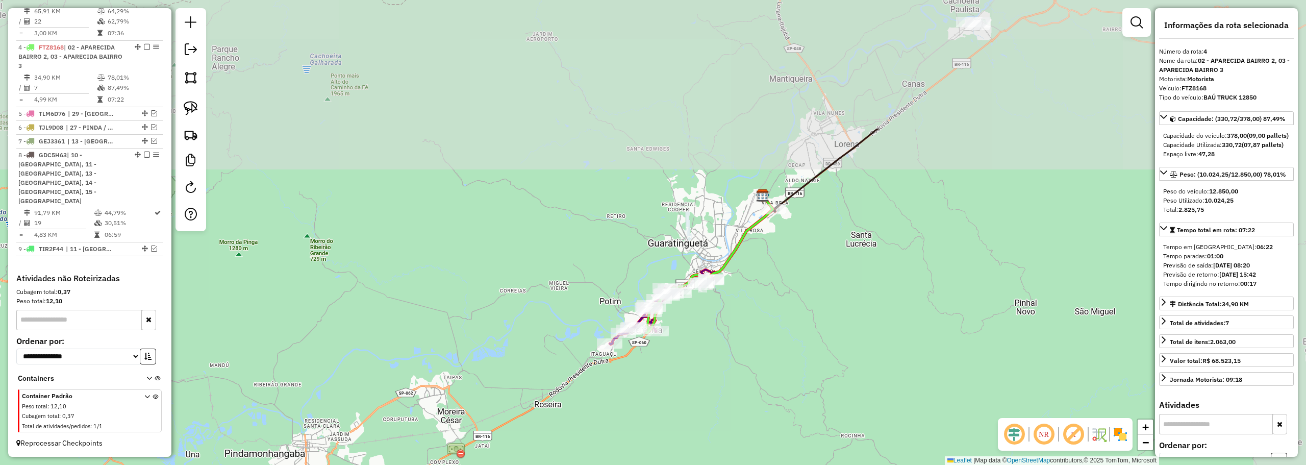
drag, startPoint x: 769, startPoint y: 53, endPoint x: 697, endPoint y: 228, distance: 189.3
click at [697, 228] on div "Janela de atendimento Grade de atendimento Capacidade Transportadoras Veículos …" at bounding box center [653, 232] width 1306 height 465
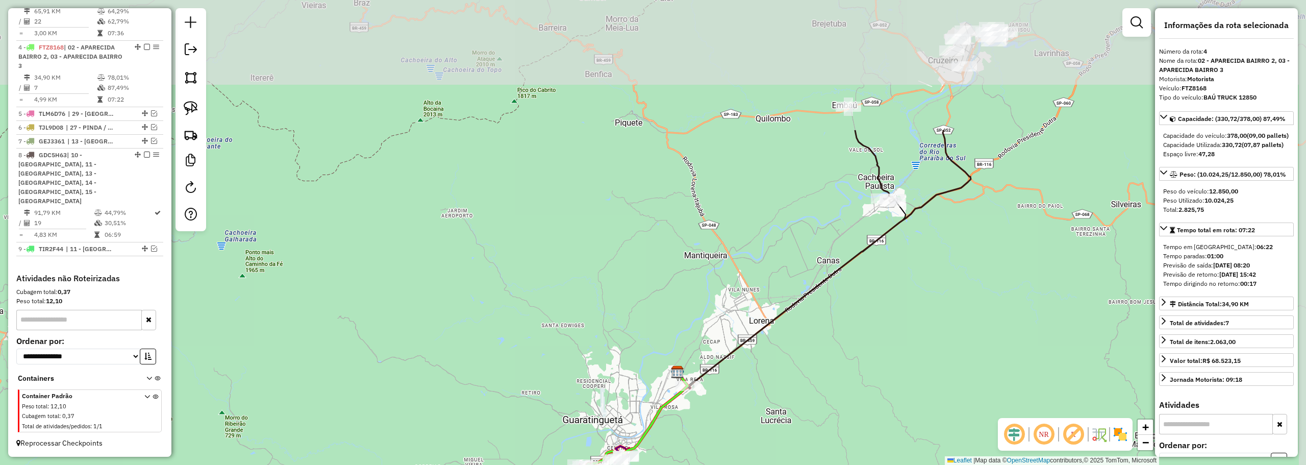
drag, startPoint x: 742, startPoint y: 151, endPoint x: 665, endPoint y: 297, distance: 164.7
click at [665, 297] on div "Janela de atendimento Grade de atendimento Capacidade Transportadoras Veículos …" at bounding box center [653, 232] width 1306 height 465
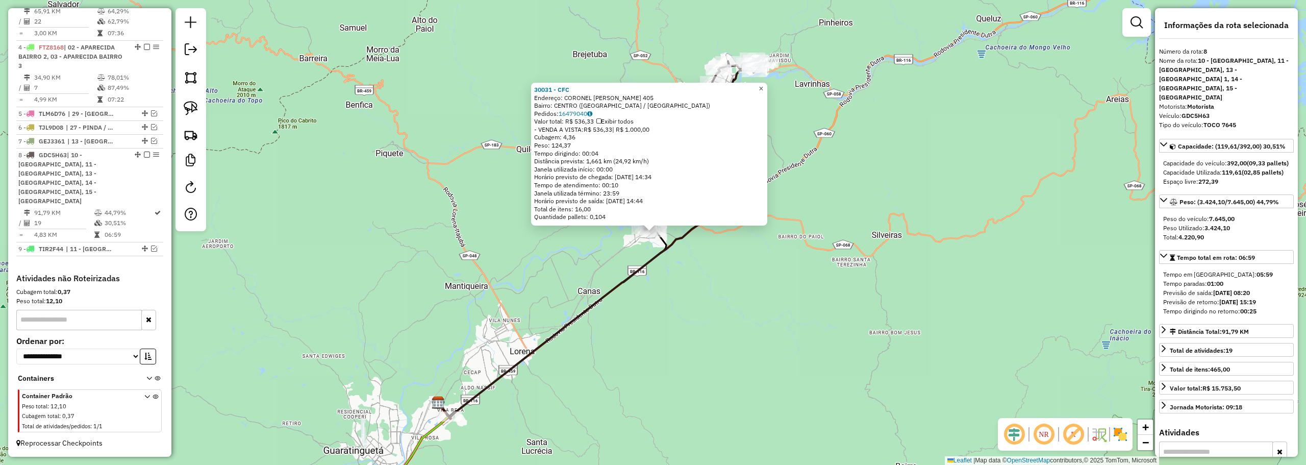
click at [763, 84] on span "×" at bounding box center [760, 88] width 5 height 9
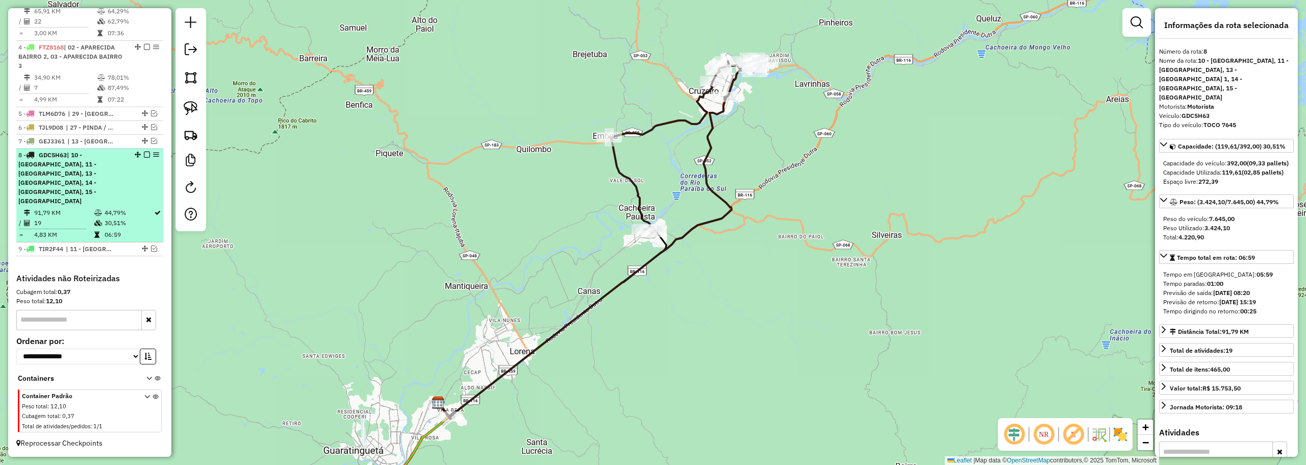
click at [145, 158] on em at bounding box center [147, 154] width 6 height 6
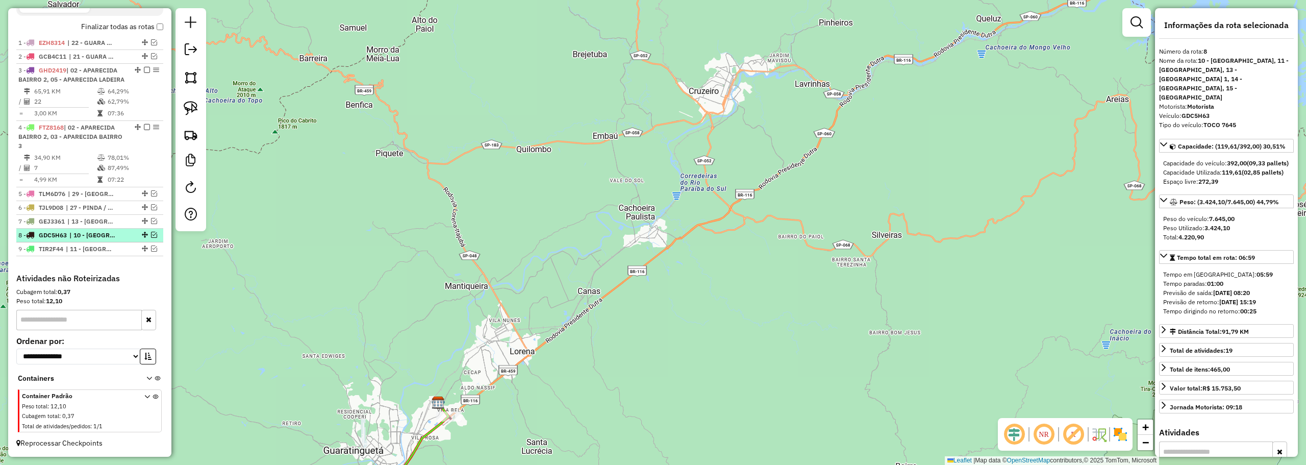
scroll to position [364, 0]
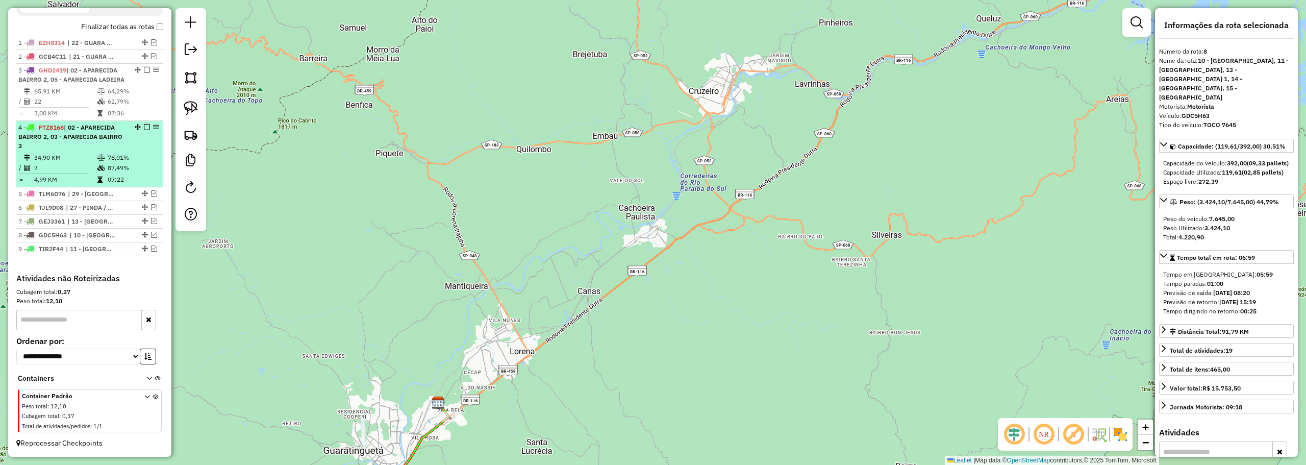
click at [147, 125] on div at bounding box center [144, 127] width 31 height 6
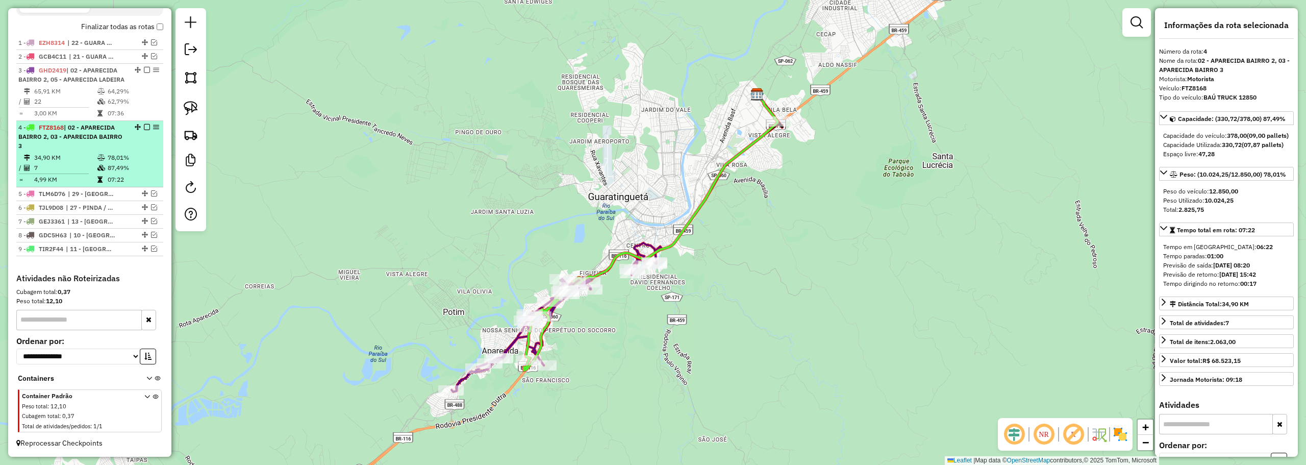
click at [144, 126] on em at bounding box center [147, 127] width 6 height 6
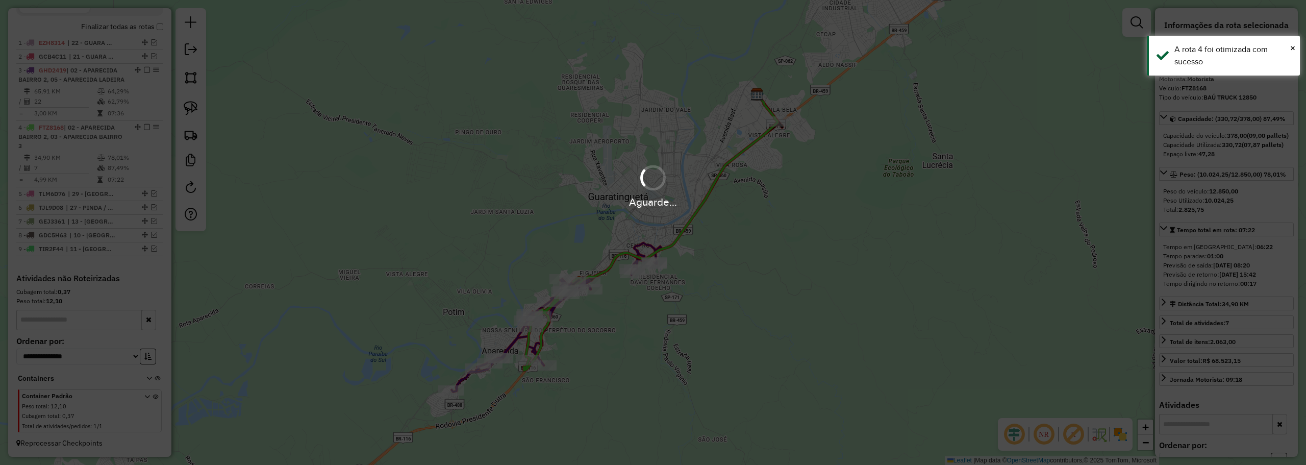
click at [142, 126] on div "Aguarde..." at bounding box center [653, 232] width 1306 height 465
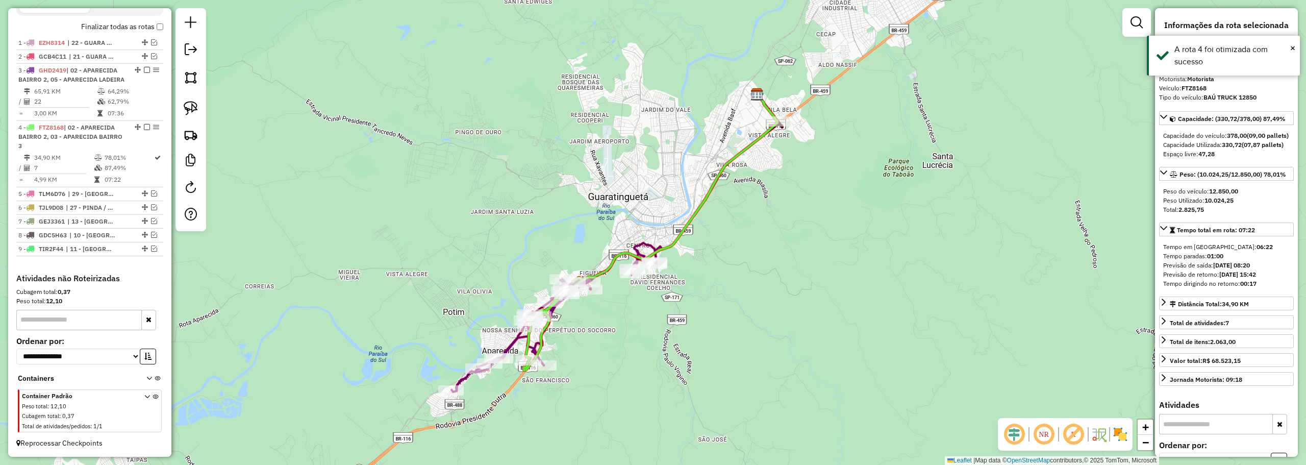
click at [144, 126] on em at bounding box center [147, 127] width 6 height 6
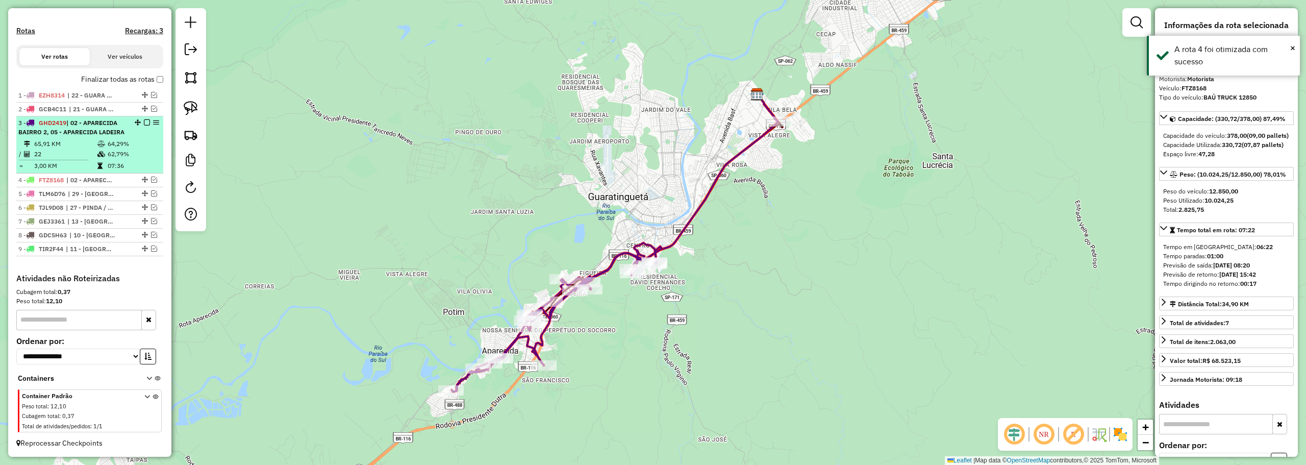
click at [144, 119] on em at bounding box center [147, 122] width 6 height 6
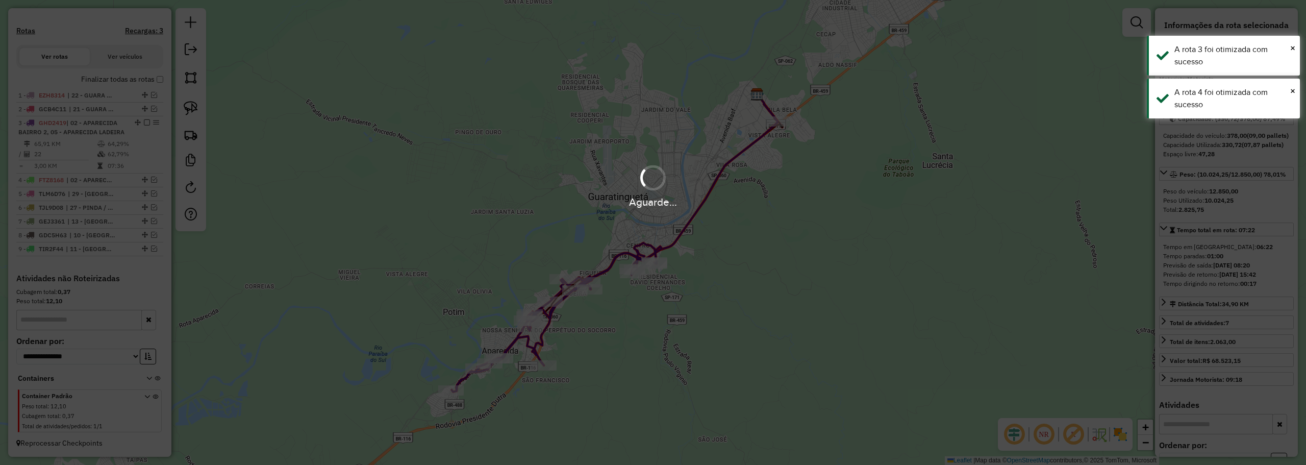
click at [145, 112] on div "Aguarde..." at bounding box center [653, 232] width 1306 height 465
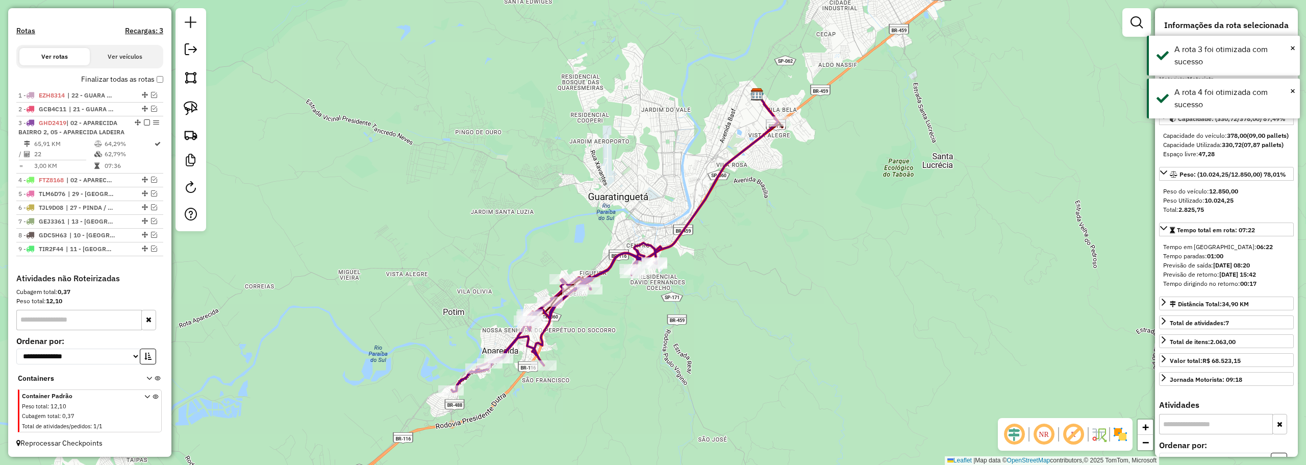
click at [145, 119] on em at bounding box center [147, 122] width 6 height 6
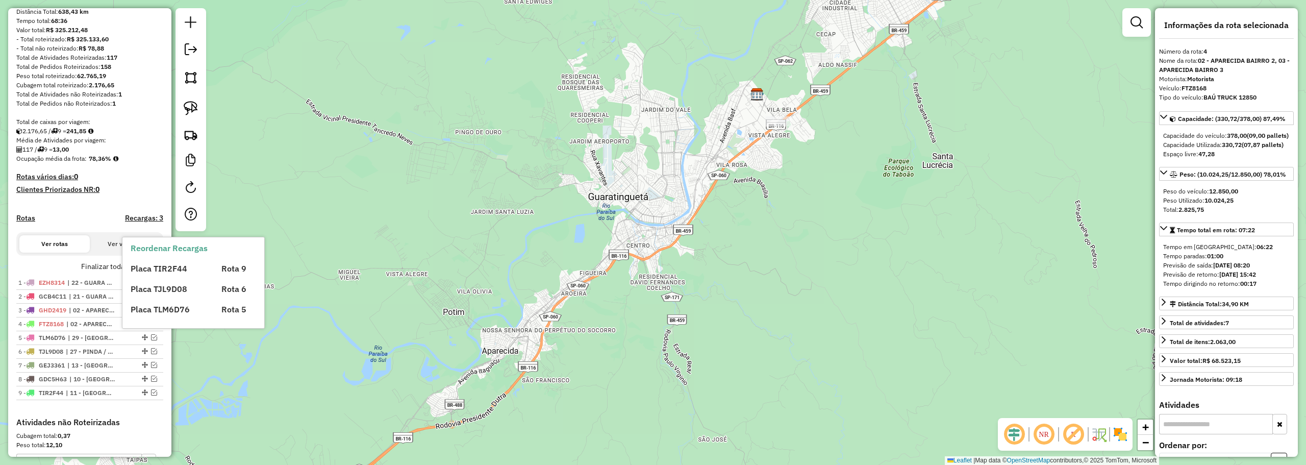
scroll to position [0, 0]
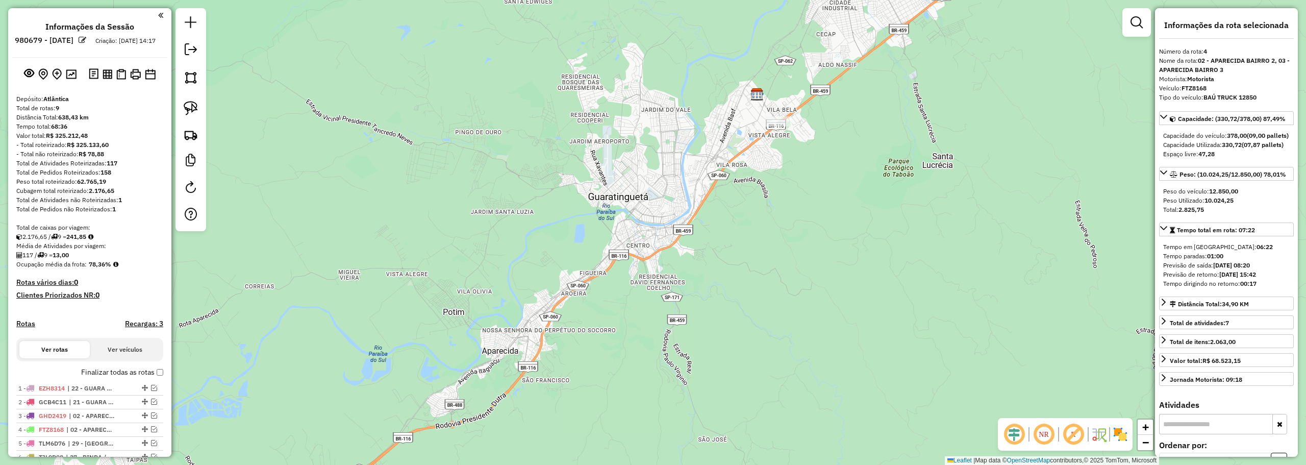
drag, startPoint x: 104, startPoint y: 84, endPoint x: 109, endPoint y: 87, distance: 5.9
click at [104, 79] on img at bounding box center [108, 74] width 10 height 10
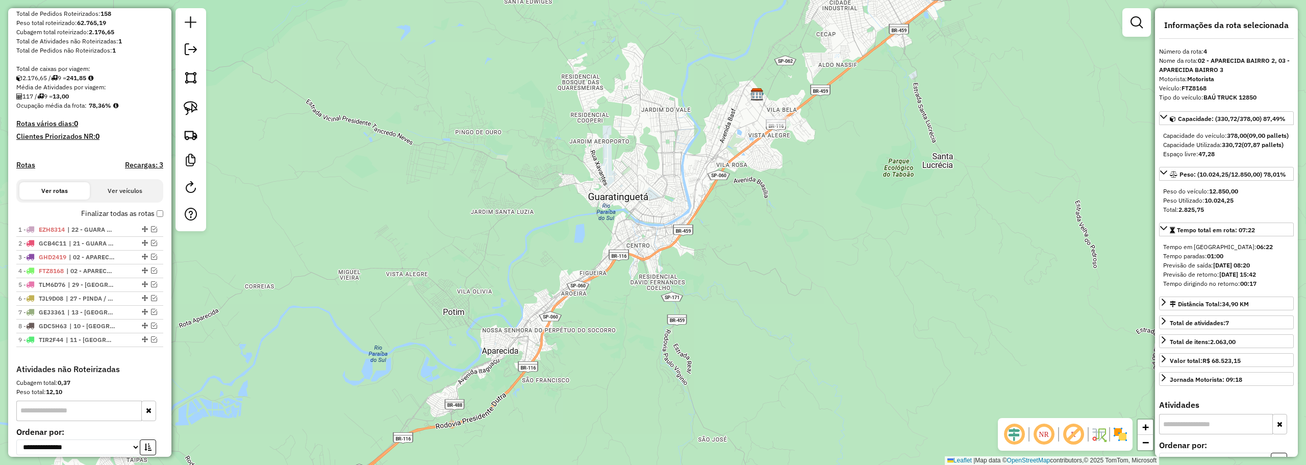
scroll to position [255, 0]
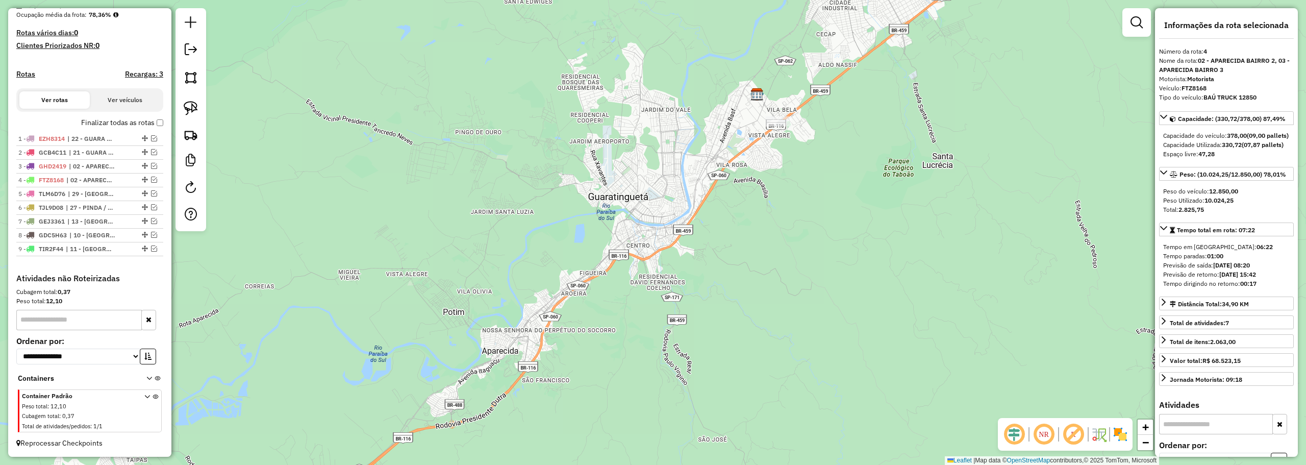
click at [193, 53] on em at bounding box center [191, 49] width 12 height 12
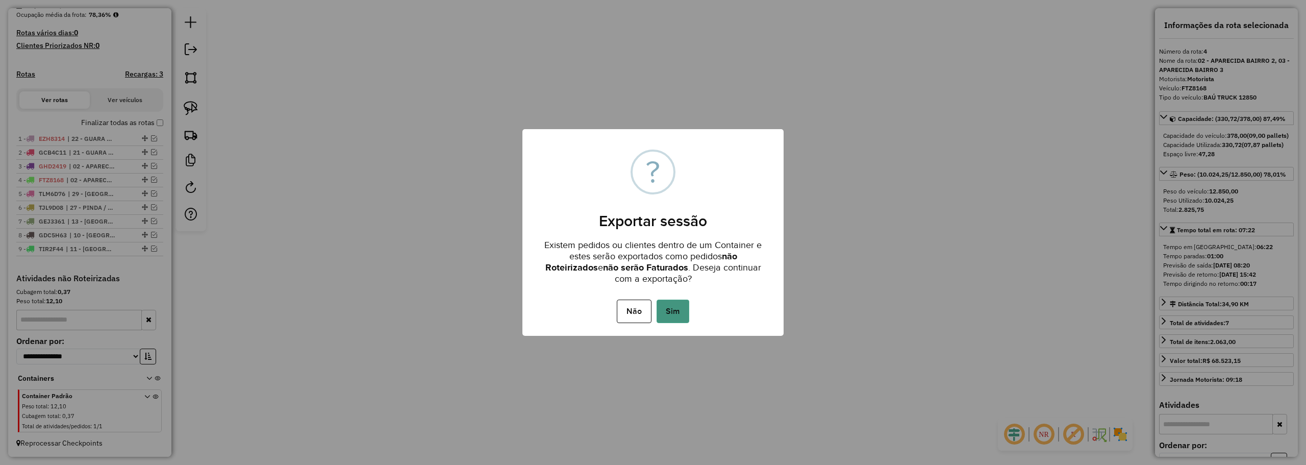
click at [682, 312] on button "Sim" at bounding box center [672, 310] width 33 height 23
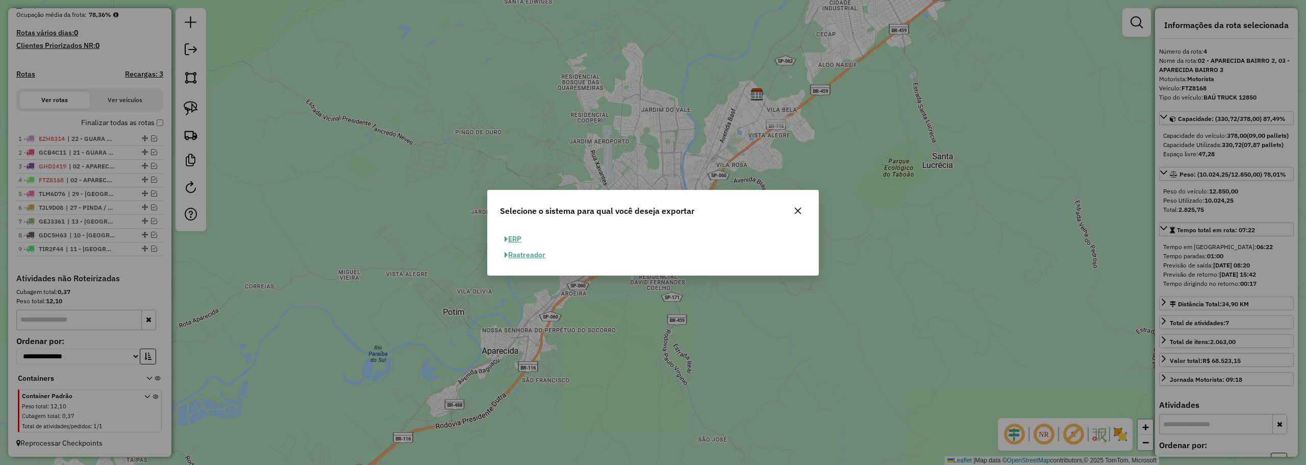
click at [519, 236] on button "ERP" at bounding box center [513, 239] width 26 height 16
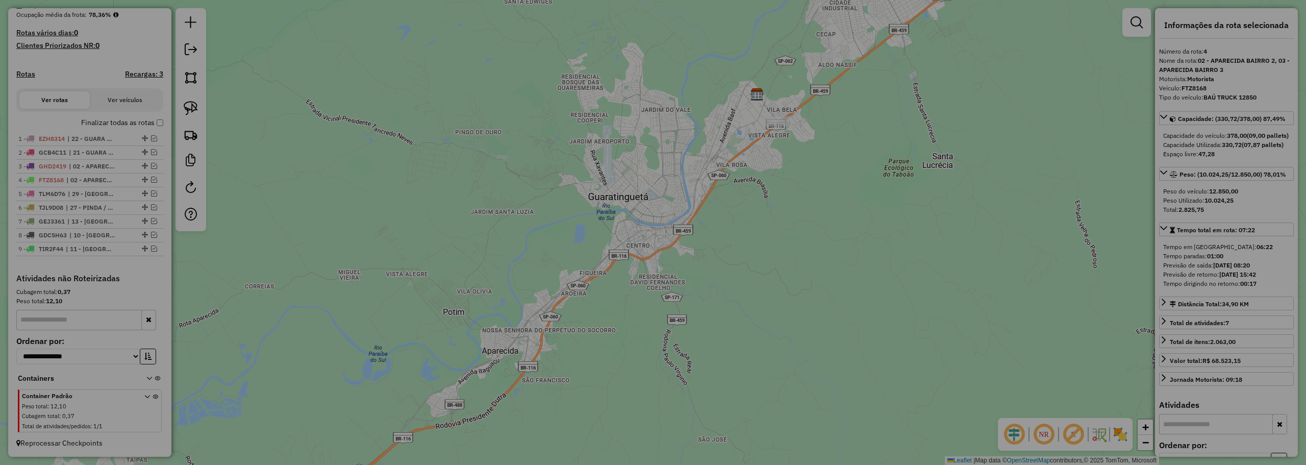
select select "**"
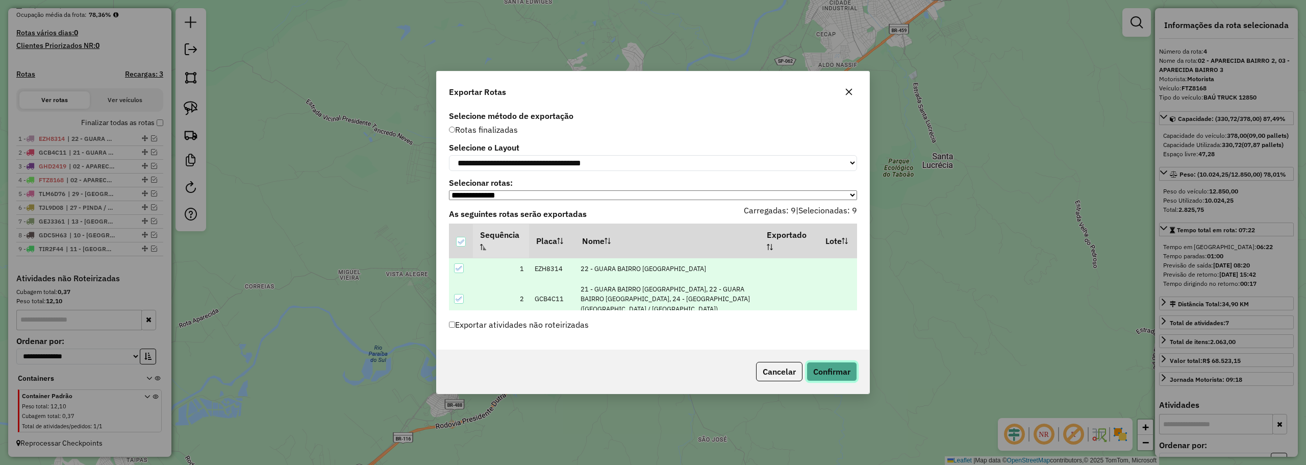
click at [830, 371] on button "Confirmar" at bounding box center [831, 371] width 50 height 19
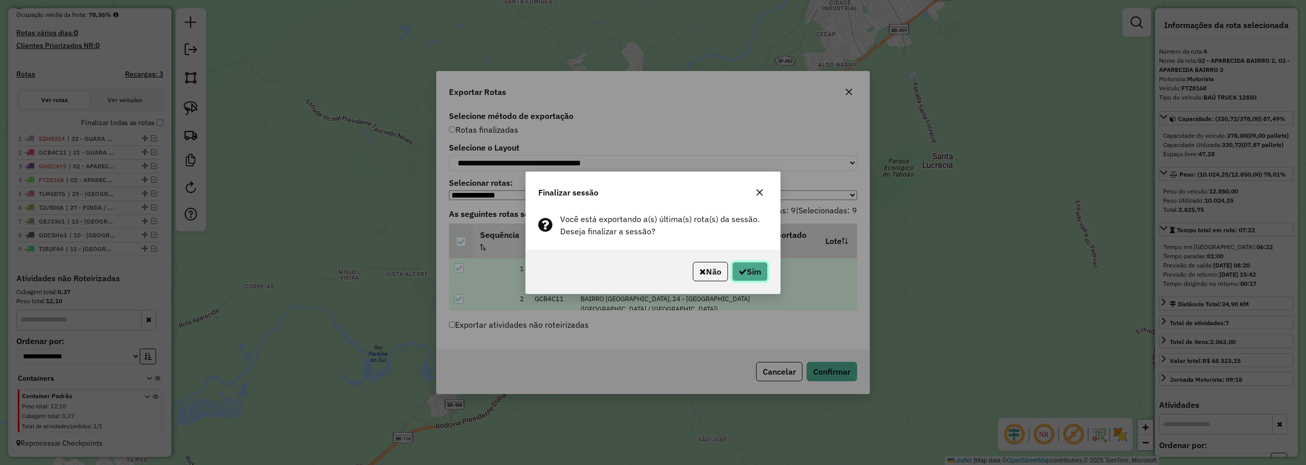
click at [743, 270] on icon "button" at bounding box center [742, 271] width 8 height 8
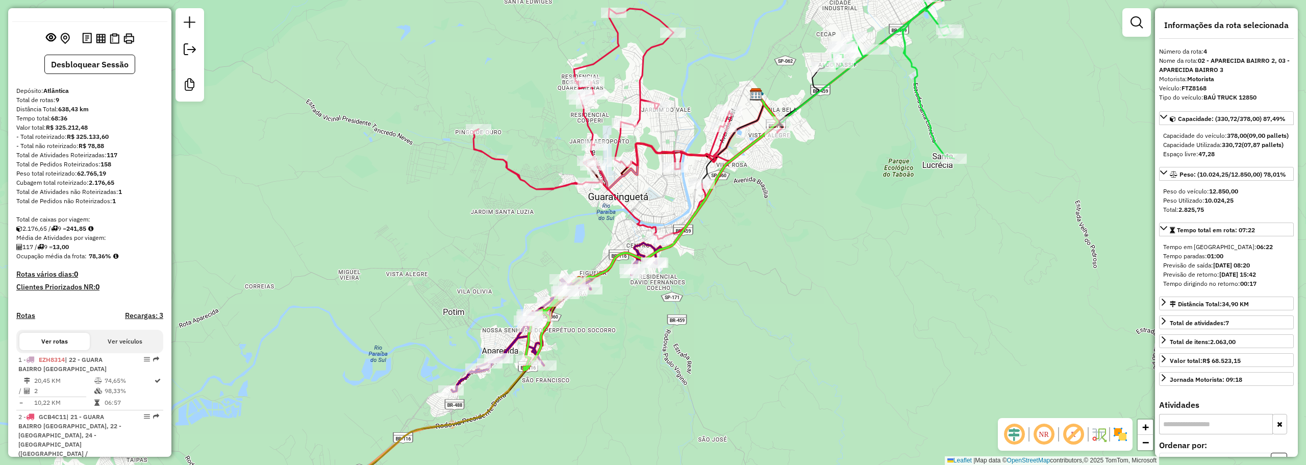
scroll to position [0, 0]
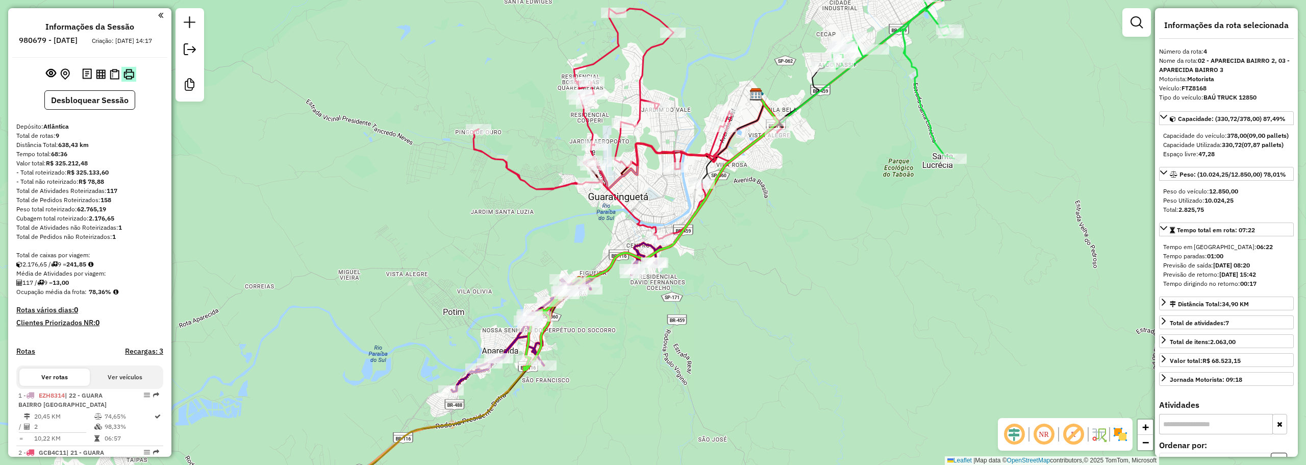
click at [133, 82] on button at bounding box center [128, 74] width 15 height 15
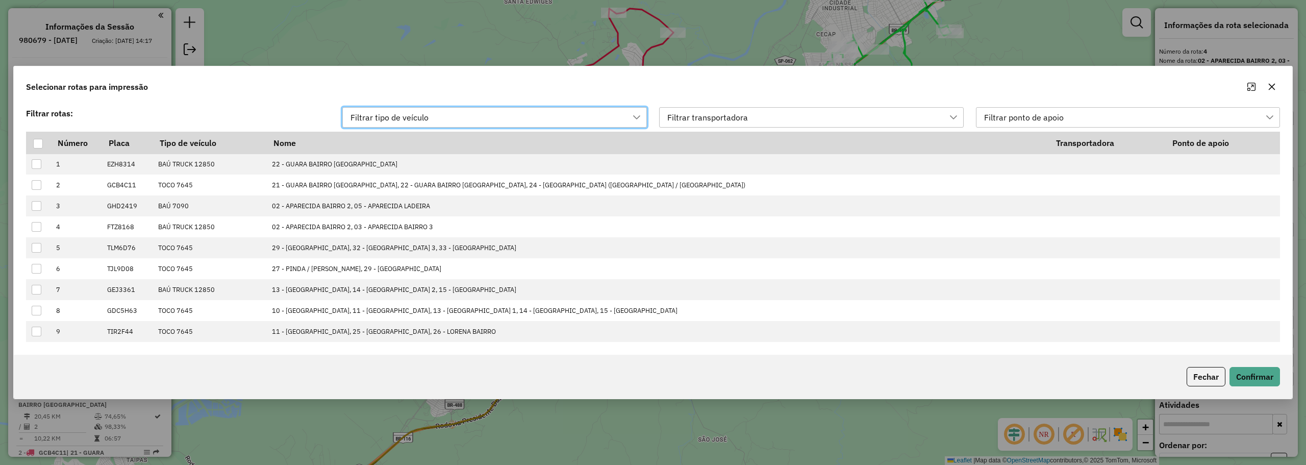
scroll to position [8, 46]
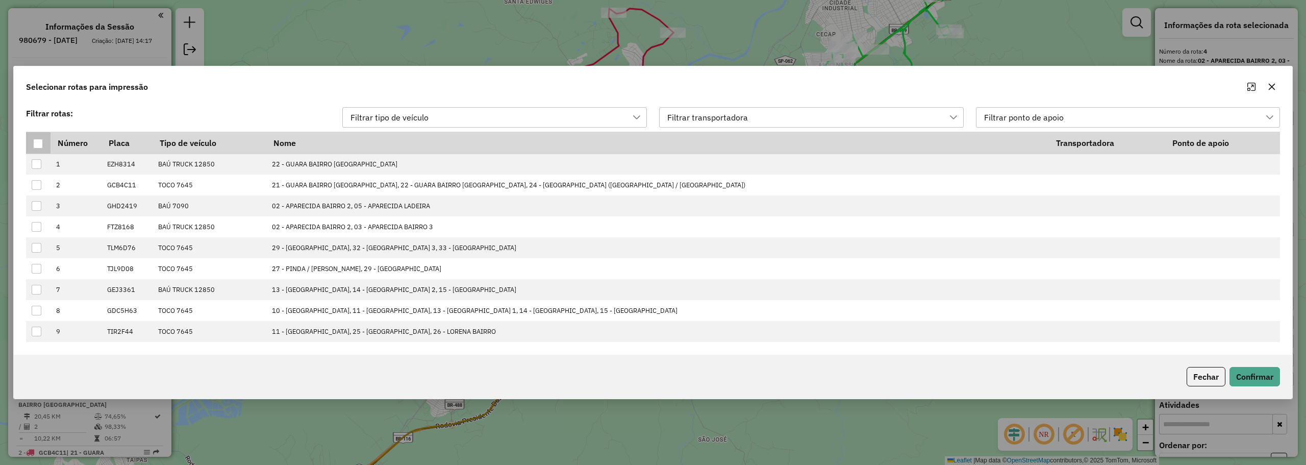
click at [41, 143] on div at bounding box center [38, 144] width 10 height 10
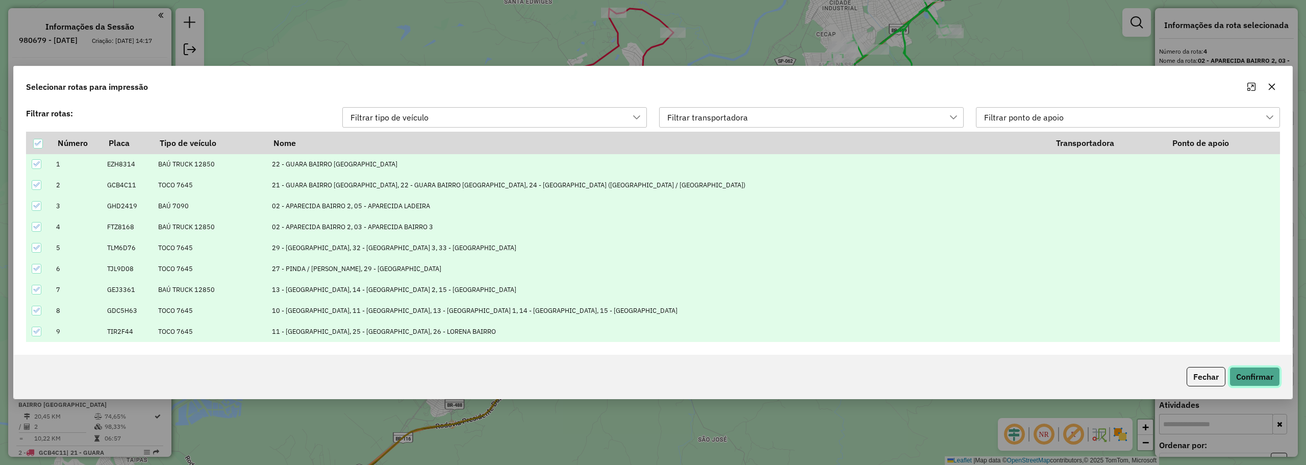
click at [1241, 373] on button "Confirmar" at bounding box center [1254, 376] width 50 height 19
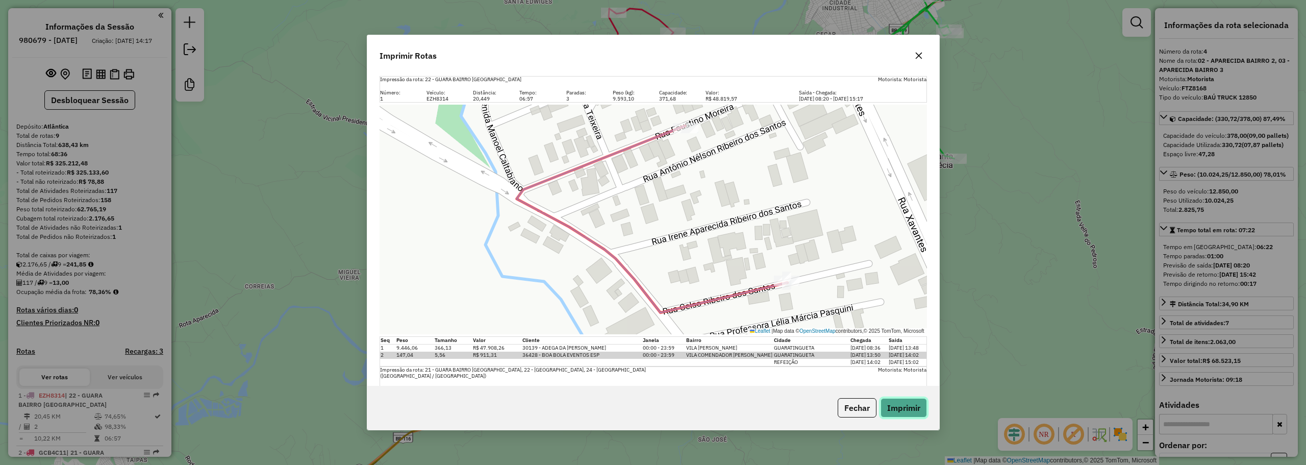
click at [918, 410] on button "Imprimir" at bounding box center [903, 407] width 46 height 19
click at [922, 55] on icon "button" at bounding box center [918, 56] width 8 height 8
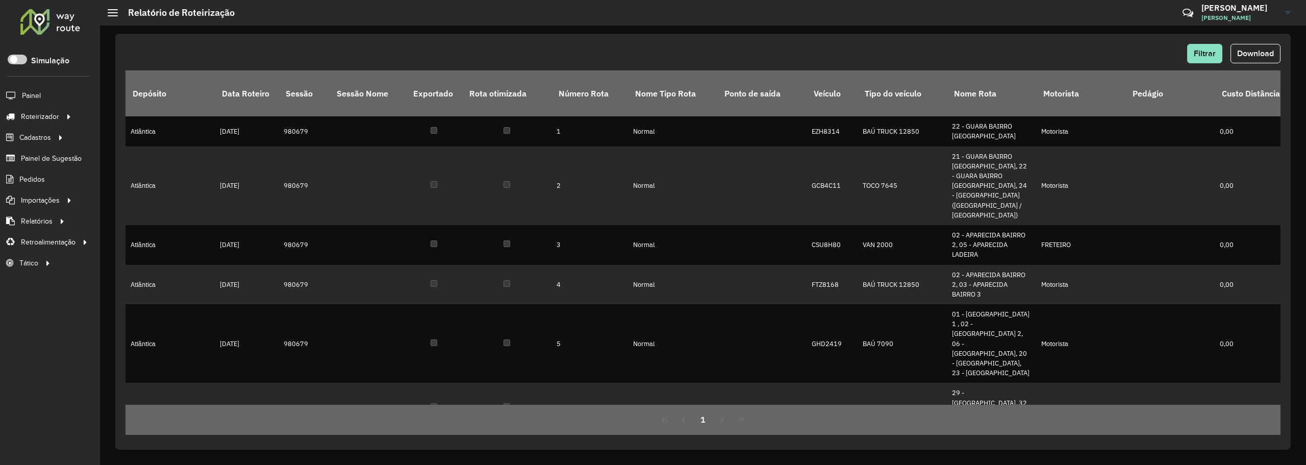
click at [1264, 63] on div "Filtrar Download" at bounding box center [702, 57] width 1155 height 27
click at [1260, 55] on span "Download" at bounding box center [1255, 53] width 37 height 9
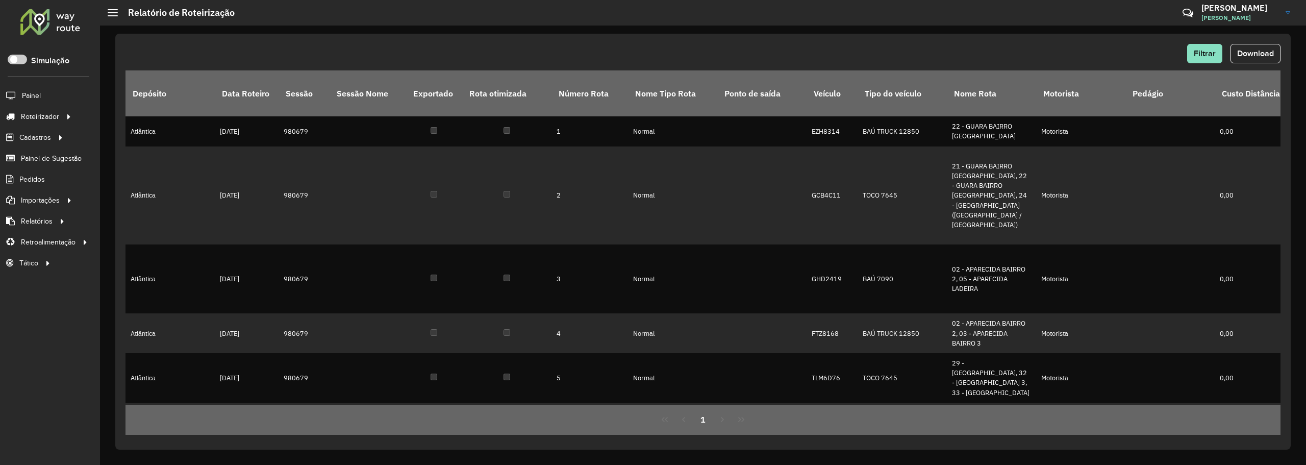
click at [1252, 51] on span "Download" at bounding box center [1255, 53] width 37 height 9
click at [1256, 48] on button "Download" at bounding box center [1255, 53] width 50 height 19
